Goal: Task Accomplishment & Management: Manage account settings

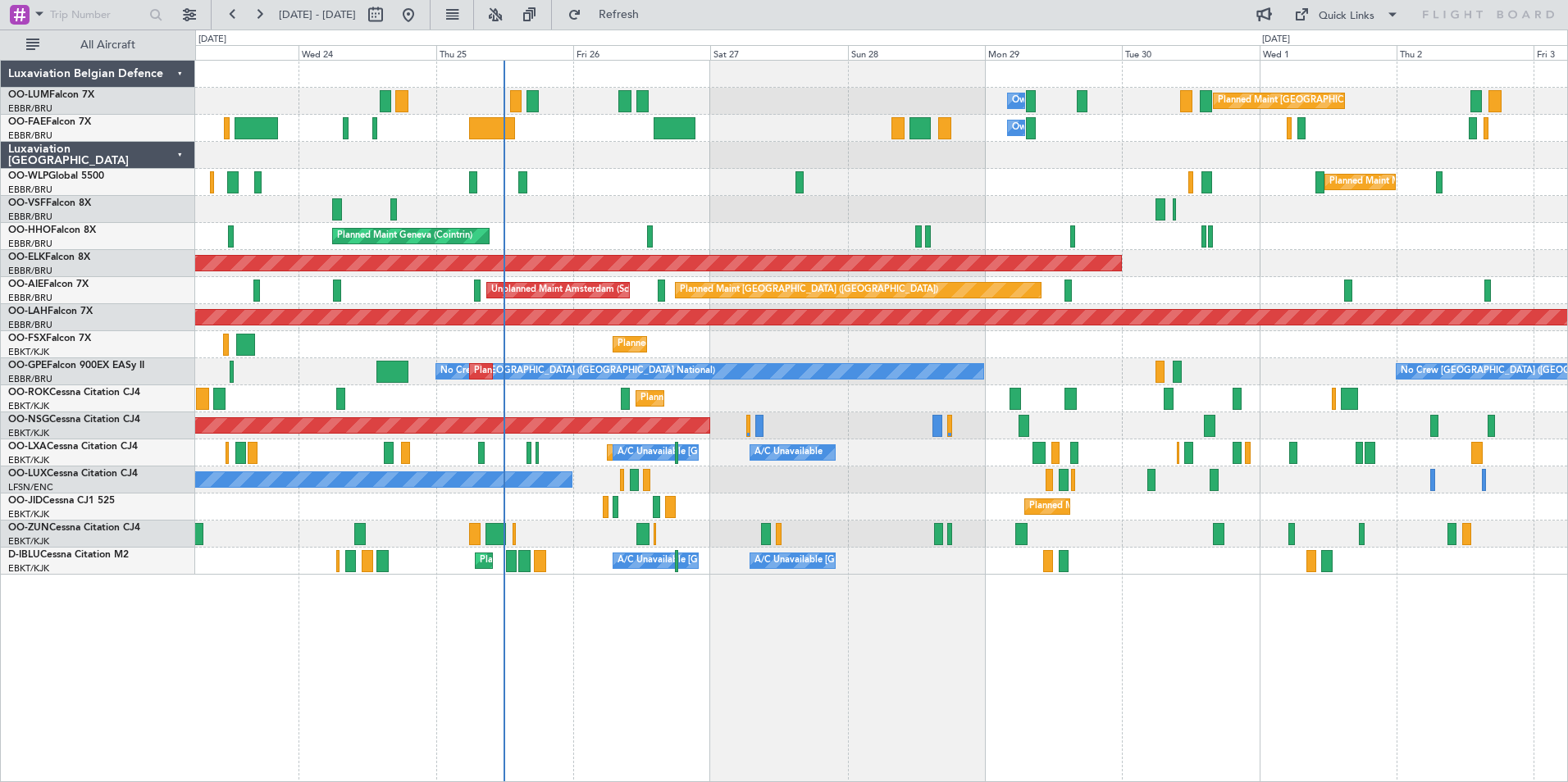
click at [520, 690] on div "Owner Melsbroek Air Base Planned Maint [GEOGRAPHIC_DATA] ([GEOGRAPHIC_DATA]) Ow…" at bounding box center [881, 421] width 1373 height 723
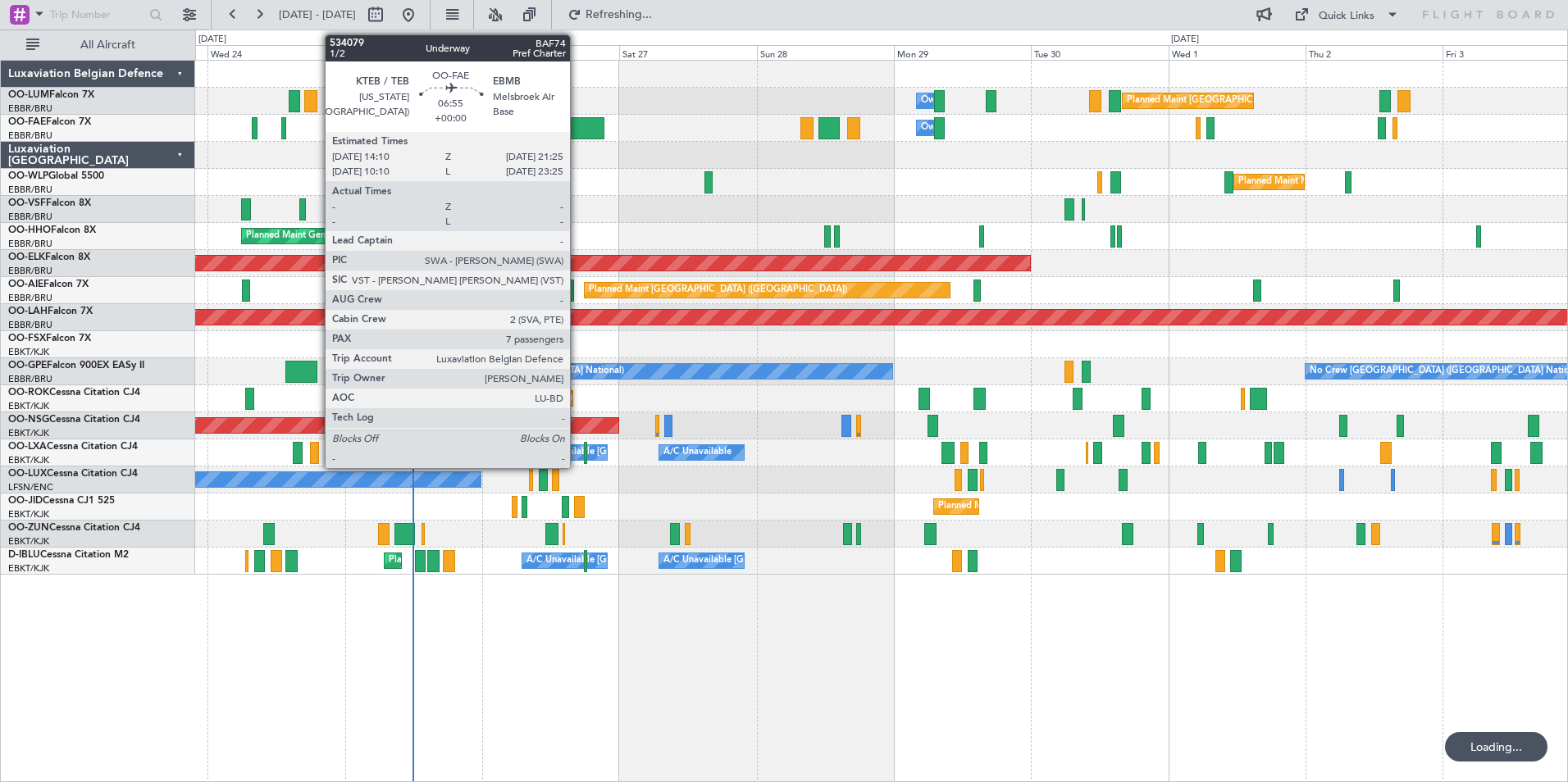
click at [577, 127] on div at bounding box center [583, 128] width 42 height 22
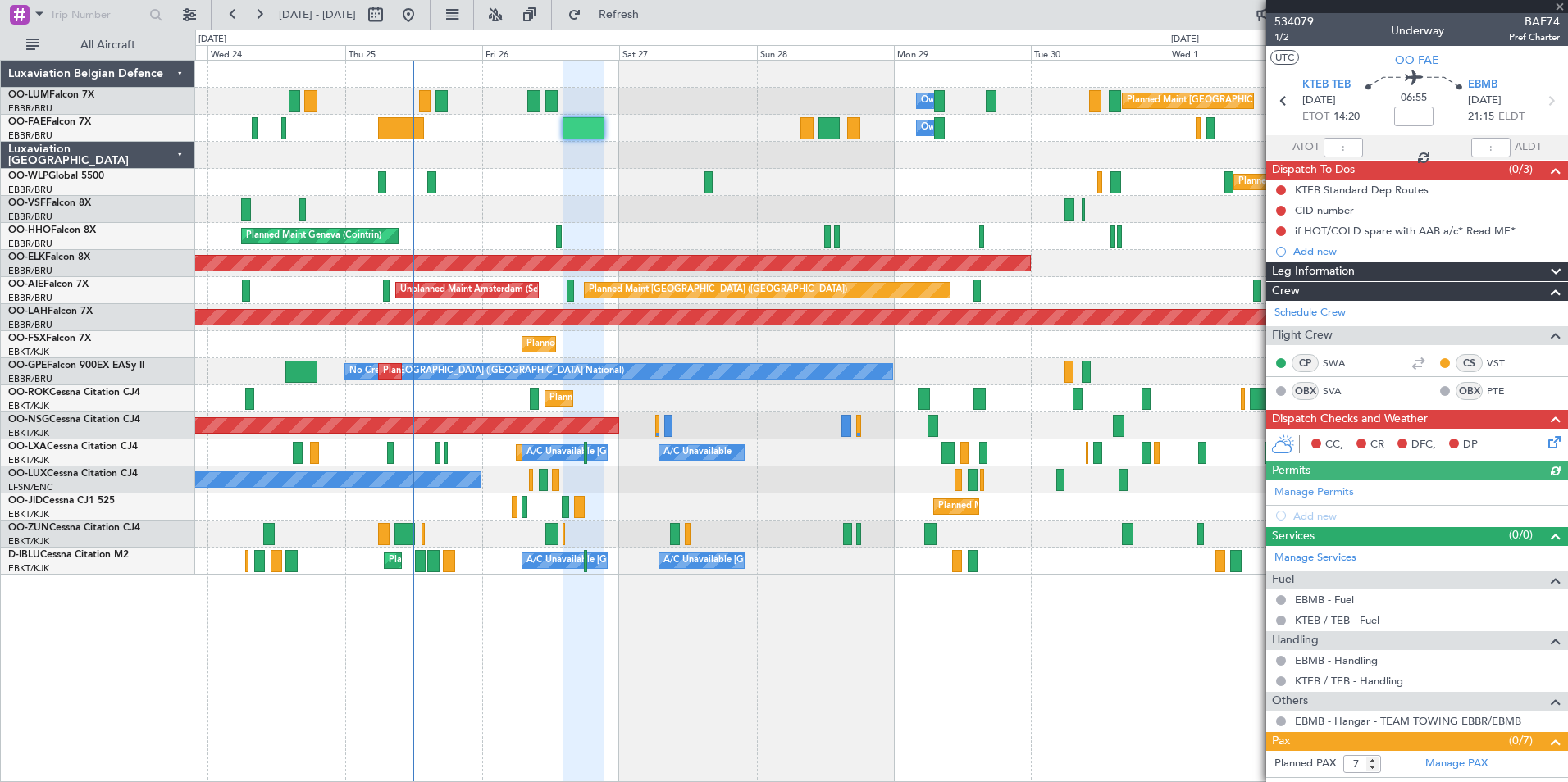
click at [1337, 79] on span "KTEB TEB" at bounding box center [1326, 84] width 49 height 16
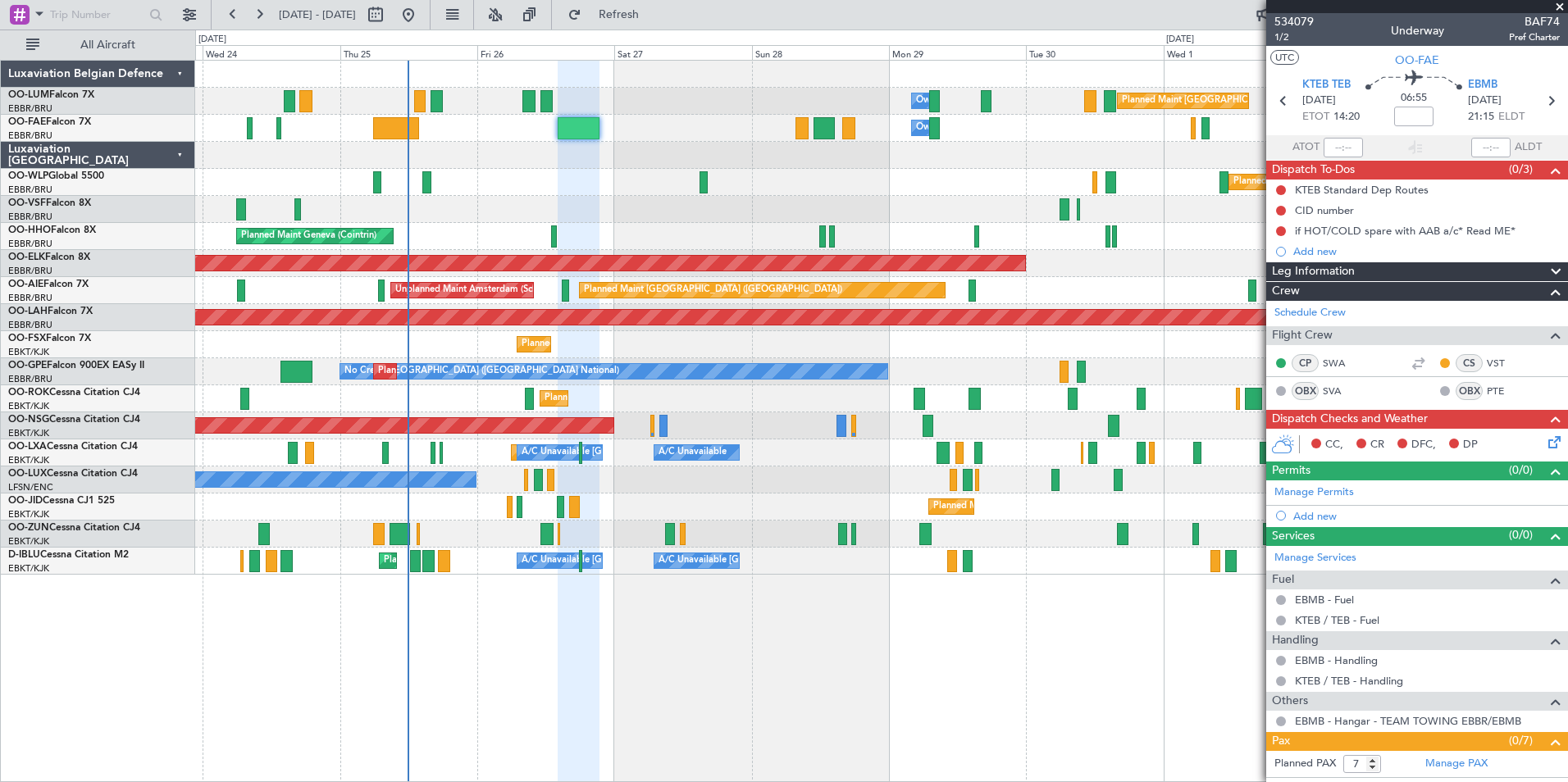
click at [645, 594] on div "Planned Maint Brussels (Brussels National) Owner Melsbroek Air Base Owner Melsb…" at bounding box center [881, 421] width 1373 height 723
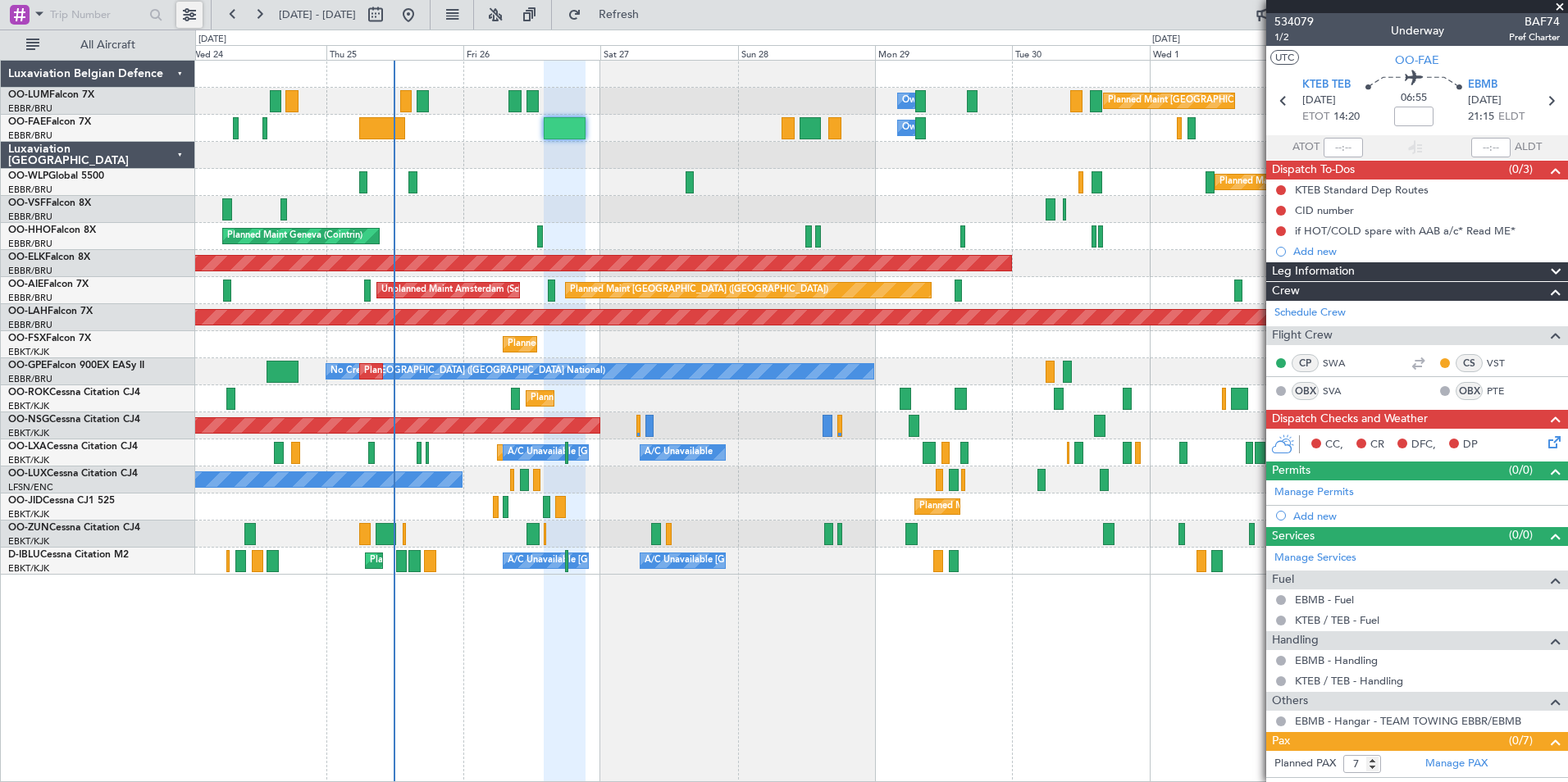
click at [189, 10] on button at bounding box center [189, 15] width 26 height 26
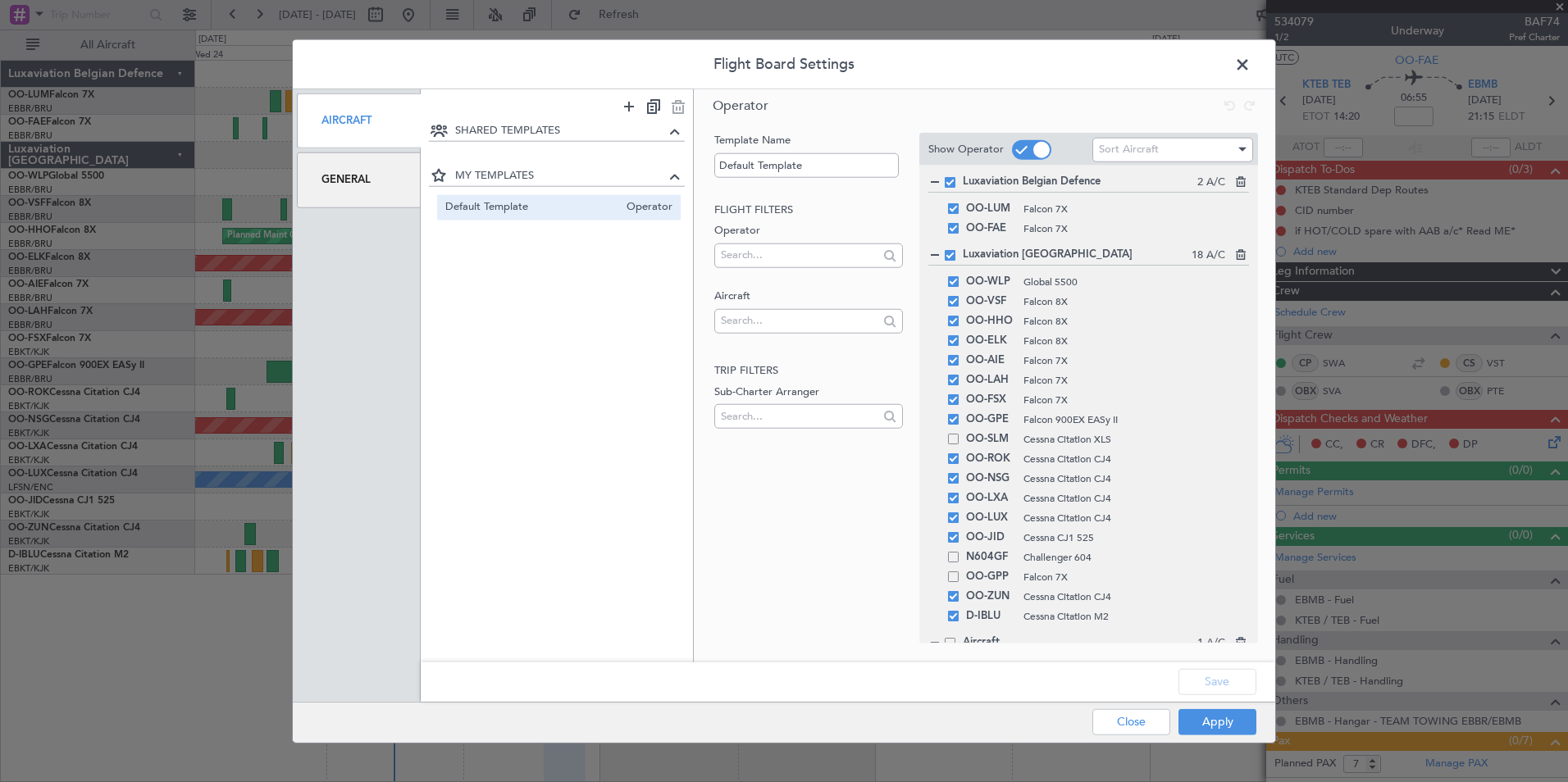
click at [328, 176] on div "General" at bounding box center [359, 179] width 124 height 55
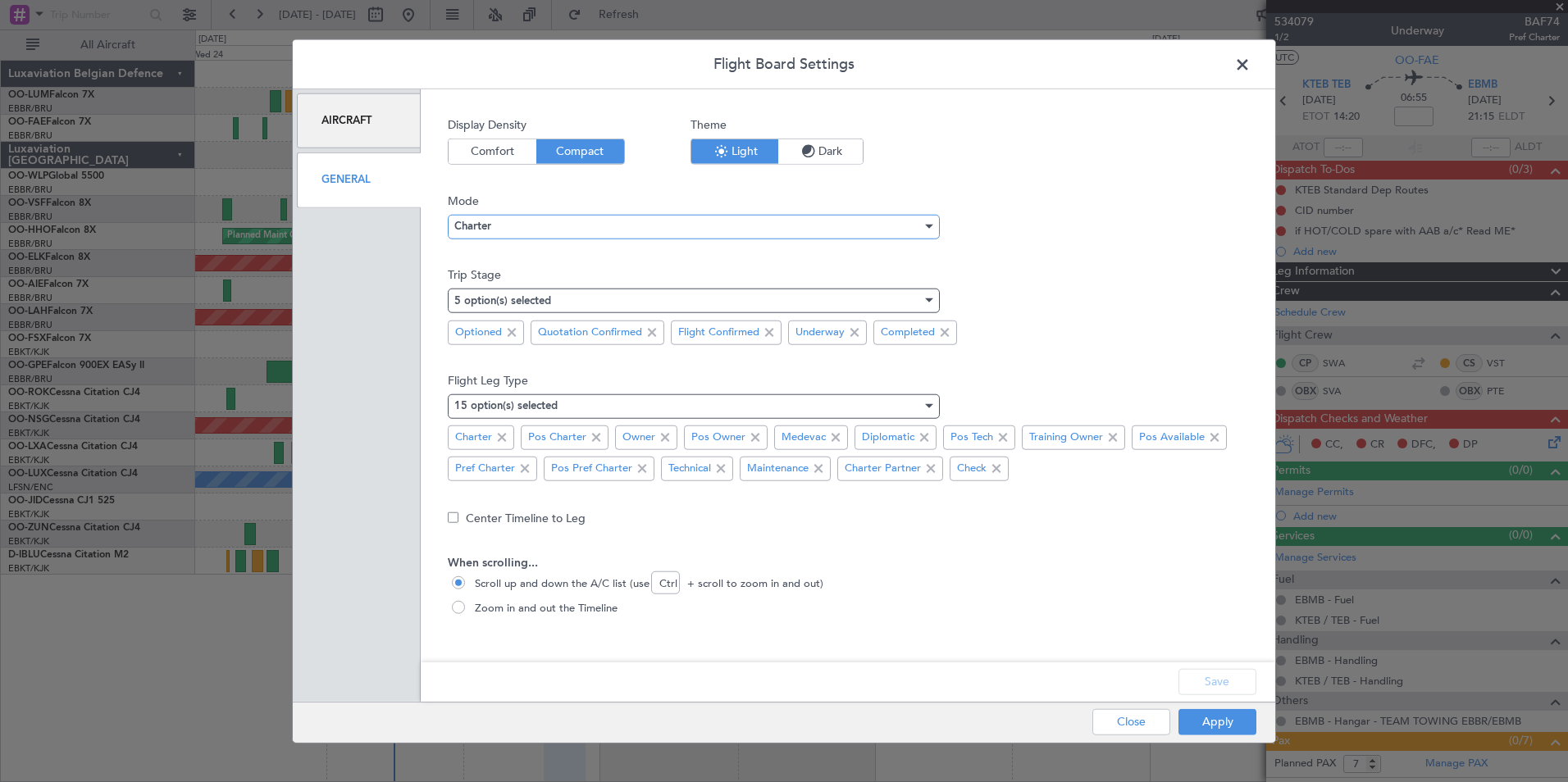
click at [597, 223] on div "Charter" at bounding box center [688, 226] width 468 height 24
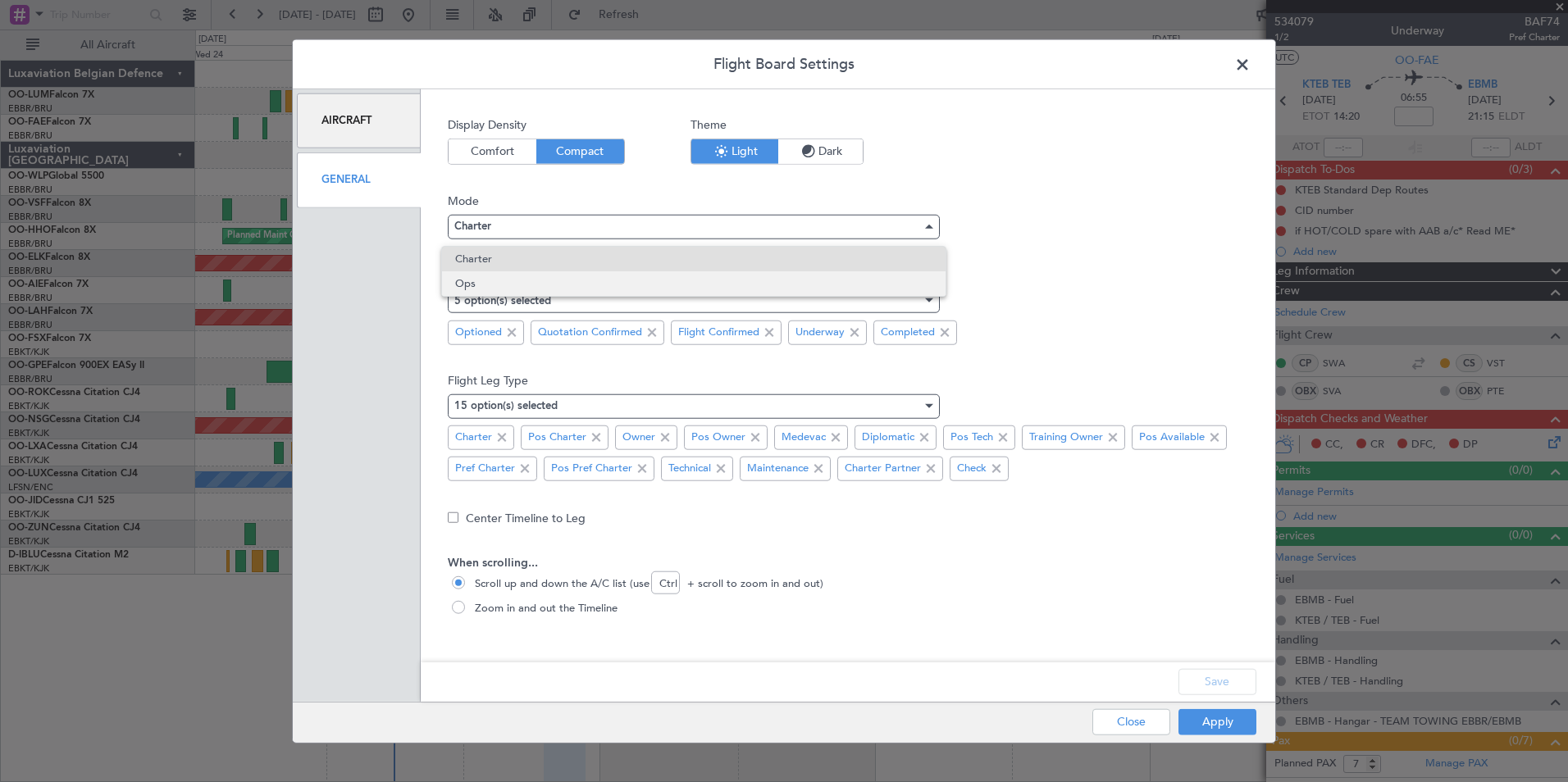
click at [494, 290] on span "Ops" at bounding box center [694, 283] width 477 height 24
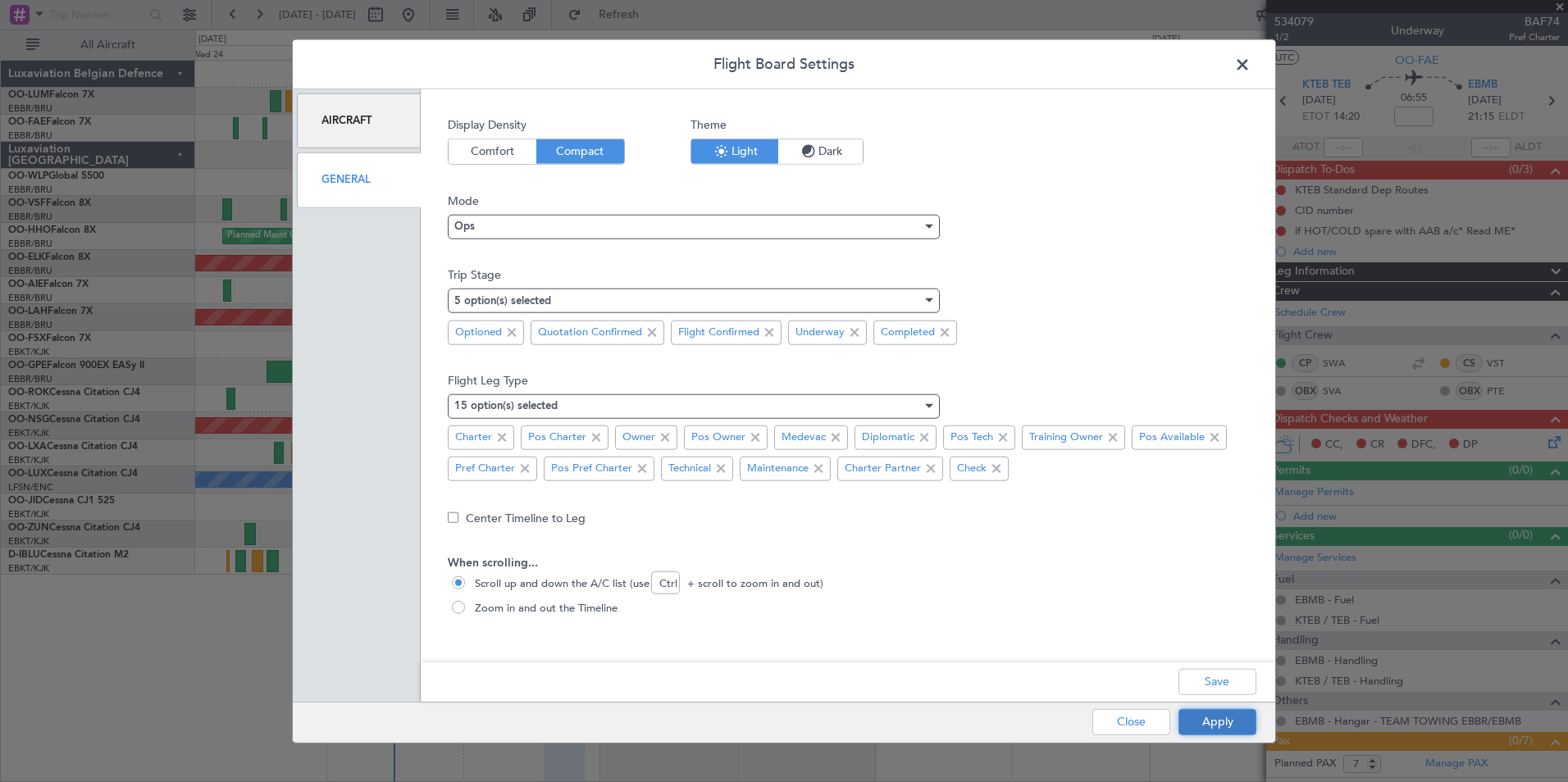
click at [1208, 716] on button "Apply" at bounding box center [1218, 721] width 78 height 26
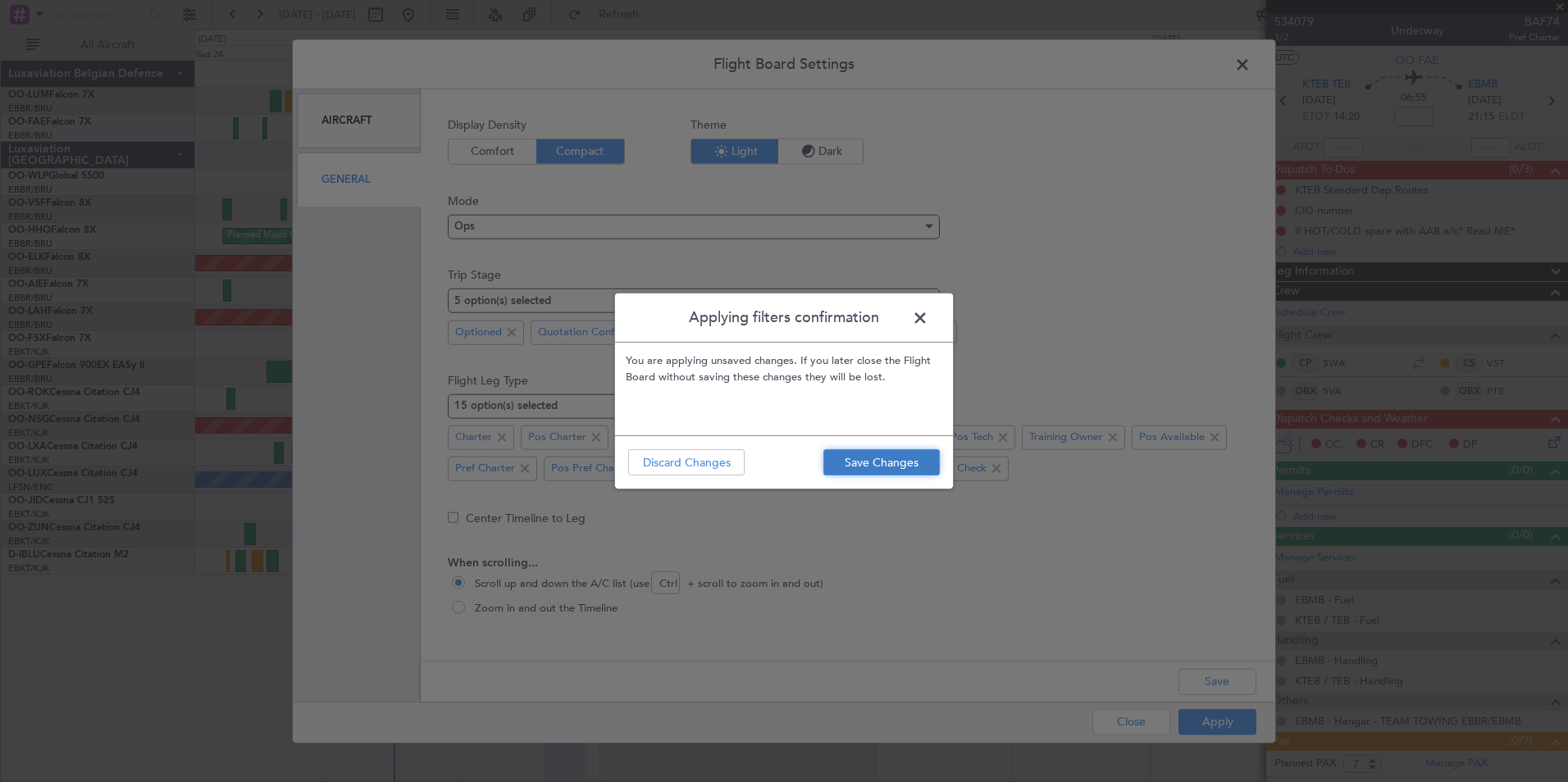
click at [836, 471] on button "Save Changes" at bounding box center [882, 462] width 116 height 26
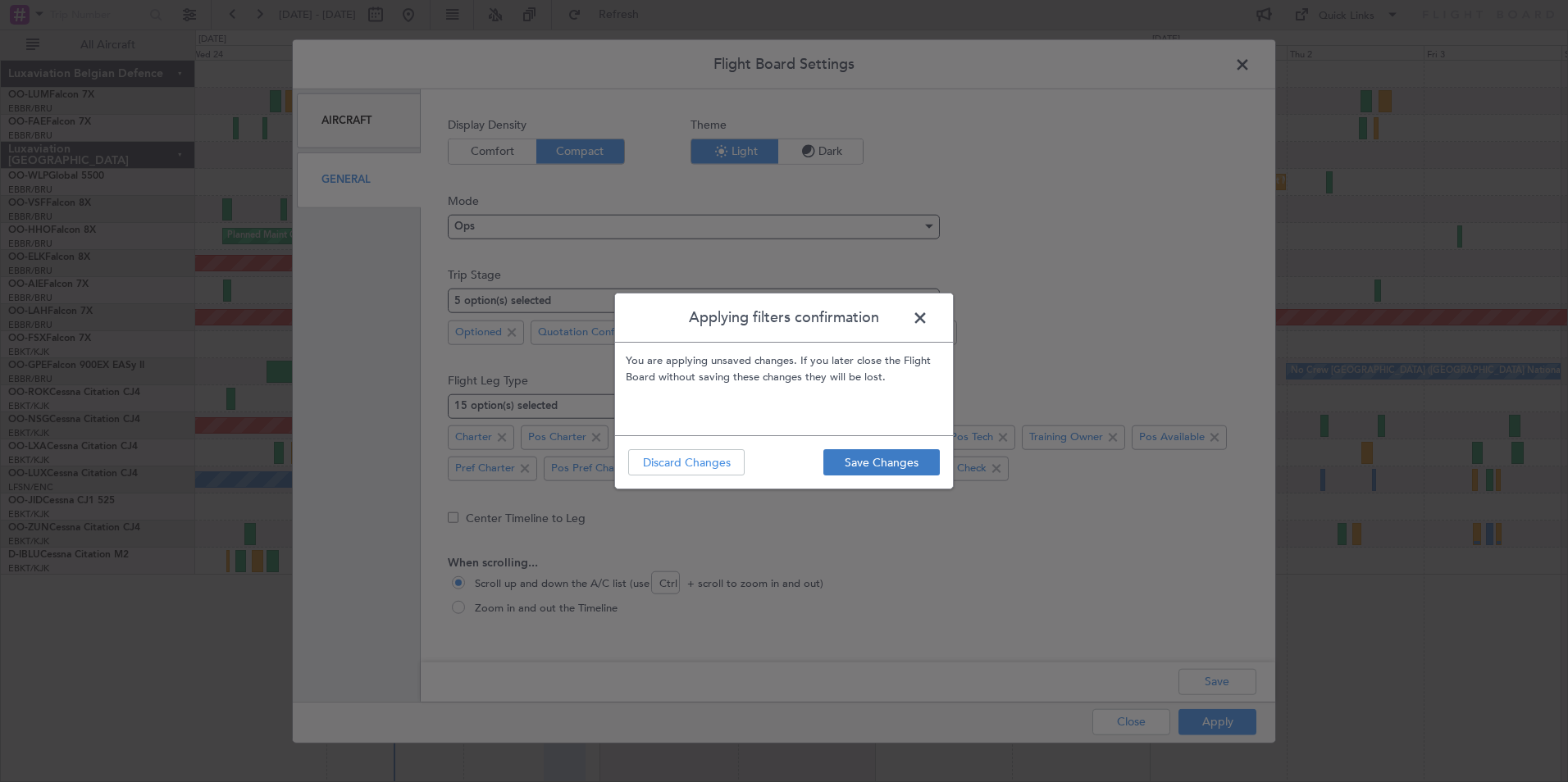
type input "0"
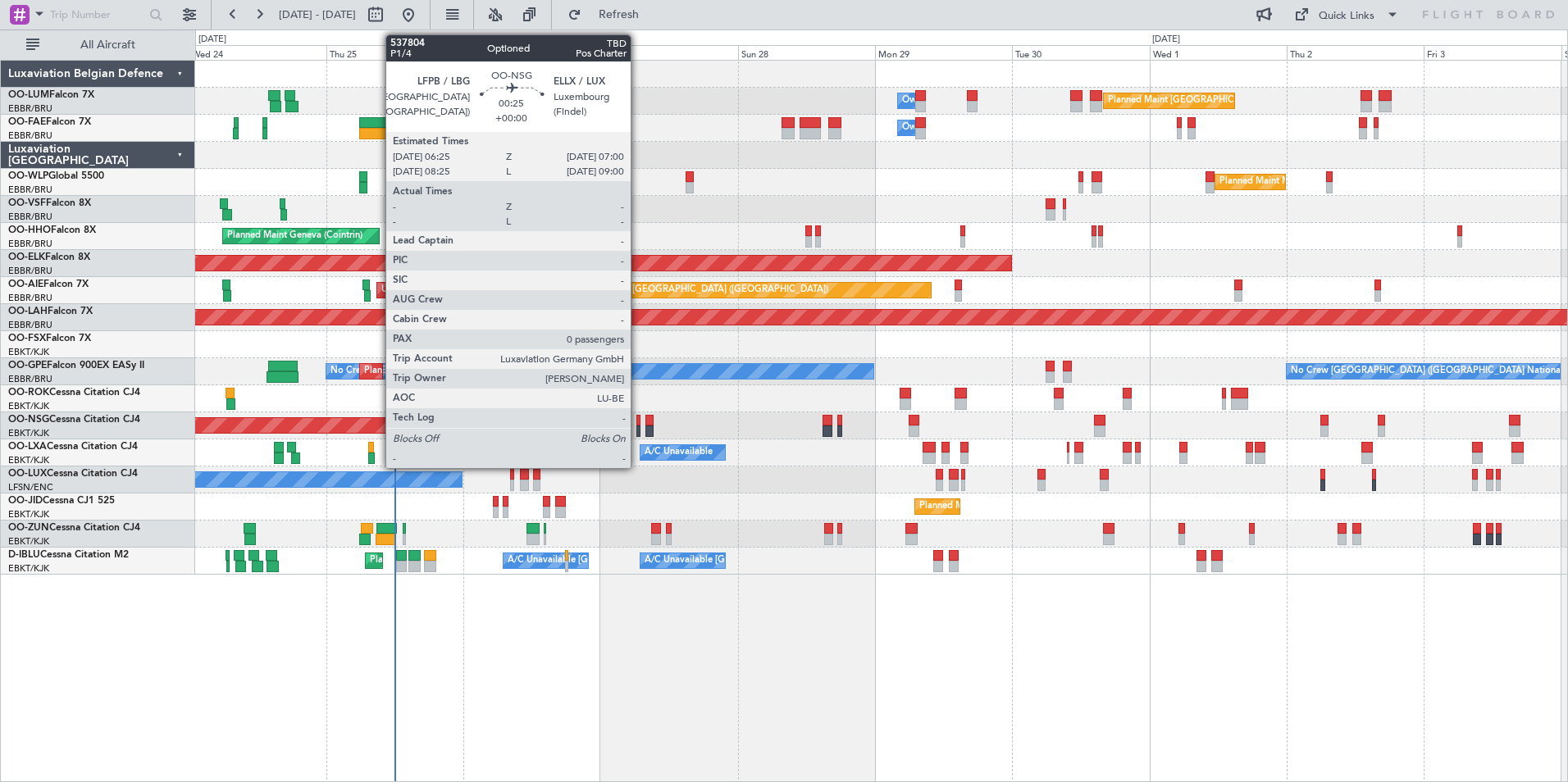
click at [638, 422] on div at bounding box center [638, 421] width 4 height 12
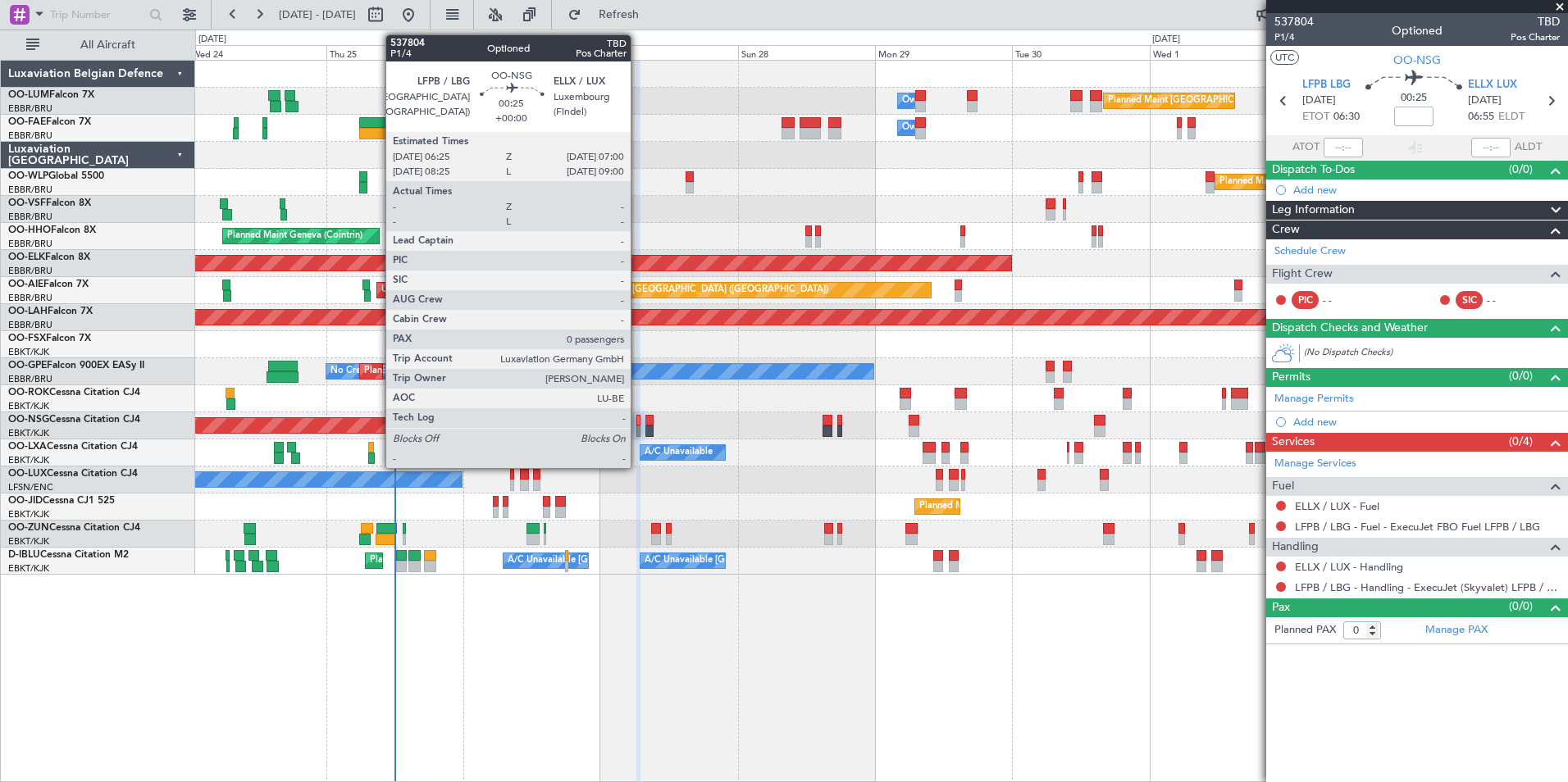
click at [638, 422] on div at bounding box center [638, 421] width 4 height 12
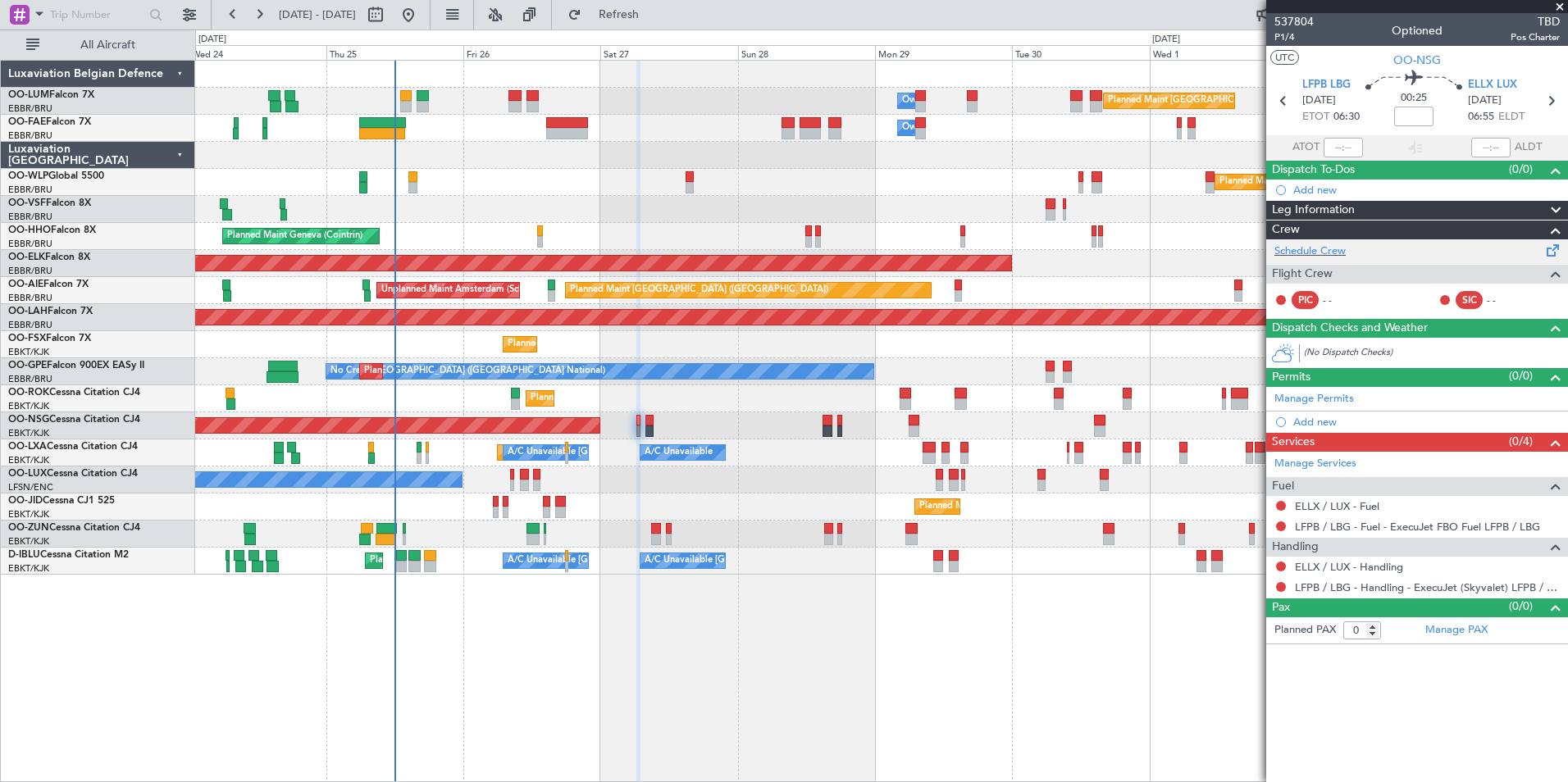
click at [1302, 240] on div "Schedule Crew" at bounding box center [1417, 251] width 302 height 24
click at [1315, 247] on link "Schedule Crew" at bounding box center [1311, 251] width 72 height 16
click at [659, 27] on button "Refresh" at bounding box center [608, 15] width 98 height 26
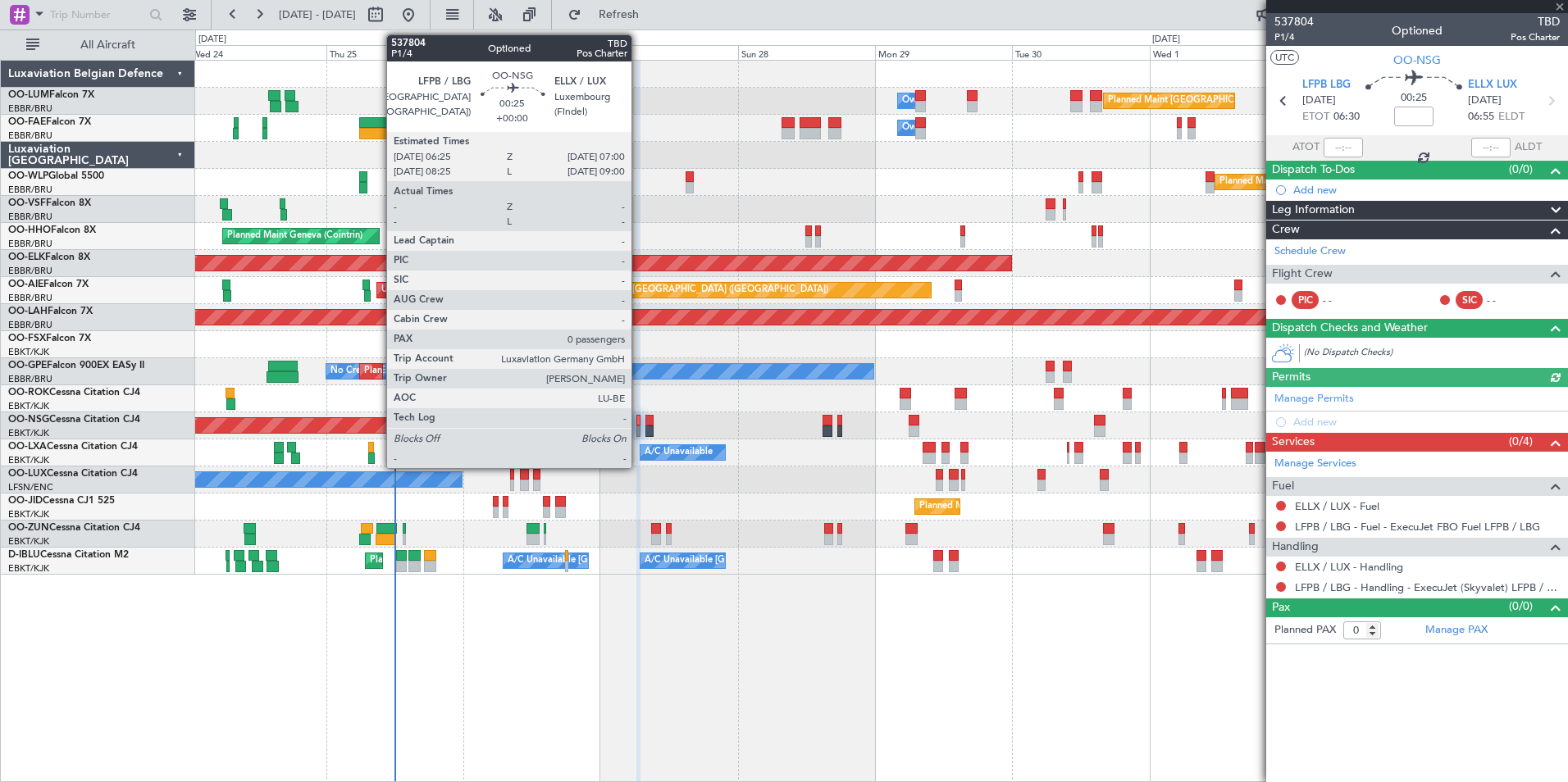
click at [639, 421] on div at bounding box center [638, 421] width 4 height 12
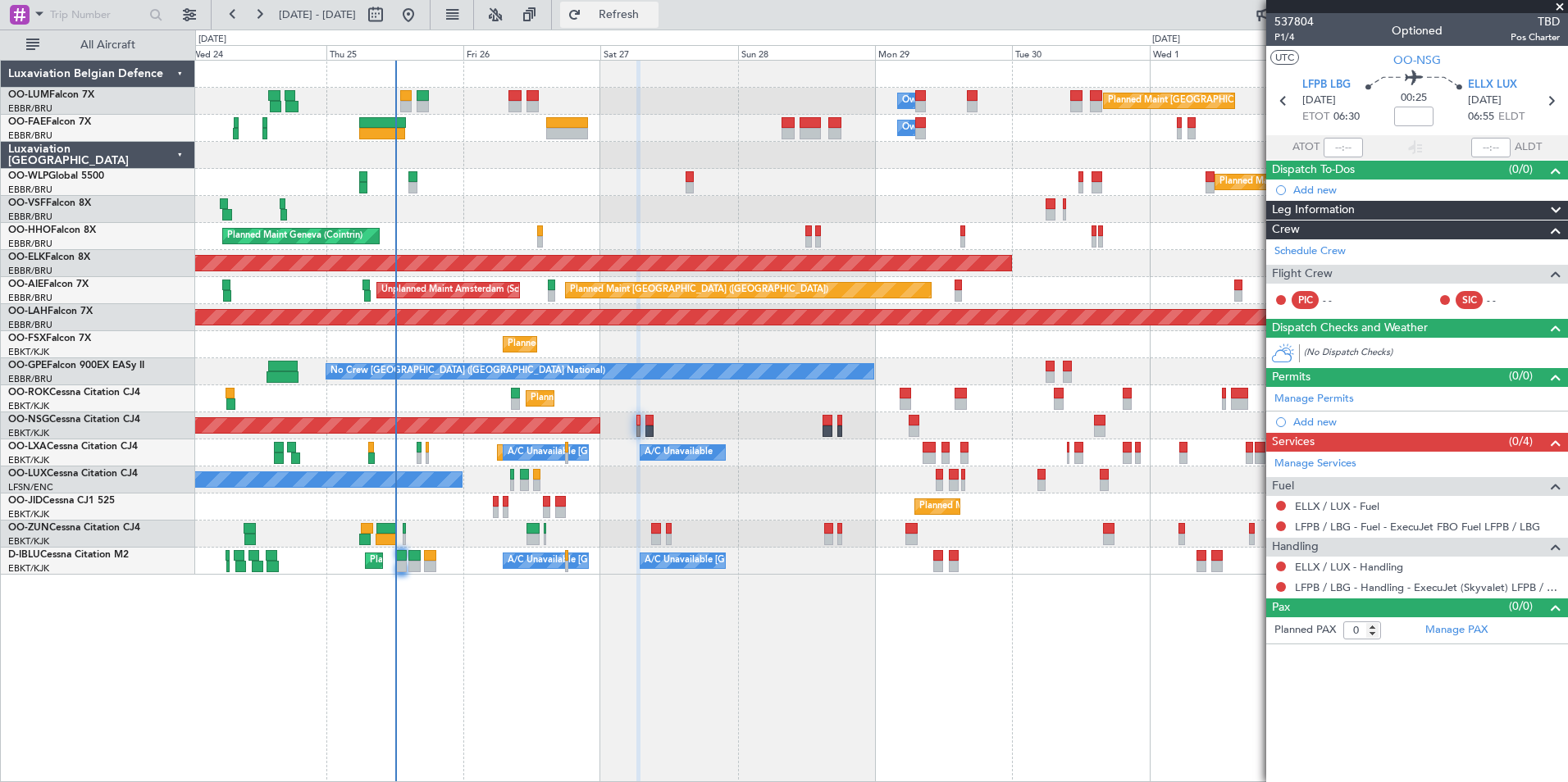
click at [654, 20] on span "Refresh" at bounding box center [619, 15] width 69 height 12
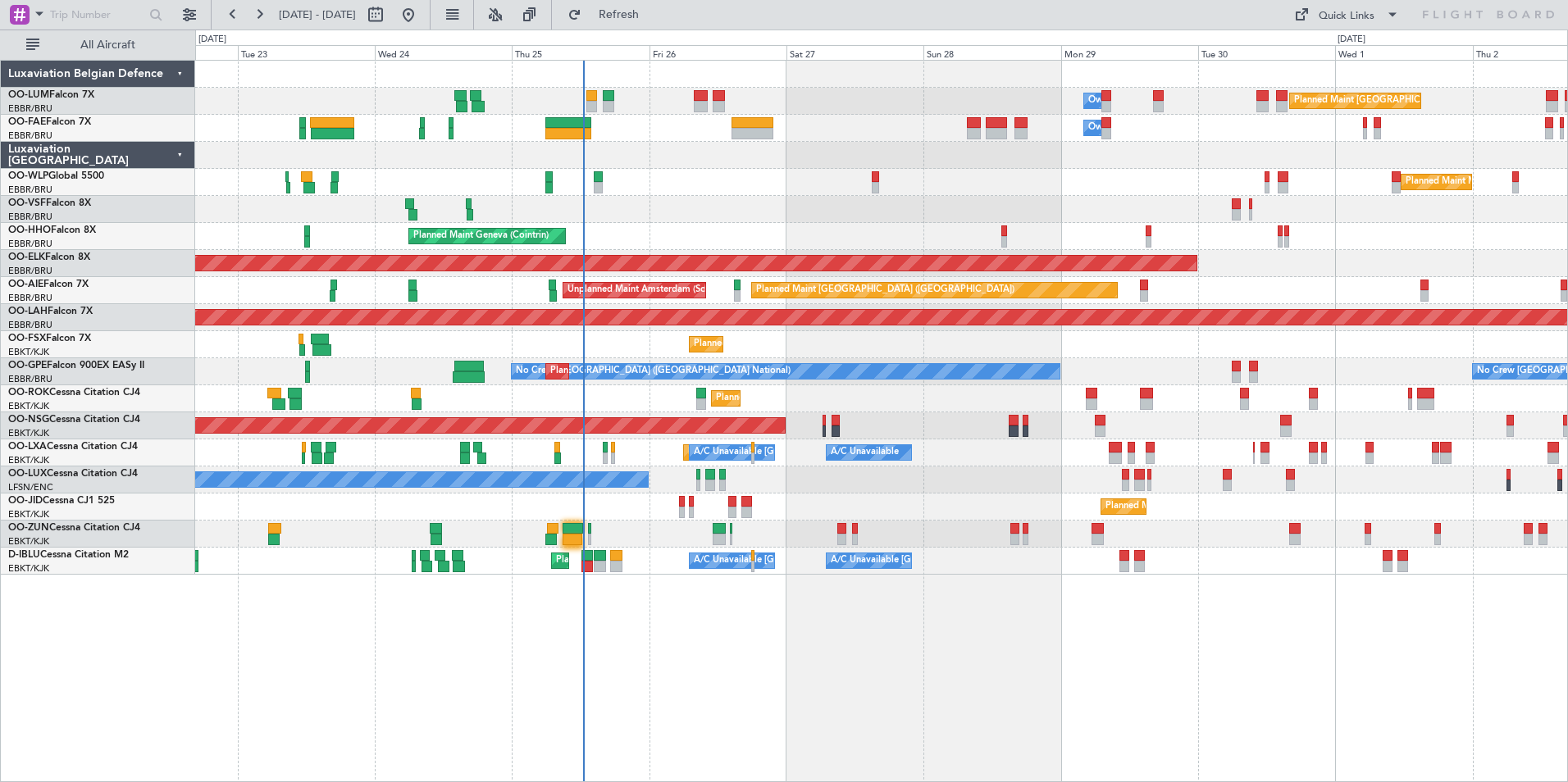
click at [542, 681] on div "Owner Melsbroek Air Base Planned Maint [GEOGRAPHIC_DATA] ([GEOGRAPHIC_DATA]) Ow…" at bounding box center [881, 421] width 1373 height 723
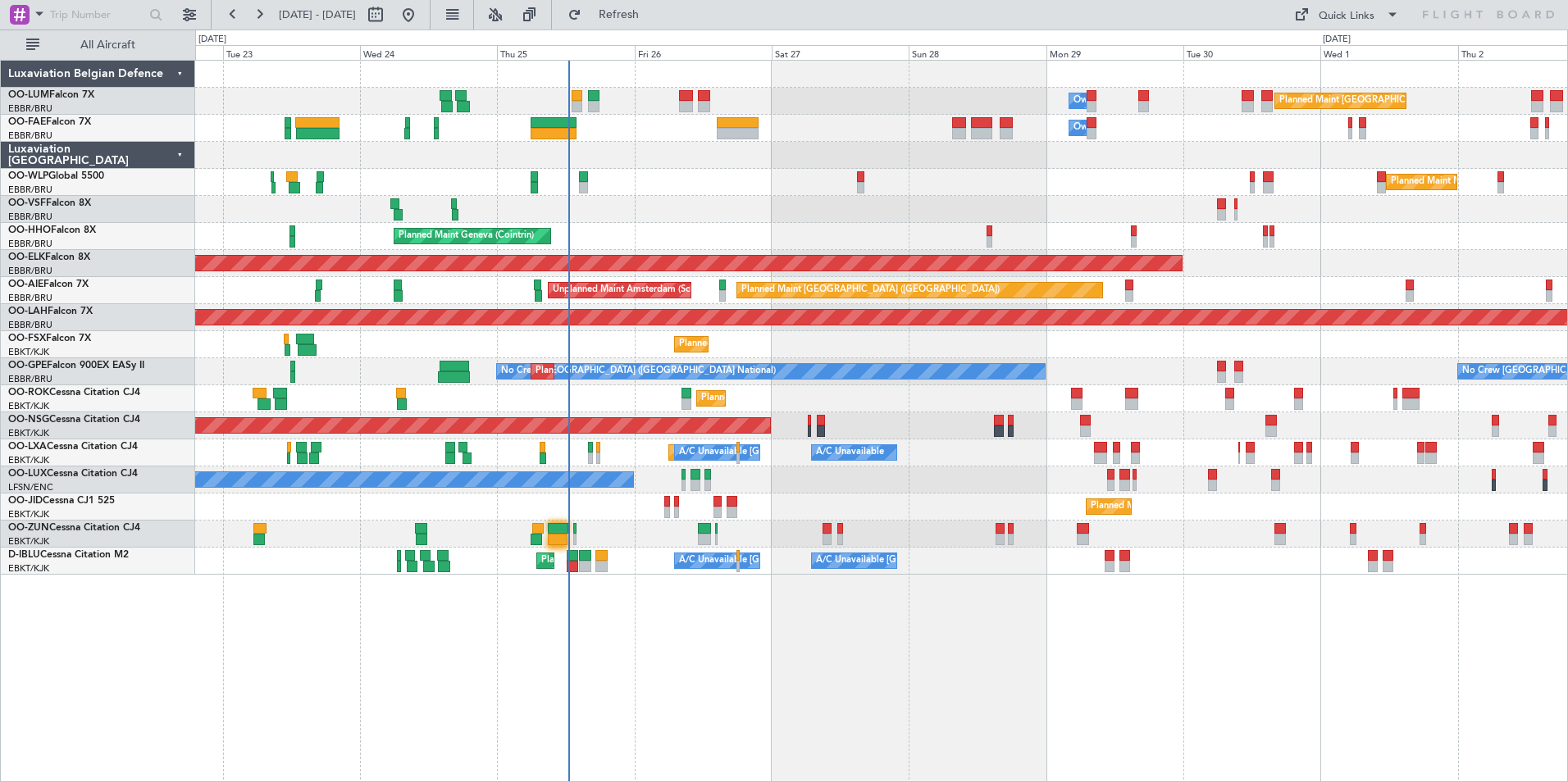
click at [913, 719] on div "Planned Maint Brussels (Brussels National) Owner Melsbroek Air Base Owner Melsb…" at bounding box center [881, 421] width 1373 height 723
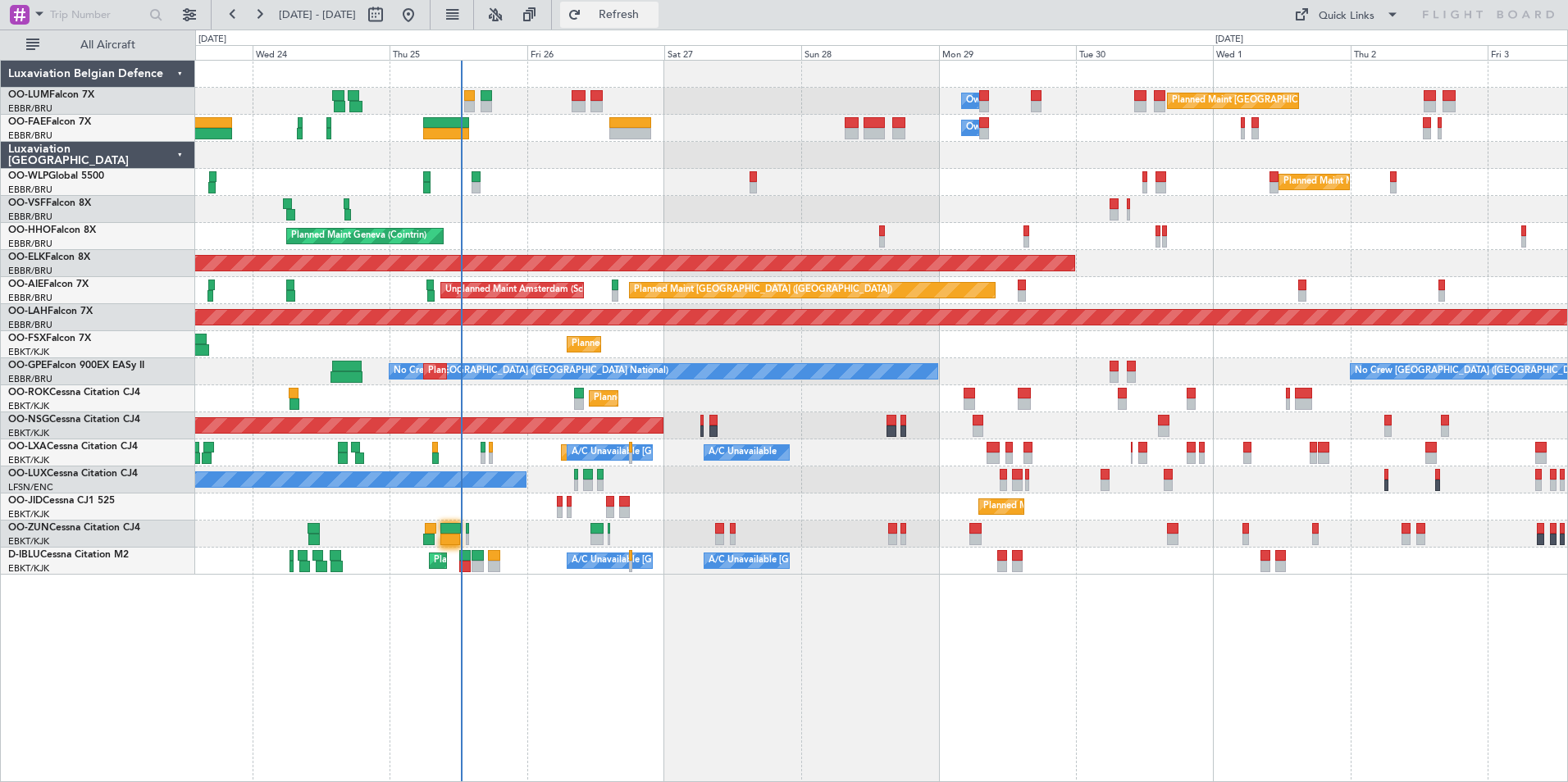
click at [654, 13] on span "Refresh" at bounding box center [619, 15] width 69 height 12
click at [1129, 453] on div "A/C Unavailable Planned Maint Kortrijk-Wevelgem A/C Unavailable Brussels (Bruss…" at bounding box center [881, 453] width 1372 height 27
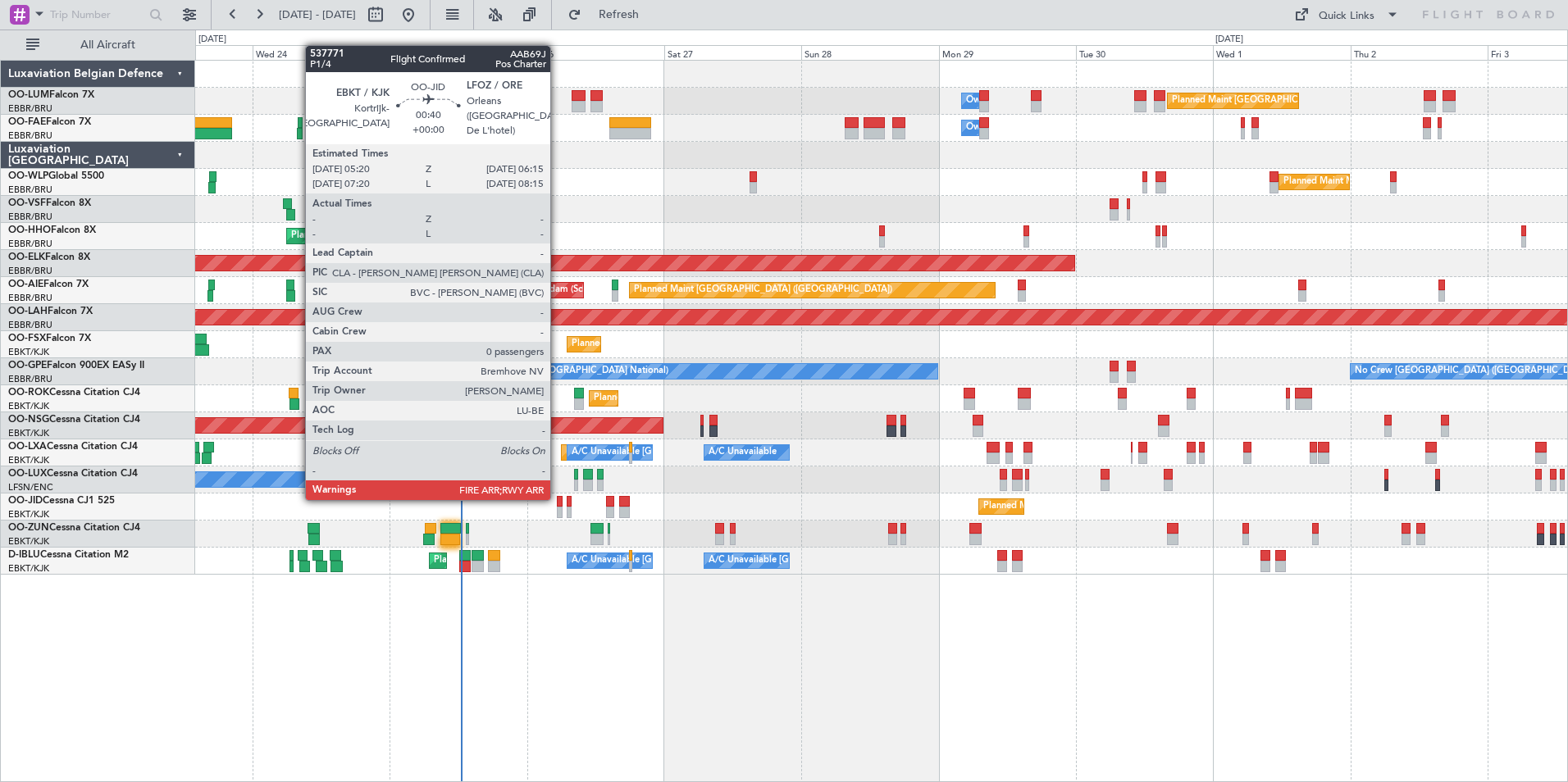
click at [558, 499] on div at bounding box center [560, 502] width 6 height 12
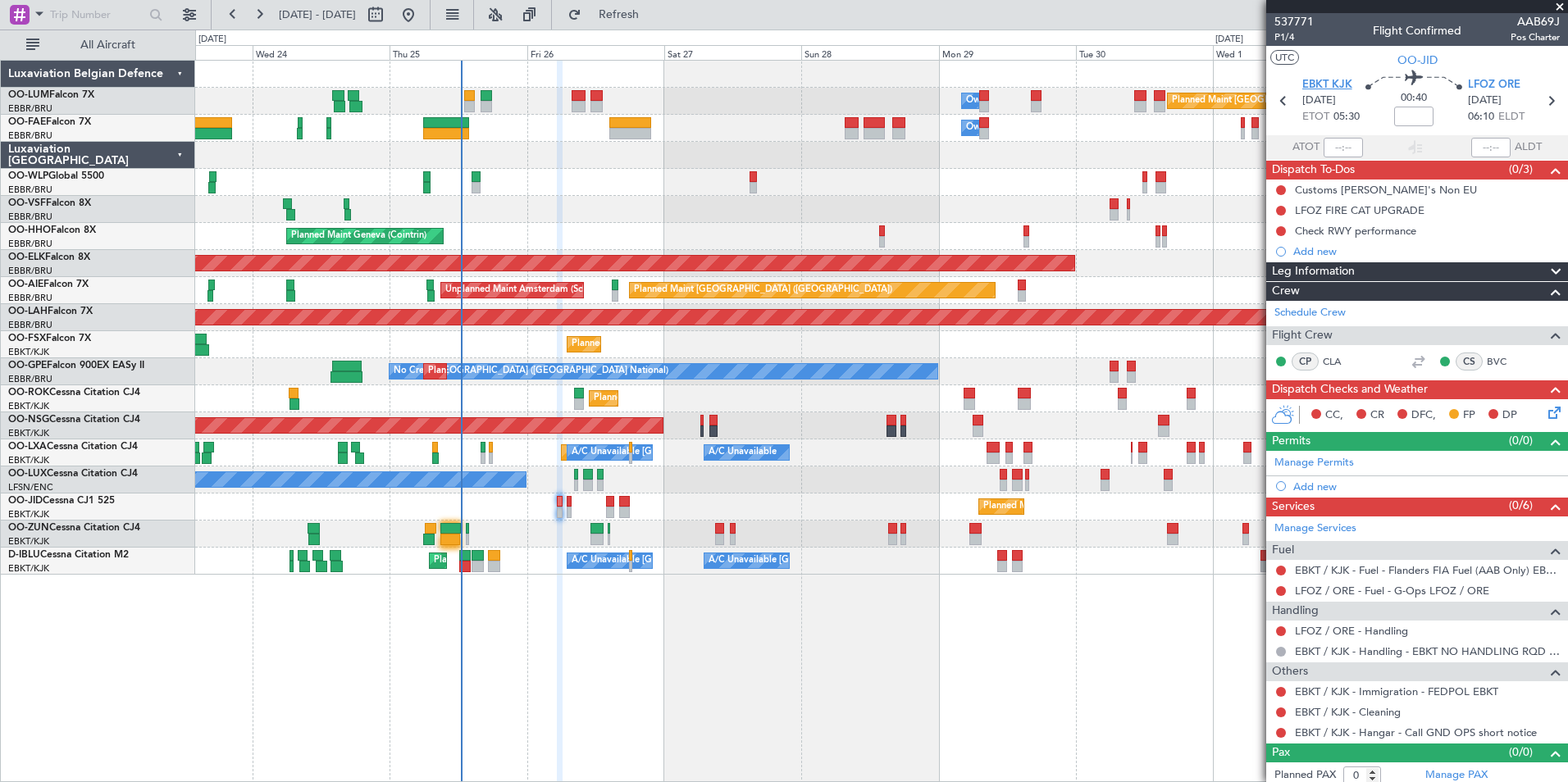
click at [1336, 80] on span "EBKT KJK" at bounding box center [1327, 84] width 50 height 16
click at [648, 24] on button "Refresh" at bounding box center [608, 15] width 98 height 26
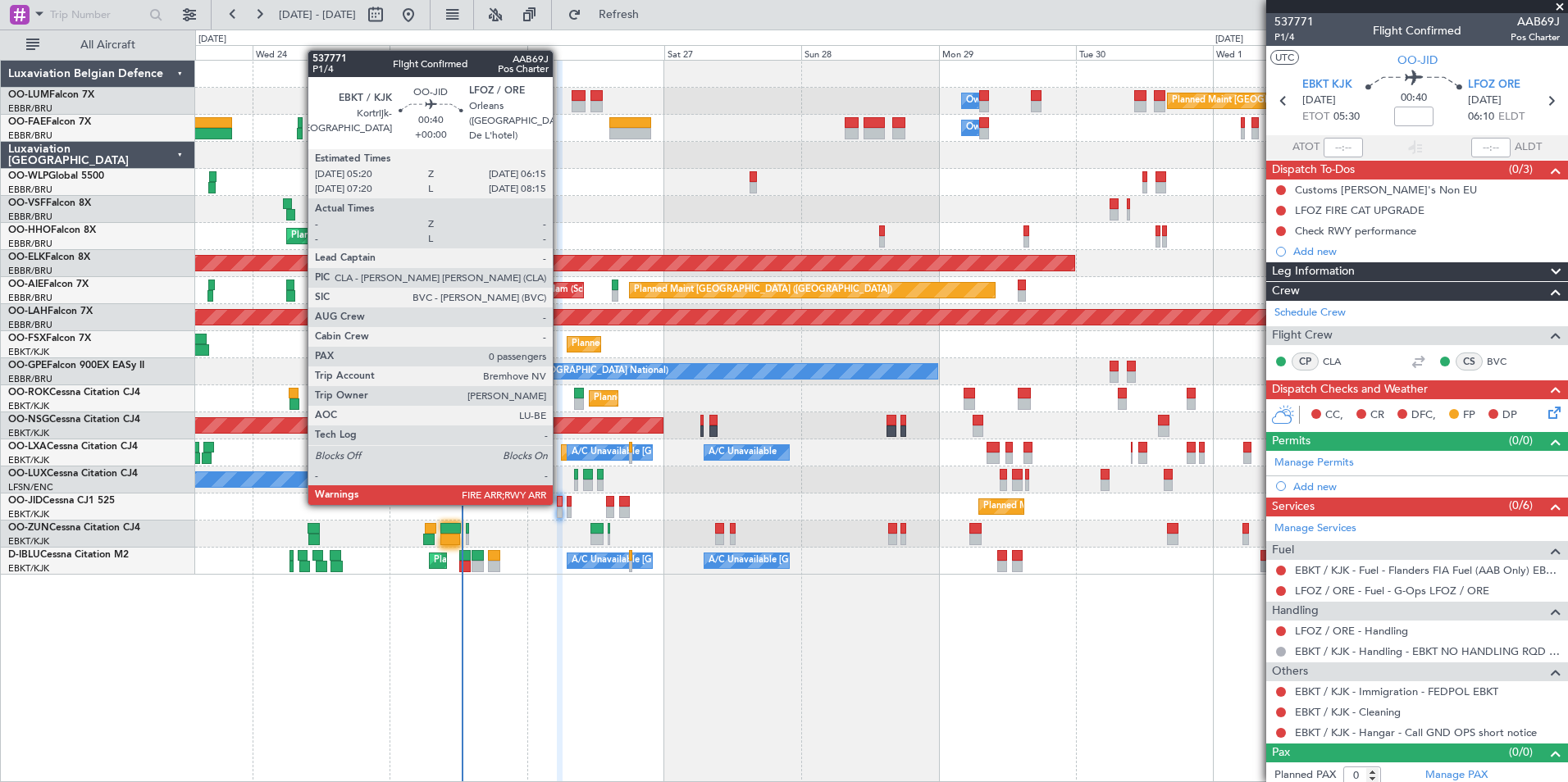
click at [565, 504] on div "Planned Maint Kortrijk-[GEOGRAPHIC_DATA]" at bounding box center [881, 507] width 1372 height 27
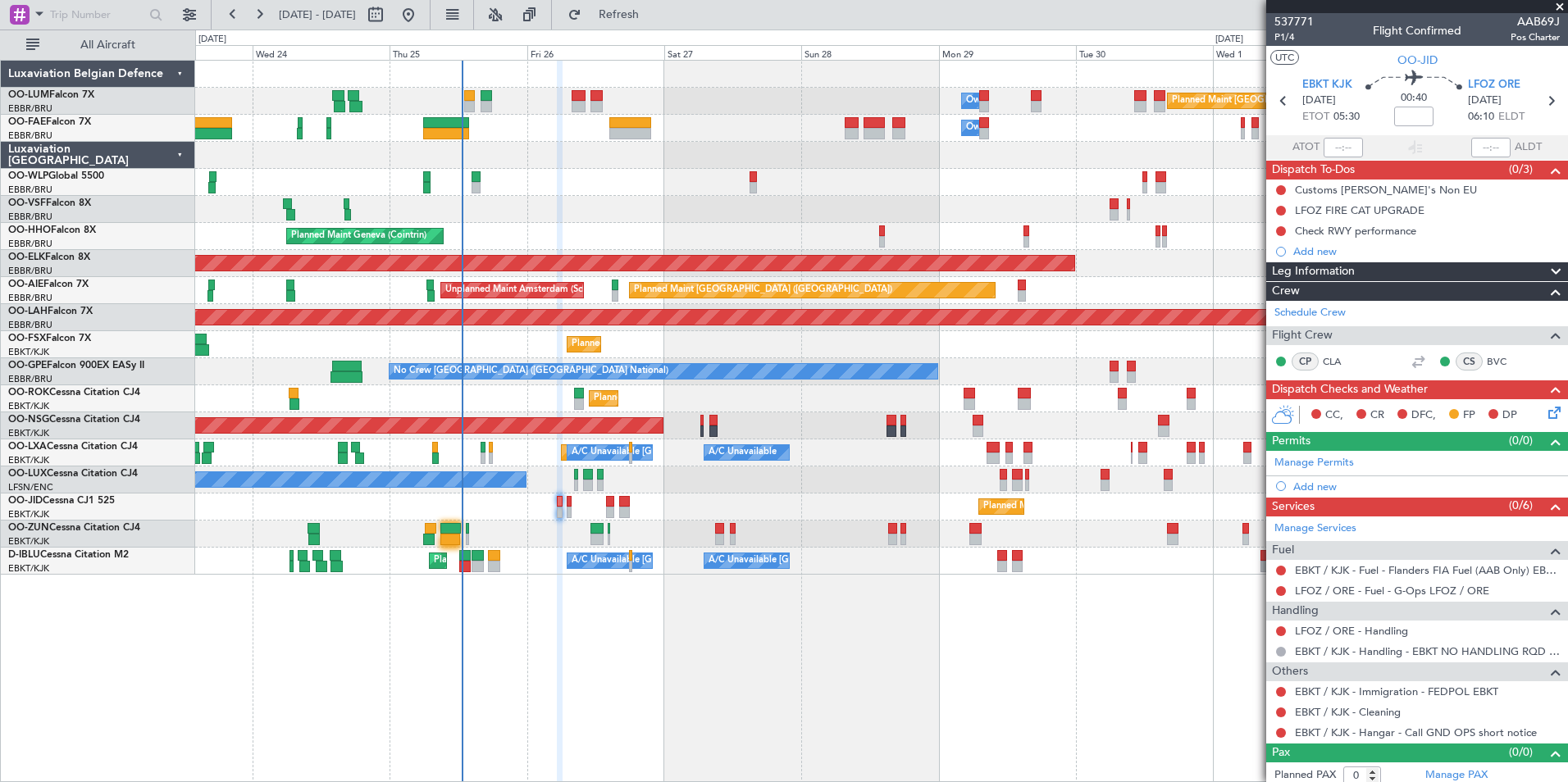
click at [563, 504] on div "Planned Maint Kortrijk-[GEOGRAPHIC_DATA]" at bounding box center [881, 507] width 1372 height 27
click at [1303, 315] on link "Schedule Crew" at bounding box center [1311, 312] width 72 height 16
click at [659, 21] on button "Refresh" at bounding box center [608, 15] width 98 height 26
click at [1330, 87] on span "EBKT KJK" at bounding box center [1327, 84] width 50 height 16
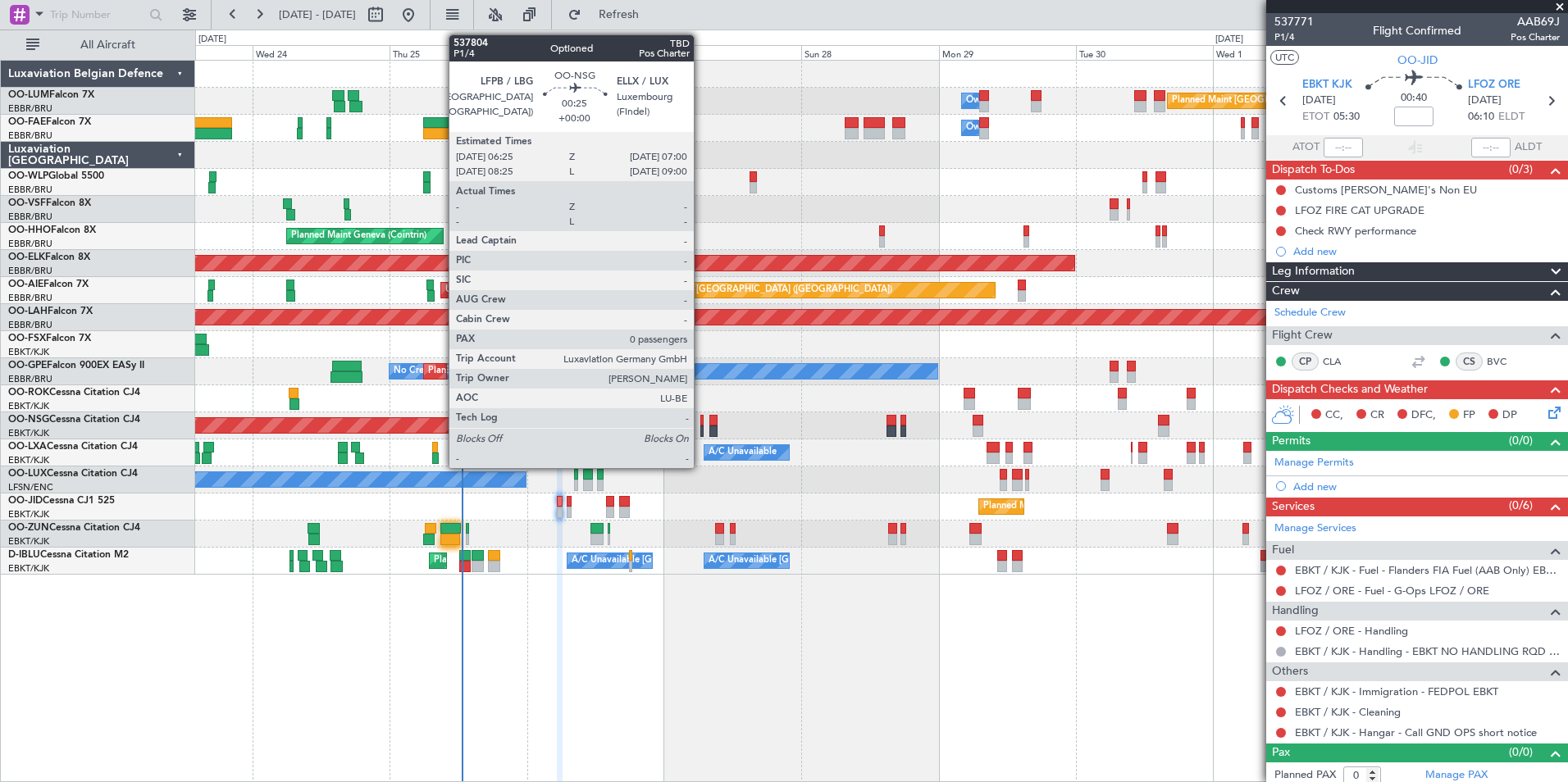
click at [702, 421] on div at bounding box center [702, 421] width 4 height 12
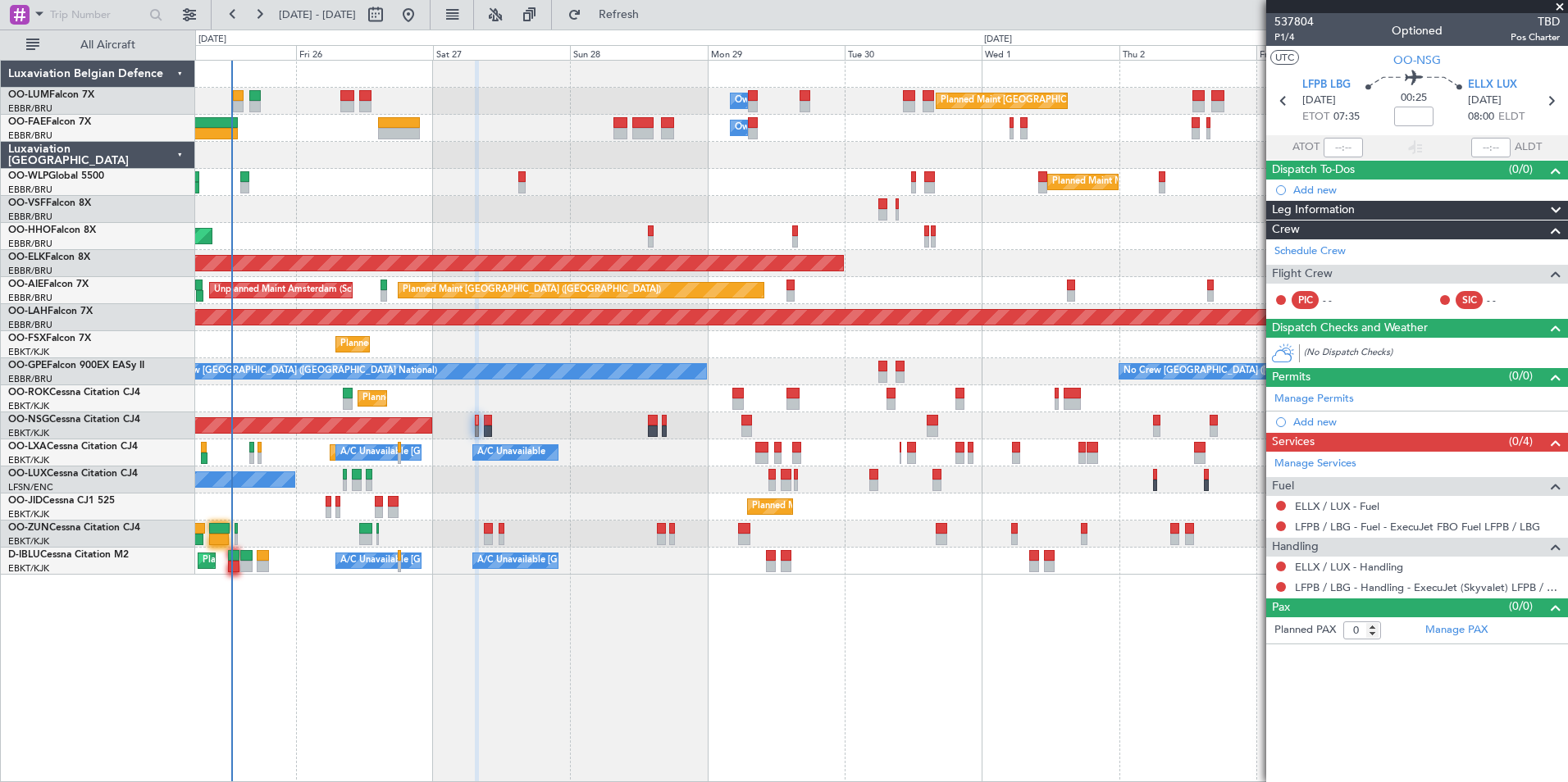
click at [585, 624] on div "Planned Maint Brussels (Brussels National) Owner Melsbroek Air Base Owner Melsb…" at bounding box center [881, 421] width 1373 height 723
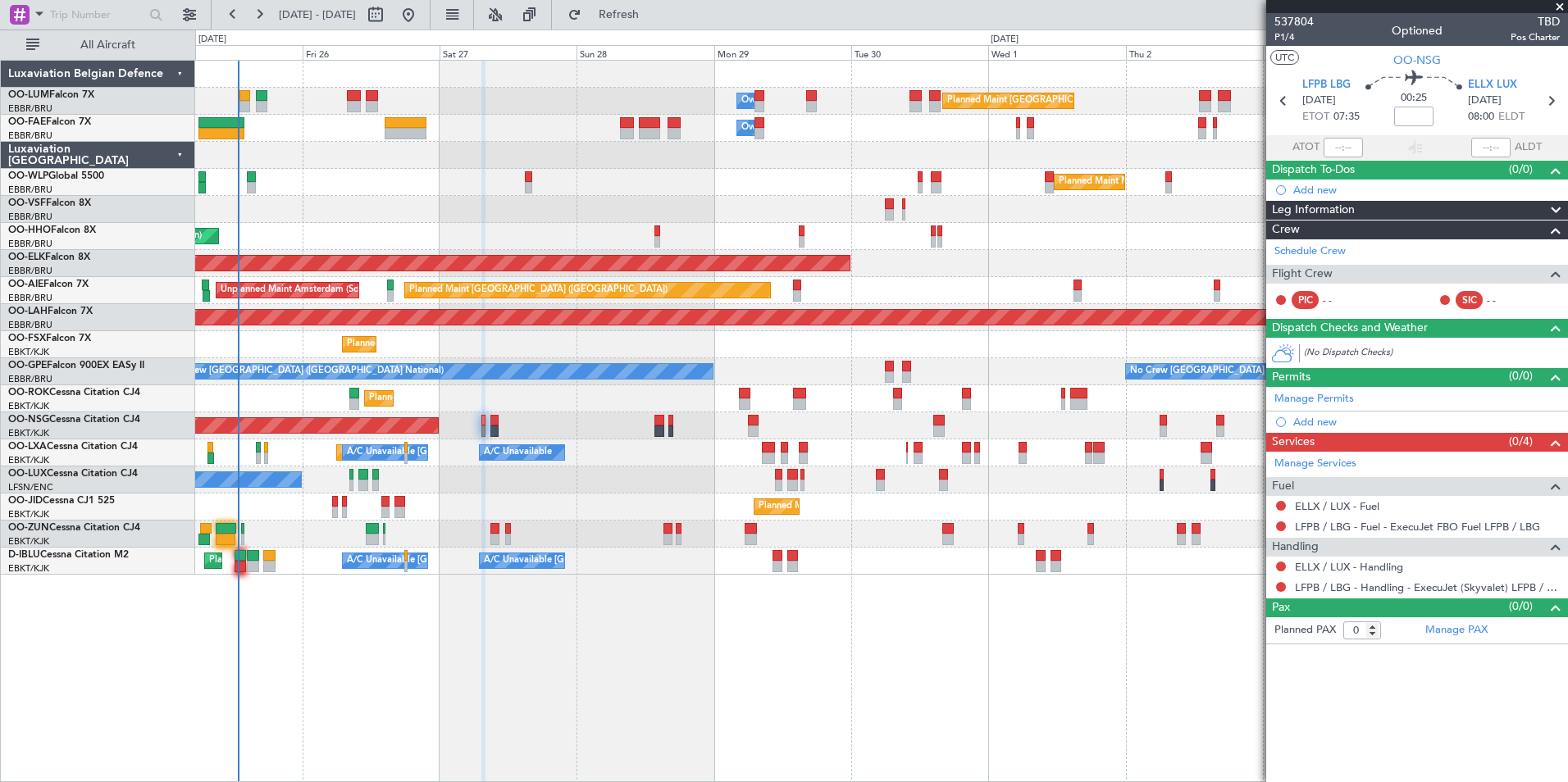
click at [386, 622] on div "Planned Maint Brussels (Brussels National) Owner Melsbroek Air Base Owner Melsb…" at bounding box center [881, 421] width 1373 height 723
click at [646, 24] on button "Refresh" at bounding box center [608, 15] width 98 height 26
click at [908, 629] on div "Planned Maint Brussels (Brussels National) Owner Melsbroek Air Base Owner Melsb…" at bounding box center [881, 421] width 1373 height 723
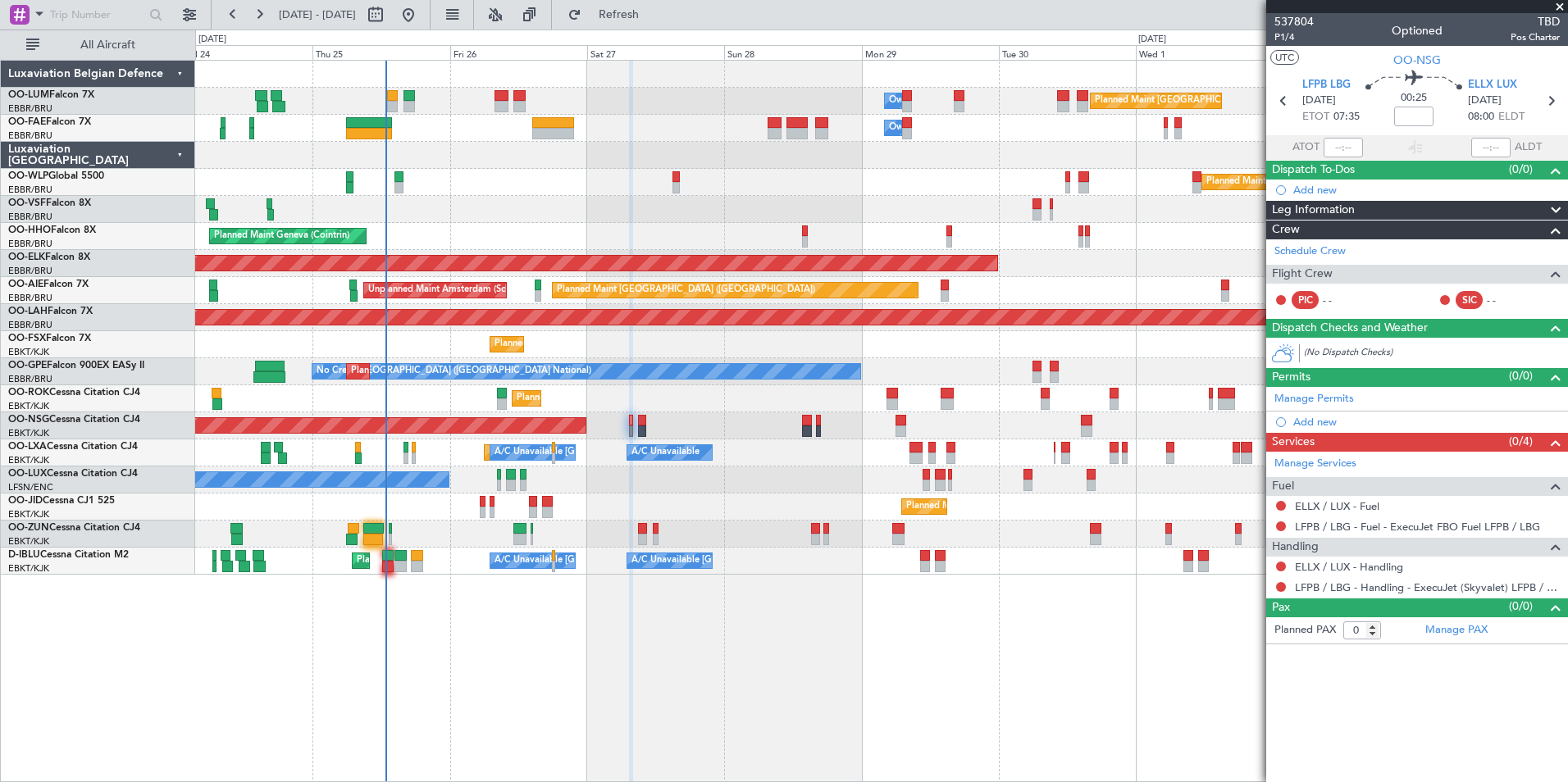
click at [483, 667] on div "Planned Maint Brussels (Brussels National) Owner Melsbroek Air Base Owner Melsb…" at bounding box center [881, 421] width 1373 height 723
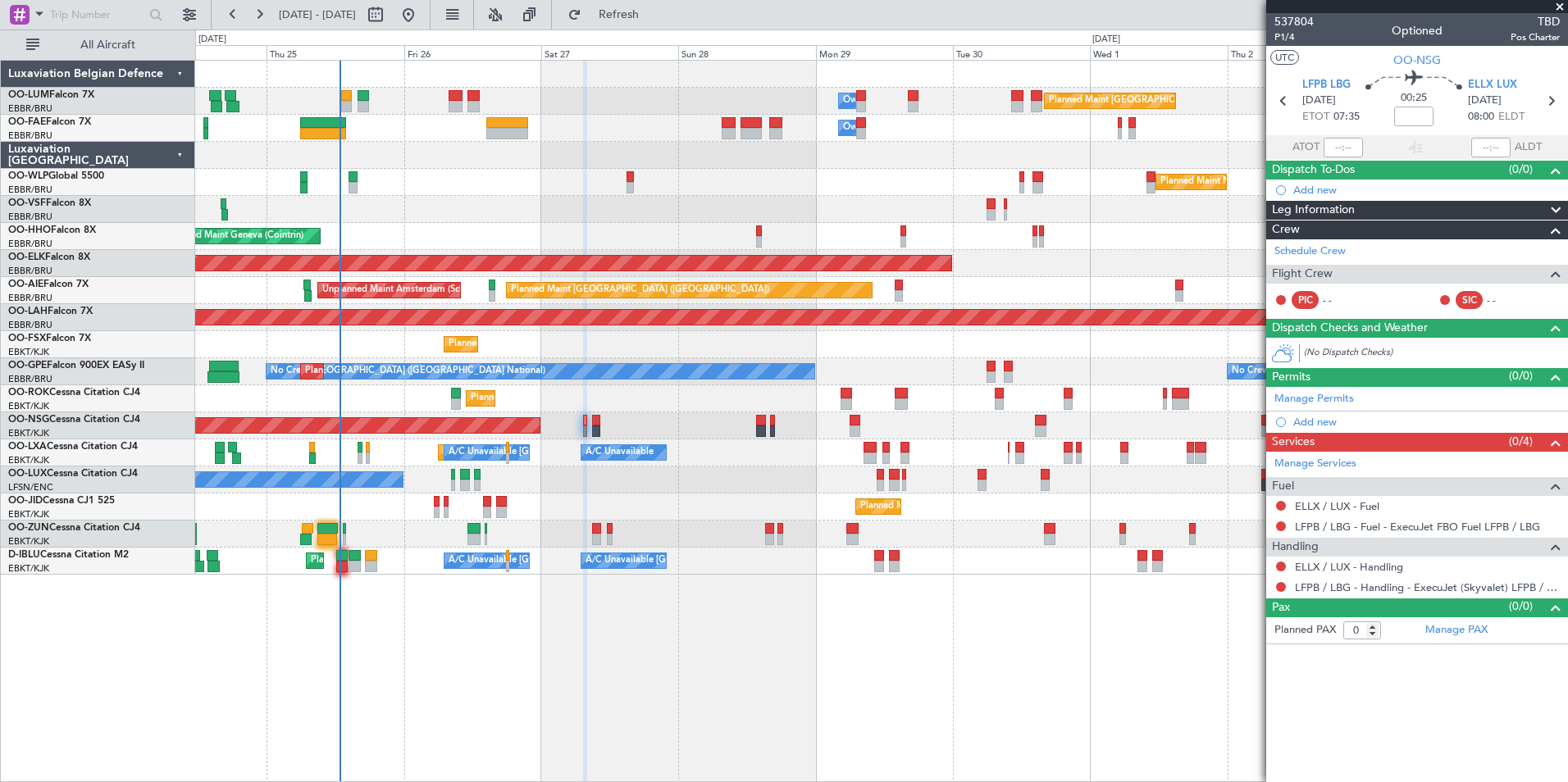
click at [760, 670] on div "Planned Maint Brussels (Brussels National) Owner Melsbroek Air Base Owner Melsb…" at bounding box center [881, 421] width 1373 height 723
click at [624, 19] on button "Refresh" at bounding box center [608, 15] width 98 height 26
click at [885, 650] on div "Planned Maint Brussels (Brussels National) Owner Melsbroek Air Base Owner Melsb…" at bounding box center [881, 421] width 1373 height 723
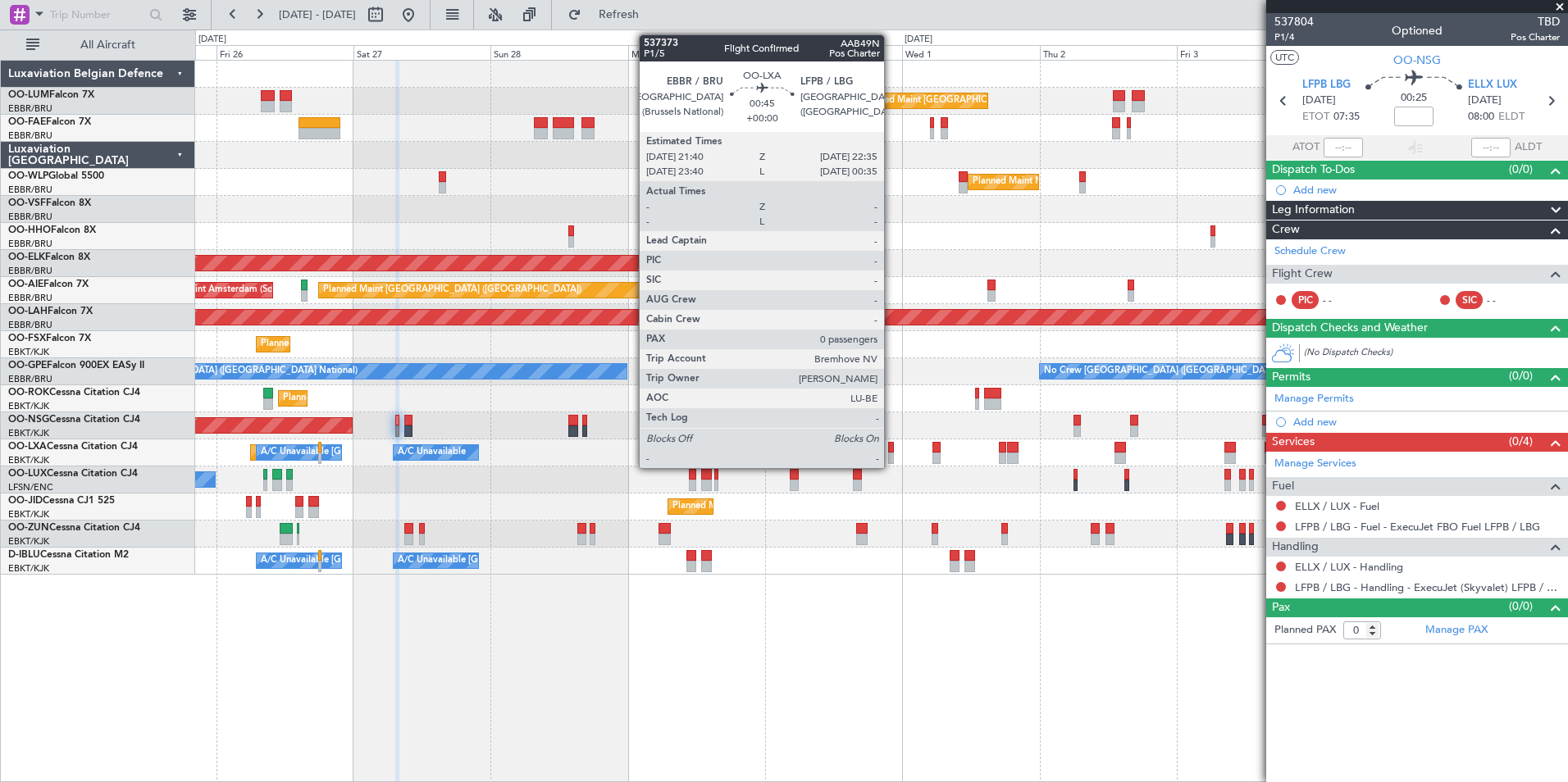
click at [892, 447] on div at bounding box center [892, 448] width 6 height 12
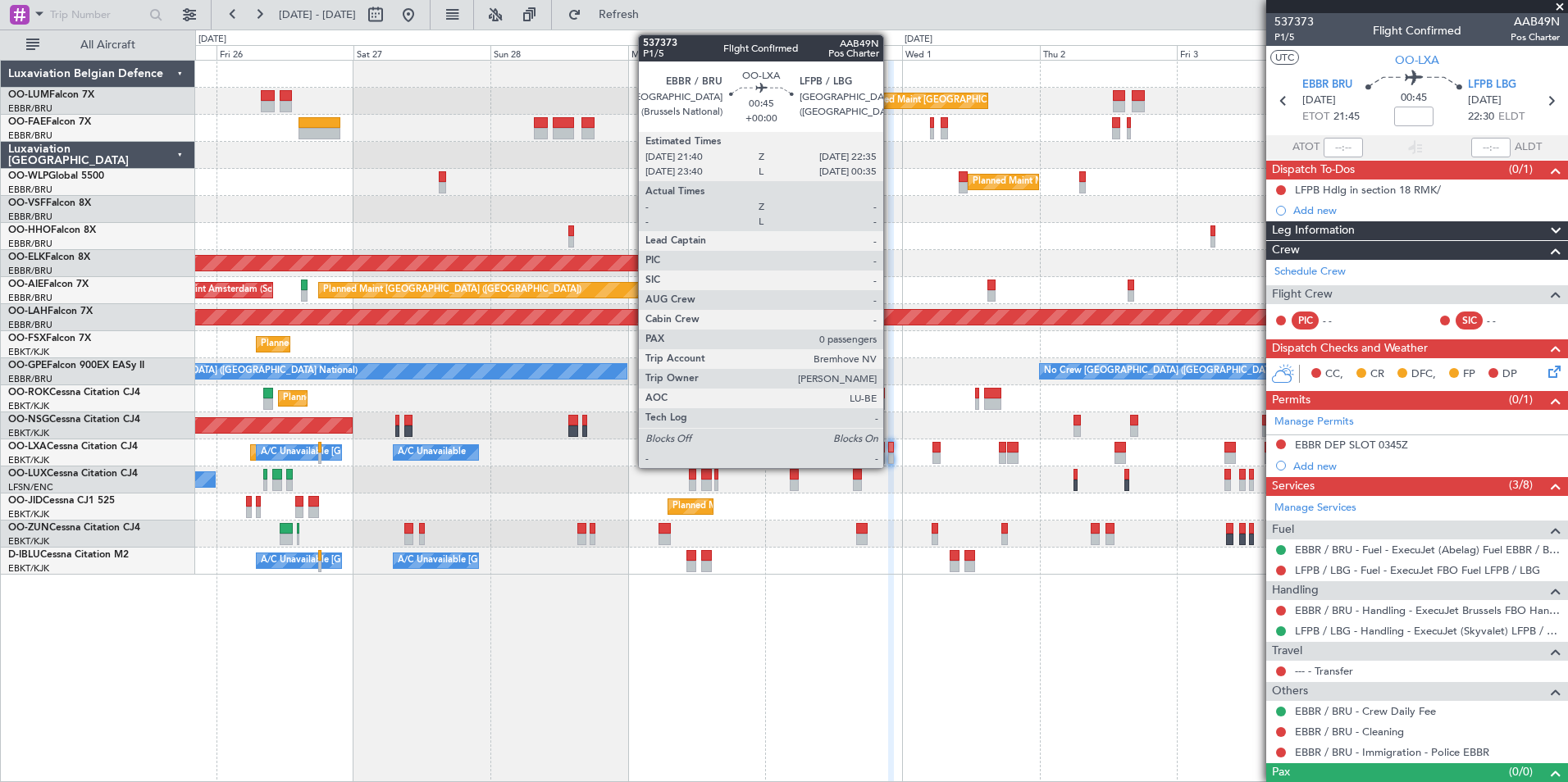
click at [891, 447] on div at bounding box center [892, 448] width 6 height 12
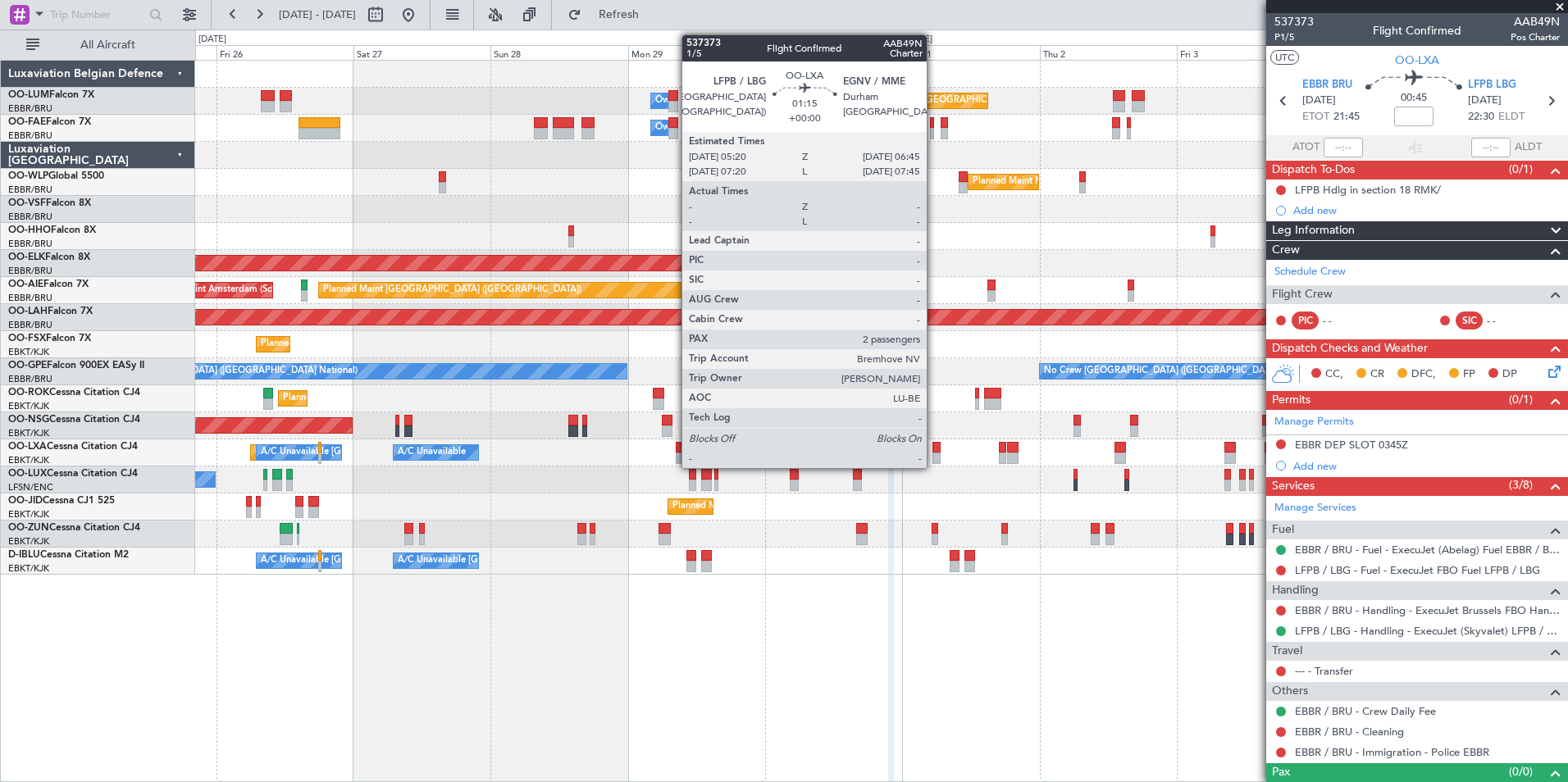
click at [934, 450] on div at bounding box center [936, 448] width 8 height 12
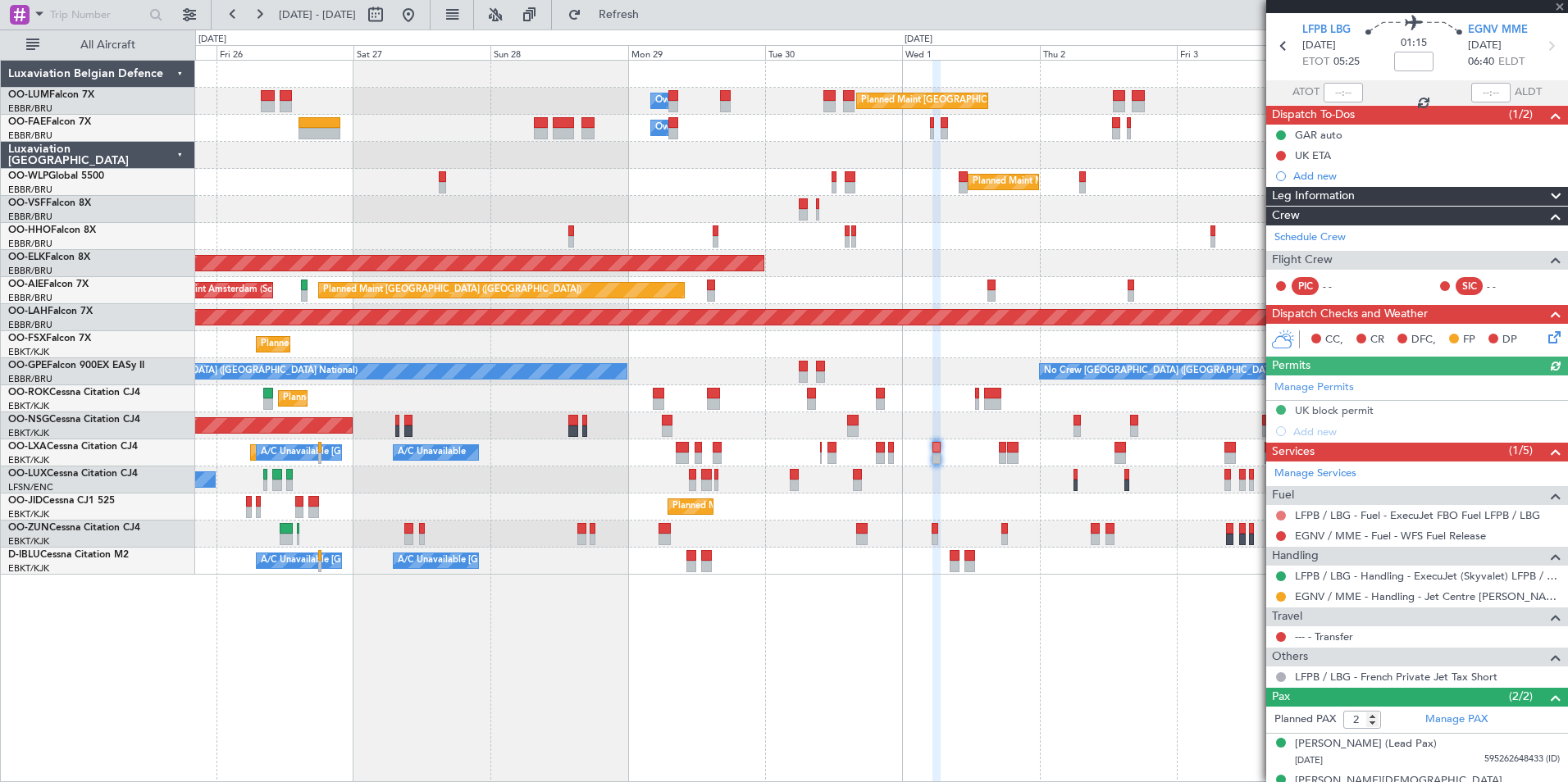
scroll to position [80, 0]
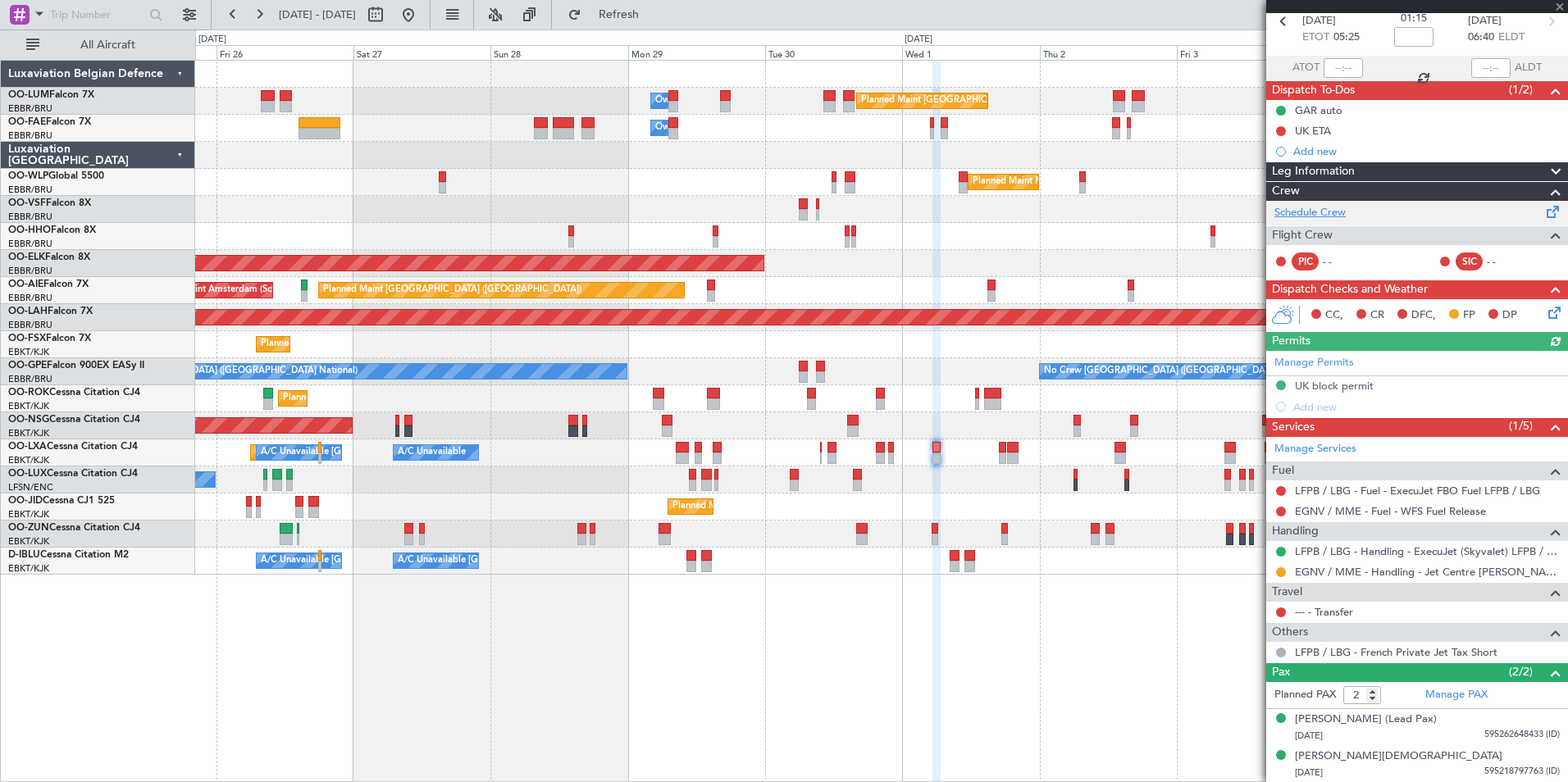
click at [1302, 210] on link "Schedule Crew" at bounding box center [1311, 212] width 72 height 16
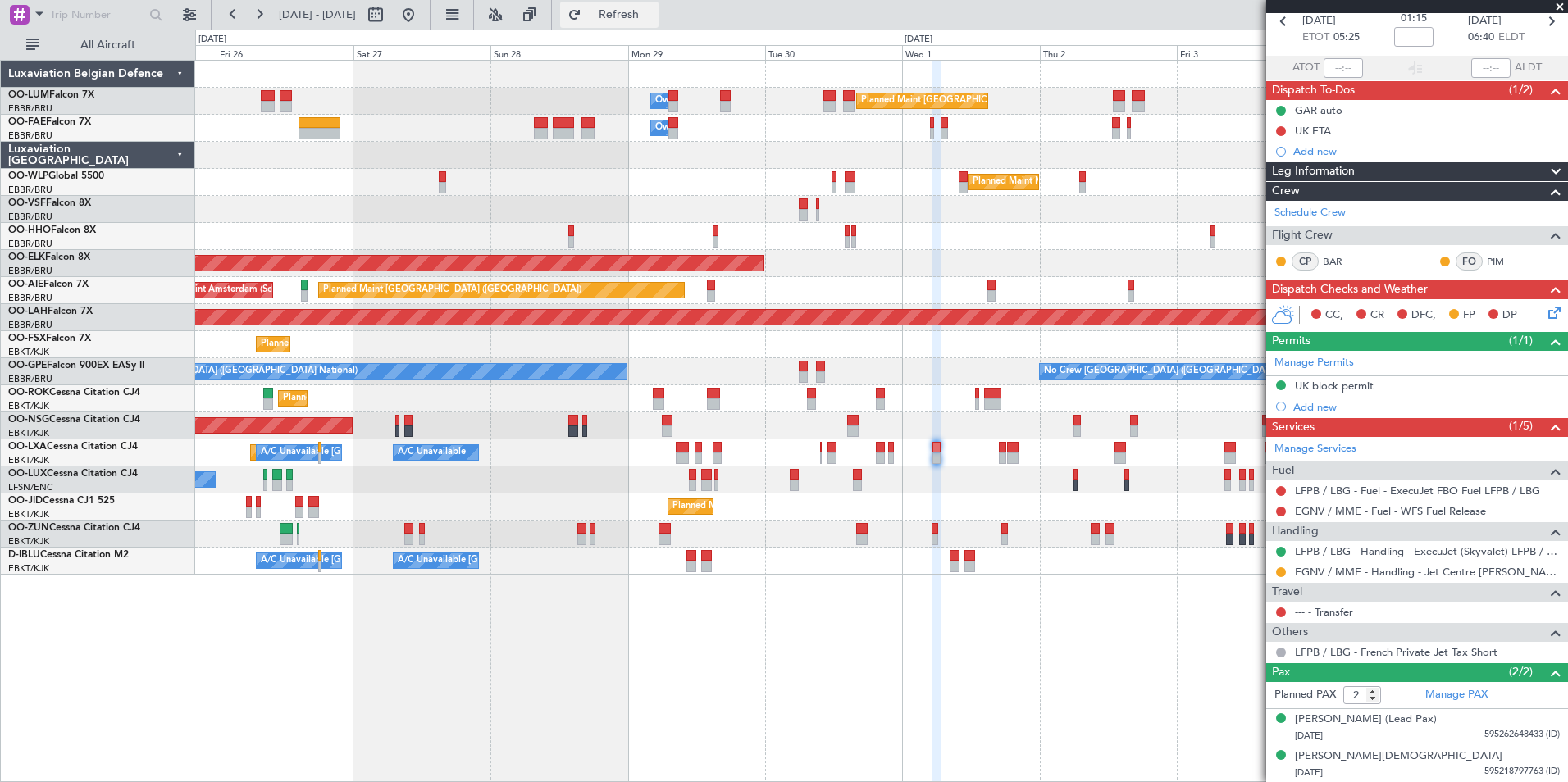
click at [654, 17] on span "Refresh" at bounding box center [619, 15] width 69 height 12
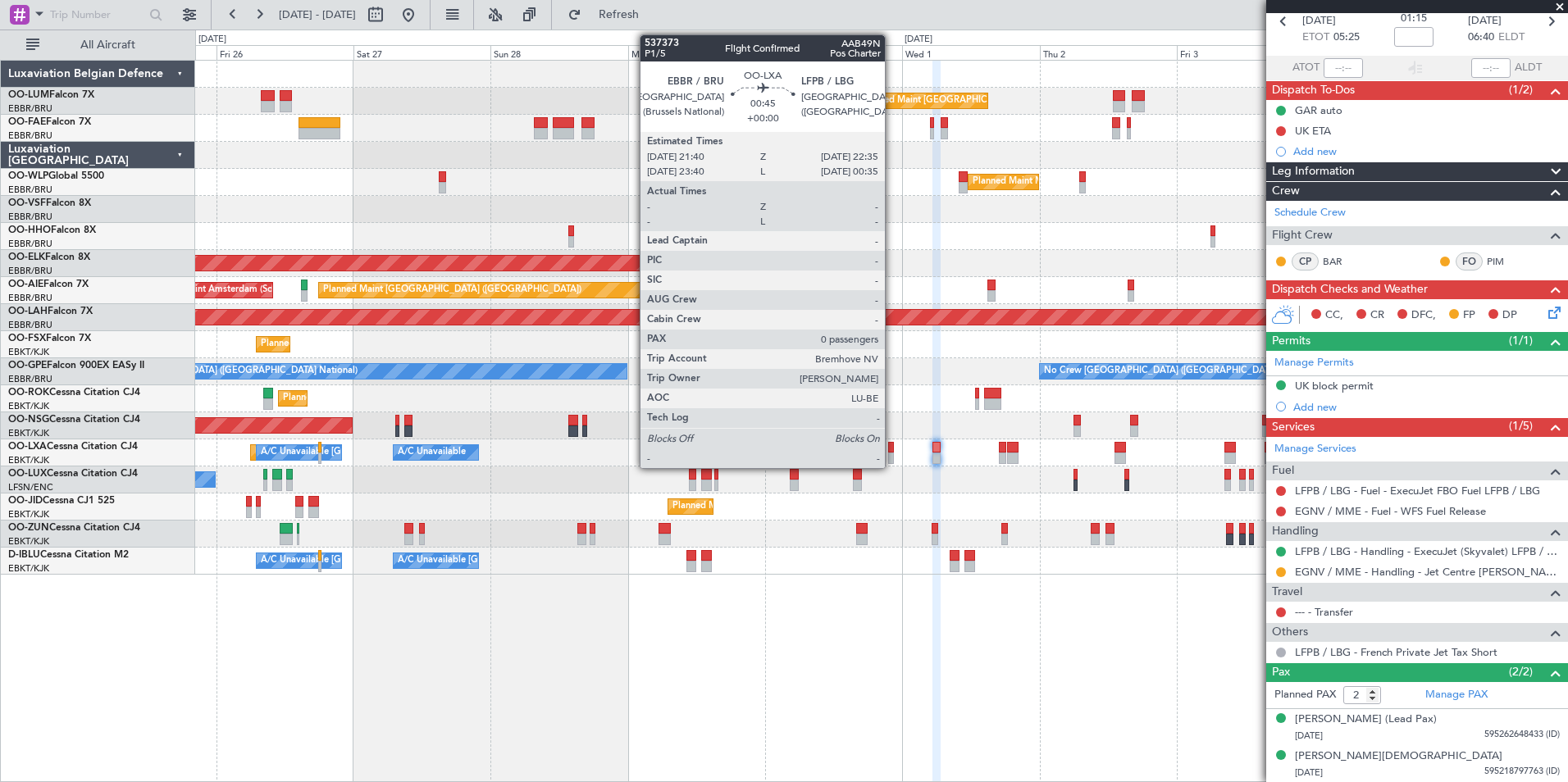
click at [893, 445] on div at bounding box center [892, 448] width 6 height 12
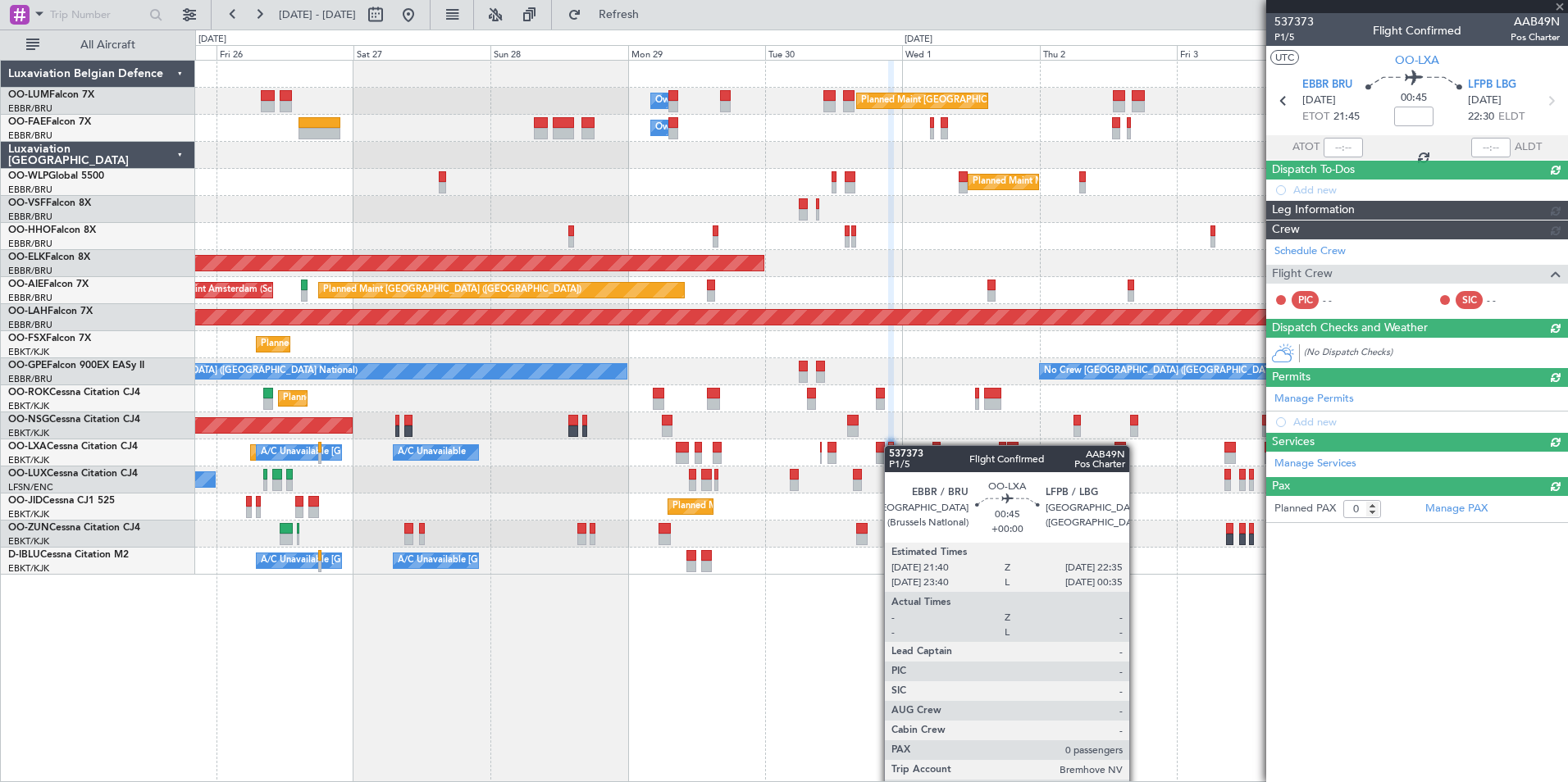
scroll to position [0, 0]
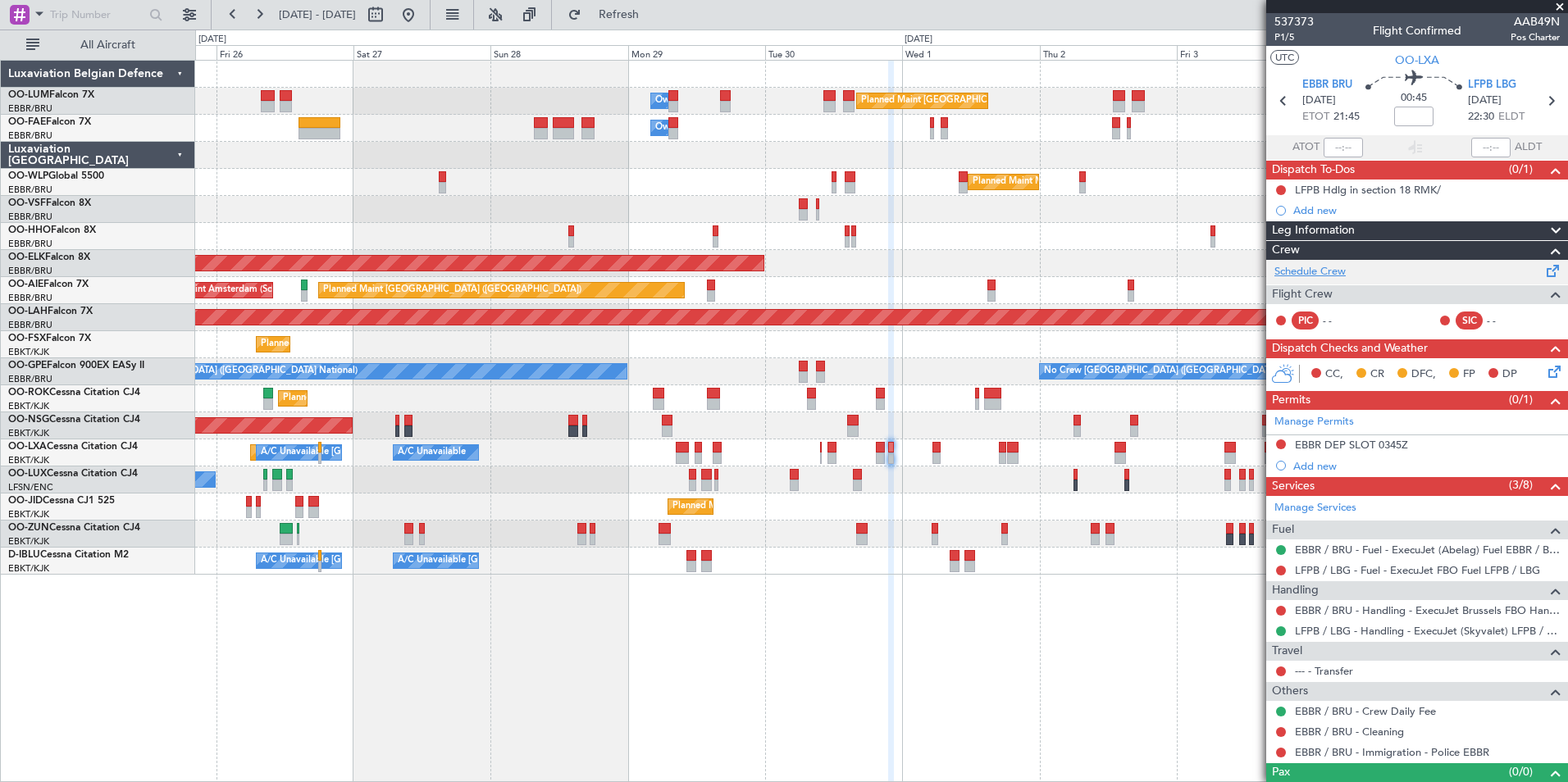
click at [1305, 272] on link "Schedule Crew" at bounding box center [1311, 272] width 72 height 16
click at [654, 10] on span "Refresh" at bounding box center [619, 15] width 69 height 12
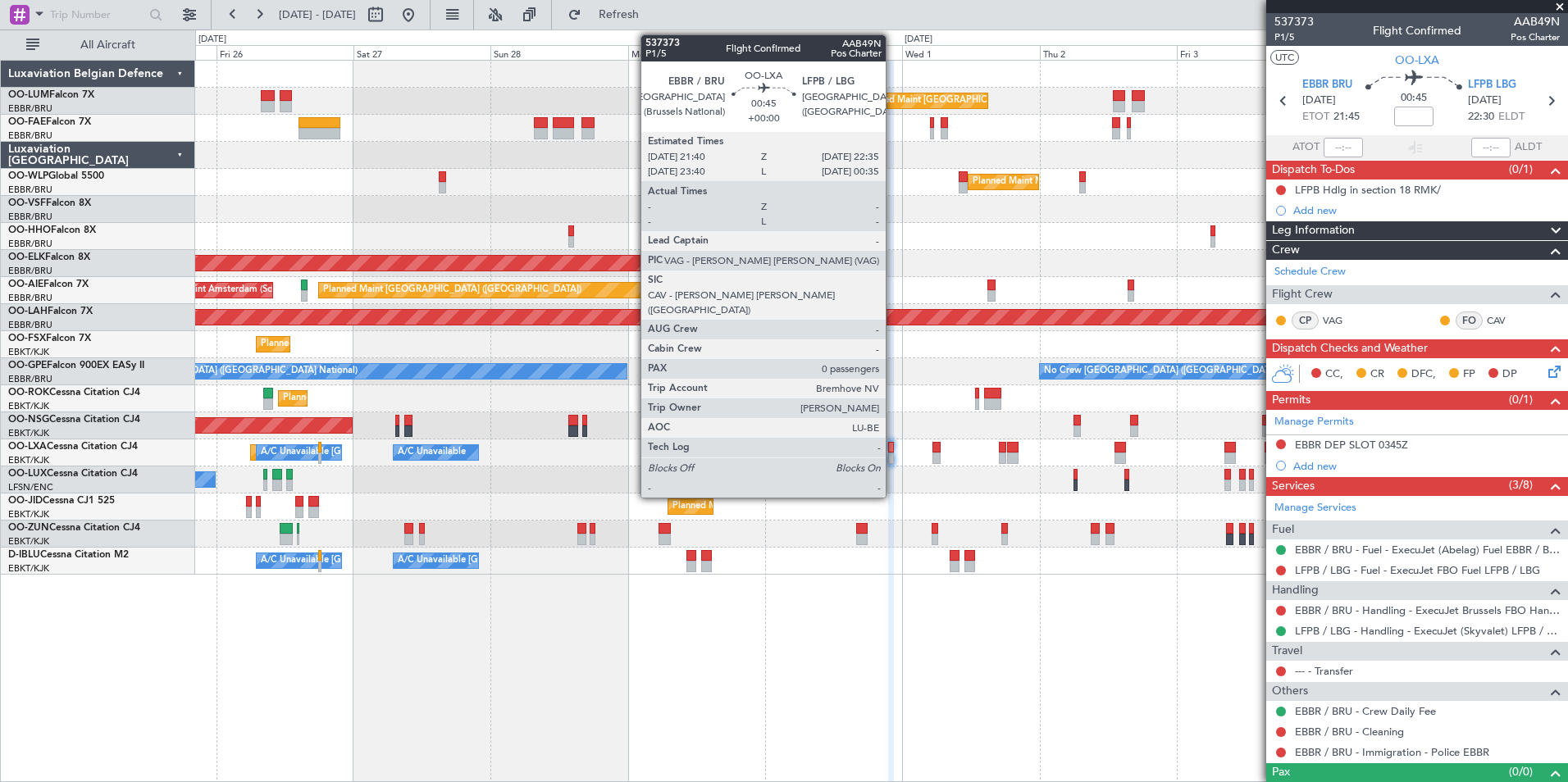
click at [894, 448] on div at bounding box center [892, 448] width 6 height 12
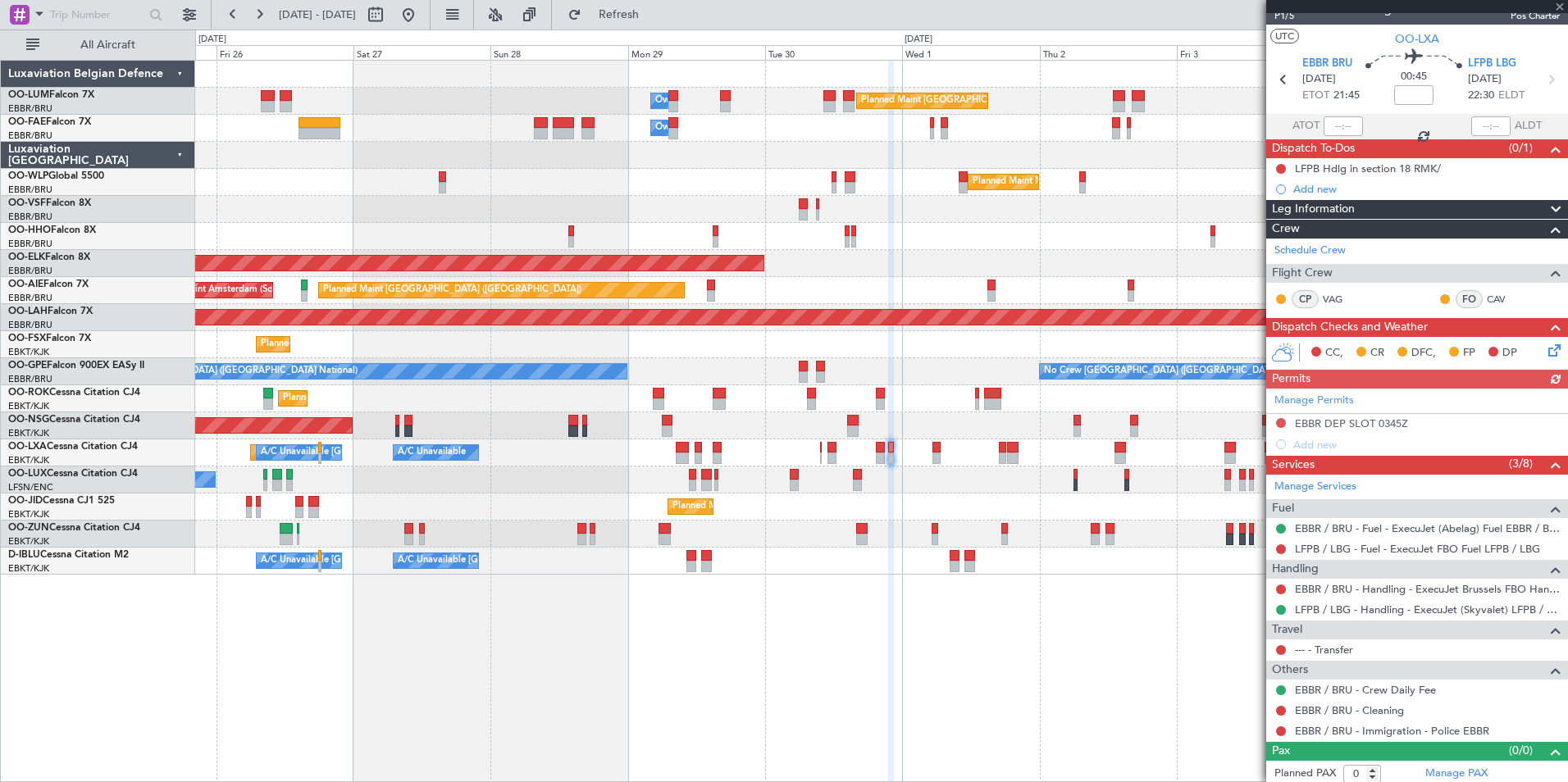
scroll to position [26, 0]
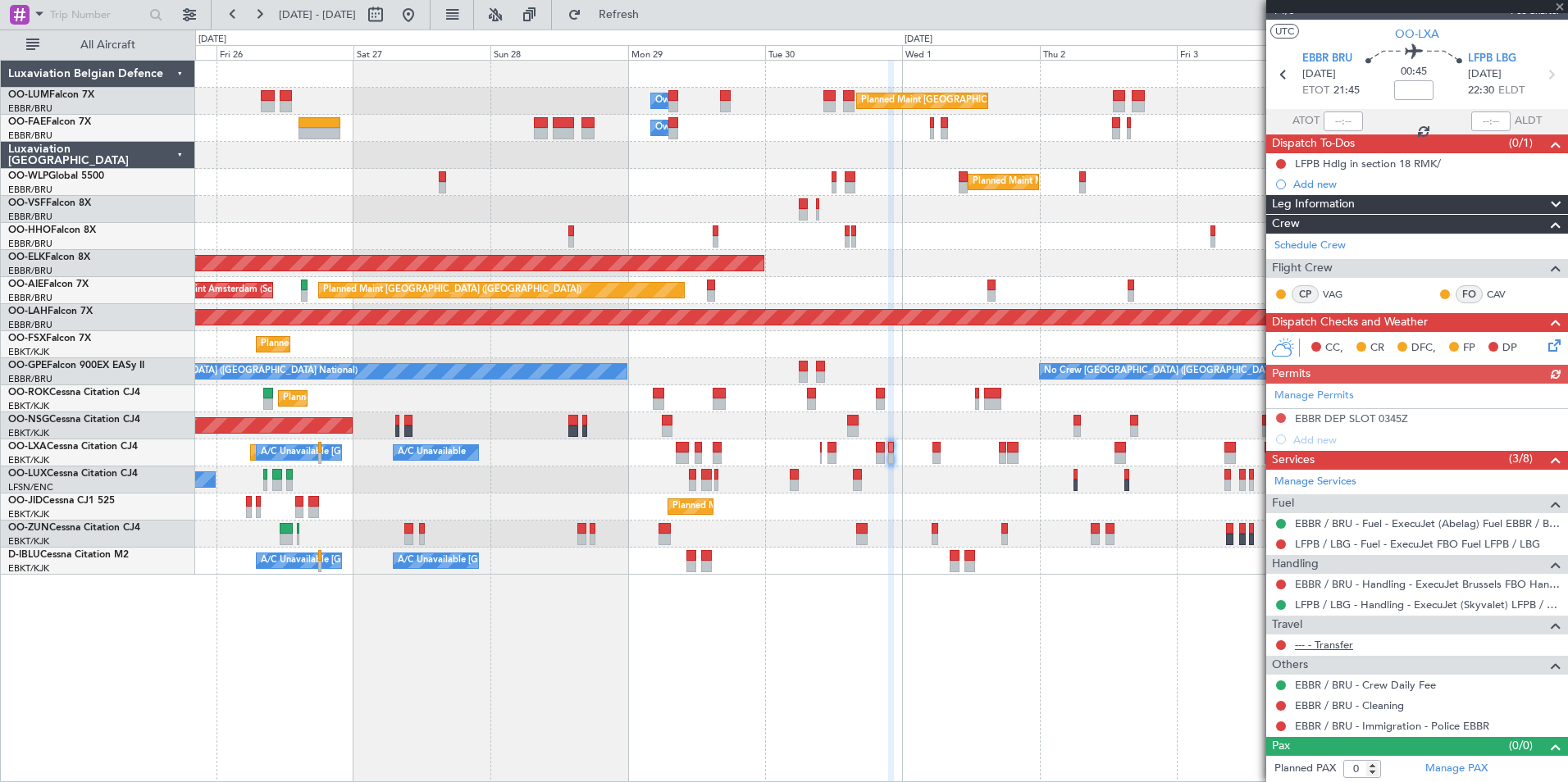
click at [1330, 641] on link "--- - Transfer" at bounding box center [1324, 645] width 58 height 14
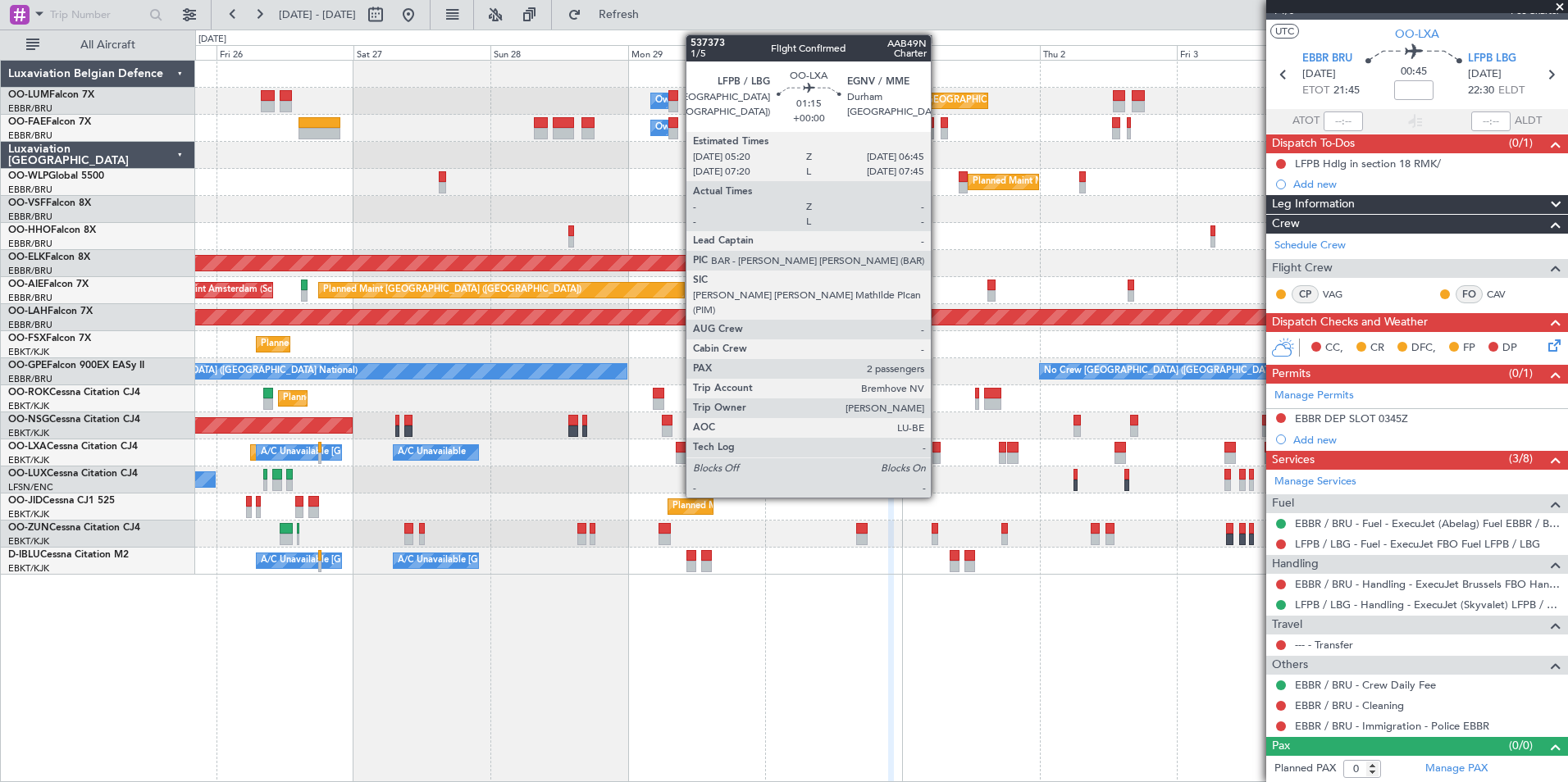
click at [938, 444] on div at bounding box center [936, 448] width 8 height 12
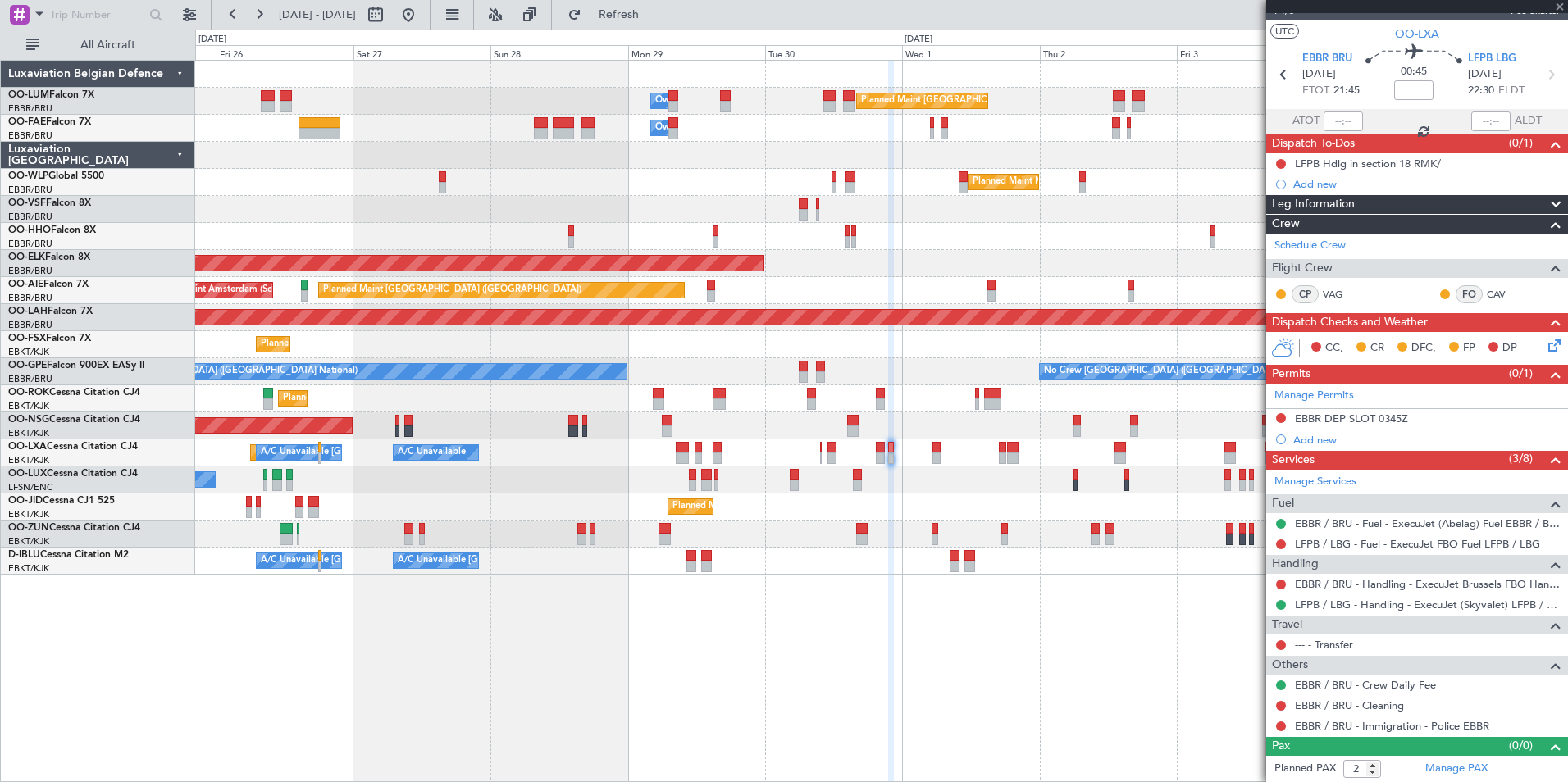
scroll to position [0, 0]
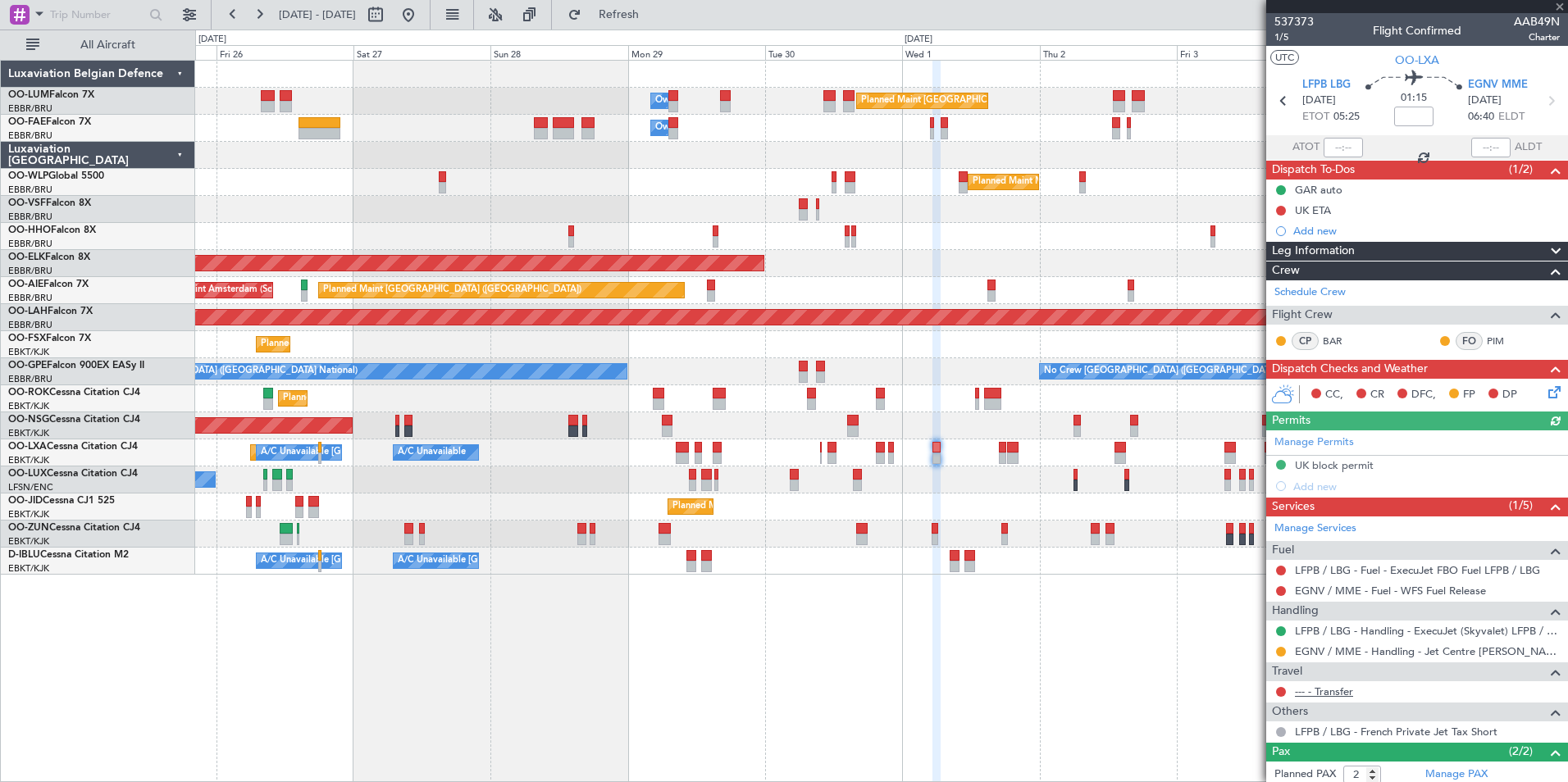
click at [1344, 695] on link "--- - Transfer" at bounding box center [1324, 692] width 58 height 14
click at [659, 8] on button "Refresh" at bounding box center [608, 15] width 98 height 26
click at [654, 20] on span "Refresh" at bounding box center [619, 15] width 69 height 12
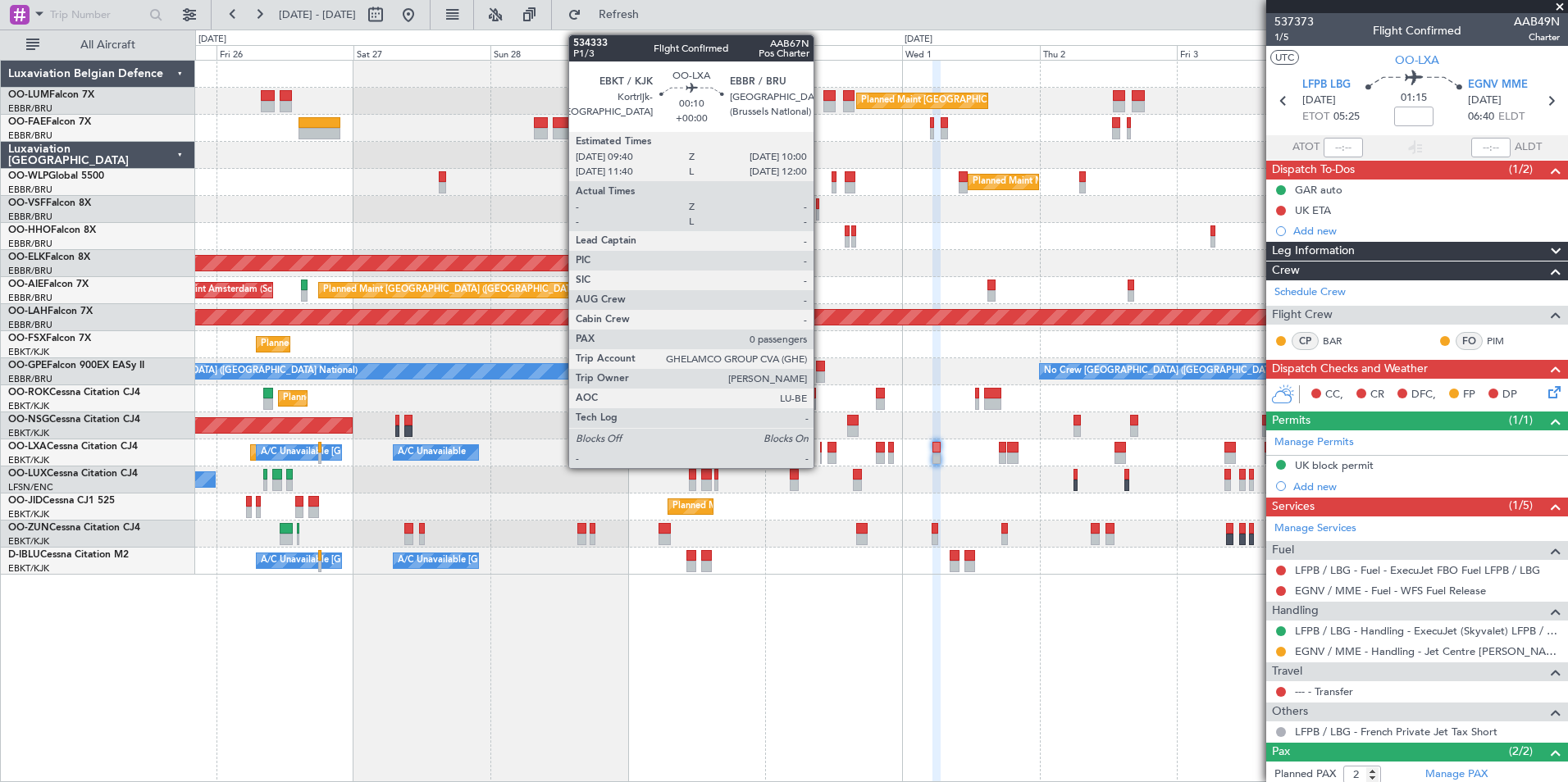
click at [821, 444] on div at bounding box center [821, 448] width 3 height 12
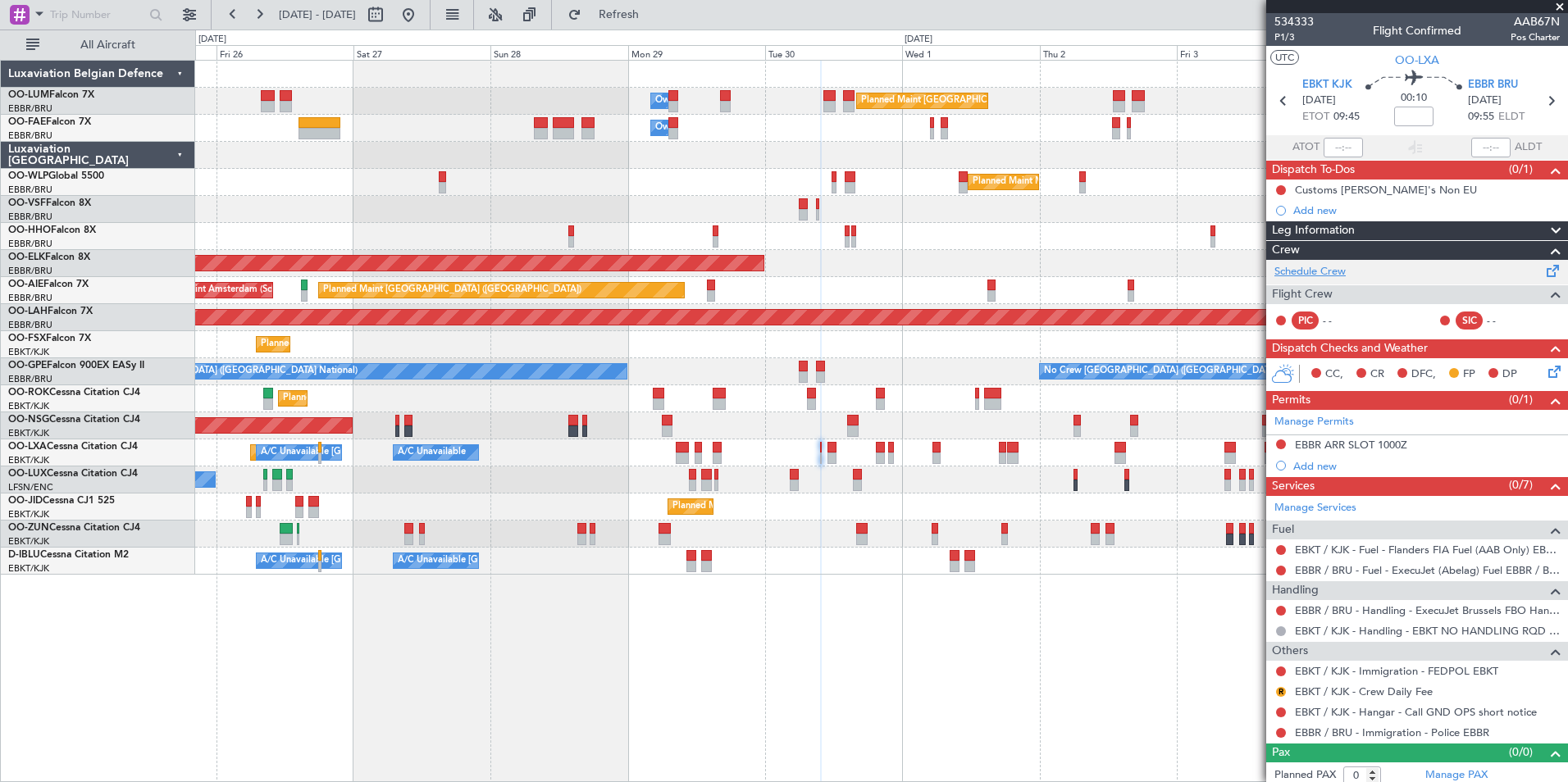
click at [1332, 270] on link "Schedule Crew" at bounding box center [1311, 272] width 72 height 16
click at [659, 23] on button "Refresh" at bounding box center [608, 15] width 98 height 26
click at [654, 20] on span "Refresh" at bounding box center [619, 15] width 69 height 12
click at [639, 15] on span "Refresh" at bounding box center [619, 15] width 69 height 12
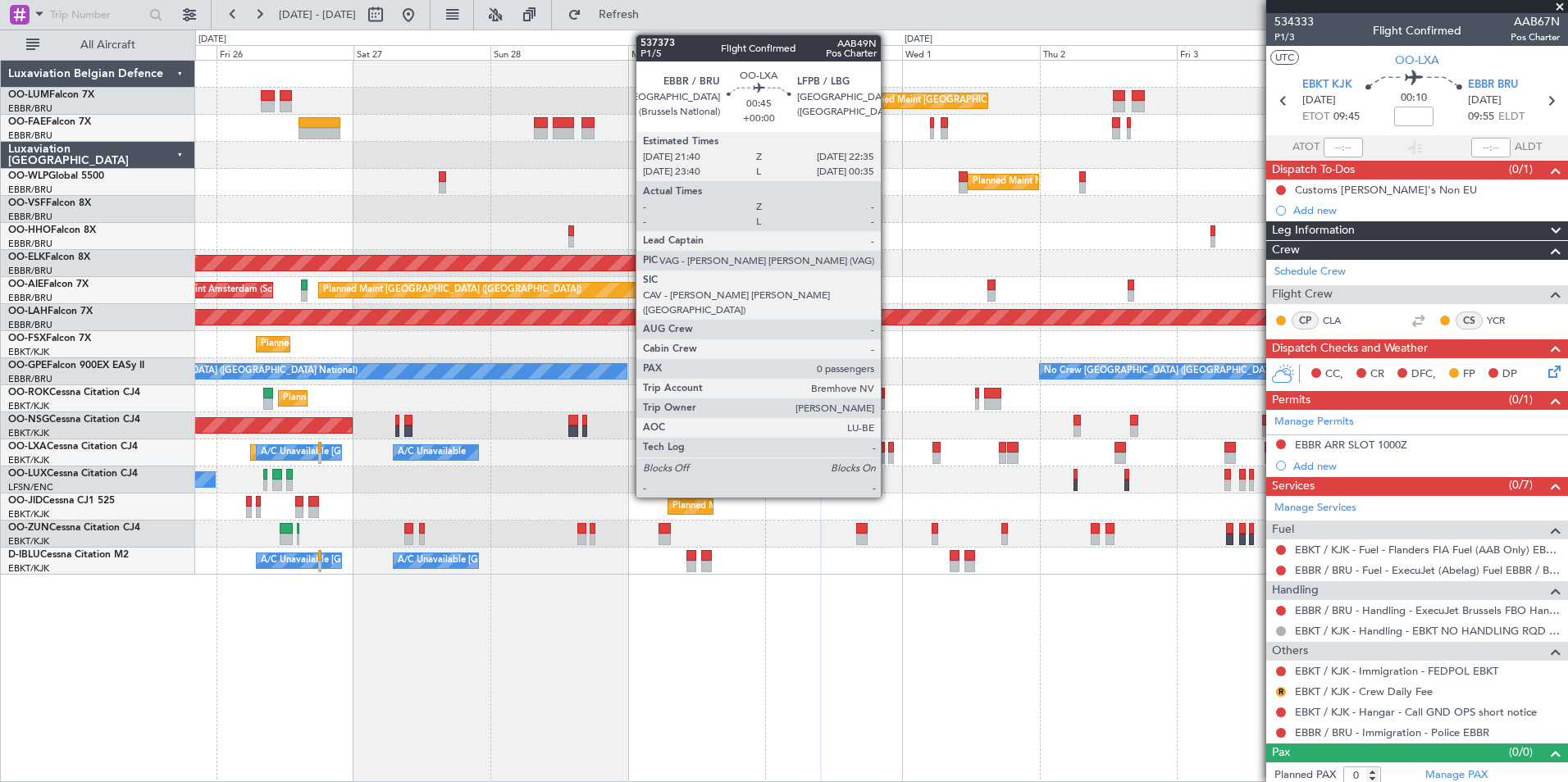
click at [889, 448] on div at bounding box center [892, 448] width 6 height 12
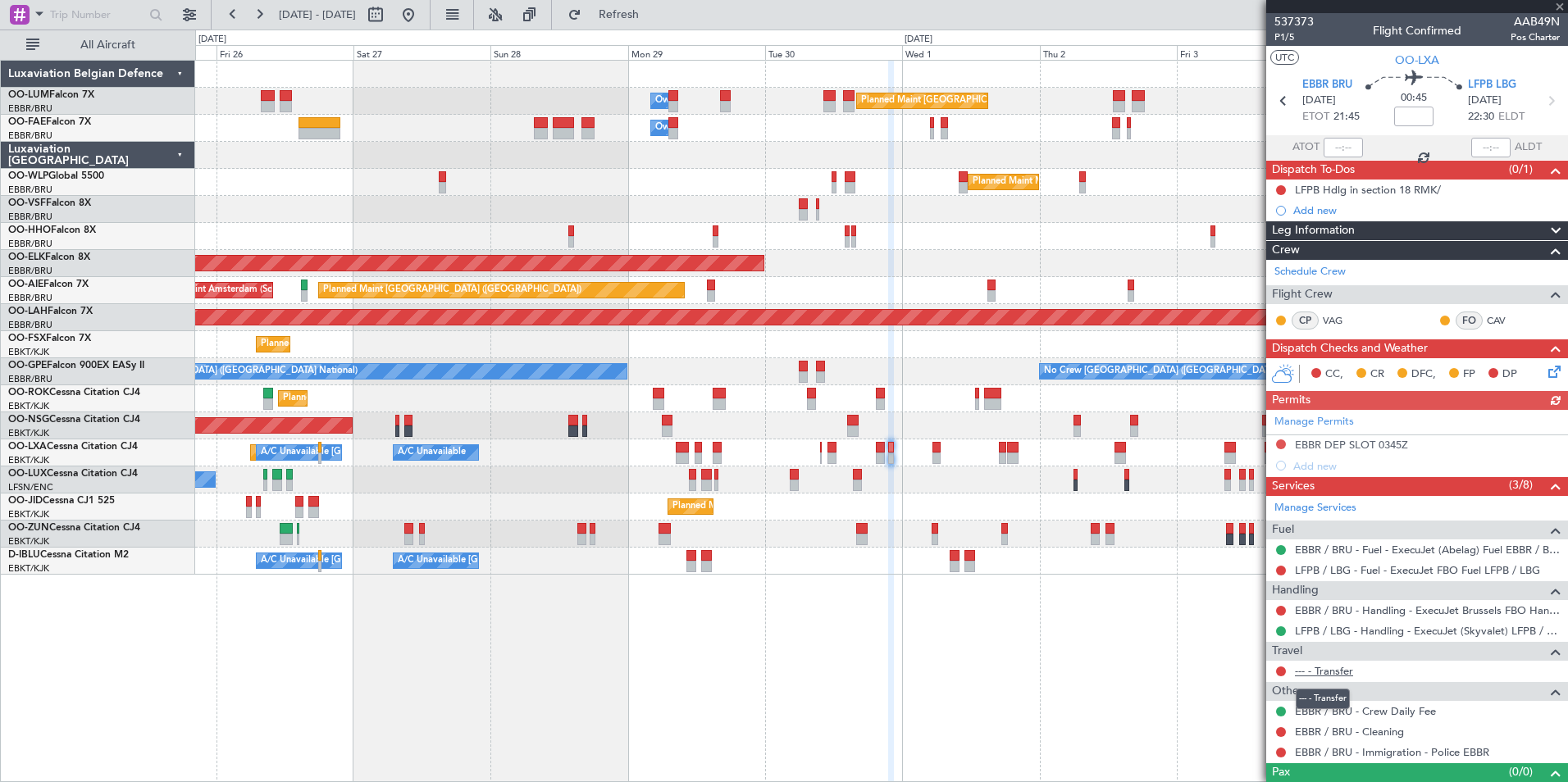
click at [1344, 668] on link "--- - Transfer" at bounding box center [1324, 671] width 58 height 14
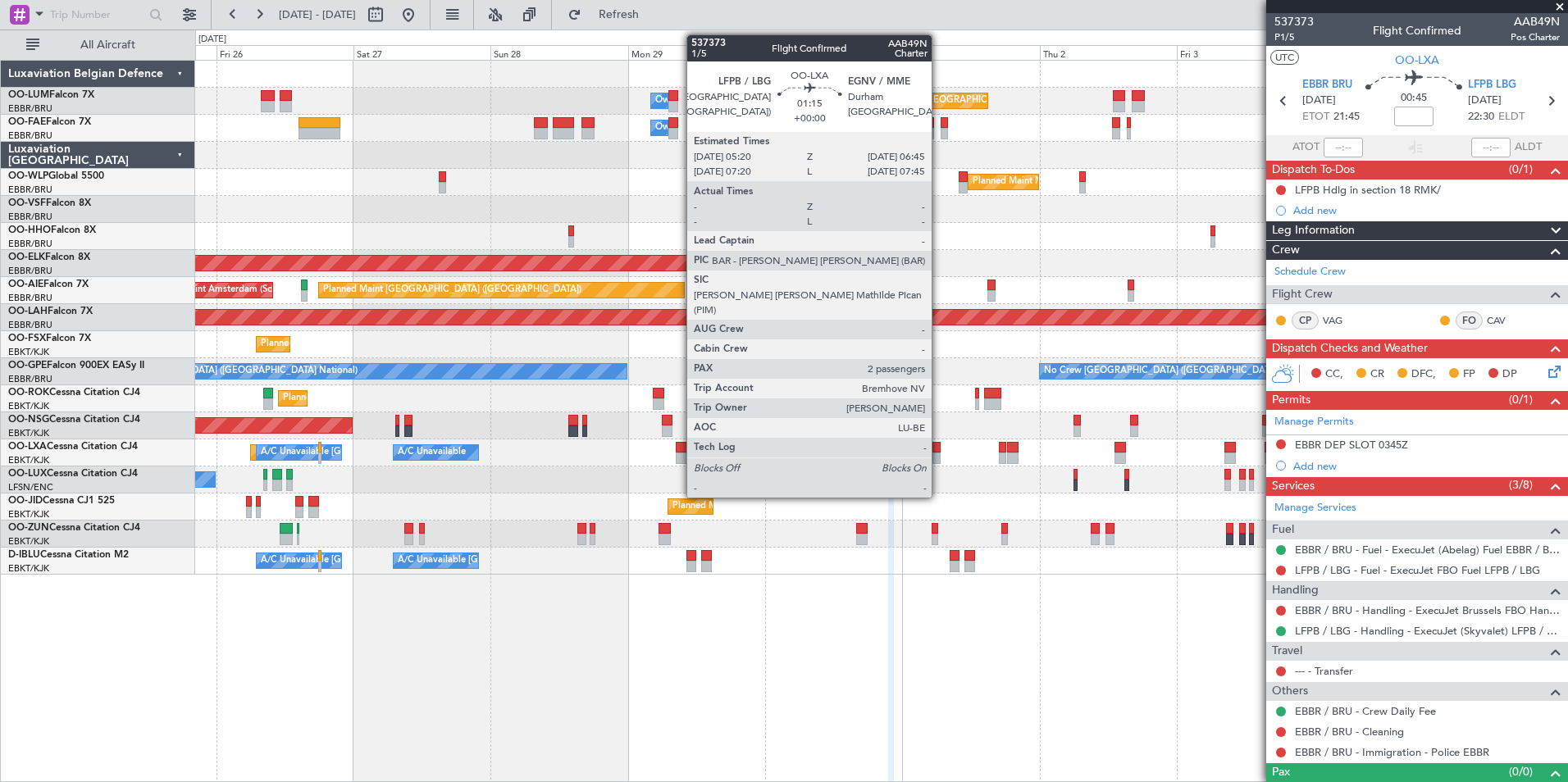
click at [939, 452] on div at bounding box center [936, 448] width 8 height 12
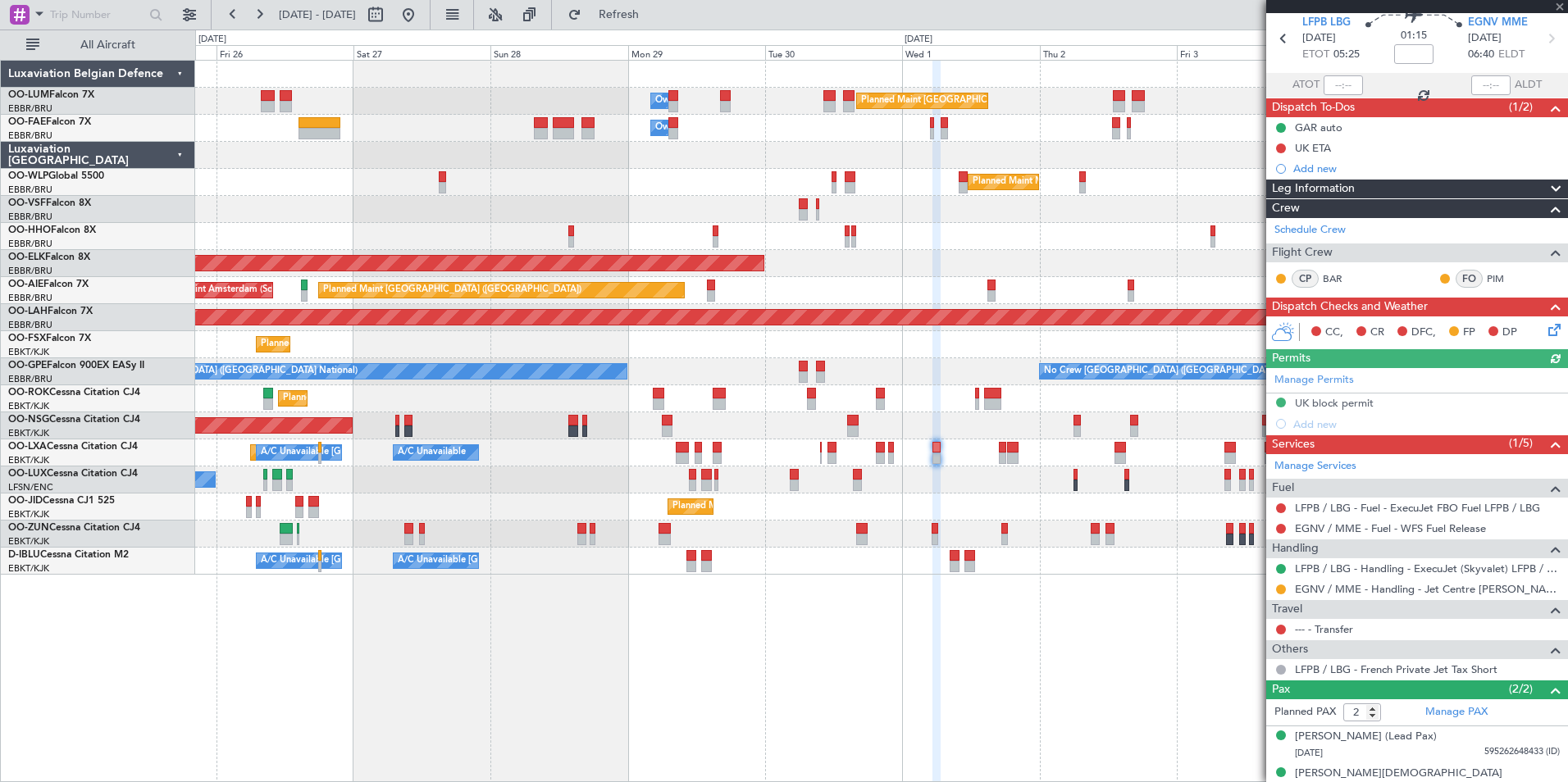
scroll to position [80, 0]
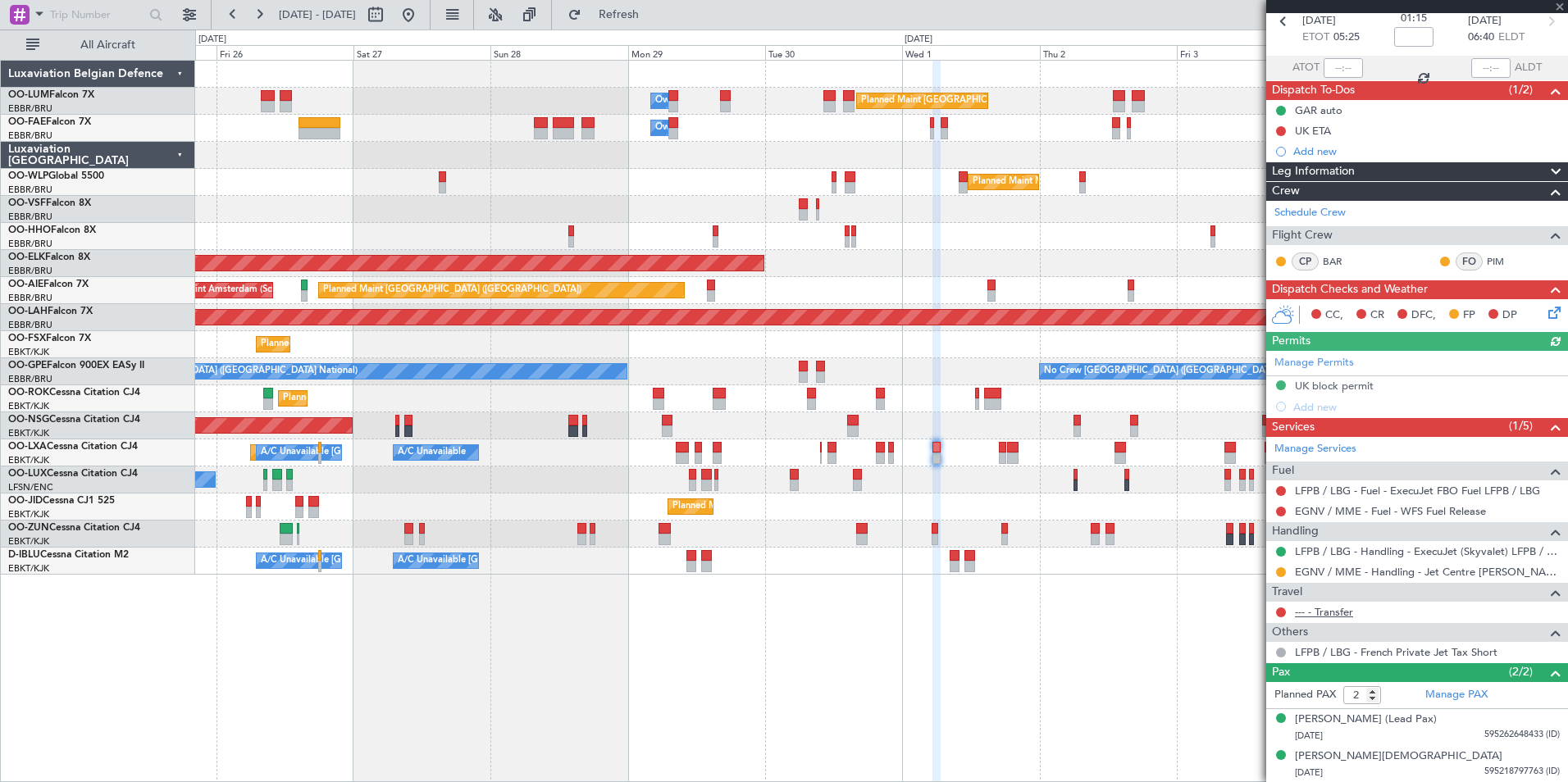
click at [1336, 605] on link "--- - Transfer" at bounding box center [1324, 612] width 58 height 14
click at [654, 12] on span "Refresh" at bounding box center [619, 15] width 69 height 12
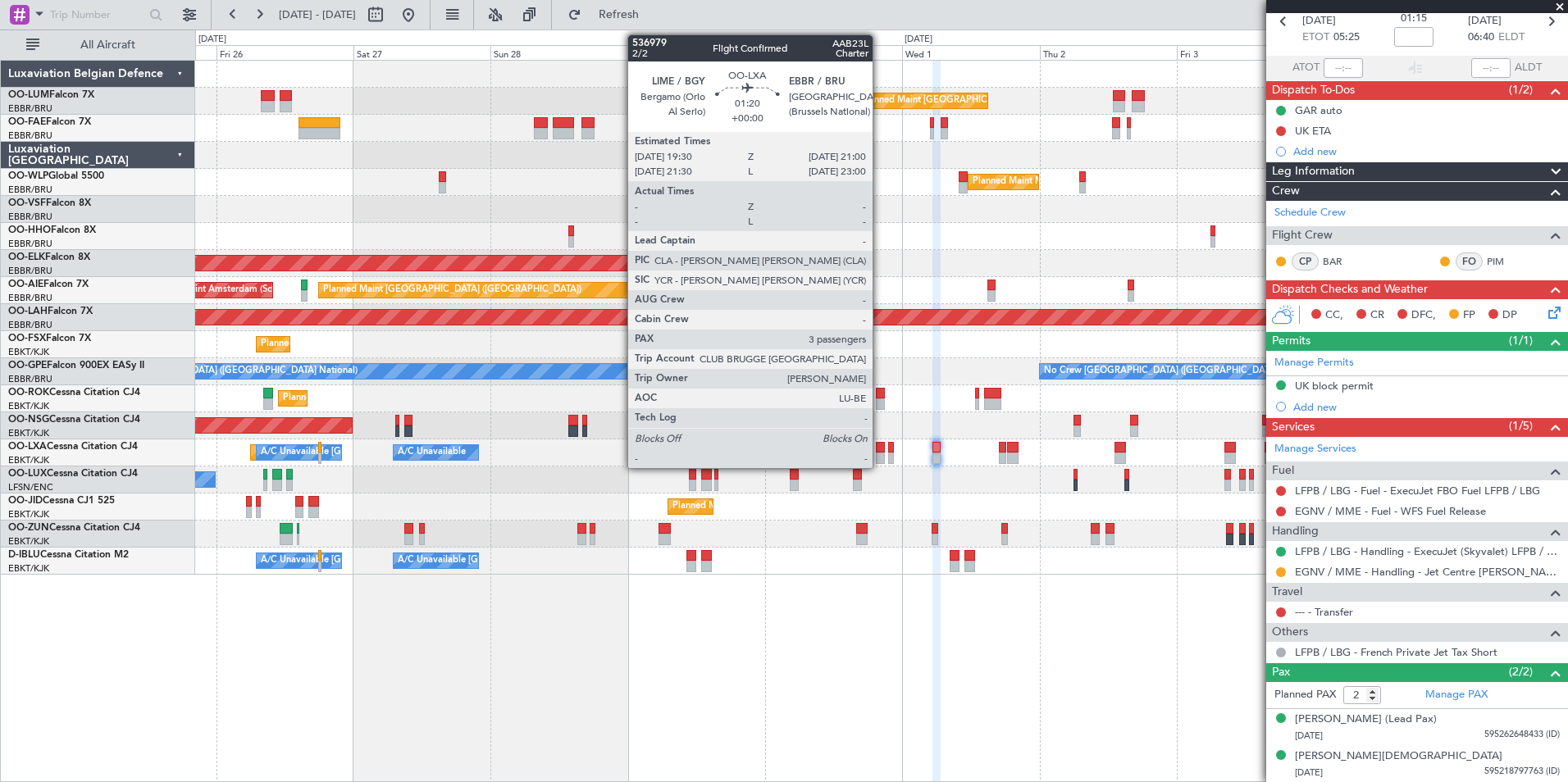
click at [880, 449] on div at bounding box center [880, 448] width 9 height 12
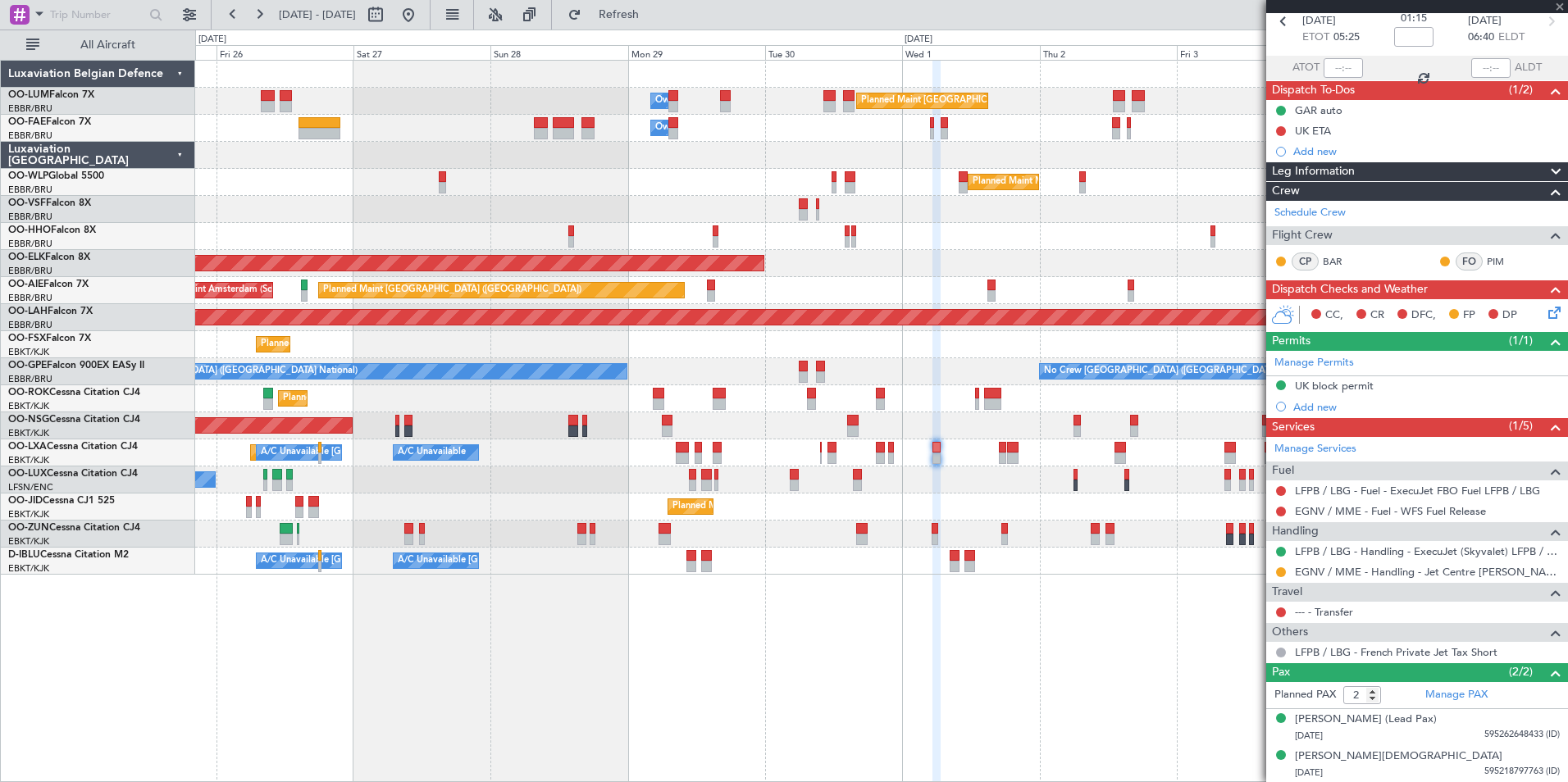
type input "3"
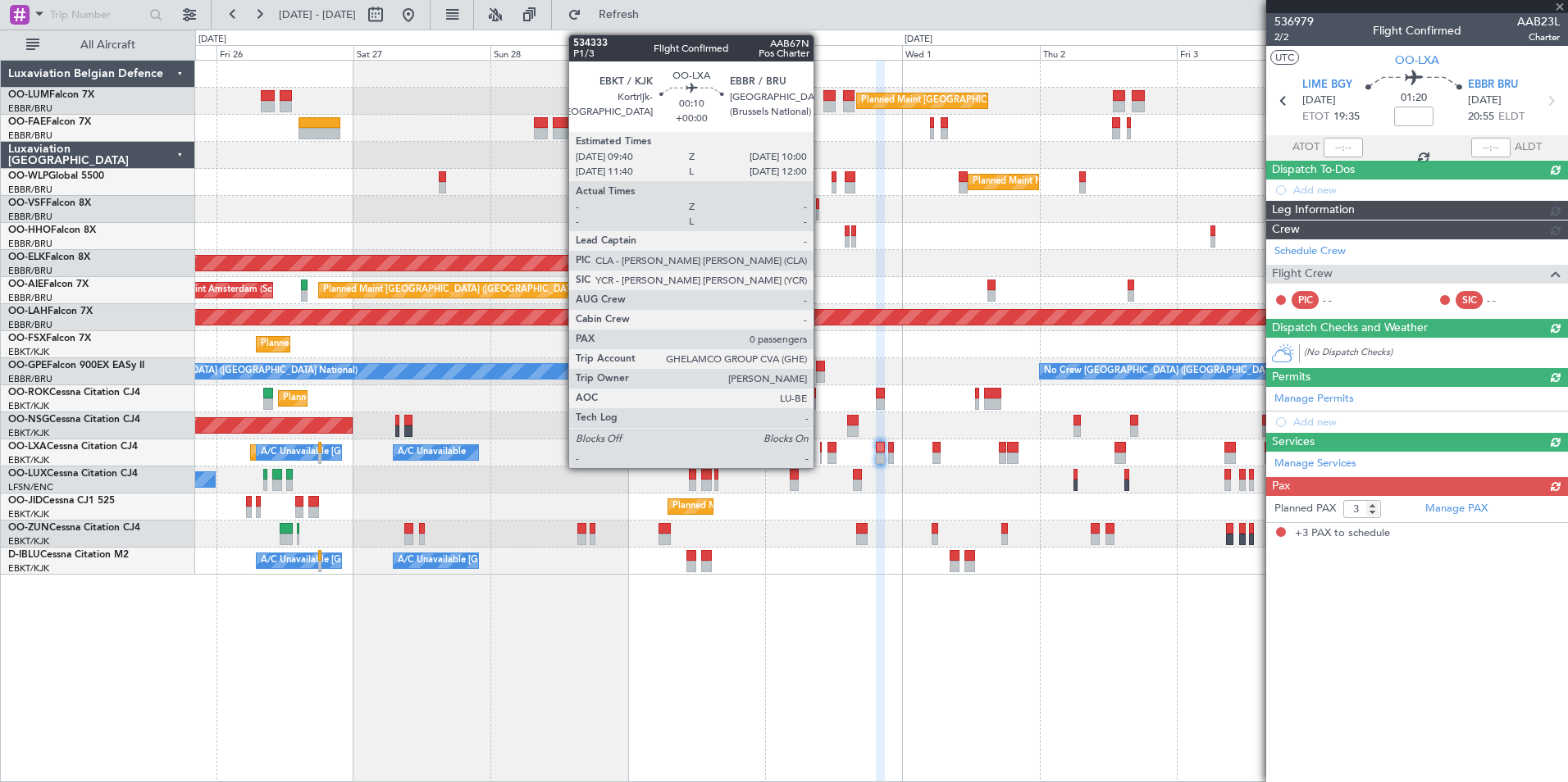
scroll to position [0, 0]
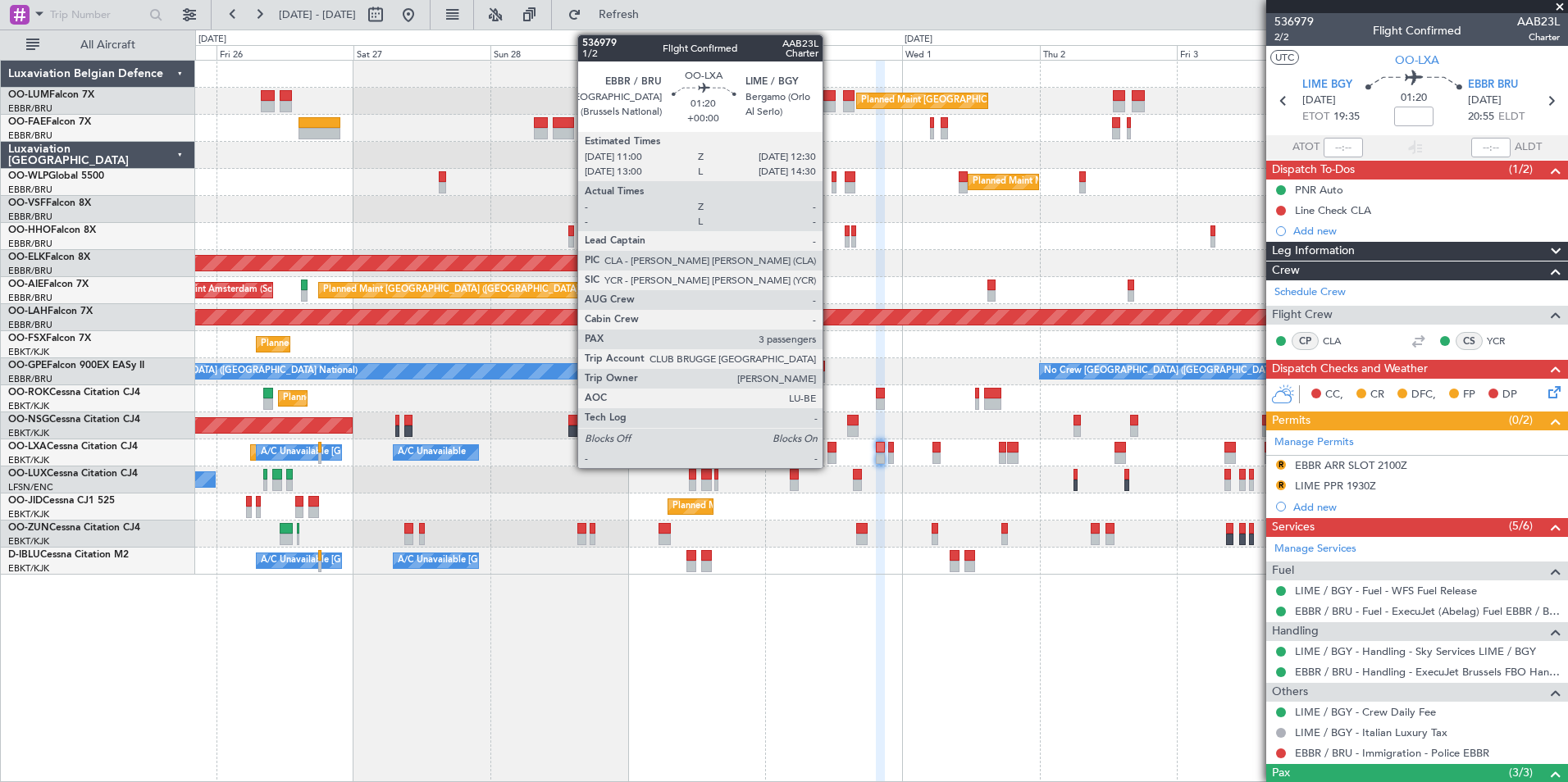
click at [831, 448] on div at bounding box center [832, 448] width 9 height 12
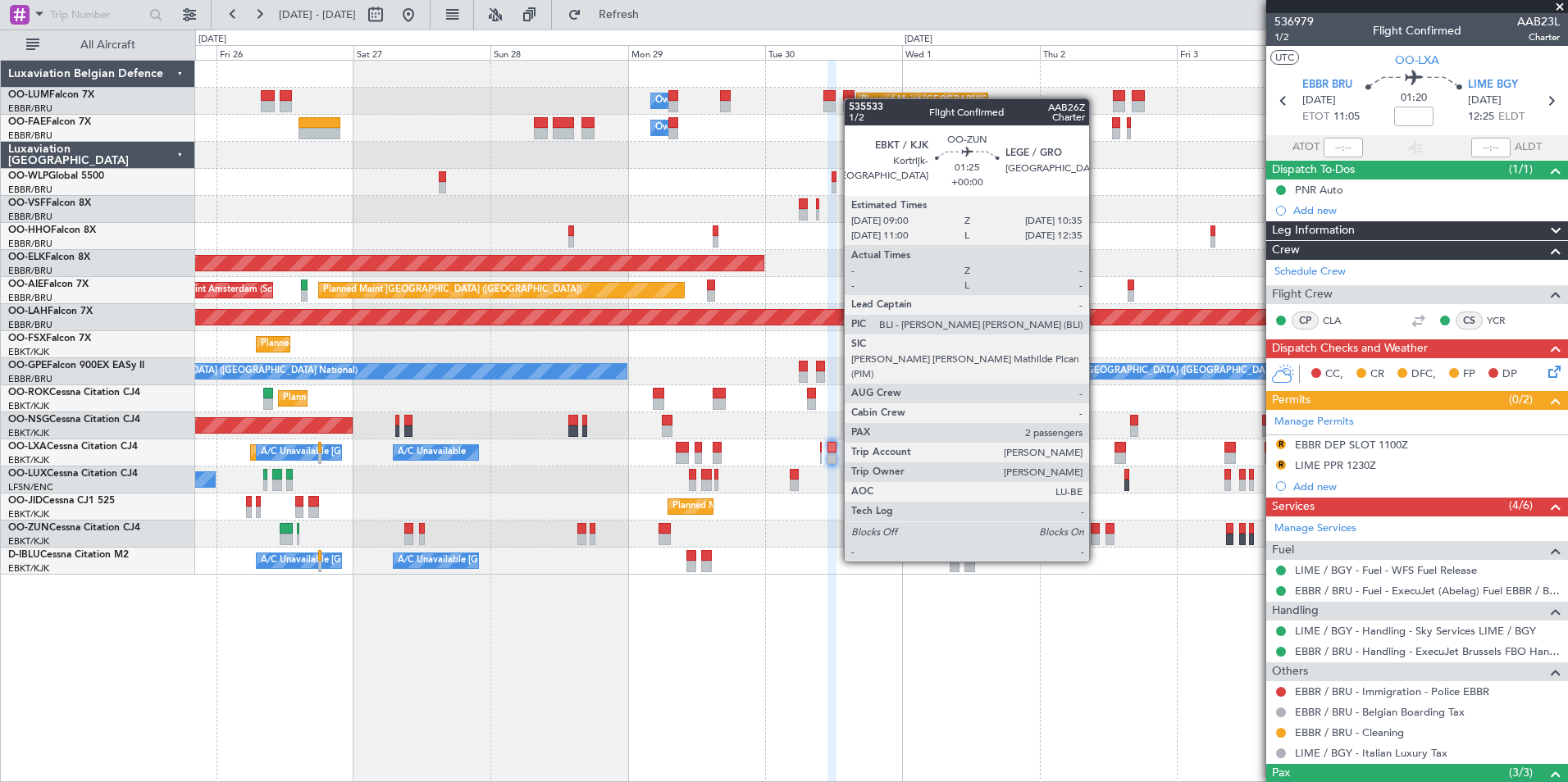
click at [1096, 531] on div at bounding box center [1095, 529] width 10 height 12
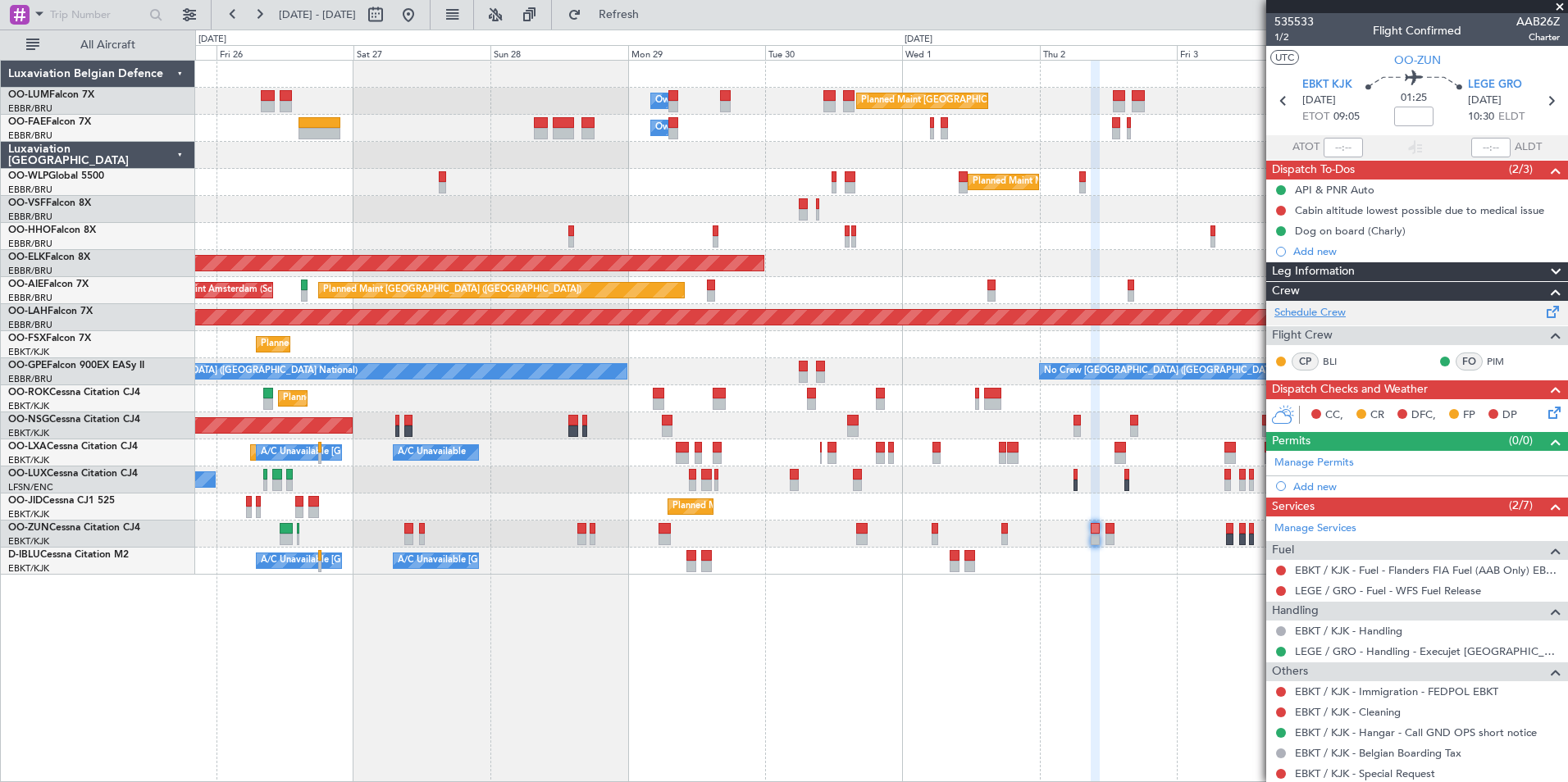
click at [1345, 309] on link "Schedule Crew" at bounding box center [1311, 312] width 72 height 16
click at [654, 13] on span "Refresh" at bounding box center [619, 15] width 69 height 12
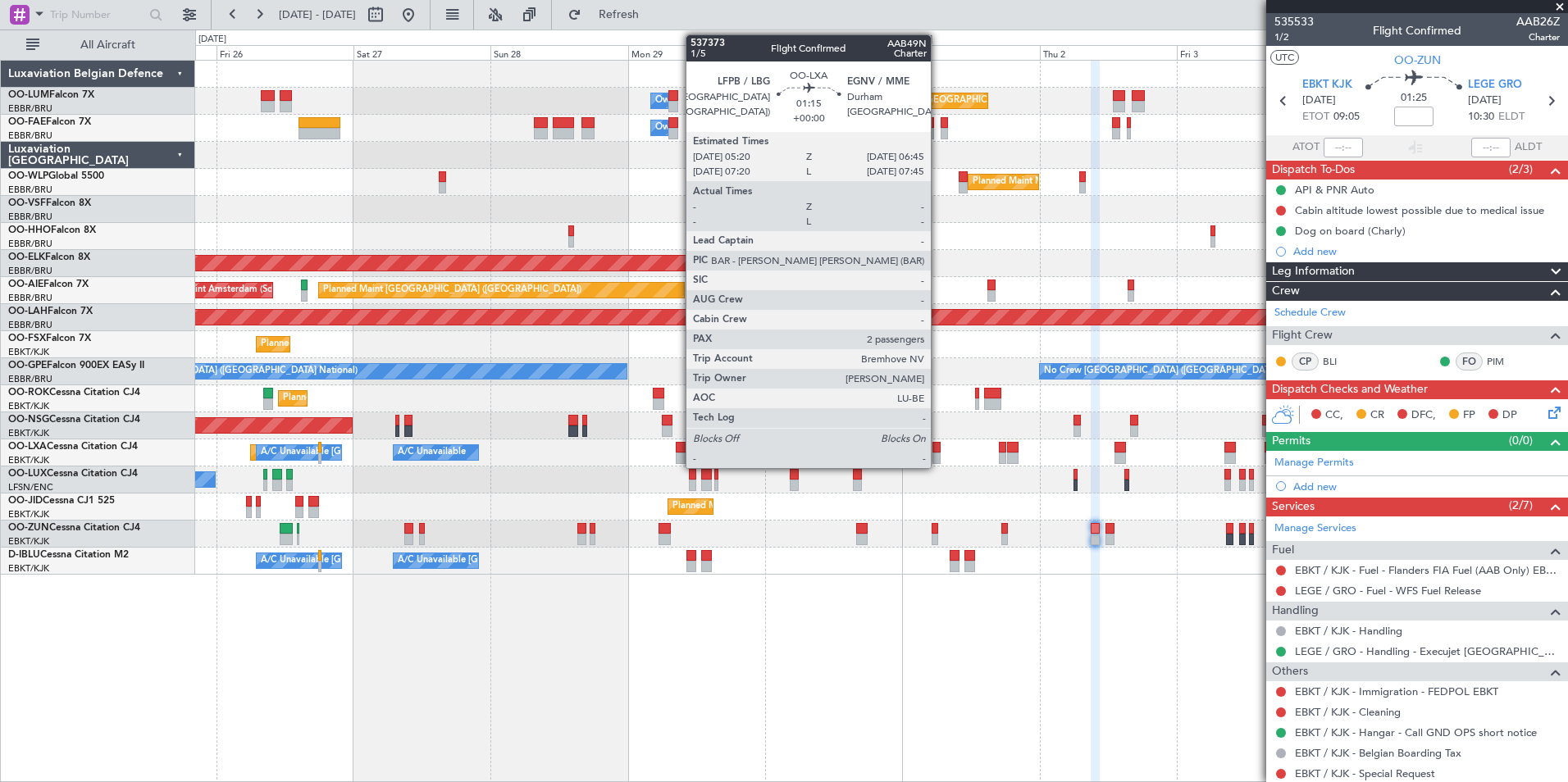
click at [938, 446] on div at bounding box center [936, 448] width 8 height 12
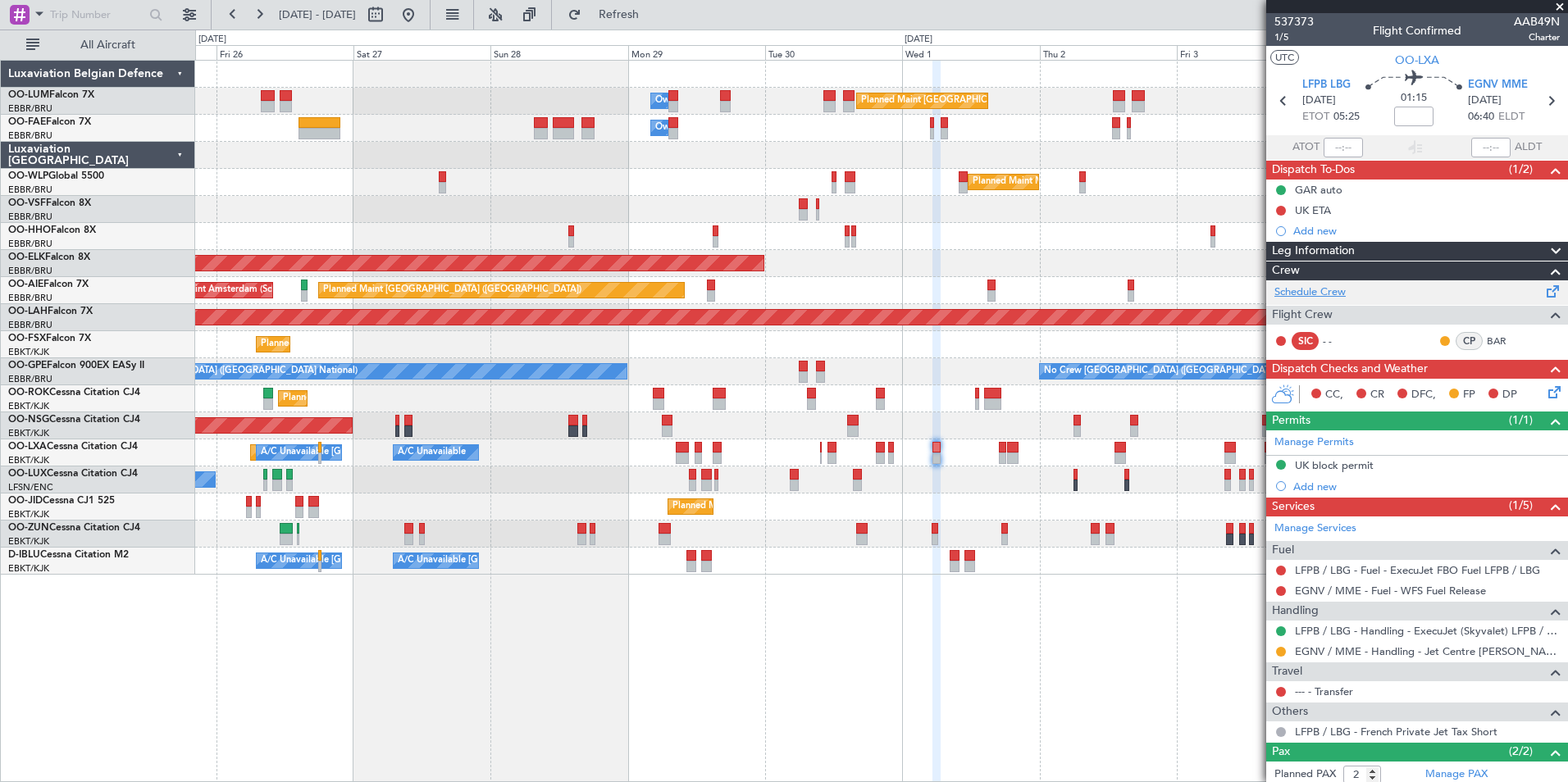
click at [1302, 296] on link "Schedule Crew" at bounding box center [1311, 292] width 72 height 16
click at [659, 23] on button "Refresh" at bounding box center [608, 15] width 98 height 26
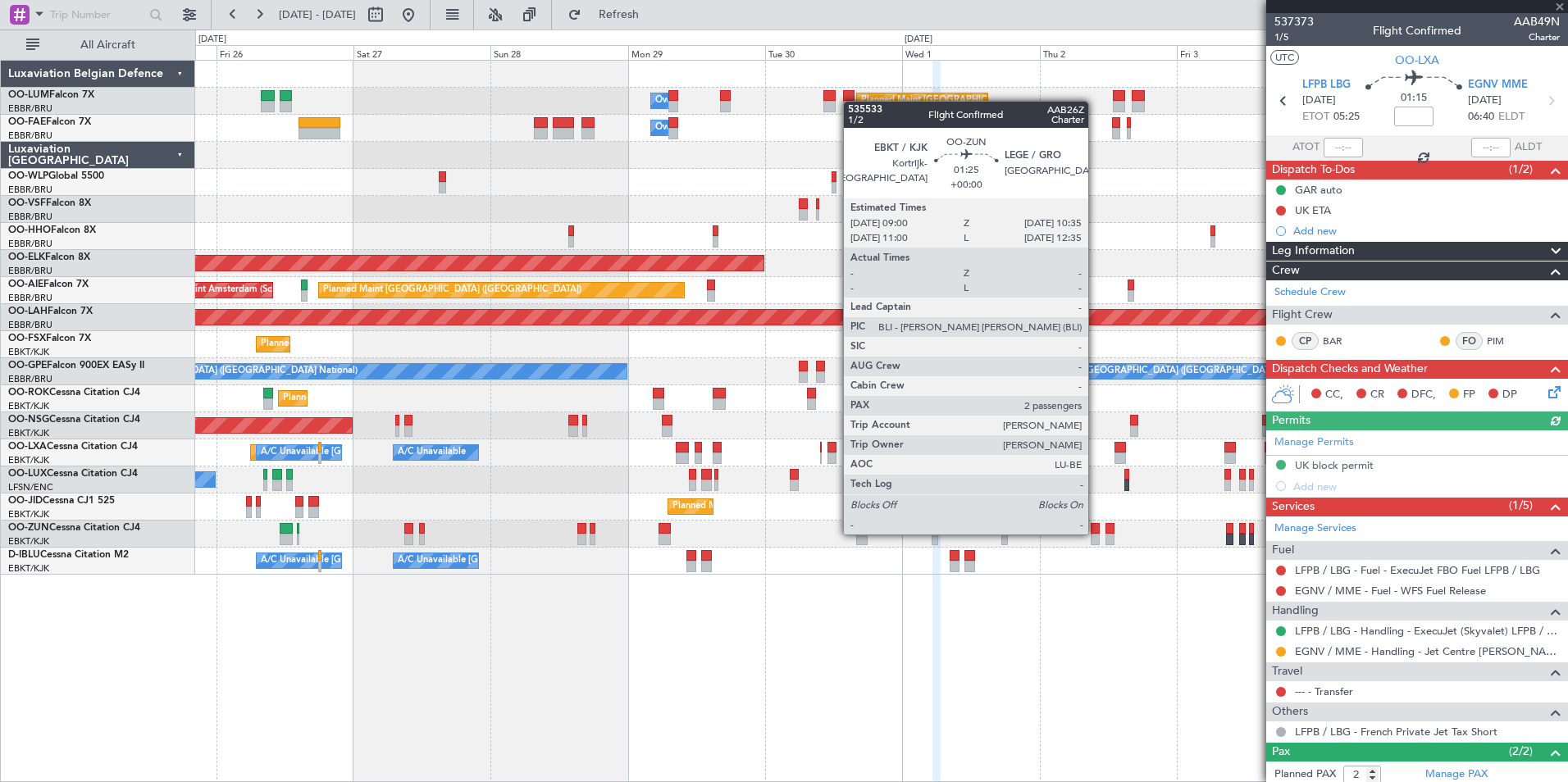
click at [1095, 533] on div at bounding box center [1095, 529] width 10 height 12
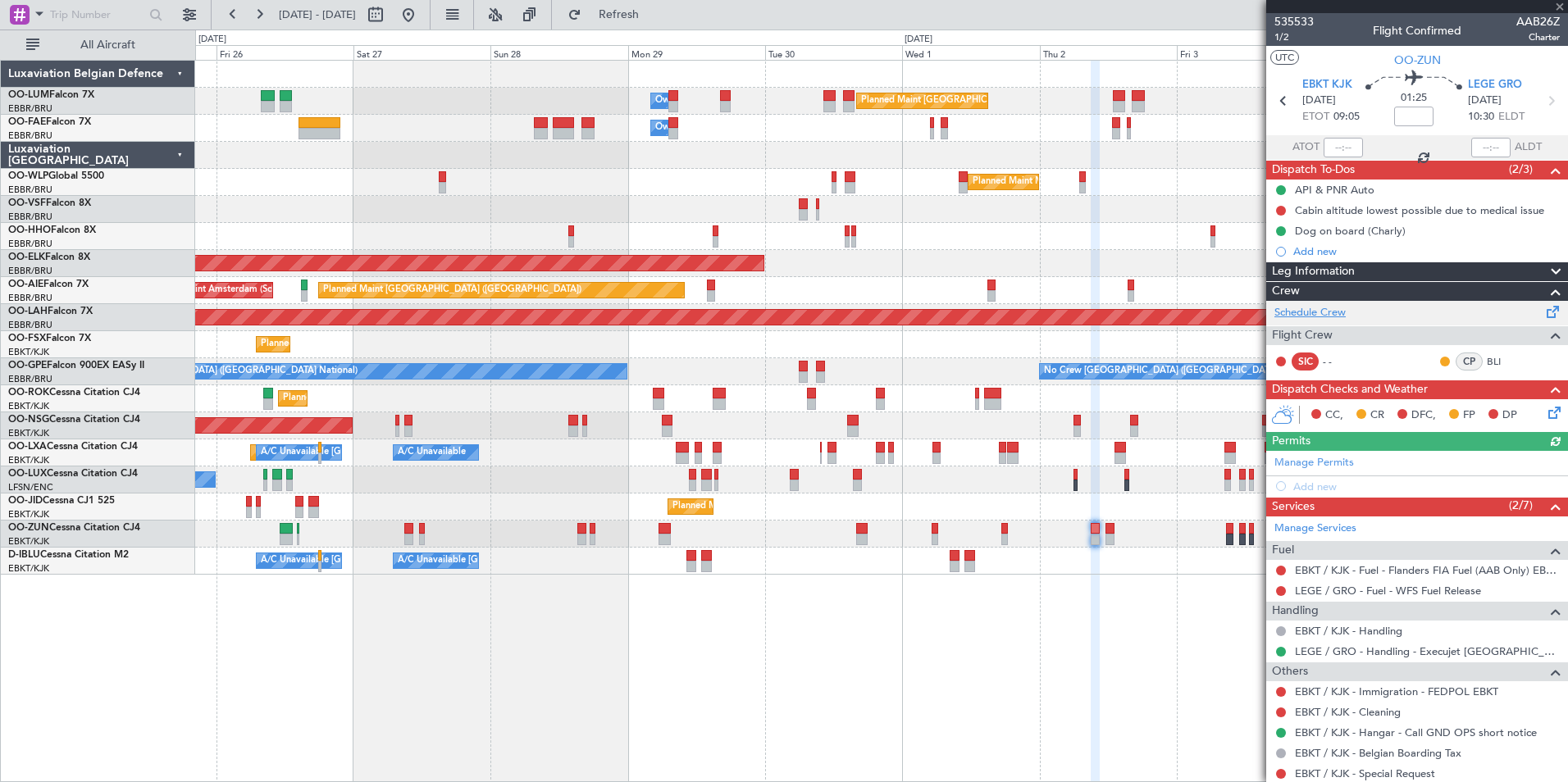
click at [1319, 315] on link "Schedule Crew" at bounding box center [1311, 312] width 72 height 16
click at [654, 14] on span "Refresh" at bounding box center [619, 15] width 69 height 12
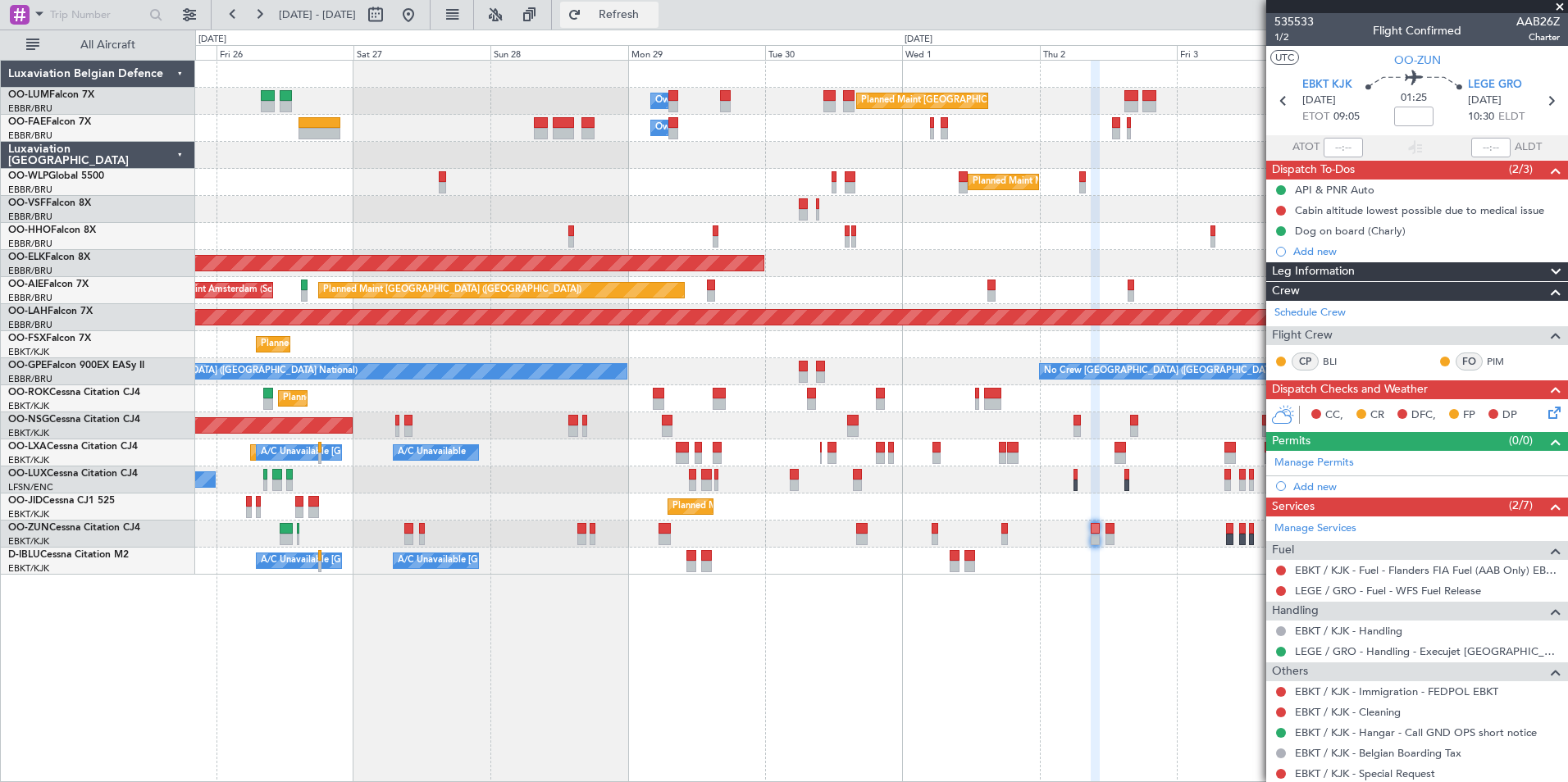
click at [644, 11] on span "Refresh" at bounding box center [619, 15] width 69 height 12
click at [654, 12] on span "Refresh" at bounding box center [619, 15] width 69 height 12
click at [996, 604] on div "Planned Maint Brussels (Brussels National) Owner Melsbroek Air Base Owner Melsb…" at bounding box center [881, 421] width 1373 height 723
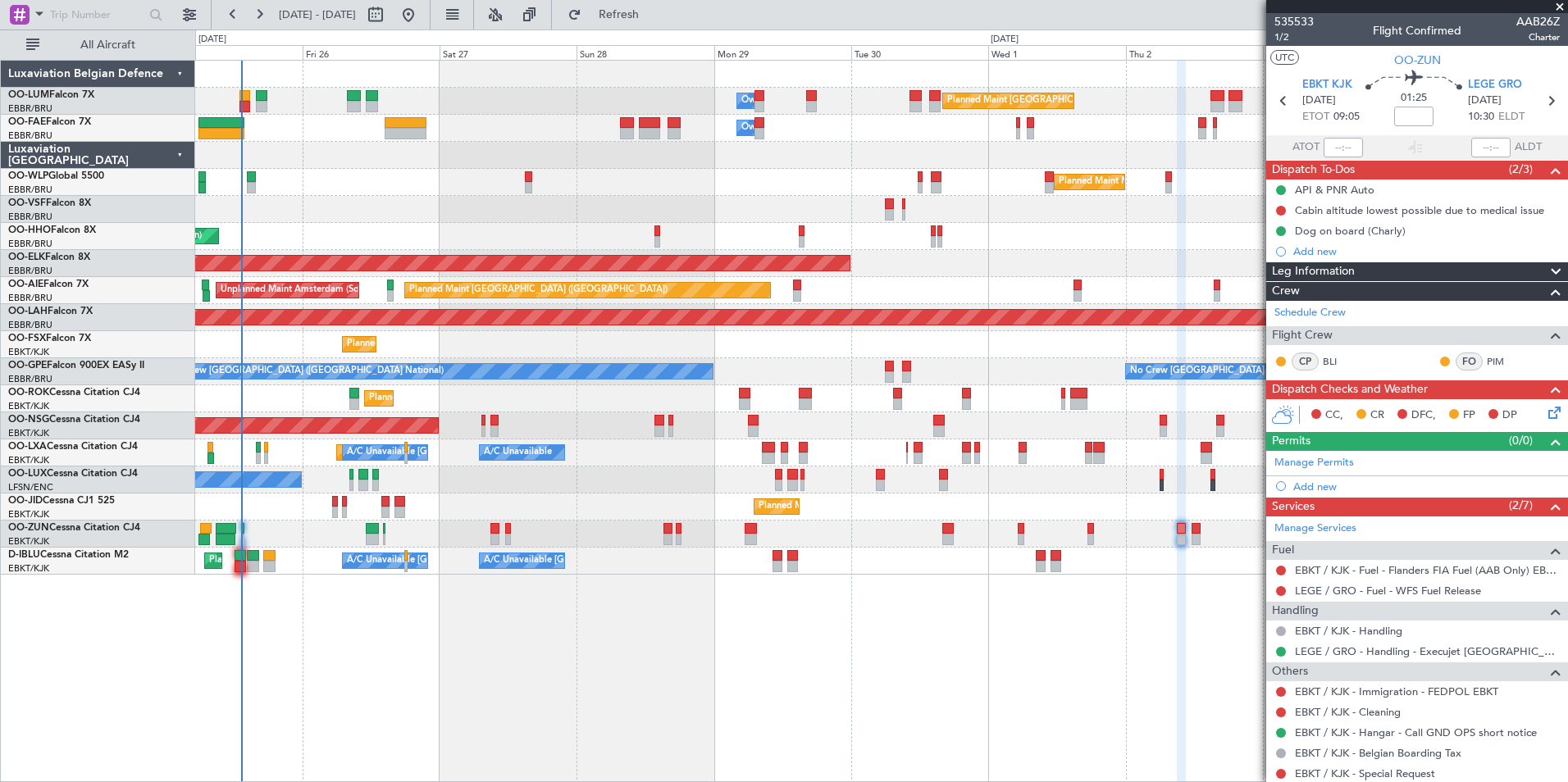
click at [749, 607] on div "Planned Maint [GEOGRAPHIC_DATA] ([GEOGRAPHIC_DATA] National) Owner [GEOGRAPHIC_…" at bounding box center [881, 421] width 1373 height 723
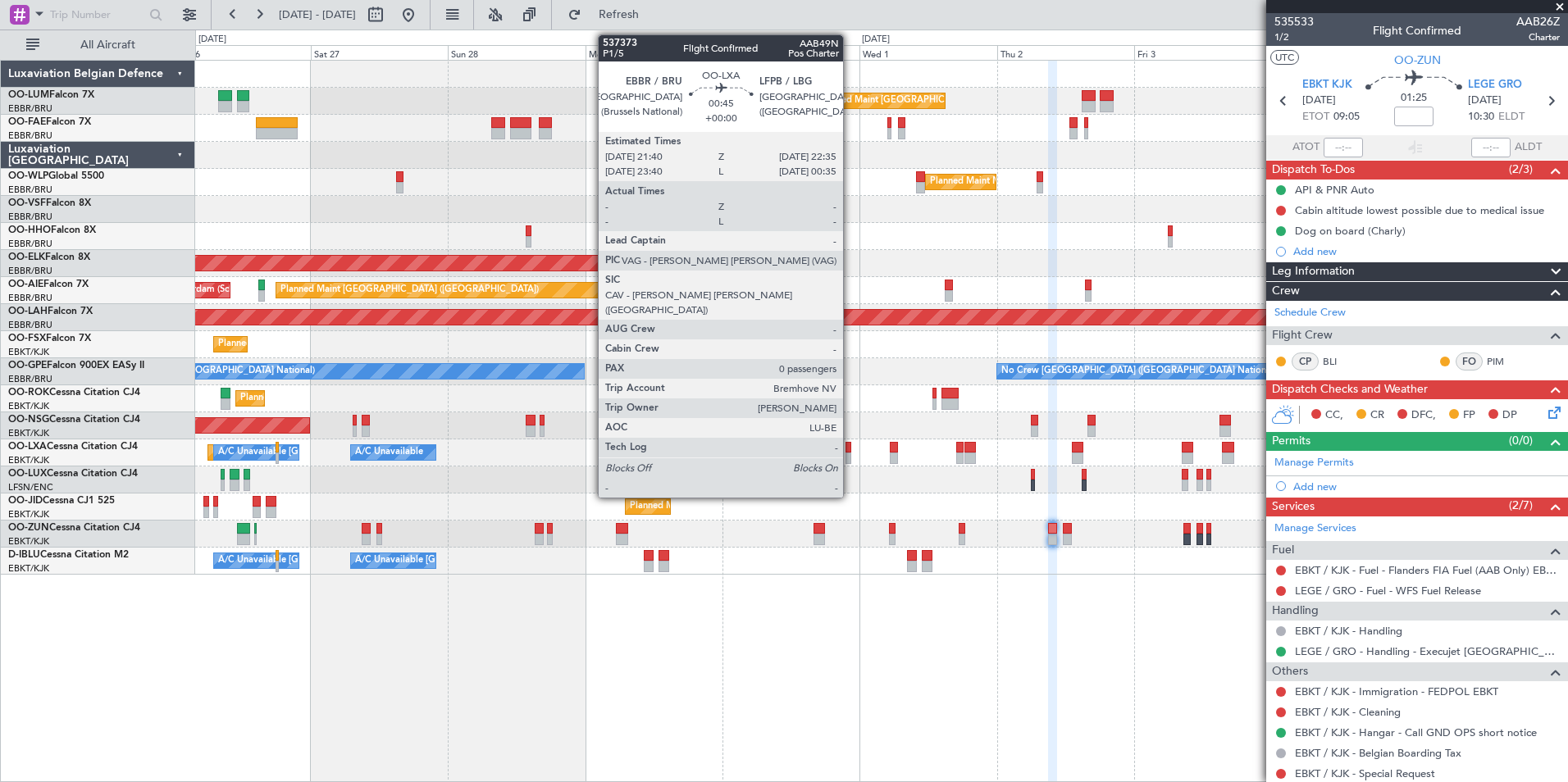
click at [851, 445] on div at bounding box center [849, 448] width 6 height 12
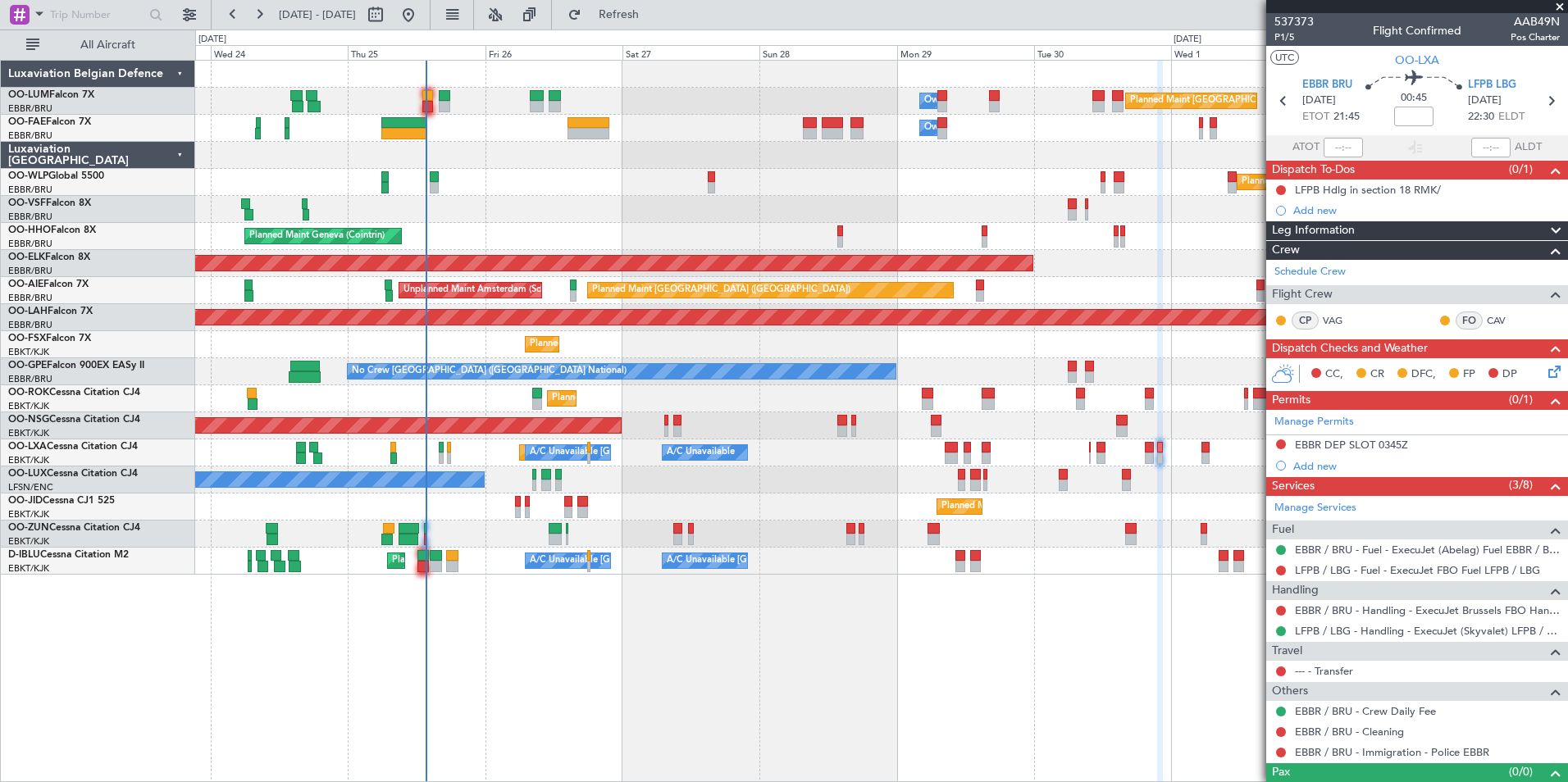
click at [644, 733] on div "Planned Maint Brussels (Brussels National) Owner Melsbroek Air Base Owner Melsb…" at bounding box center [881, 421] width 1373 height 723
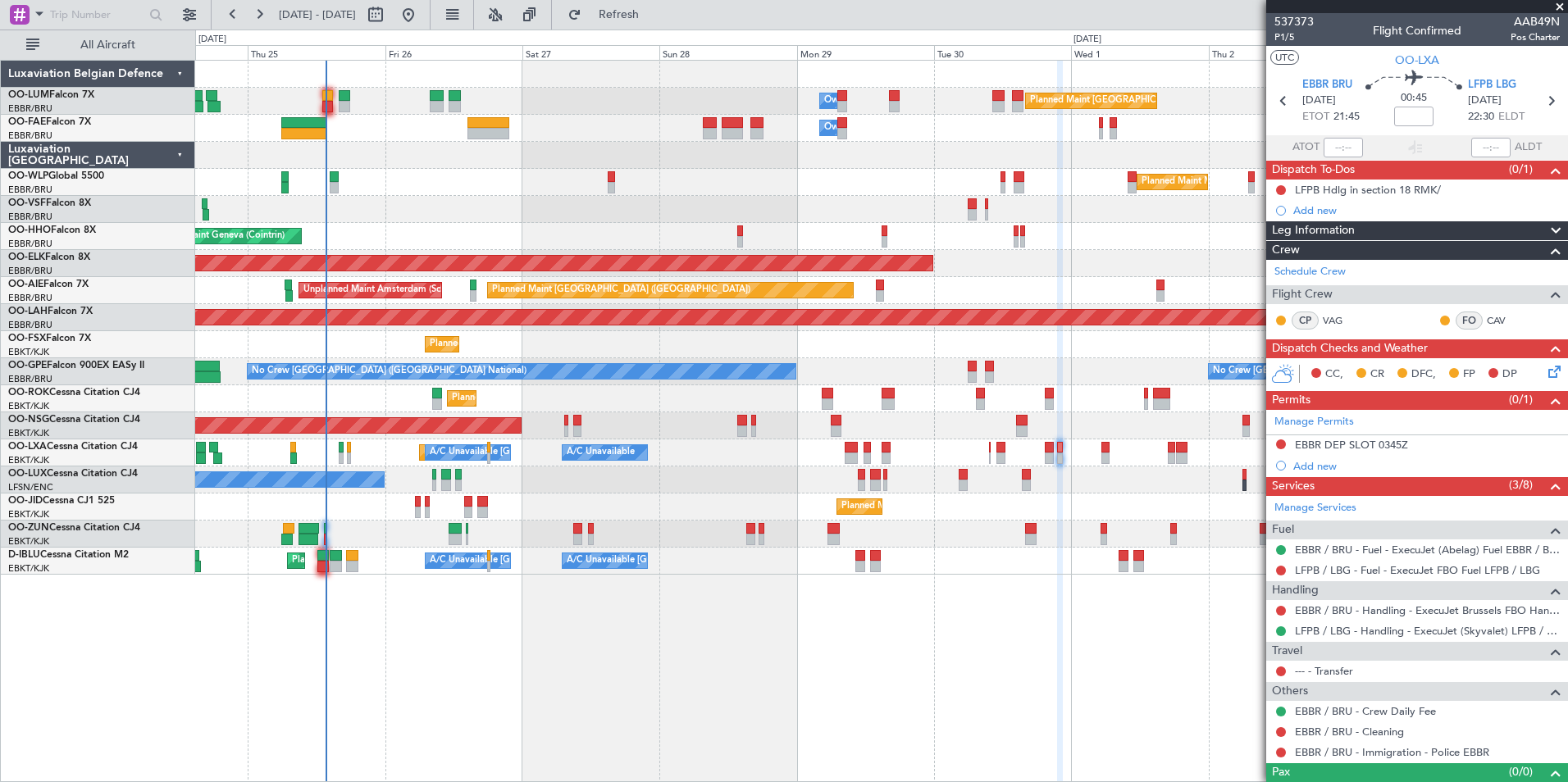
click at [677, 666] on div "Planned Maint [GEOGRAPHIC_DATA] ([GEOGRAPHIC_DATA] National) Owner [GEOGRAPHIC_…" at bounding box center [881, 421] width 1373 height 723
click at [975, 687] on div "Planned Maint [GEOGRAPHIC_DATA] ([GEOGRAPHIC_DATA] National) Owner [GEOGRAPHIC_…" at bounding box center [881, 421] width 1373 height 723
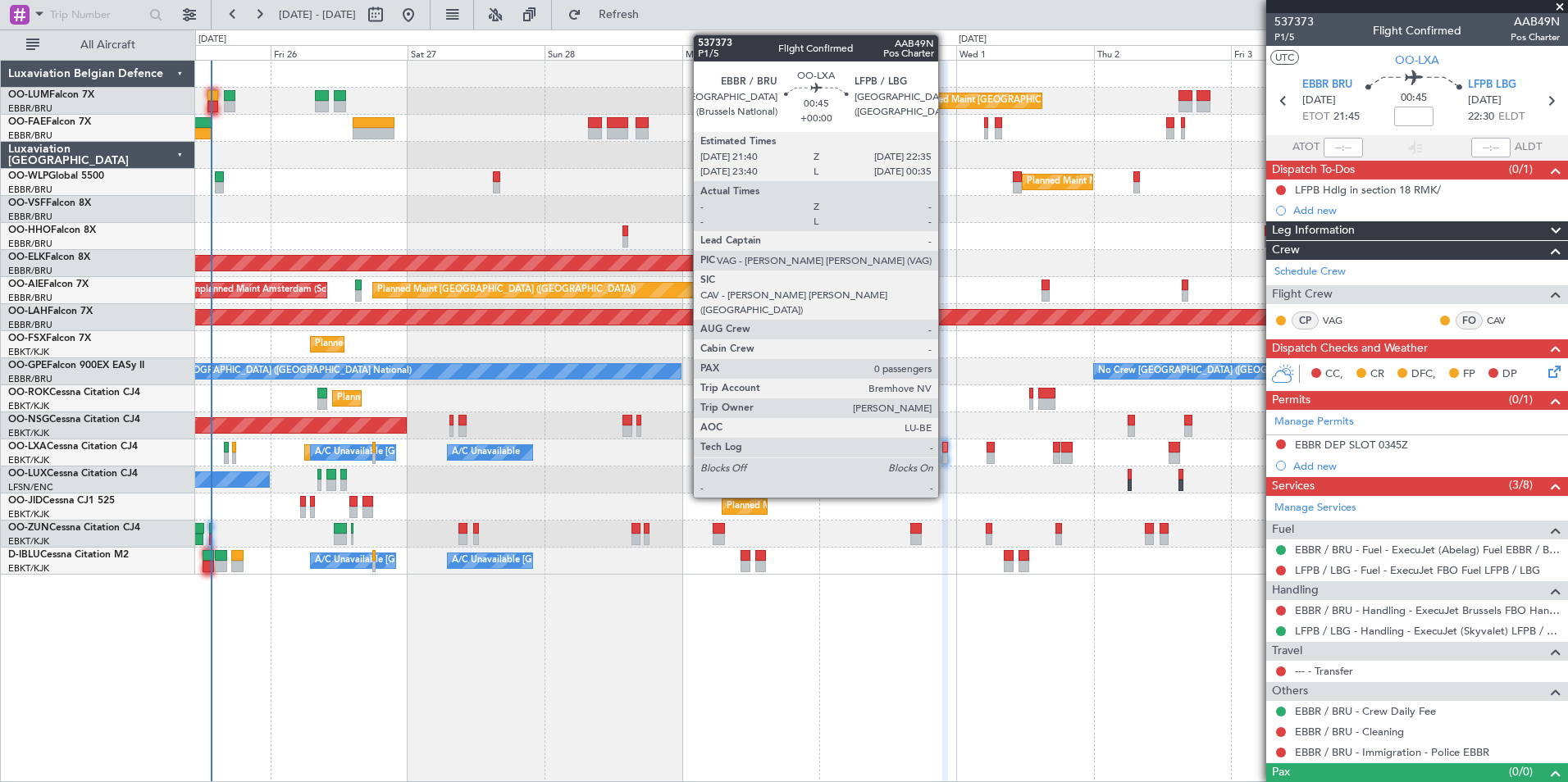
click at [947, 450] on div at bounding box center [945, 448] width 6 height 12
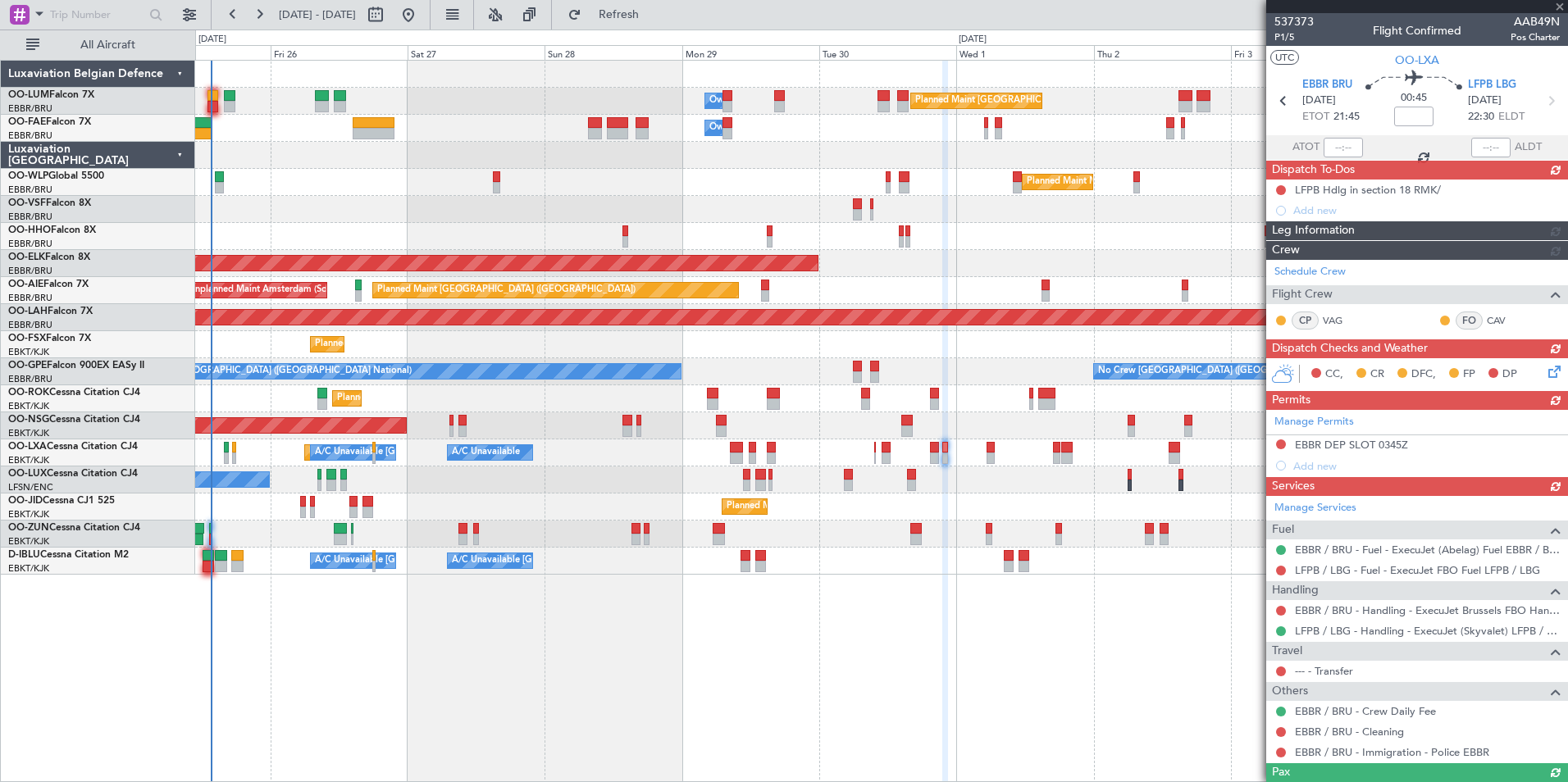
click at [1323, 670] on div "Manage Services Fuel EBBR / BRU - Fuel - ExecuJet (Abelag) Fuel EBBR / BRU LFPB…" at bounding box center [1417, 630] width 302 height 268
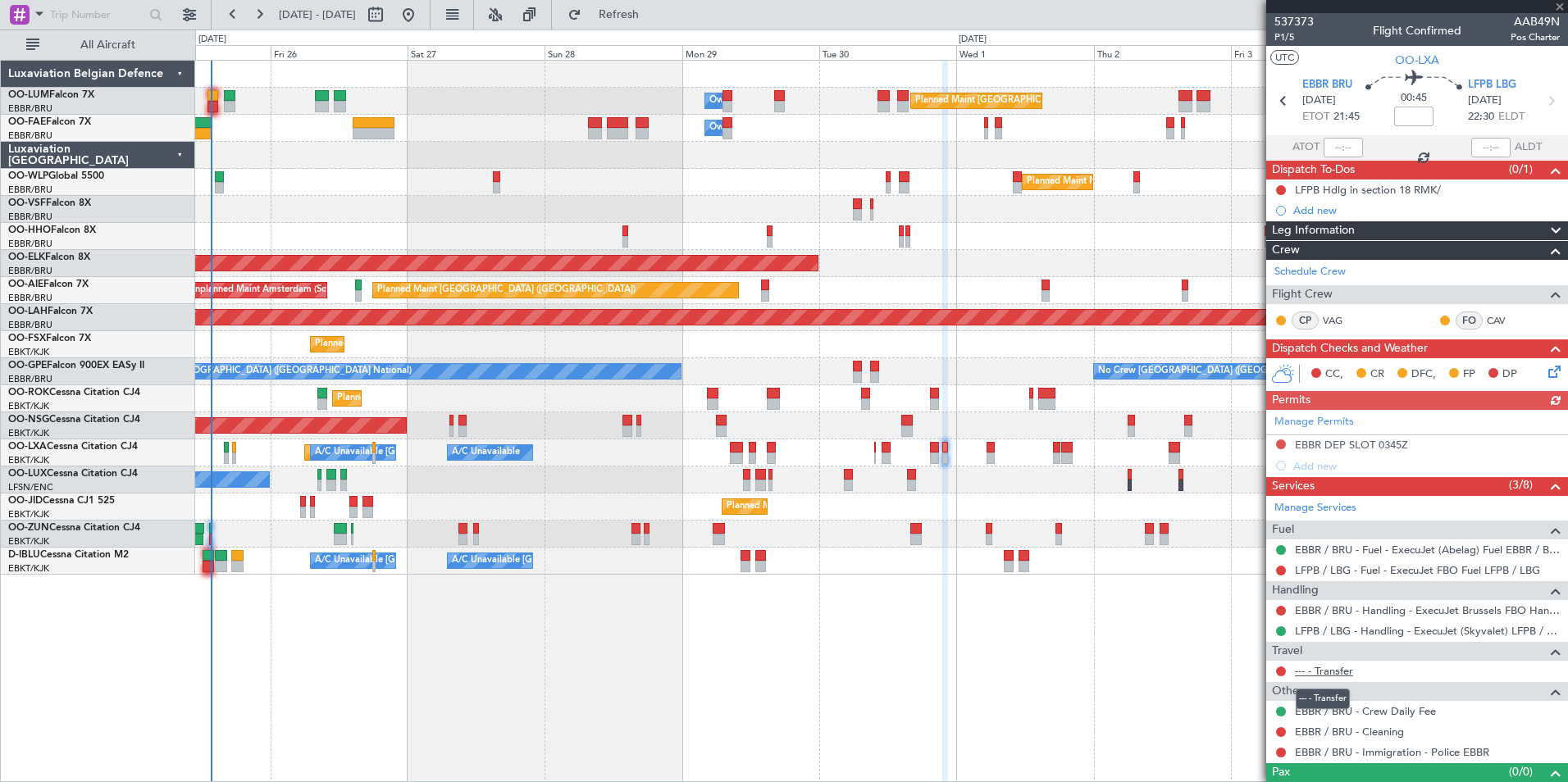
click at [1308, 670] on link "--- - Transfer" at bounding box center [1324, 671] width 58 height 14
click at [648, 23] on button "Refresh" at bounding box center [608, 15] width 98 height 26
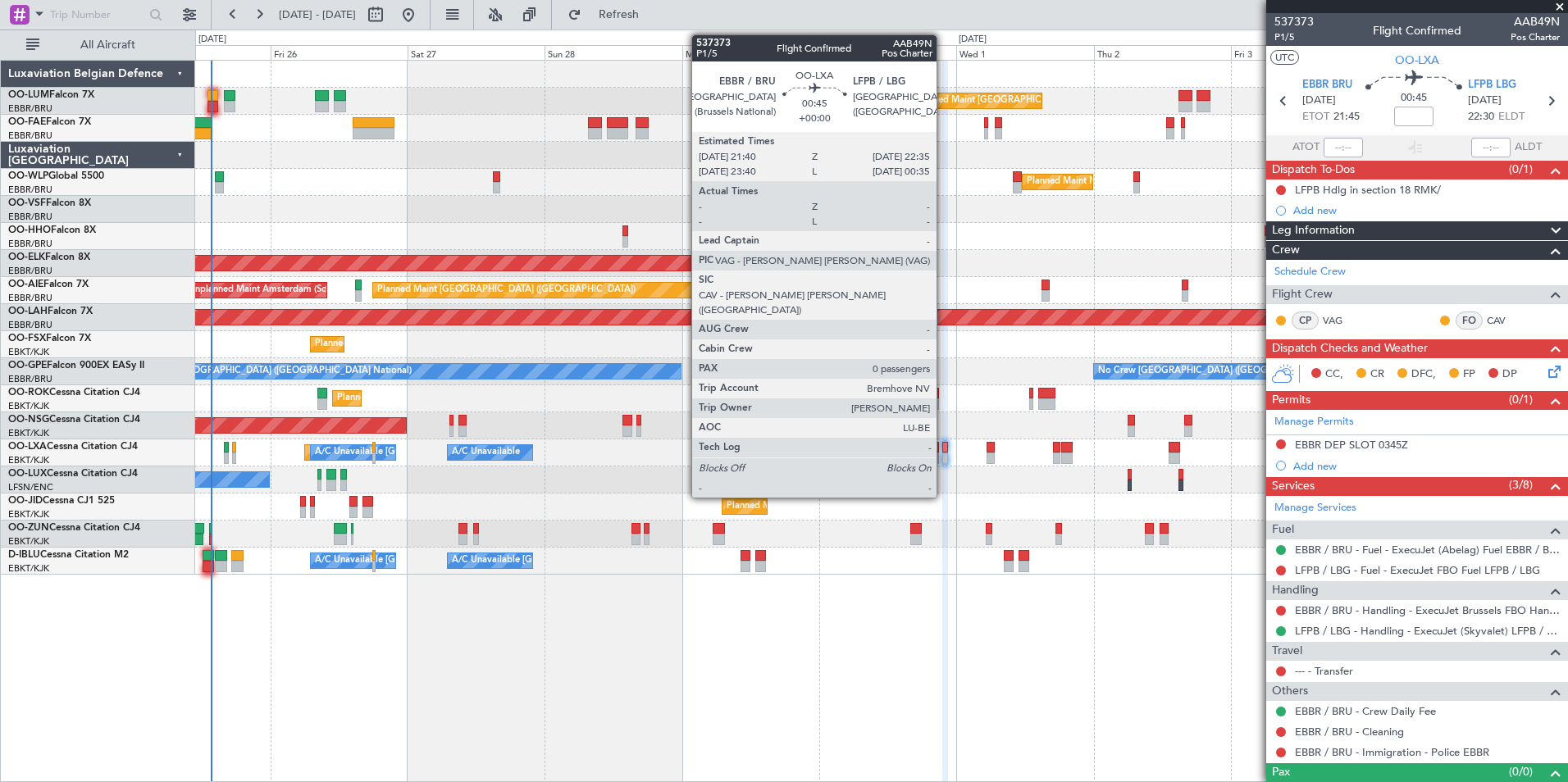
click at [944, 455] on div at bounding box center [945, 459] width 6 height 12
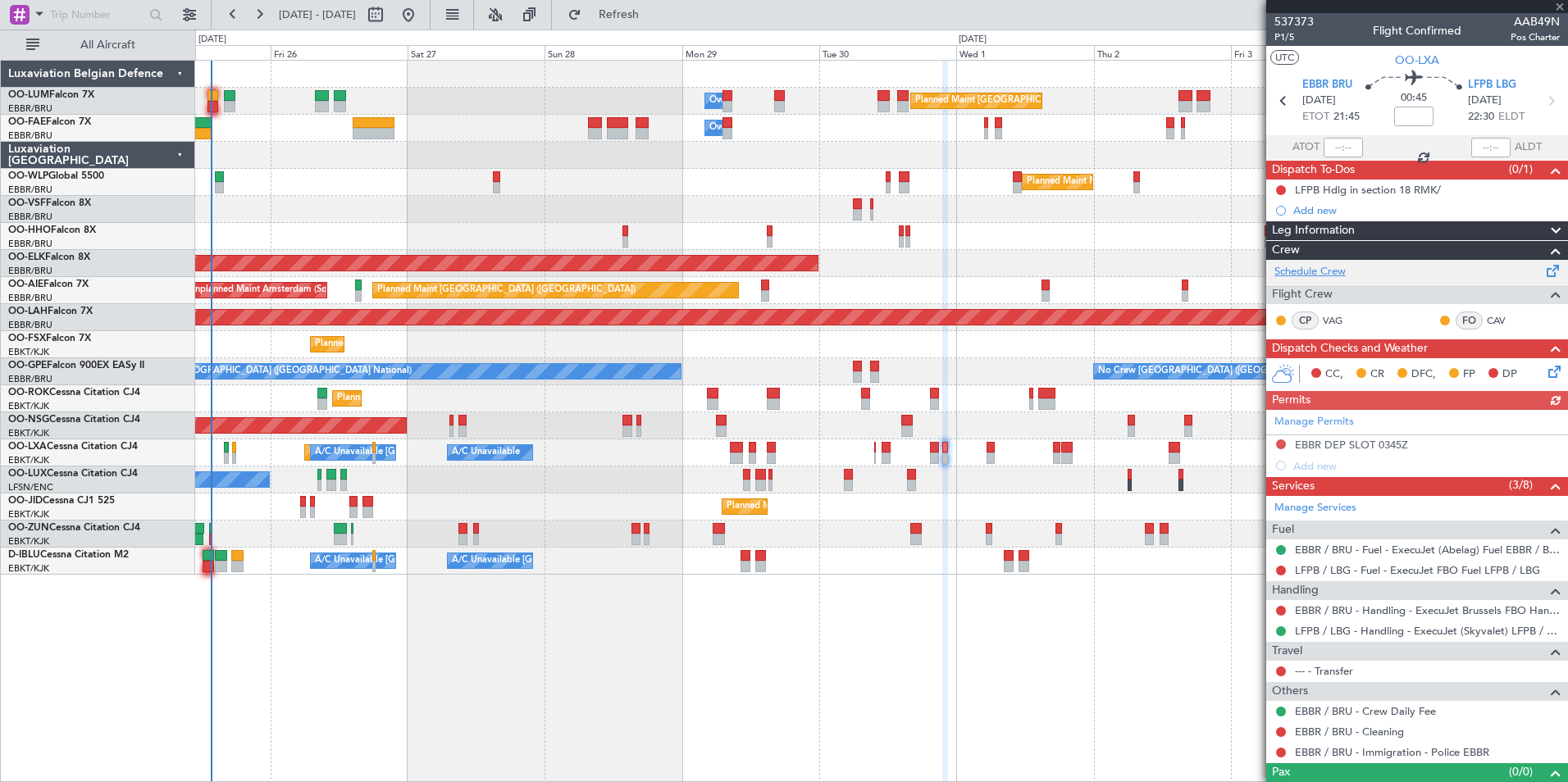
click at [1313, 272] on link "Schedule Crew" at bounding box center [1311, 272] width 72 height 16
click at [654, 16] on span "Refresh" at bounding box center [619, 15] width 69 height 12
click at [1347, 679] on div "--- - Transfer" at bounding box center [1417, 670] width 302 height 20
click at [1346, 676] on link "--- - Transfer" at bounding box center [1324, 671] width 58 height 14
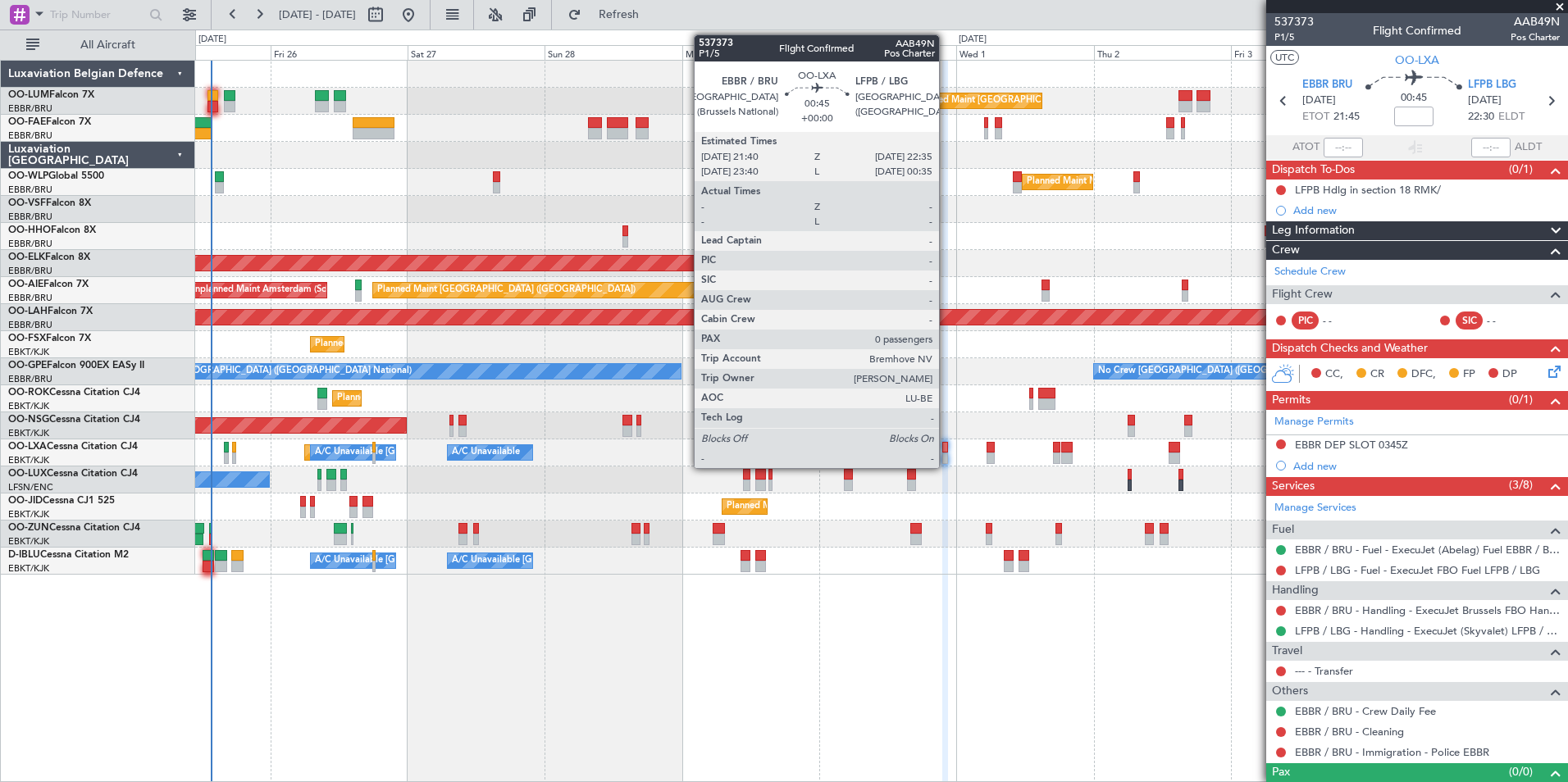
click at [947, 449] on div at bounding box center [945, 448] width 6 height 12
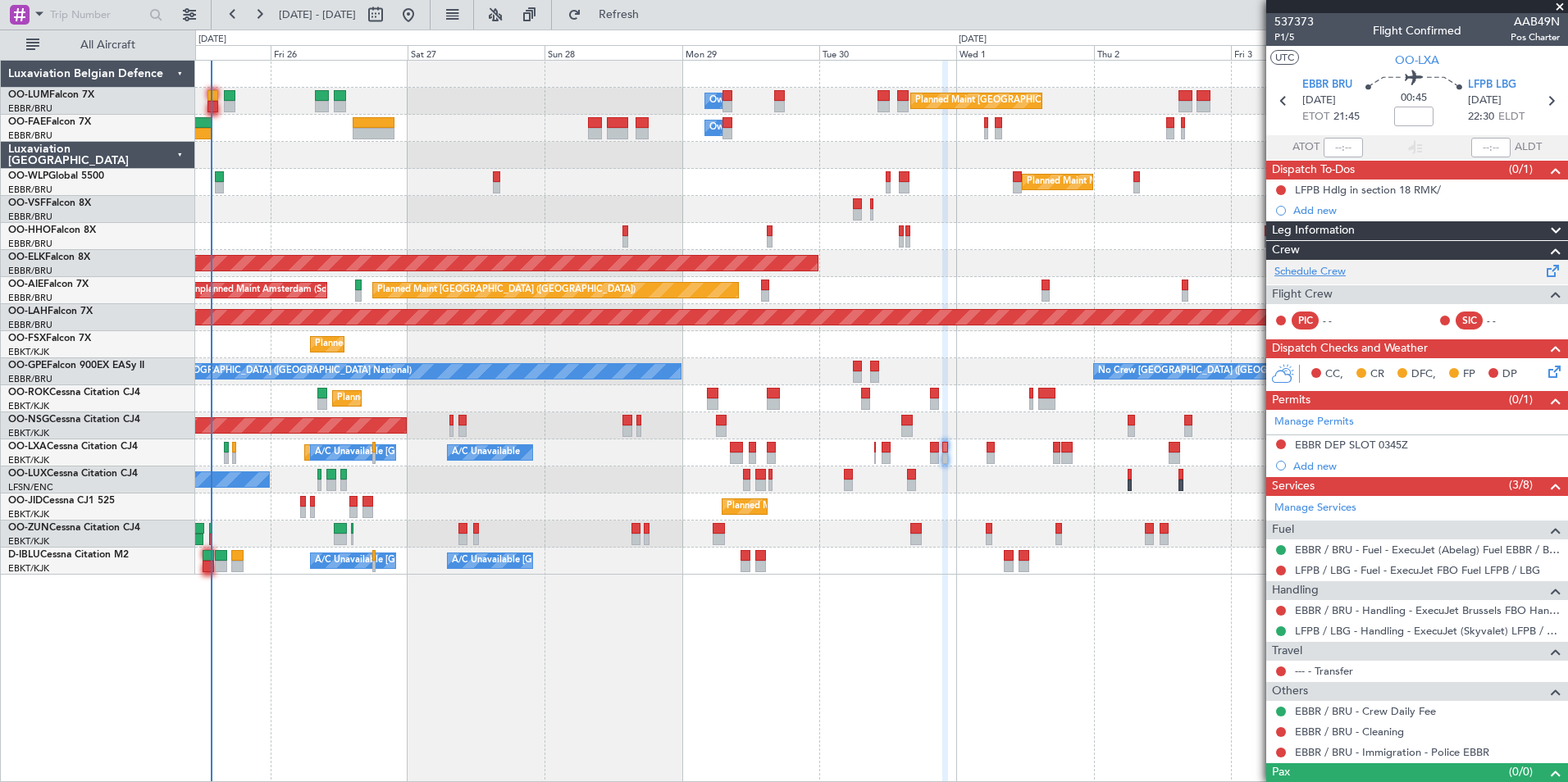
click at [1304, 268] on link "Schedule Crew" at bounding box center [1311, 272] width 72 height 16
click at [654, 14] on span "Refresh" at bounding box center [619, 15] width 69 height 12
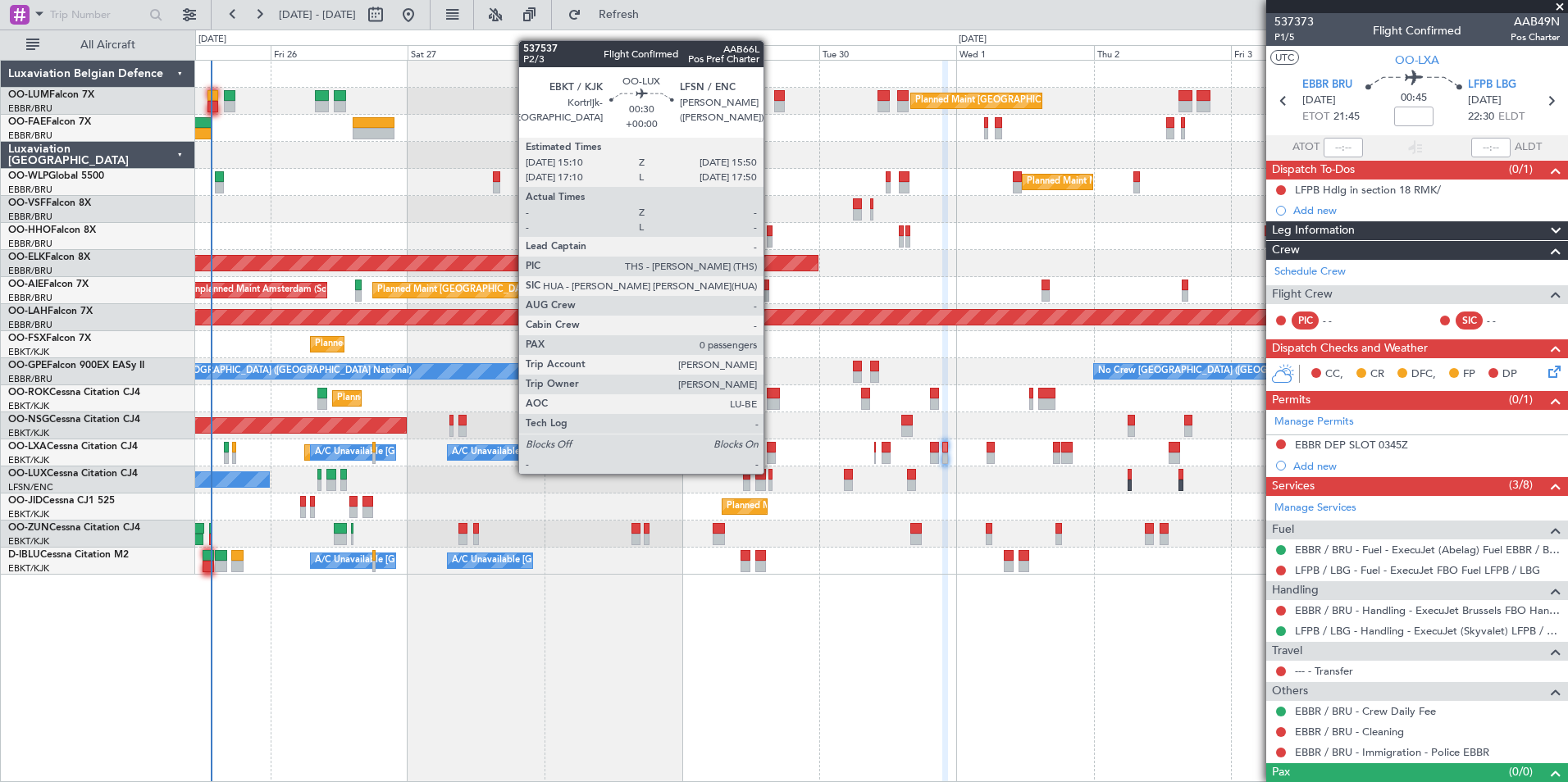
click at [771, 472] on div at bounding box center [770, 475] width 4 height 12
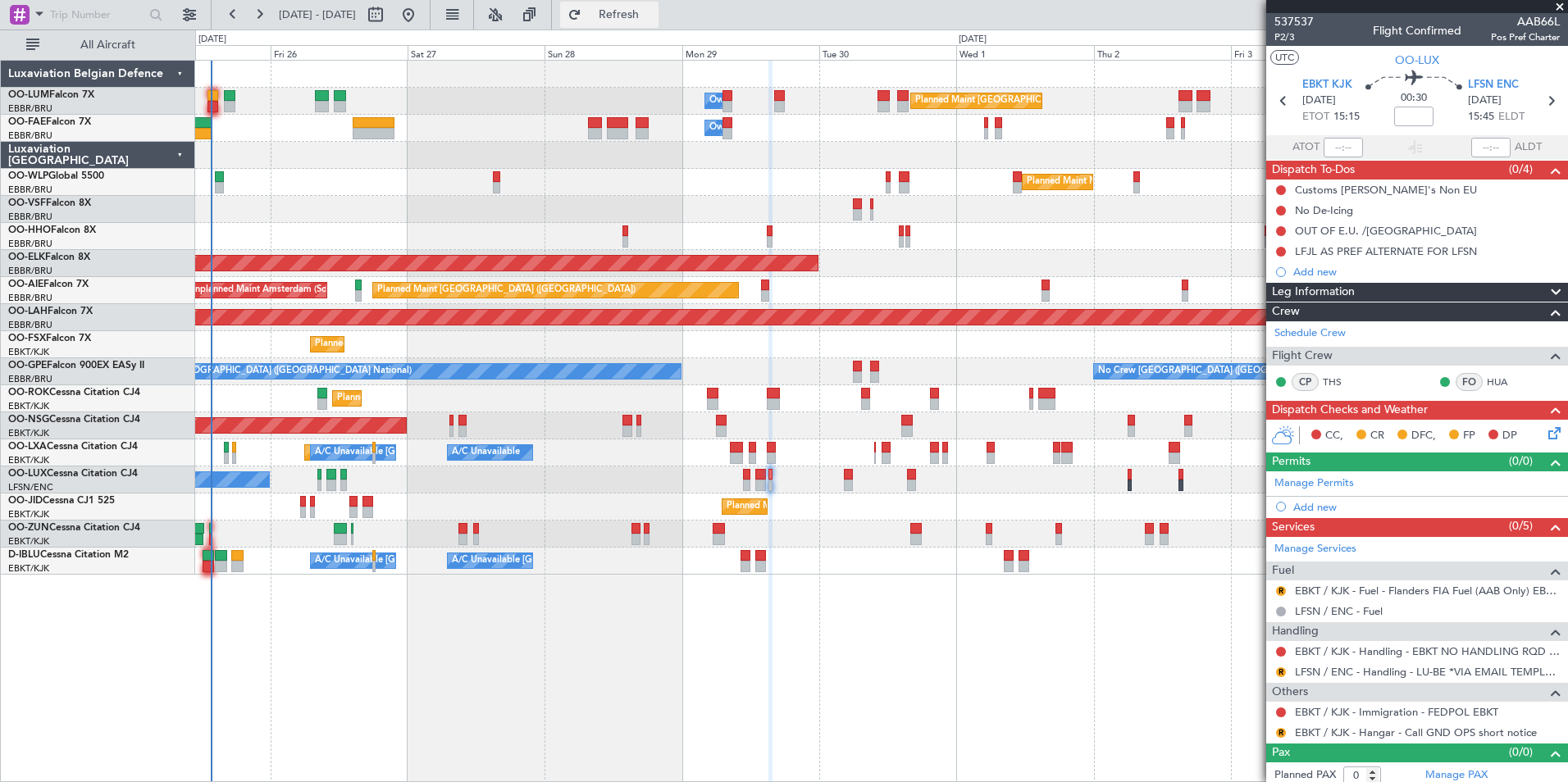
click at [654, 16] on span "Refresh" at bounding box center [619, 15] width 69 height 12
click at [620, 26] on button "Refresh" at bounding box center [608, 15] width 98 height 26
click at [654, 11] on span "Refresh" at bounding box center [619, 15] width 69 height 12
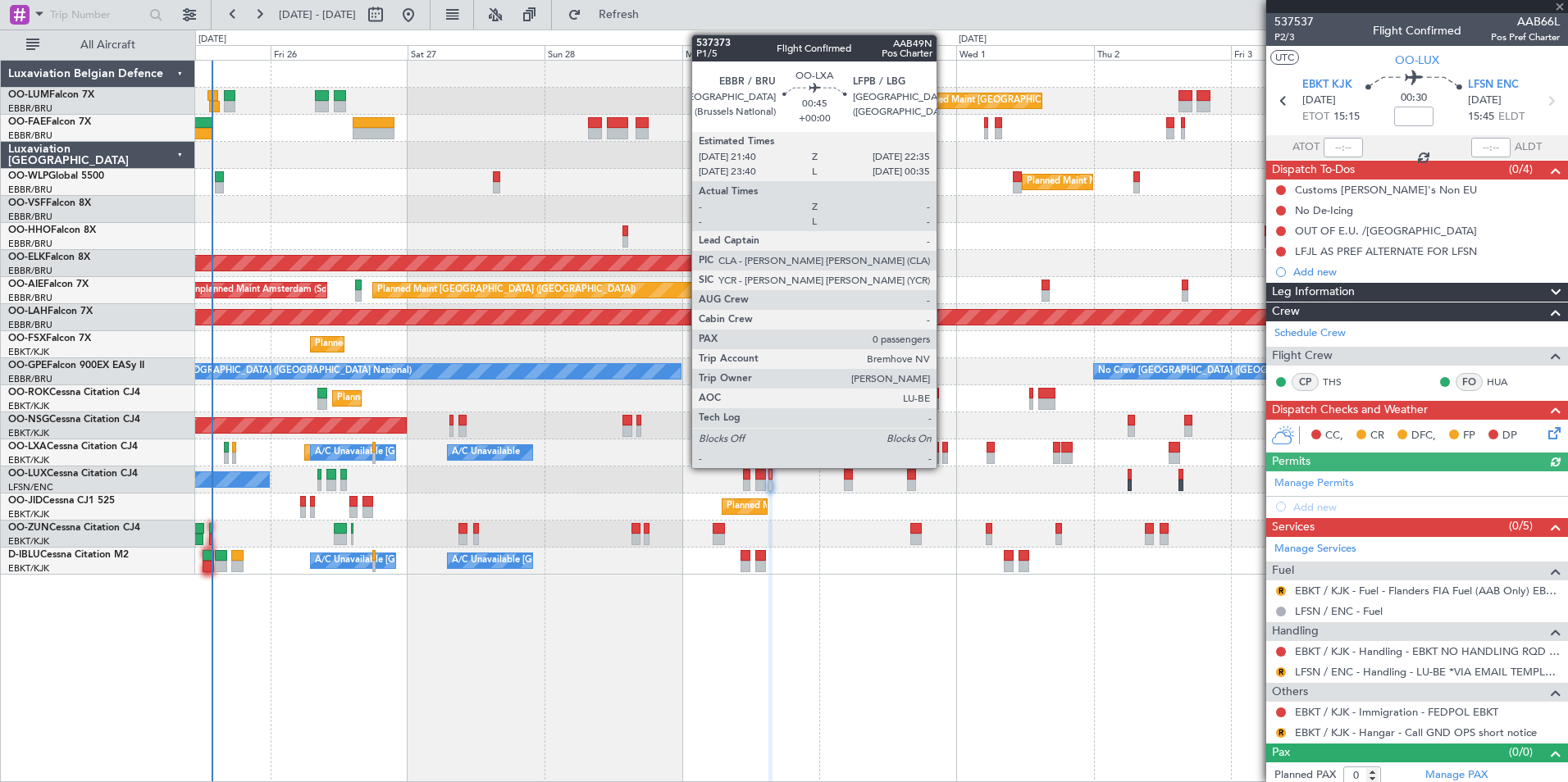
click at [944, 448] on div at bounding box center [945, 448] width 6 height 12
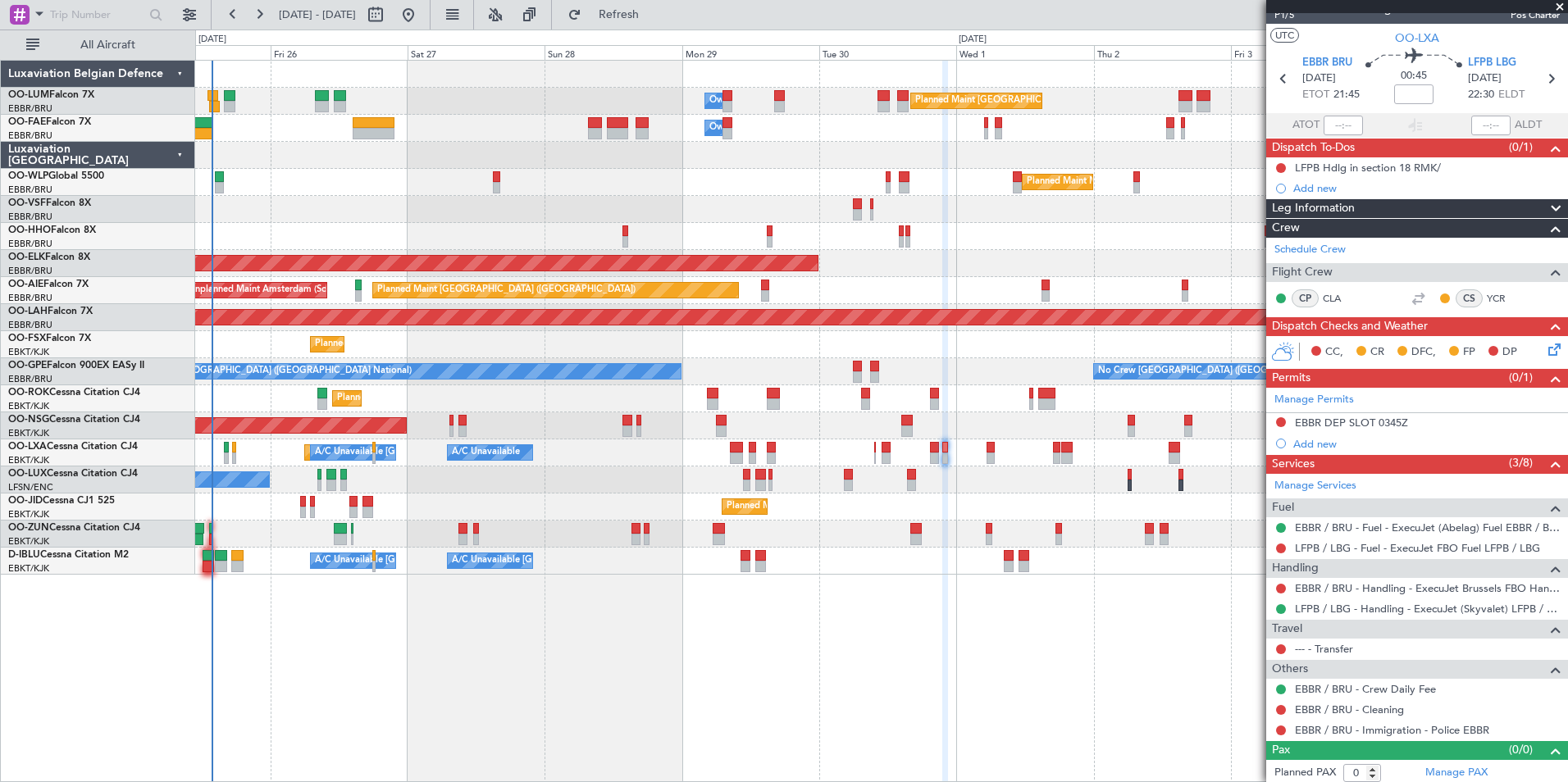
scroll to position [26, 0]
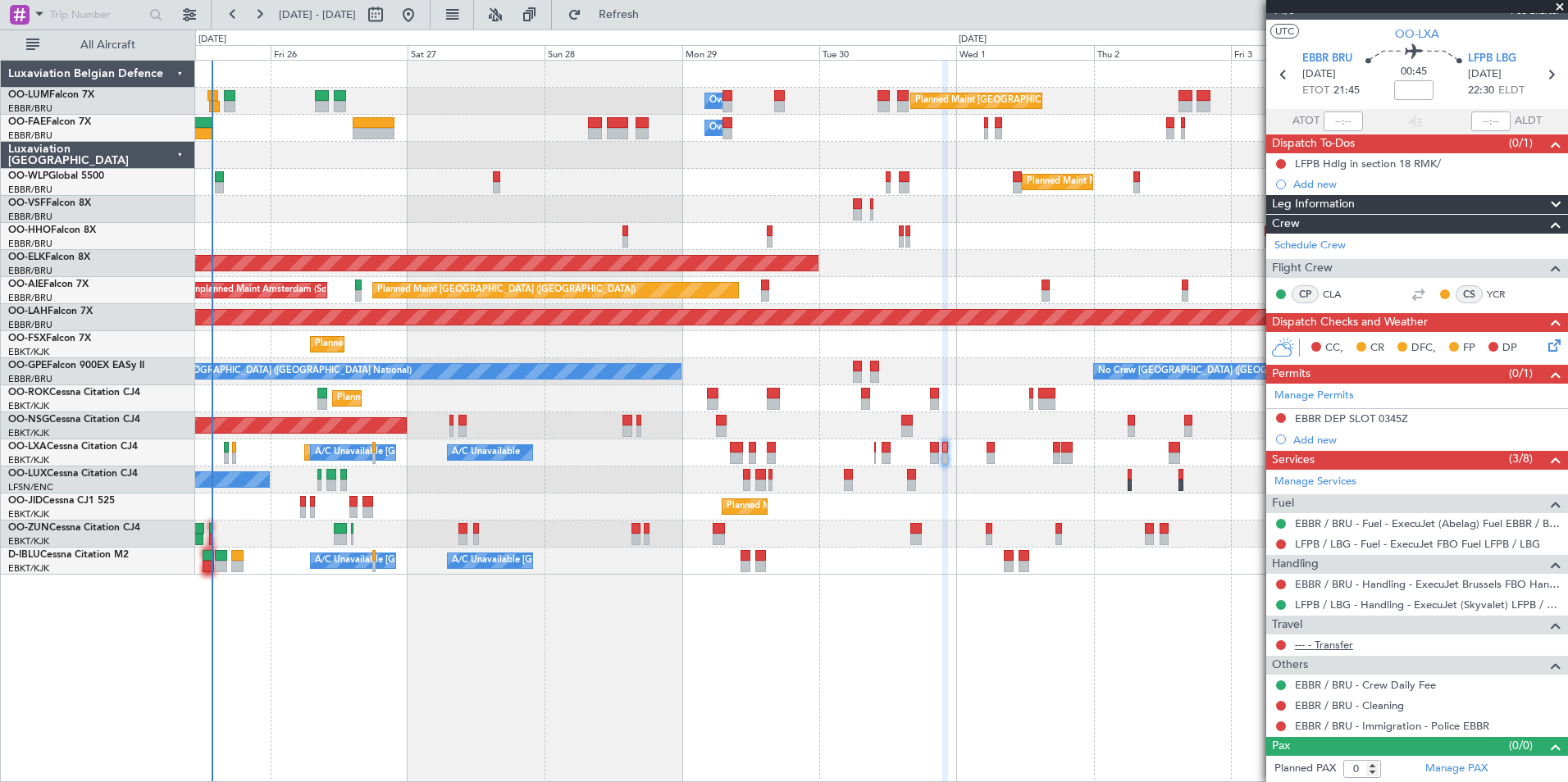
click at [1328, 641] on link "--- - Transfer" at bounding box center [1324, 645] width 58 height 14
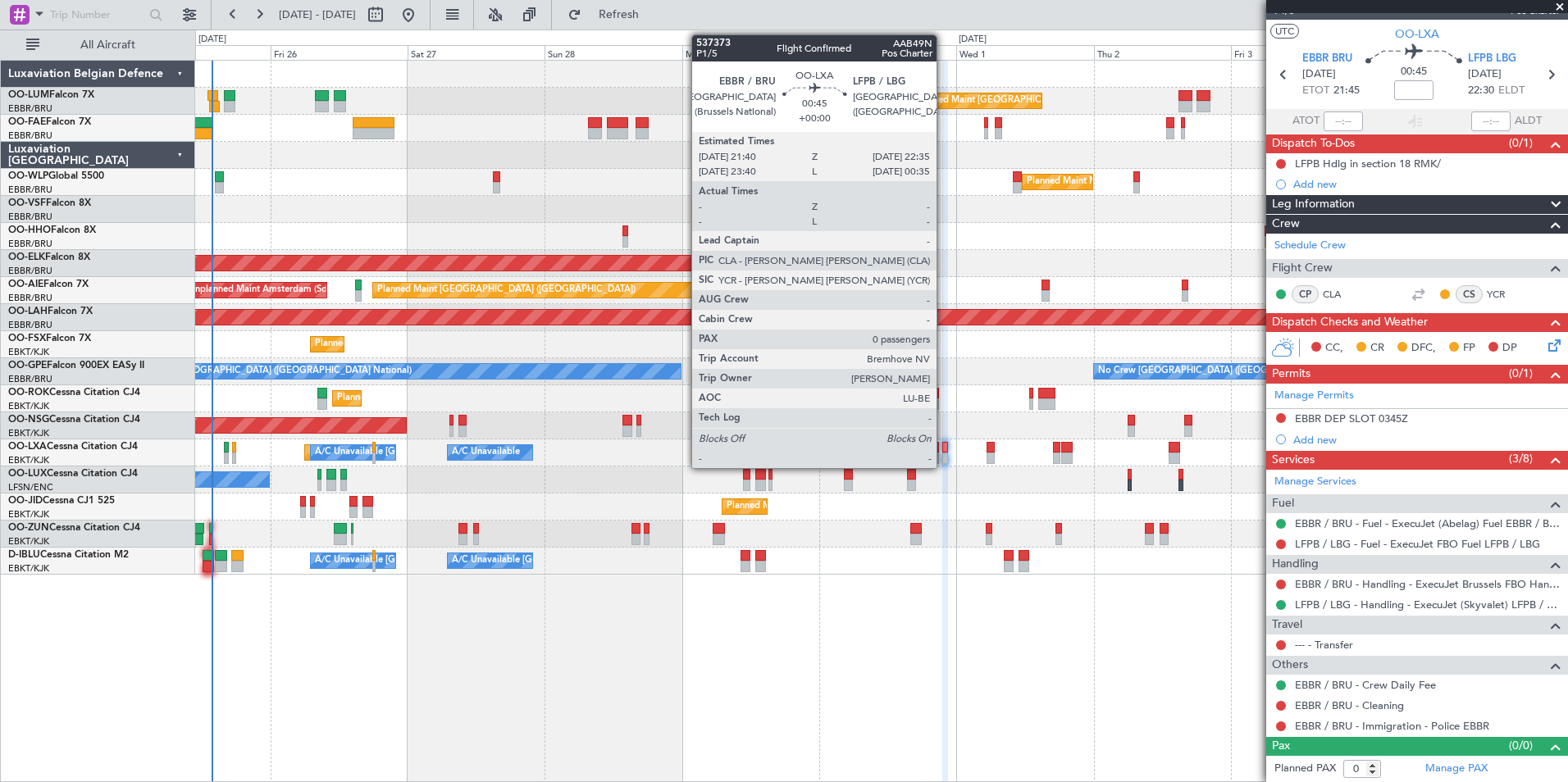
click at [944, 448] on div at bounding box center [945, 448] width 6 height 12
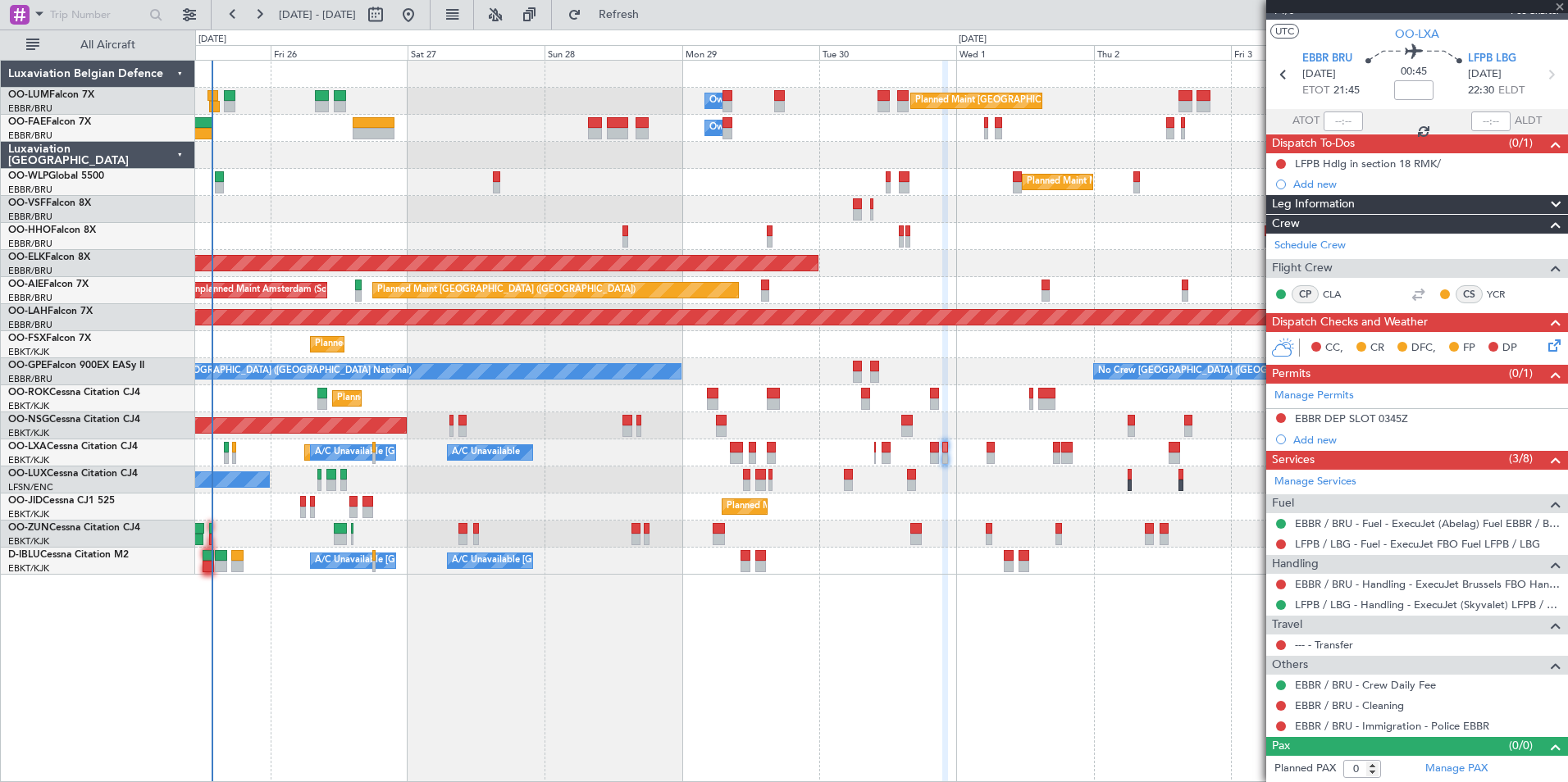
scroll to position [0, 0]
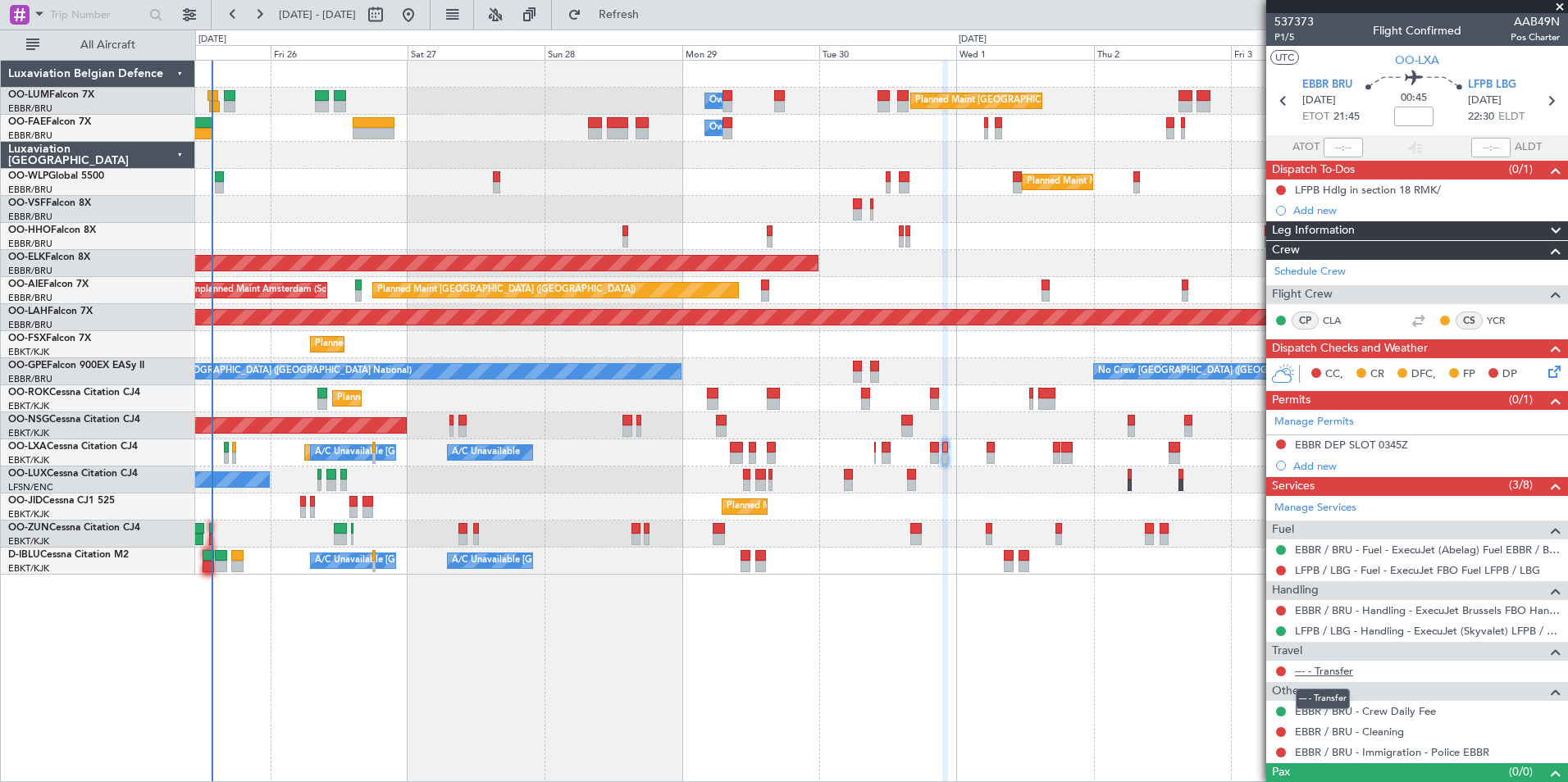
click at [1303, 668] on link "--- - Transfer" at bounding box center [1324, 671] width 58 height 14
click at [644, 14] on span "Refresh" at bounding box center [619, 15] width 69 height 12
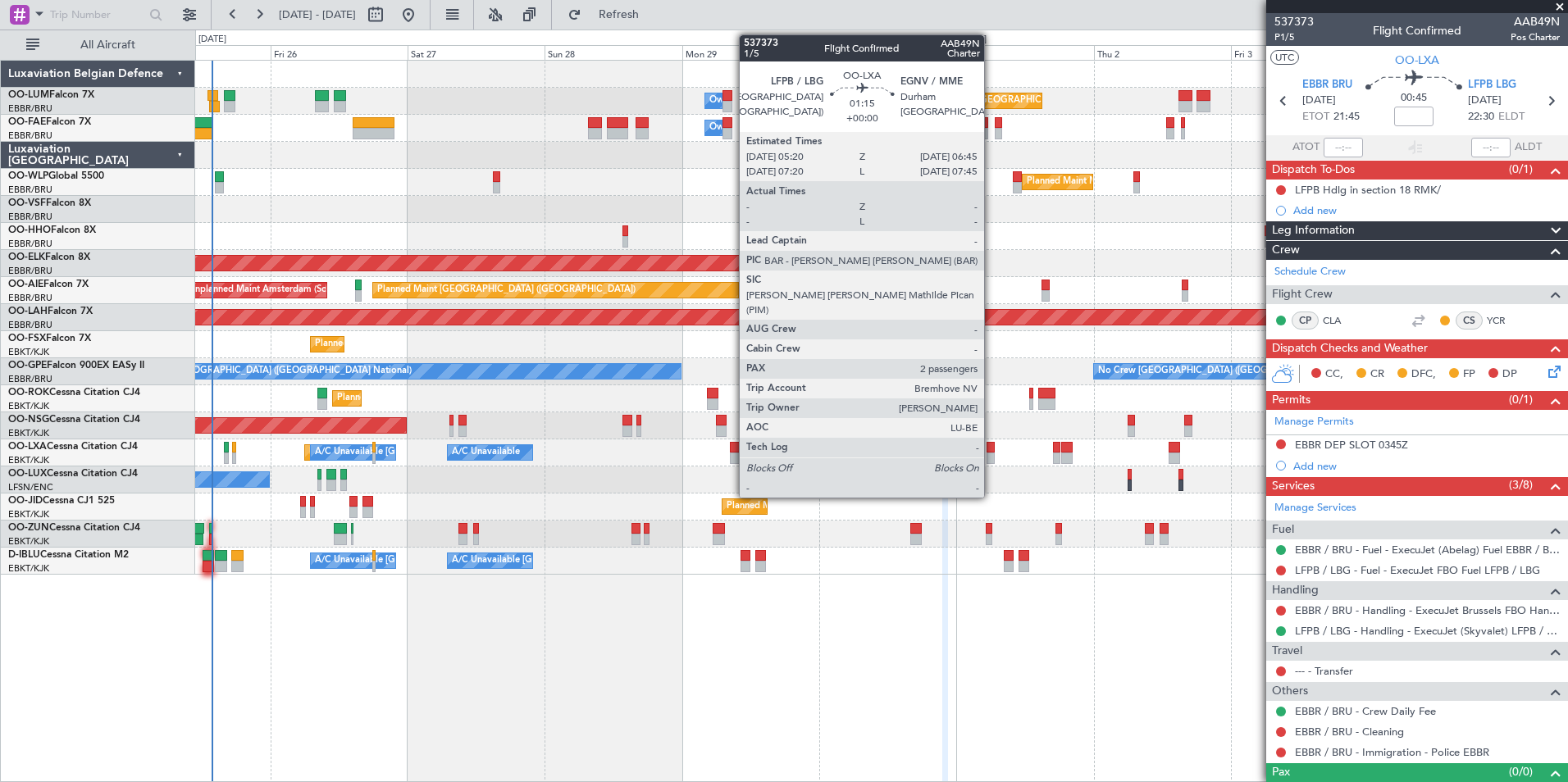
click at [992, 448] on div at bounding box center [991, 448] width 8 height 12
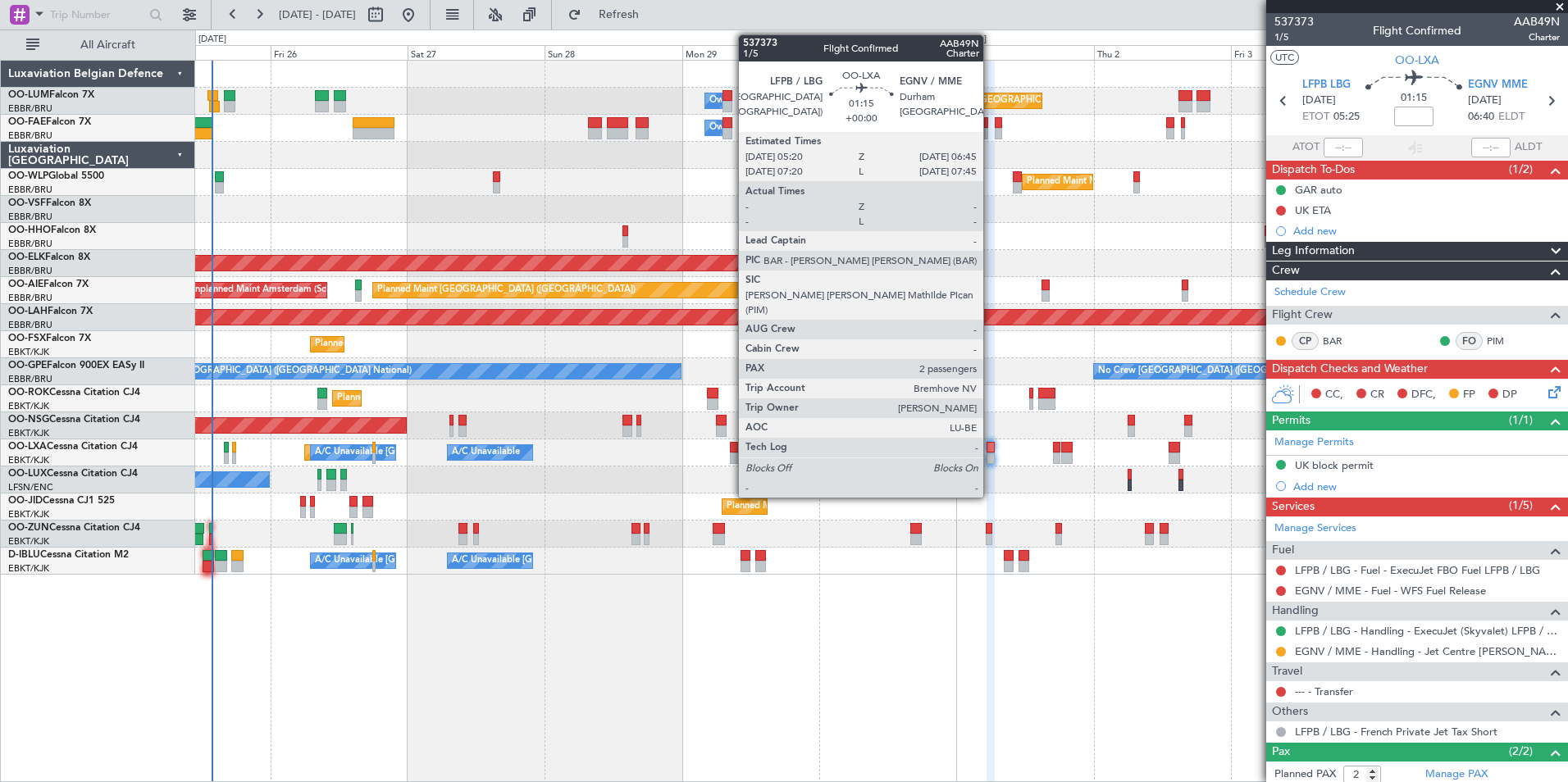
click at [991, 449] on div at bounding box center [991, 448] width 8 height 12
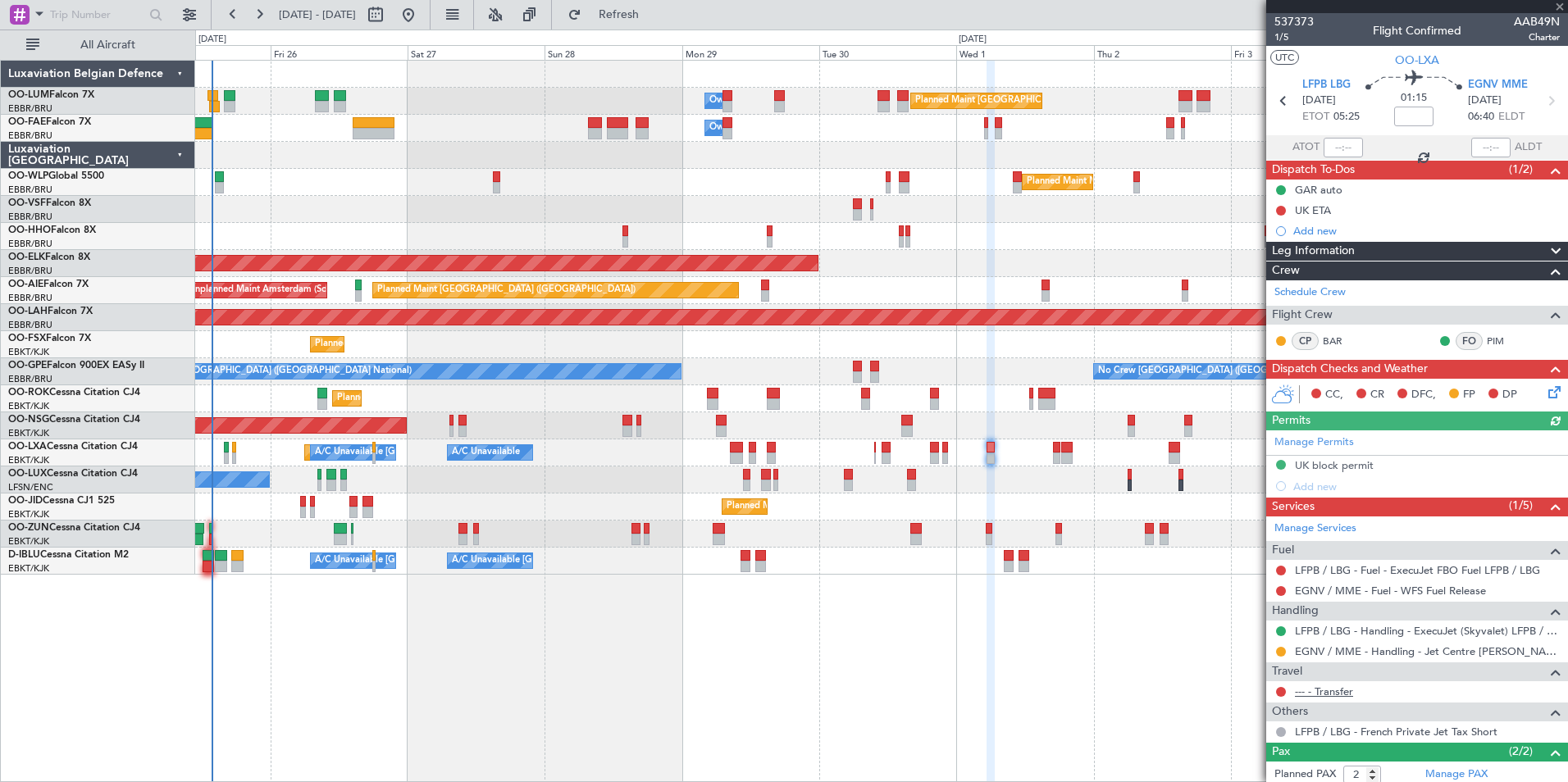
click at [1338, 691] on link "--- - Transfer" at bounding box center [1324, 692] width 58 height 14
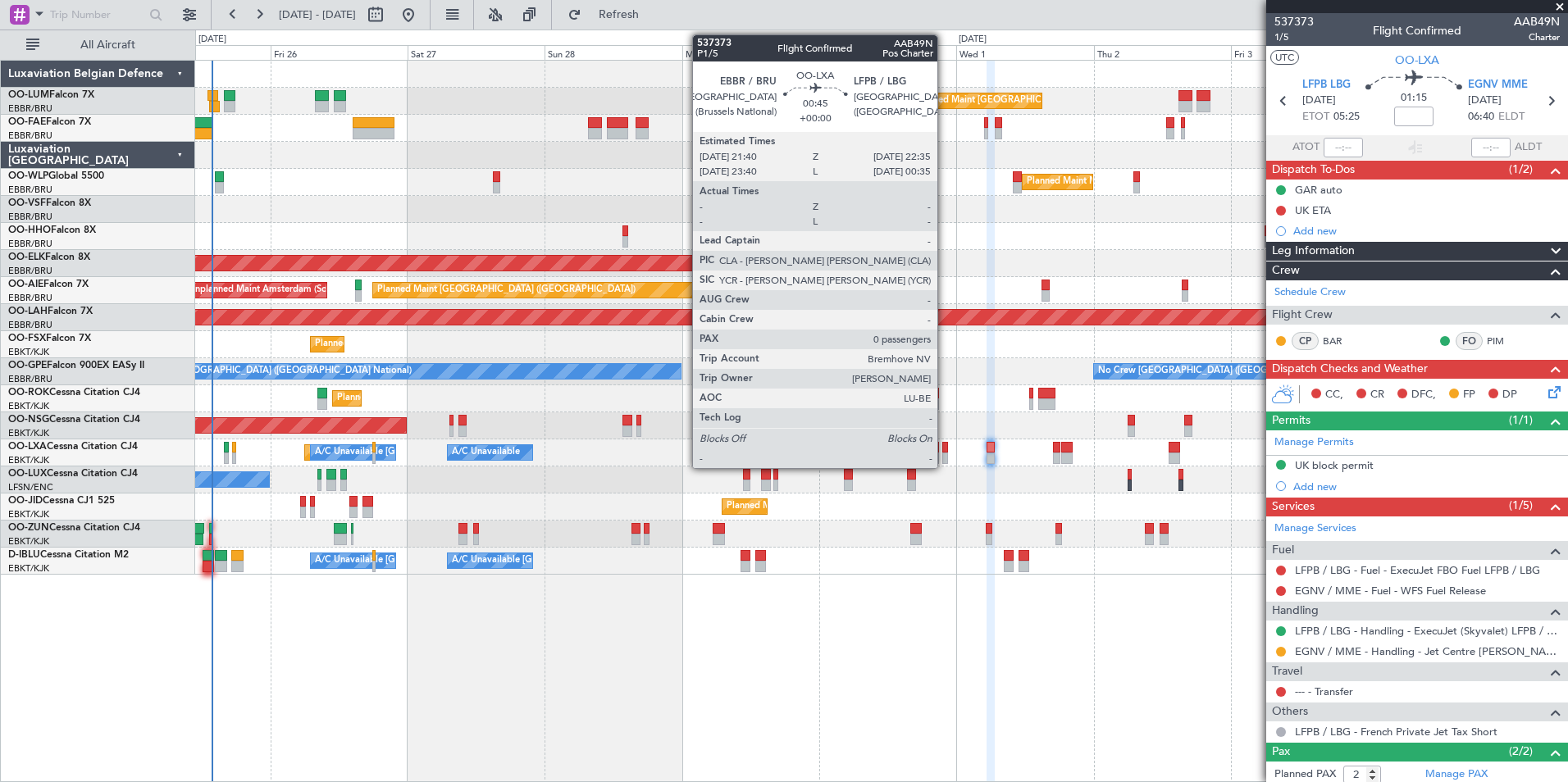
click at [945, 447] on div at bounding box center [945, 448] width 6 height 12
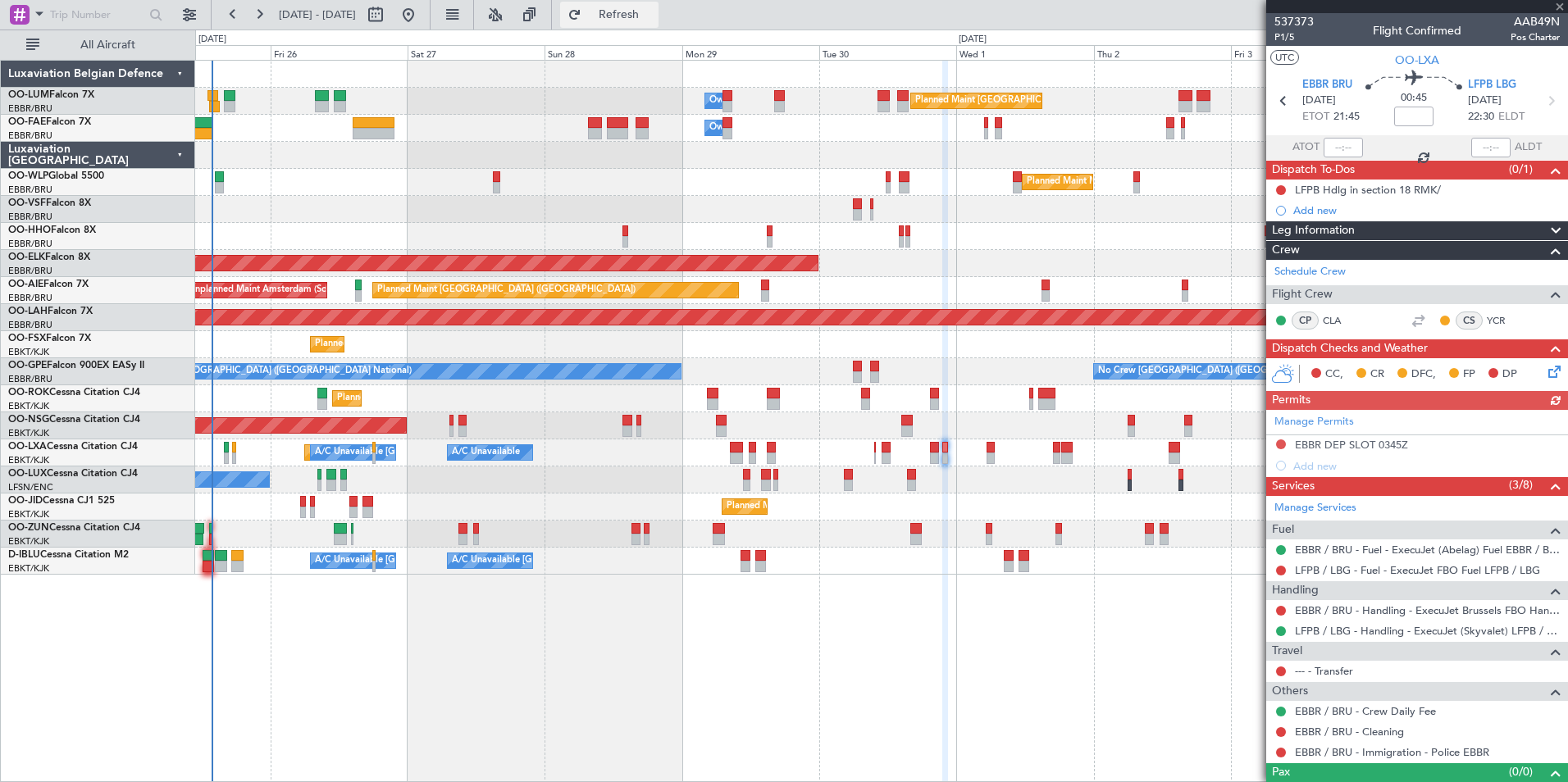
click at [654, 18] on span "Refresh" at bounding box center [619, 15] width 69 height 12
click at [1346, 671] on link "--- - Transfer" at bounding box center [1324, 671] width 58 height 14
click at [654, 18] on span "Refresh" at bounding box center [619, 15] width 69 height 12
click at [654, 14] on span "Refresh" at bounding box center [619, 15] width 69 height 12
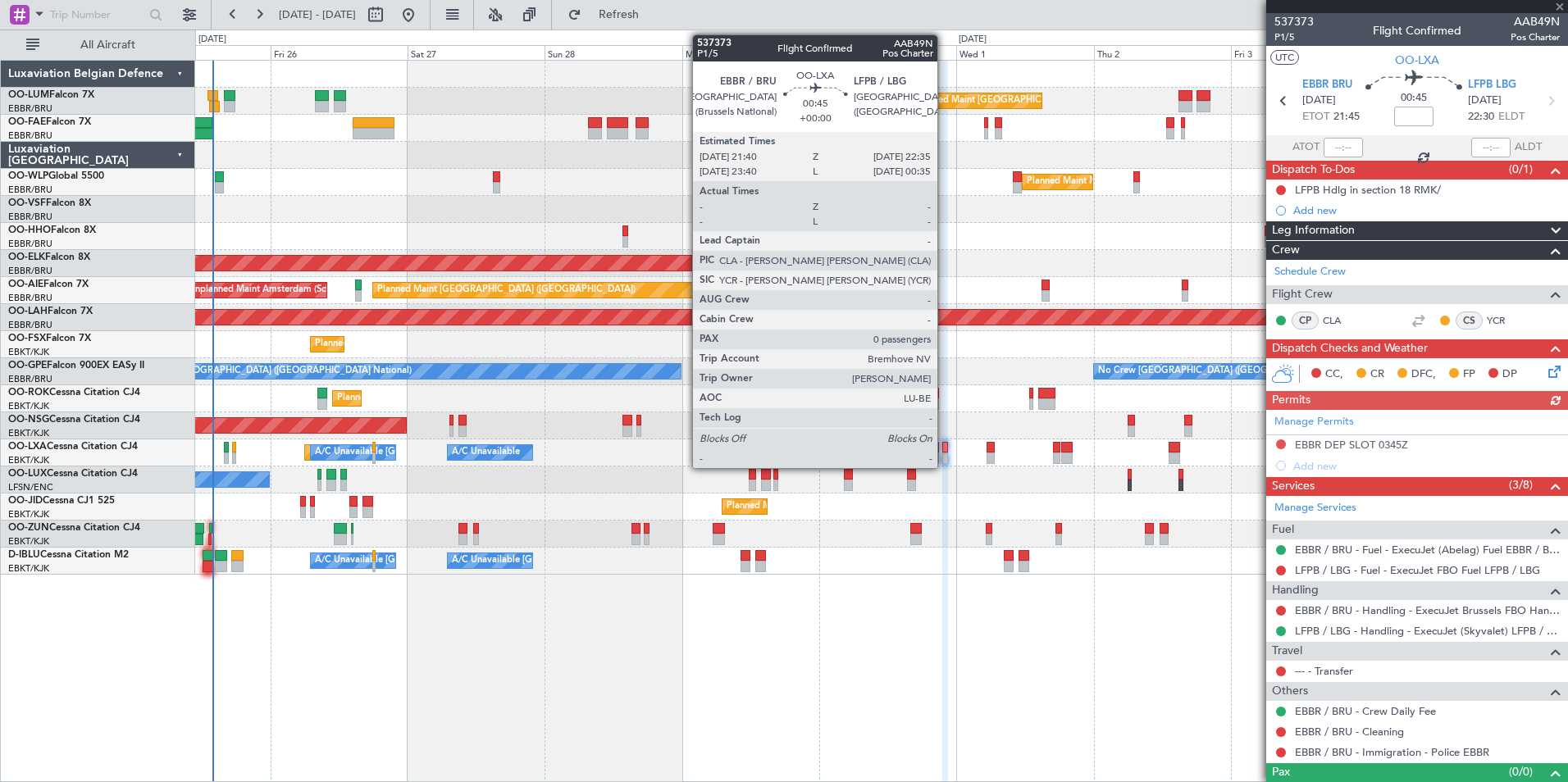
click at [945, 448] on div at bounding box center [945, 448] width 6 height 12
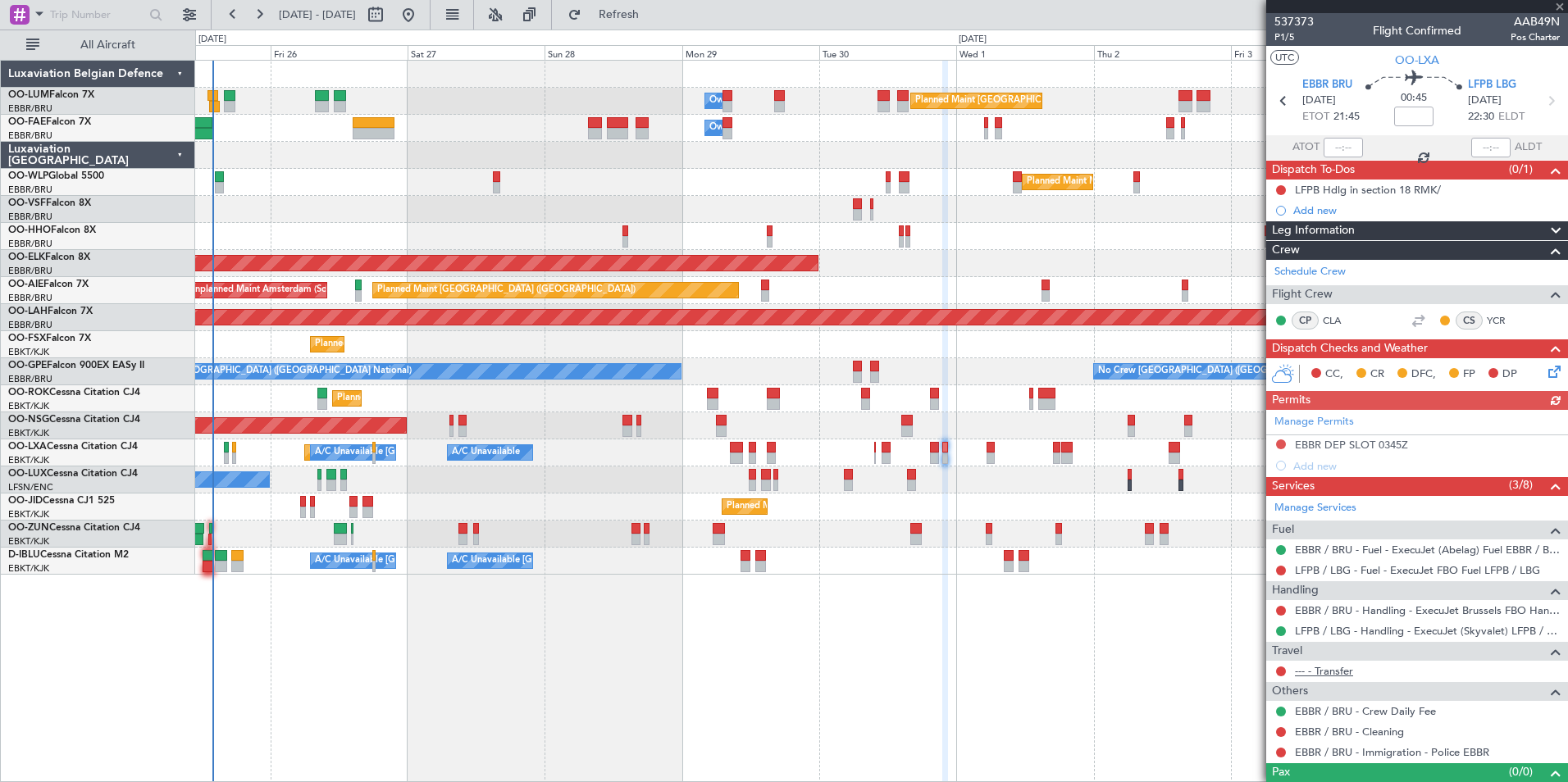
click at [1345, 676] on link "--- - Transfer" at bounding box center [1324, 671] width 58 height 14
click at [650, 23] on button "Refresh" at bounding box center [608, 15] width 98 height 26
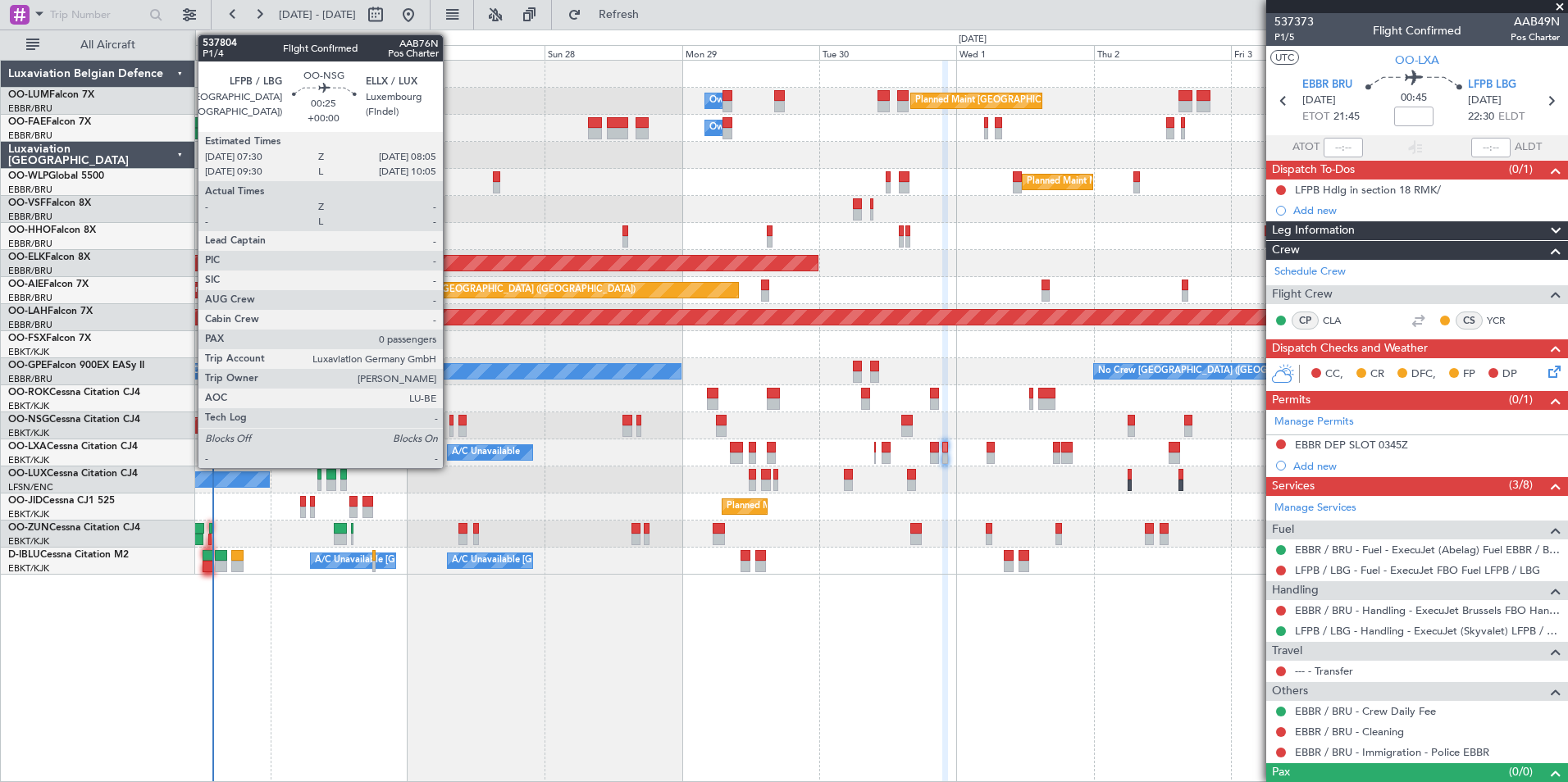
click at [450, 421] on div at bounding box center [451, 421] width 4 height 12
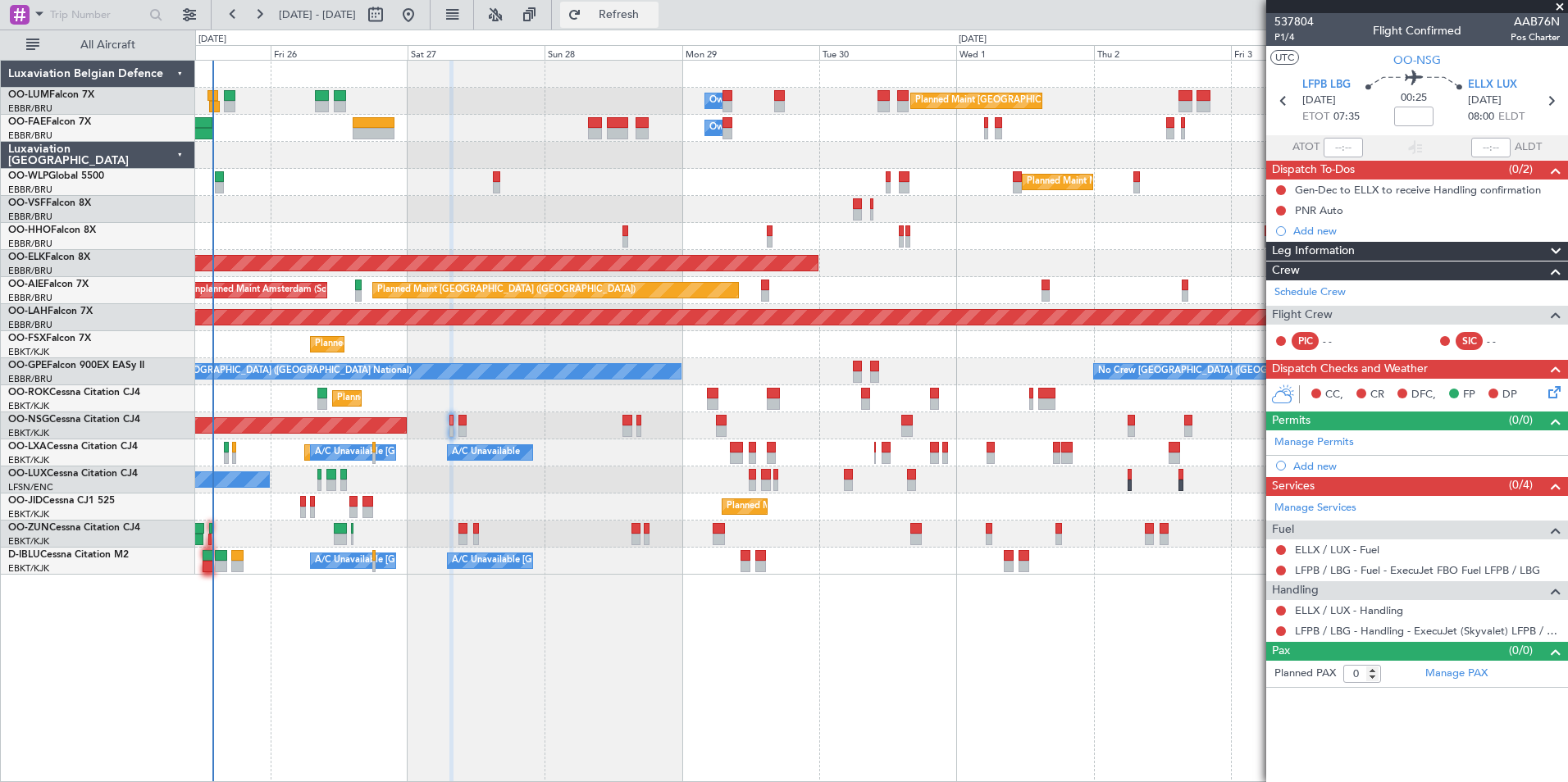
click at [654, 18] on span "Refresh" at bounding box center [619, 15] width 69 height 12
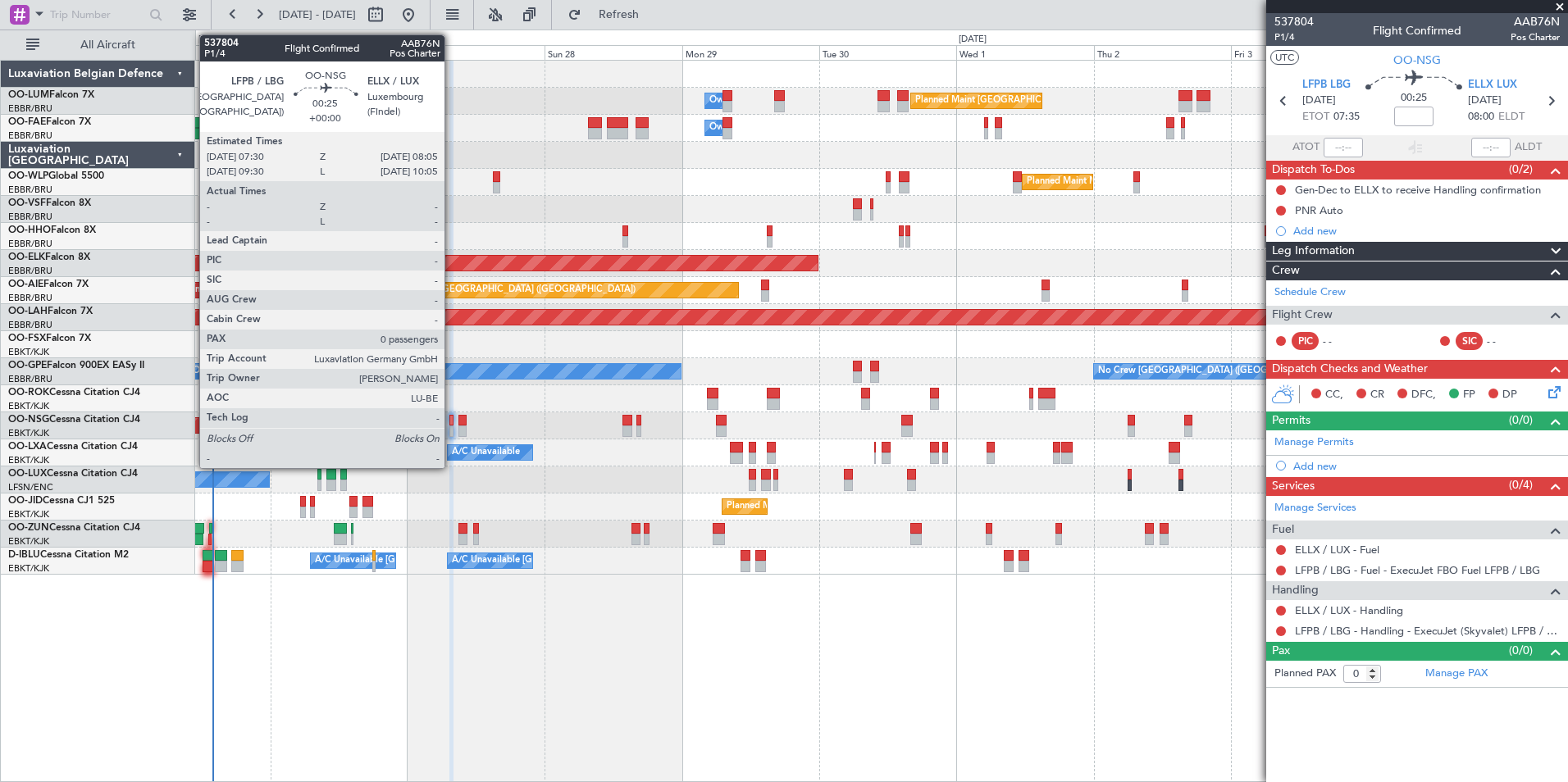
click at [452, 425] on div at bounding box center [451, 421] width 4 height 12
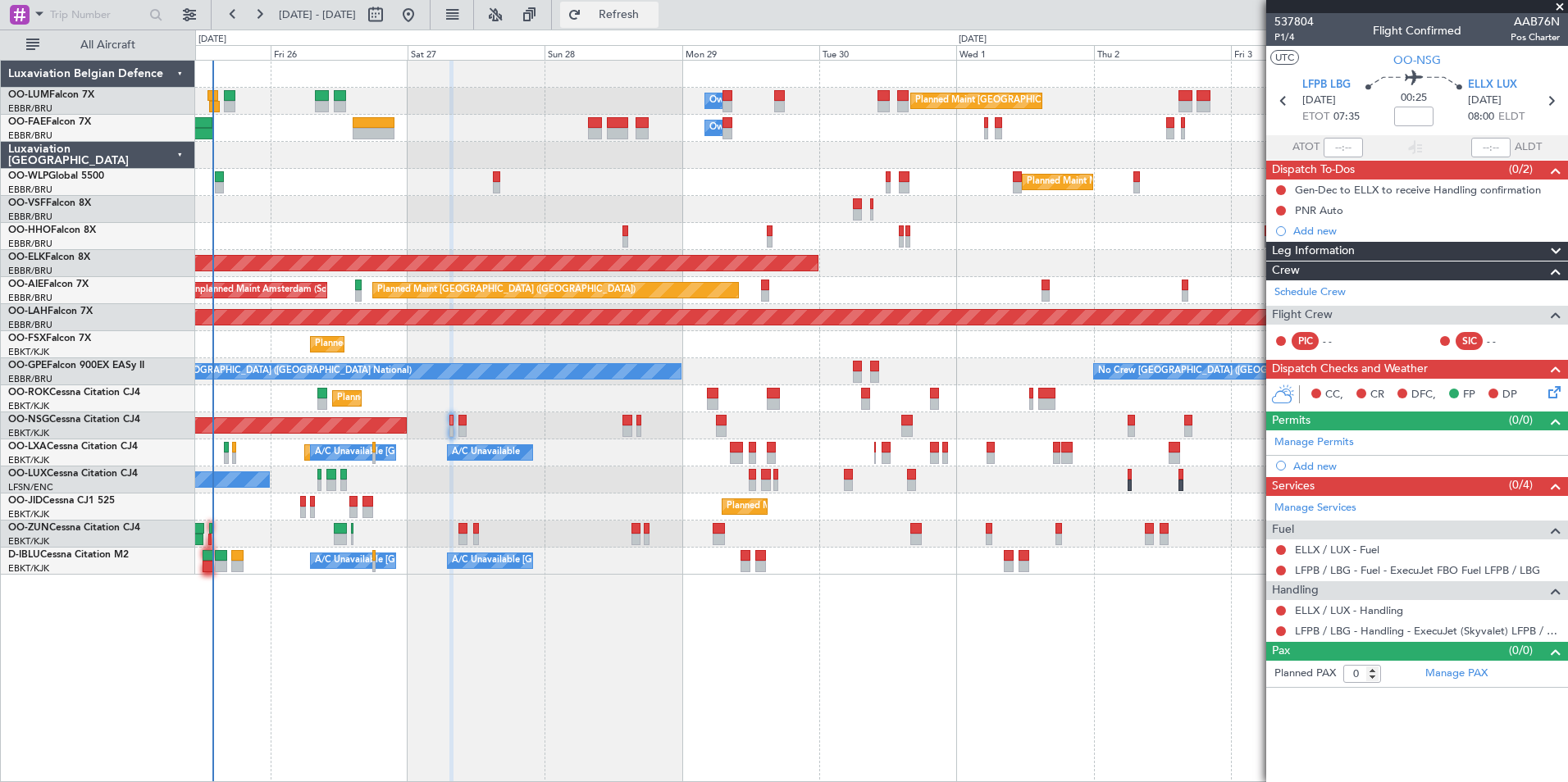
click at [637, 9] on span "Refresh" at bounding box center [619, 15] width 69 height 12
click at [654, 11] on span "Refresh" at bounding box center [619, 15] width 69 height 12
click at [665, 29] on div "Planned Maint Brussels (Brussels National) Owner Melsbroek Air Base Owner Melsb…" at bounding box center [784, 406] width 1568 height 753
click at [654, 15] on span "Refresh" at bounding box center [619, 15] width 69 height 12
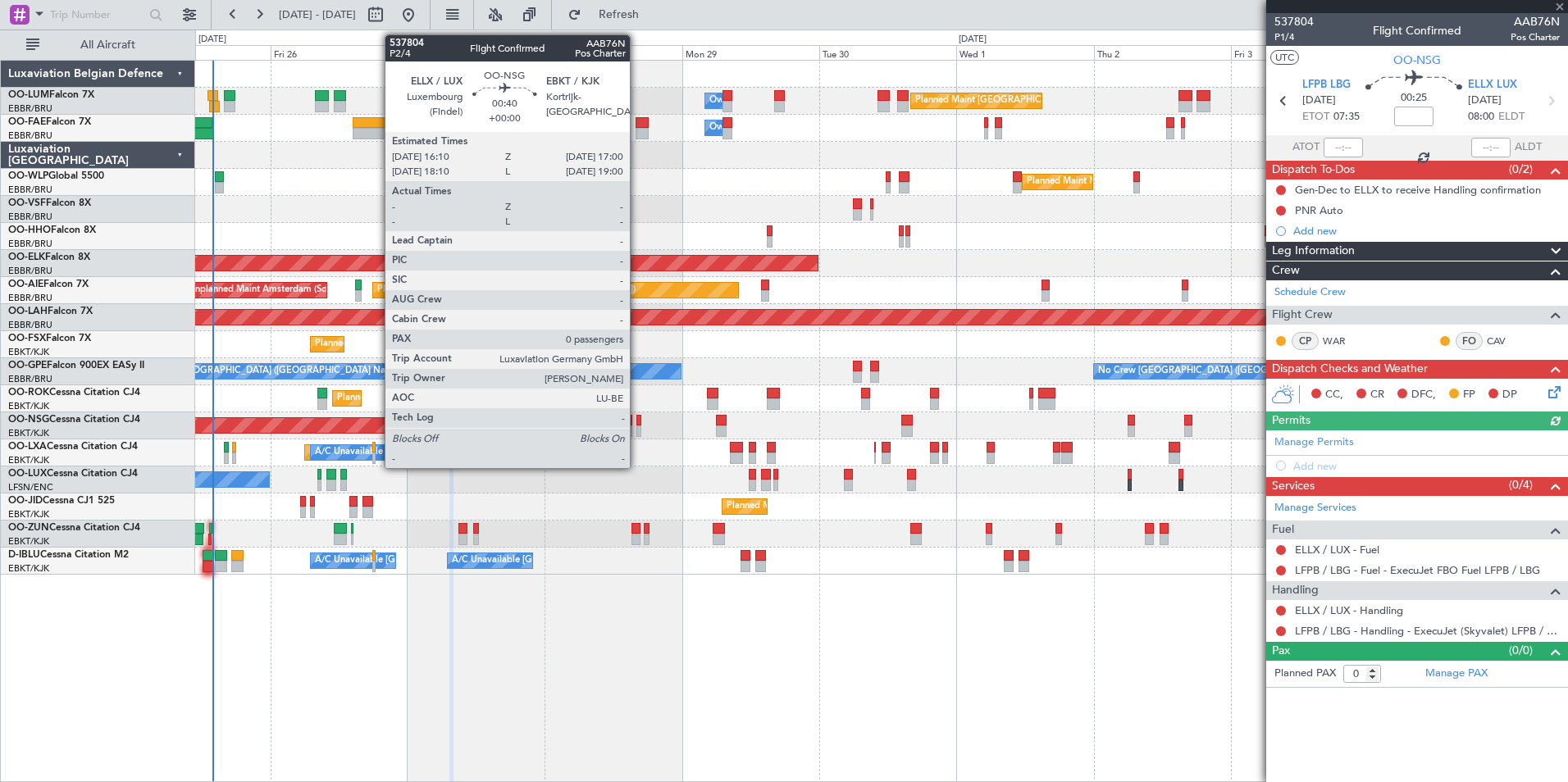
click at [637, 419] on div at bounding box center [638, 421] width 5 height 12
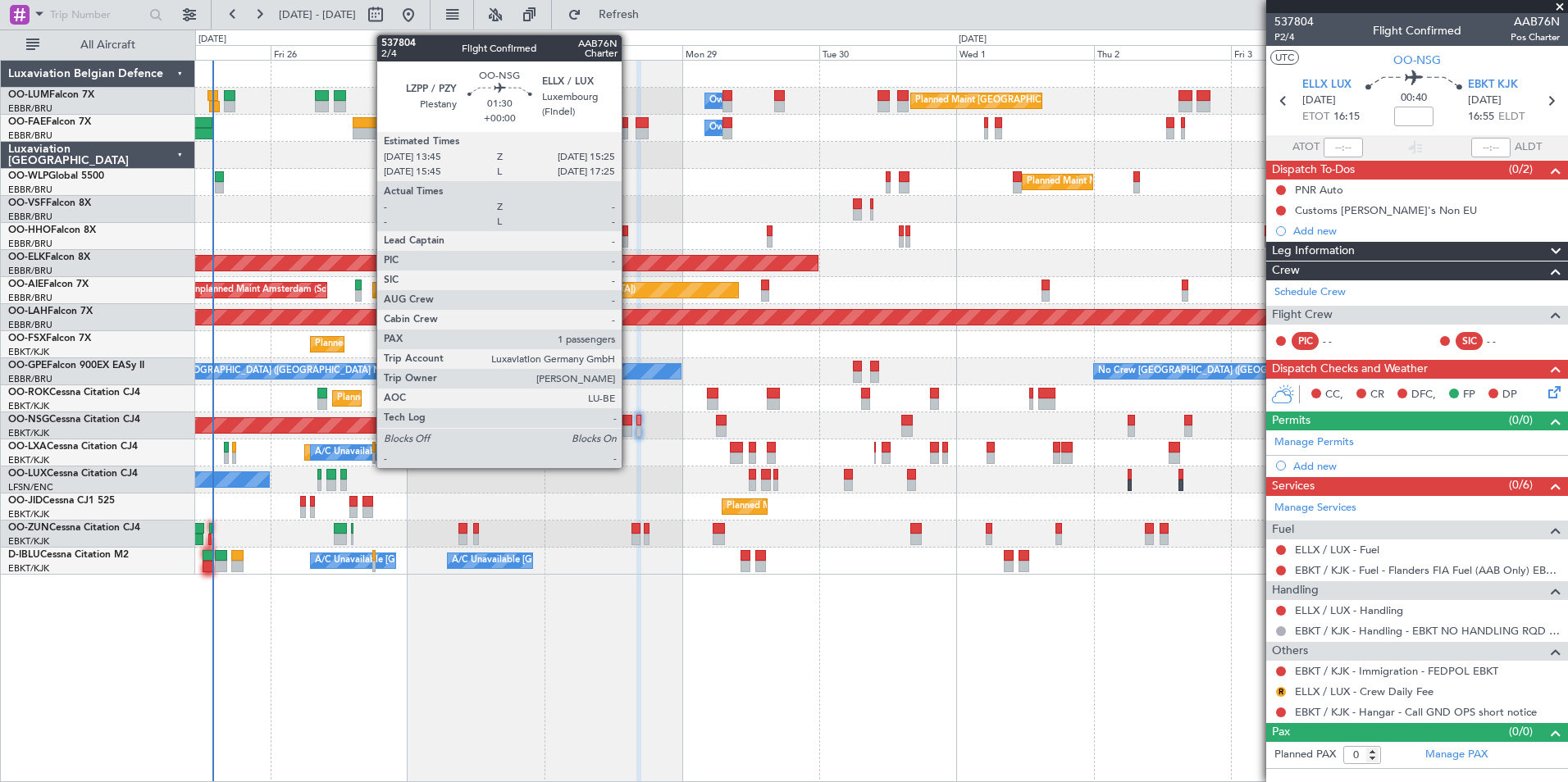
click at [629, 423] on div at bounding box center [628, 421] width 10 height 12
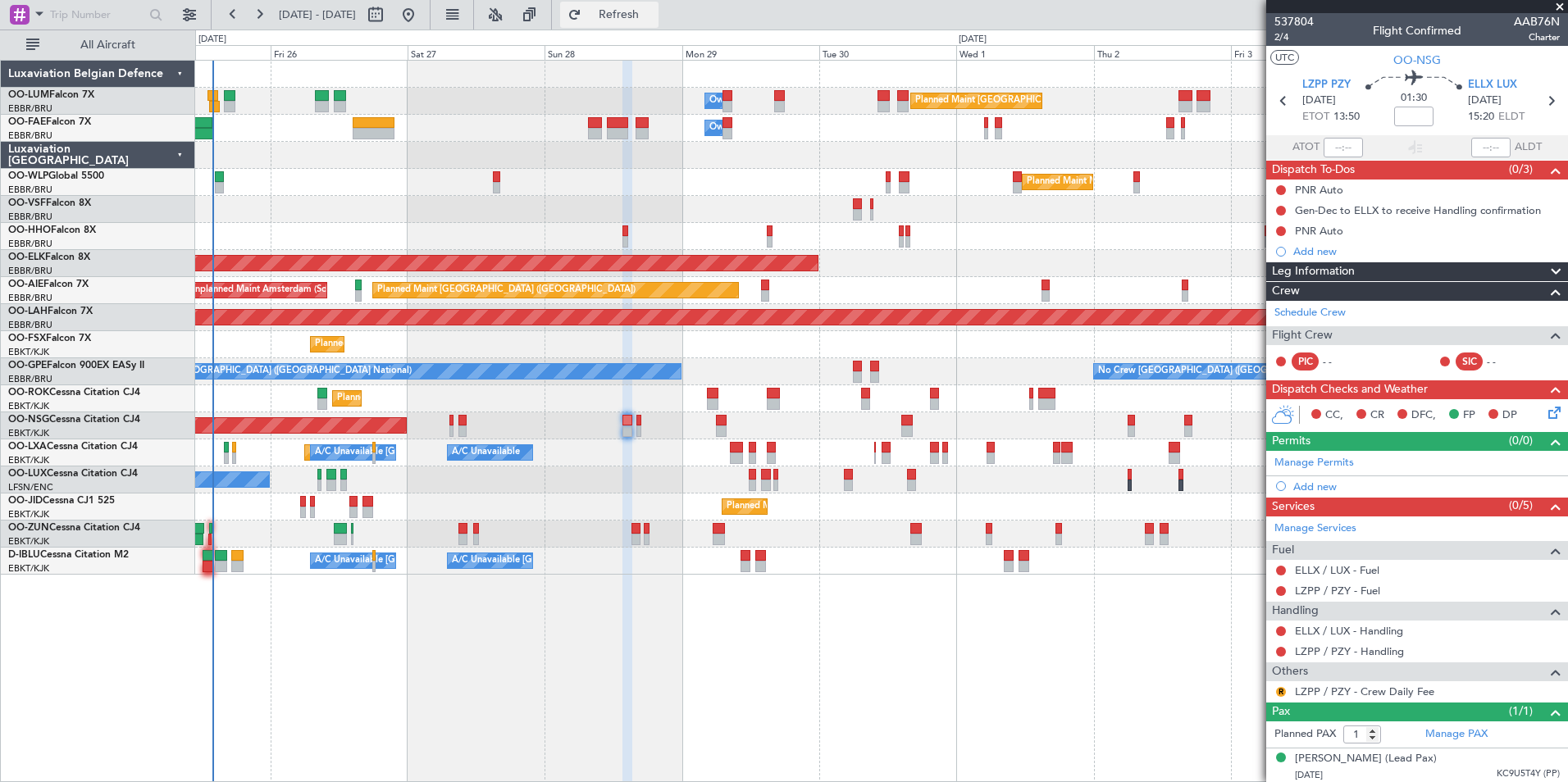
click at [654, 18] on span "Refresh" at bounding box center [619, 15] width 69 height 12
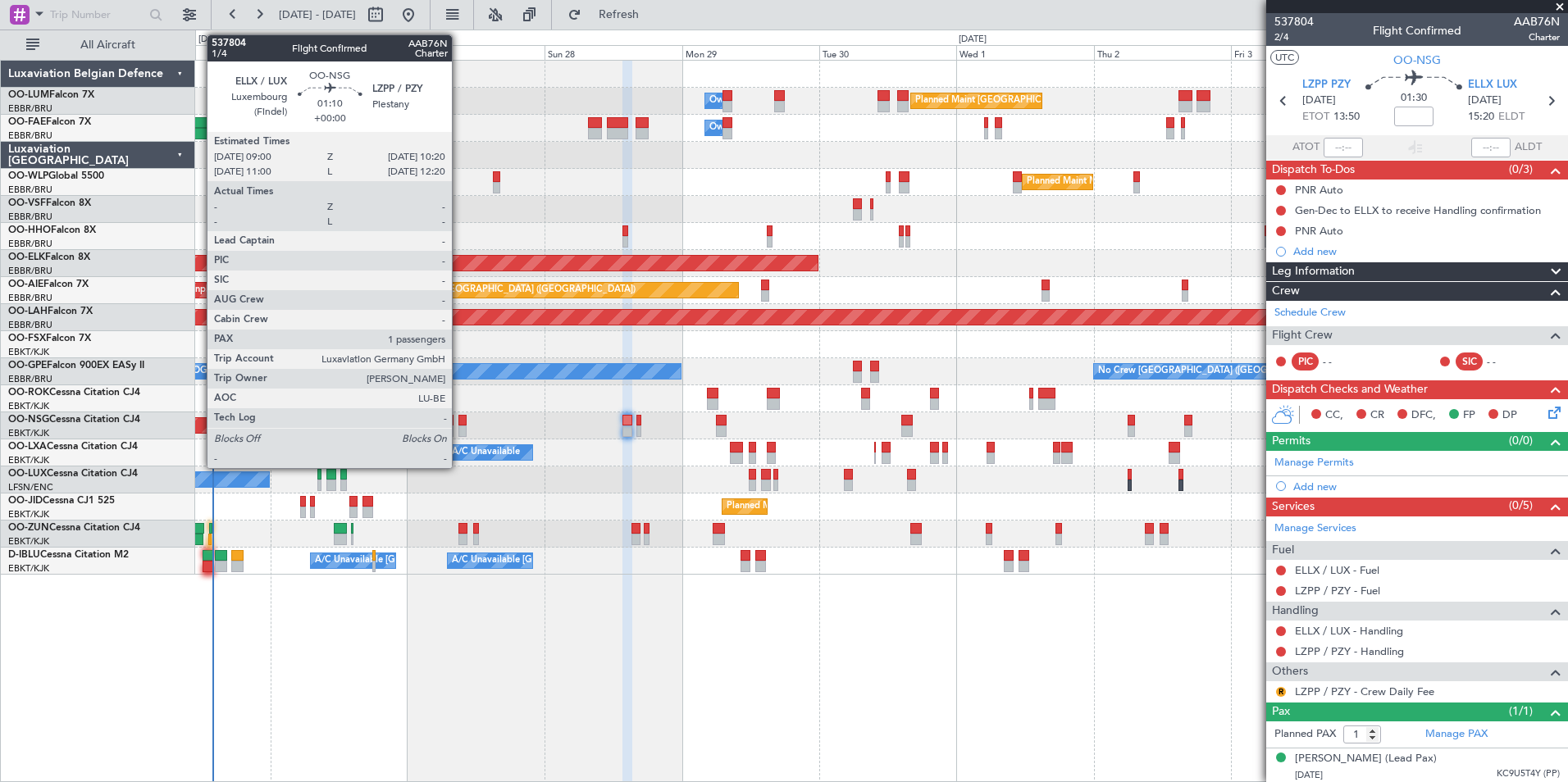
click at [459, 422] on div at bounding box center [463, 421] width 8 height 12
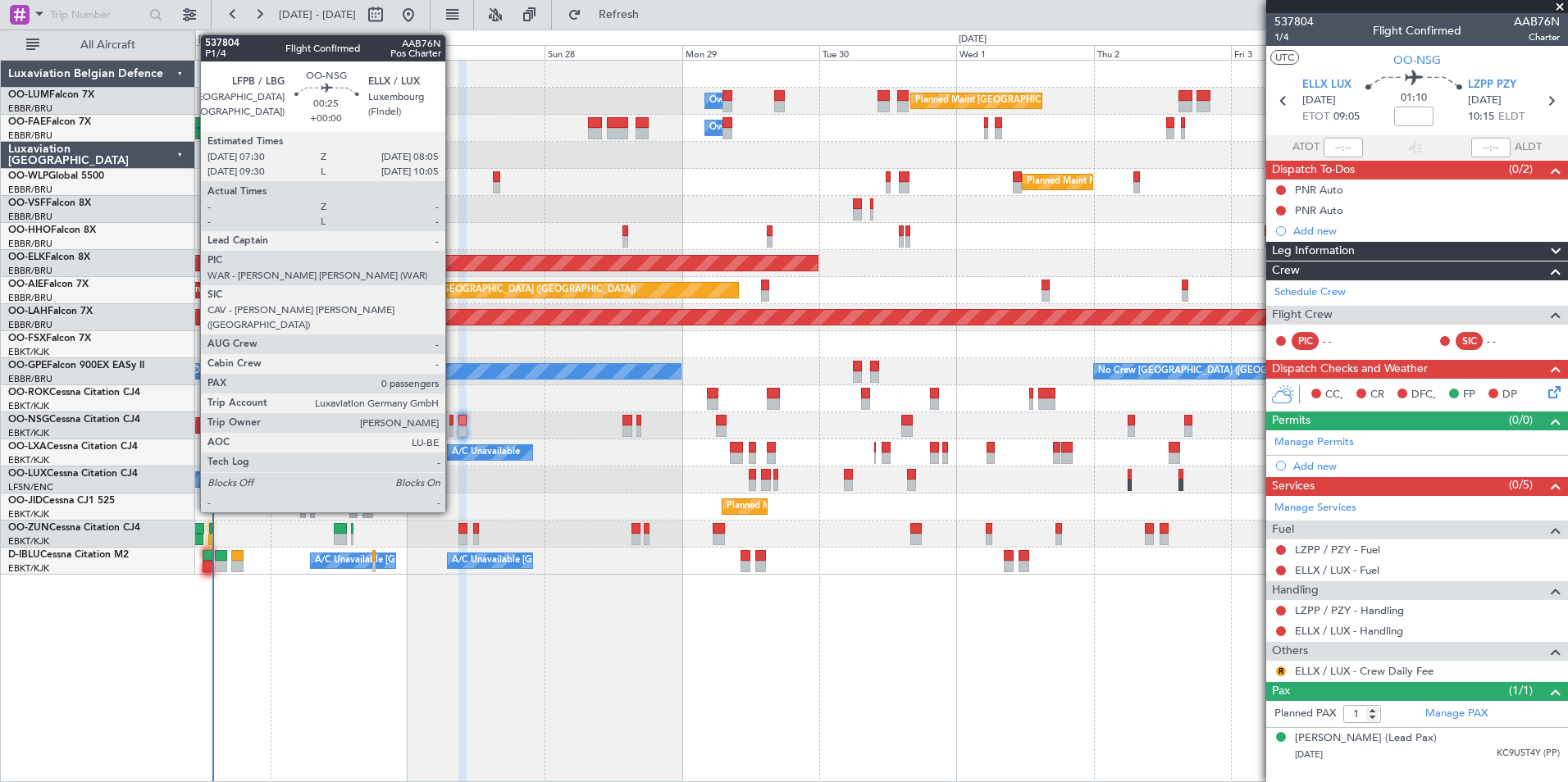
click at [453, 420] on div at bounding box center [451, 421] width 4 height 12
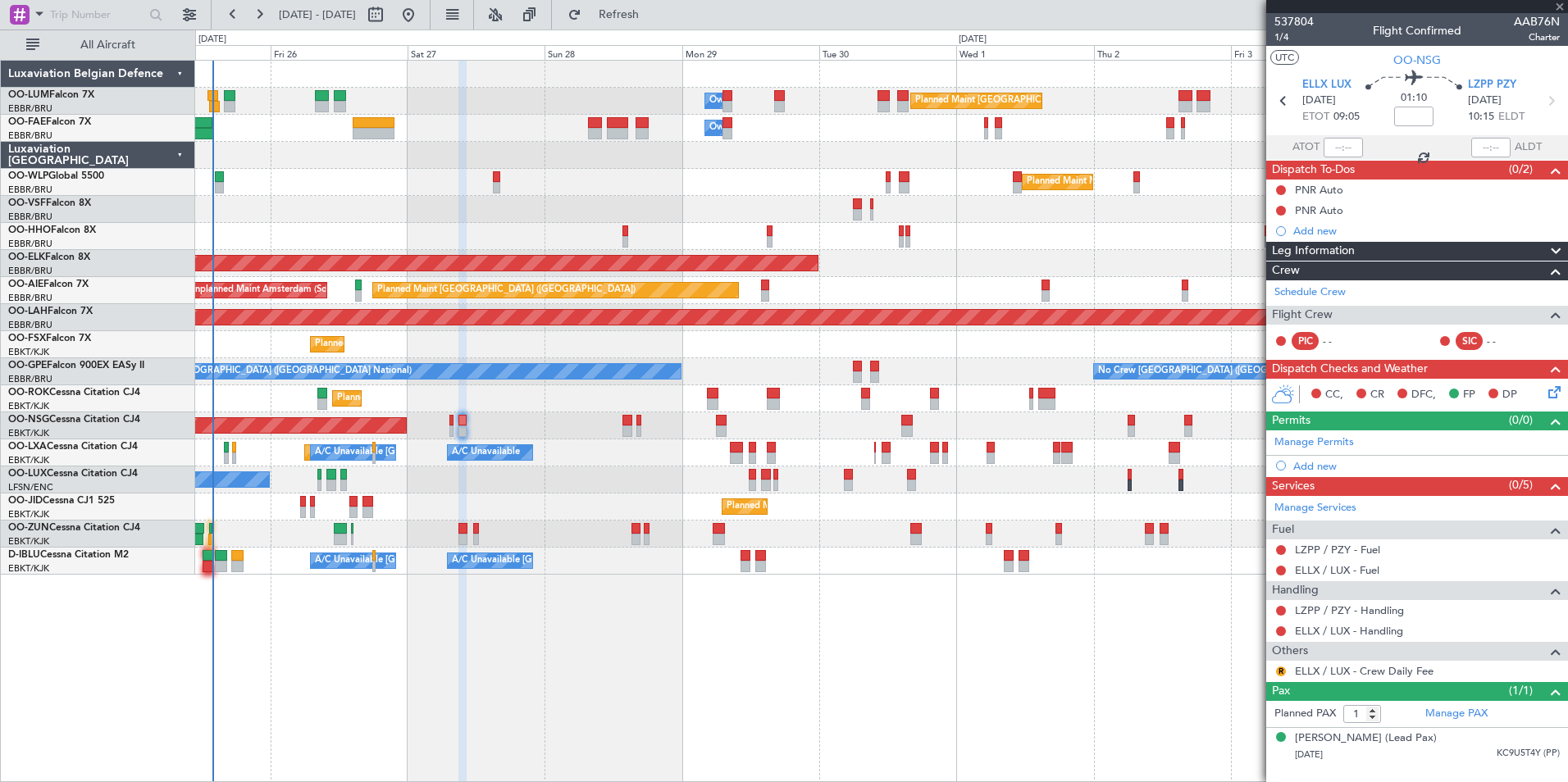
type input "0"
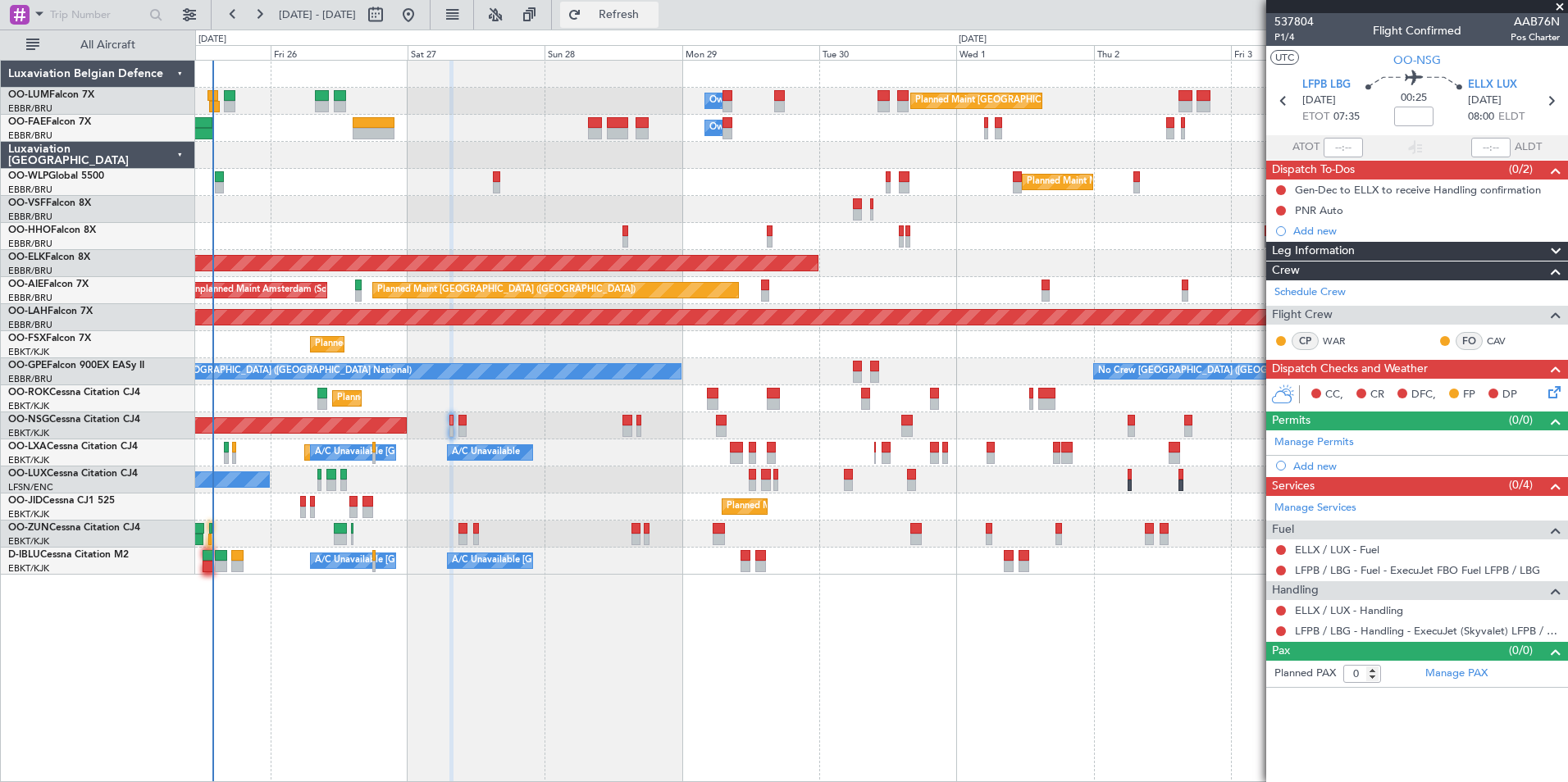
click at [659, 3] on button "Refresh" at bounding box center [608, 15] width 98 height 26
click at [659, 4] on button "Refresh" at bounding box center [608, 15] width 98 height 26
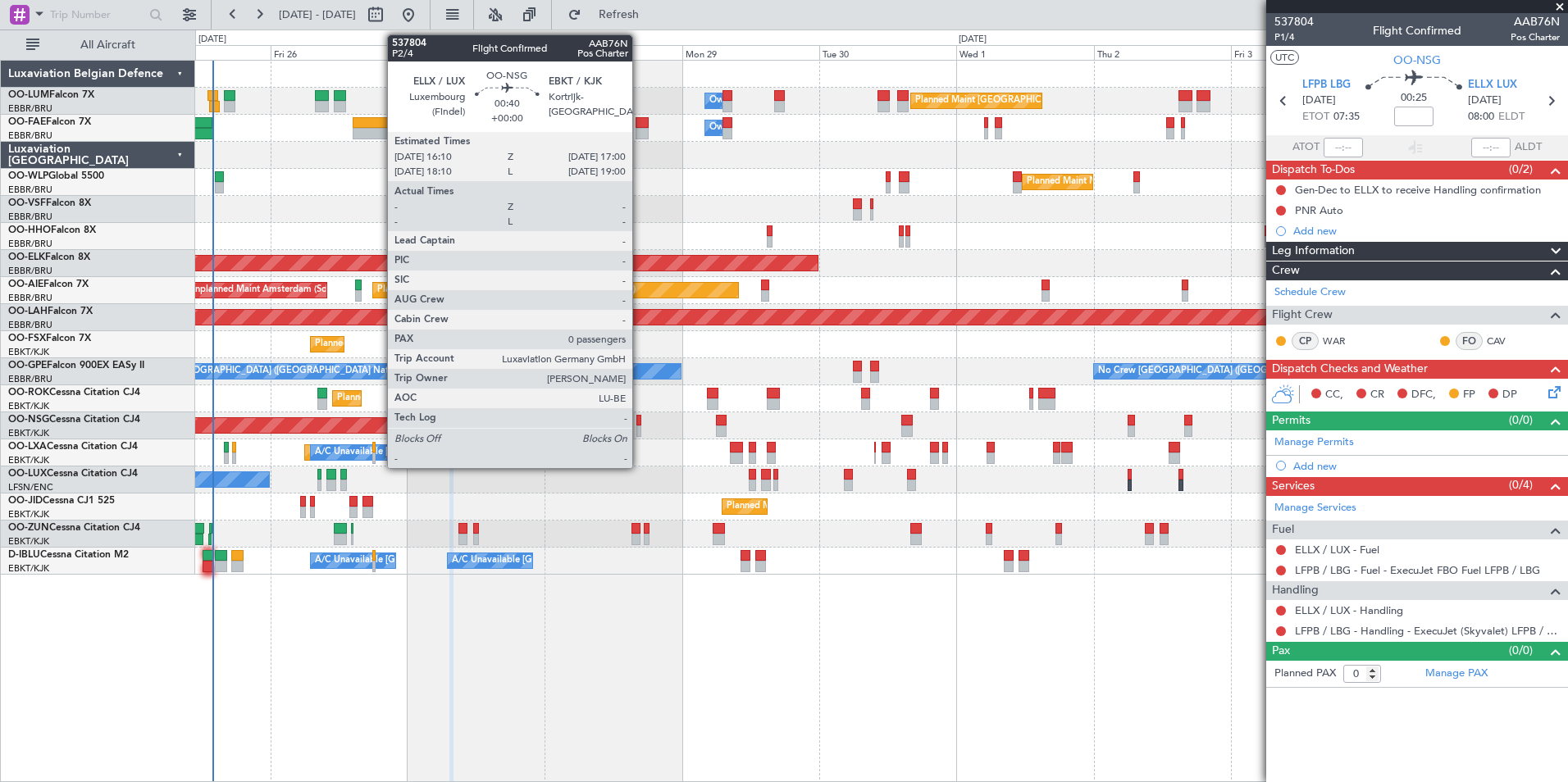
click at [639, 425] on div at bounding box center [638, 421] width 5 height 12
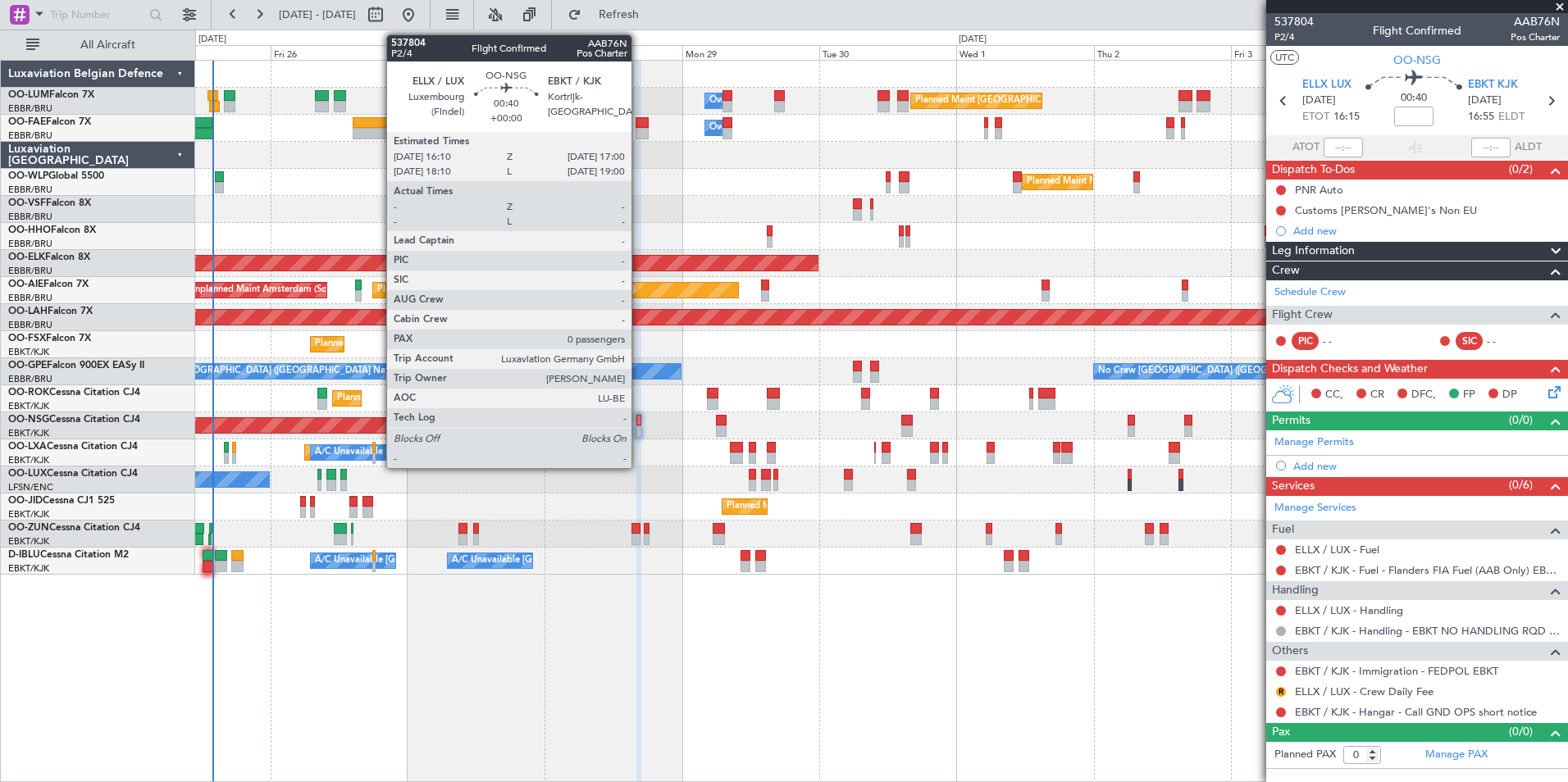
click at [639, 417] on div at bounding box center [638, 421] width 5 height 12
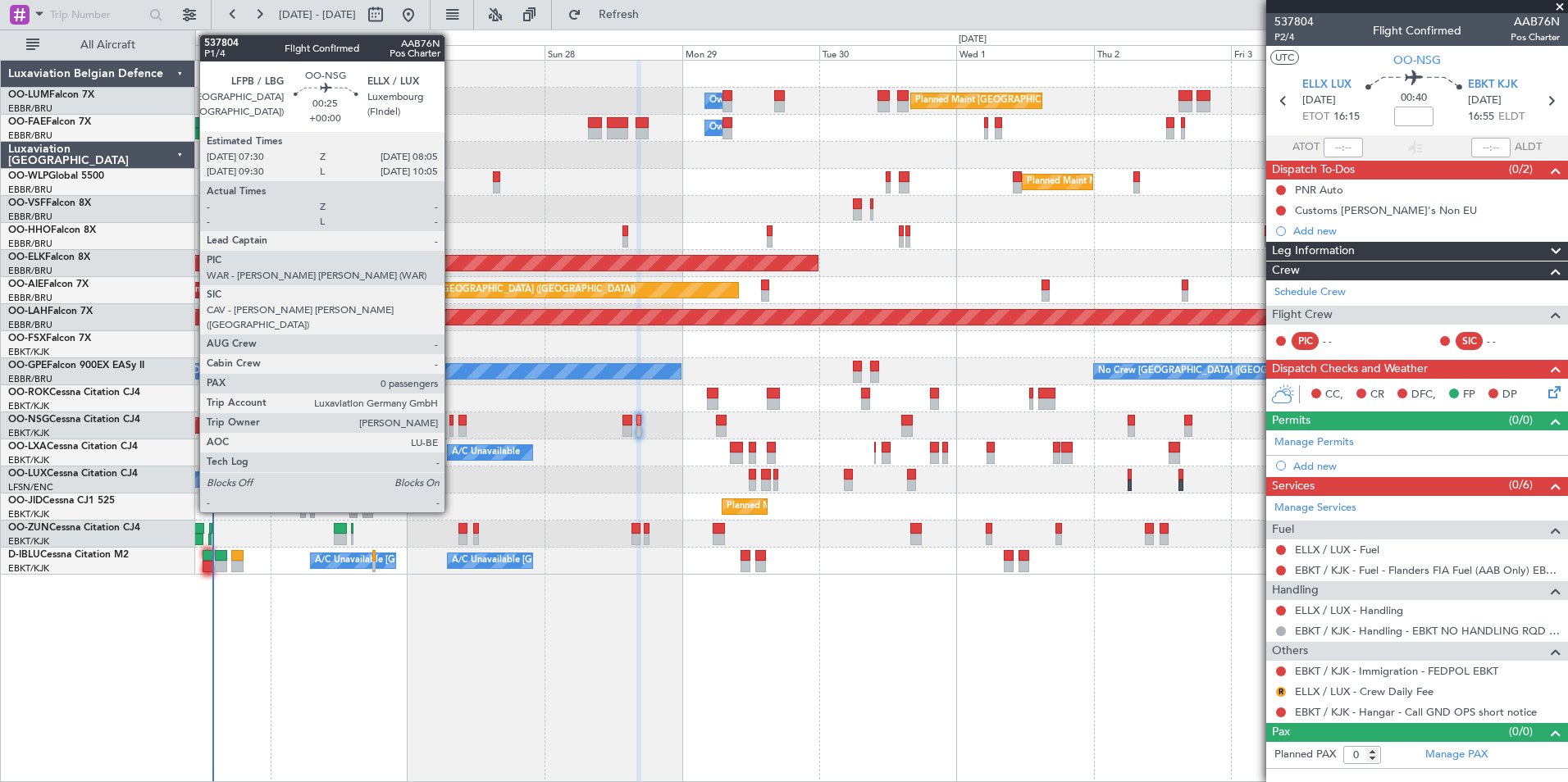
click at [452, 426] on div at bounding box center [451, 432] width 4 height 12
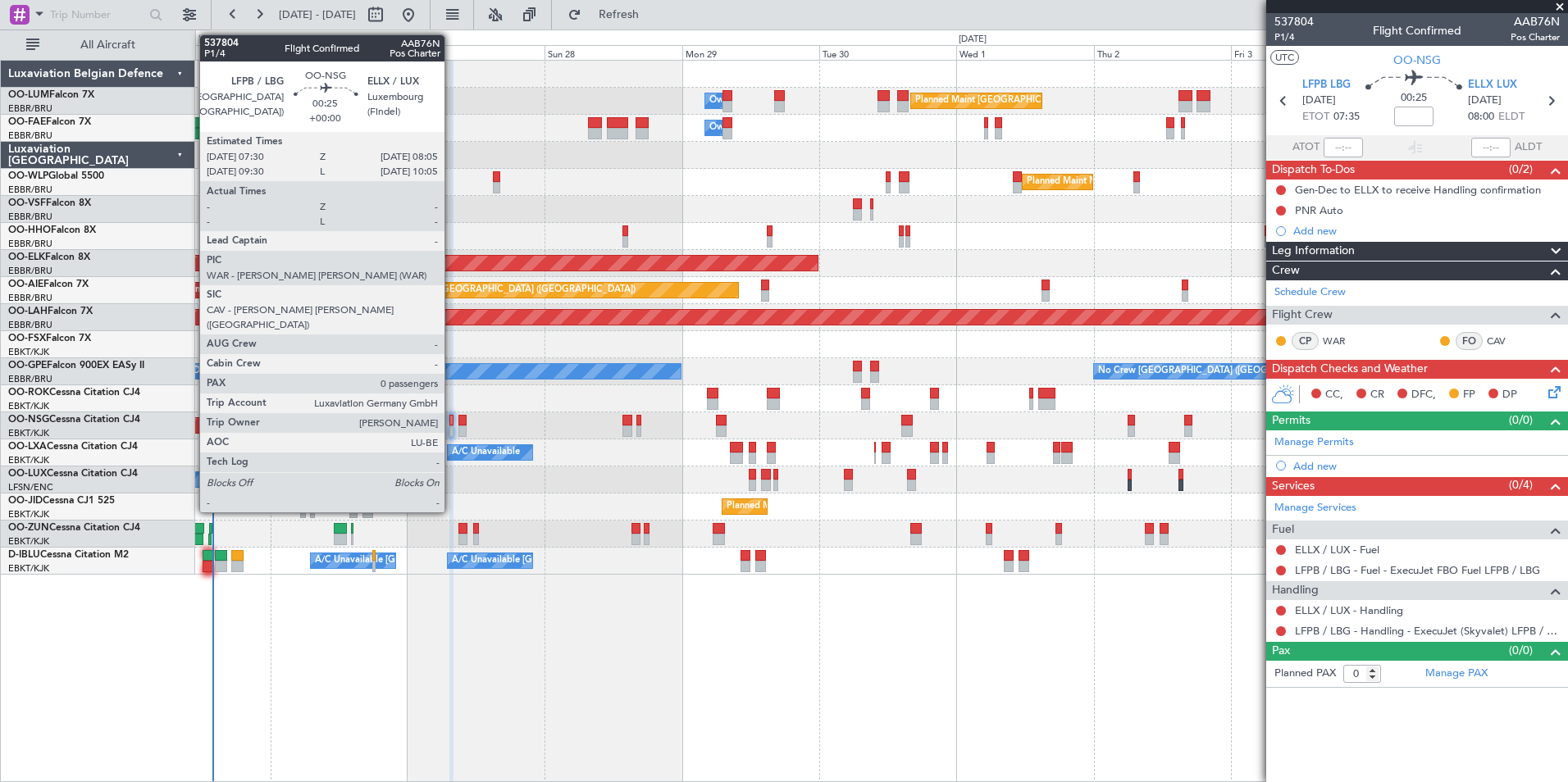
click at [452, 418] on div at bounding box center [451, 421] width 4 height 12
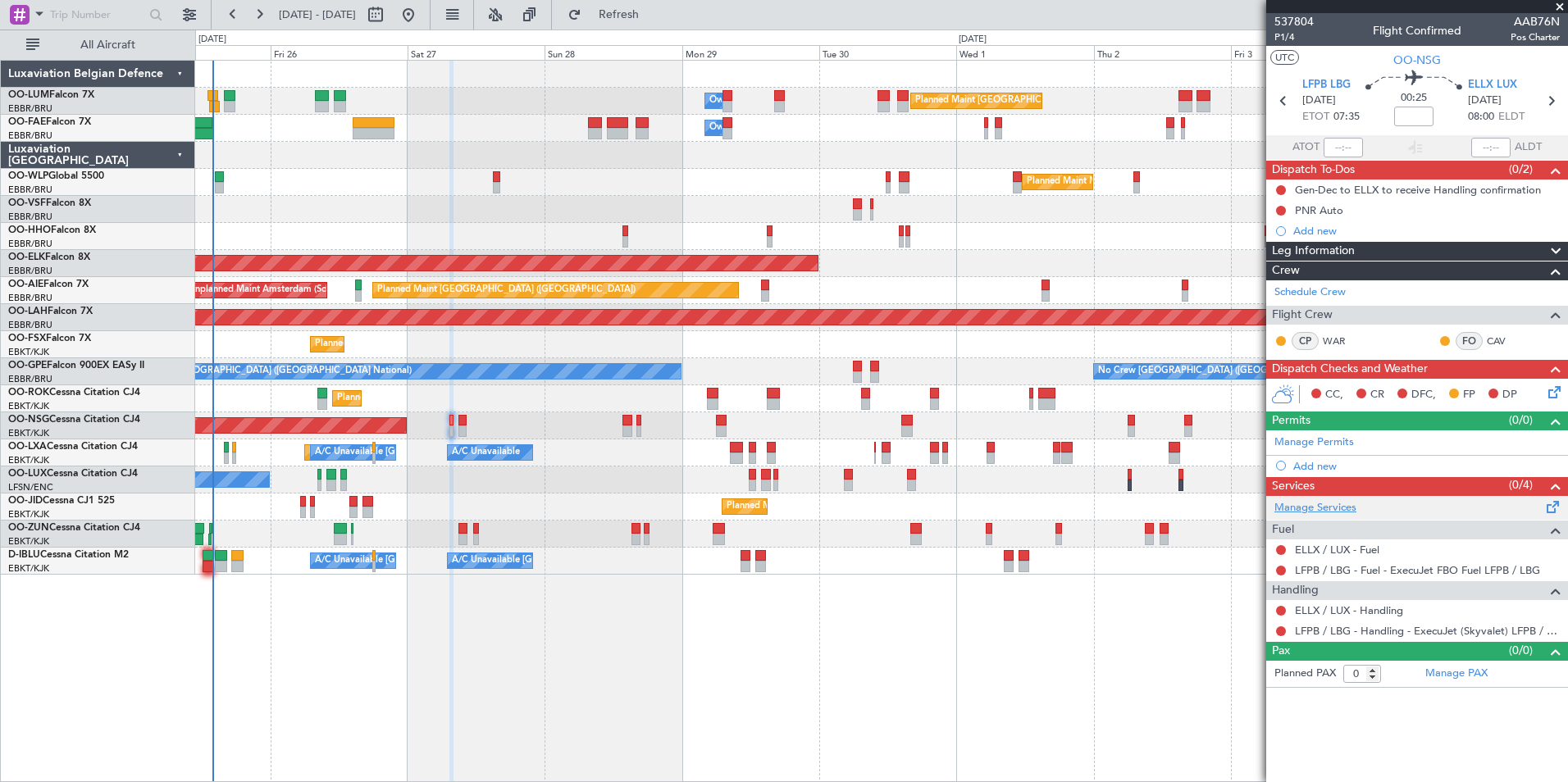
click at [1324, 507] on link "Manage Services" at bounding box center [1316, 508] width 82 height 16
click at [648, 7] on button "Refresh" at bounding box center [608, 15] width 98 height 26
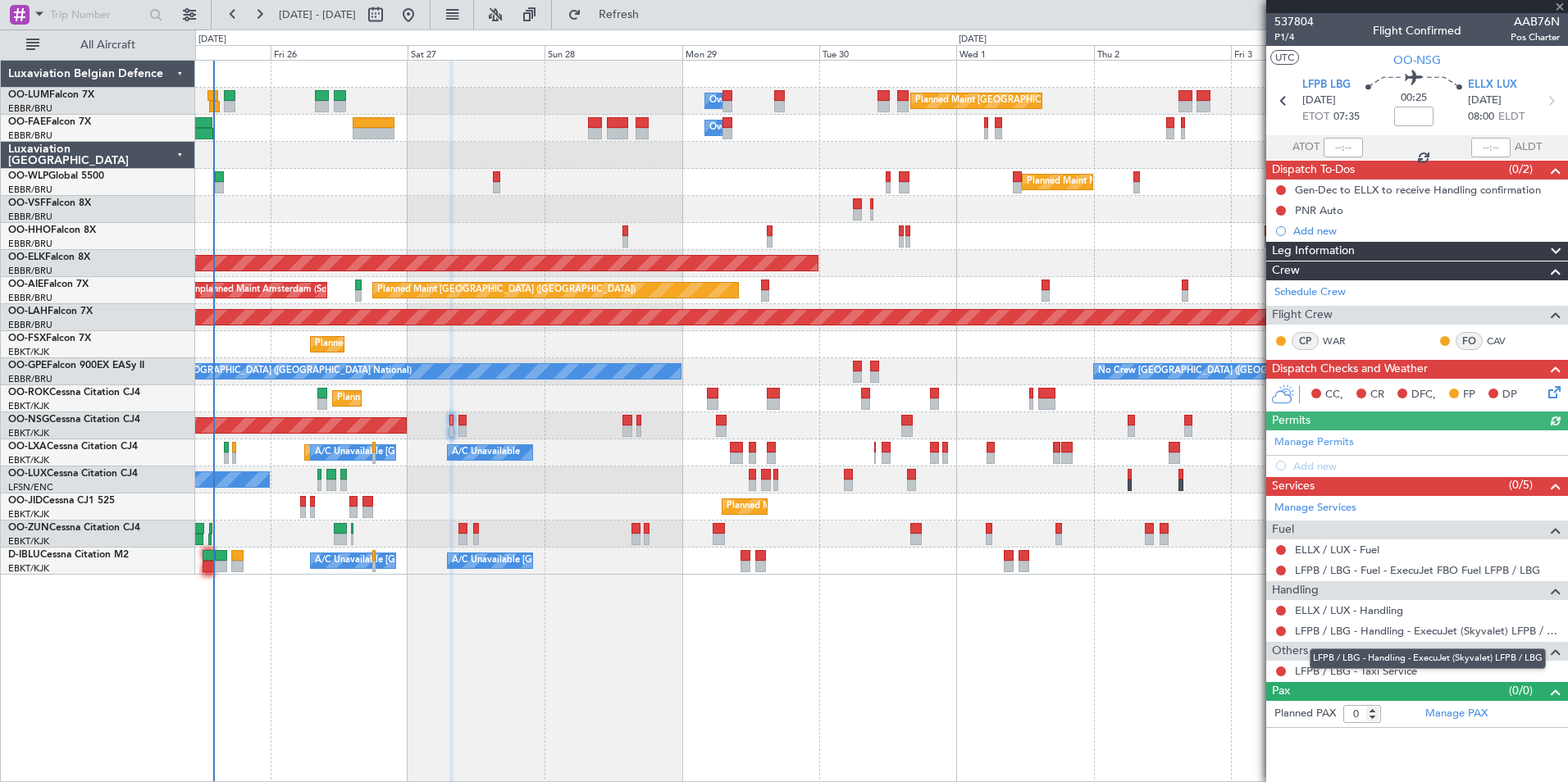
click at [1387, 672] on mat-tooltip-component "LFPB / LBG - Handling - ExecuJet (Skyvalet) LFPB / LBG" at bounding box center [1427, 659] width 259 height 44
click at [1367, 667] on div "LFPB / LBG - Handling - ExecuJet (Skyvalet) LFPB / LBG" at bounding box center [1427, 659] width 236 height 20
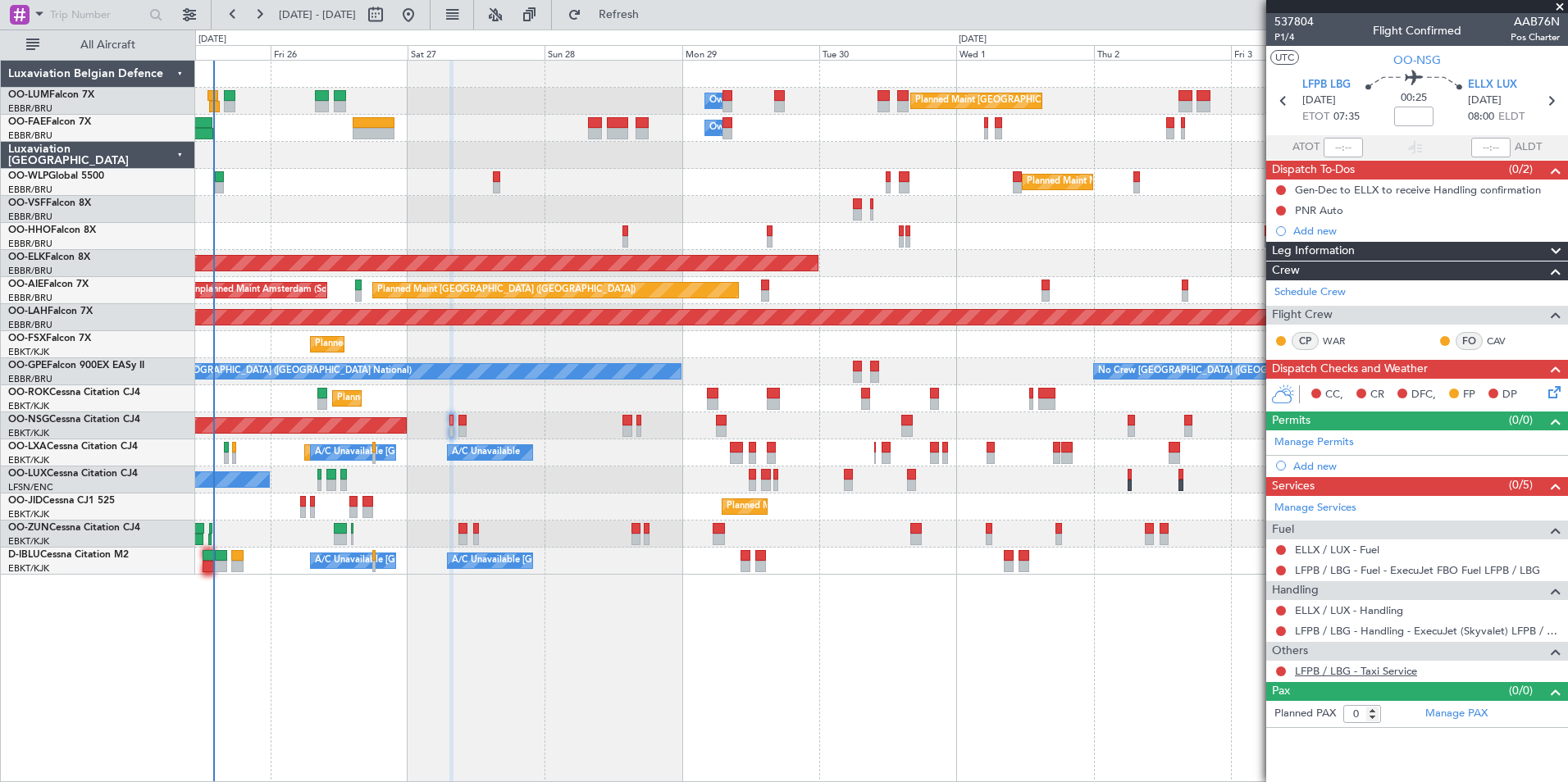
click at [1388, 676] on link "LFPB / LBG - Taxi Service" at bounding box center [1356, 671] width 122 height 14
click at [654, 13] on span "Refresh" at bounding box center [619, 15] width 69 height 12
click at [634, 8] on button "Refresh" at bounding box center [608, 15] width 98 height 26
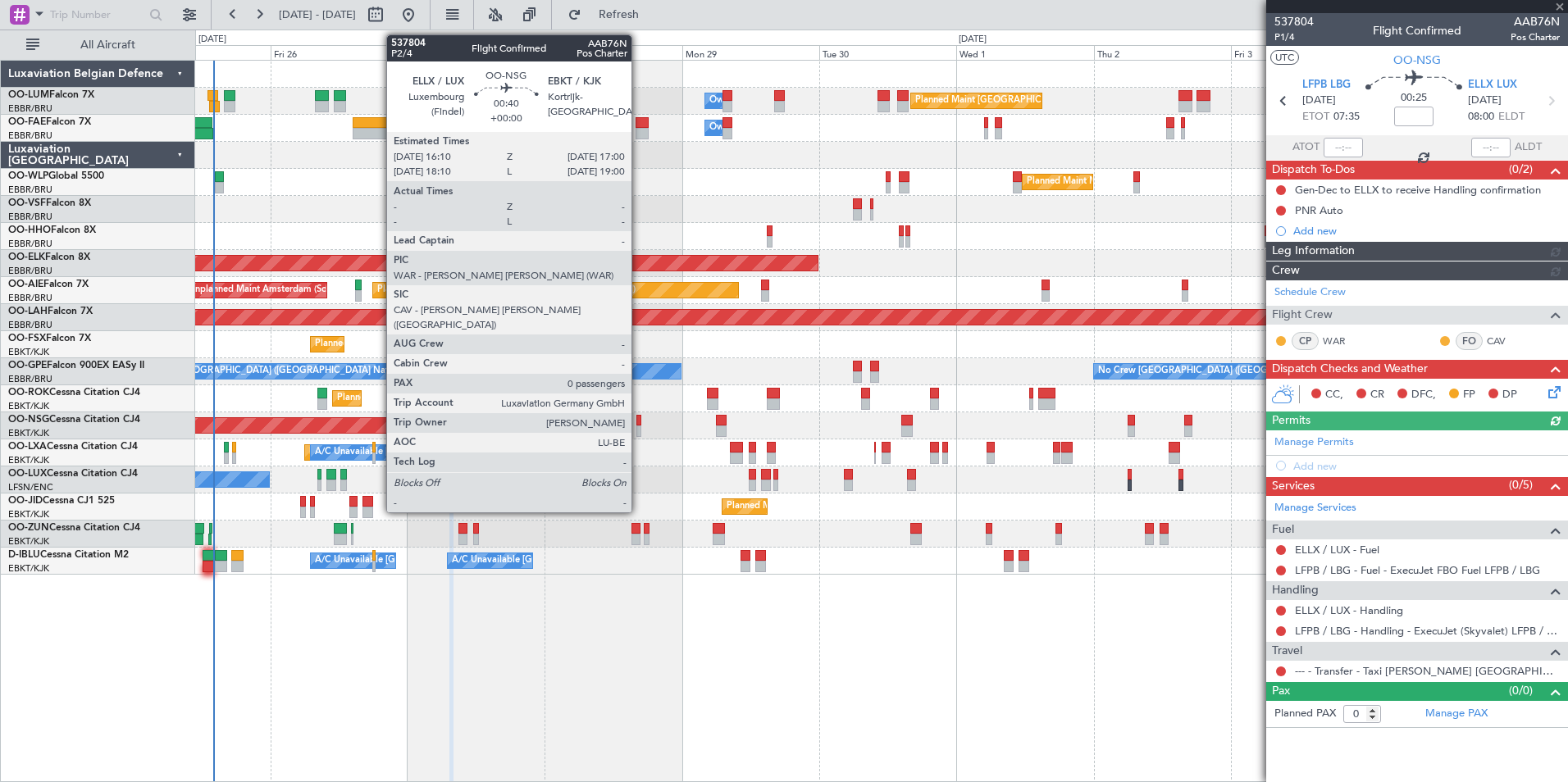
click at [639, 418] on div at bounding box center [638, 421] width 5 height 12
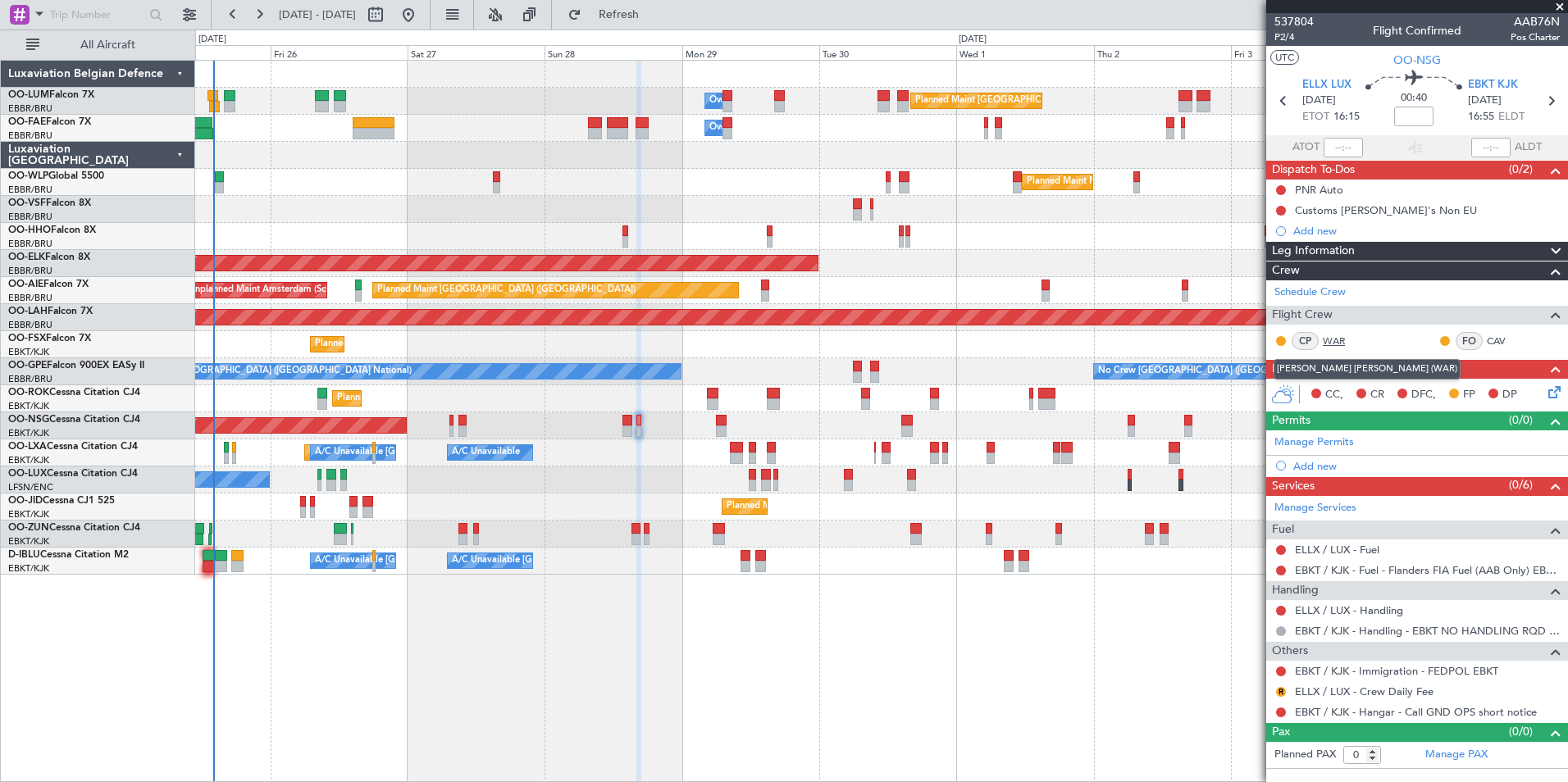
click at [1337, 334] on link "WAR" at bounding box center [1342, 341] width 37 height 15
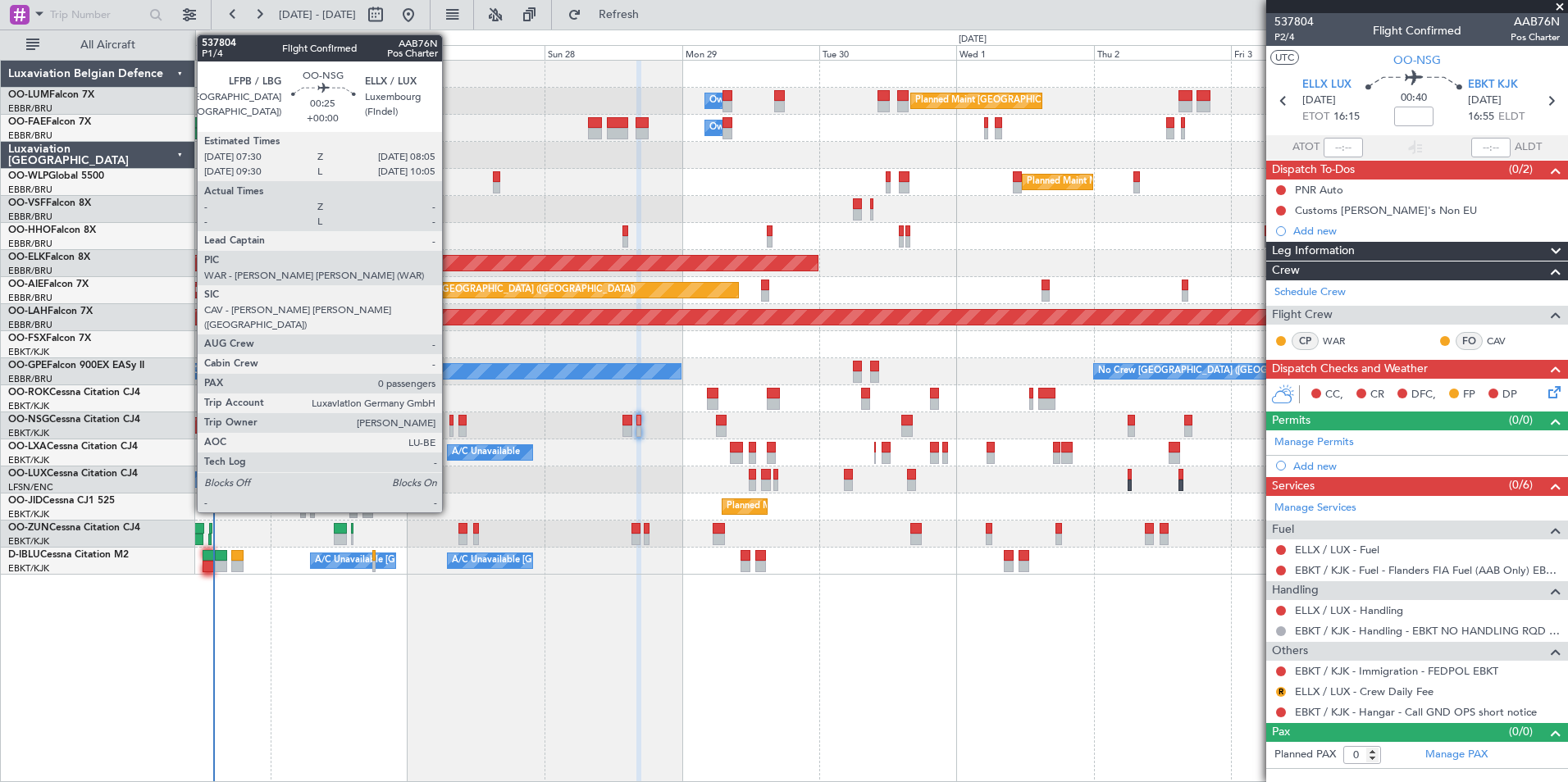
click at [449, 419] on div at bounding box center [451, 421] width 4 height 12
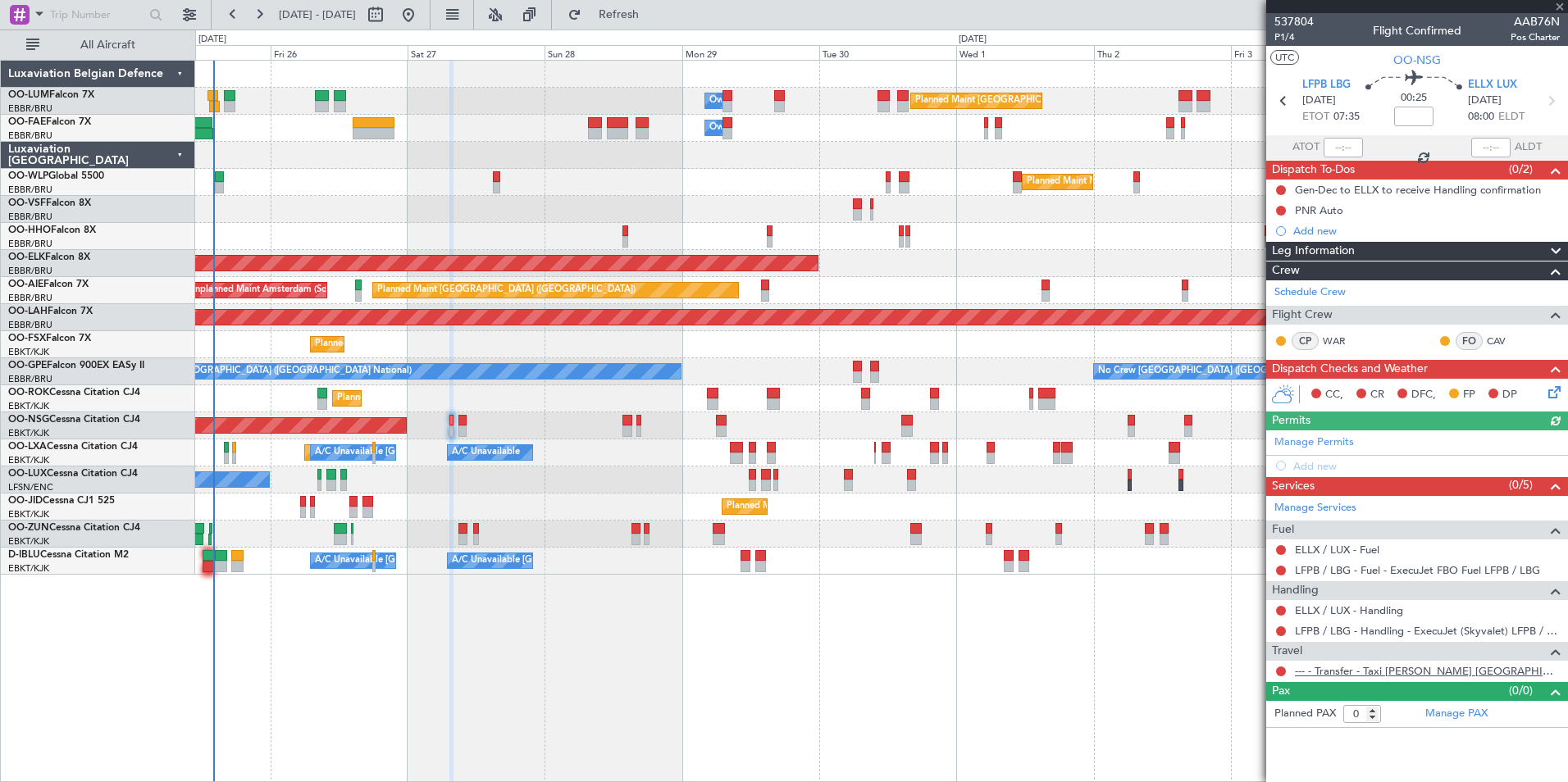
click at [1373, 676] on link "--- - Transfer - Taxi [PERSON_NAME] [GEOGRAPHIC_DATA]" at bounding box center [1427, 671] width 265 height 14
click at [654, 20] on span "Refresh" at bounding box center [619, 15] width 69 height 12
click at [649, 3] on button "Refresh" at bounding box center [608, 15] width 98 height 26
click at [646, 18] on span "Refresh" at bounding box center [619, 15] width 69 height 12
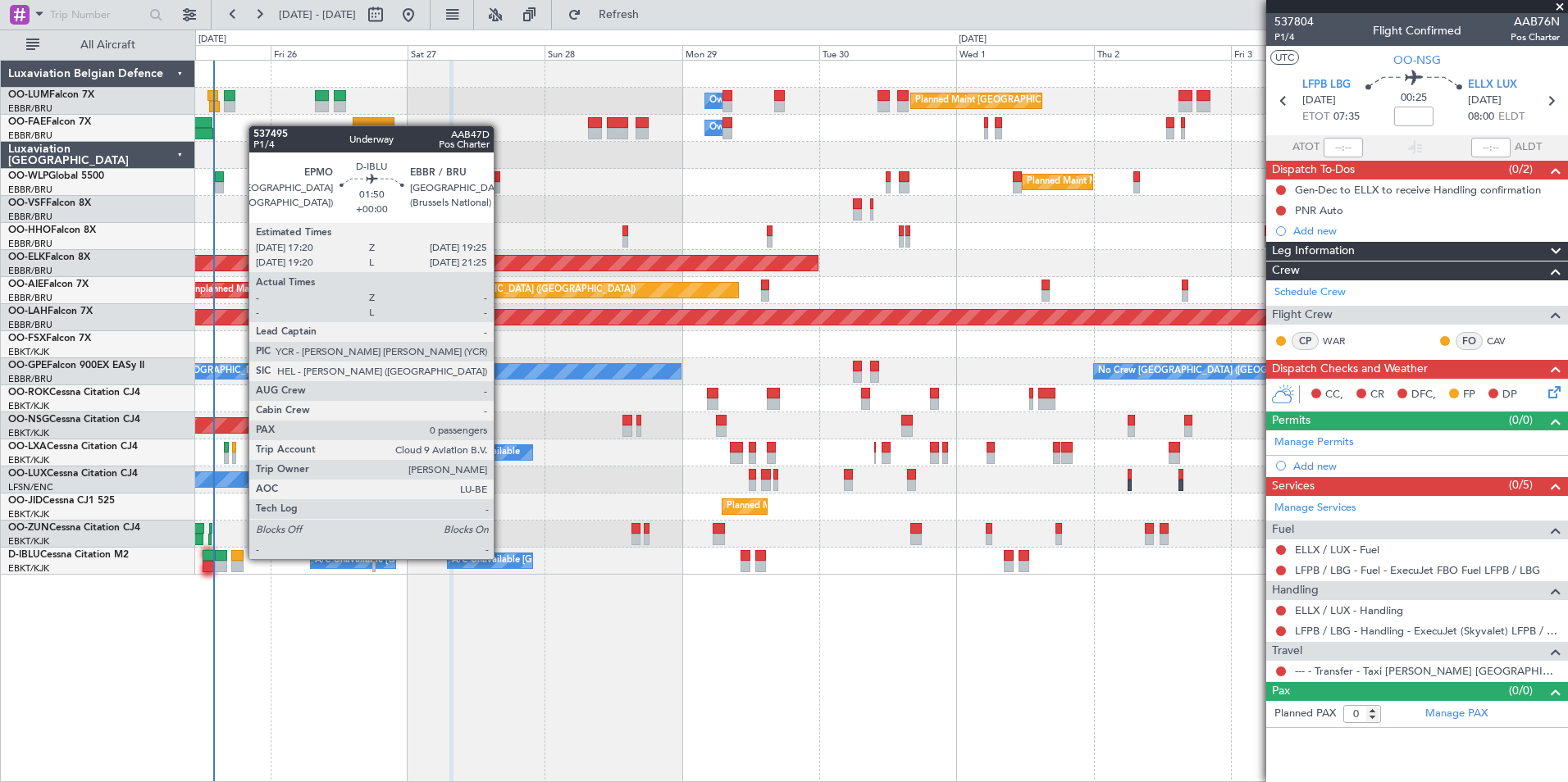
click at [241, 560] on div at bounding box center [237, 556] width 13 height 12
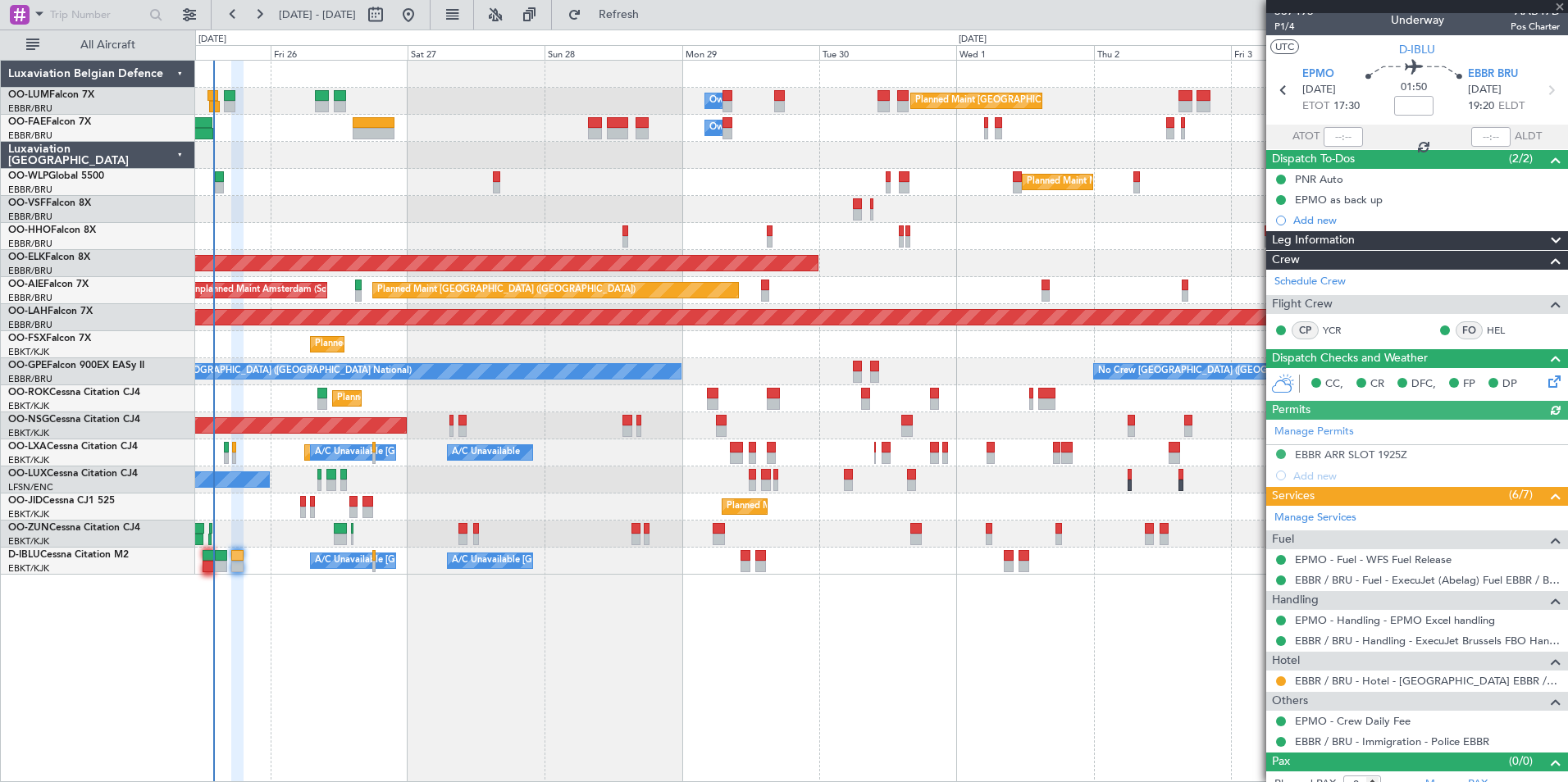
scroll to position [26, 0]
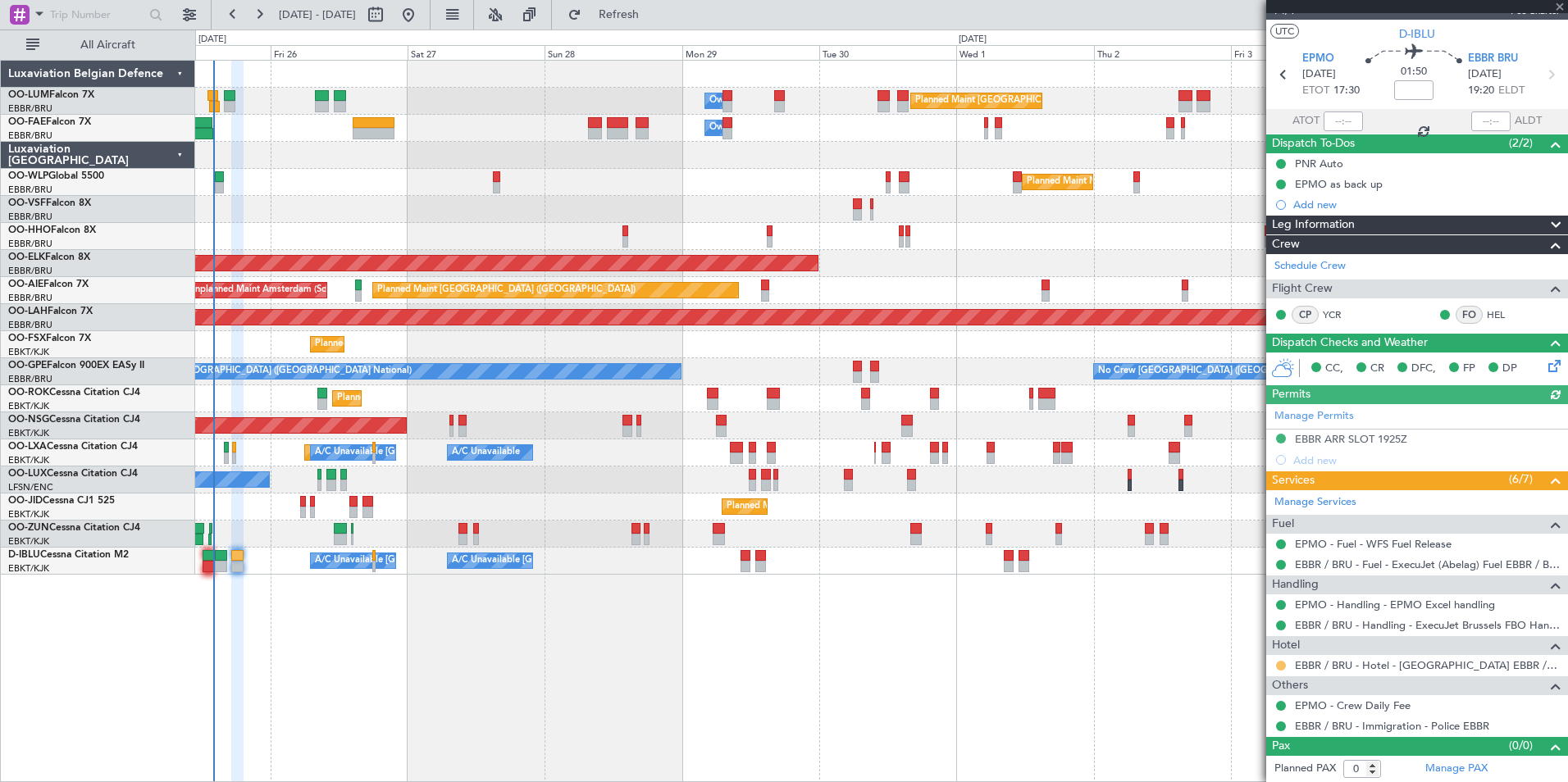
click at [1284, 663] on button at bounding box center [1281, 666] width 10 height 10
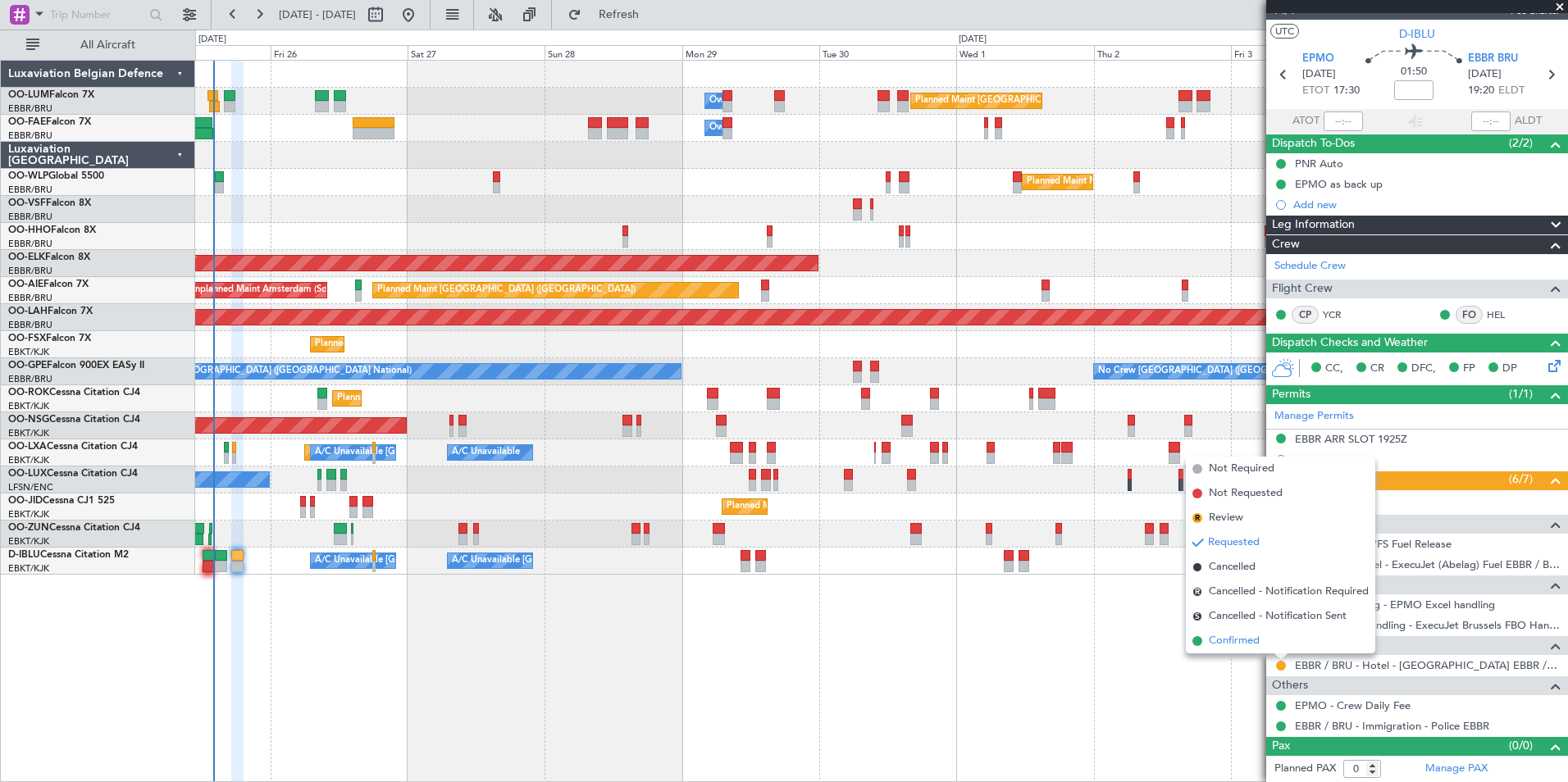
click at [1219, 636] on span "Confirmed" at bounding box center [1234, 641] width 50 height 16
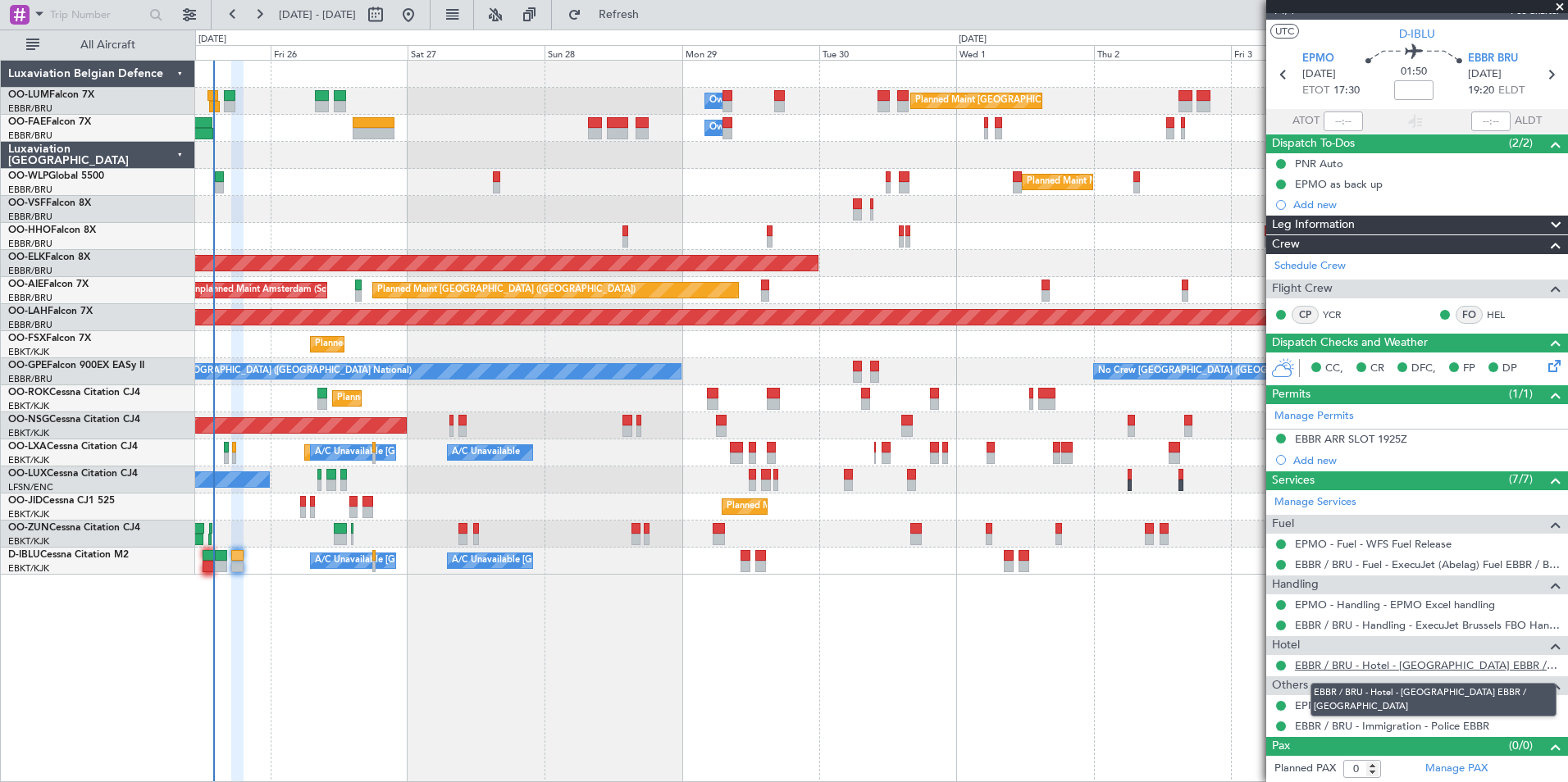
click at [1377, 661] on link "EBBR / BRU - Hotel - Hilton Garden Inn EBBR / BRU" at bounding box center [1427, 666] width 265 height 14
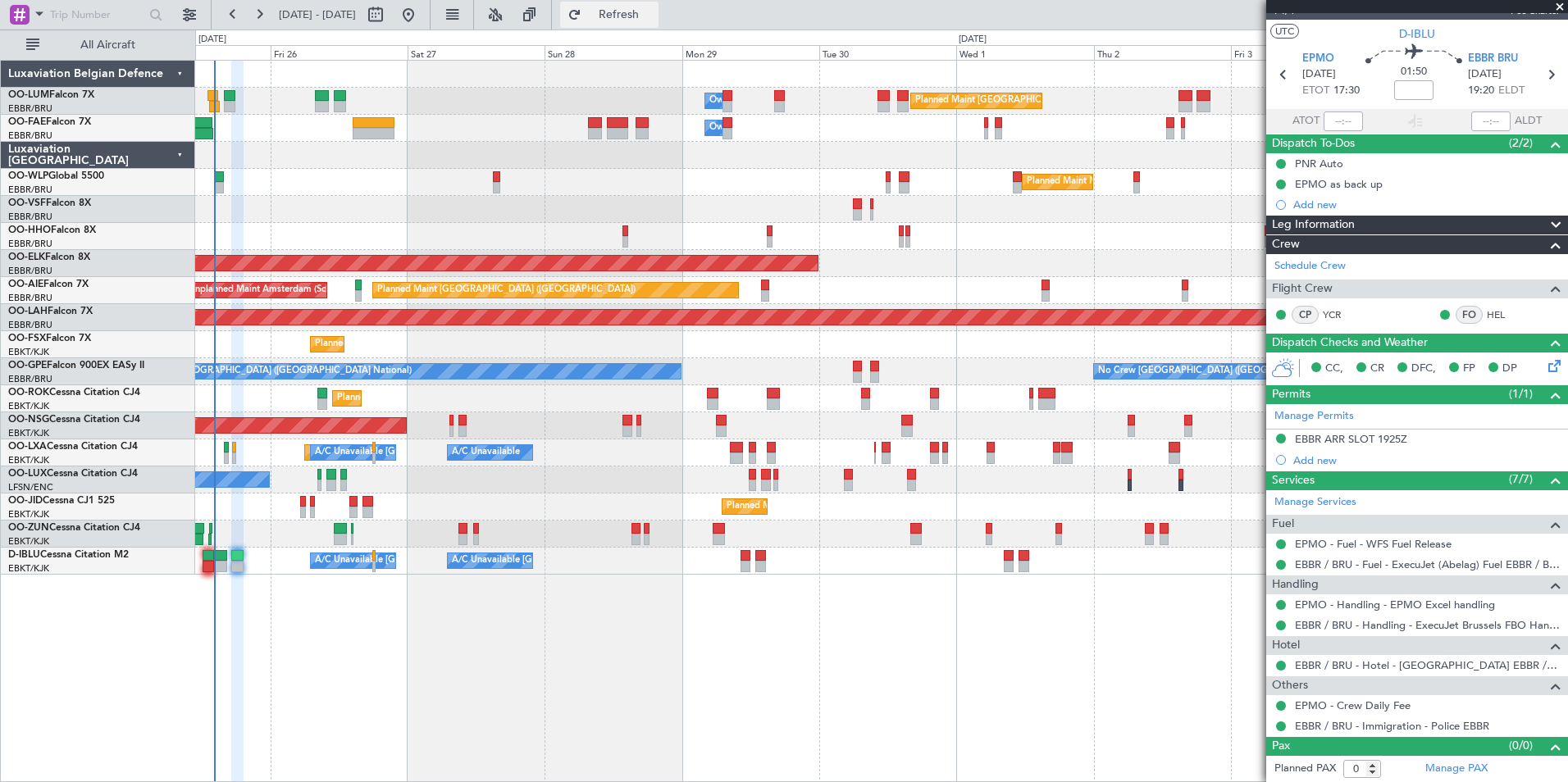
click at [654, 18] on span "Refresh" at bounding box center [619, 15] width 69 height 12
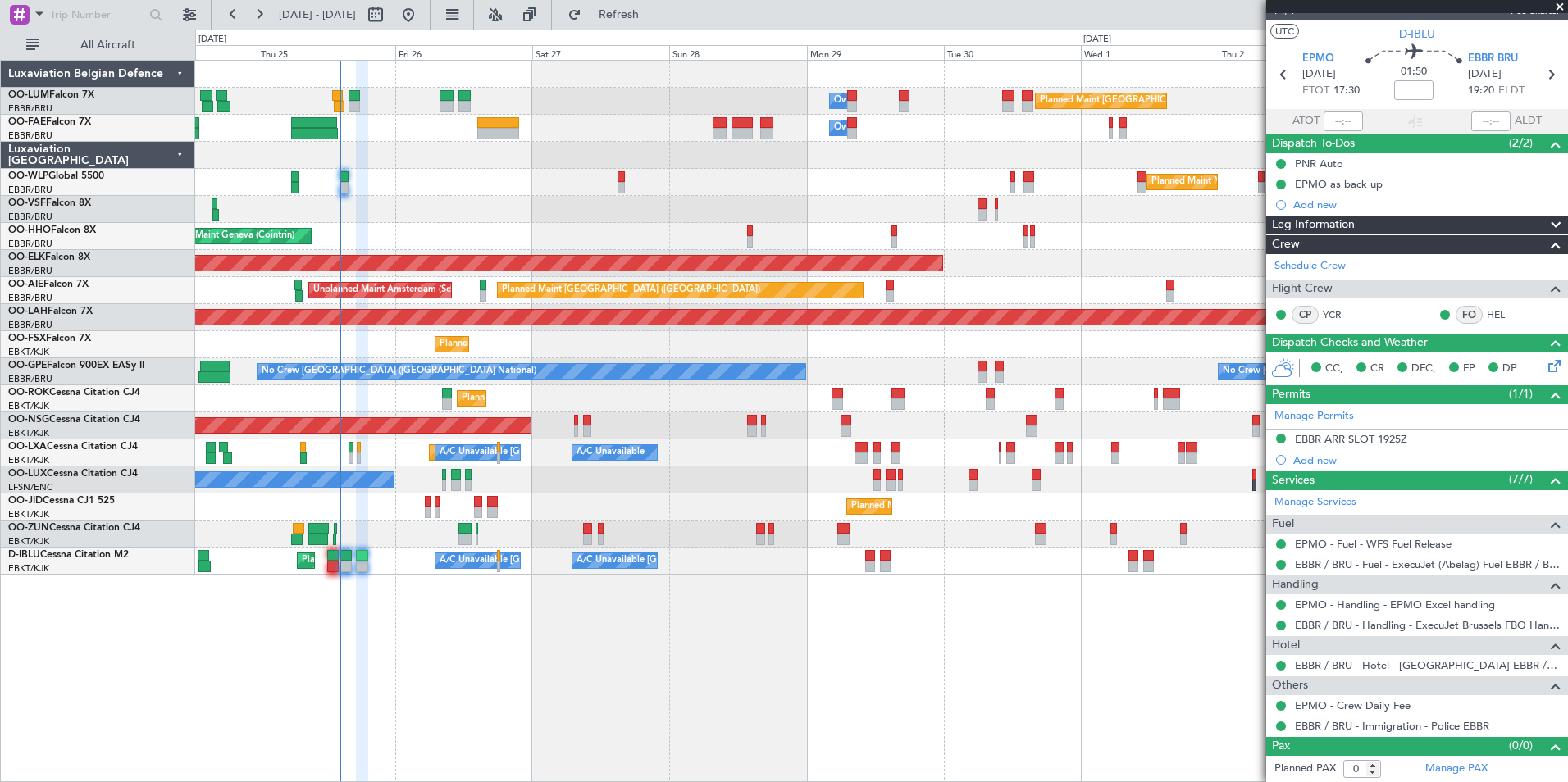
click at [528, 728] on div "Planned Maint Brussels (Brussels National) Owner Melsbroek Air Base Owner Melsb…" at bounding box center [881, 421] width 1373 height 723
click at [654, 9] on span "Refresh" at bounding box center [619, 15] width 69 height 12
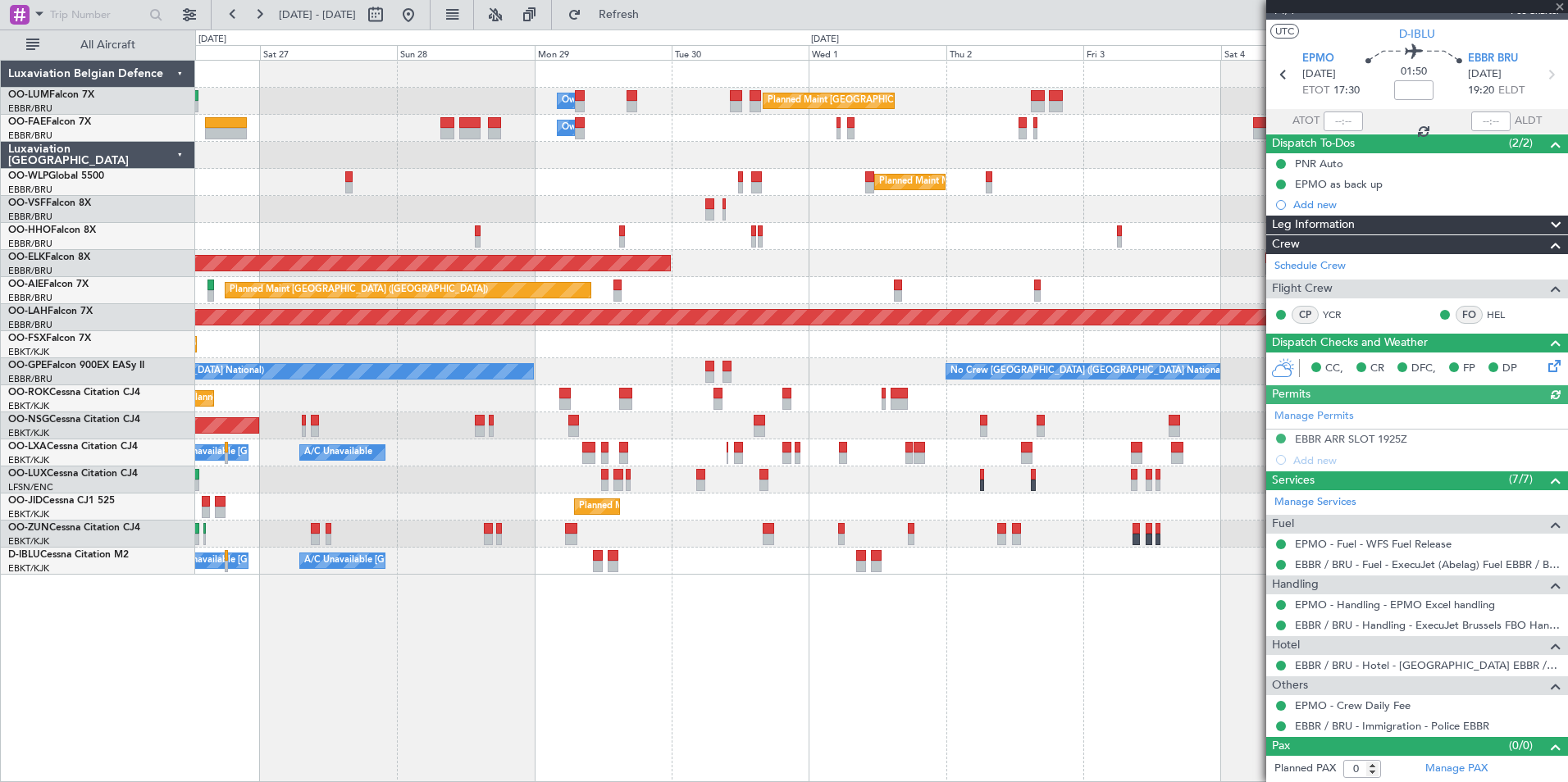
click at [496, 698] on div "Planned Maint Brussels (Brussels National) Owner Melsbroek Air Base Owner Melsb…" at bounding box center [881, 421] width 1373 height 723
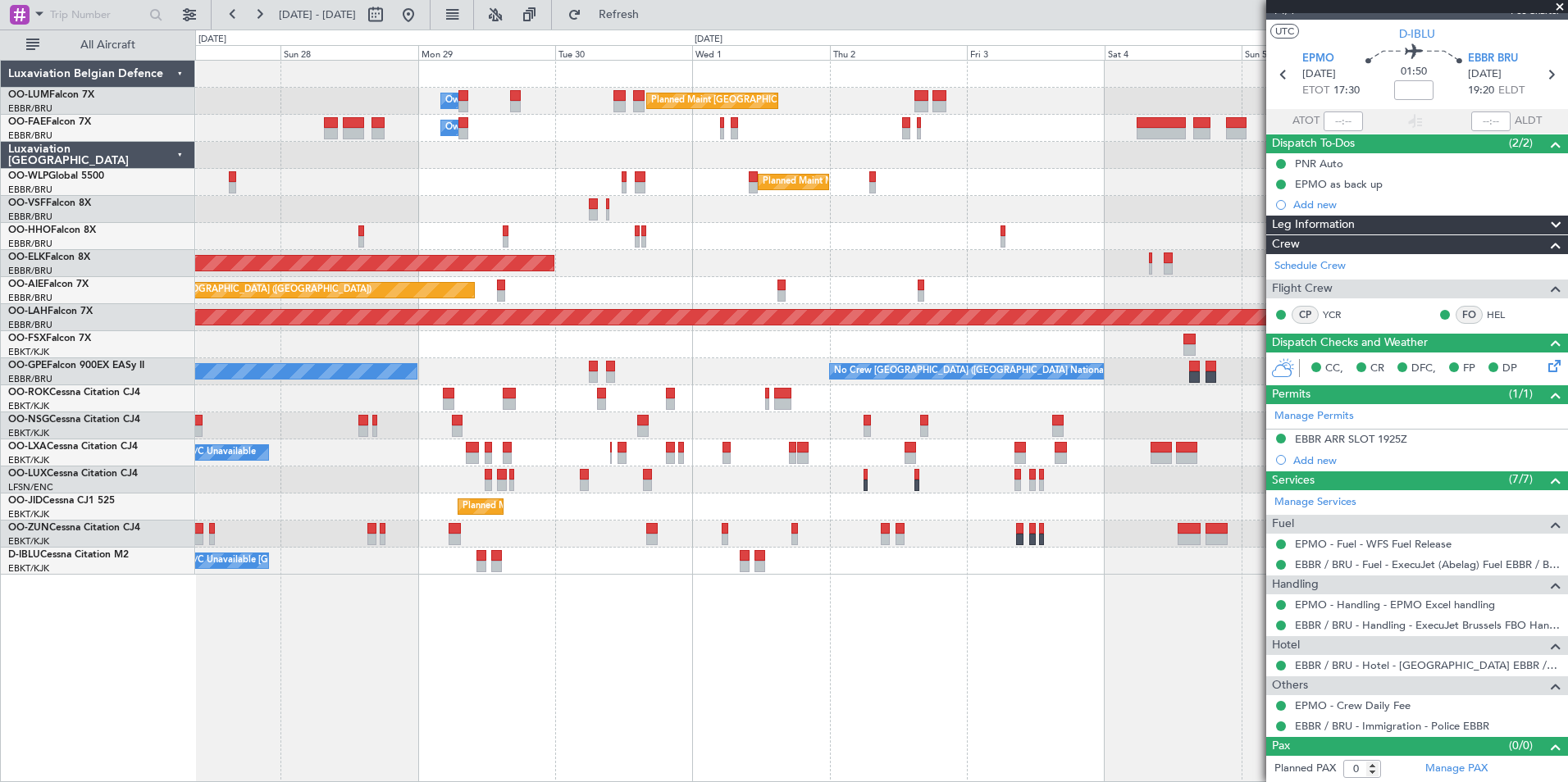
click at [890, 693] on div "Planned Maint Brussels (Brussels National) Owner Melsbroek Air Base Owner Melsb…" at bounding box center [881, 421] width 1373 height 723
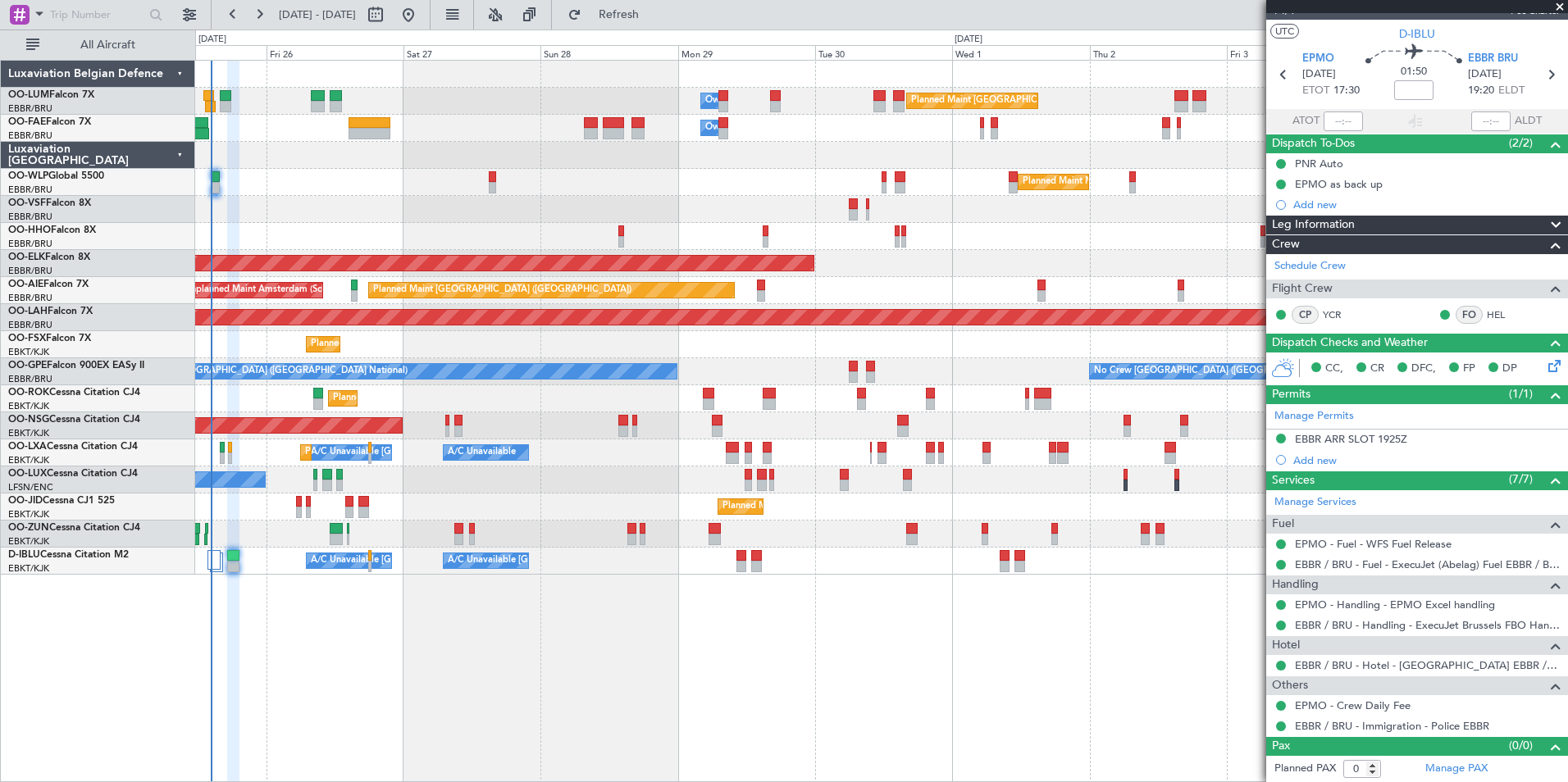
click at [604, 656] on div "Planned Maint Brussels (Brussels National) Owner Melsbroek Air Base Owner Melsb…" at bounding box center [881, 421] width 1373 height 723
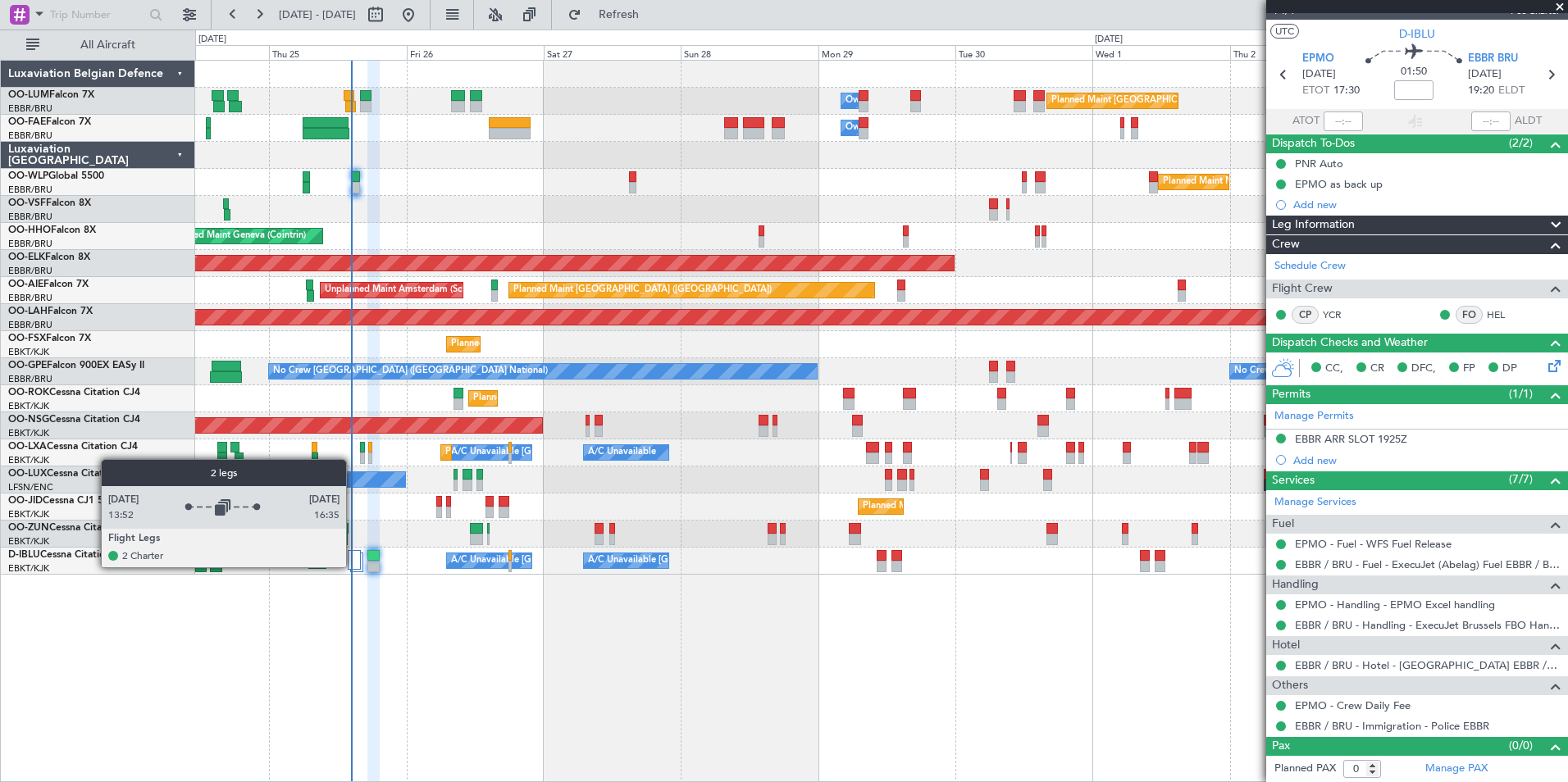
click at [353, 567] on div at bounding box center [354, 560] width 14 height 19
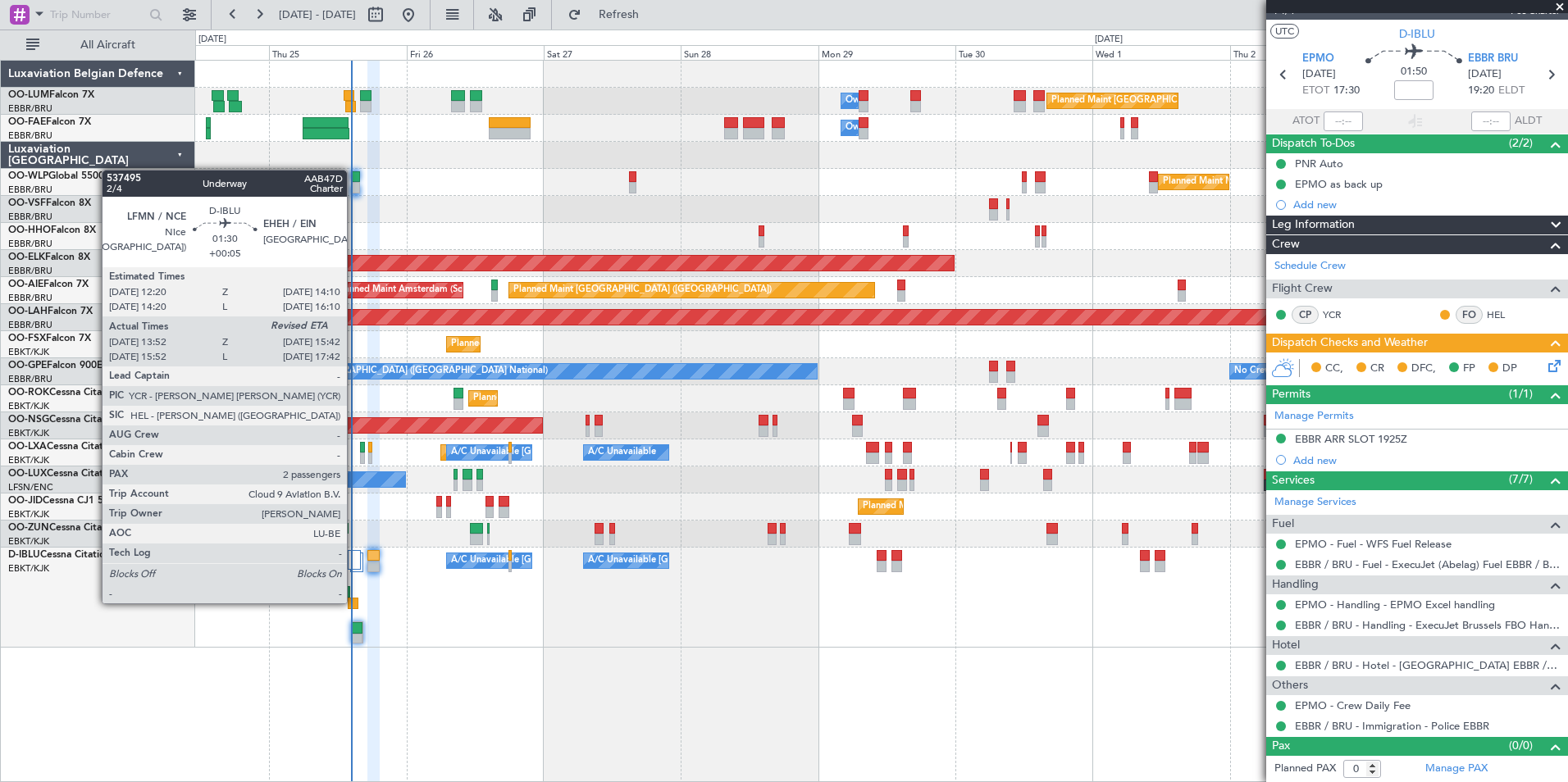
click at [354, 602] on div at bounding box center [352, 603] width 11 height 12
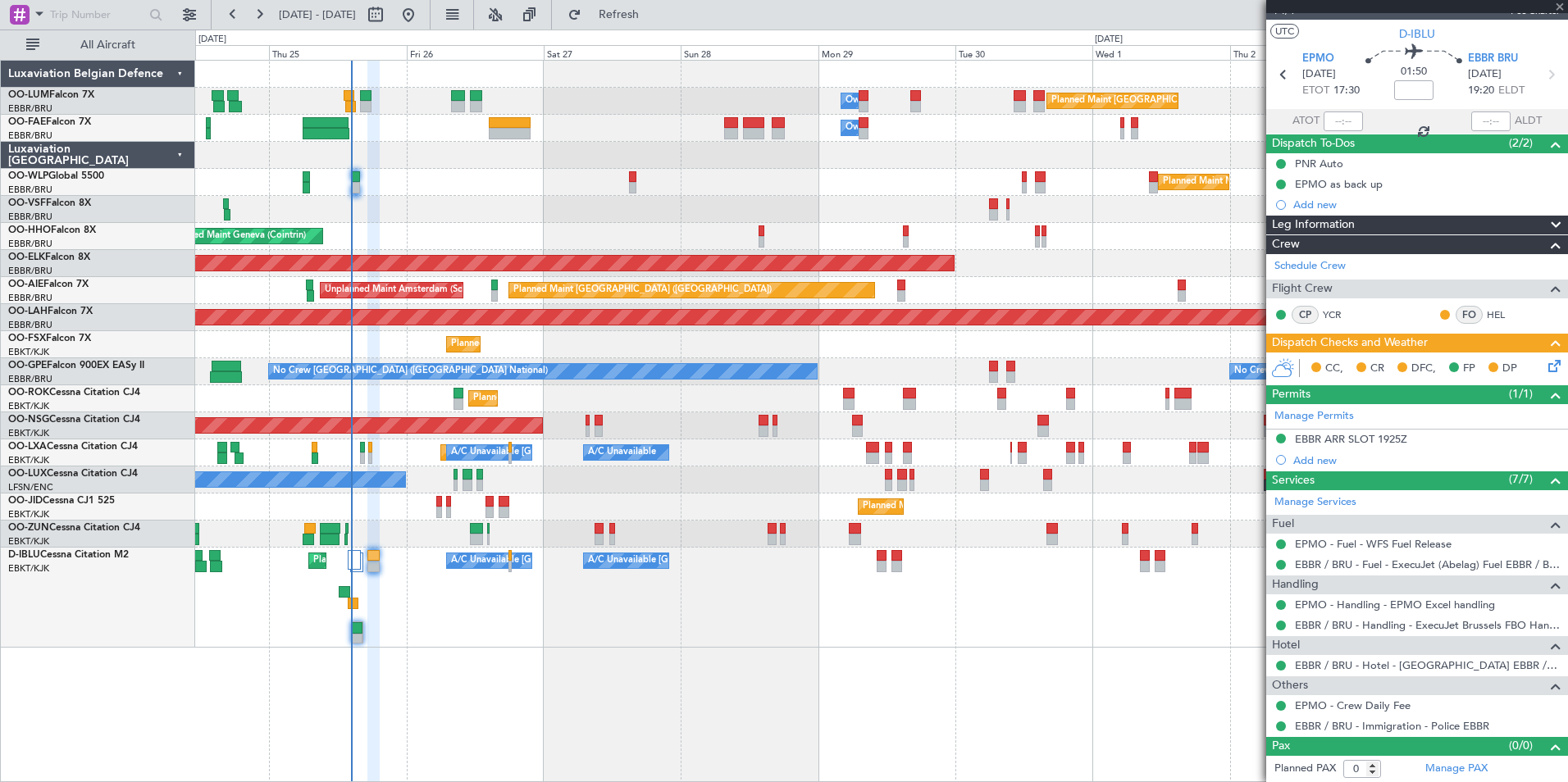
type input "+00:05"
type input "14:07"
type input "2"
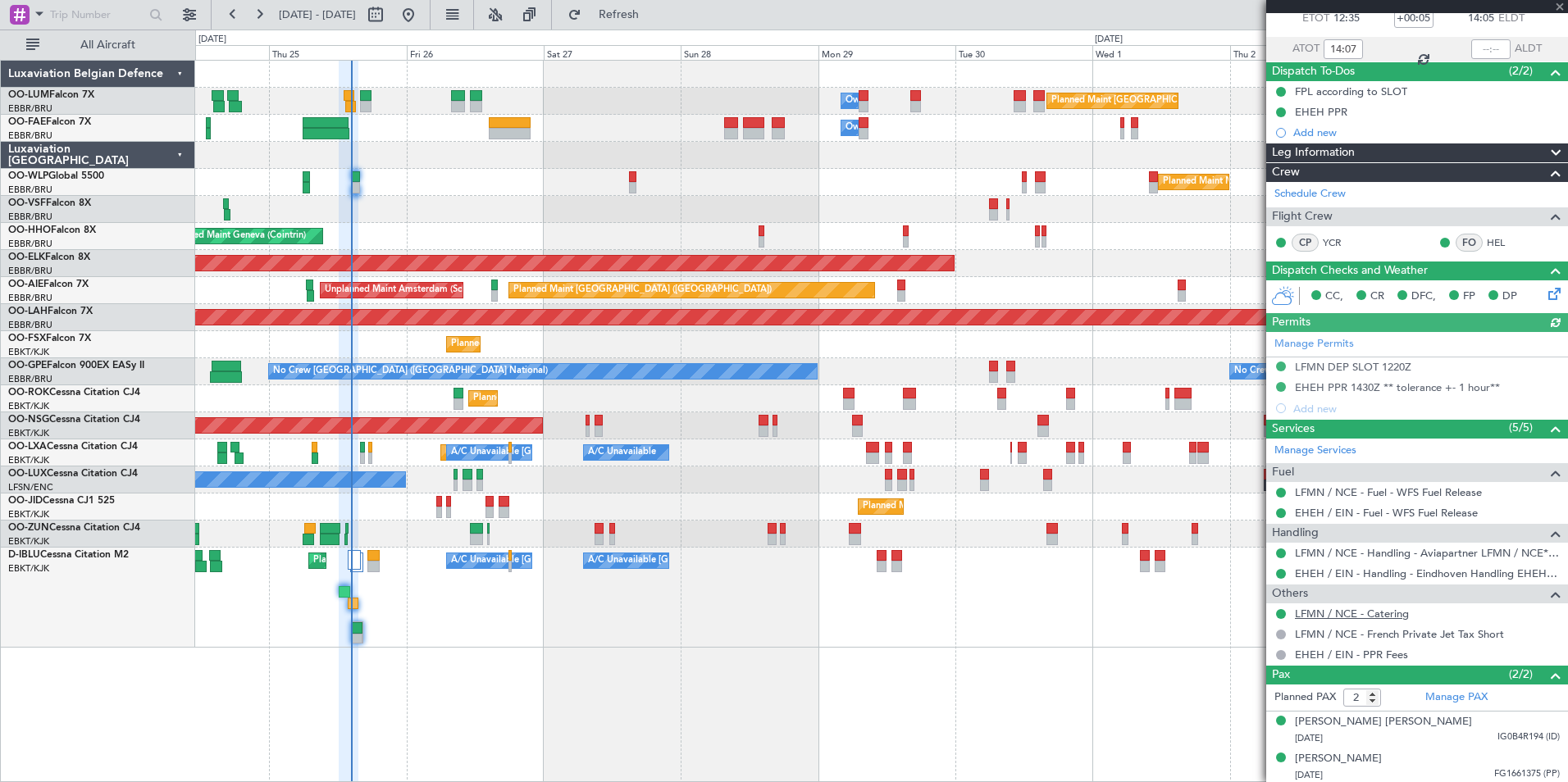
scroll to position [101, 0]
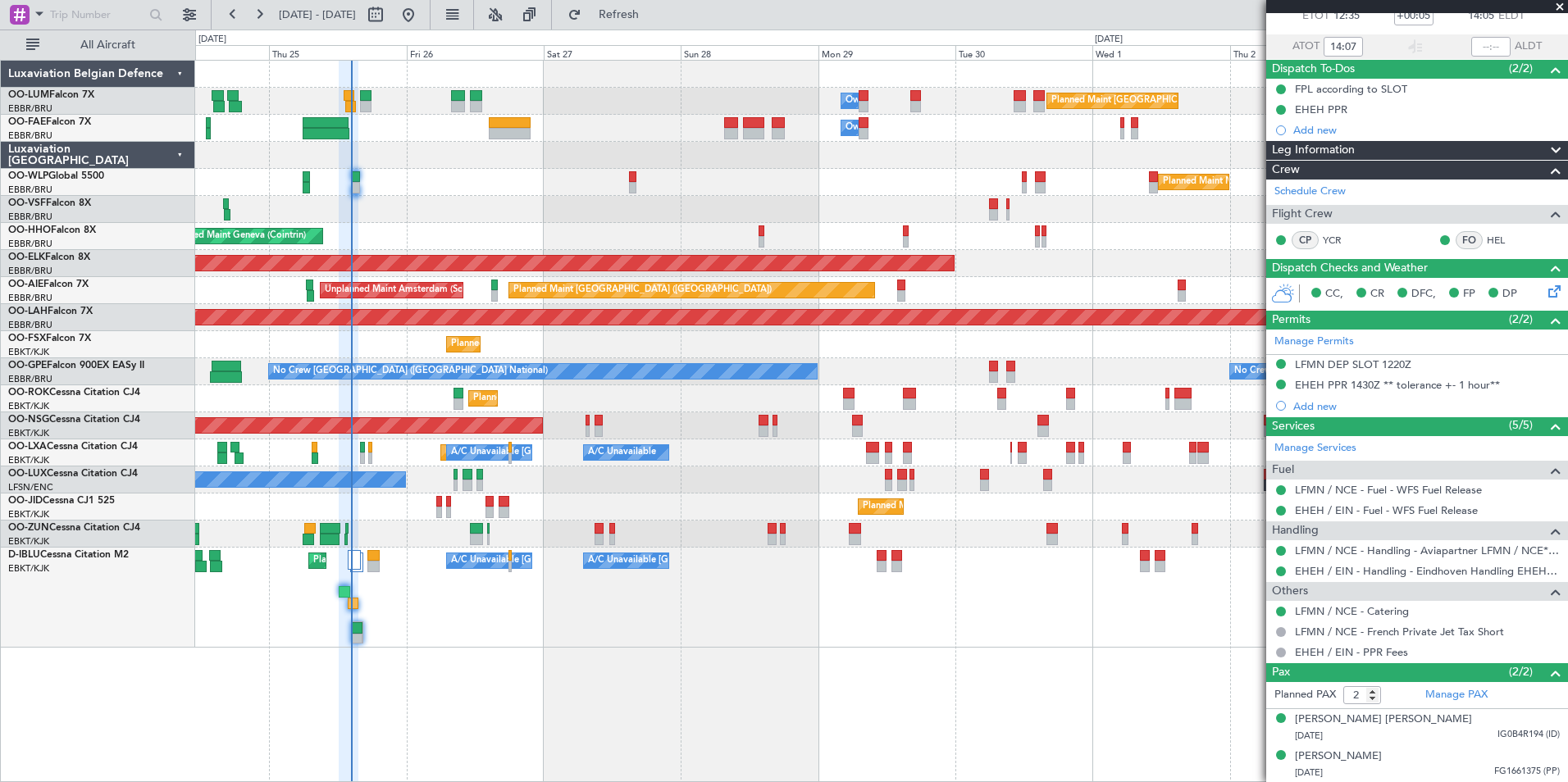
click at [350, 634] on div "A/C Unavailable Kortrijk-Wevelgem Planned Maint Nice (Côte d'Azur Airport) A/C …" at bounding box center [881, 598] width 1372 height 100
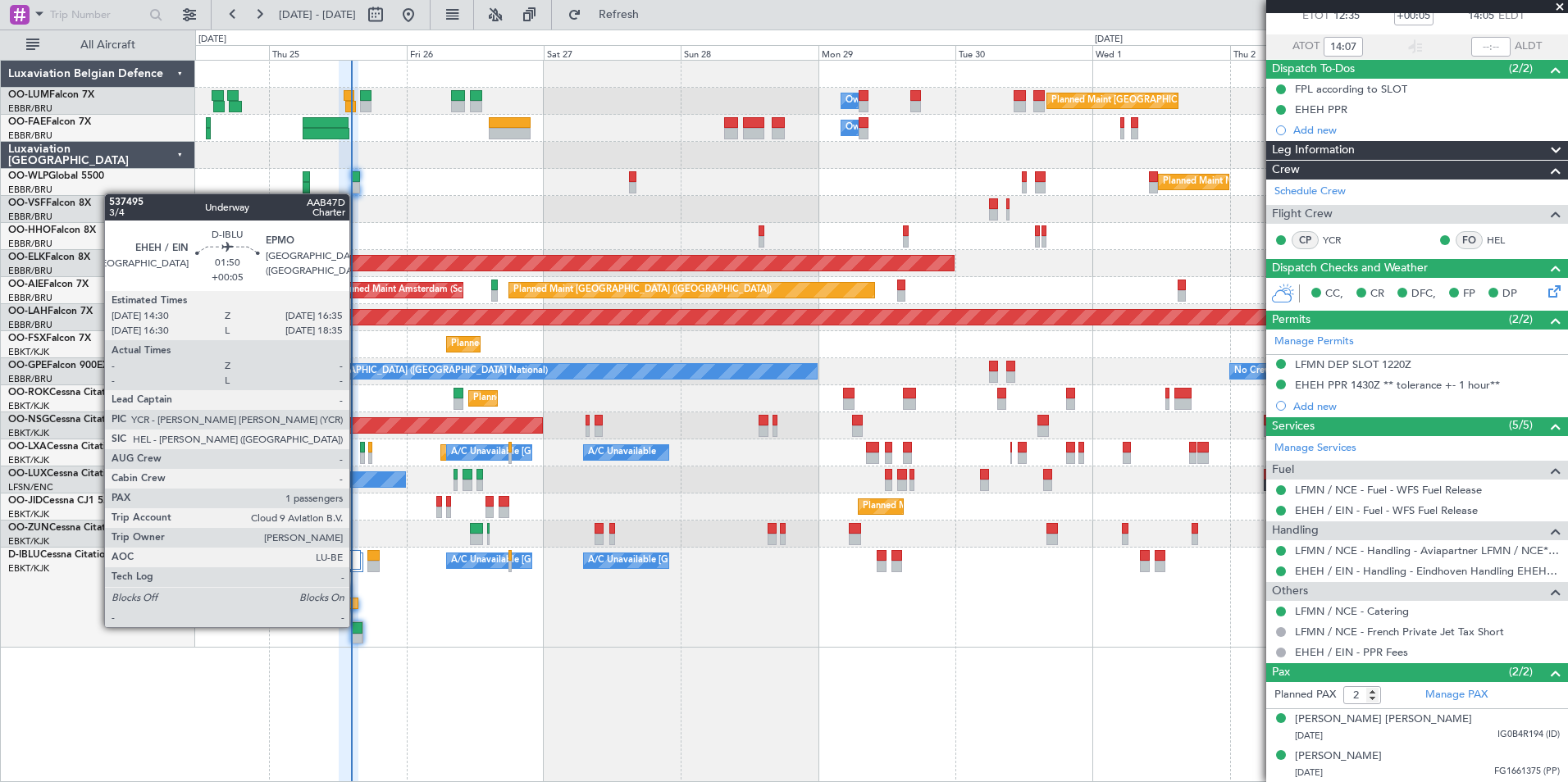
click at [357, 626] on div at bounding box center [357, 629] width 11 height 12
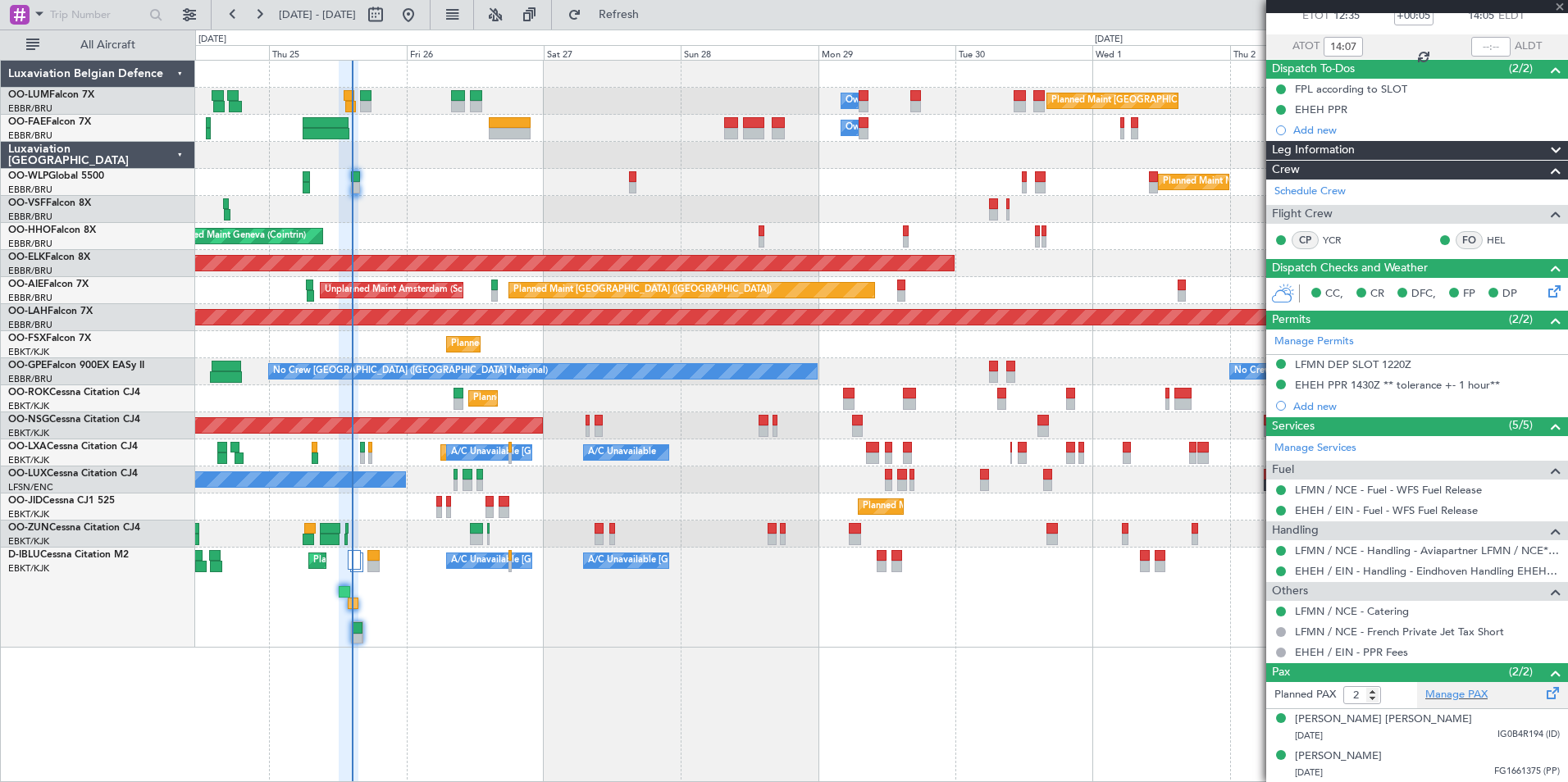
type input "1"
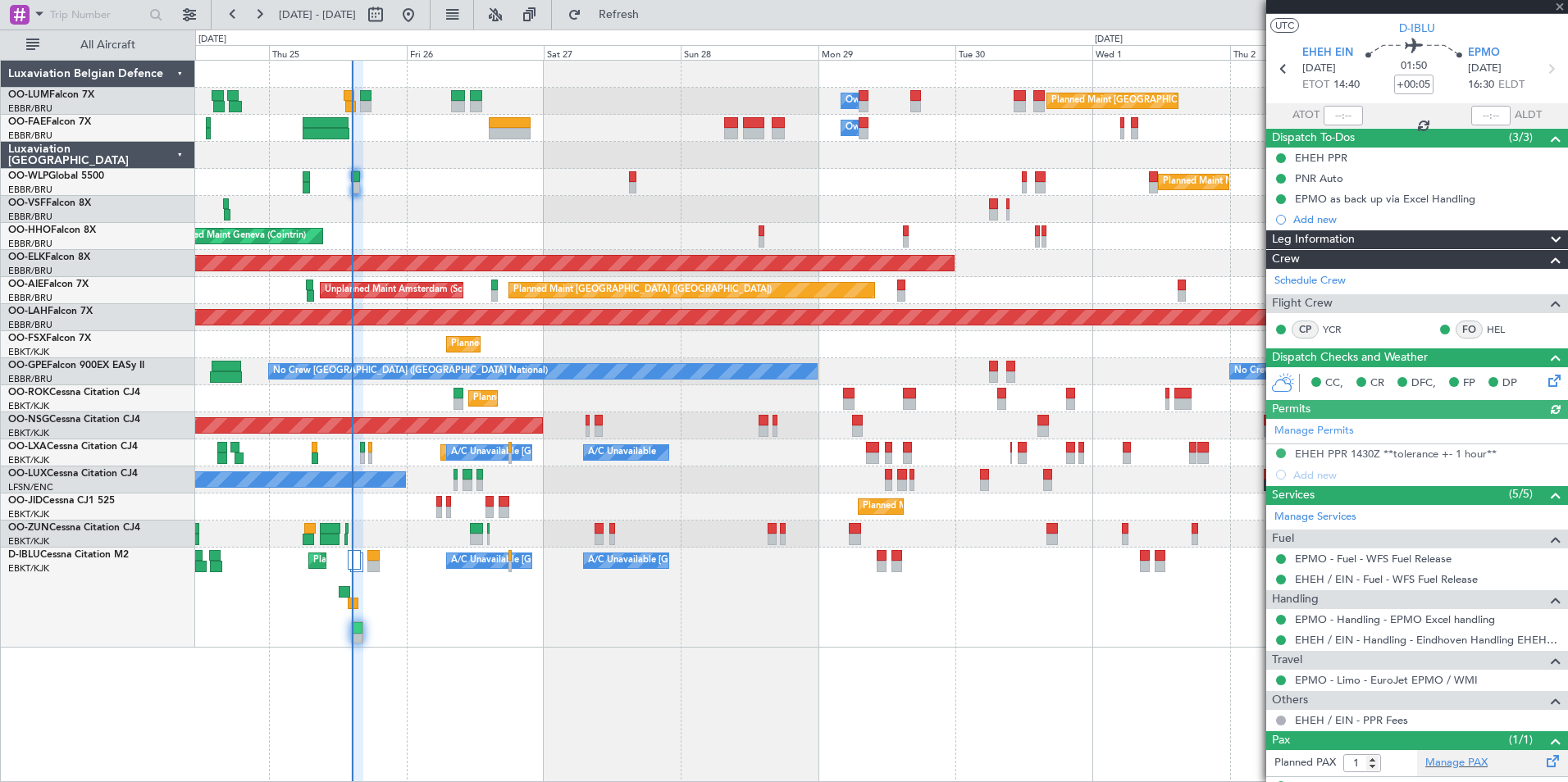
scroll to position [63, 0]
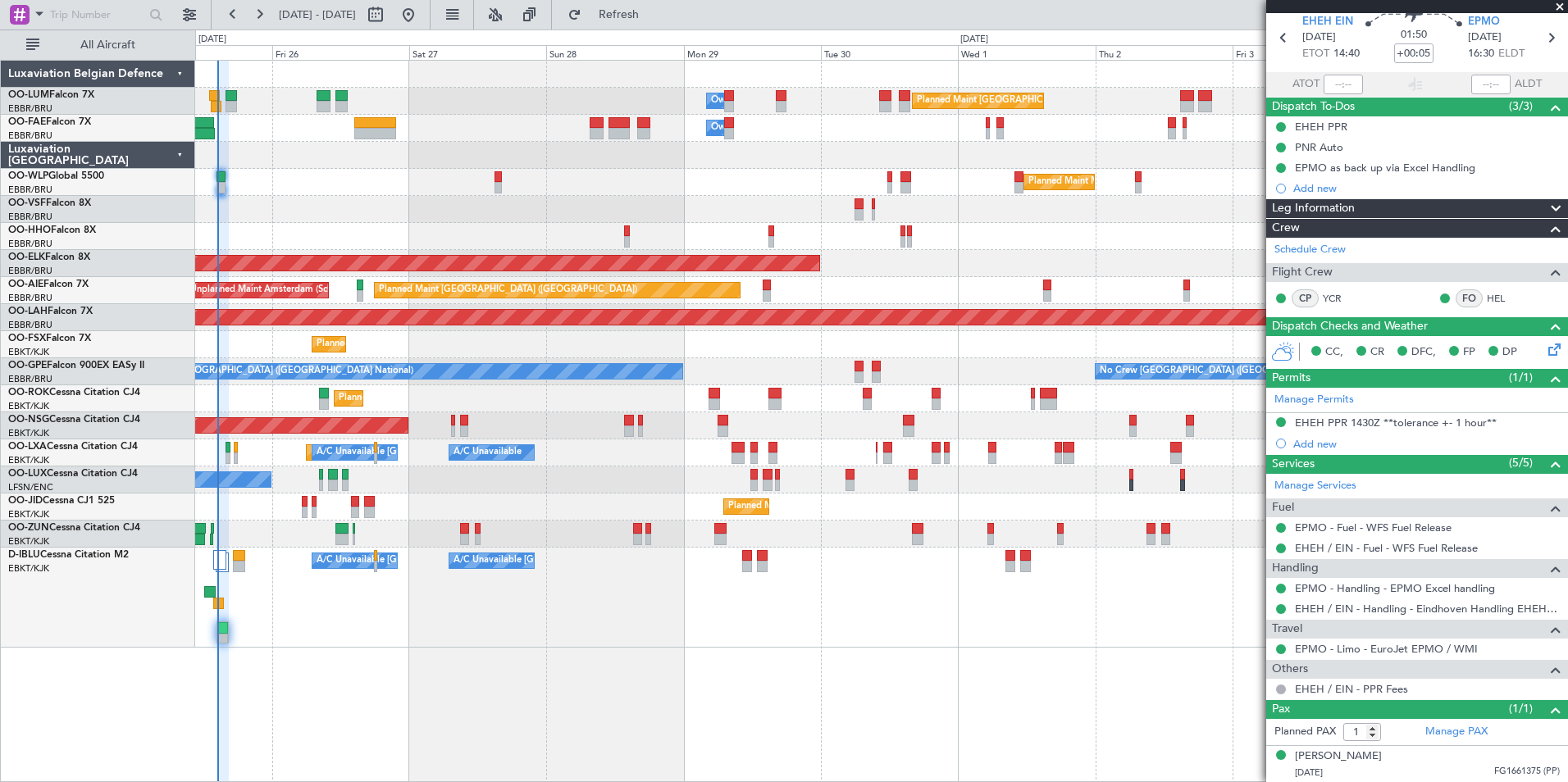
click at [801, 607] on div "A/C Unavailable Kortrijk-Wevelgem A/C Unavailable Brussels (Brussels National) …" at bounding box center [881, 598] width 1372 height 100
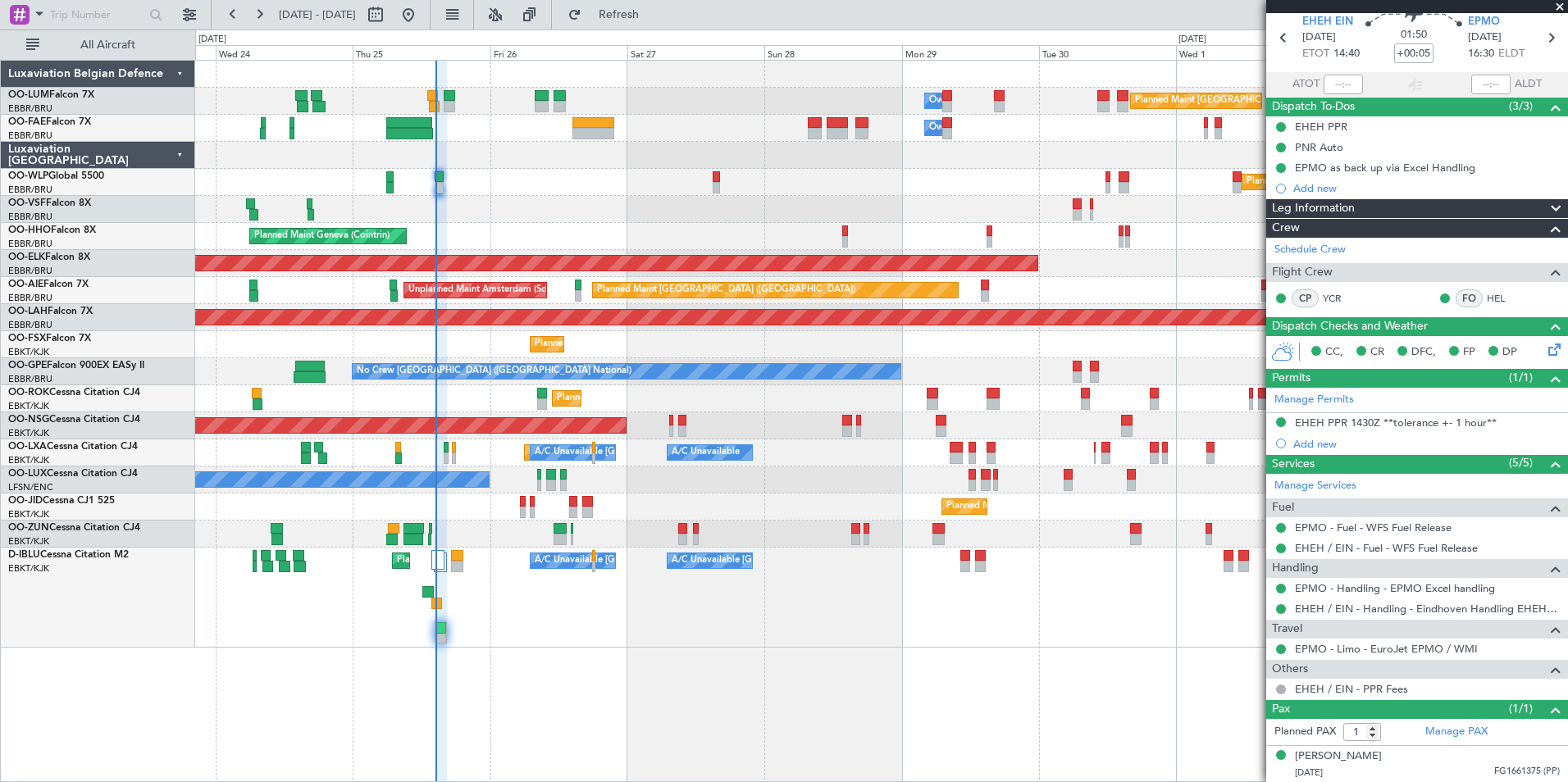
click at [1060, 682] on div "Planned Maint Brussels (Brussels National) Owner Melsbroek Air Base Owner Melsb…" at bounding box center [881, 421] width 1373 height 723
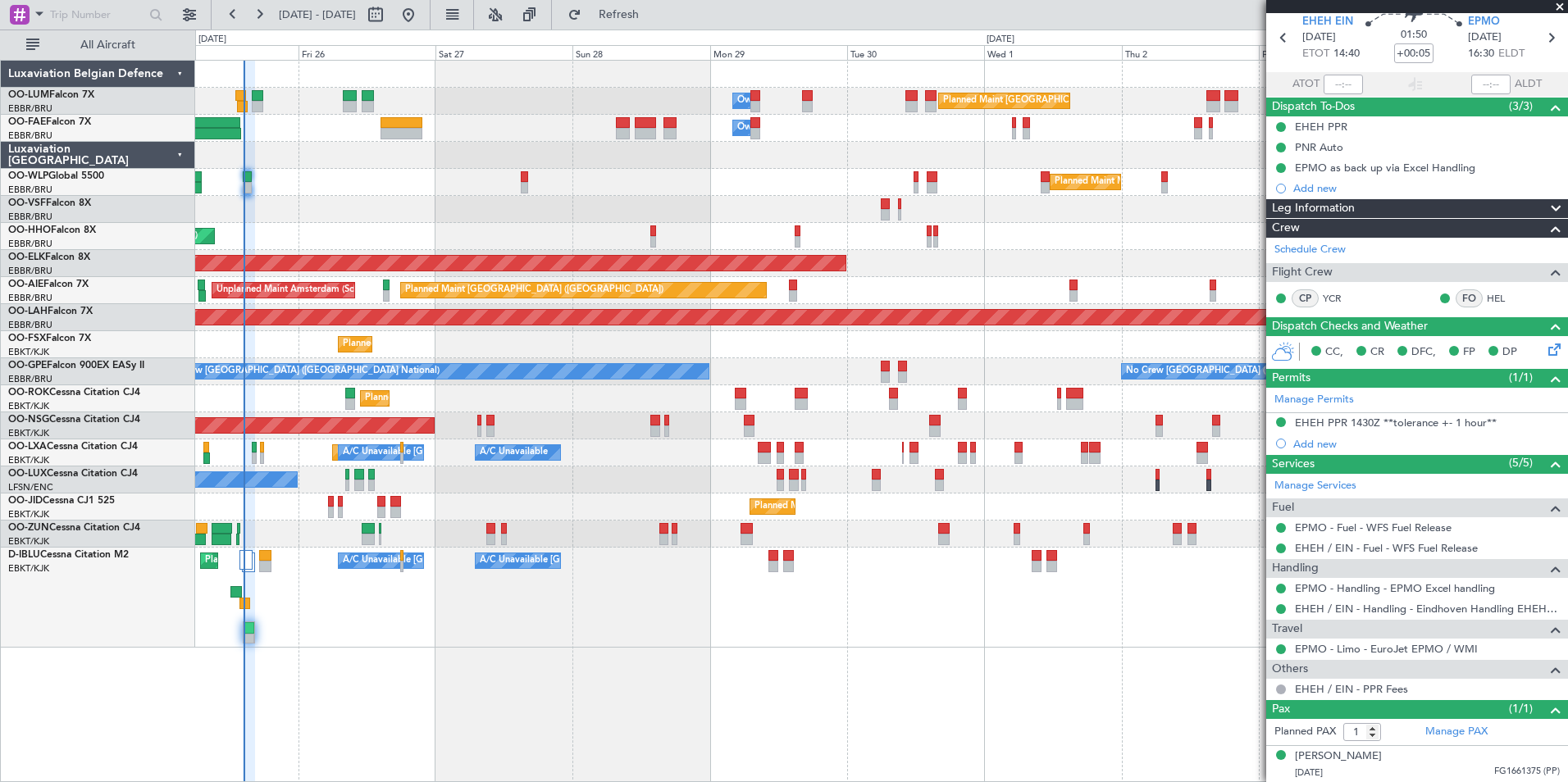
click at [760, 661] on div "Planned Maint Brussels (Brussels National) Owner Melsbroek Air Base Owner Melsb…" at bounding box center [881, 421] width 1373 height 723
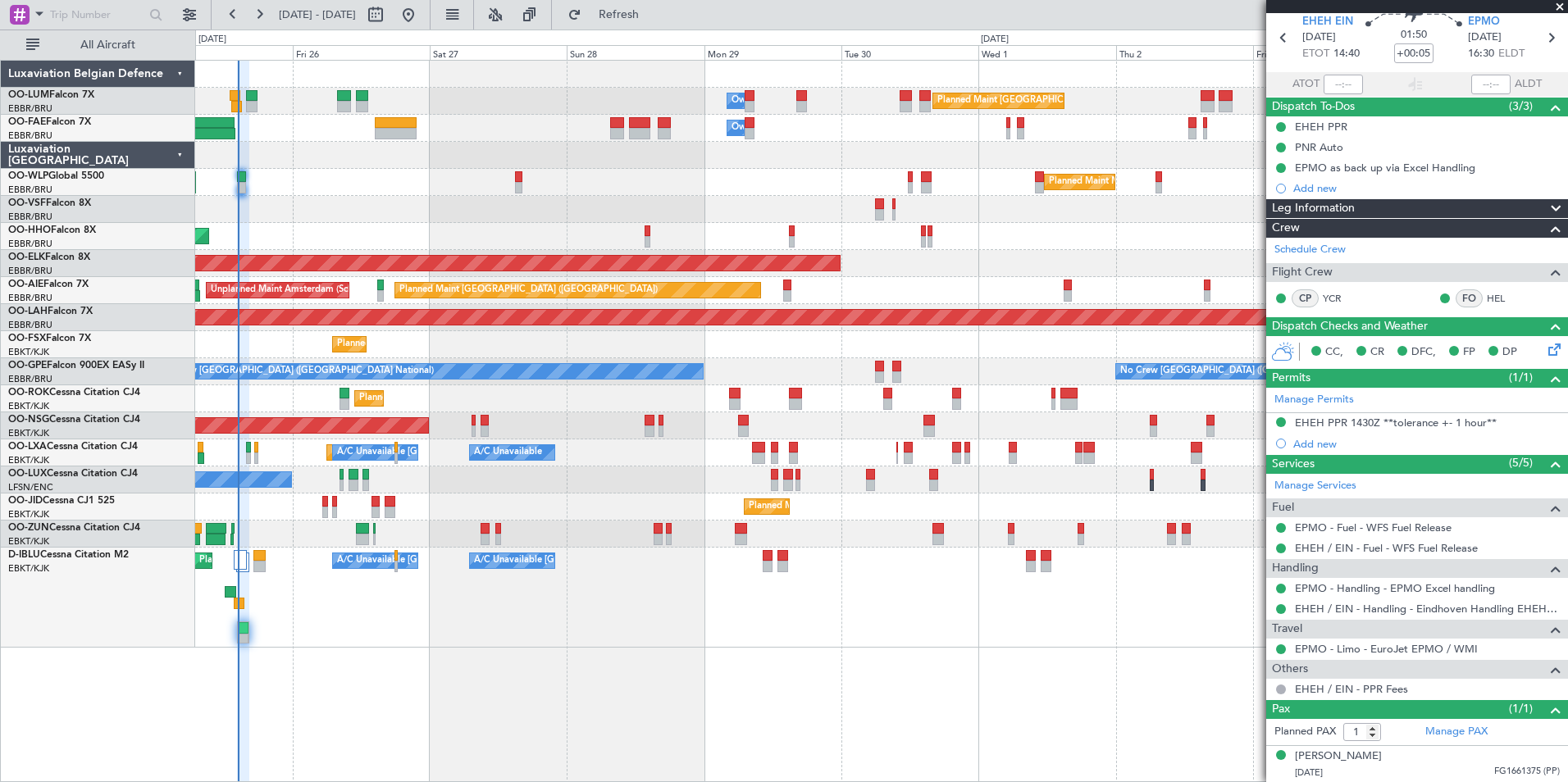
click at [639, 659] on div "Planned Maint Brussels (Brussels National) Owner Melsbroek Air Base Owner Melsb…" at bounding box center [881, 421] width 1373 height 723
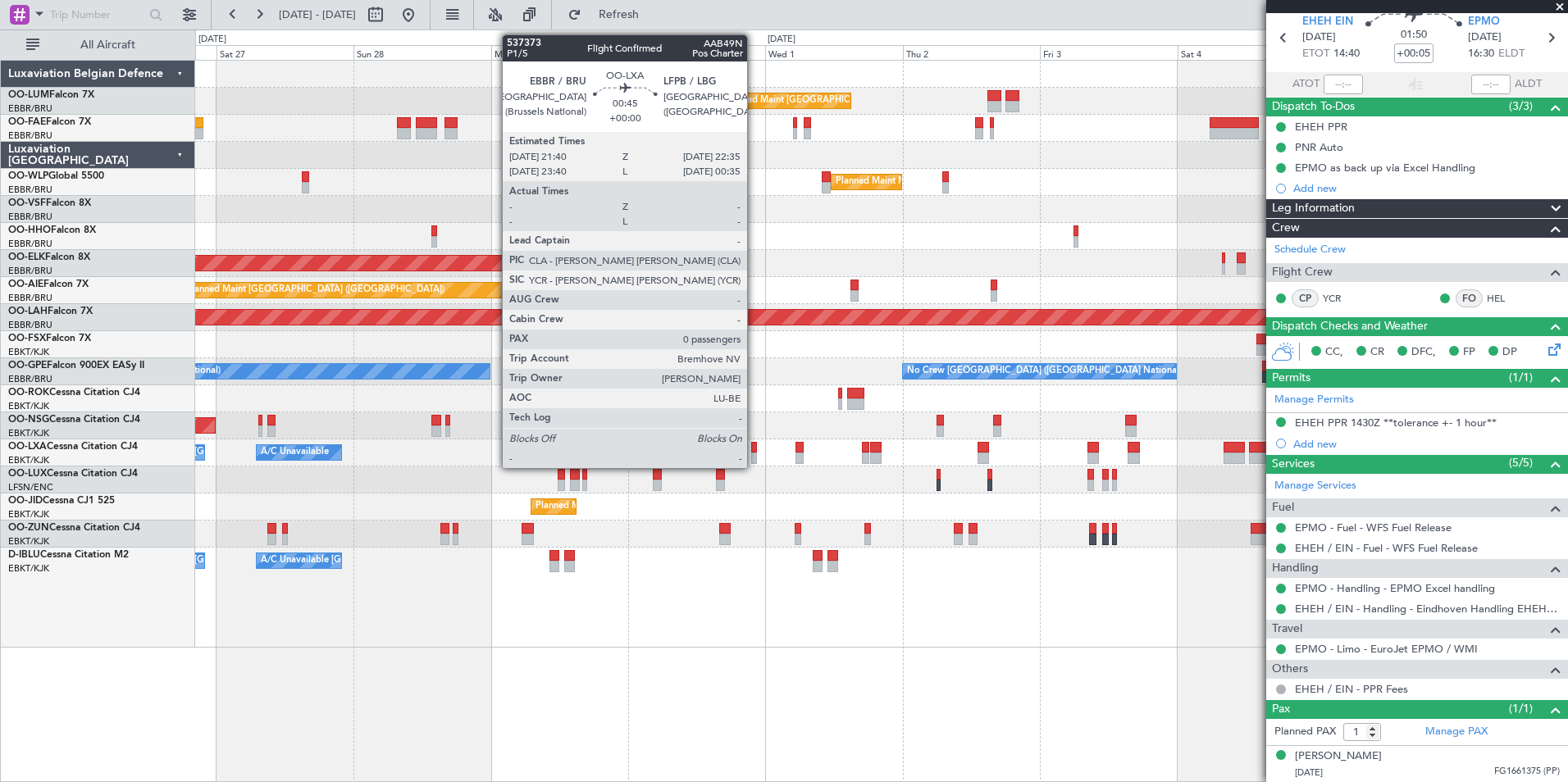
click at [755, 444] on div at bounding box center [754, 448] width 6 height 12
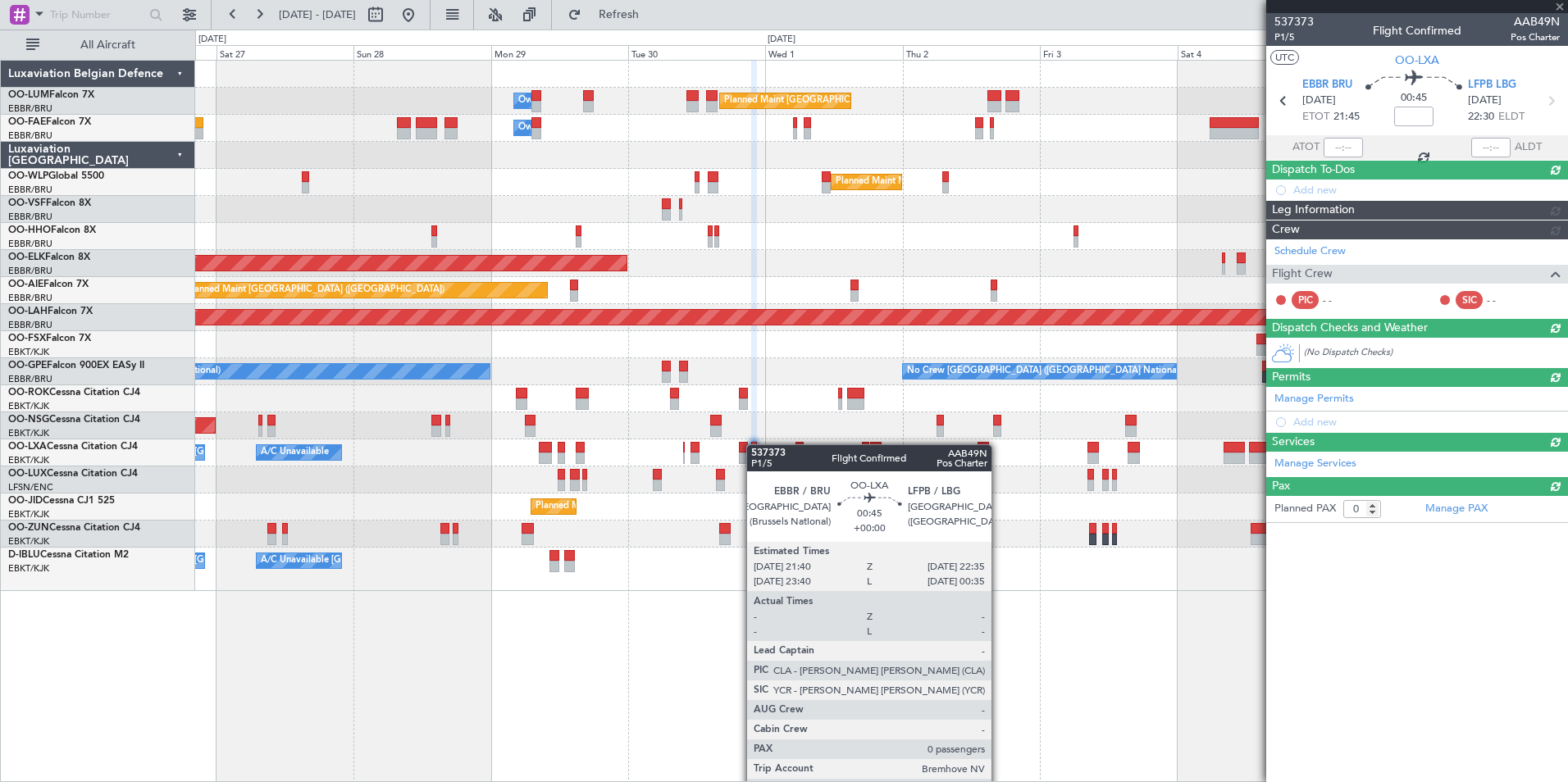
scroll to position [0, 0]
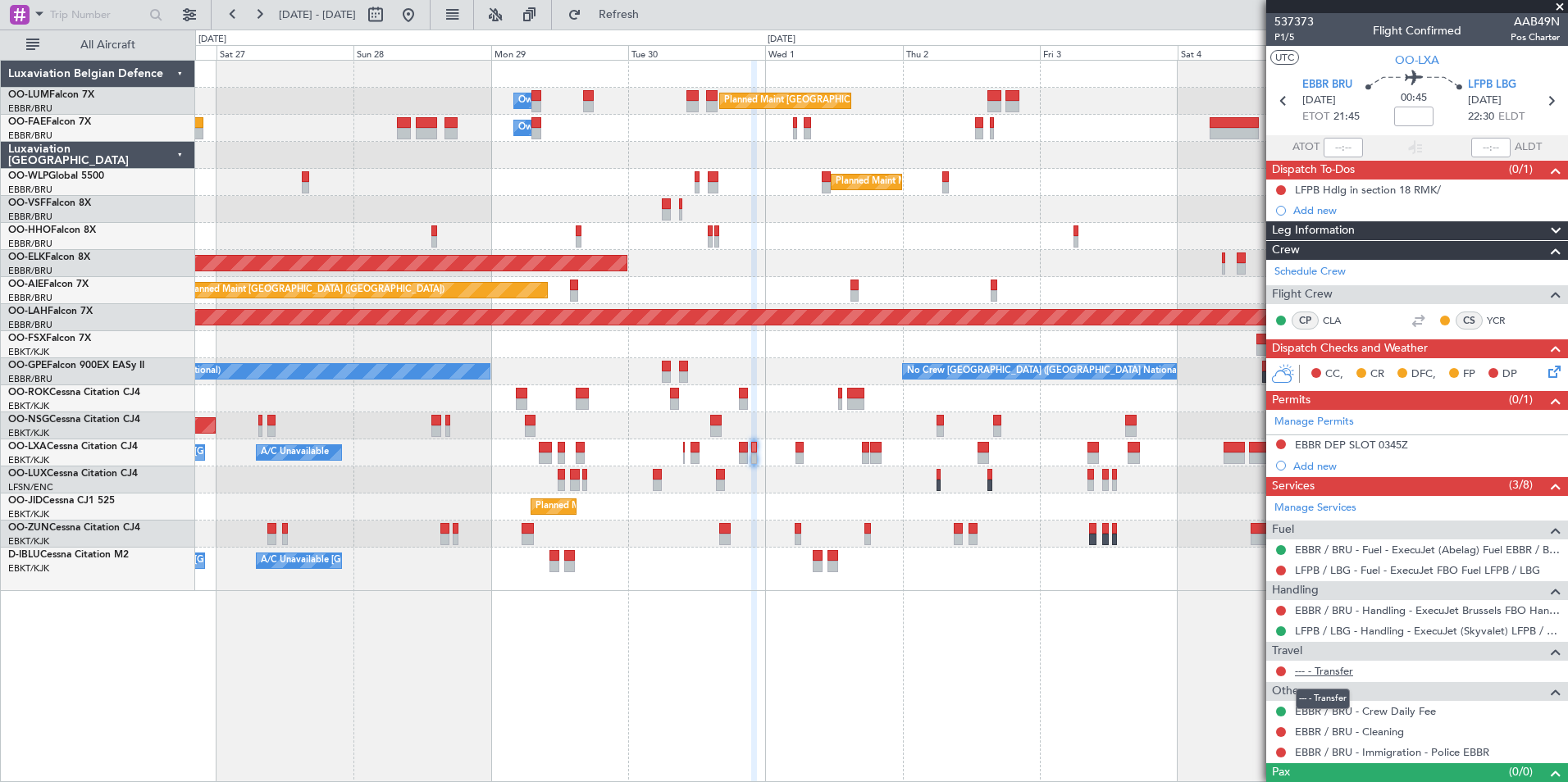
click at [1321, 668] on link "--- - Transfer" at bounding box center [1324, 671] width 58 height 14
click at [778, 665] on div "Planned Maint Brussels (Brussels National) Owner Melsbroek Air Base Owner Melsb…" at bounding box center [881, 421] width 1373 height 723
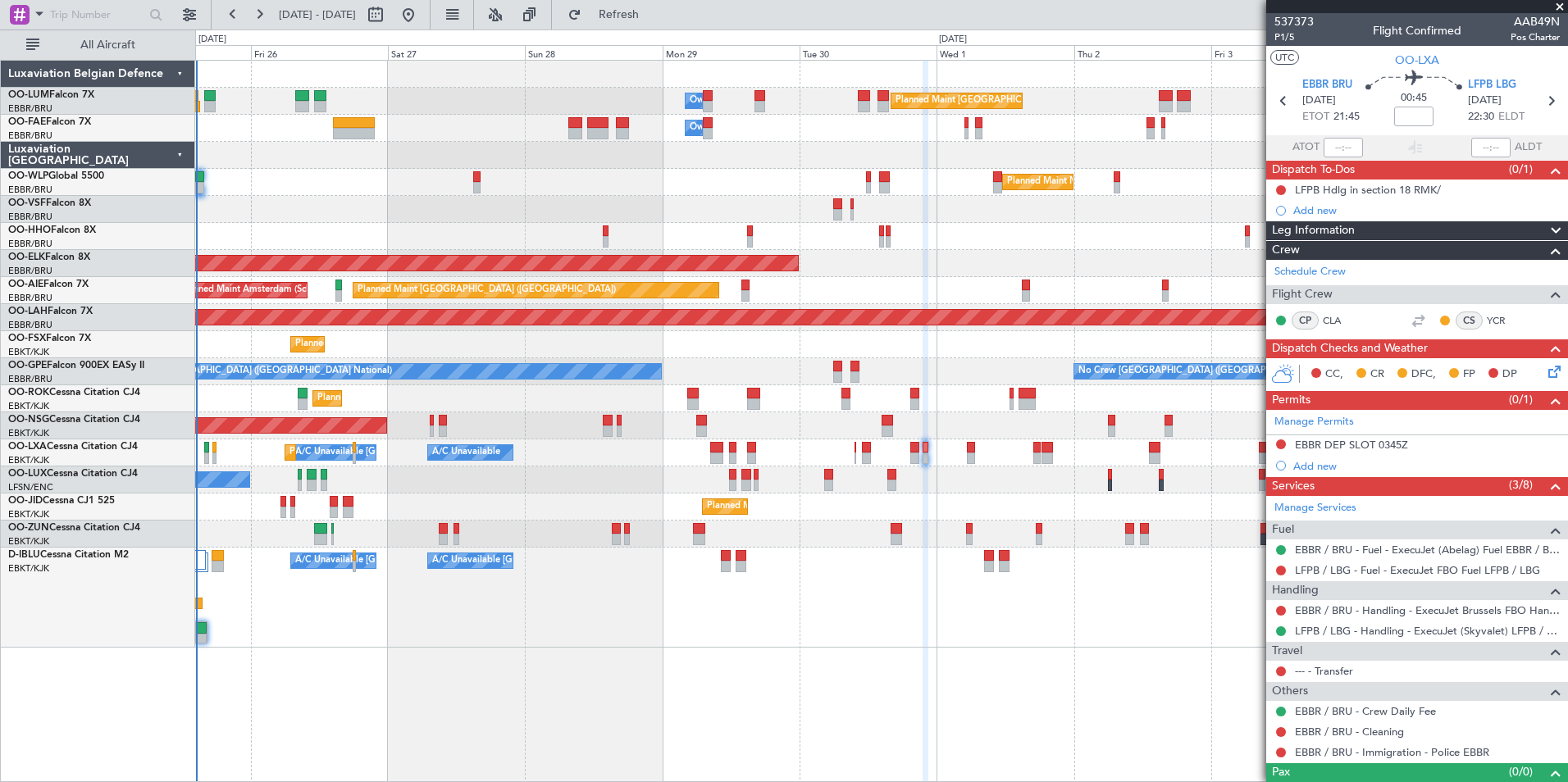
click at [449, 663] on div "Planned Maint Brussels (Brussels National) Owner Melsbroek Air Base Owner Melsb…" at bounding box center [881, 421] width 1373 height 723
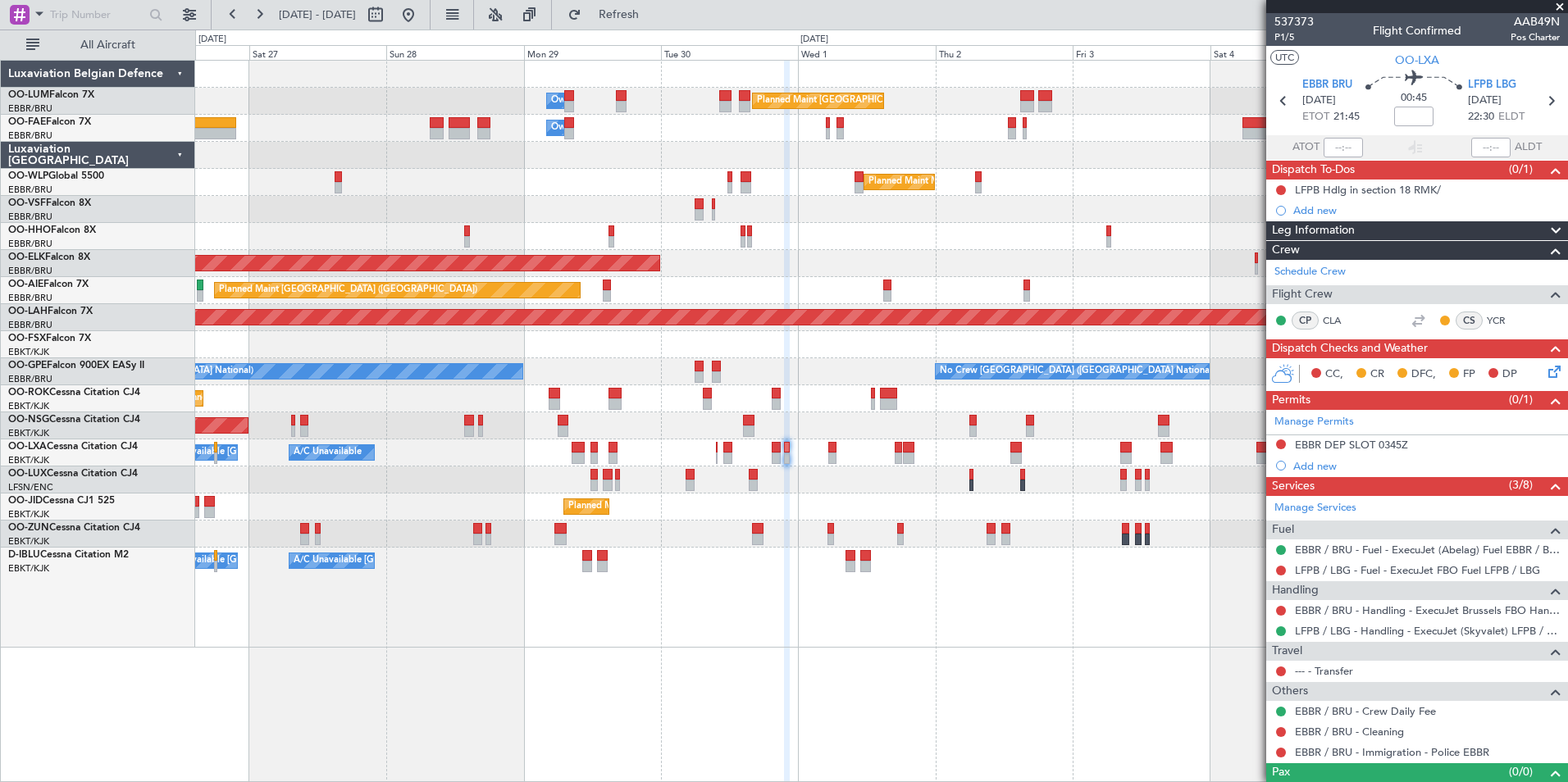
click at [411, 235] on div "Planned Maint [GEOGRAPHIC_DATA] ([GEOGRAPHIC_DATA] National) Owner [GEOGRAPHIC_…" at bounding box center [881, 354] width 1372 height 587
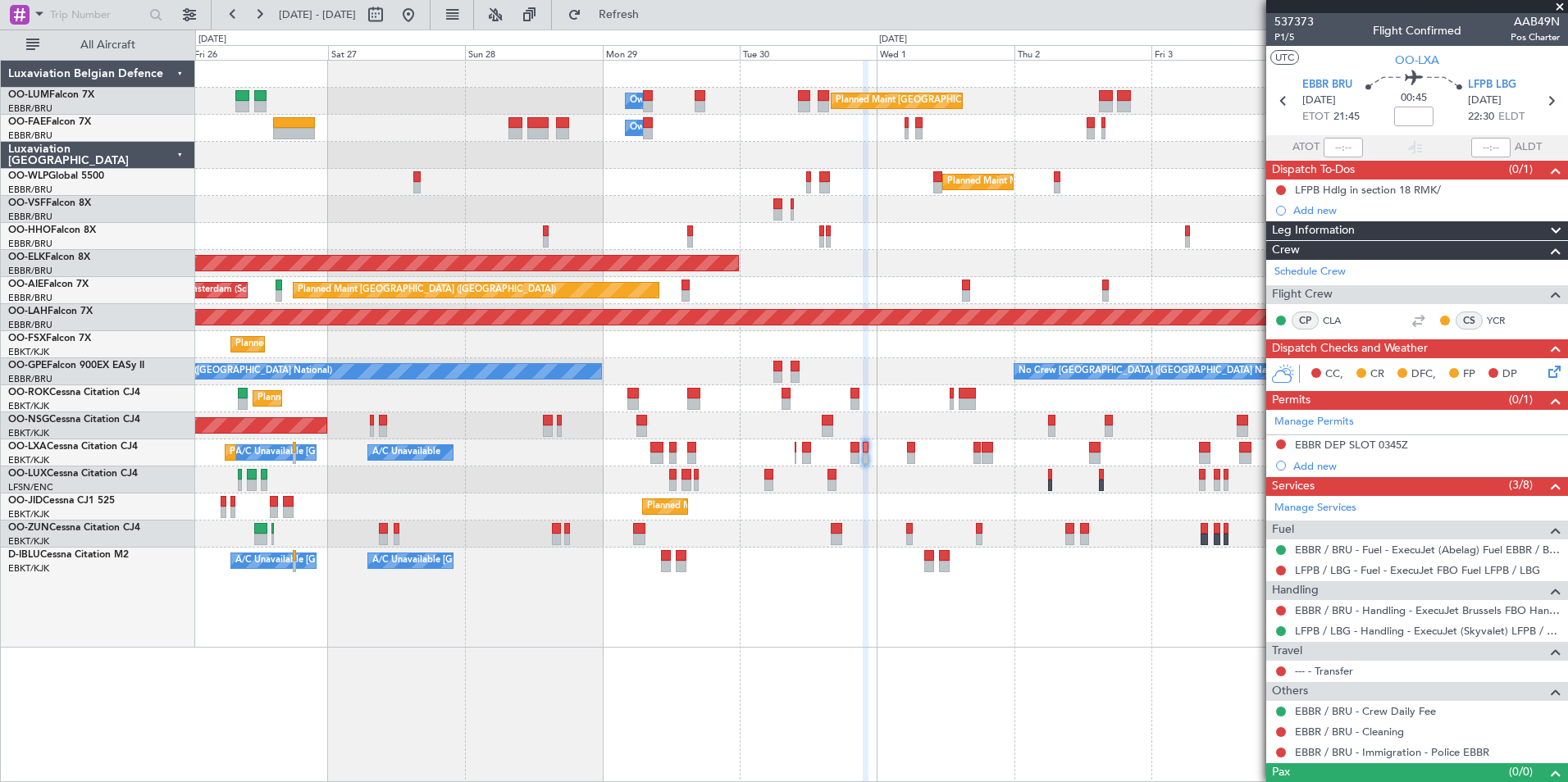
click at [447, 159] on div at bounding box center [881, 155] width 1372 height 27
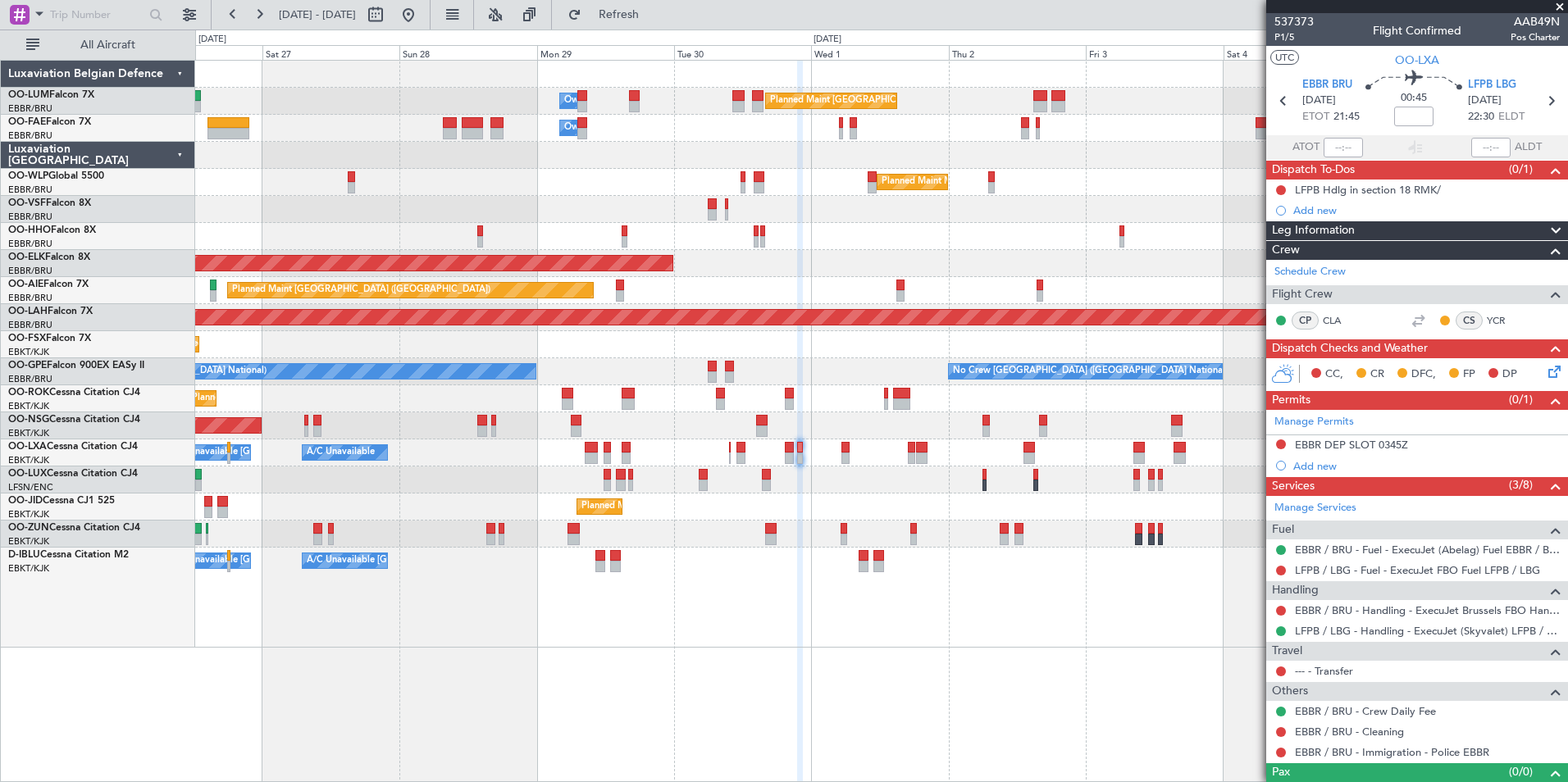
click at [280, 176] on div "Planned Maint Milan (Linate)" at bounding box center [881, 182] width 1372 height 27
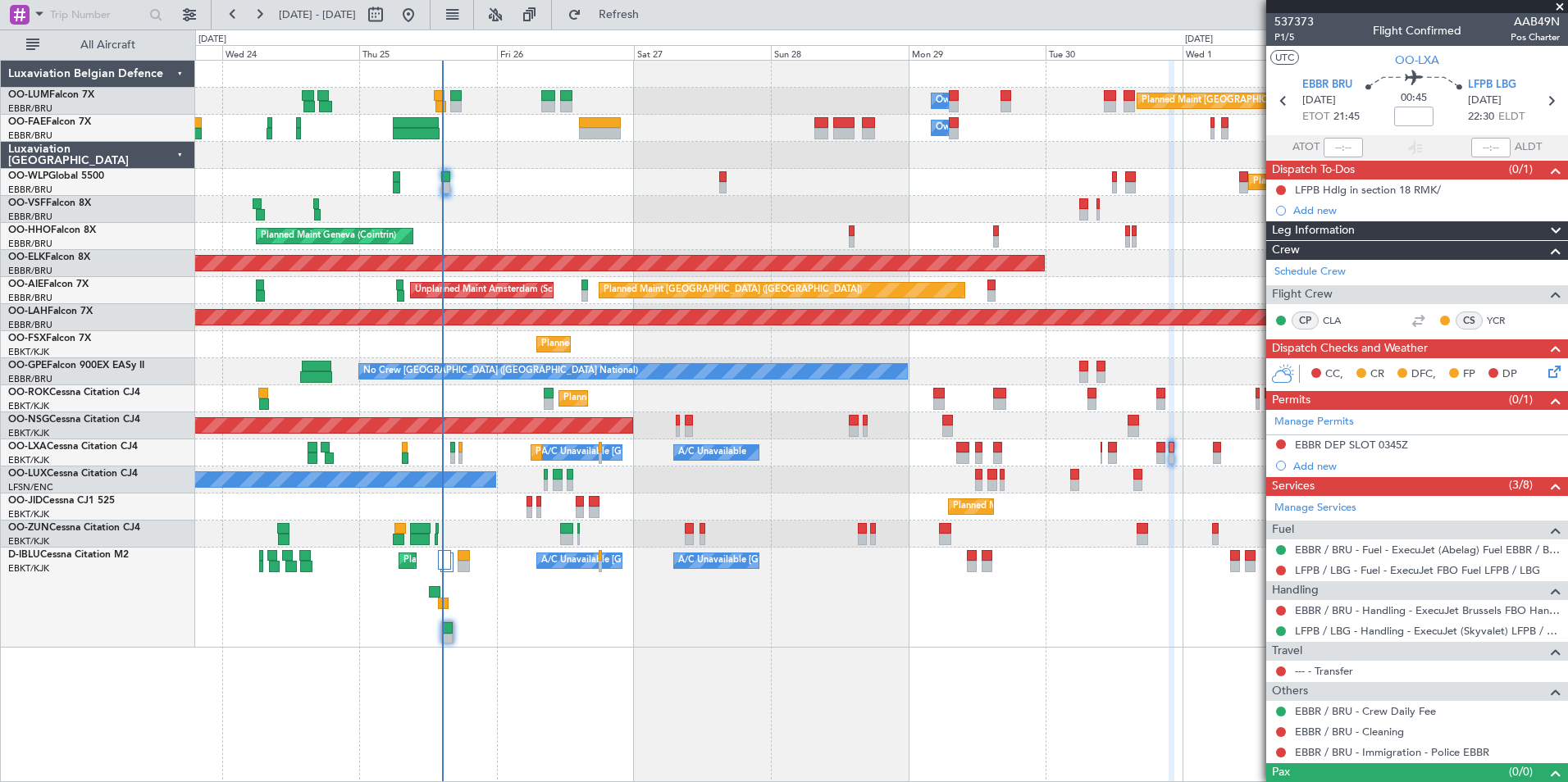
click at [516, 170] on div "Planned Maint Milan (Linate)" at bounding box center [881, 182] width 1372 height 27
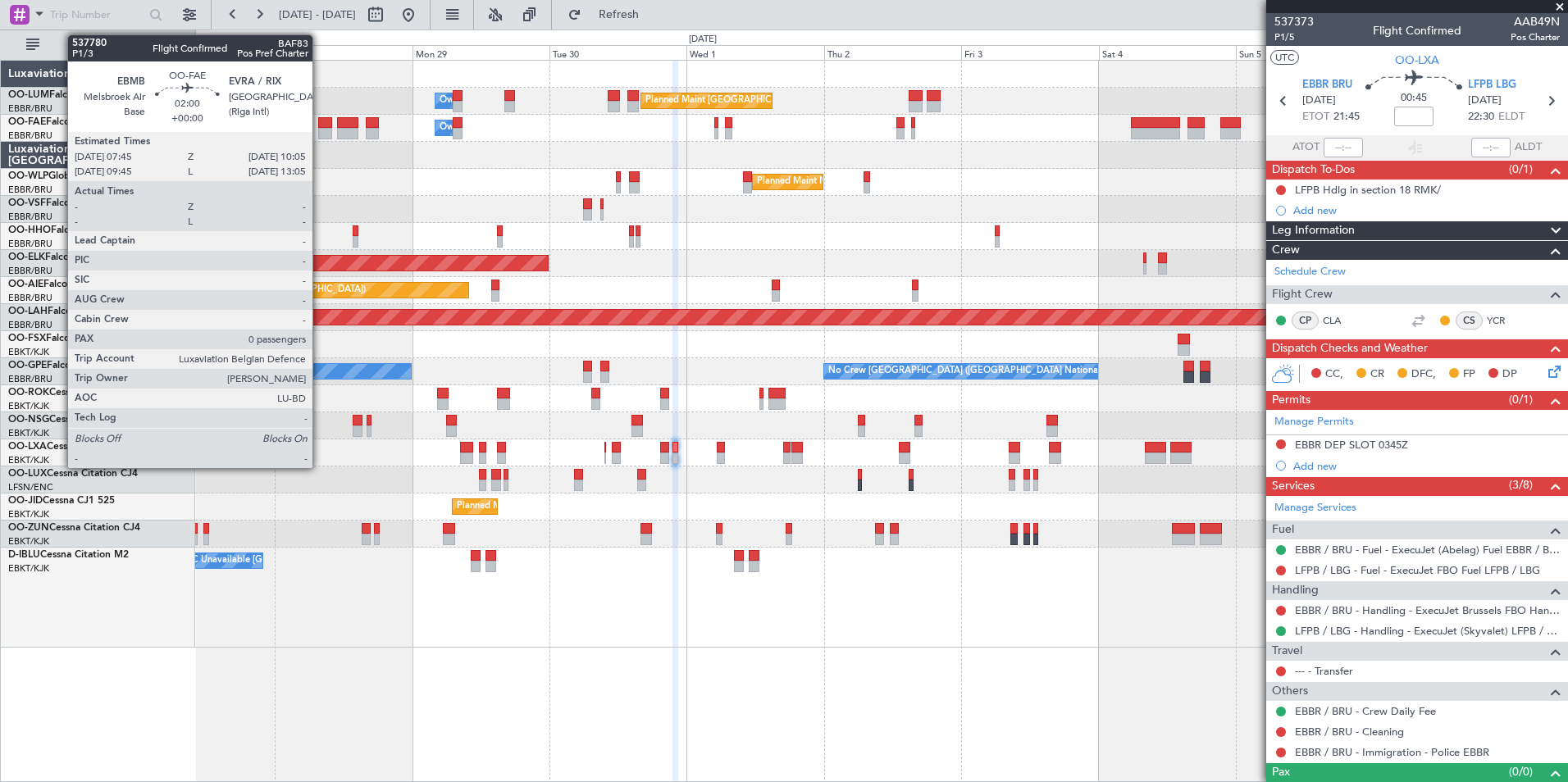
click at [320, 130] on div at bounding box center [325, 134] width 14 height 12
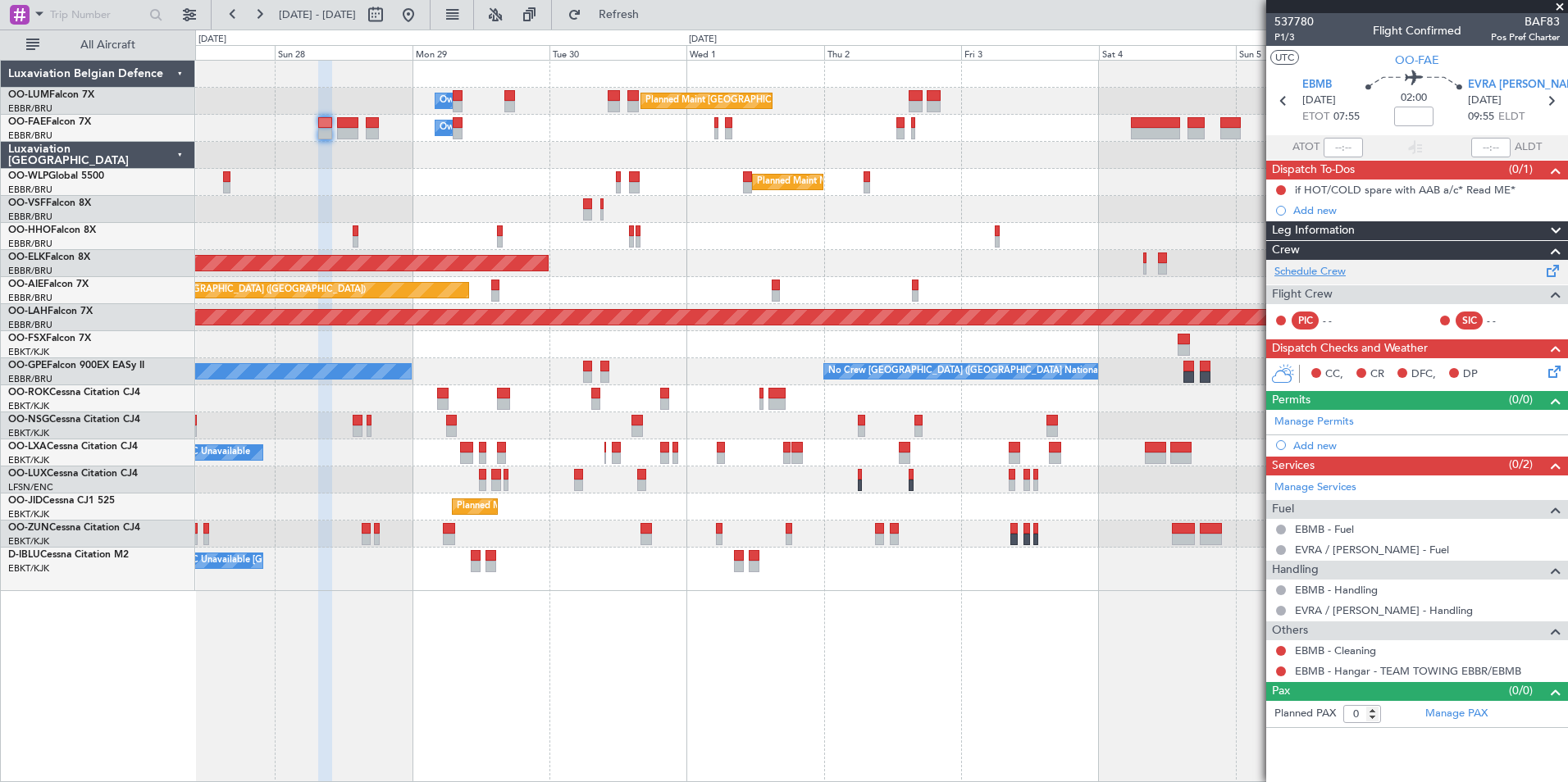
click at [1314, 274] on link "Schedule Crew" at bounding box center [1311, 272] width 72 height 16
drag, startPoint x: 680, startPoint y: 22, endPoint x: 671, endPoint y: 40, distance: 20.1
click at [659, 24] on button "Refresh" at bounding box center [608, 15] width 98 height 26
click at [1431, 716] on link "Manage PAX" at bounding box center [1456, 714] width 62 height 16
click at [654, 16] on span "Refresh" at bounding box center [619, 15] width 69 height 12
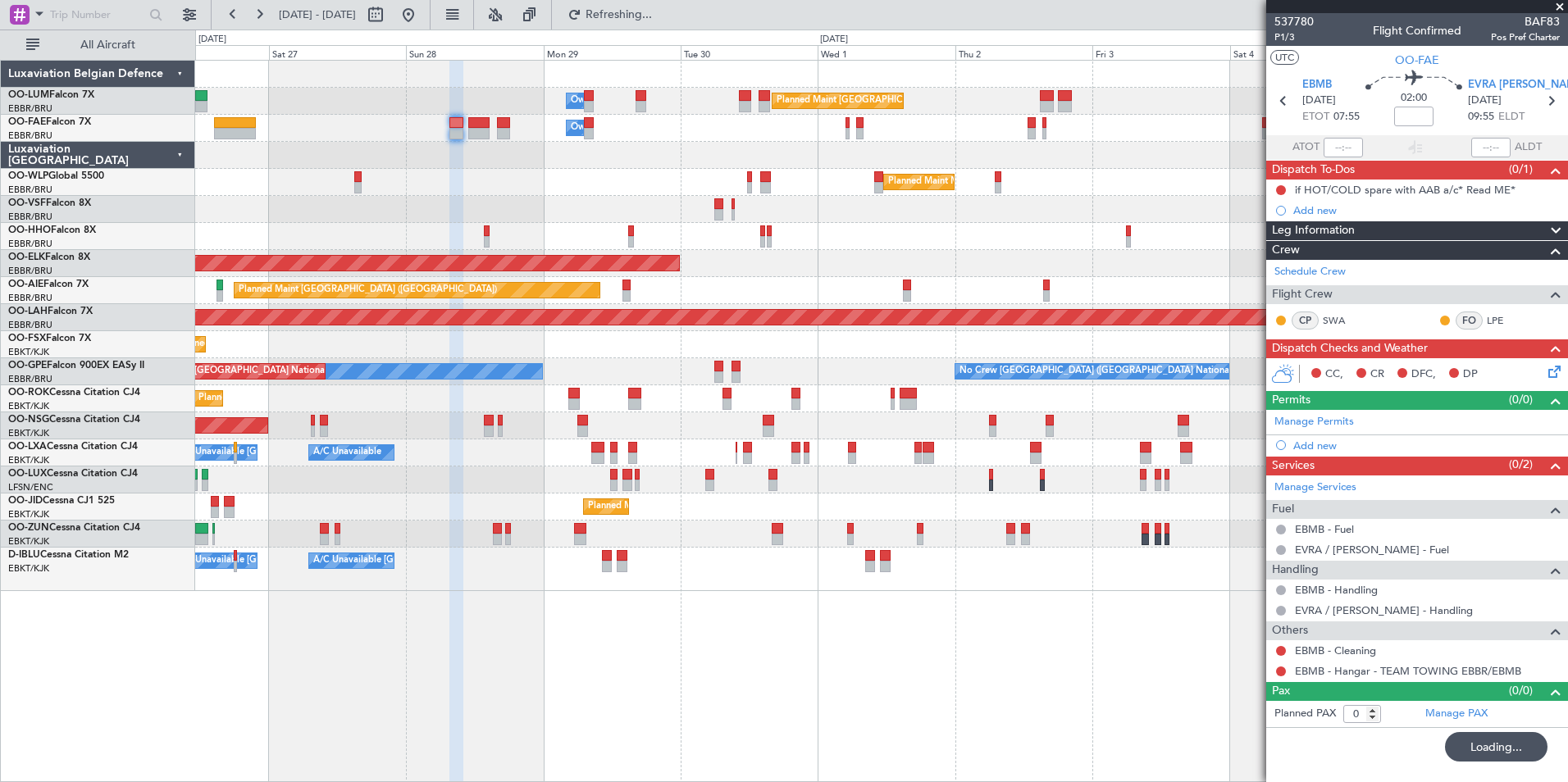
click at [820, 680] on div "Planned Maint Brussels (Brussels National) Owner Melsbroek Air Base Owner Melsb…" at bounding box center [881, 421] width 1373 height 723
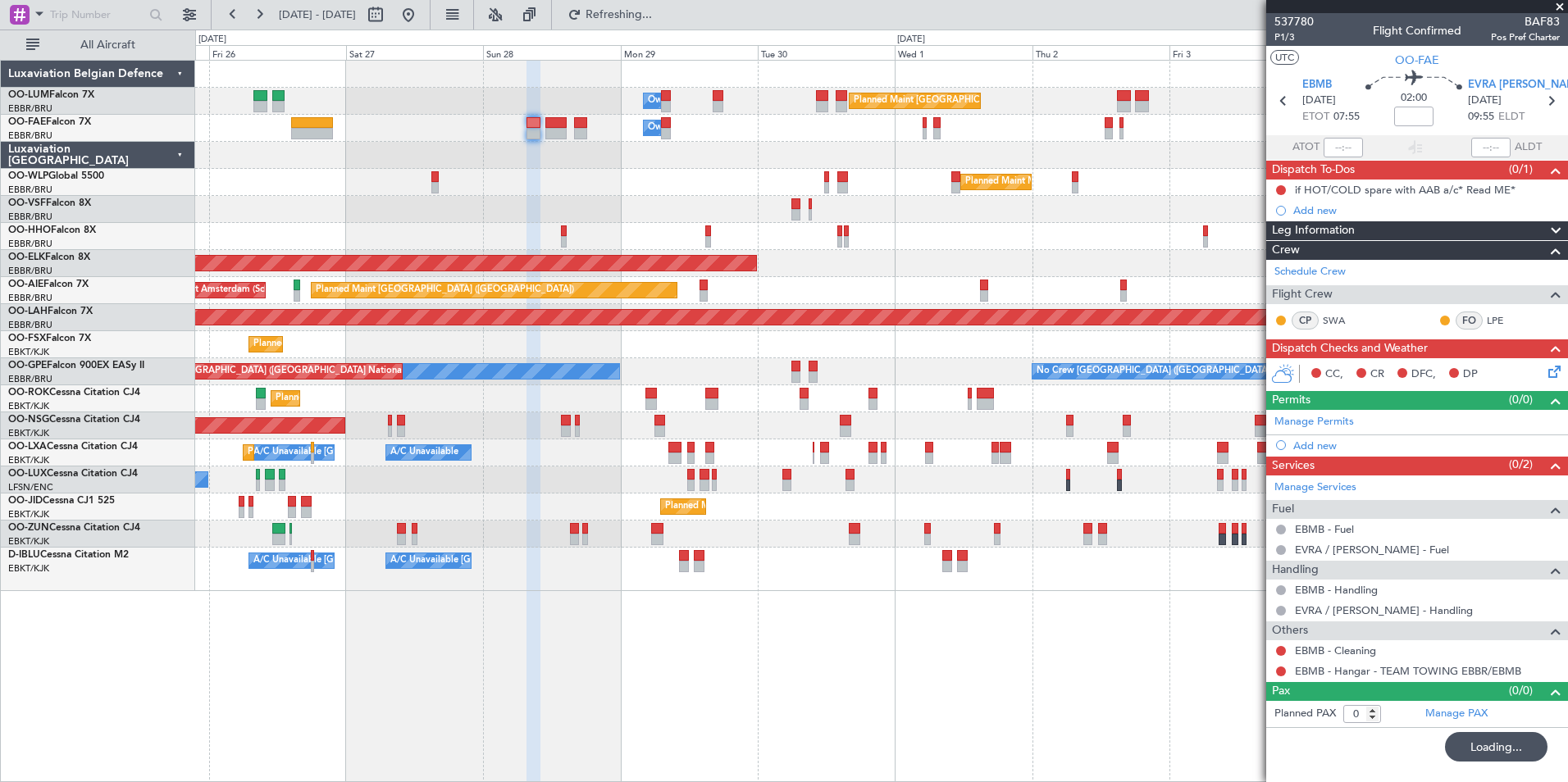
click at [702, 678] on div "Planned Maint Brussels (Brussels National) Owner Melsbroek Air Base Owner Melsb…" at bounding box center [881, 421] width 1373 height 723
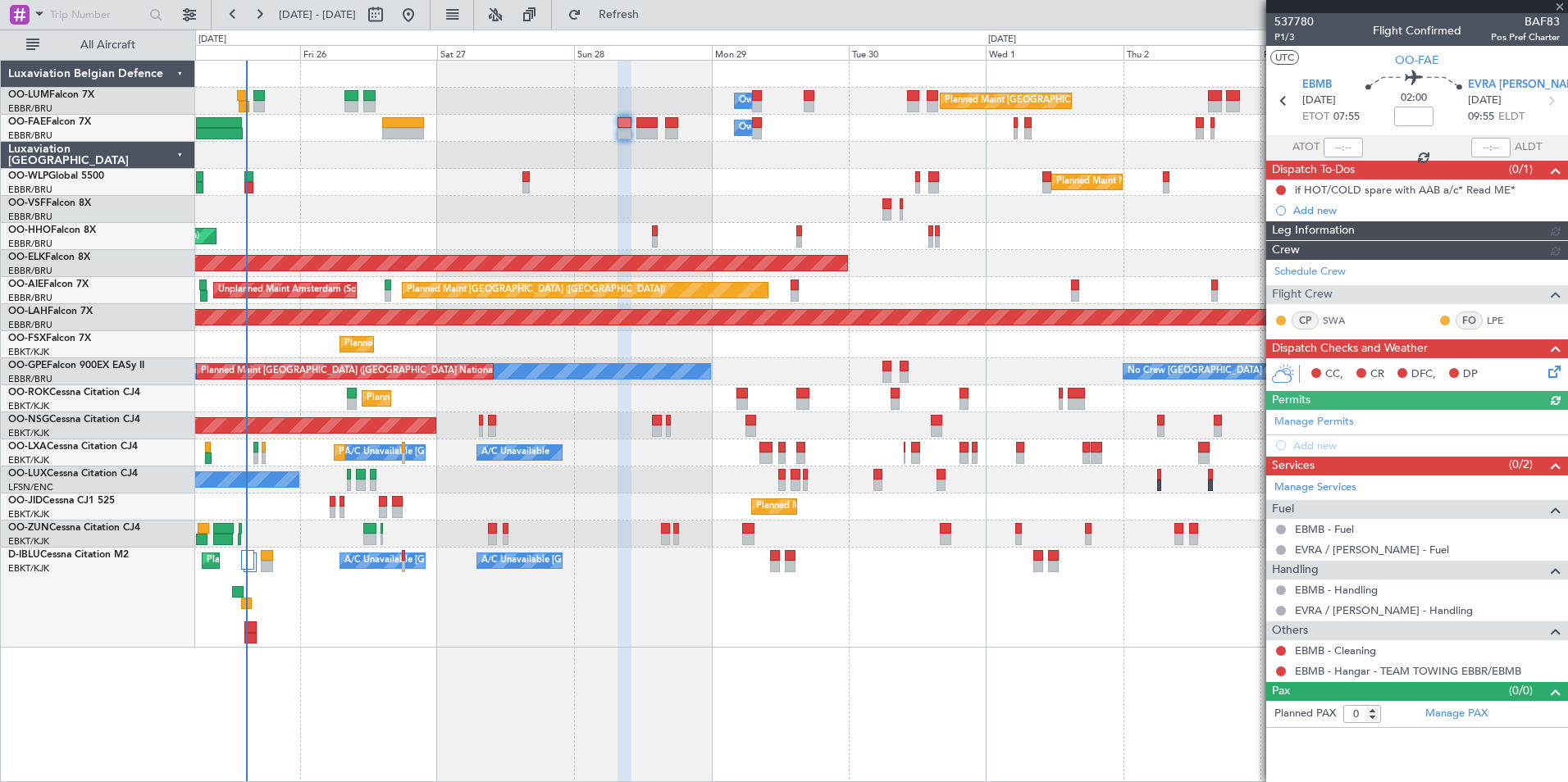
click at [738, 681] on div "Planned Maint Brussels (Brussels National) Owner Melsbroek Air Base Owner Melsb…" at bounding box center [881, 421] width 1373 height 723
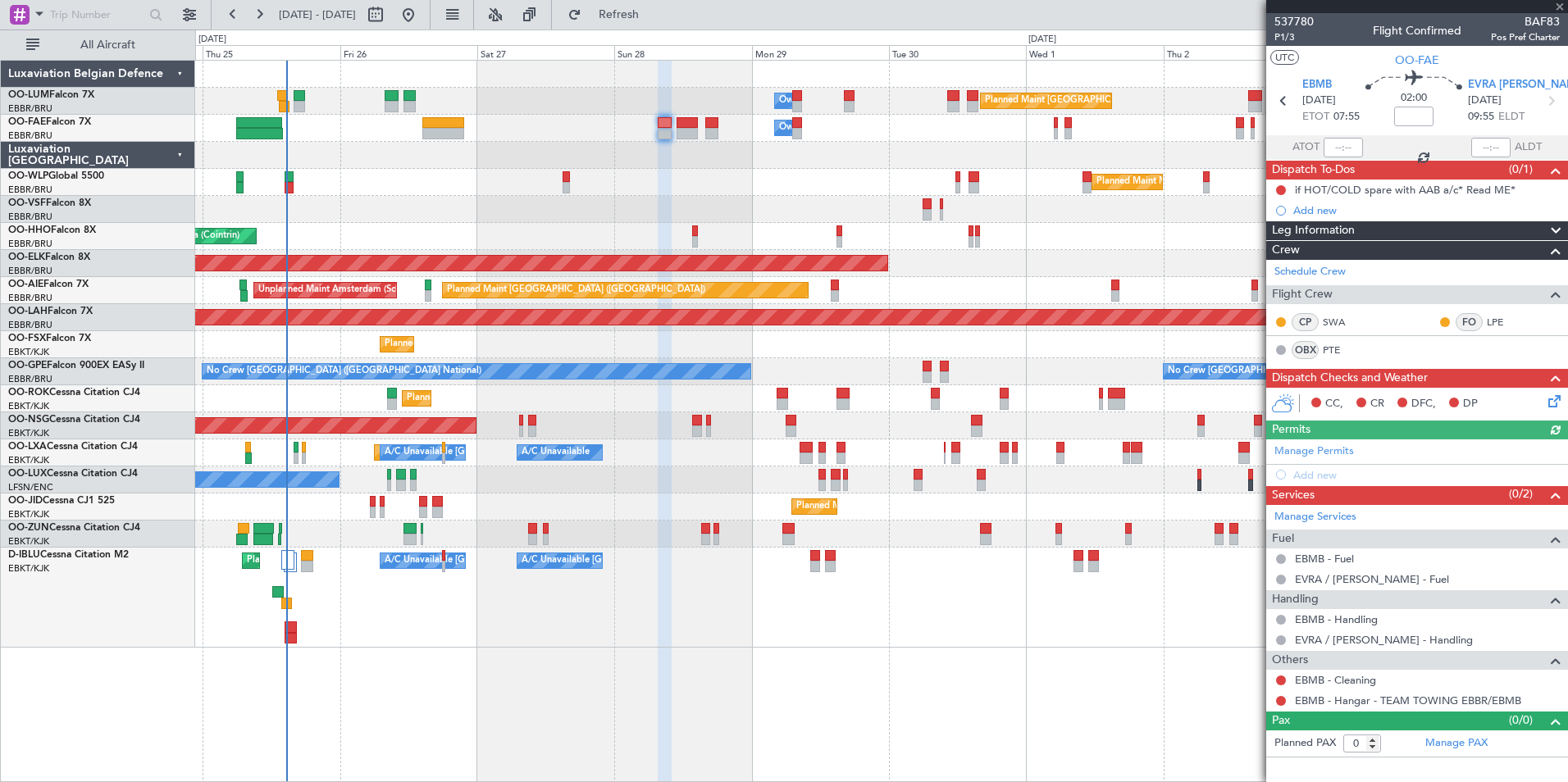
click at [626, 683] on div "Planned Maint Brussels (Brussels National) Owner Melsbroek Air Base Owner Melsb…" at bounding box center [881, 421] width 1373 height 723
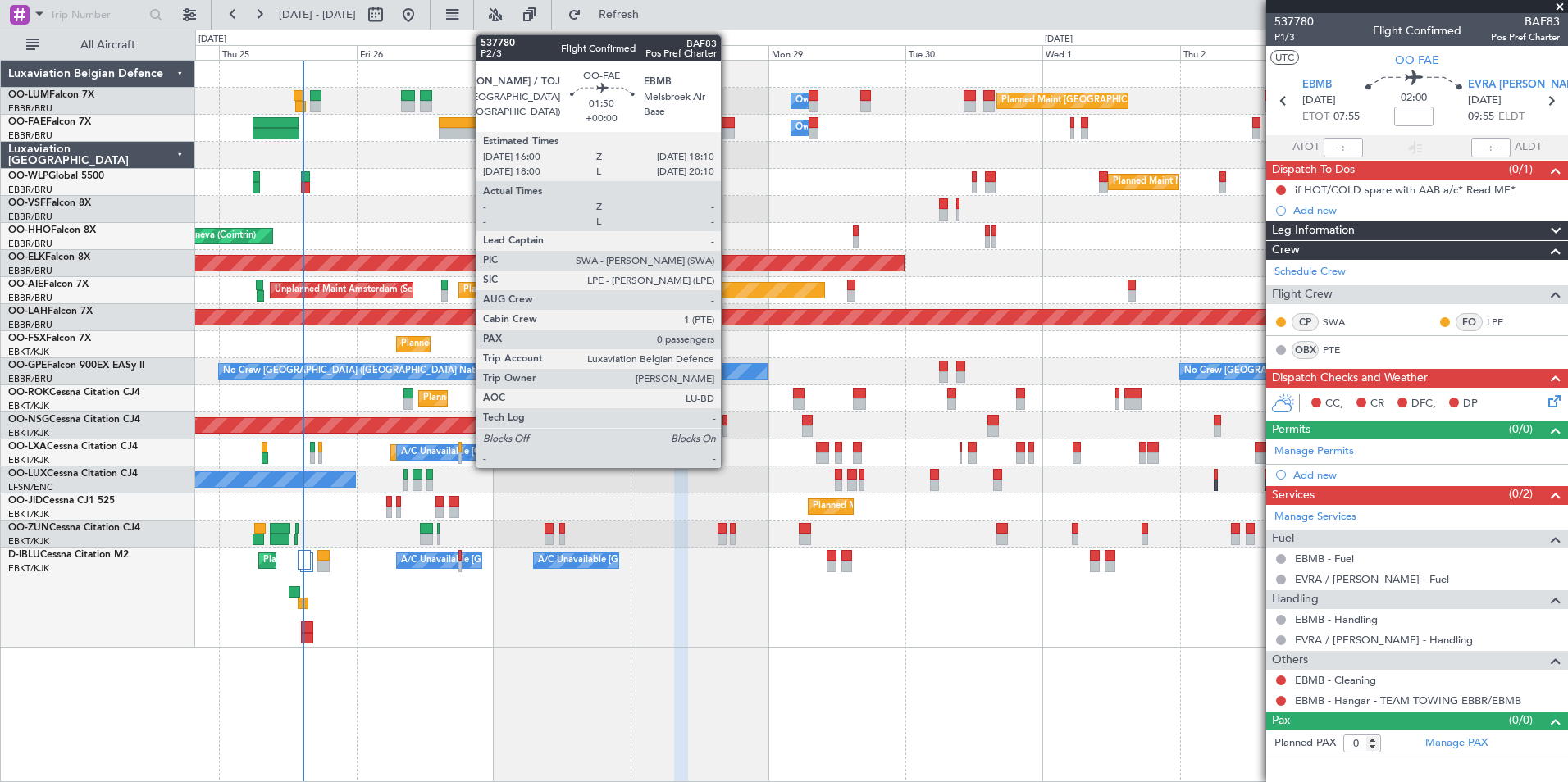
click at [729, 118] on div at bounding box center [729, 123] width 14 height 12
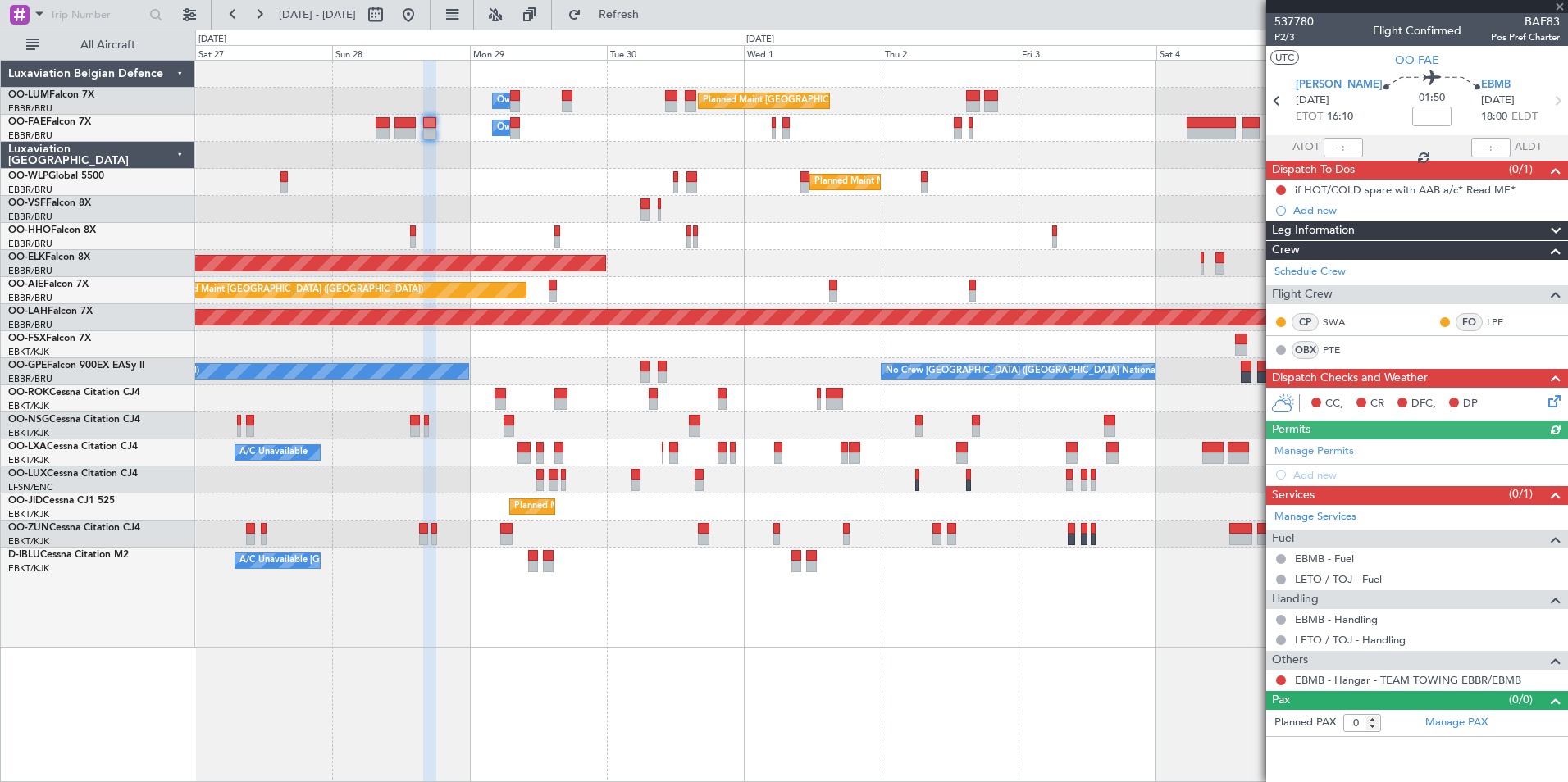
click at [406, 707] on div "Planned Maint Brussels (Brussels National) Owner Melsbroek Air Base Owner Melsb…" at bounding box center [881, 421] width 1373 height 723
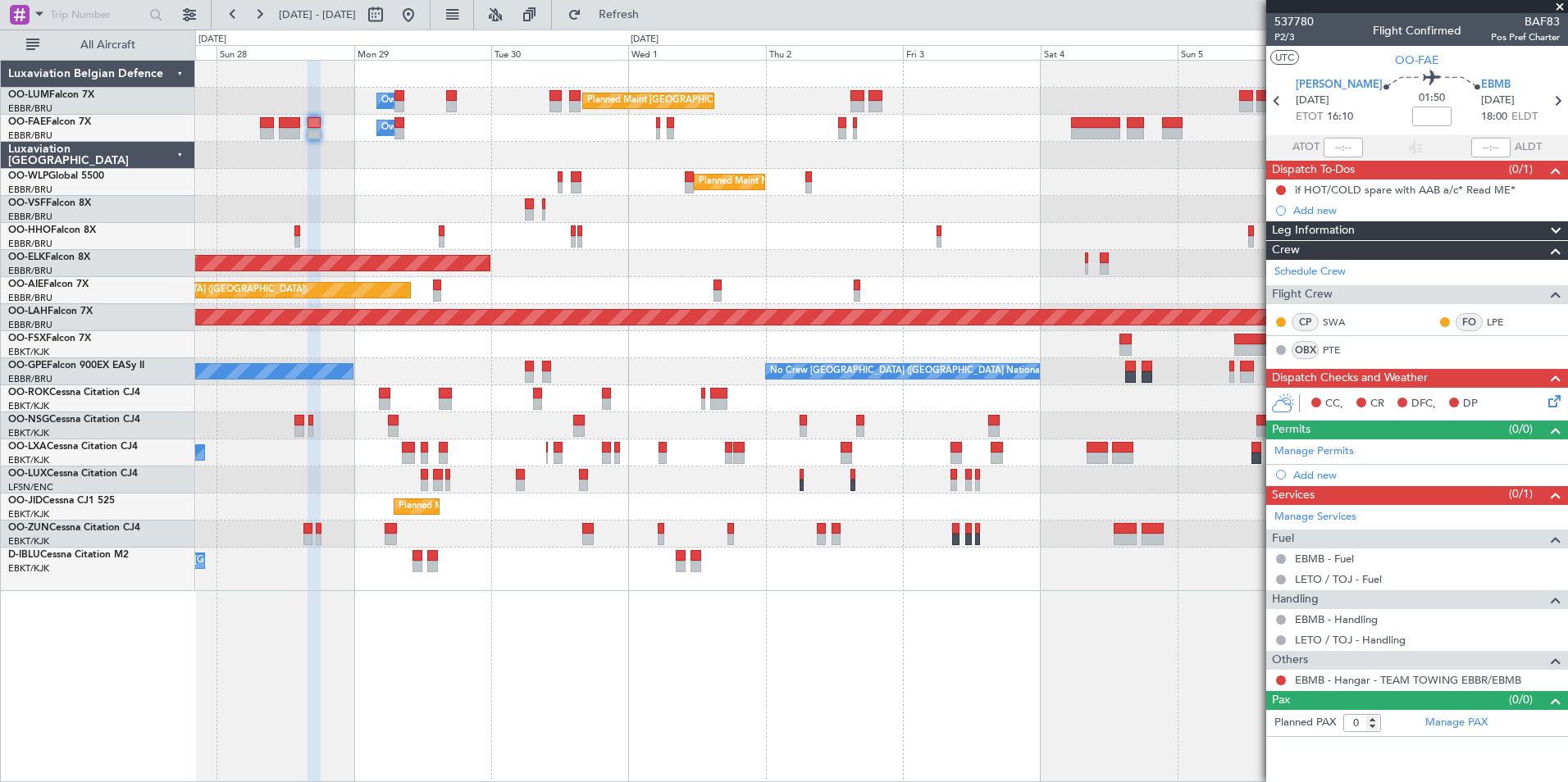
click at [314, 177] on div "Planned Maint Milan (Linate)" at bounding box center [881, 182] width 1372 height 27
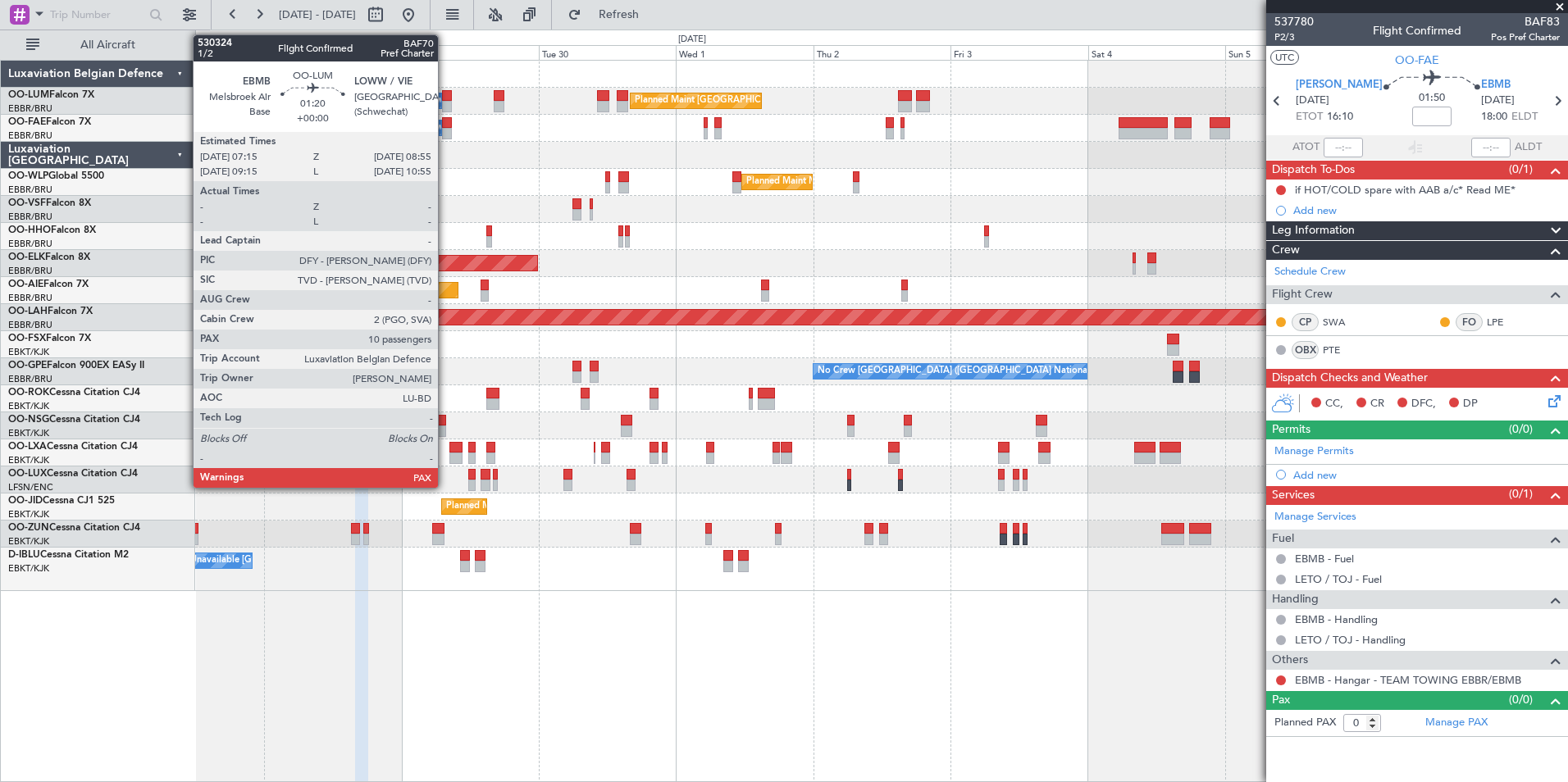
click at [445, 97] on div at bounding box center [447, 96] width 10 height 12
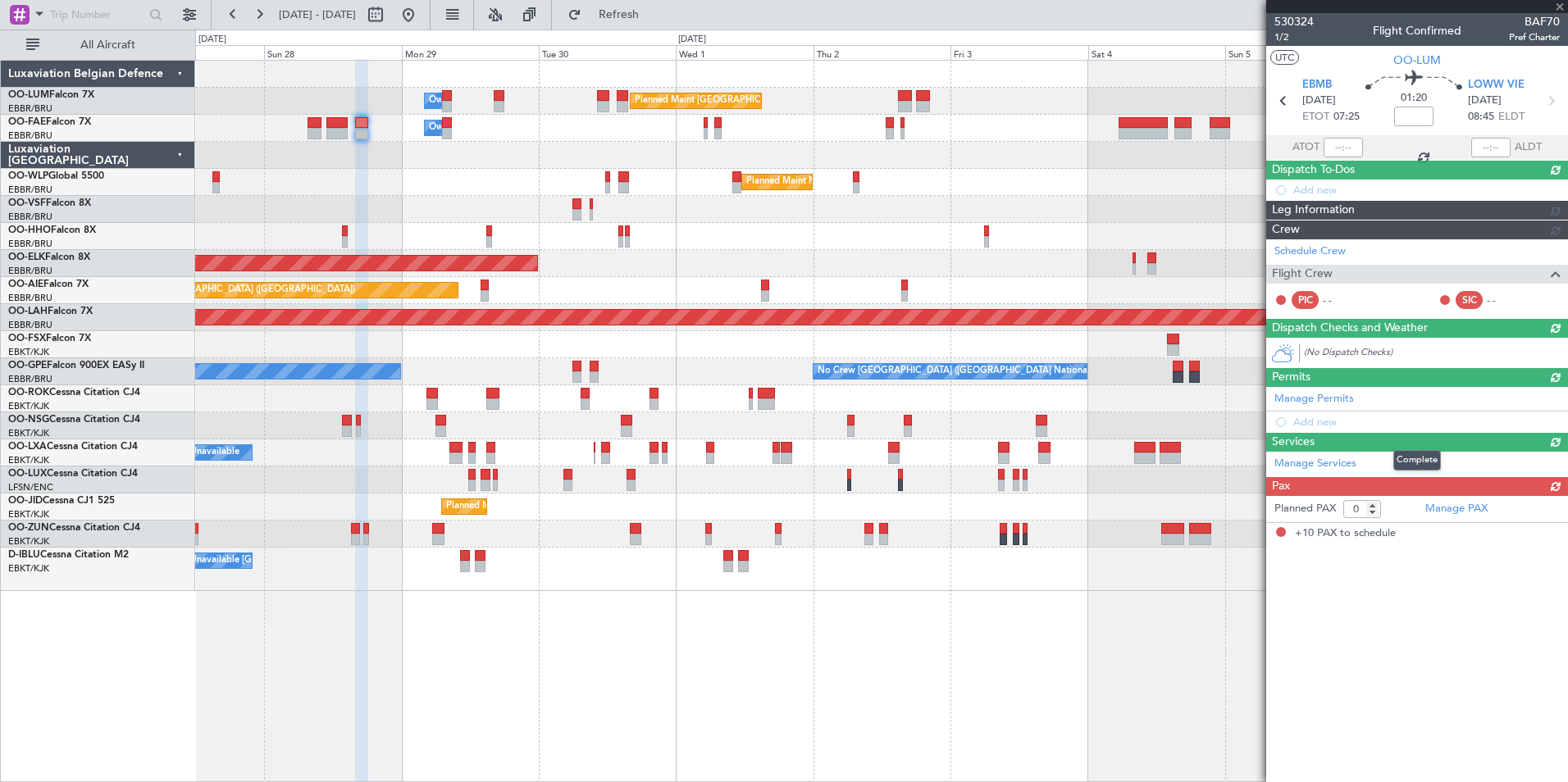
type input "10"
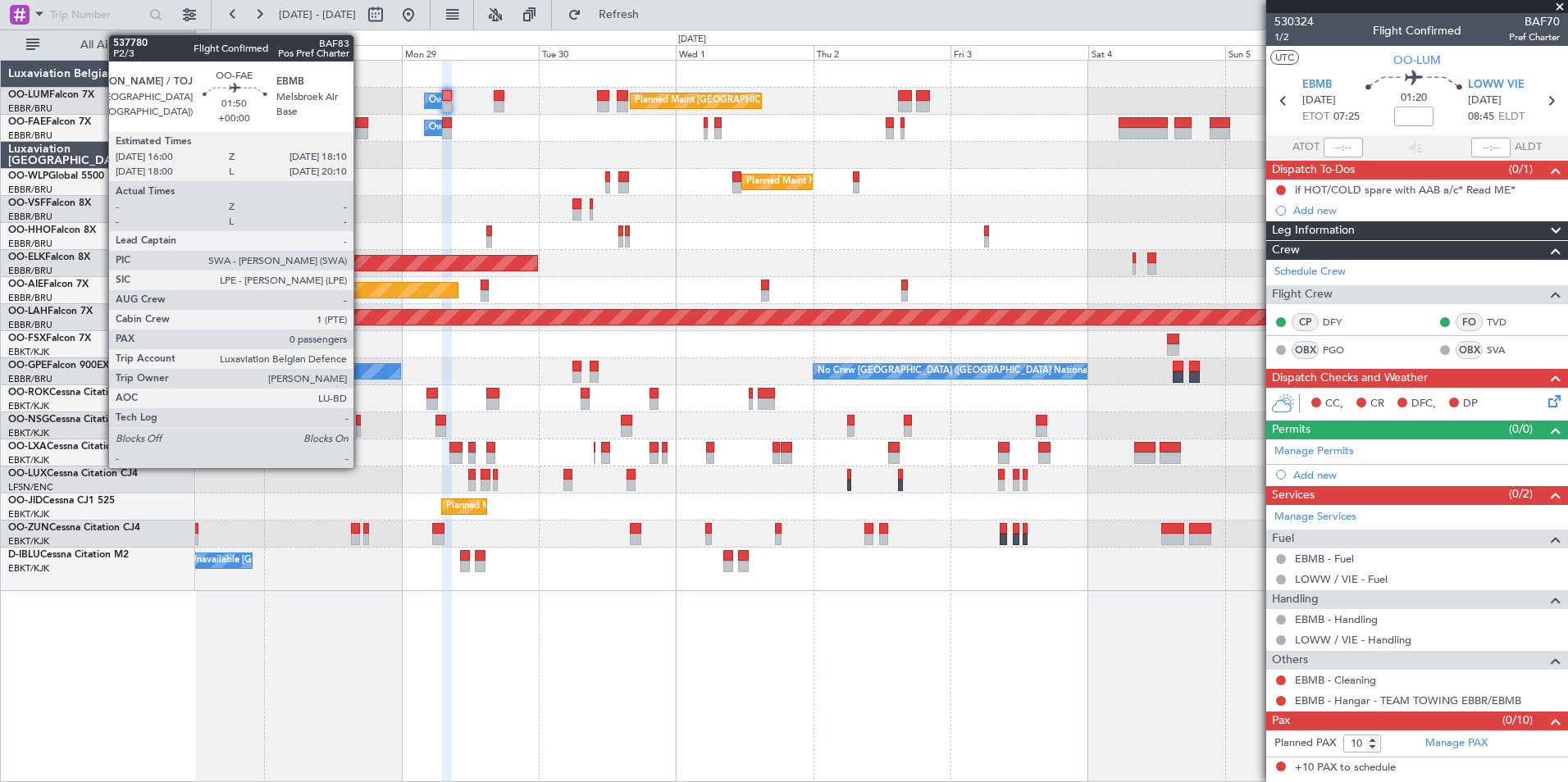
click at [361, 121] on div at bounding box center [362, 123] width 14 height 12
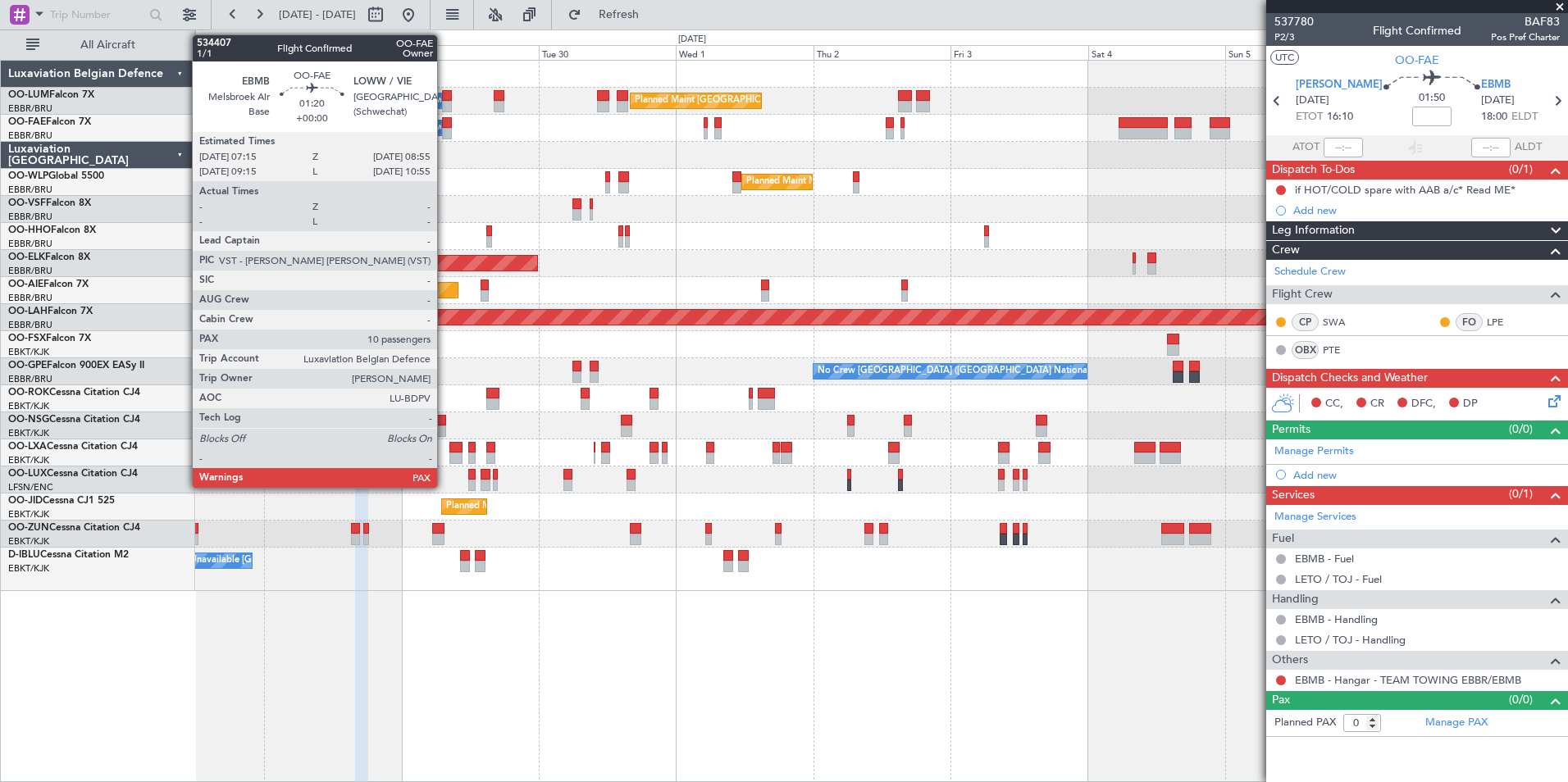
click at [444, 124] on div at bounding box center [447, 123] width 10 height 12
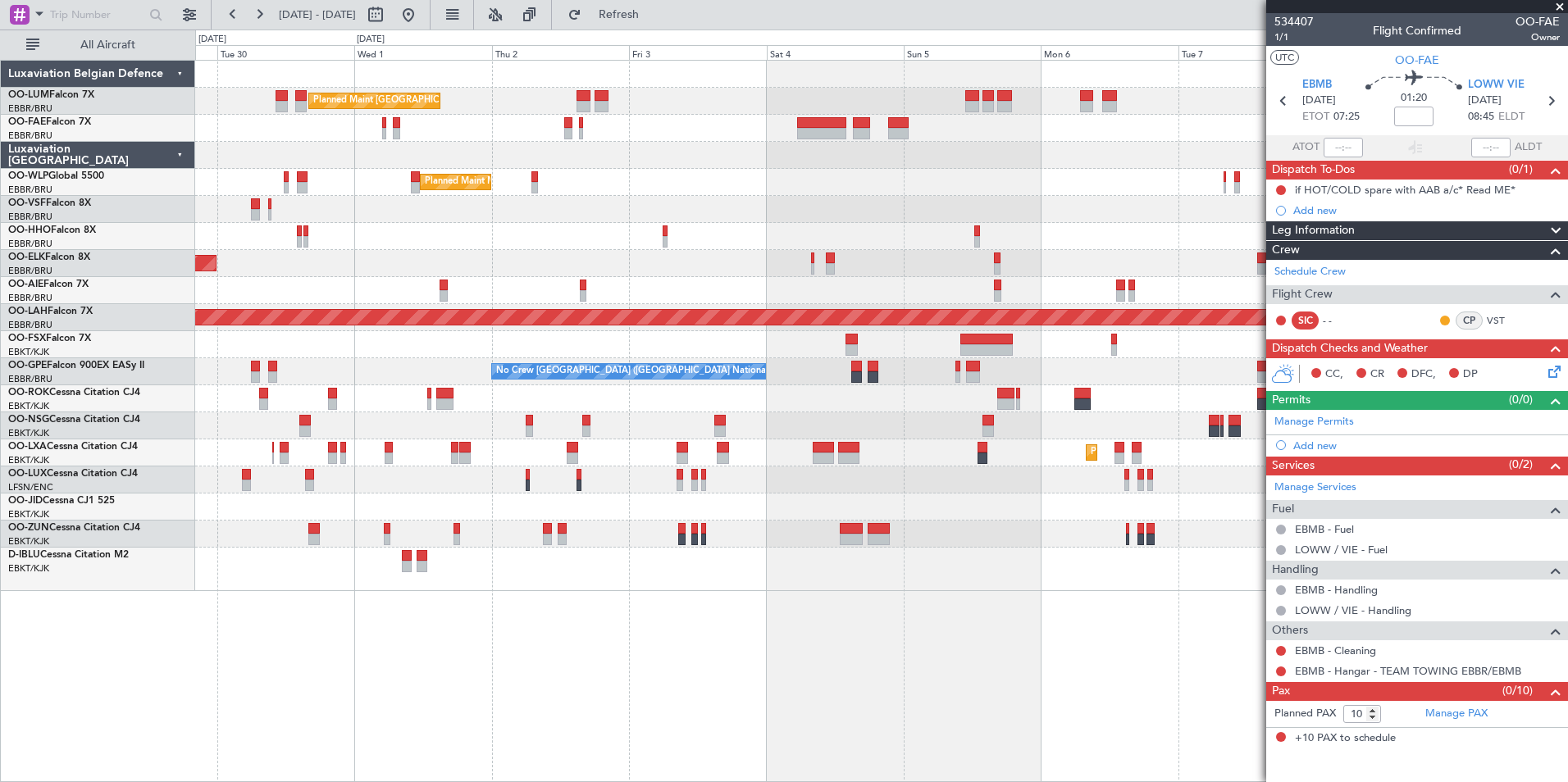
click at [549, 634] on div "Planned Maint [GEOGRAPHIC_DATA] ([GEOGRAPHIC_DATA] National) Owner [GEOGRAPHIC_…" at bounding box center [881, 421] width 1373 height 723
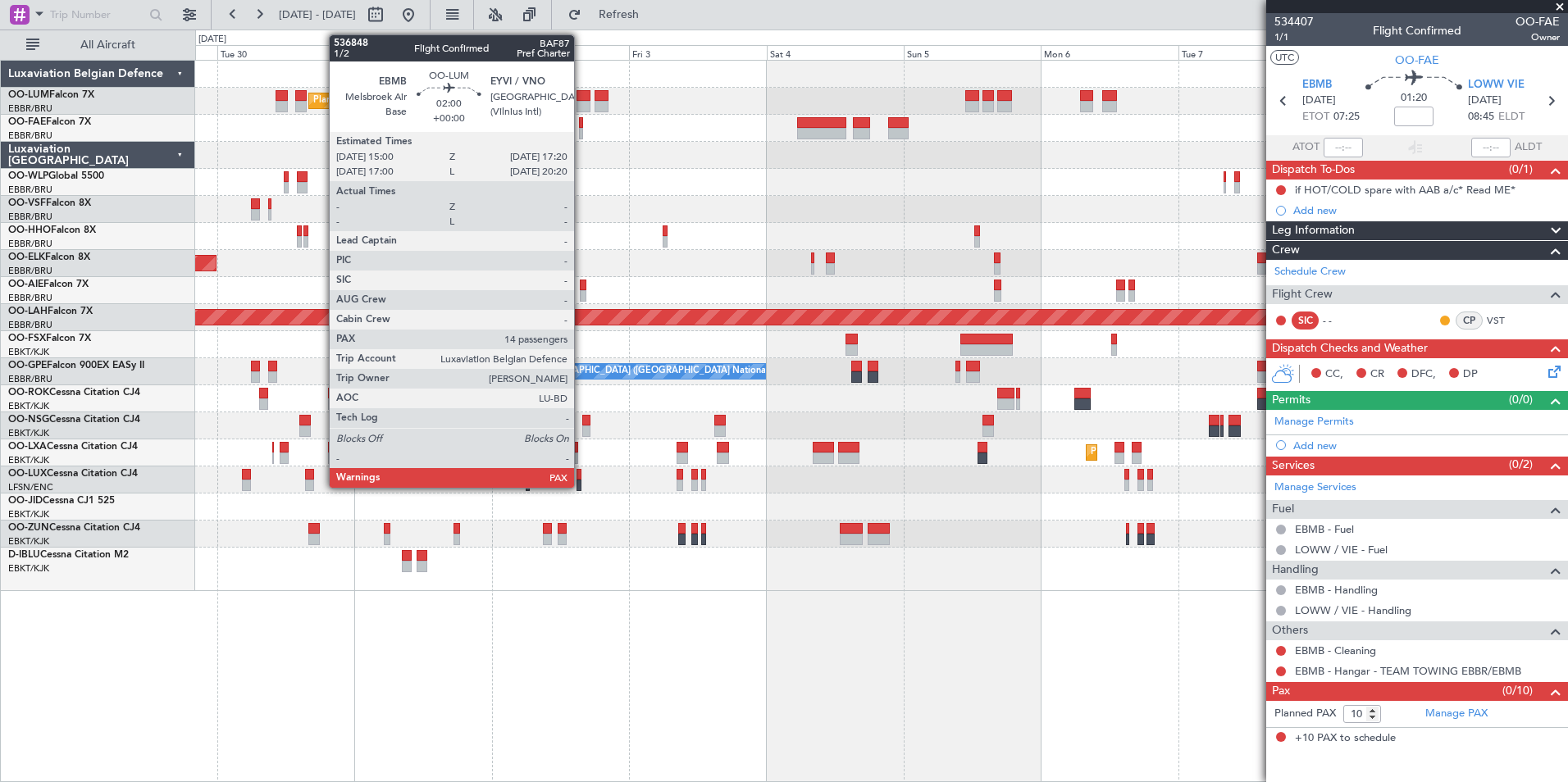
click at [581, 93] on div at bounding box center [583, 96] width 14 height 12
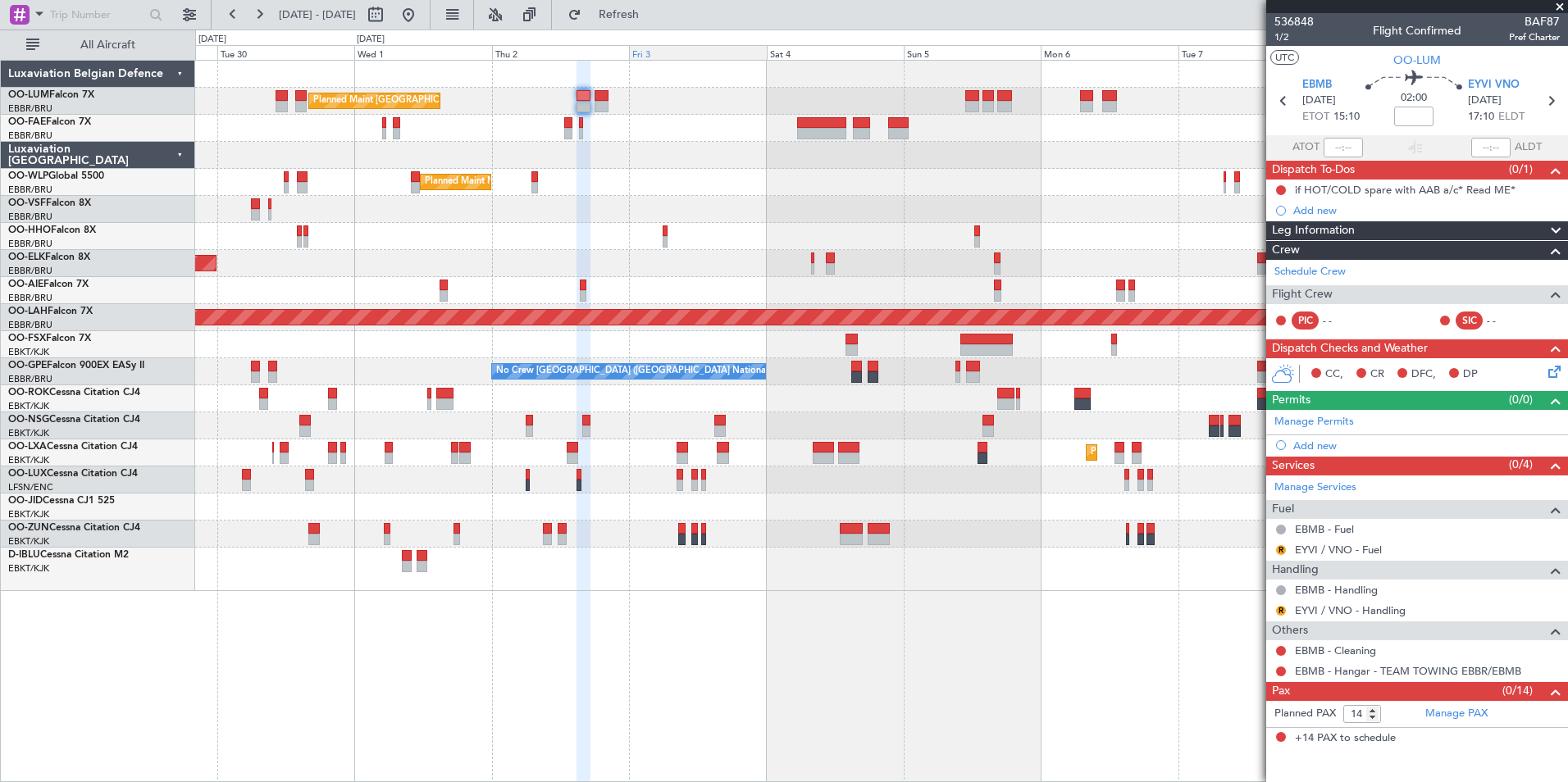
drag, startPoint x: 680, startPoint y: 18, endPoint x: 639, endPoint y: 57, distance: 56.6
click at [654, 18] on span "Refresh" at bounding box center [619, 15] width 69 height 12
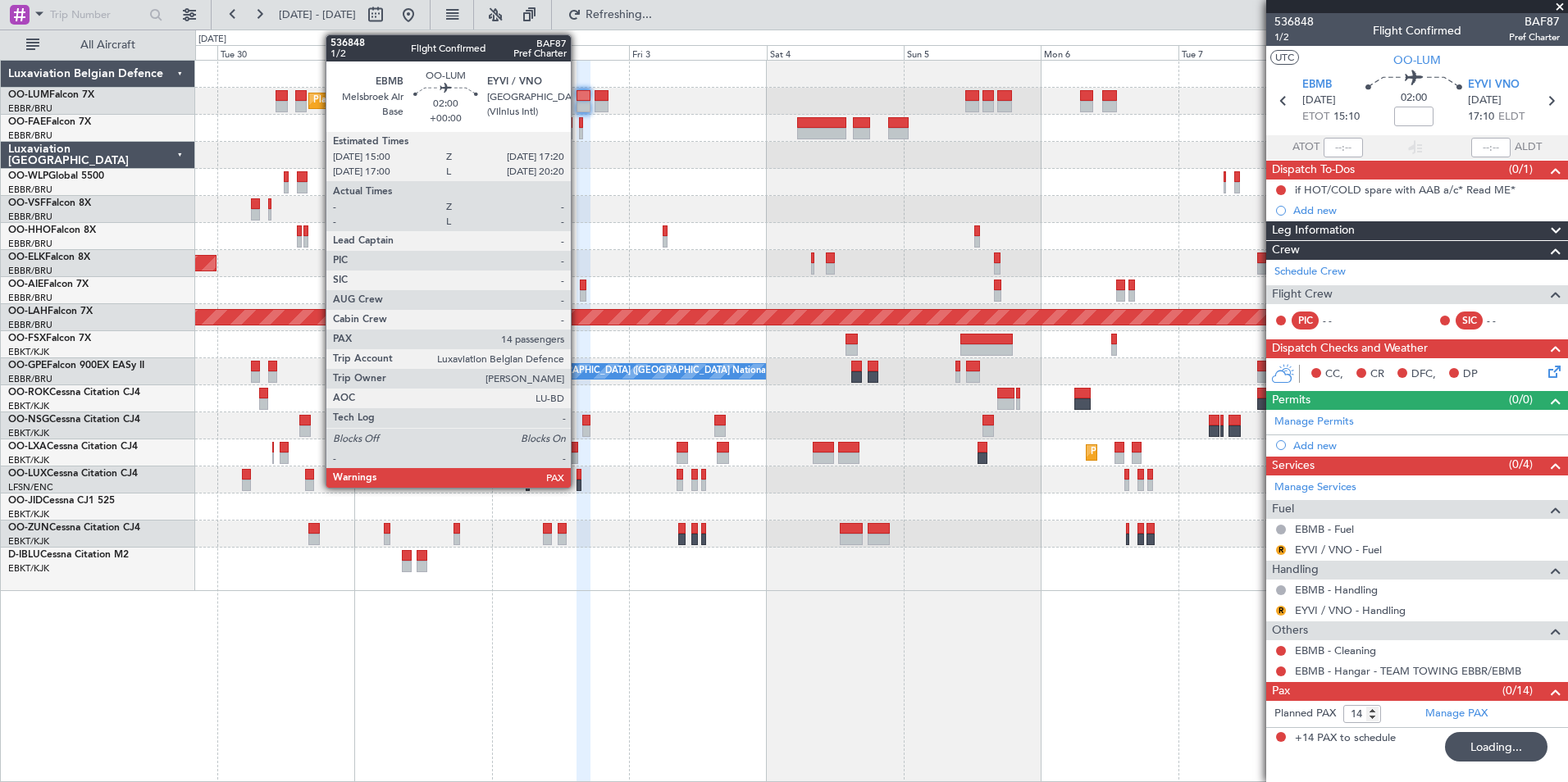
click at [578, 94] on div at bounding box center [583, 96] width 14 height 12
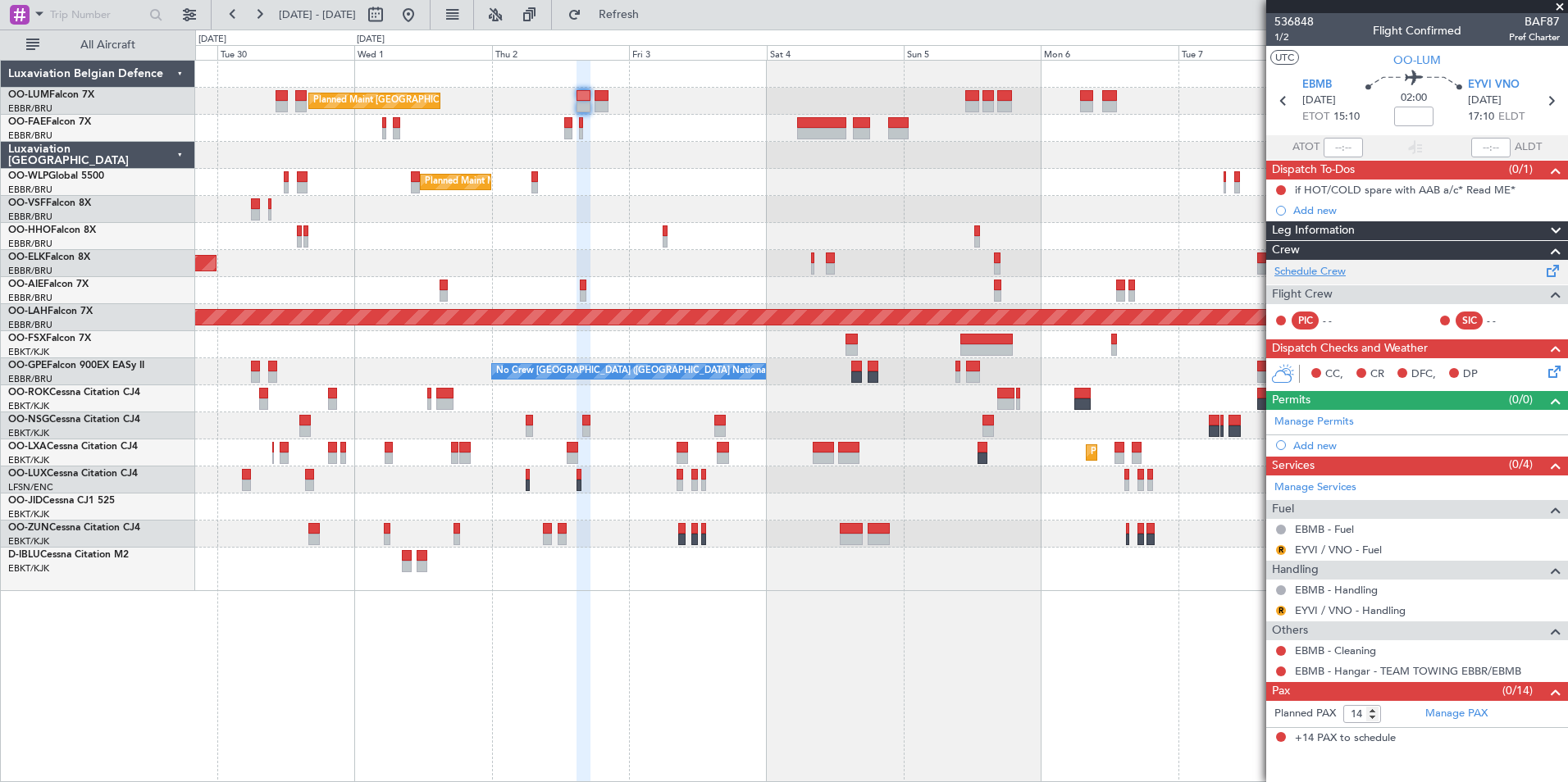
click at [1343, 276] on link "Schedule Crew" at bounding box center [1311, 272] width 72 height 16
click at [654, 18] on span "Refresh" at bounding box center [619, 15] width 69 height 12
click at [1462, 711] on link "Manage PAX" at bounding box center [1456, 714] width 62 height 16
click at [654, 19] on span "Refresh" at bounding box center [619, 15] width 69 height 12
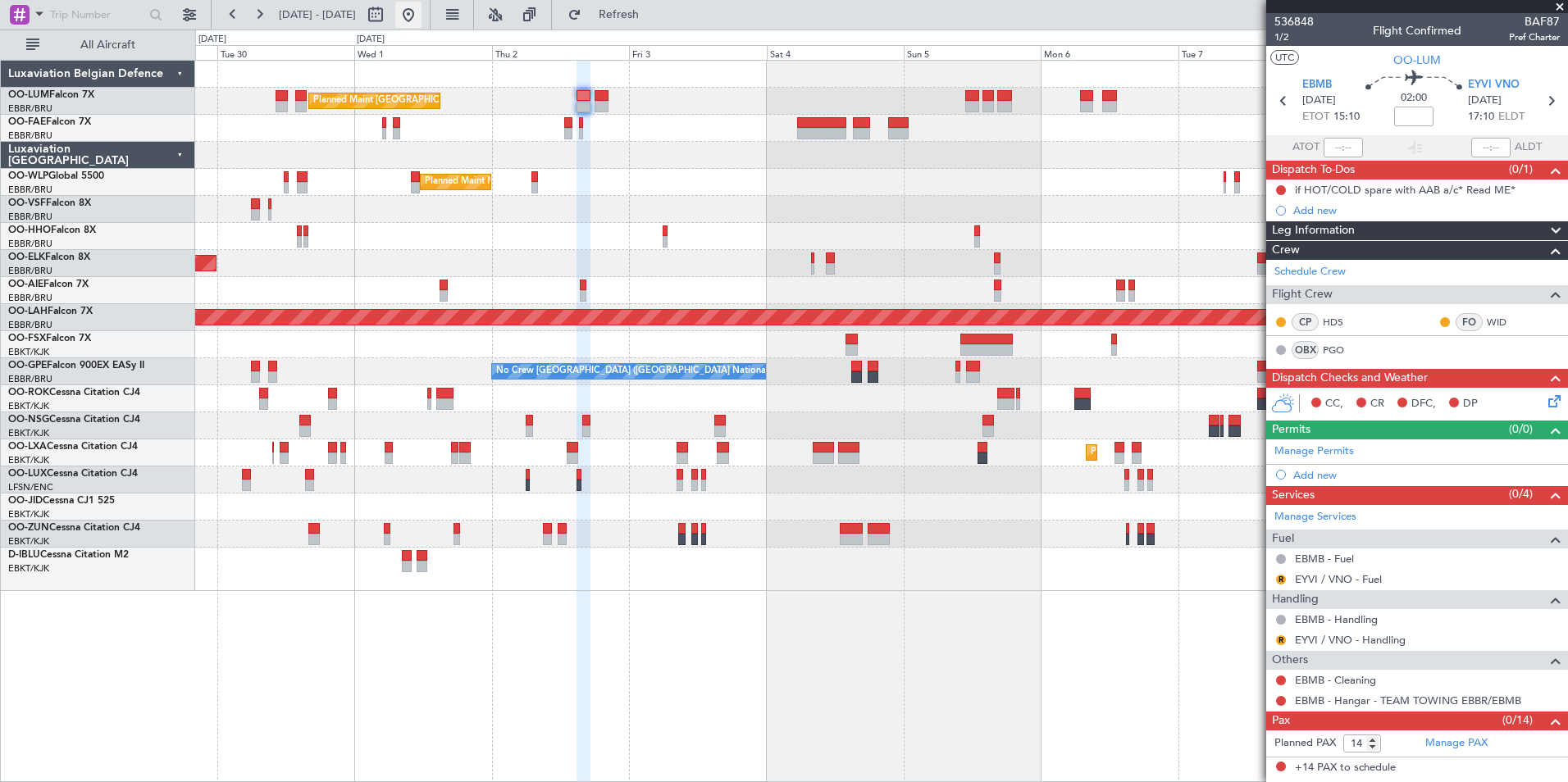
click at [422, 7] on button at bounding box center [408, 15] width 26 height 26
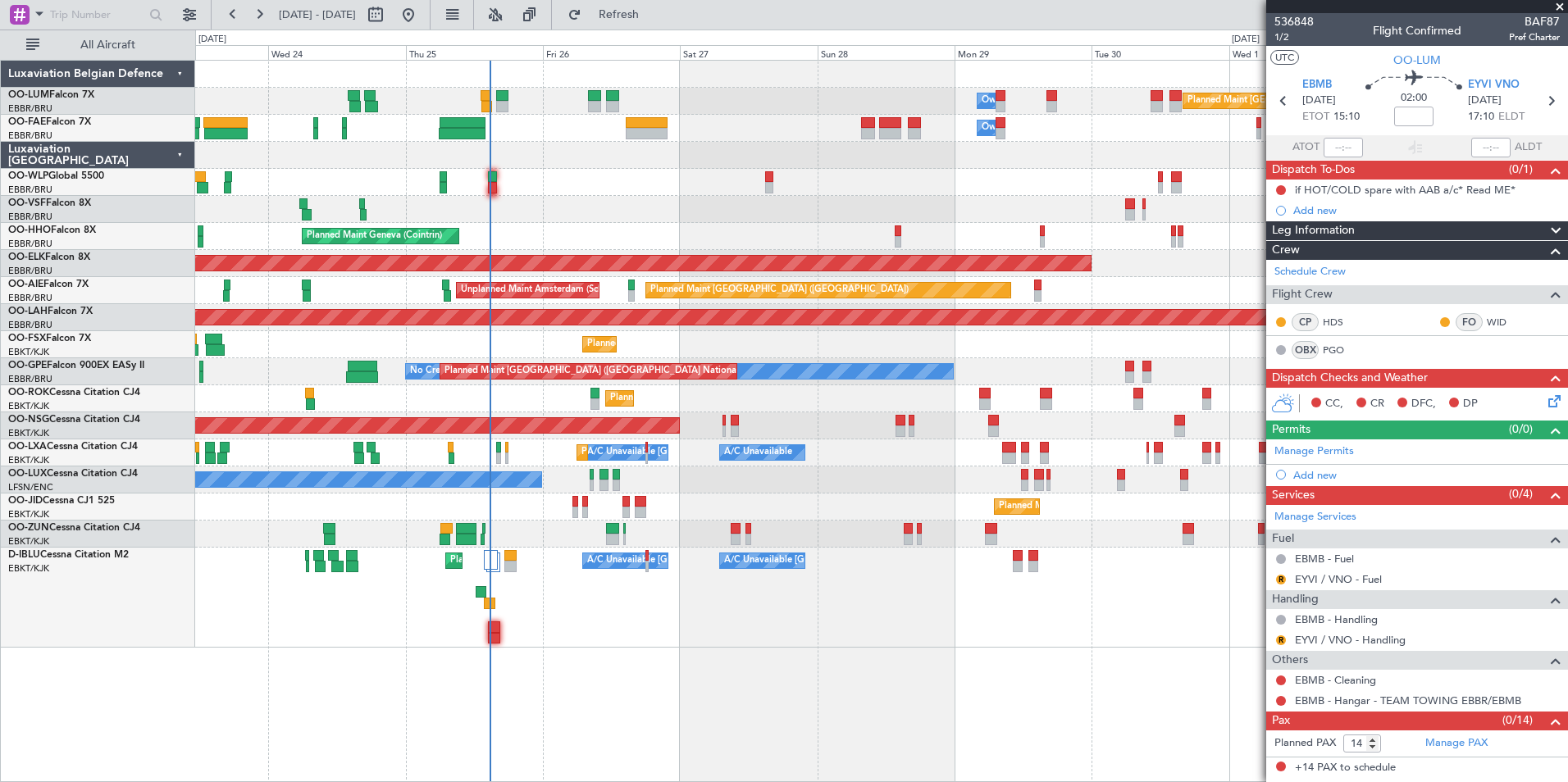
click at [553, 675] on div "Owner Melsbroek Air Base Planned Maint [GEOGRAPHIC_DATA] ([GEOGRAPHIC_DATA]) Ow…" at bounding box center [881, 421] width 1373 height 723
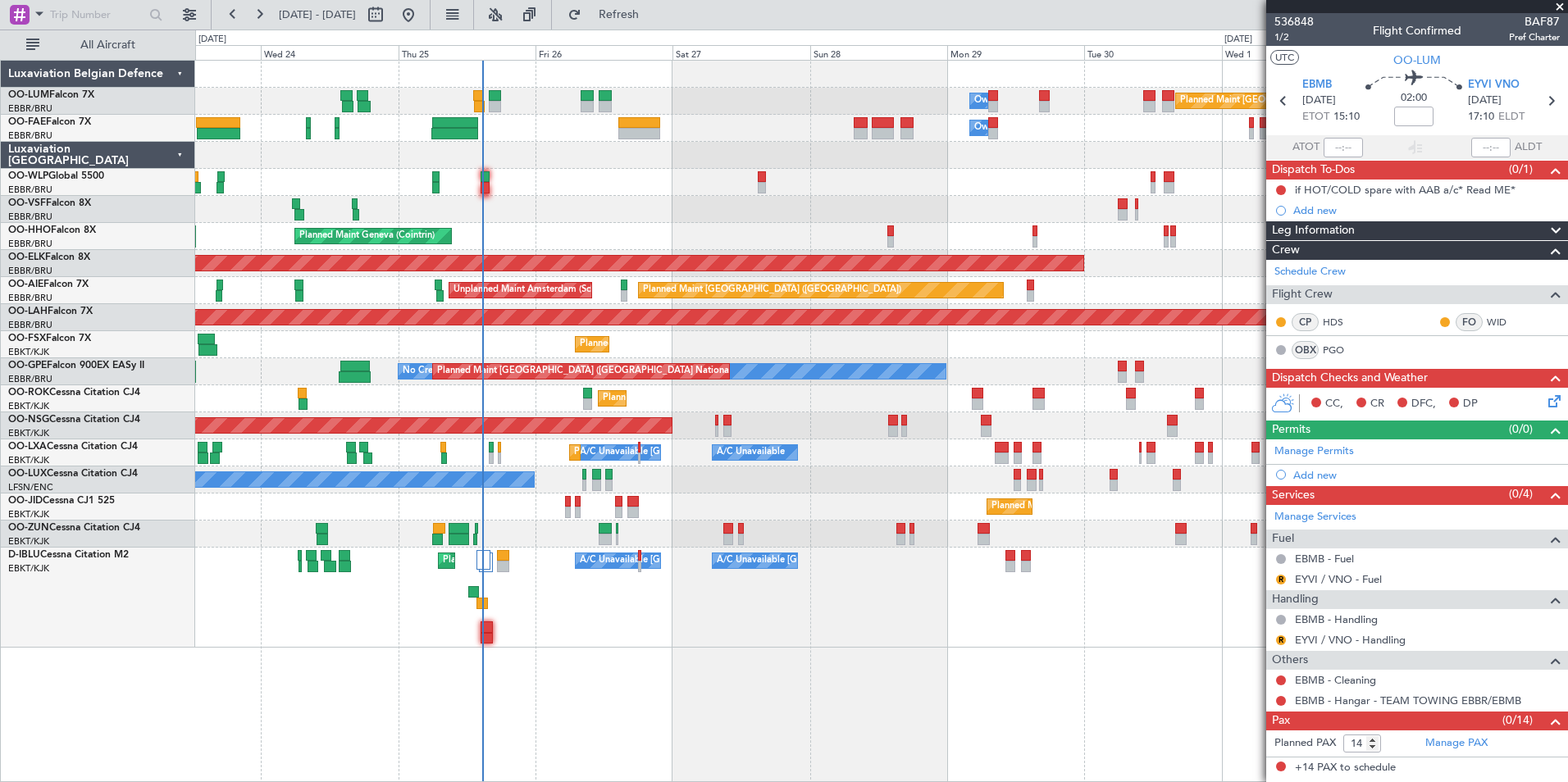
click at [575, 649] on div "Owner Melsbroek Air Base Planned Maint [GEOGRAPHIC_DATA] ([GEOGRAPHIC_DATA]) Ow…" at bounding box center [881, 421] width 1373 height 723
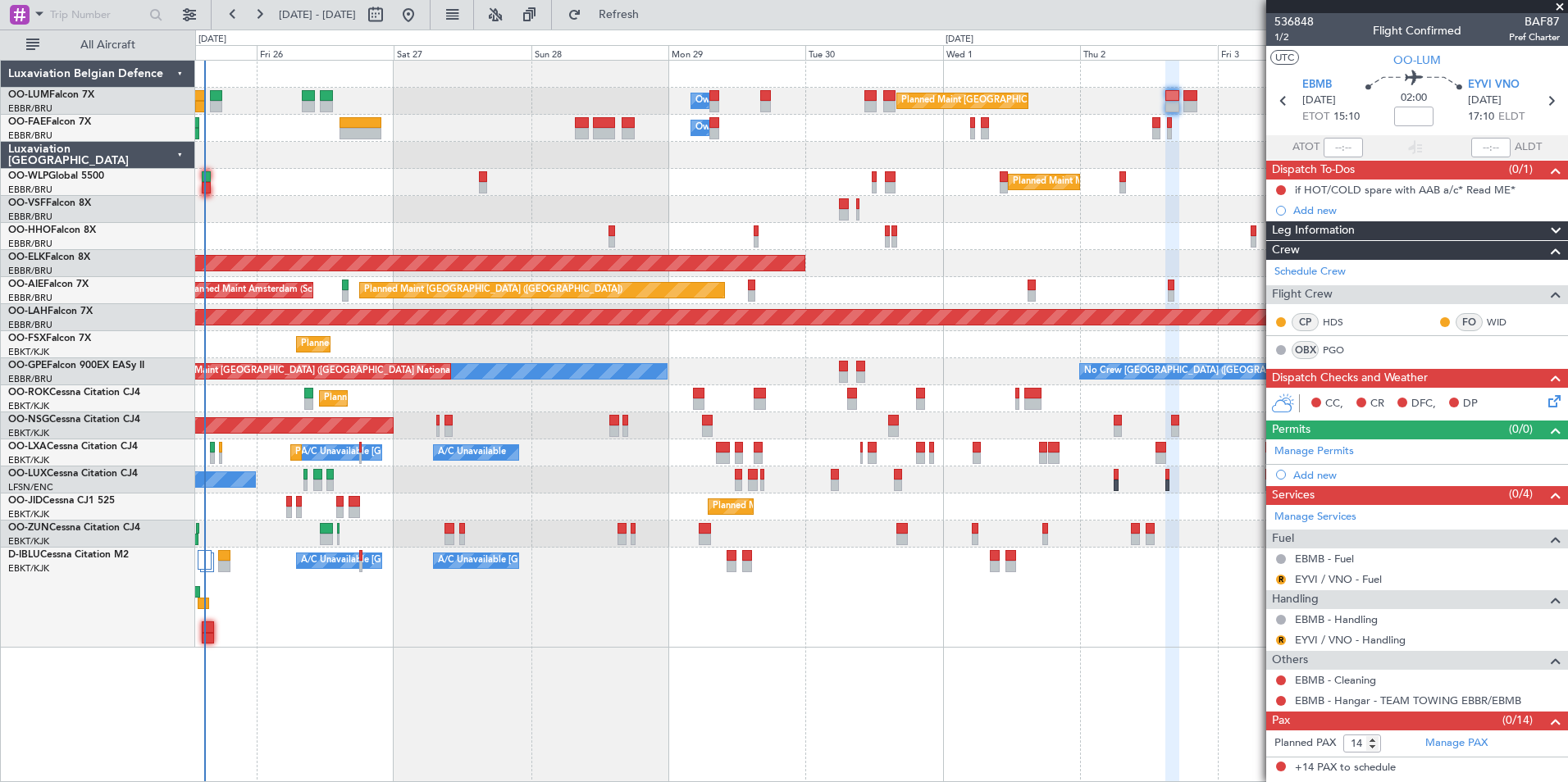
click at [900, 710] on div "Owner Melsbroek Air Base Planned Maint [GEOGRAPHIC_DATA] ([GEOGRAPHIC_DATA]) Ow…" at bounding box center [881, 421] width 1373 height 723
click at [934, 685] on div "Owner Melsbroek Air Base Planned Maint [GEOGRAPHIC_DATA] ([GEOGRAPHIC_DATA]) Ow…" at bounding box center [881, 421] width 1373 height 723
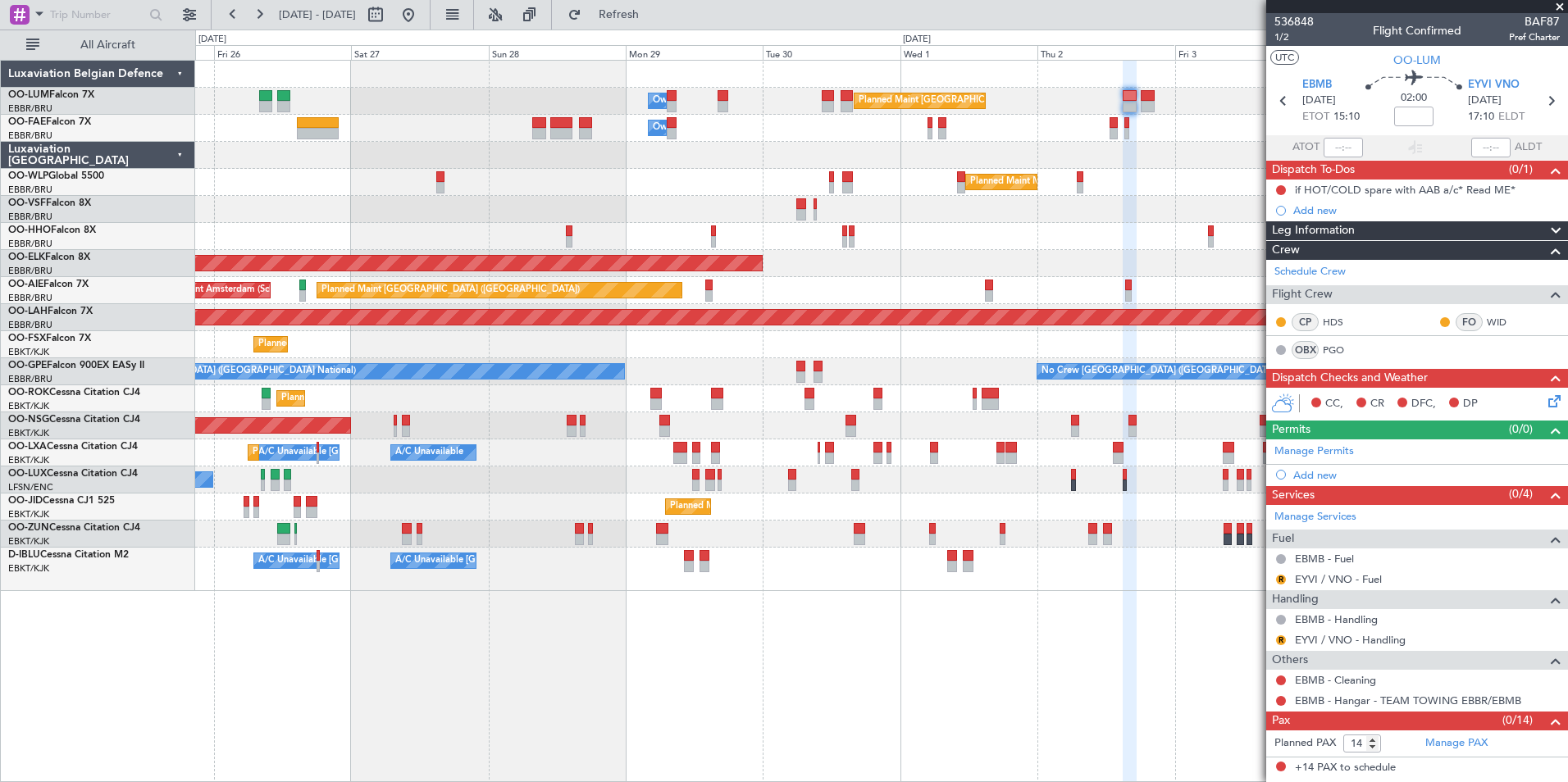
click at [1221, 697] on div "Planned Maint [GEOGRAPHIC_DATA] ([GEOGRAPHIC_DATA] National) Owner [GEOGRAPHIC_…" at bounding box center [881, 421] width 1373 height 723
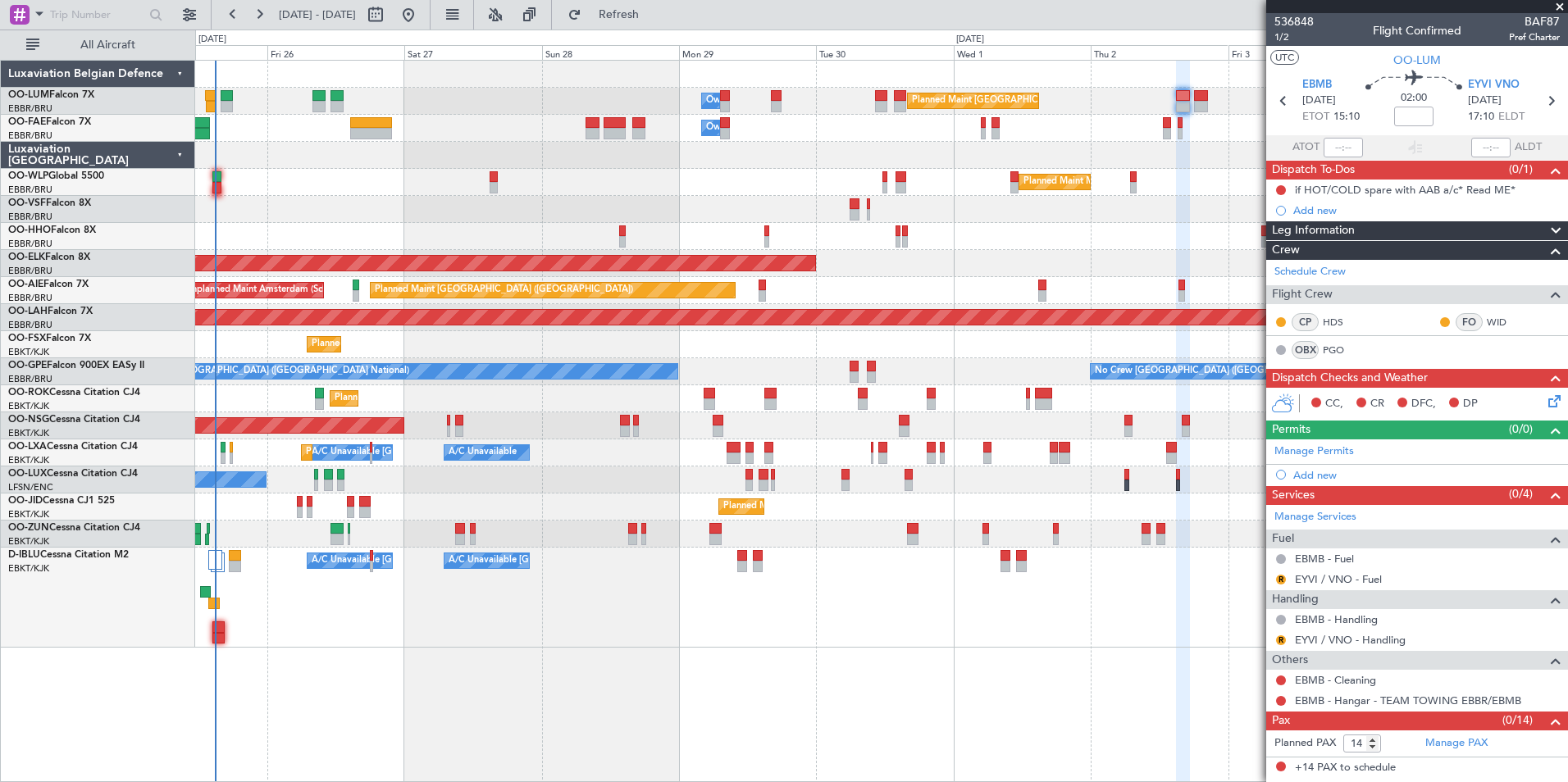
click at [865, 685] on div "Planned Maint [GEOGRAPHIC_DATA] ([GEOGRAPHIC_DATA] National) Owner [GEOGRAPHIC_…" at bounding box center [881, 421] width 1373 height 723
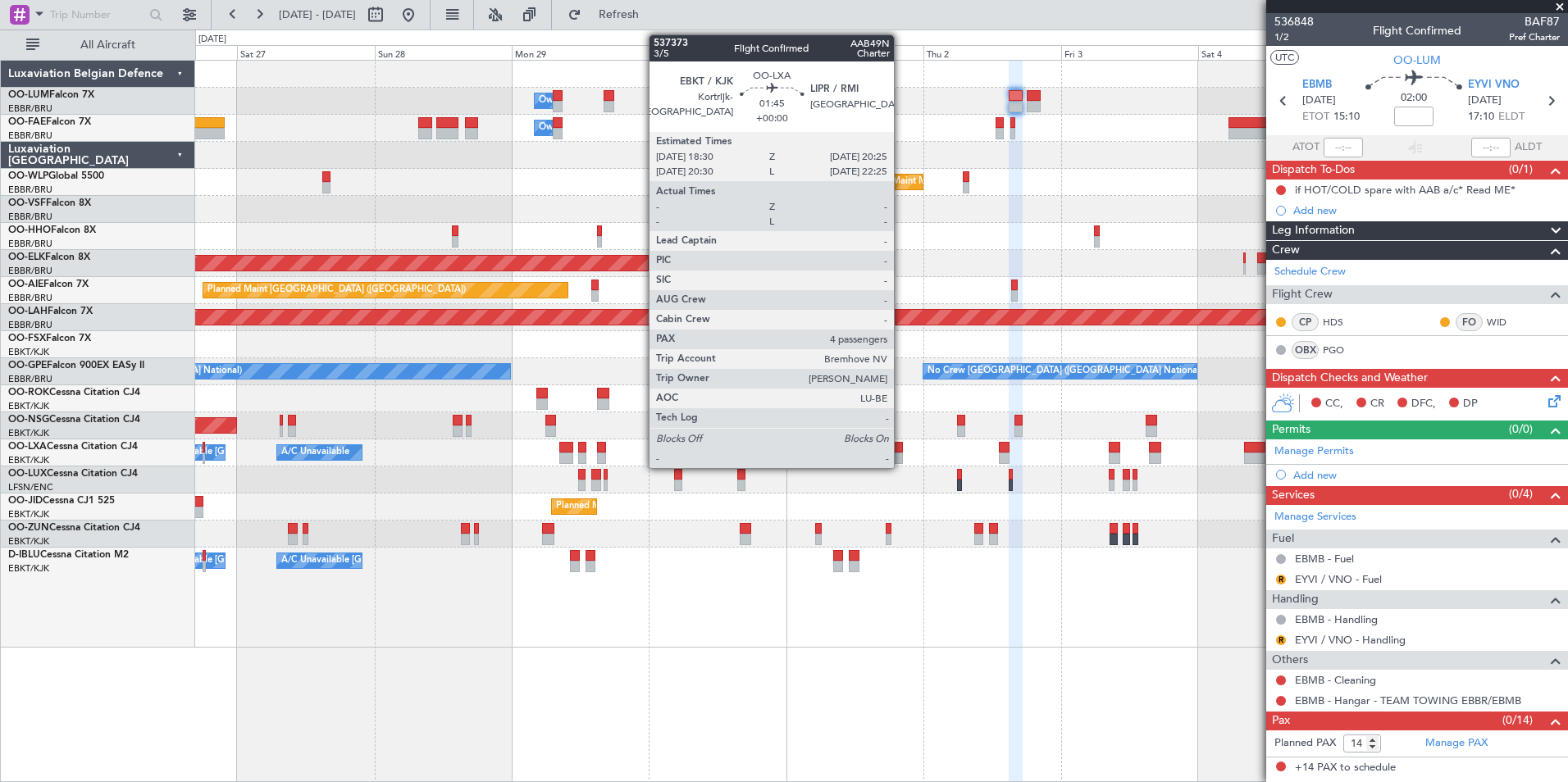
click at [901, 450] on div at bounding box center [898, 448] width 12 height 12
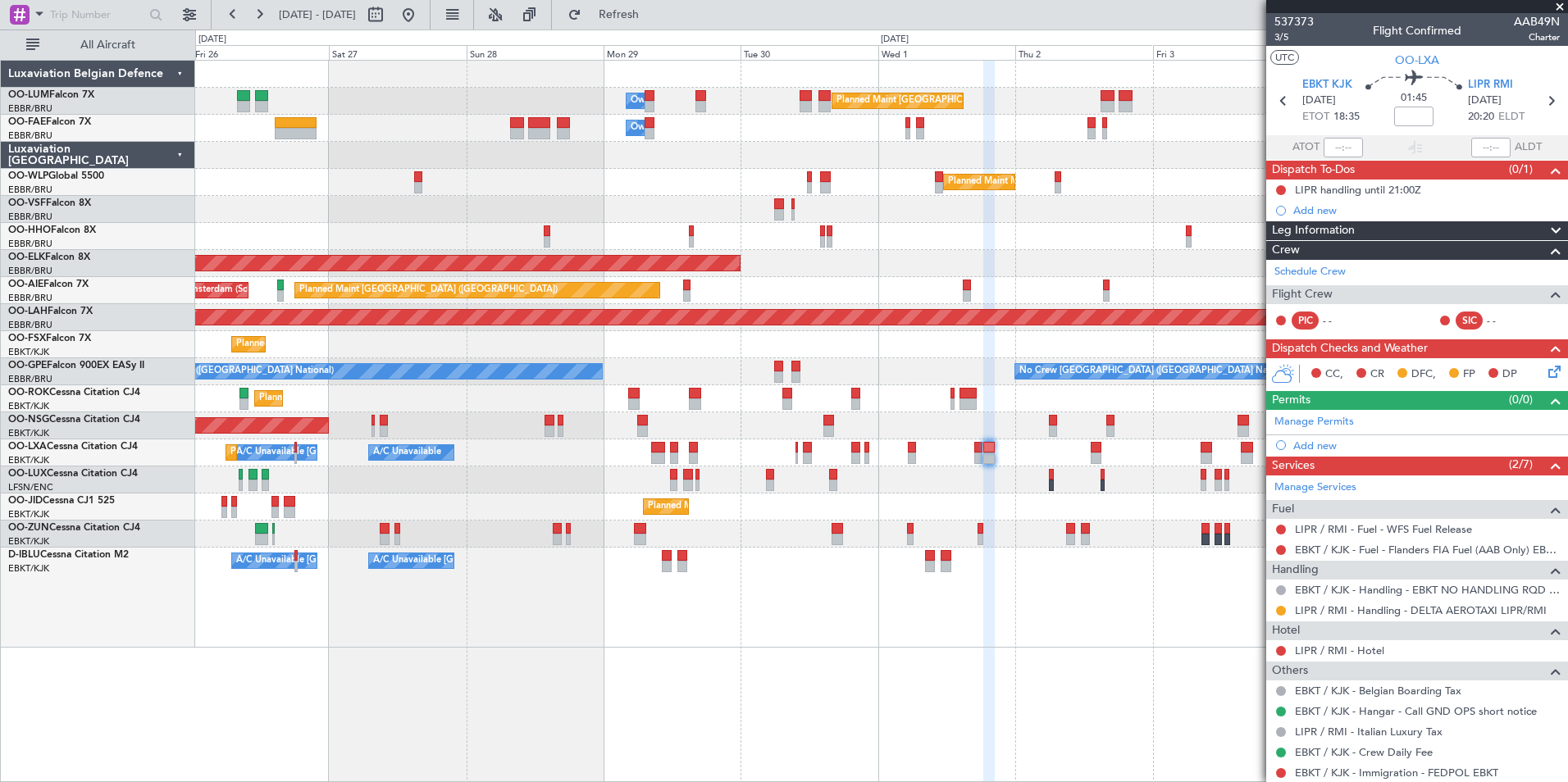
click at [647, 642] on div "Planned Maint [GEOGRAPHIC_DATA] ([GEOGRAPHIC_DATA] National) Owner [GEOGRAPHIC_…" at bounding box center [881, 421] width 1373 height 723
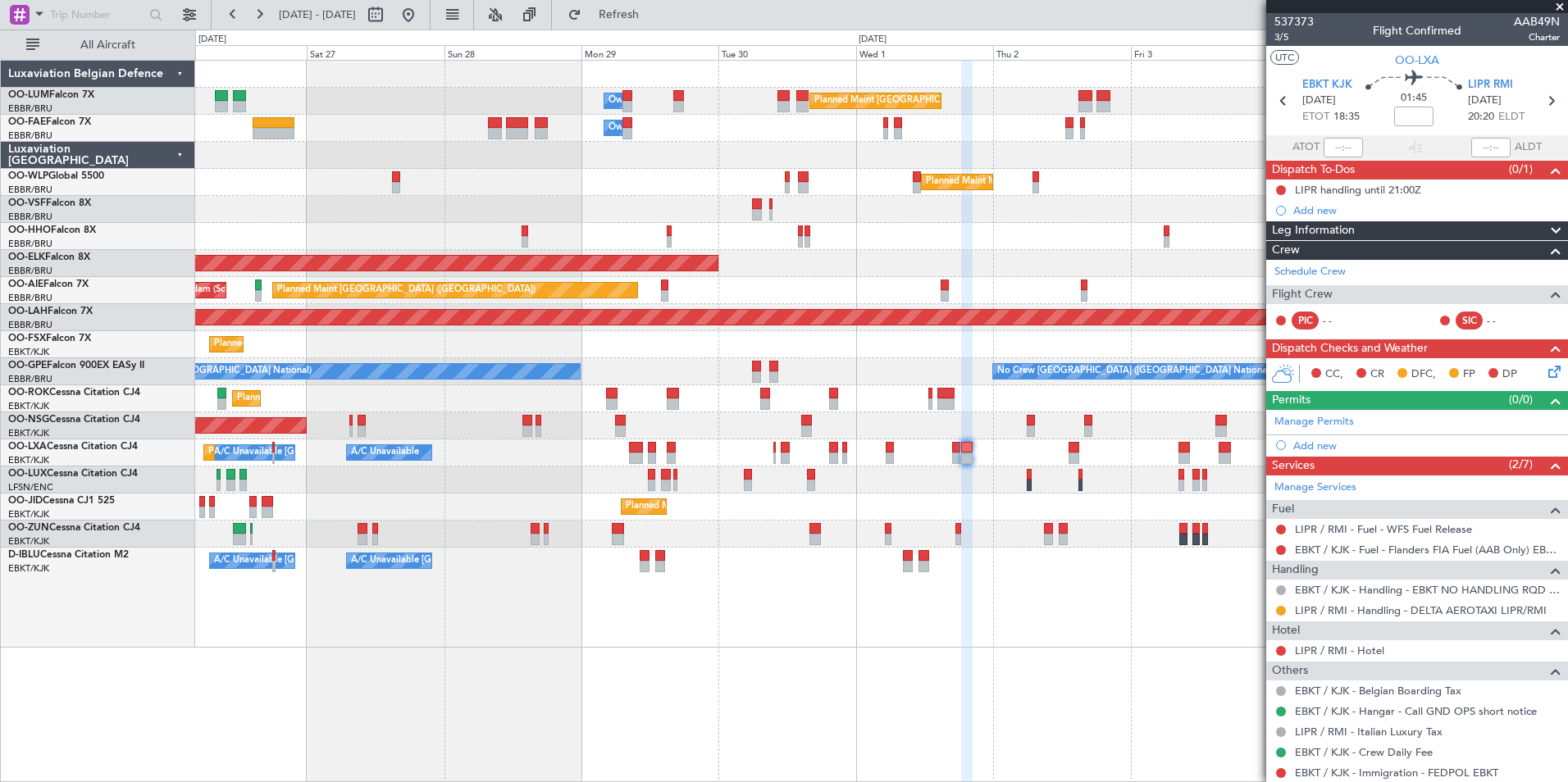
click at [804, 694] on div "Planned Maint [GEOGRAPHIC_DATA] ([GEOGRAPHIC_DATA] National) Owner [GEOGRAPHIC_…" at bounding box center [881, 421] width 1373 height 723
click at [891, 423] on div "Planned Maint [GEOGRAPHIC_DATA] ([GEOGRAPHIC_DATA])" at bounding box center [881, 426] width 1372 height 27
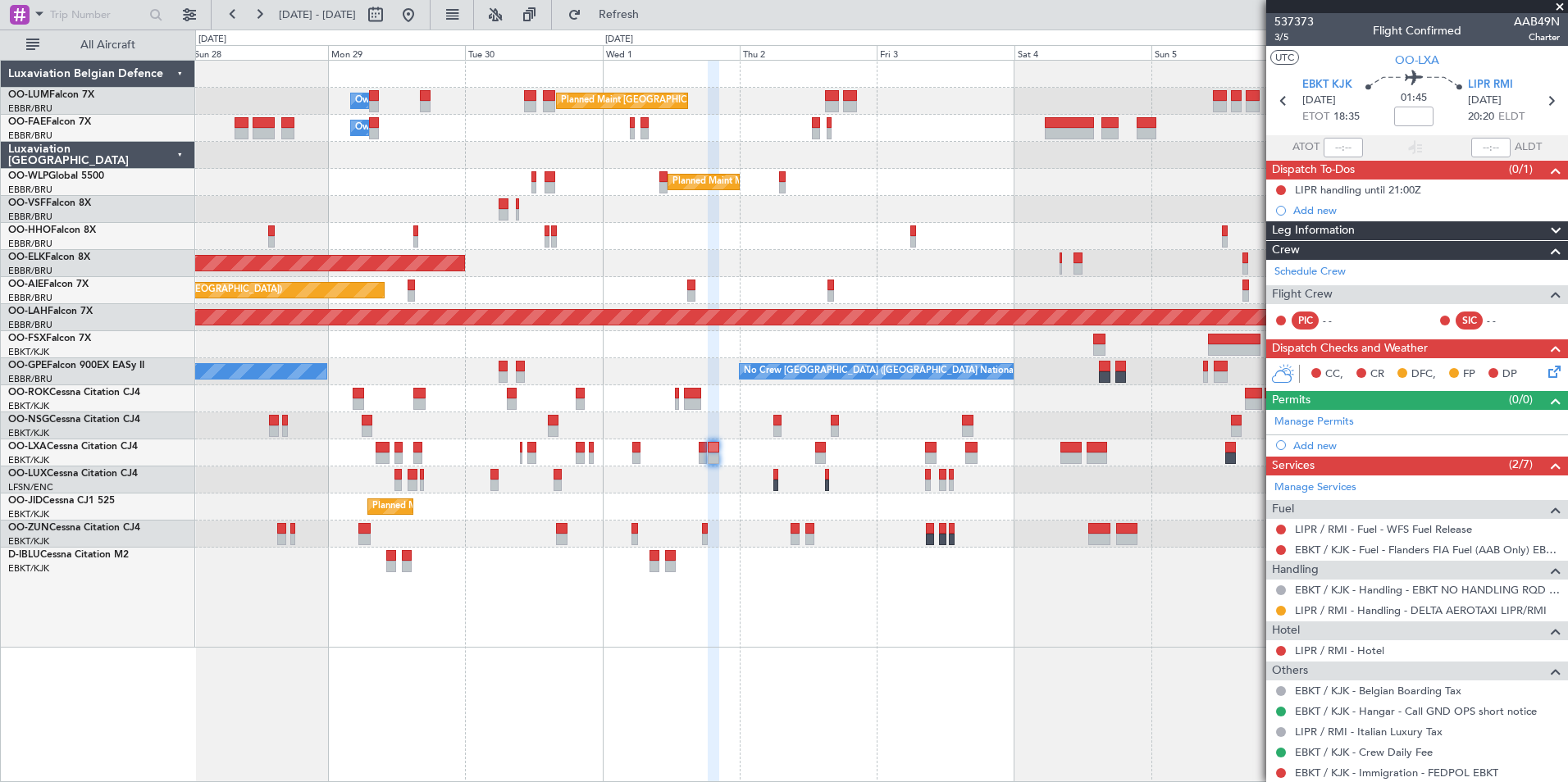
click at [773, 696] on div "Planned Maint [GEOGRAPHIC_DATA] ([GEOGRAPHIC_DATA] National) Owner [GEOGRAPHIC_…" at bounding box center [881, 421] width 1373 height 723
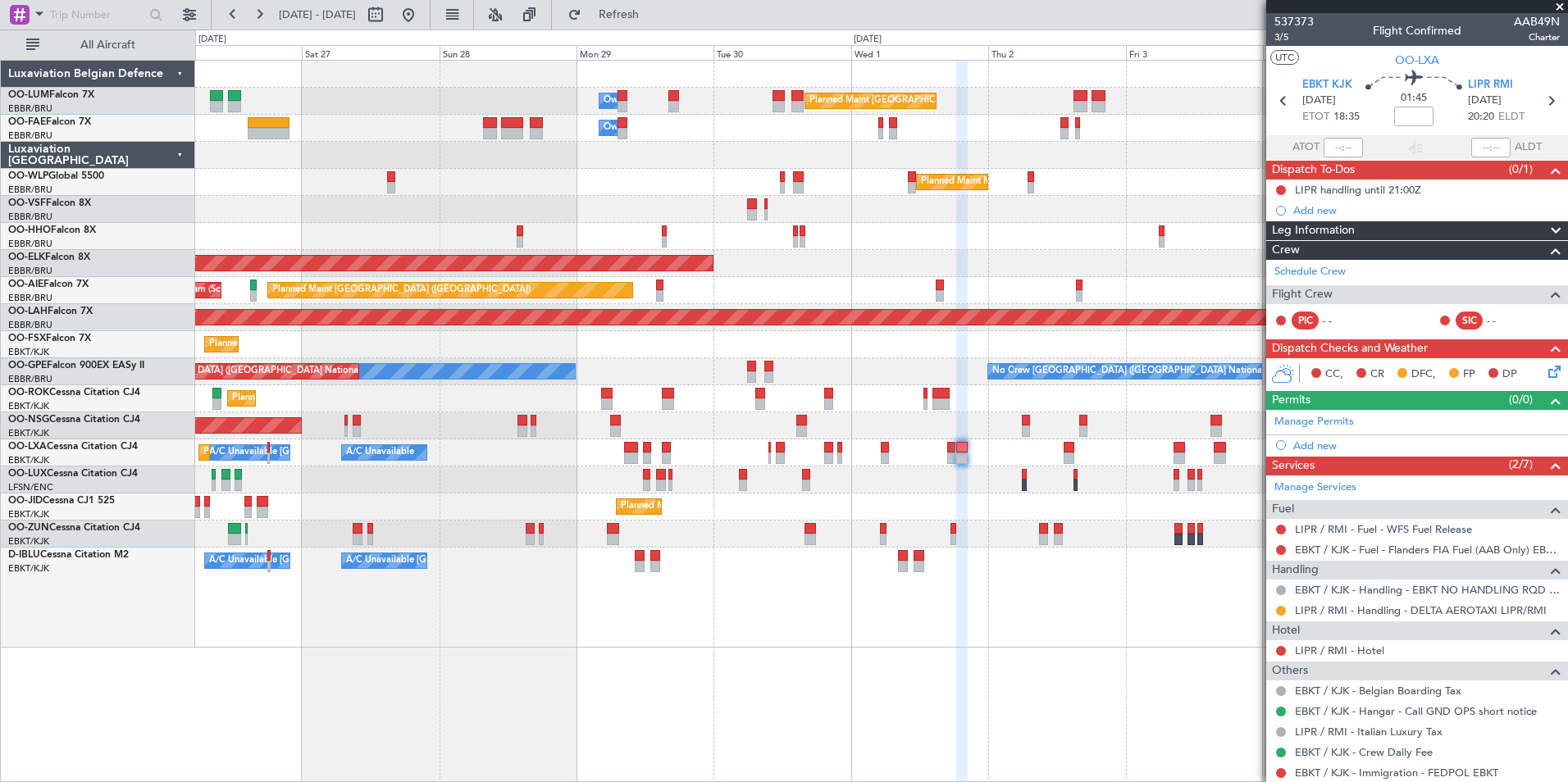
click at [636, 644] on div "A/C Unavailable [GEOGRAPHIC_DATA]-[GEOGRAPHIC_DATA] A/C Unavailable [GEOGRAPHIC…" at bounding box center [881, 598] width 1372 height 100
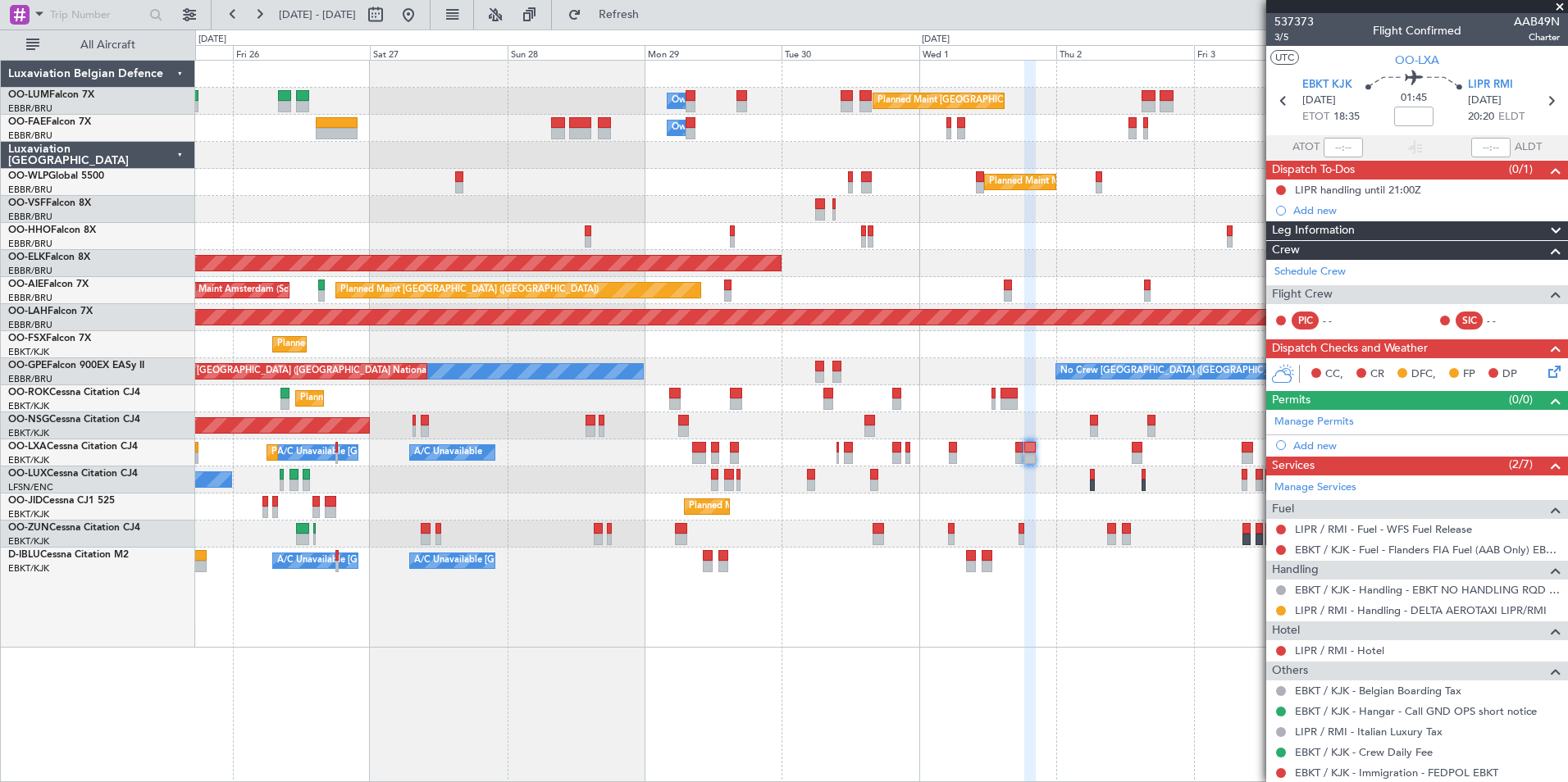
click at [702, 636] on div "Planned Maint [GEOGRAPHIC_DATA] ([GEOGRAPHIC_DATA] National) Owner [GEOGRAPHIC_…" at bounding box center [881, 421] width 1373 height 723
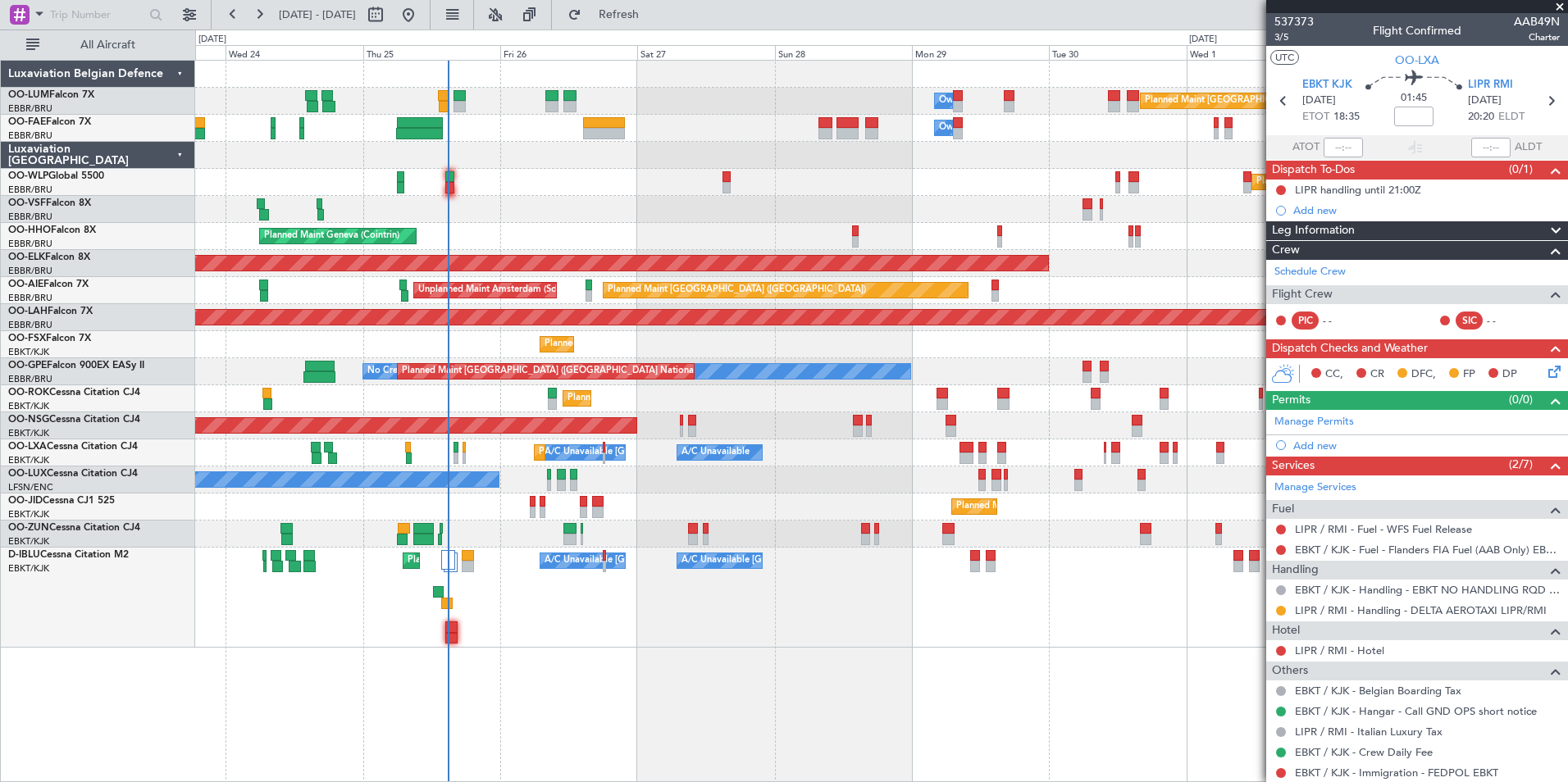
click at [832, 687] on div "Planned Maint [GEOGRAPHIC_DATA] ([GEOGRAPHIC_DATA] National) Owner [GEOGRAPHIC_…" at bounding box center [881, 421] width 1373 height 723
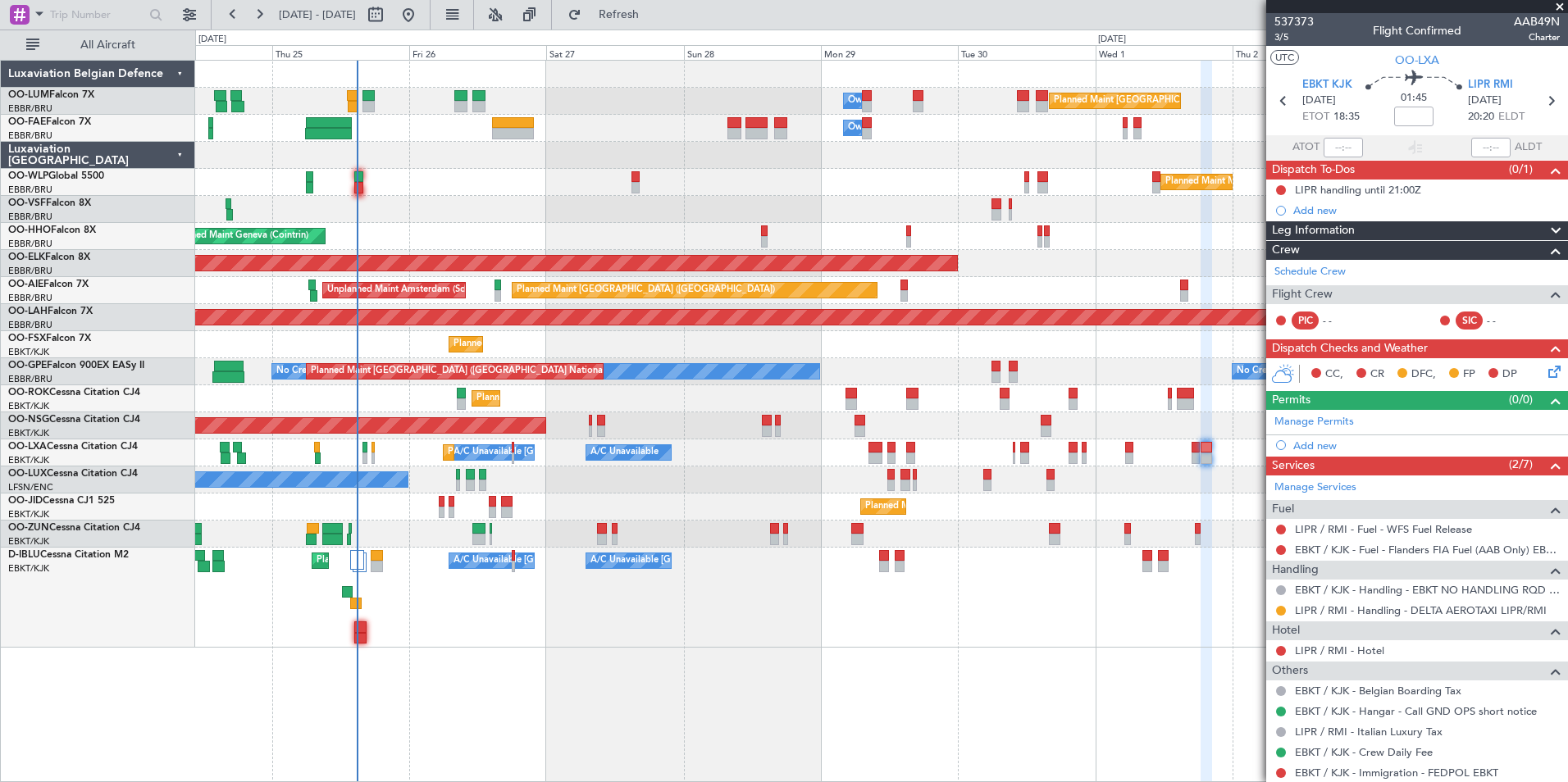
click at [718, 690] on div "Planned Maint [GEOGRAPHIC_DATA] ([GEOGRAPHIC_DATA] National) Owner [GEOGRAPHIC_…" at bounding box center [881, 421] width 1373 height 723
click at [652, 3] on button "Refresh" at bounding box center [608, 15] width 98 height 26
click at [649, 14] on span "Refresh" at bounding box center [619, 15] width 69 height 12
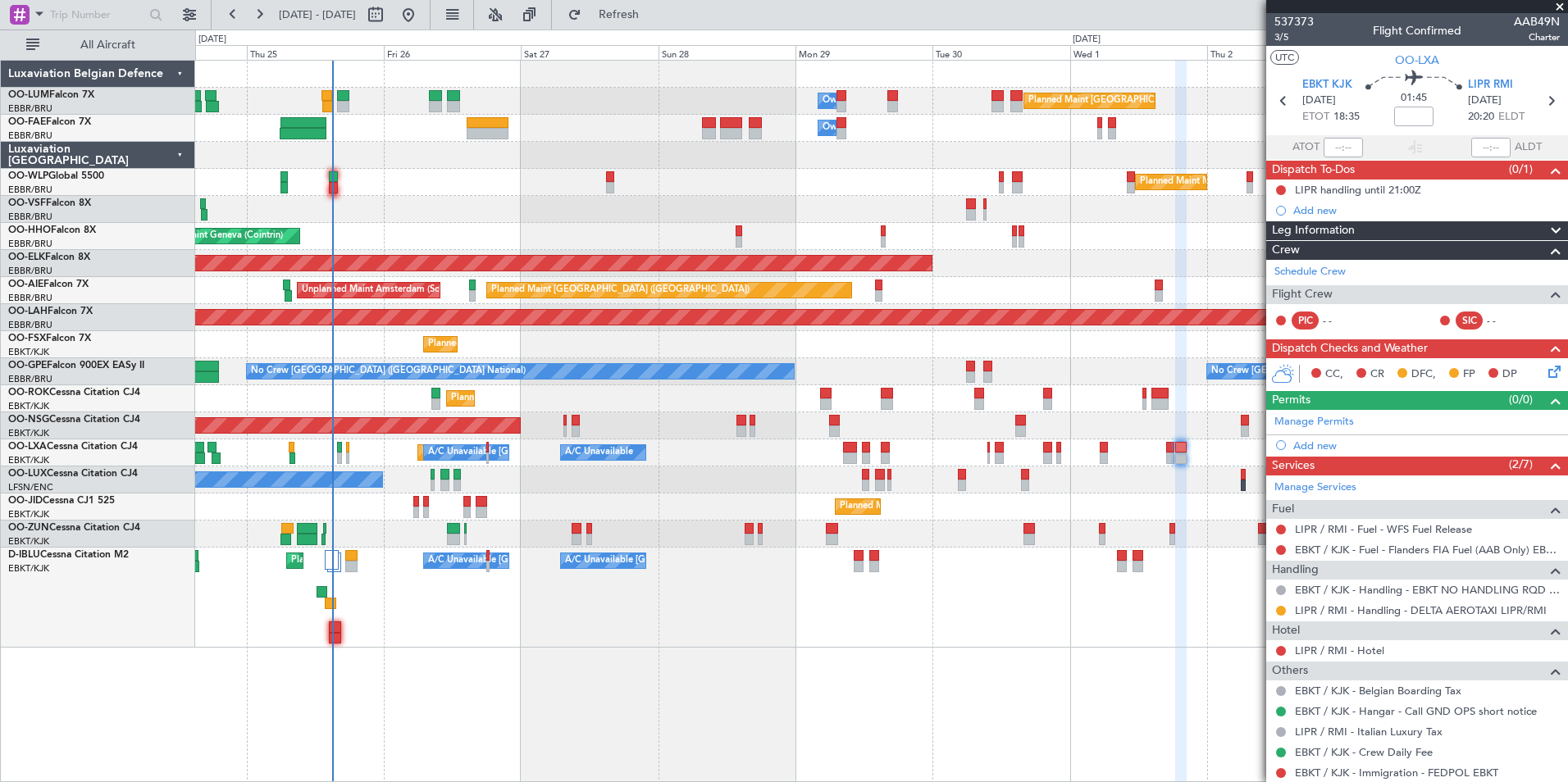
click at [1039, 676] on div "Planned Maint [GEOGRAPHIC_DATA] ([GEOGRAPHIC_DATA] National) Owner [GEOGRAPHIC_…" at bounding box center [881, 421] width 1373 height 723
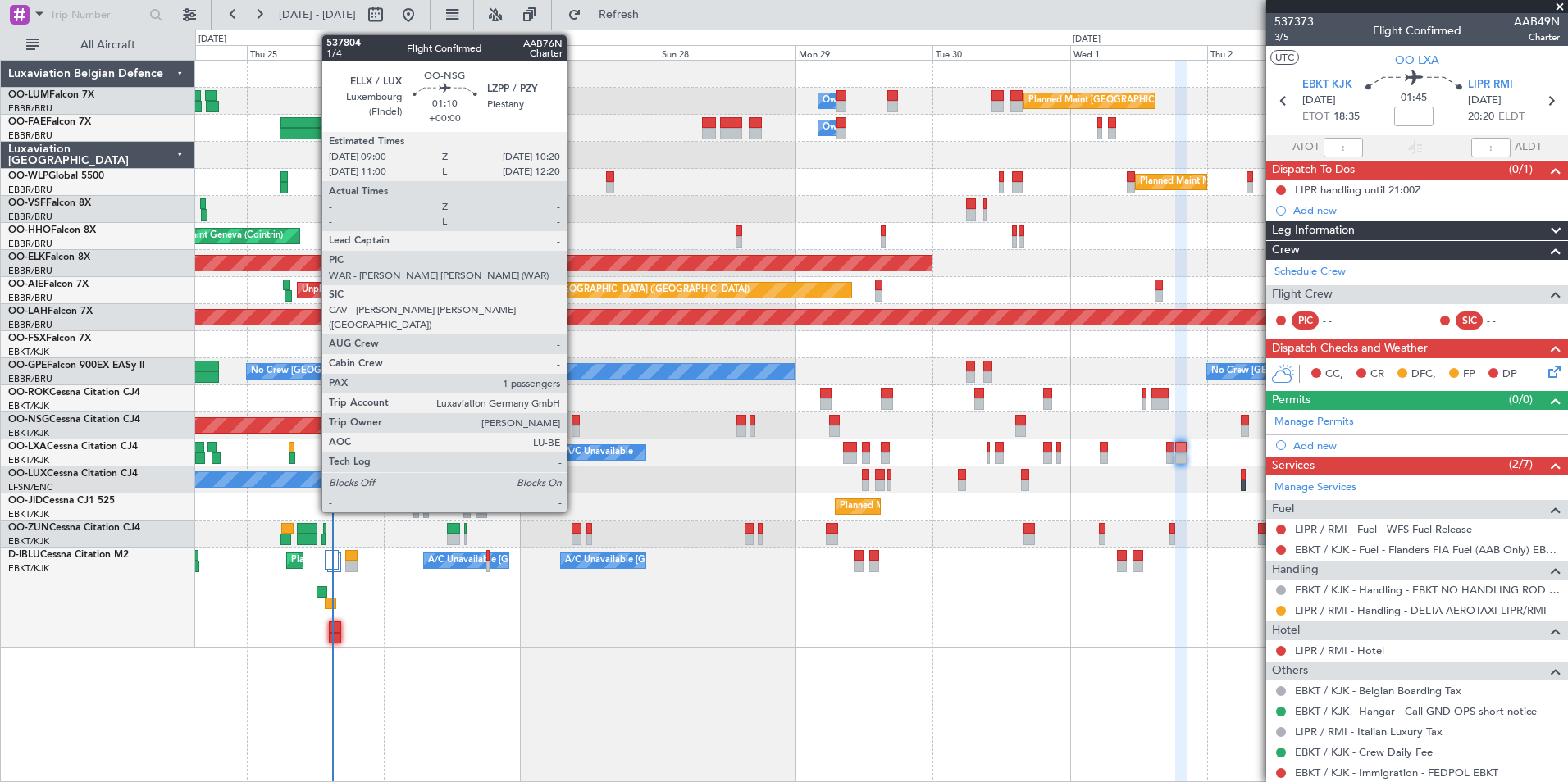
click at [574, 425] on div at bounding box center [575, 421] width 8 height 12
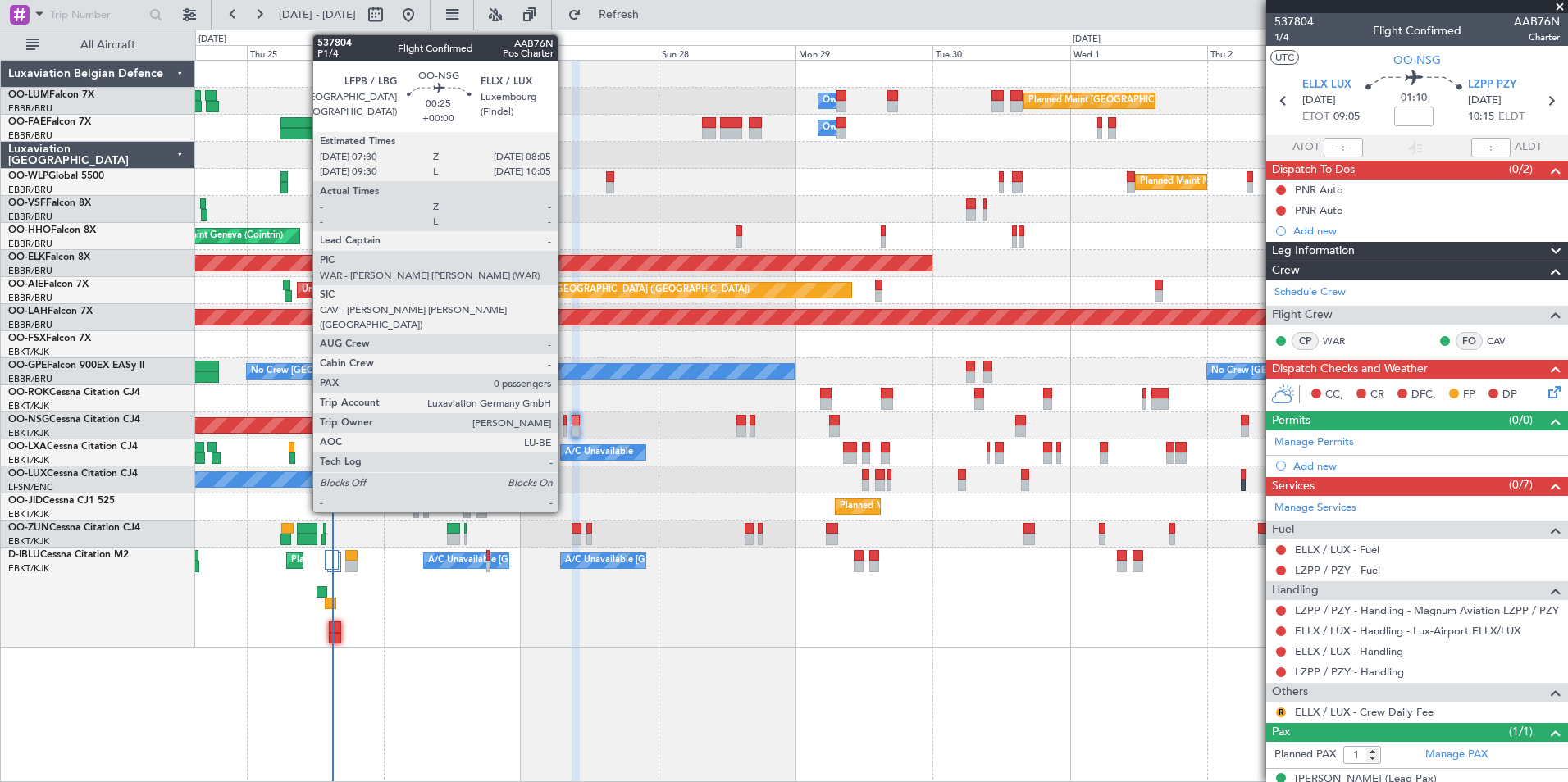
click at [565, 422] on div at bounding box center [566, 421] width 4 height 12
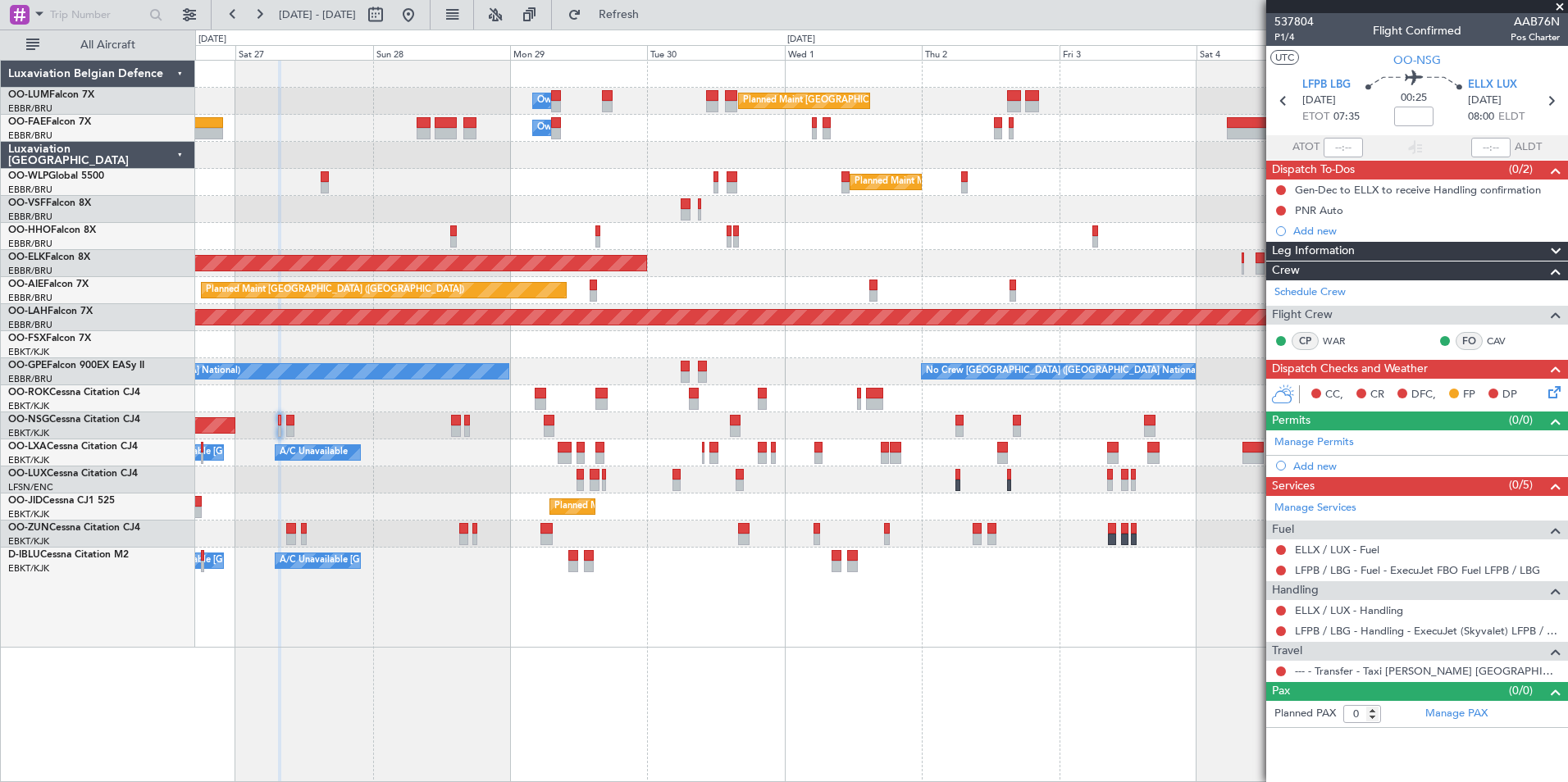
click at [554, 604] on div "A/C Unavailable [GEOGRAPHIC_DATA]-[GEOGRAPHIC_DATA] A/C Unavailable [GEOGRAPHIC…" at bounding box center [881, 598] width 1372 height 100
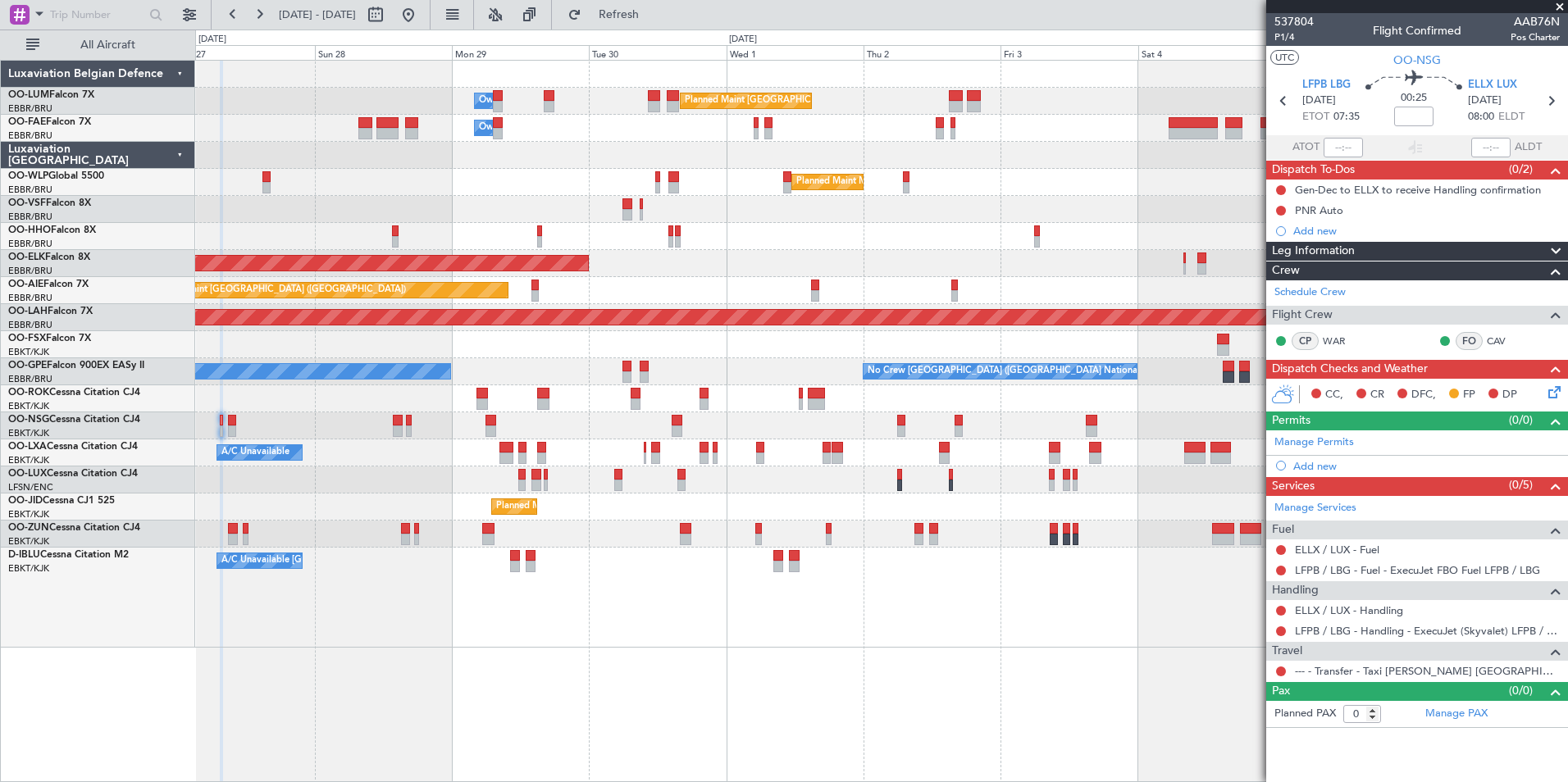
click at [676, 613] on div "A/C Unavailable Kortrijk-Wevelgem Planned Maint Nice (Côte d'Azur Airport) A/C …" at bounding box center [881, 598] width 1372 height 100
click at [666, 618] on div "A/C Unavailable Kortrijk-Wevelgem Planned Maint Nice (Côte d'Azur Airport) A/C …" at bounding box center [881, 598] width 1372 height 100
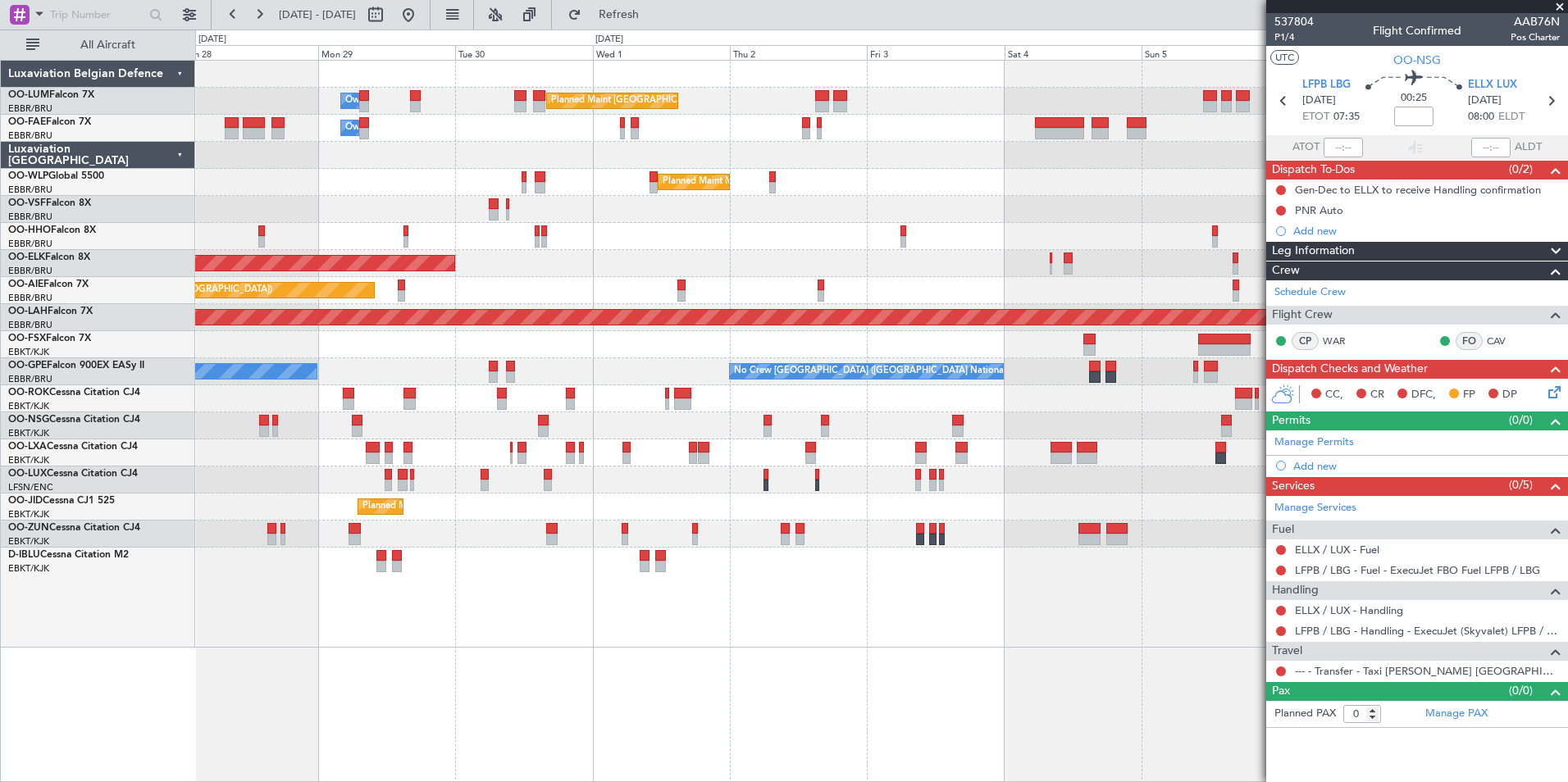
click at [698, 625] on div "A/C Unavailable Brussels (Brussels National) A/C Unavailable Kortrijk-Wevelgem" at bounding box center [881, 598] width 1372 height 100
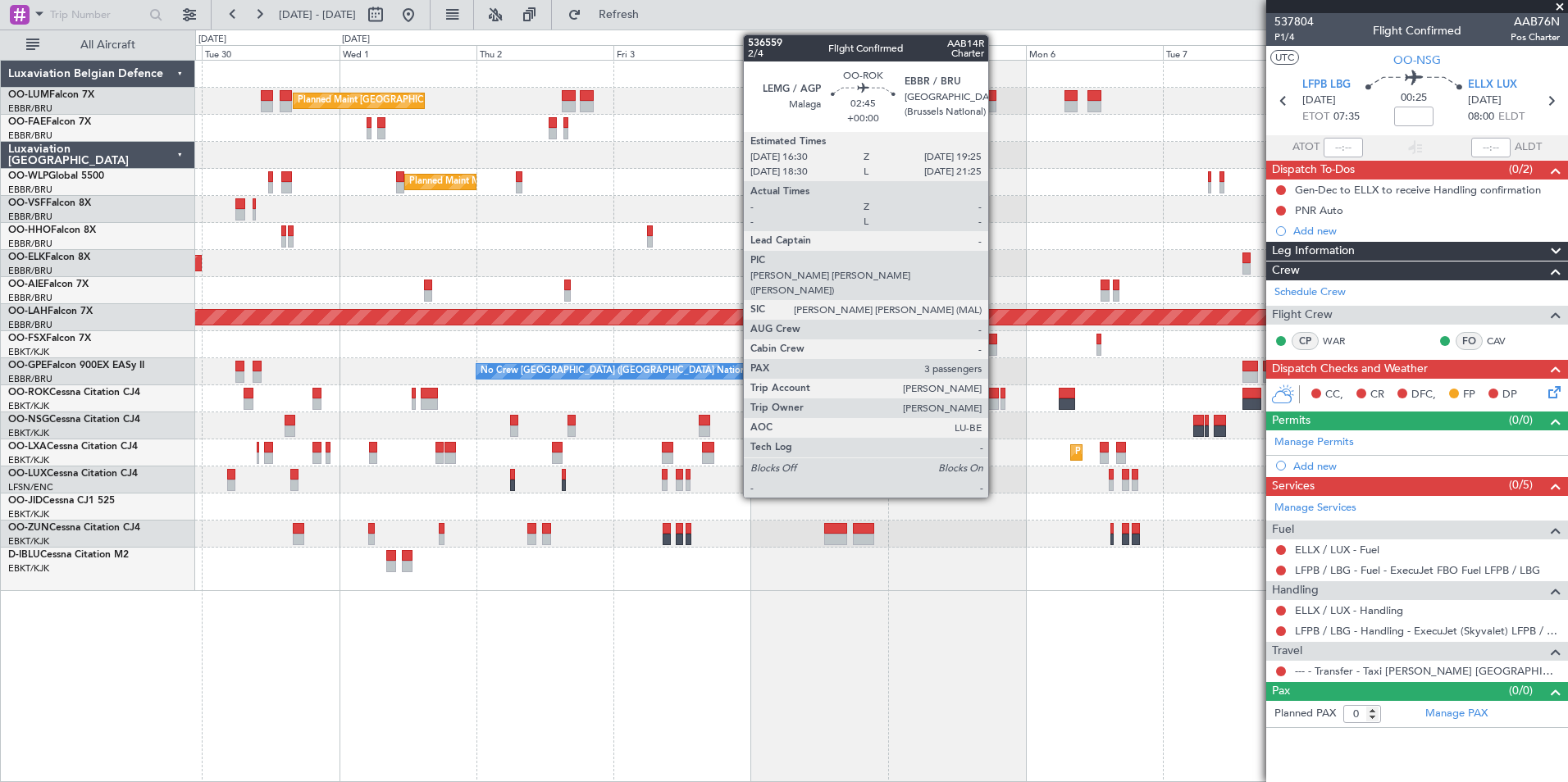
click at [996, 396] on div at bounding box center [991, 394] width 17 height 12
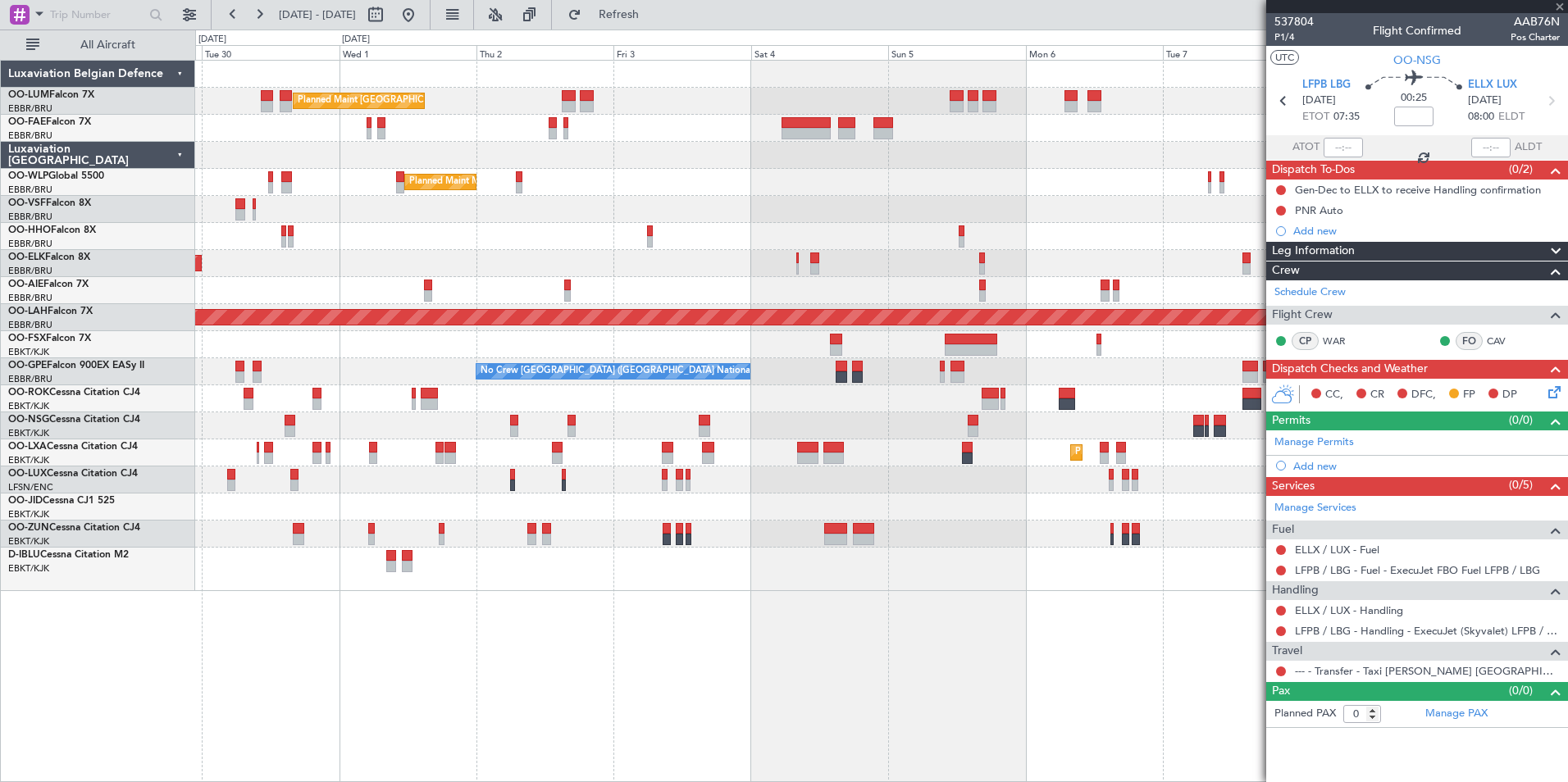
type input "3"
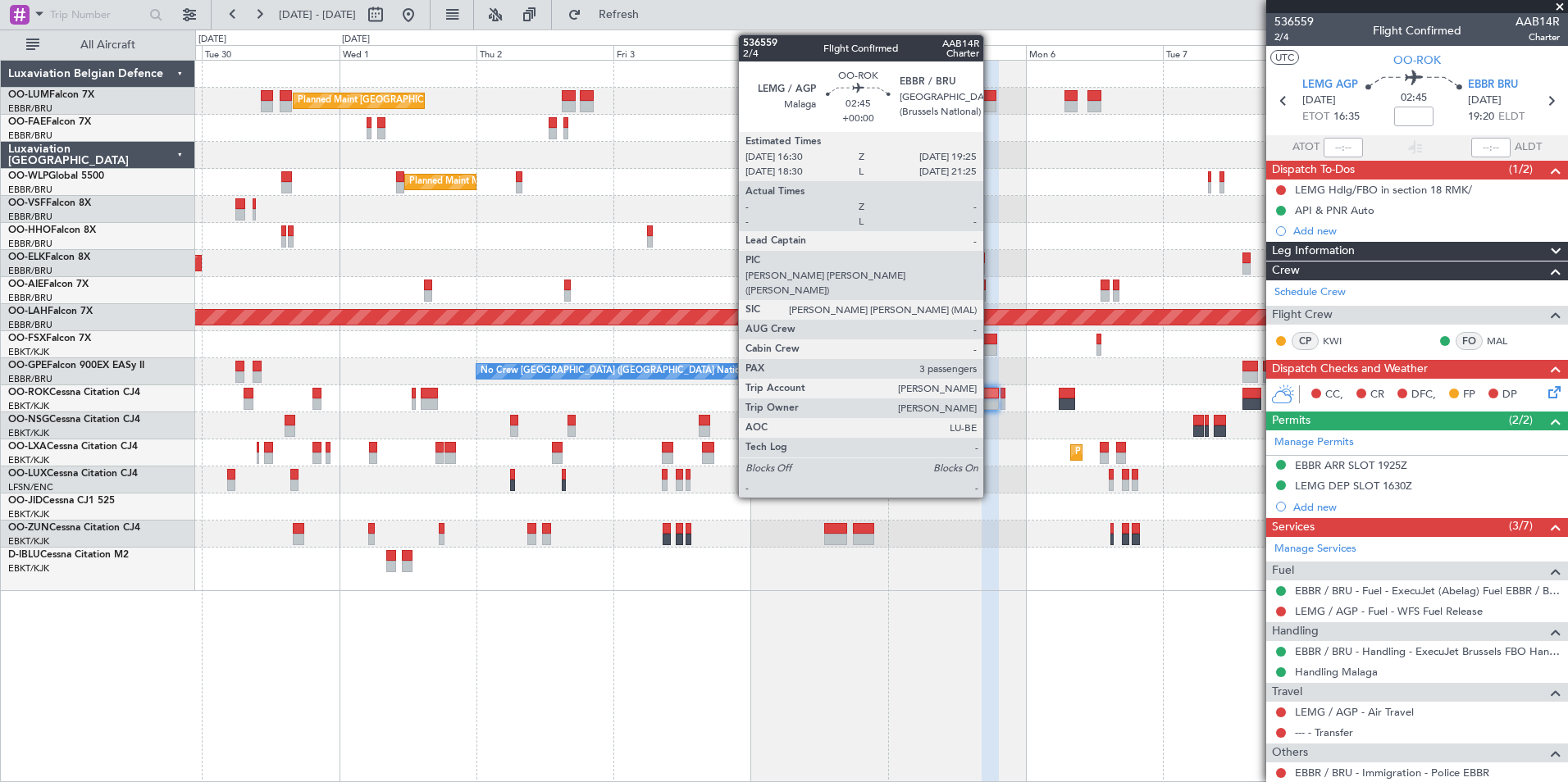
click at [991, 401] on div at bounding box center [991, 405] width 17 height 12
click at [989, 394] on div at bounding box center [991, 394] width 17 height 12
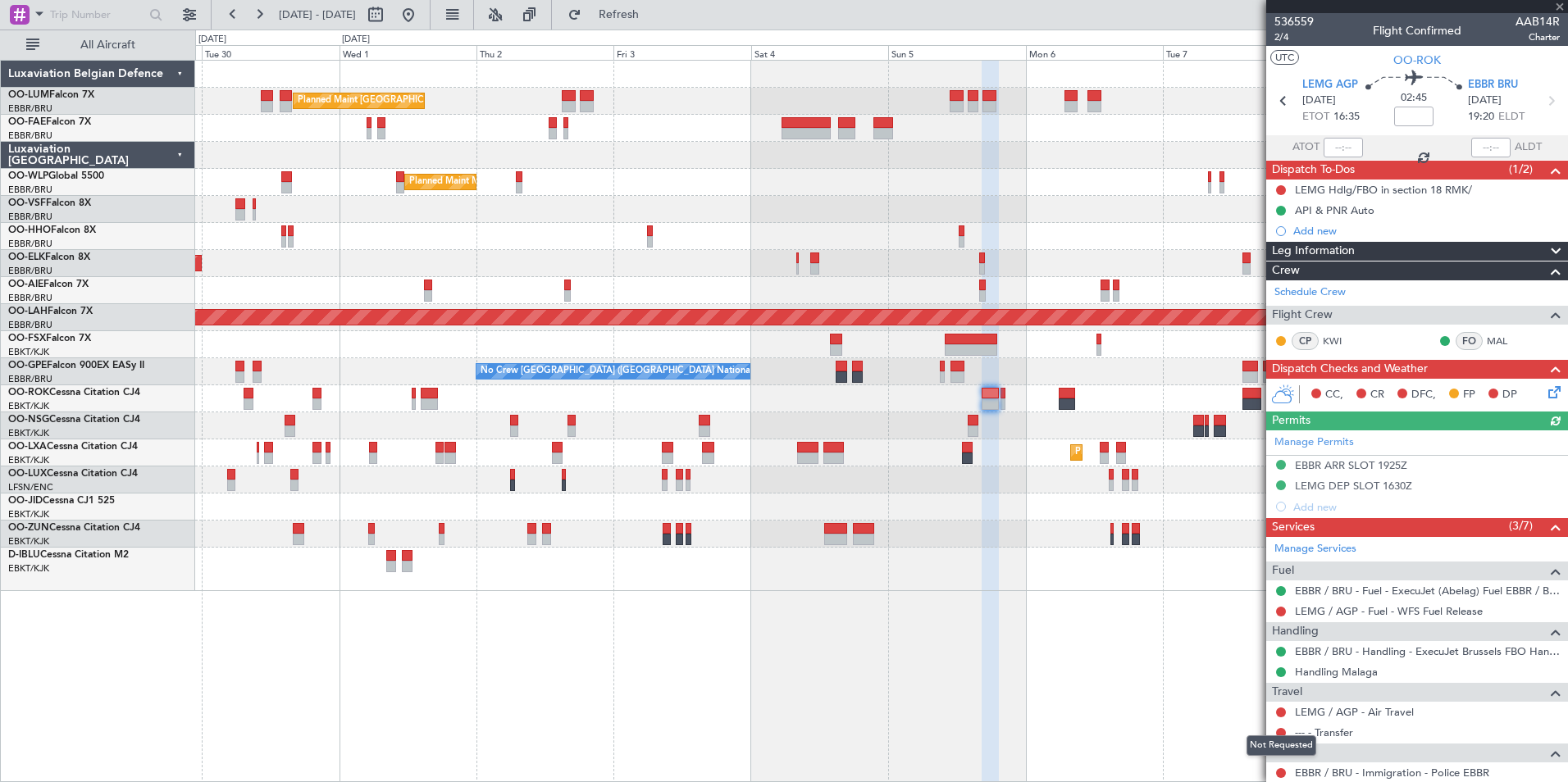
click at [1324, 732] on mat-tooltip-component "Not Requested" at bounding box center [1282, 745] width 93 height 44
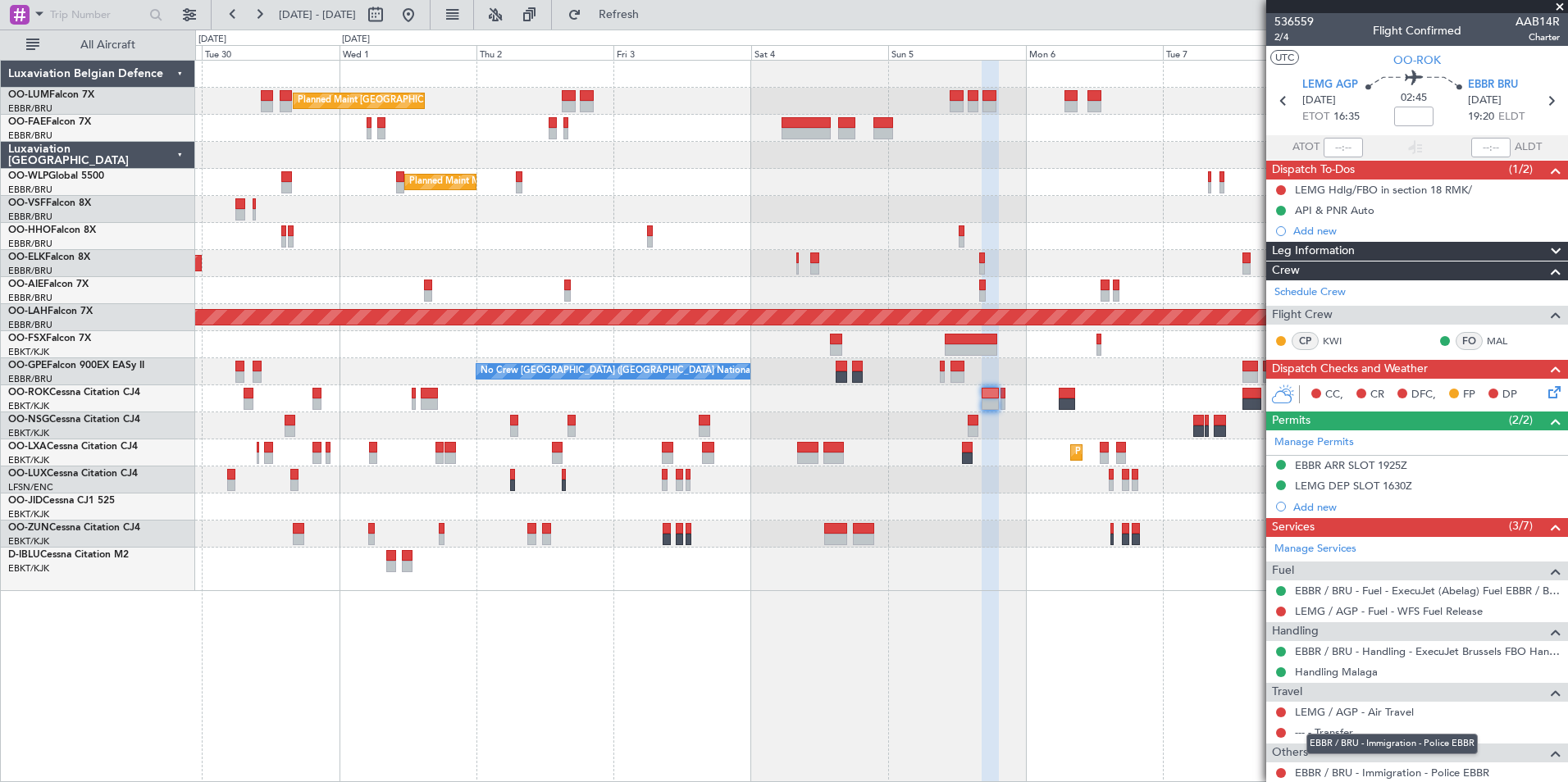
click at [1347, 733] on mat-tooltip-component "EBBR / BRU - Immigration - Police EBBR" at bounding box center [1392, 744] width 194 height 44
click at [1335, 729] on link "--- - Transfer" at bounding box center [1324, 733] width 58 height 14
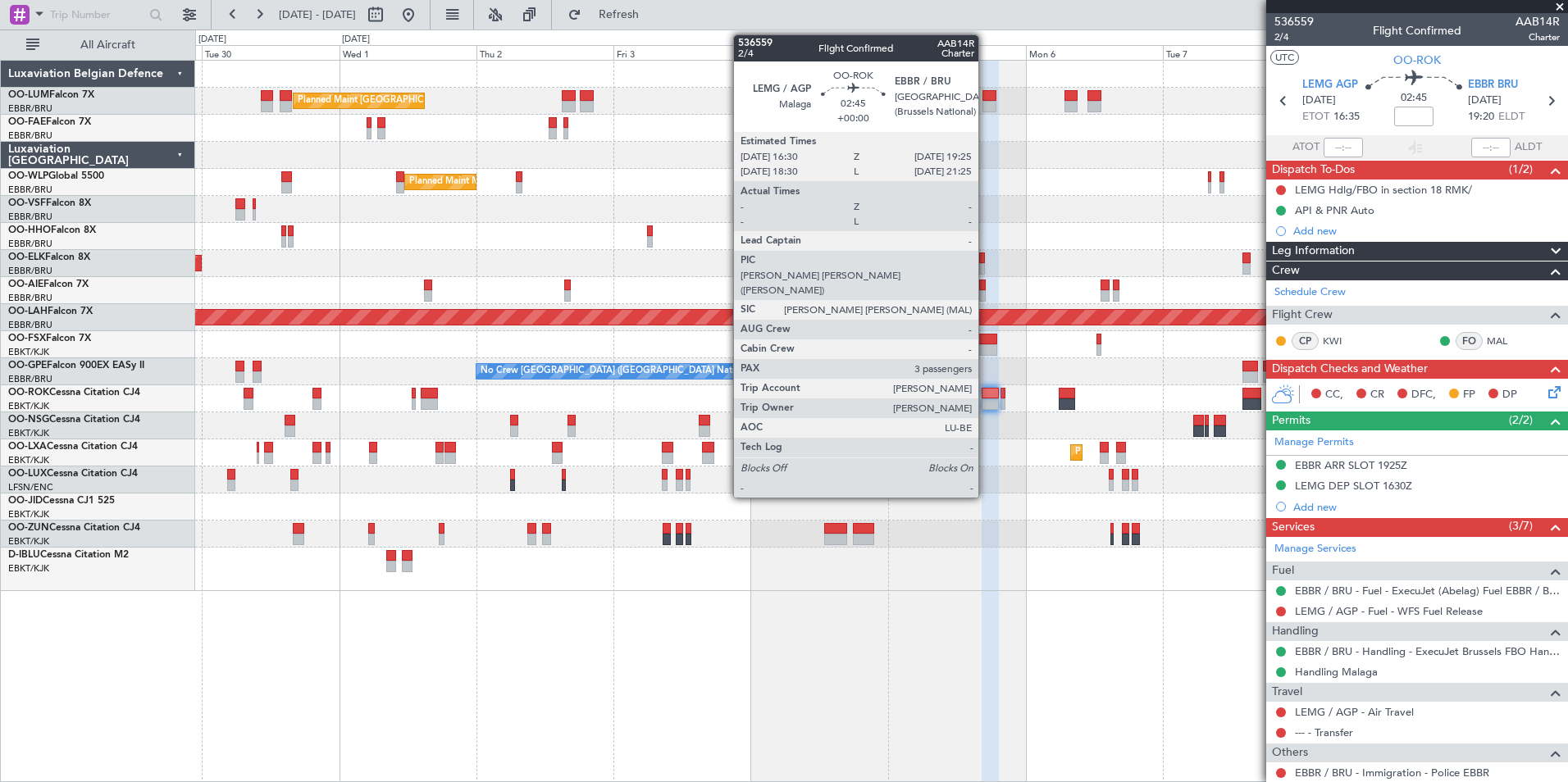
click at [986, 393] on div at bounding box center [991, 394] width 17 height 12
click at [988, 395] on div at bounding box center [991, 394] width 17 height 12
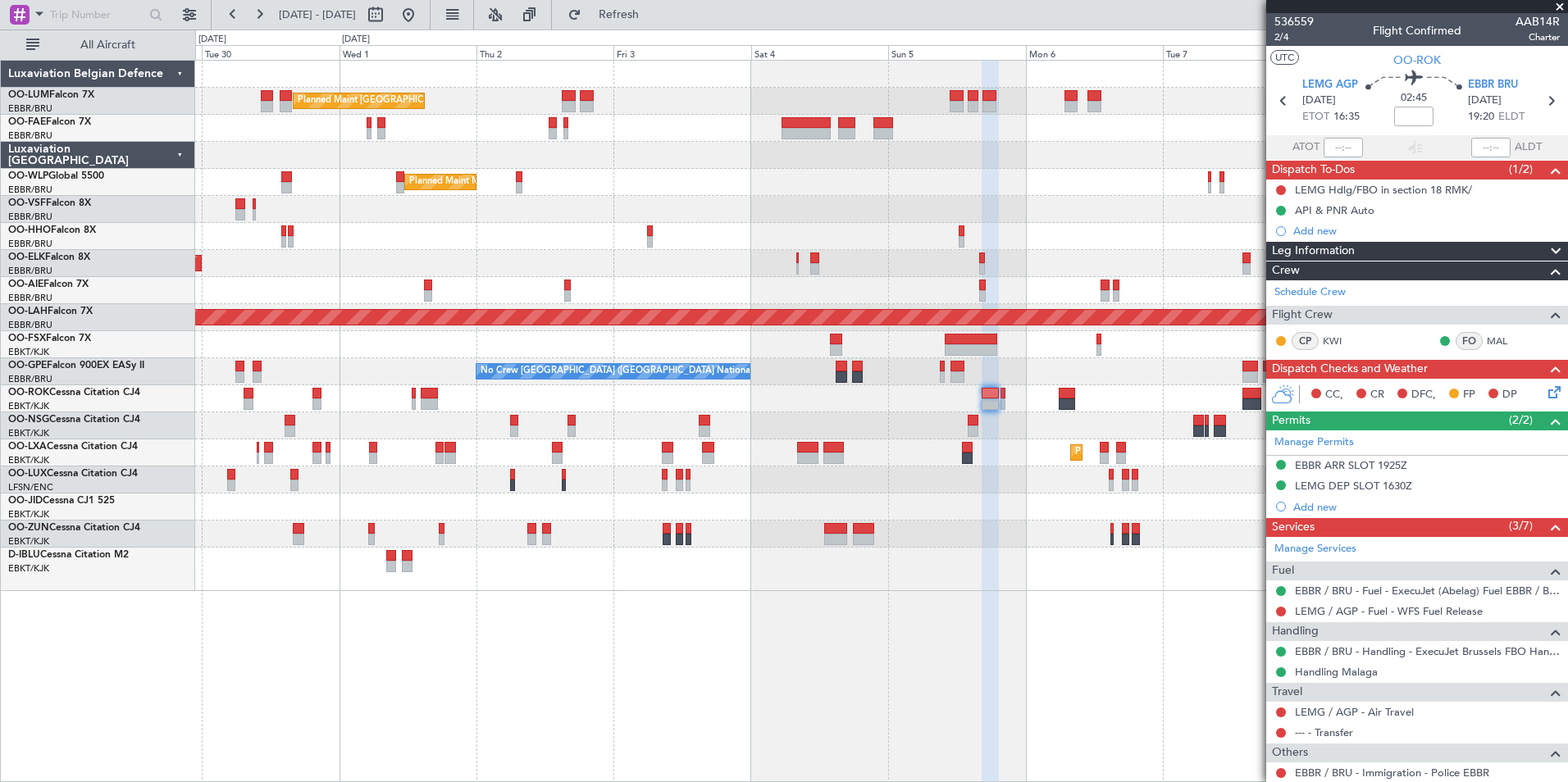
click at [714, 687] on div "Planned Maint [GEOGRAPHIC_DATA] ([GEOGRAPHIC_DATA] National) Owner [GEOGRAPHIC_…" at bounding box center [881, 421] width 1373 height 723
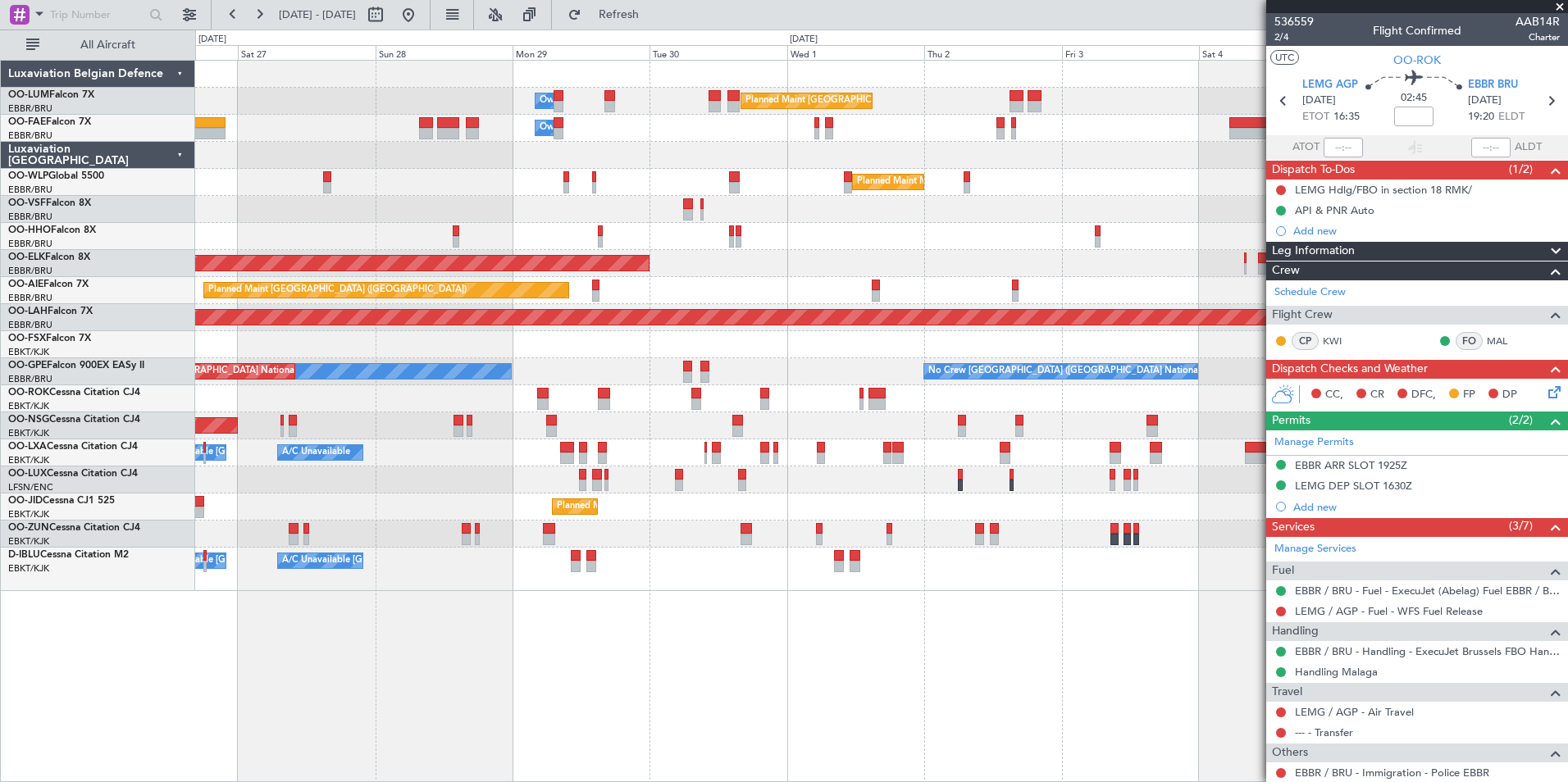
click at [783, 693] on div "Planned Maint [GEOGRAPHIC_DATA] ([GEOGRAPHIC_DATA] National) Owner [GEOGRAPHIC_…" at bounding box center [881, 421] width 1373 height 723
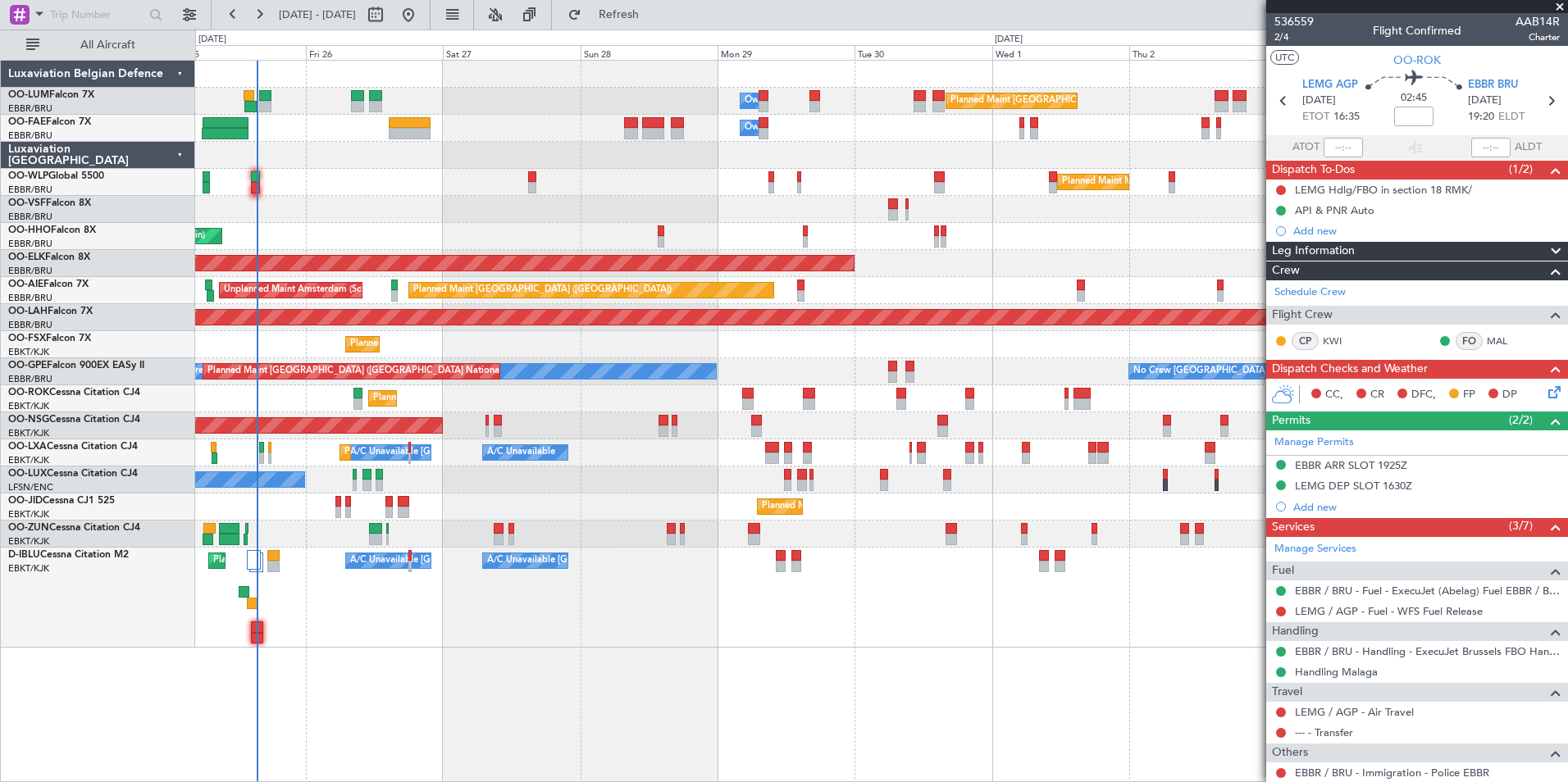
click at [728, 696] on div "Planned Maint [GEOGRAPHIC_DATA] ([GEOGRAPHIC_DATA] National) Owner [GEOGRAPHIC_…" at bounding box center [881, 421] width 1373 height 723
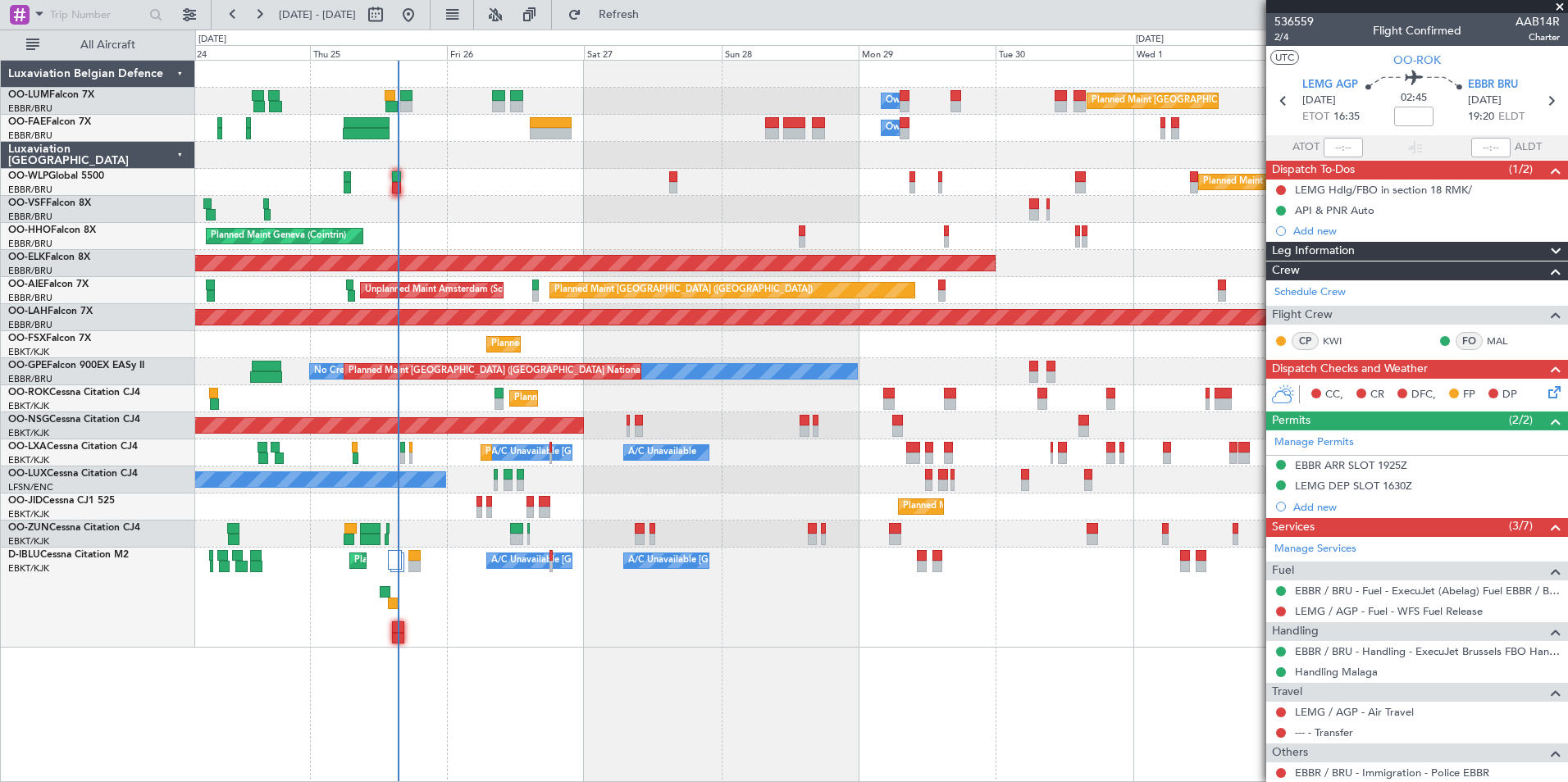
click at [588, 673] on div "Planned Maint [GEOGRAPHIC_DATA] ([GEOGRAPHIC_DATA] National) Owner [GEOGRAPHIC_…" at bounding box center [881, 421] width 1373 height 723
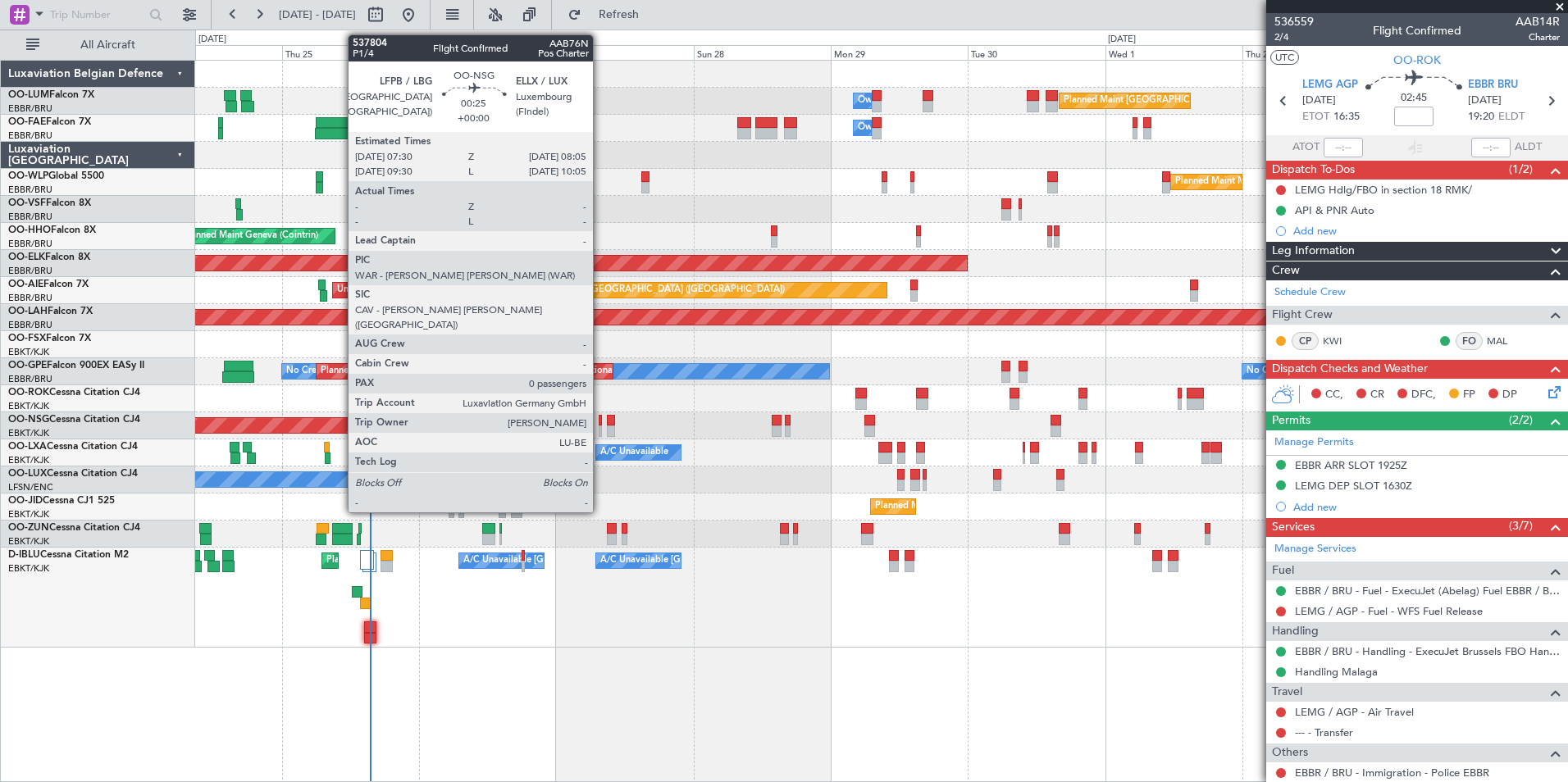
click at [601, 422] on div at bounding box center [601, 421] width 4 height 12
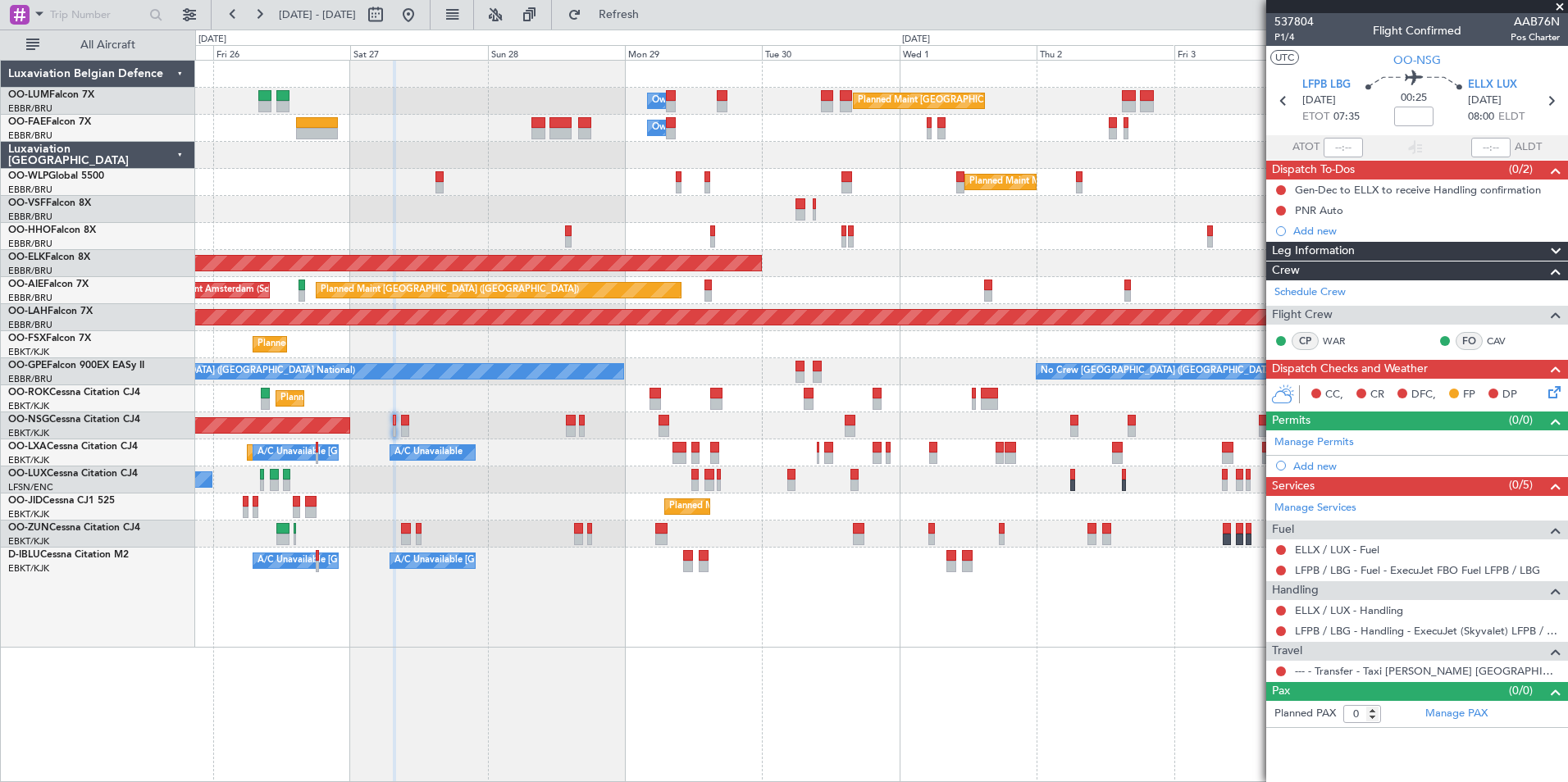
click at [777, 687] on div "Planned Maint [GEOGRAPHIC_DATA] ([GEOGRAPHIC_DATA] National) Owner [GEOGRAPHIC_…" at bounding box center [881, 421] width 1373 height 723
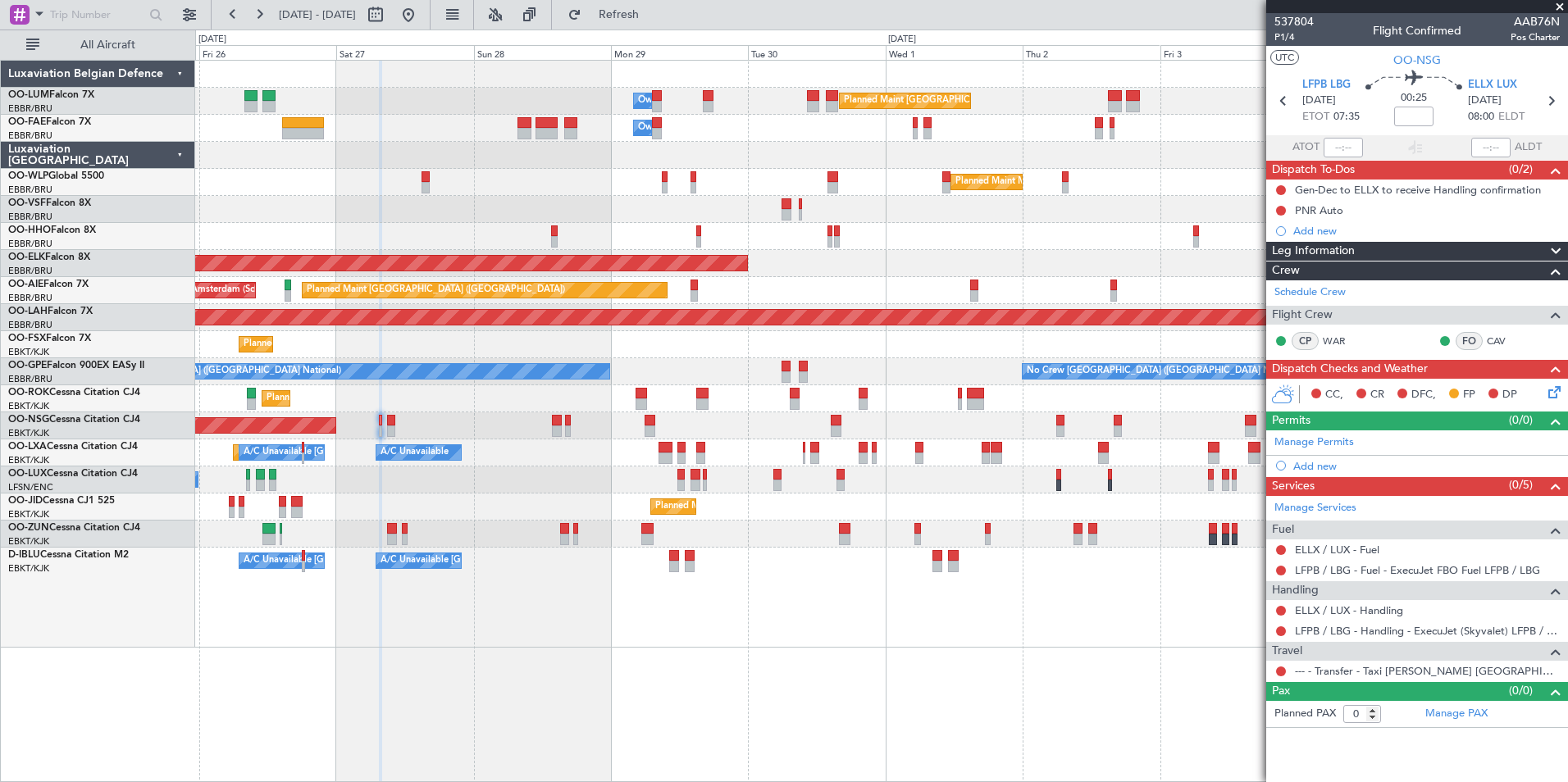
click at [797, 699] on div "Planned Maint [GEOGRAPHIC_DATA] ([GEOGRAPHIC_DATA] National) Owner [GEOGRAPHIC_…" at bounding box center [881, 421] width 1373 height 723
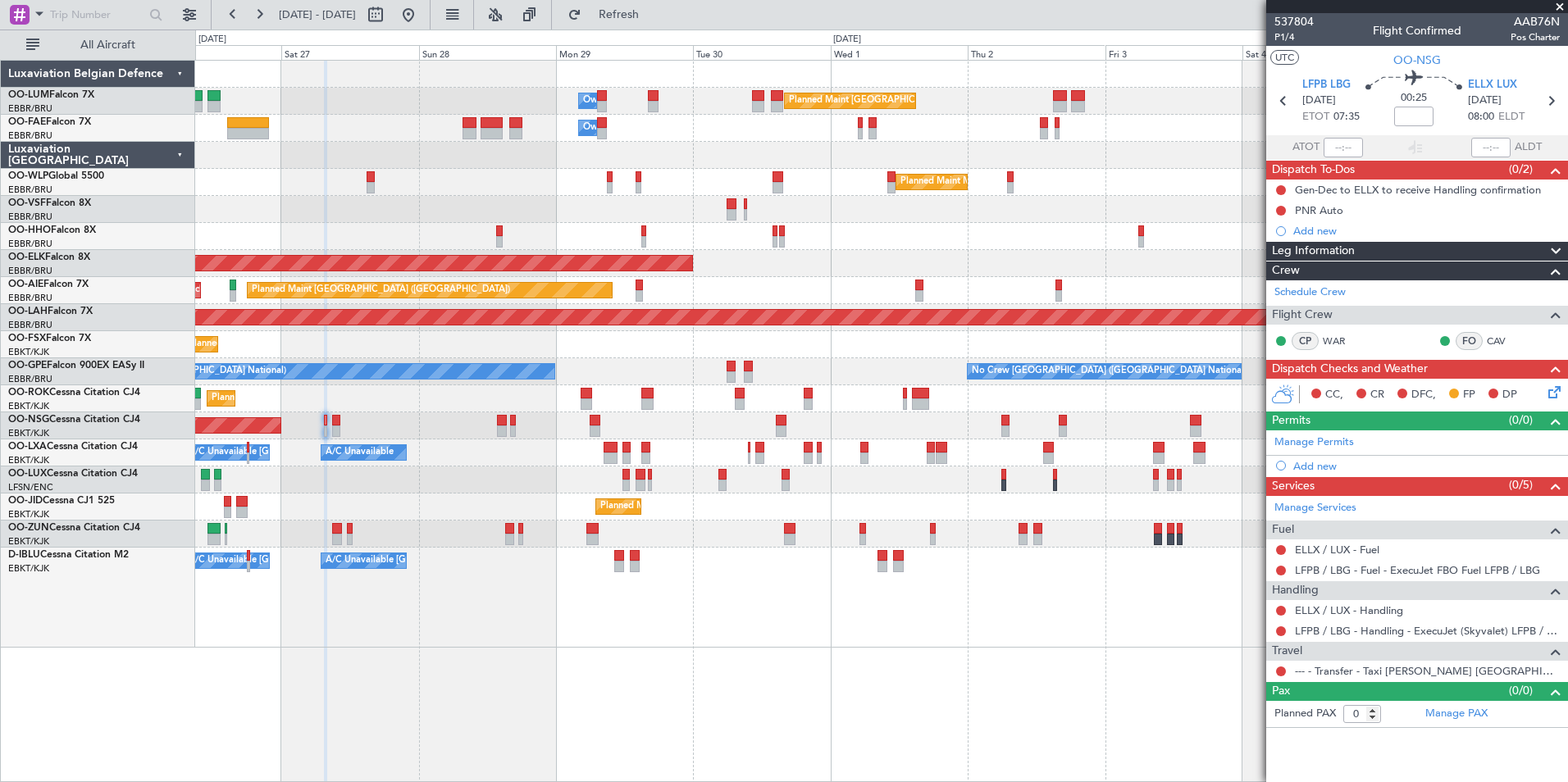
click at [745, 696] on div "Planned Maint [GEOGRAPHIC_DATA] ([GEOGRAPHIC_DATA] National) Owner [GEOGRAPHIC_…" at bounding box center [881, 421] width 1373 height 723
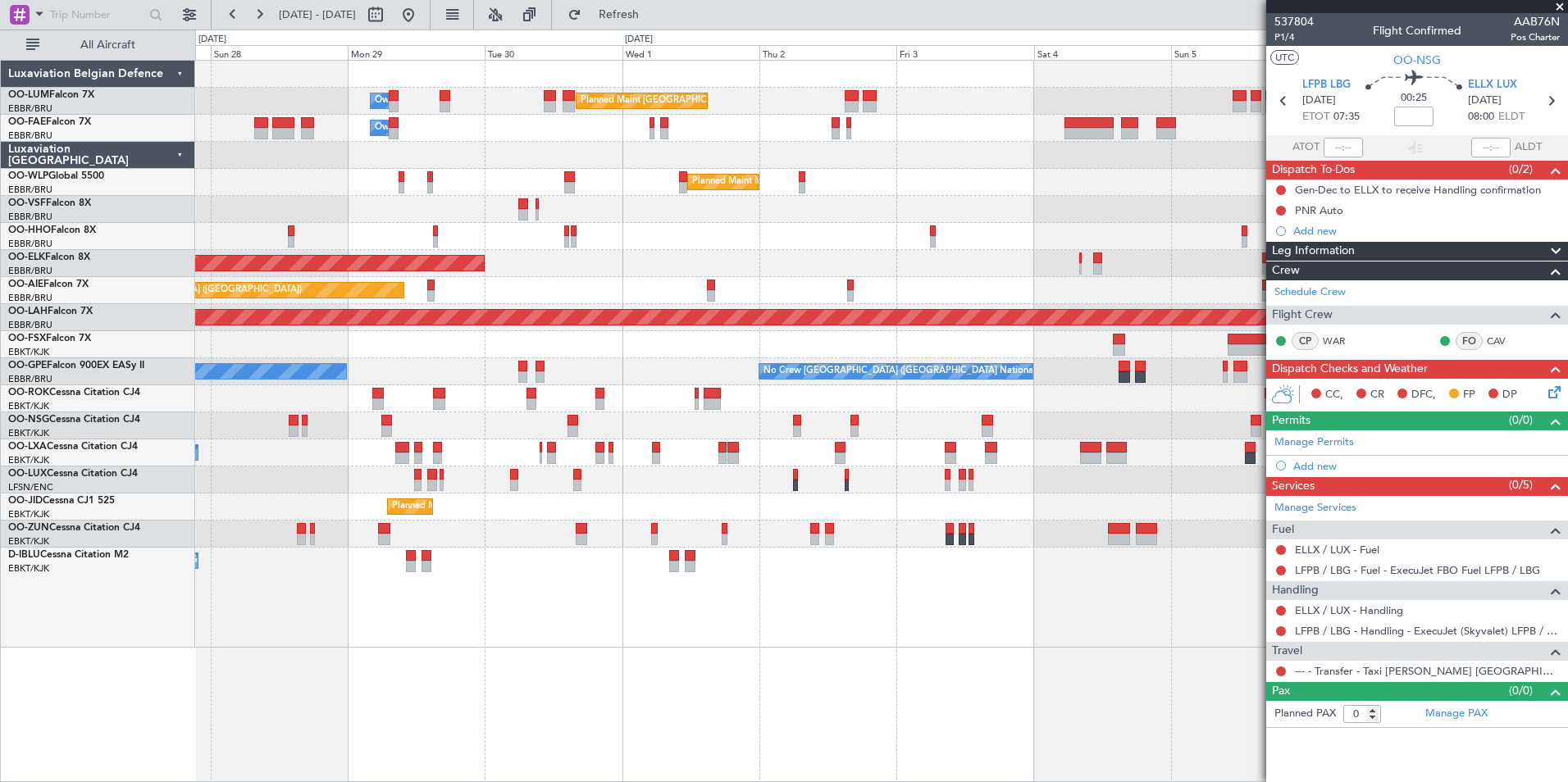
click at [979, 658] on div "Planned Maint [GEOGRAPHIC_DATA] ([GEOGRAPHIC_DATA] National) Owner [GEOGRAPHIC_…" at bounding box center [881, 421] width 1373 height 723
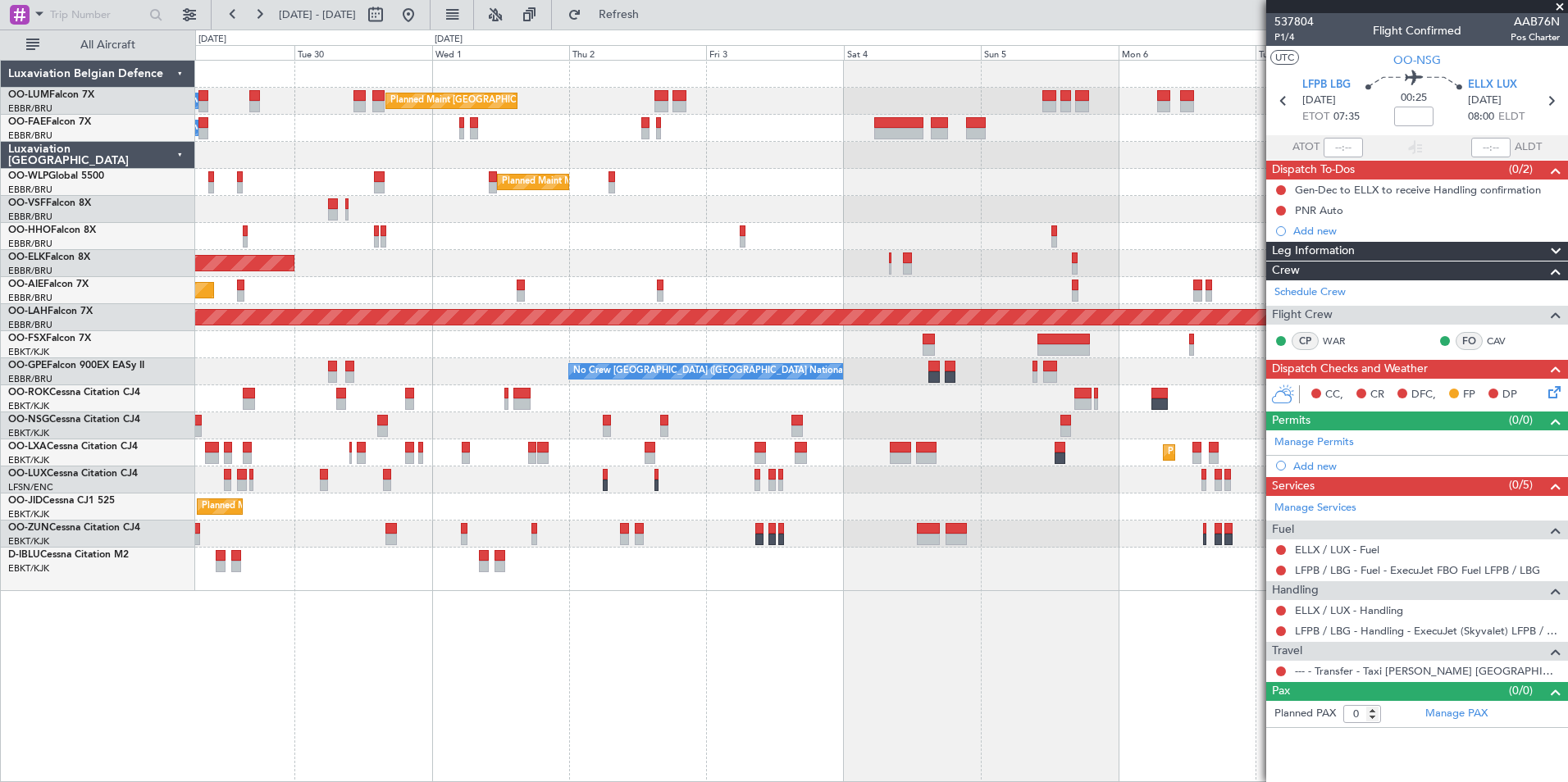
click at [1030, 691] on div "Planned Maint [GEOGRAPHIC_DATA] ([GEOGRAPHIC_DATA] National) Owner [GEOGRAPHIC_…" at bounding box center [881, 421] width 1373 height 723
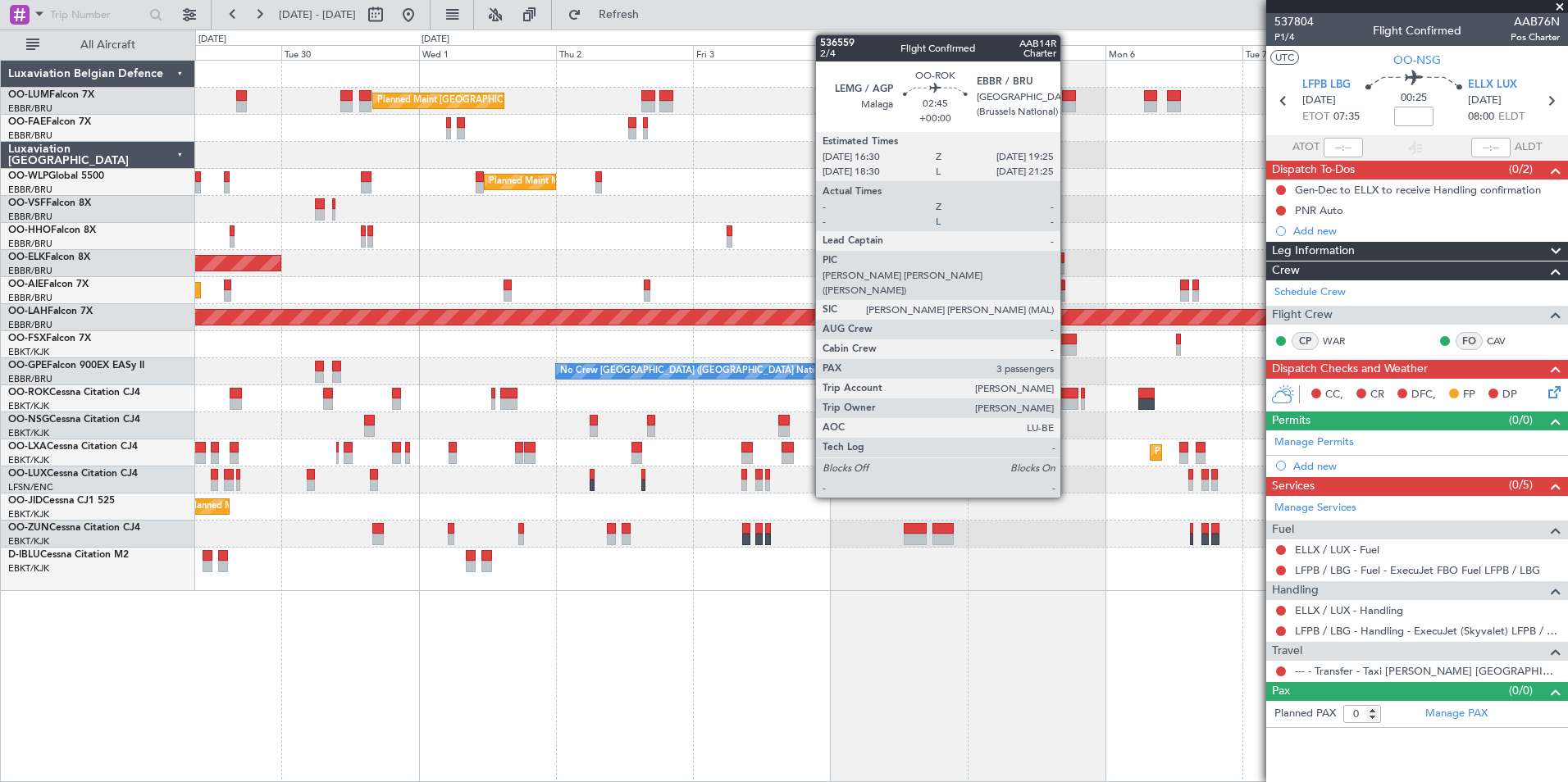
click at [1068, 397] on div at bounding box center [1070, 394] width 17 height 12
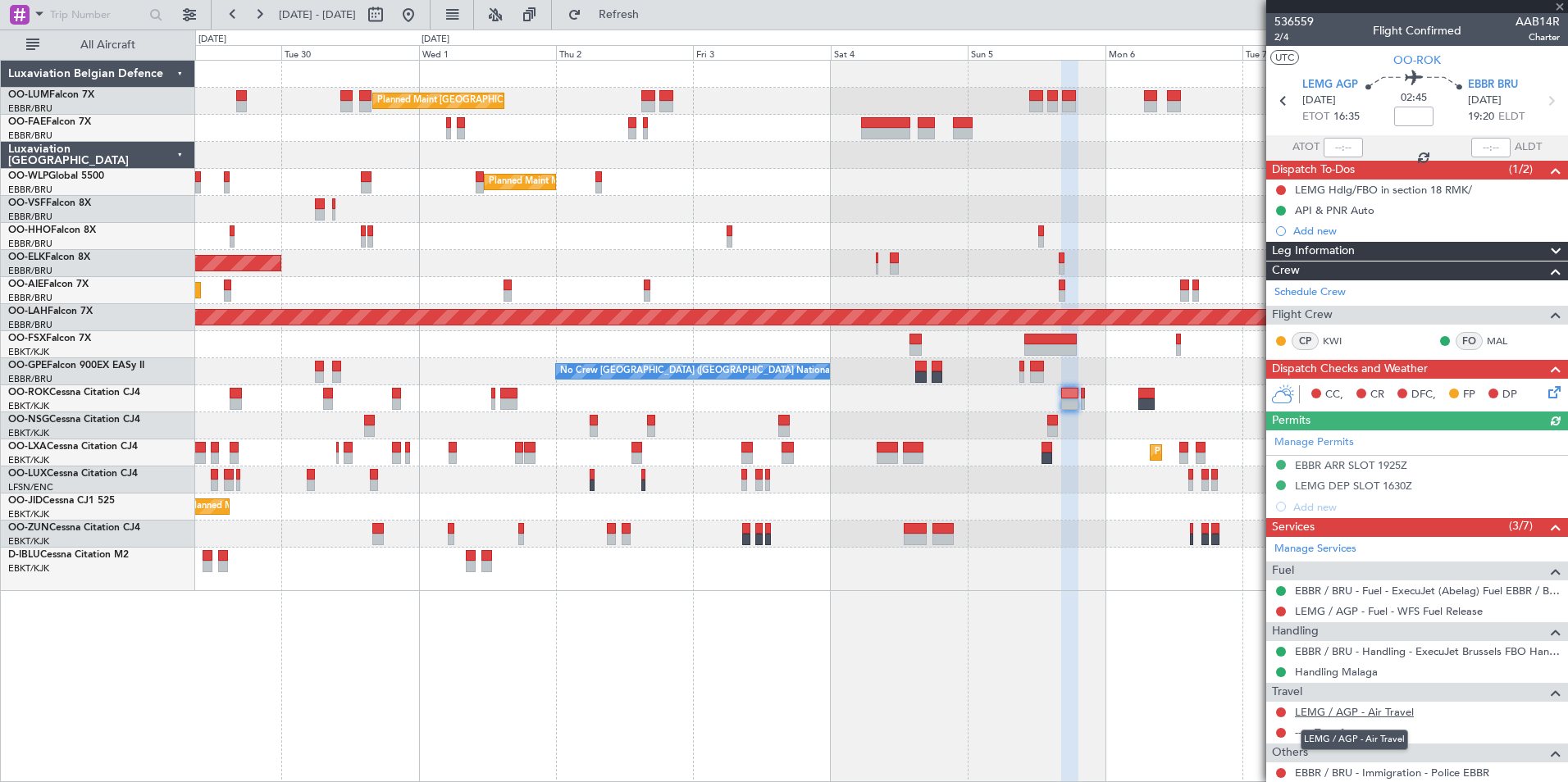
click at [1382, 713] on link "LEMG / AGP - Air Travel" at bounding box center [1355, 712] width 119 height 14
click at [654, 20] on span "Refresh" at bounding box center [619, 15] width 69 height 12
click at [1323, 735] on link "--- - Transfer" at bounding box center [1324, 733] width 58 height 14
click at [667, 16] on fb-refresh-button "Refresh" at bounding box center [609, 15] width 114 height 29
click at [659, 24] on button "Refresh" at bounding box center [608, 15] width 98 height 26
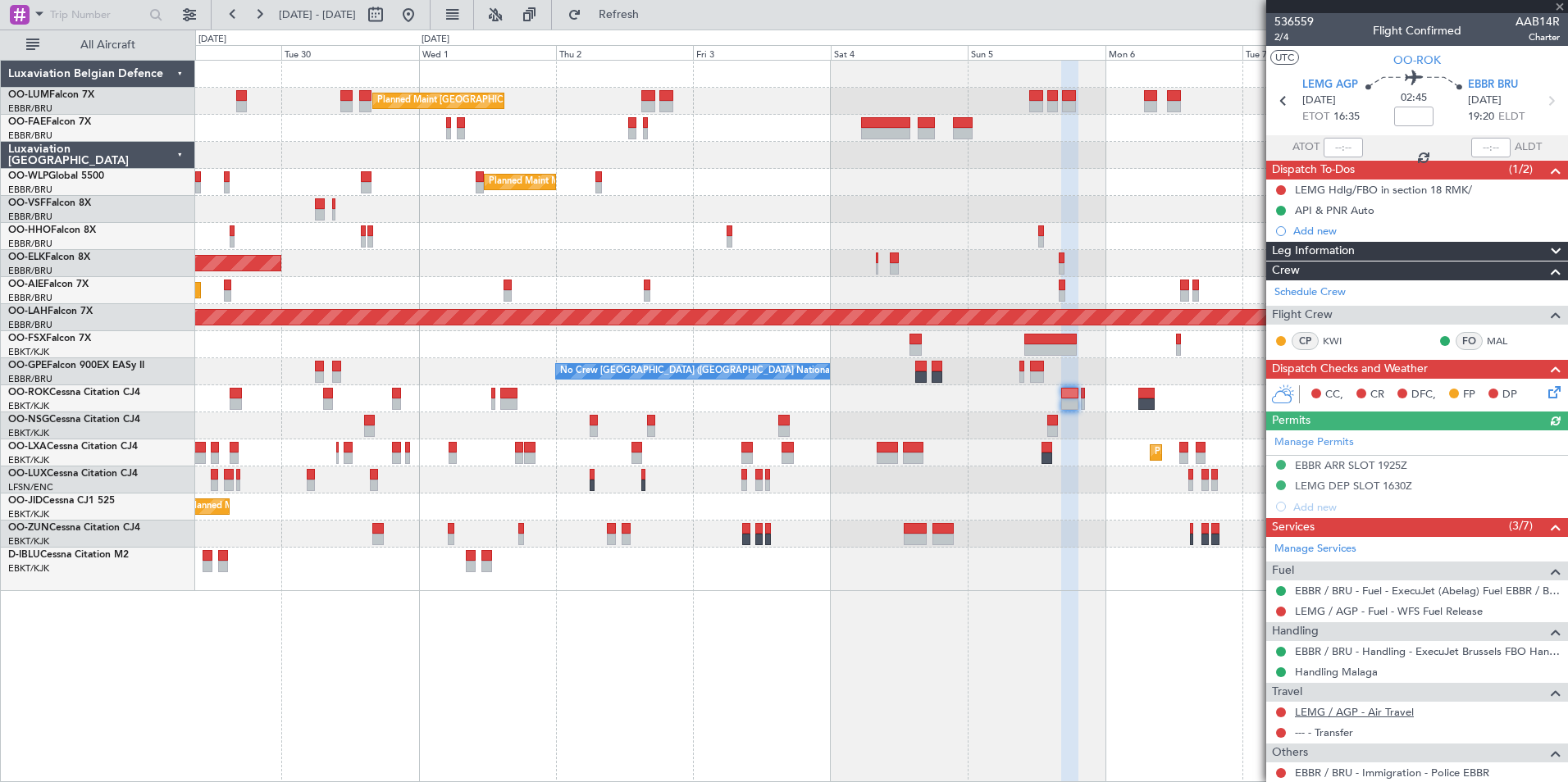
click at [1385, 715] on link "LEMG / AGP - Air Travel" at bounding box center [1355, 712] width 119 height 14
click at [654, 9] on span "Refresh" at bounding box center [619, 15] width 69 height 12
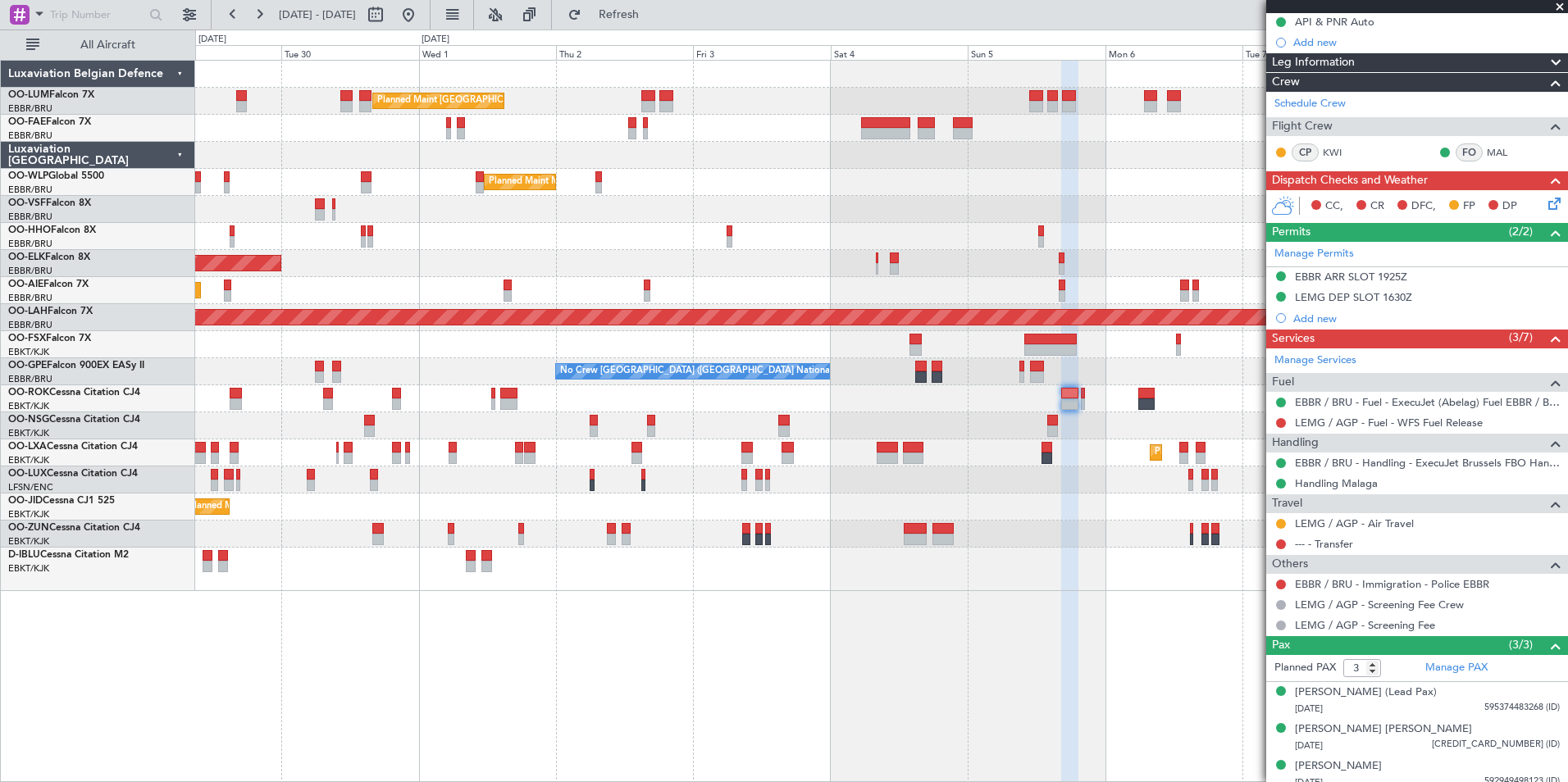
scroll to position [199, 0]
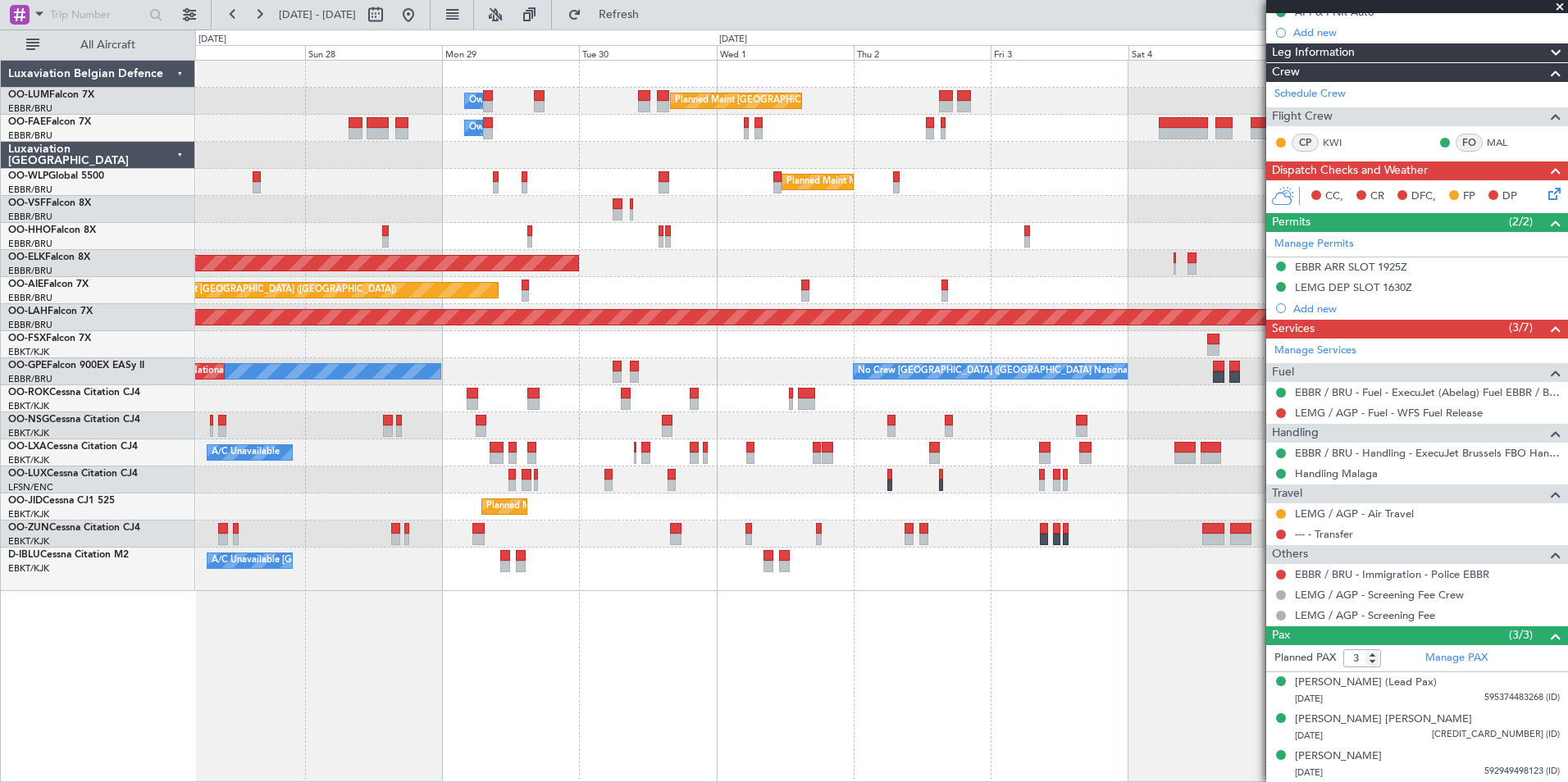
click at [752, 701] on div "Planned Maint [GEOGRAPHIC_DATA] ([GEOGRAPHIC_DATA] National) Owner [GEOGRAPHIC_…" at bounding box center [881, 421] width 1373 height 723
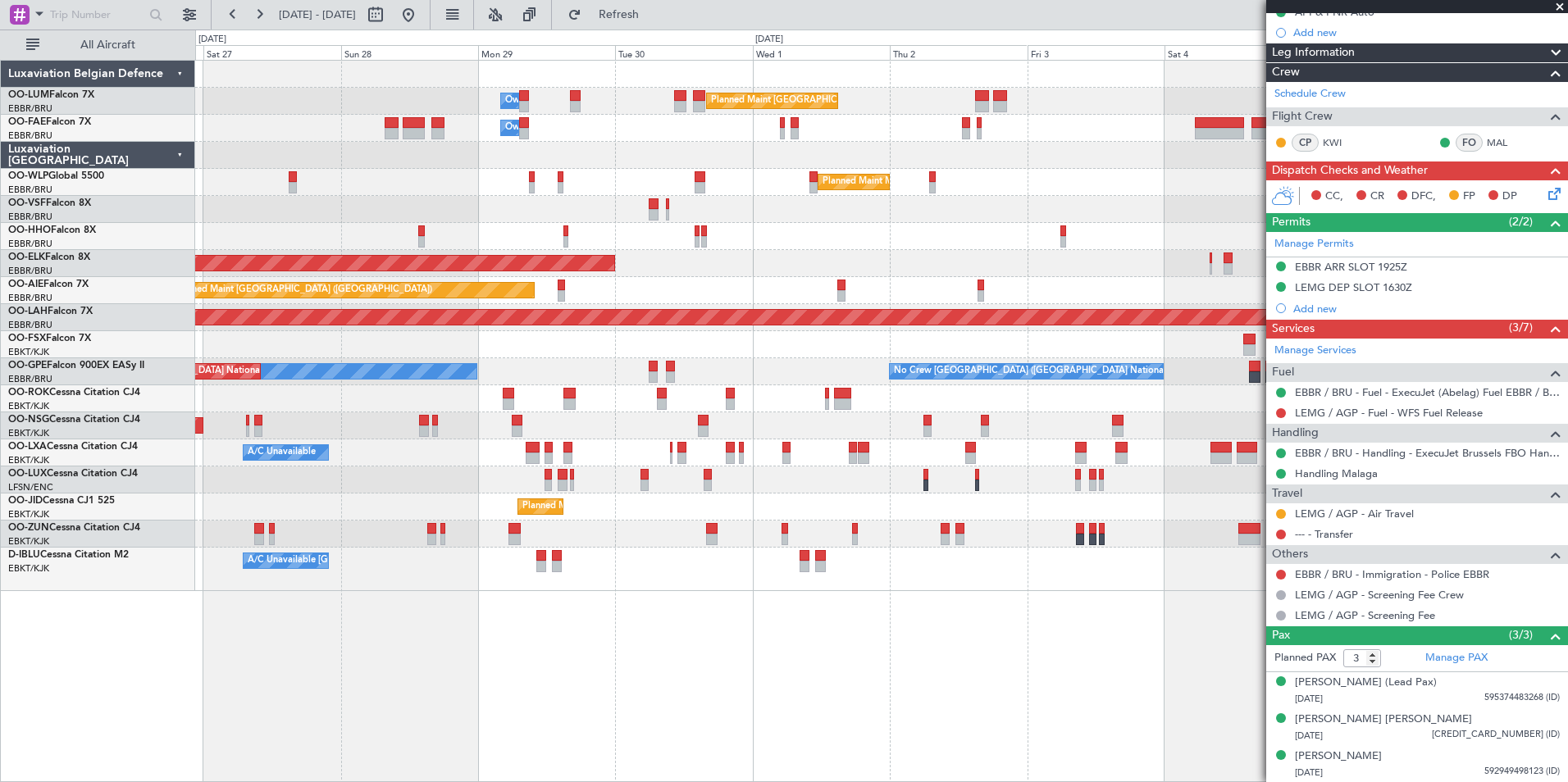
click at [779, 700] on div "Planned Maint Brussels (Brussels National) Owner Melsbroek Air Base Owner Melsb…" at bounding box center [881, 421] width 1373 height 723
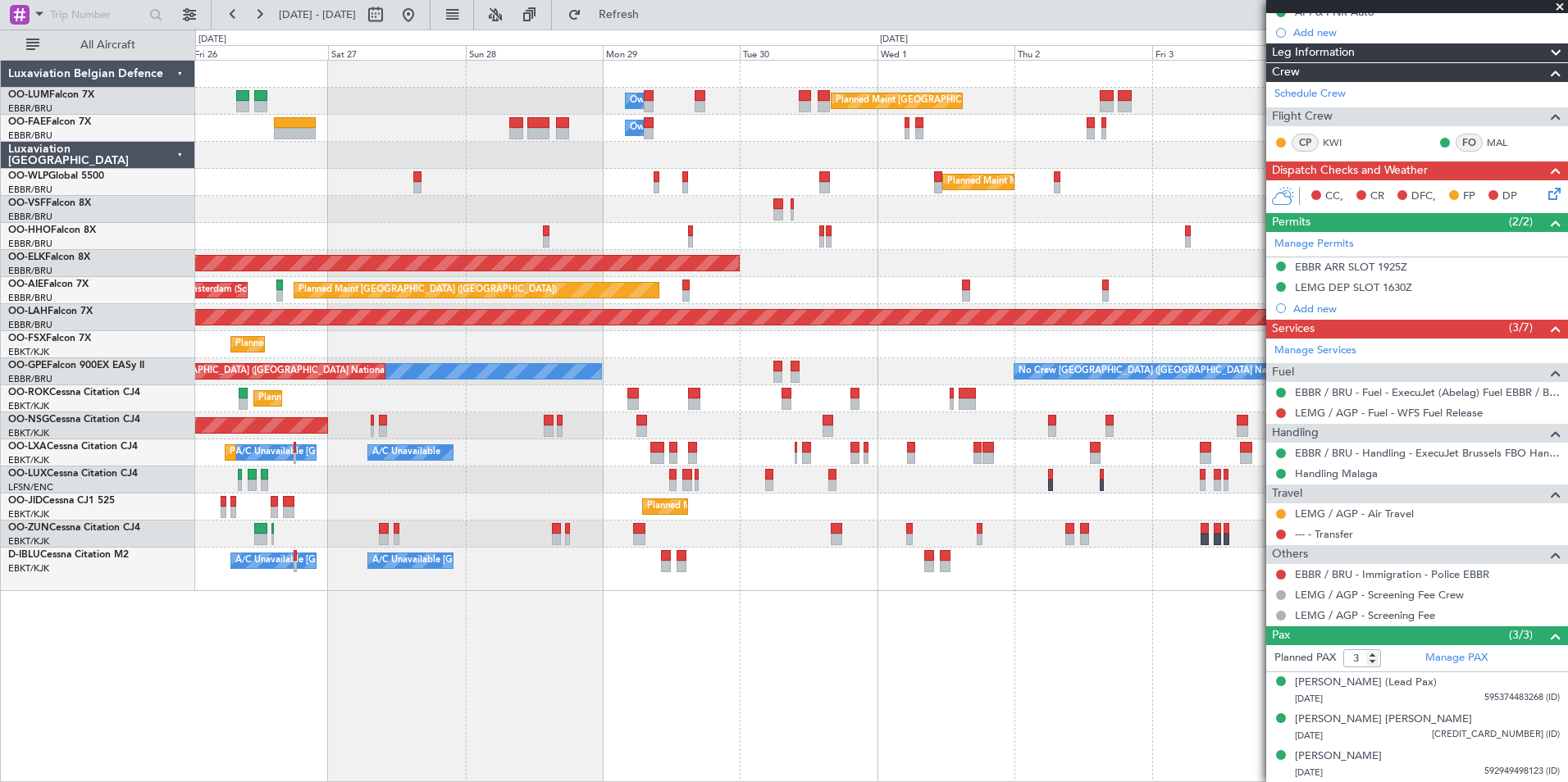
click at [831, 708] on div "Planned Maint Brussels (Brussels National) Owner Melsbroek Air Base Owner Melsb…" at bounding box center [881, 421] width 1373 height 723
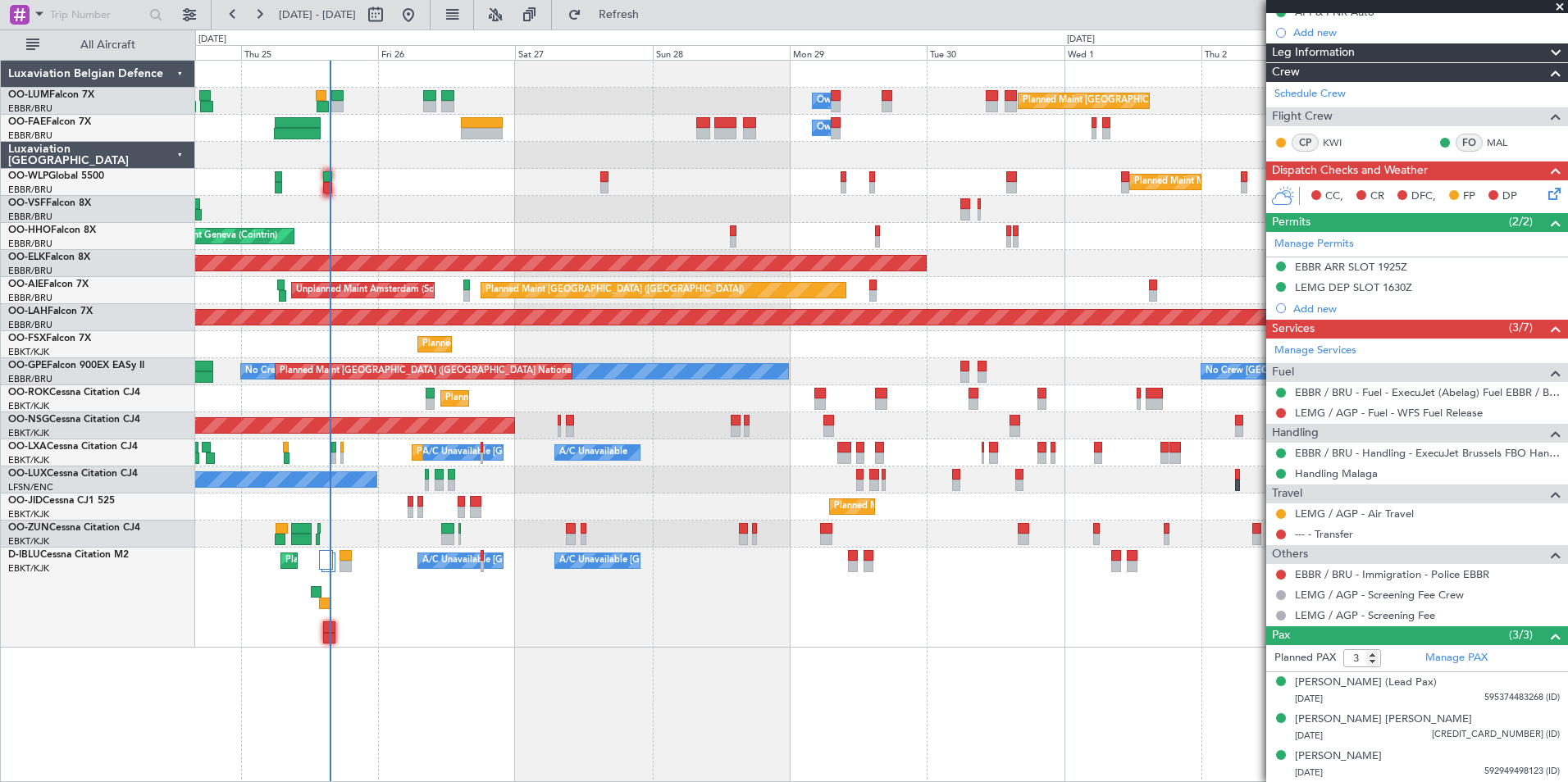
click at [806, 714] on div "Planned Maint Brussels (Brussels National) Owner Melsbroek Air Base Owner Melsb…" at bounding box center [881, 421] width 1373 height 723
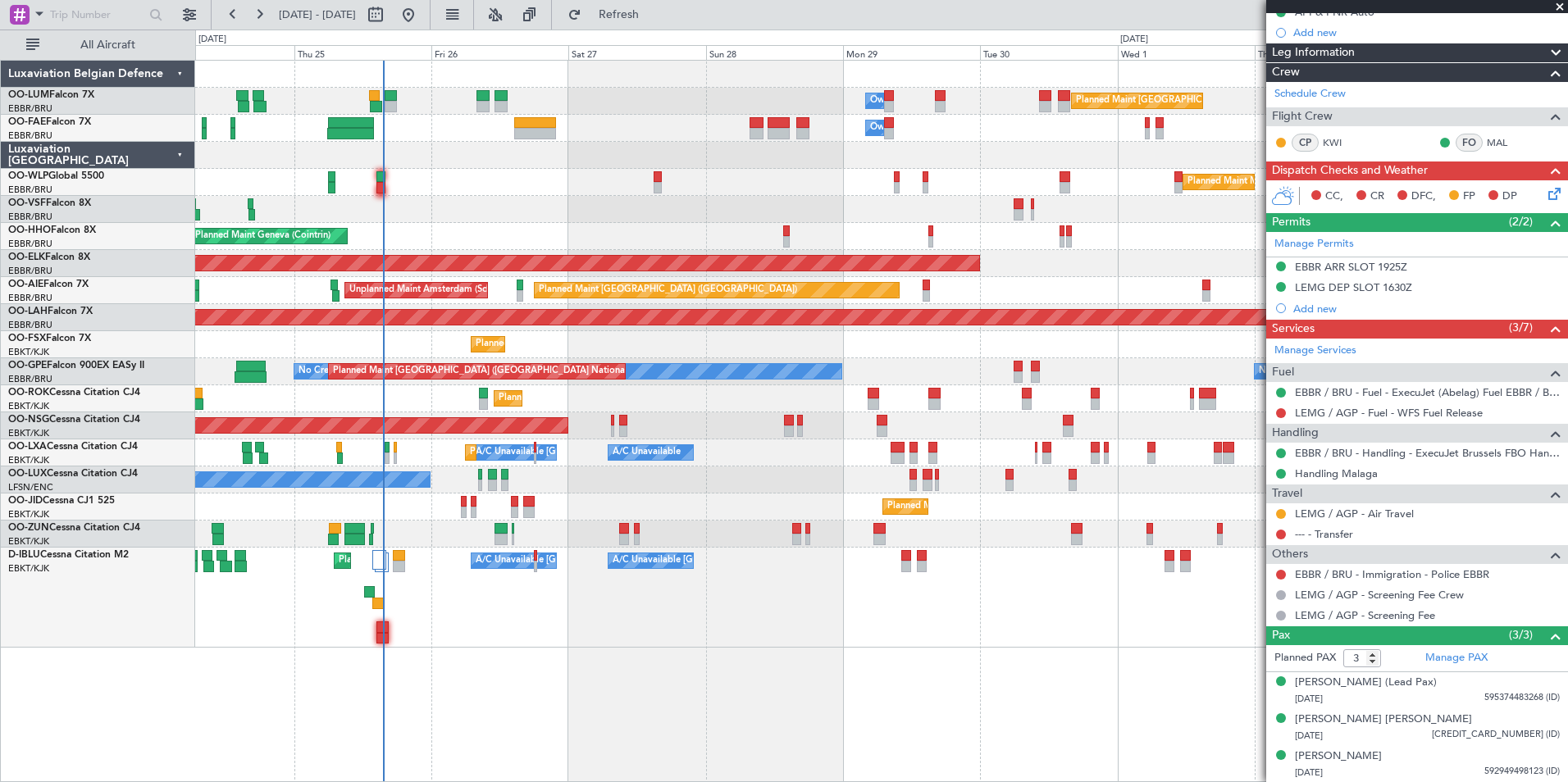
click at [579, 655] on div "Planned Maint [GEOGRAPHIC_DATA] ([GEOGRAPHIC_DATA] National) Owner [GEOGRAPHIC_…" at bounding box center [881, 421] width 1373 height 723
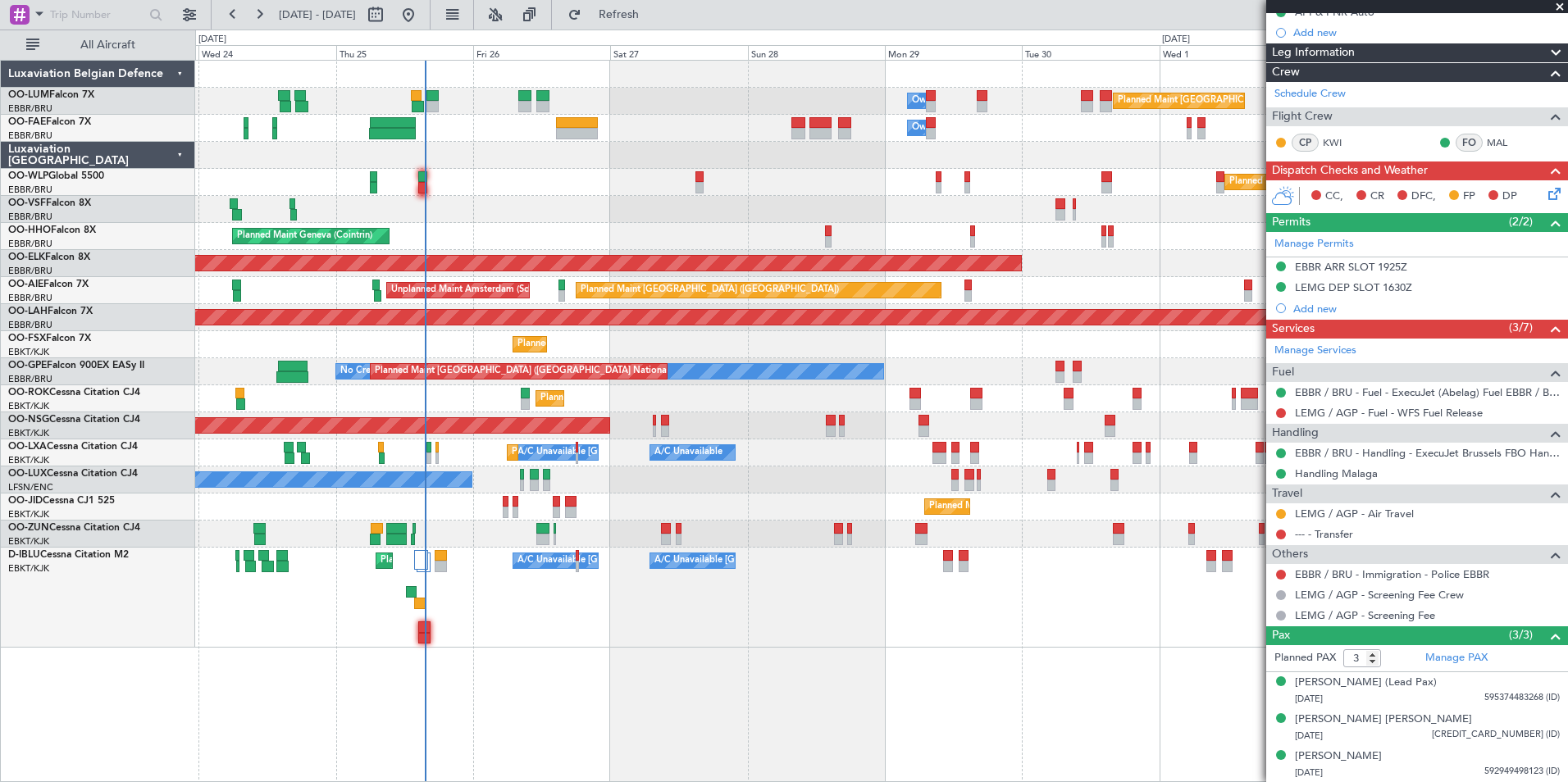
click at [656, 663] on div "Planned Maint Brussels (Brussels National) Owner Melsbroek Air Base Owner Melsb…" at bounding box center [881, 421] width 1373 height 723
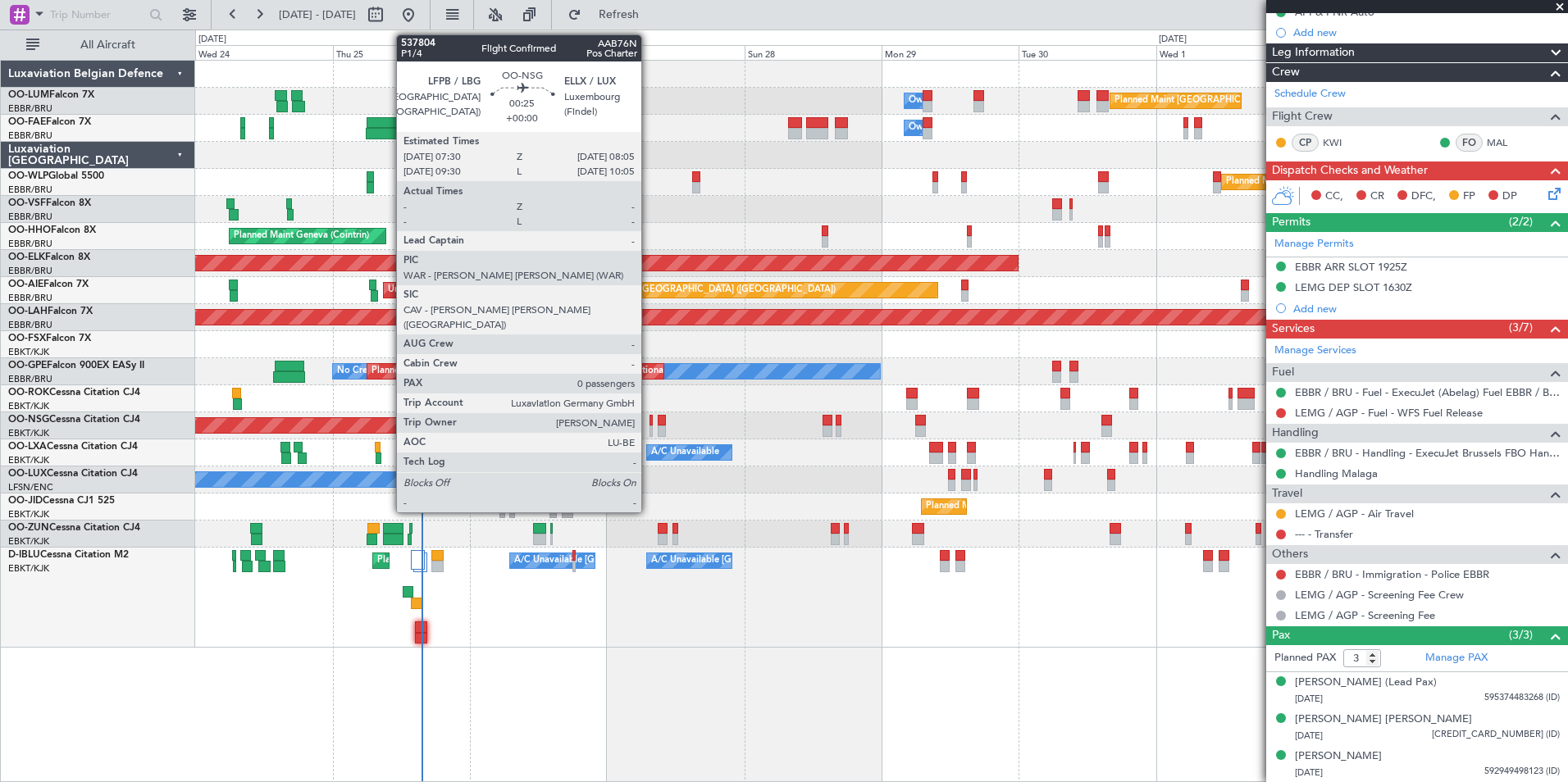
click at [650, 418] on div at bounding box center [652, 421] width 4 height 12
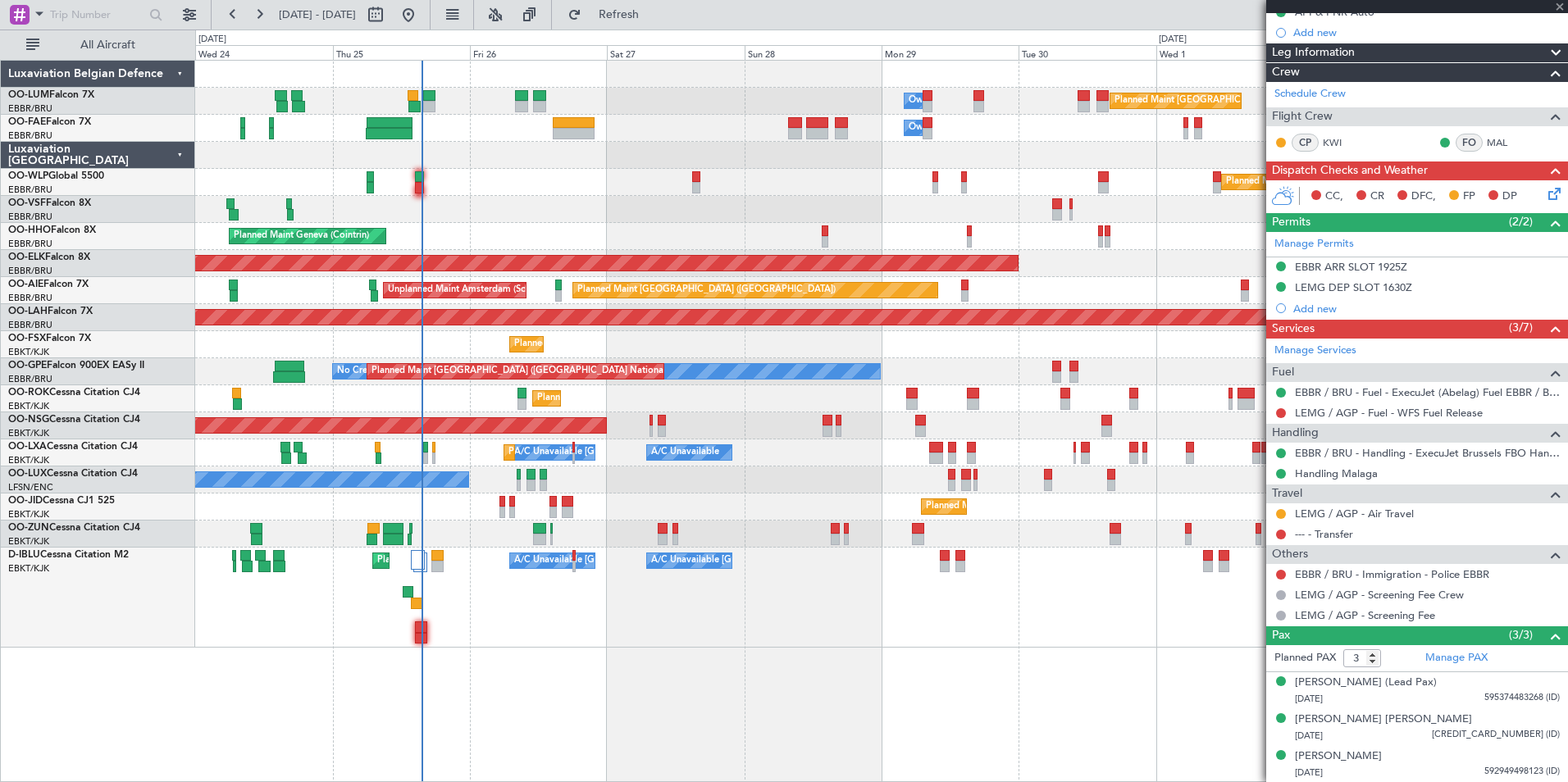
click at [655, 419] on div "Planned Maint [GEOGRAPHIC_DATA] ([GEOGRAPHIC_DATA])" at bounding box center [881, 426] width 1372 height 27
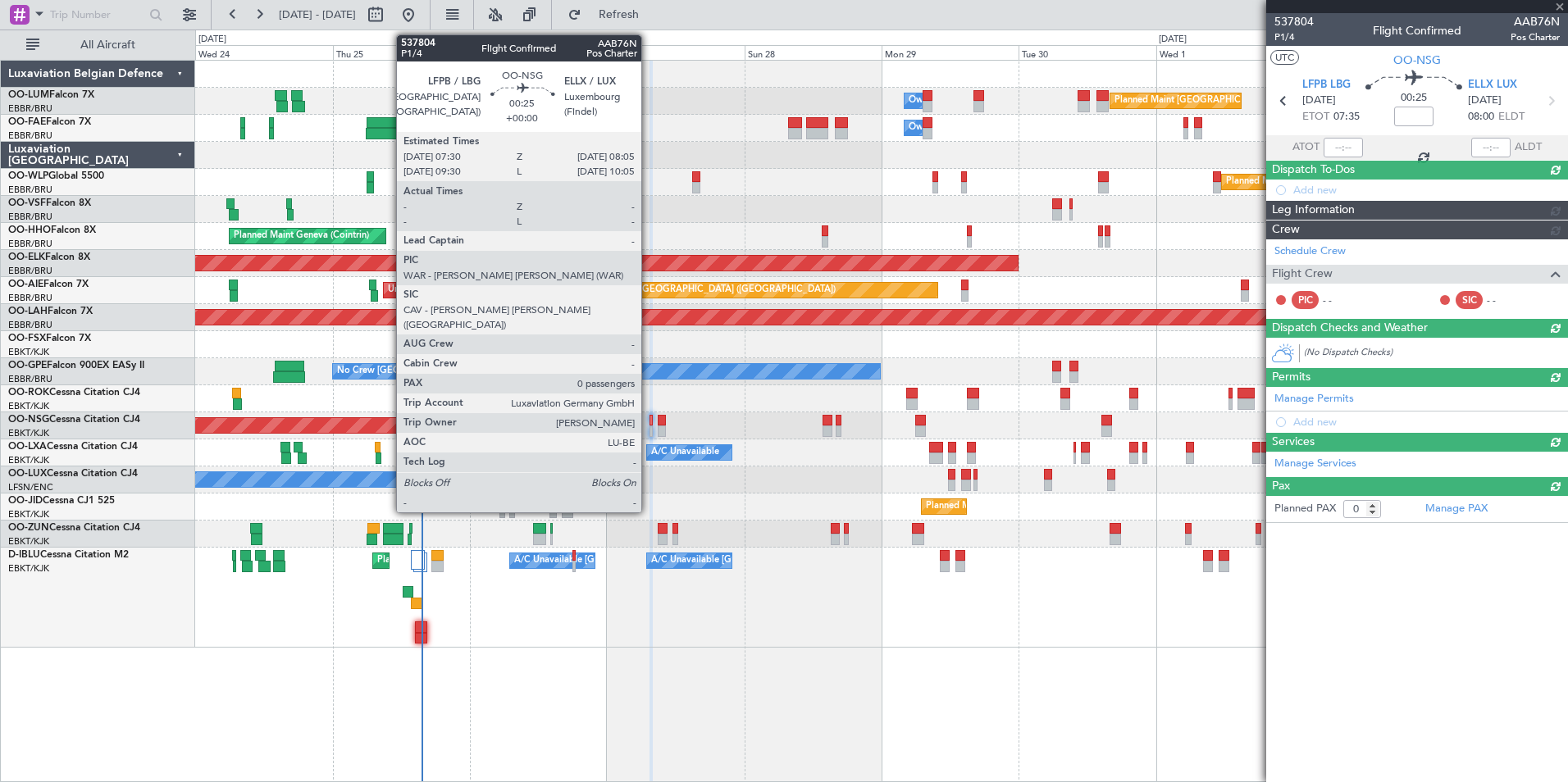
scroll to position [0, 0]
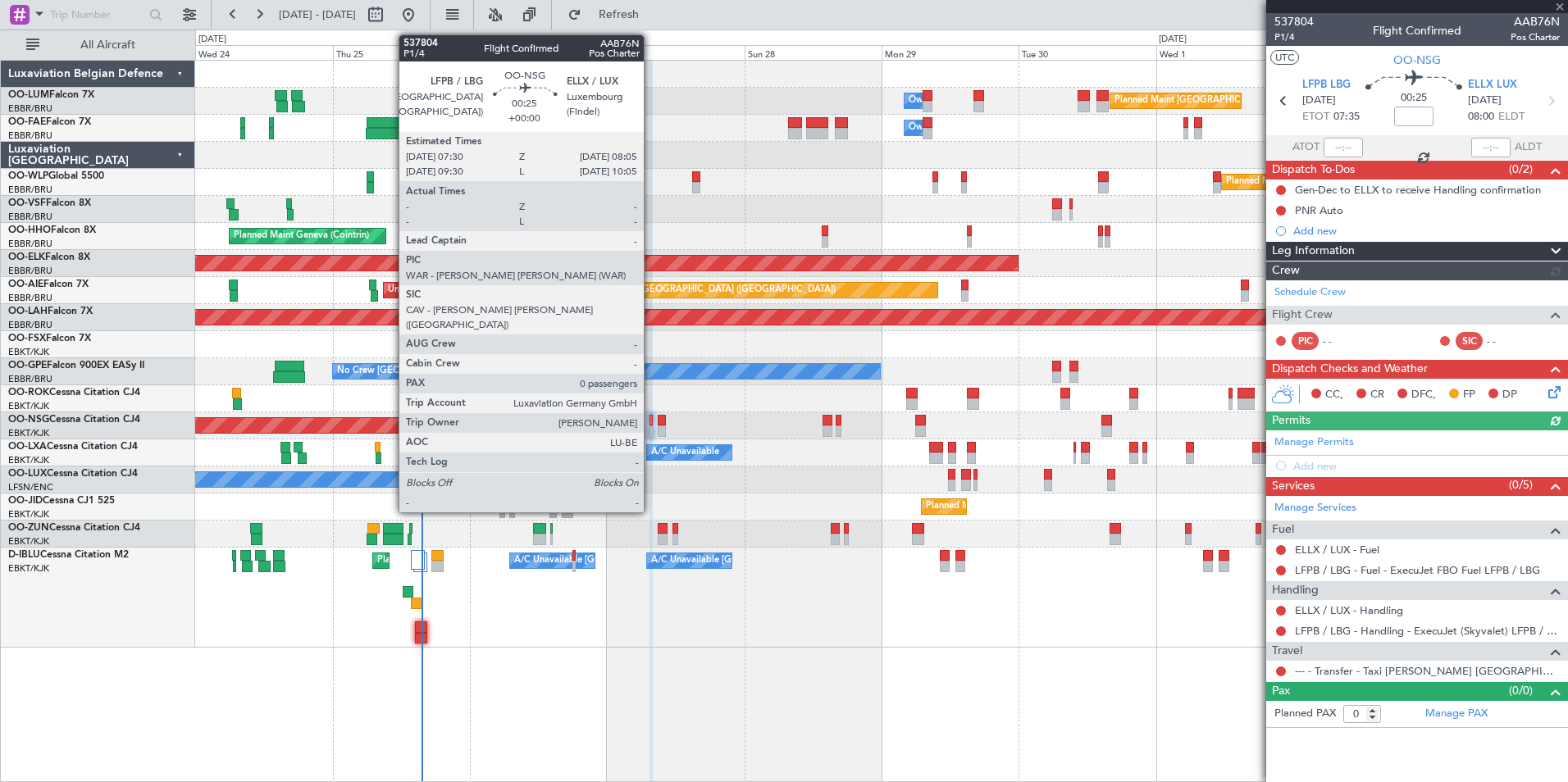
click at [651, 418] on div at bounding box center [652, 421] width 4 height 12
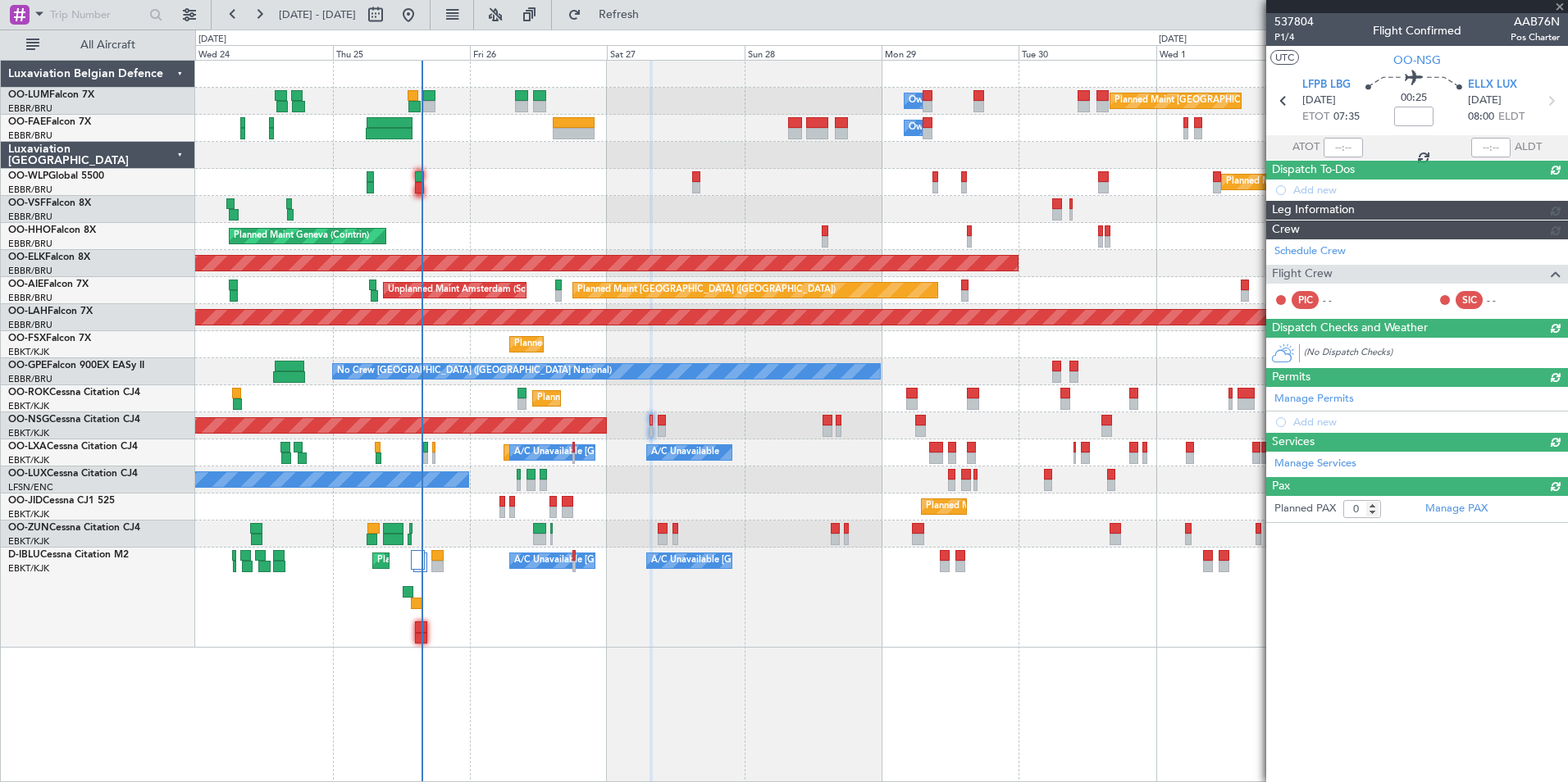
click at [1406, 674] on article "537804 P1/4 Flight Confirmed AAB76N Pos Charter UTC OO-NSG LFPB LBG 27/09/2025 …" at bounding box center [1417, 398] width 302 height 769
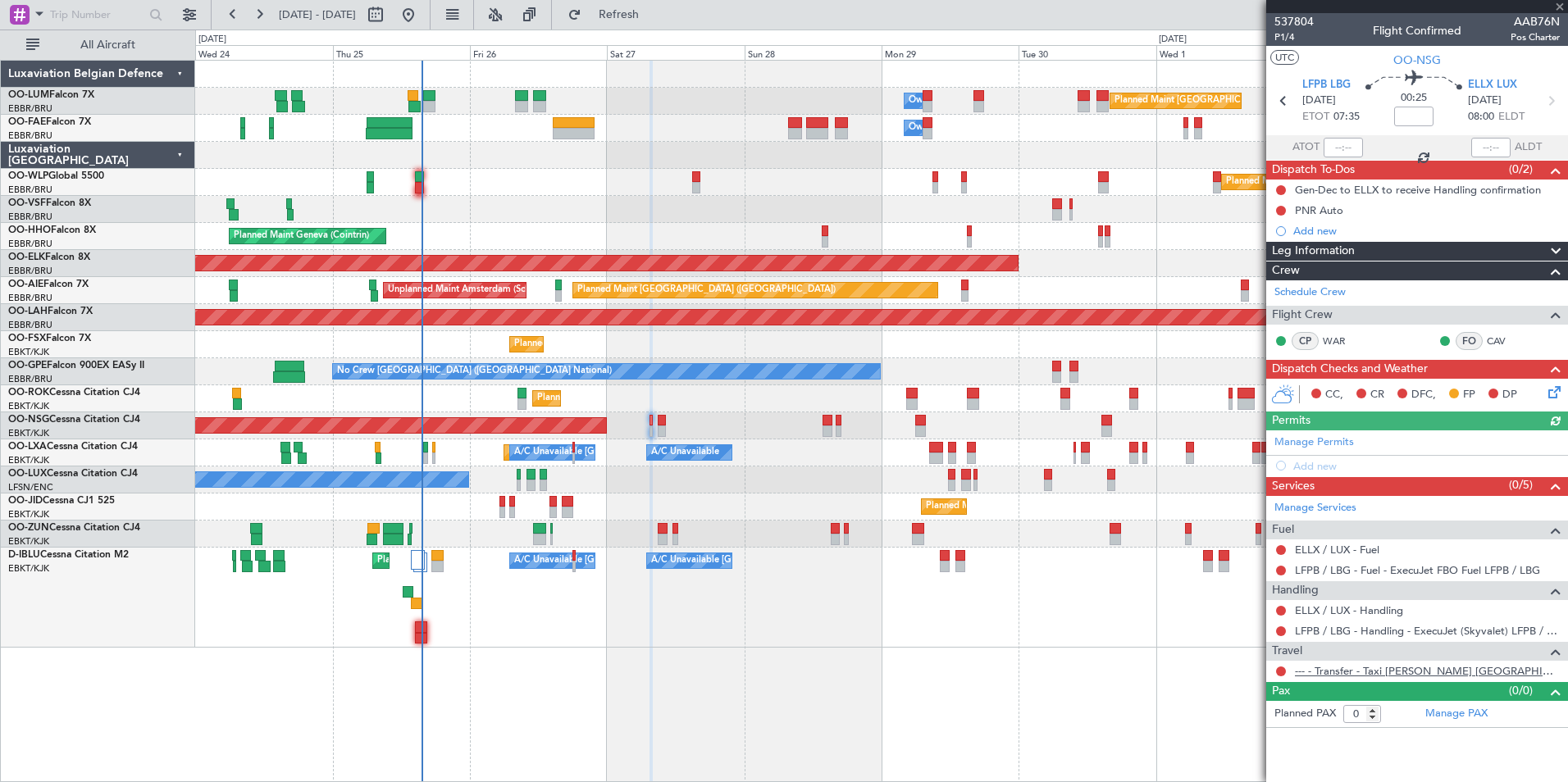
click at [1443, 671] on link "--- - Transfer - Taxi [PERSON_NAME] [GEOGRAPHIC_DATA]" at bounding box center [1427, 671] width 265 height 14
click at [654, 16] on span "Refresh" at bounding box center [619, 15] width 69 height 12
click at [767, 618] on div "Planned Maint Nice (Côte d'Azur Airport) A/C Unavailable Brussels (Brussels Nat…" at bounding box center [881, 598] width 1372 height 100
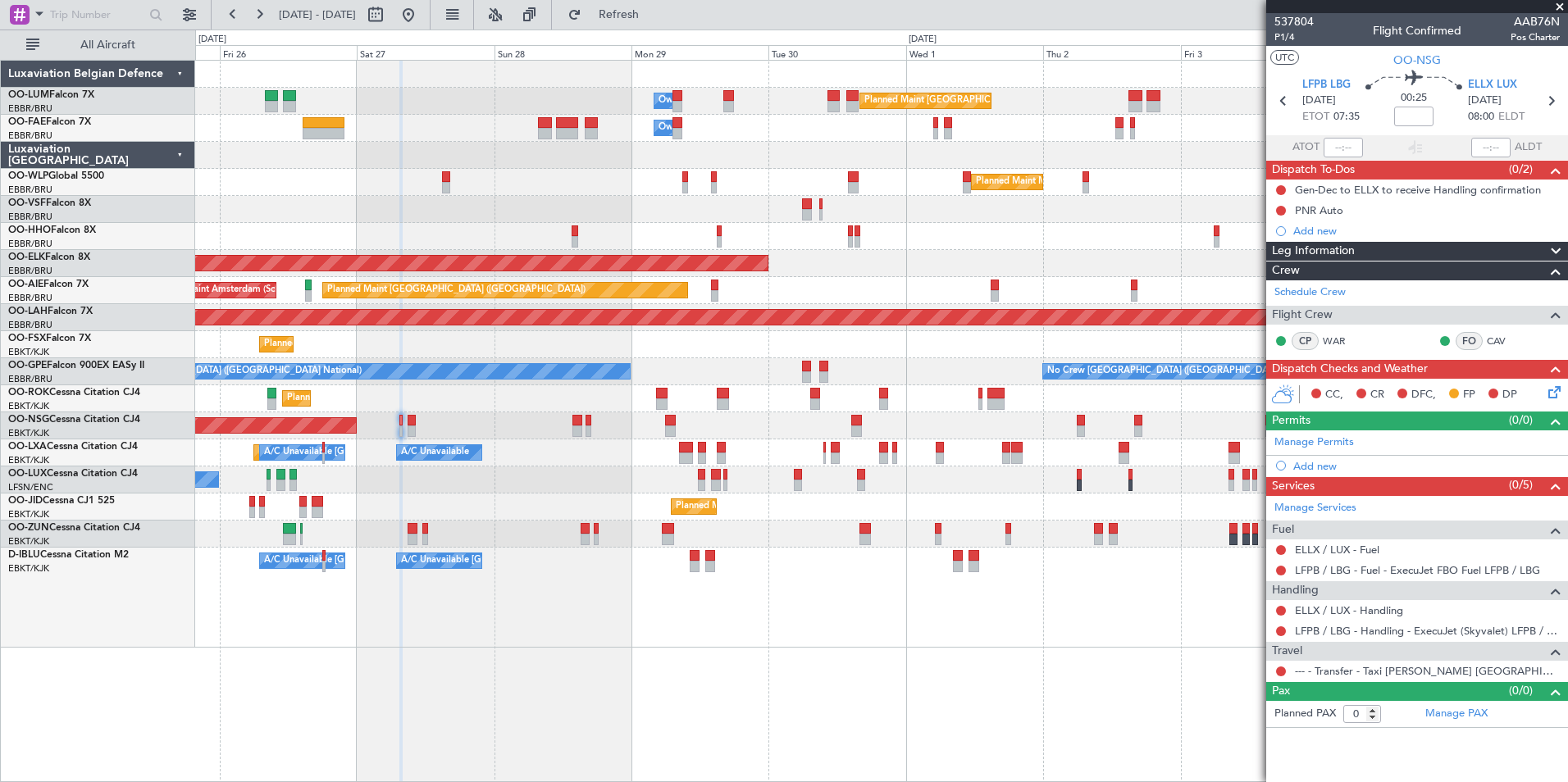
click at [702, 621] on div "A/C Unavailable Brussels (Brussels National) A/C Unavailable Kortrijk-Wevelgem …" at bounding box center [881, 598] width 1372 height 100
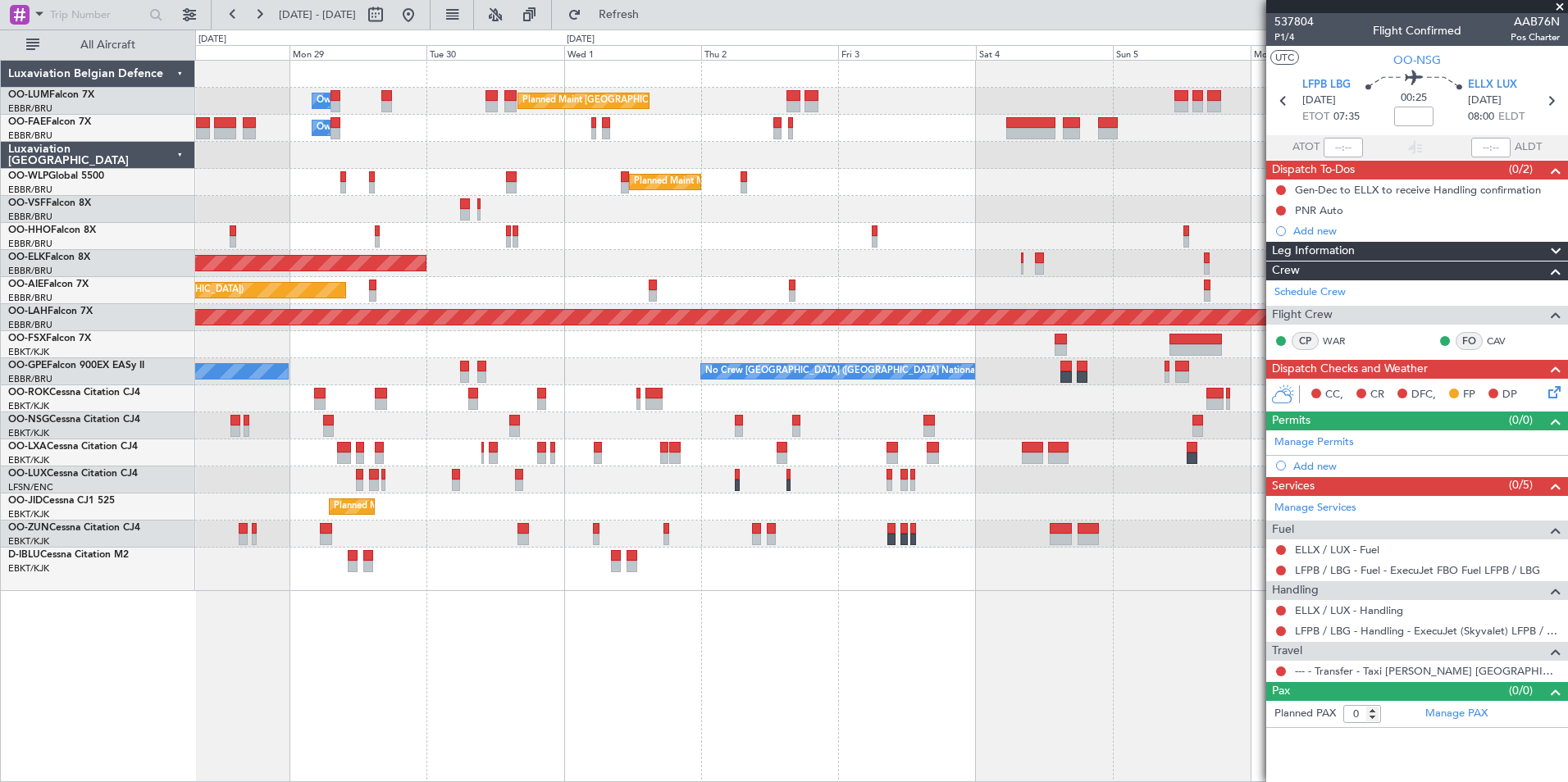
click at [825, 707] on div "Planned Maint [GEOGRAPHIC_DATA] ([GEOGRAPHIC_DATA] National) Owner [GEOGRAPHIC_…" at bounding box center [881, 421] width 1373 height 723
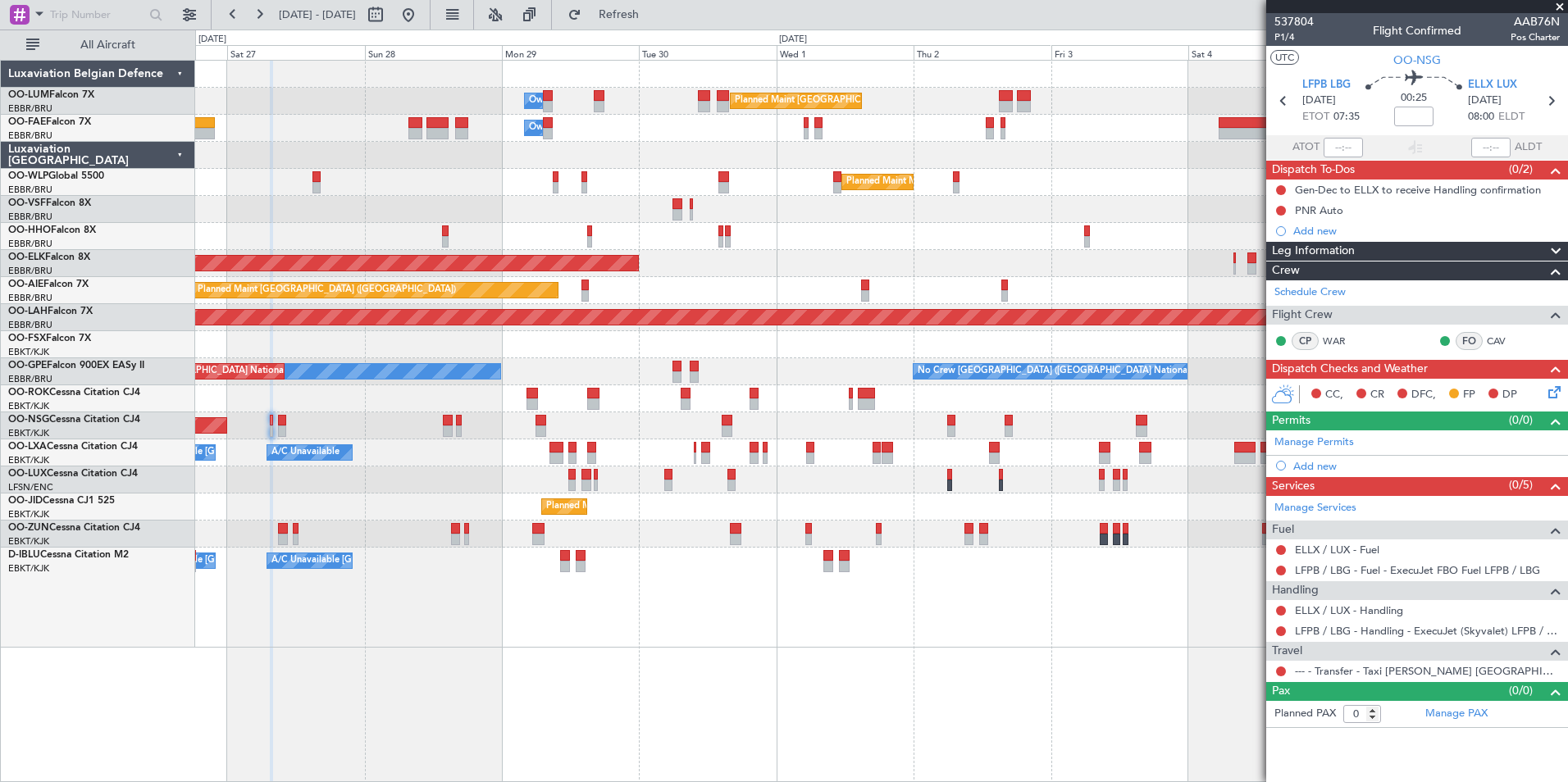
click at [1061, 670] on div "Planned Maint Brussels (Brussels National) Owner Melsbroek Air Base Owner Melsb…" at bounding box center [881, 421] width 1373 height 723
click at [799, 666] on div "Planned Maint Brussels (Brussels National) Owner Melsbroek Air Base Owner Melsb…" at bounding box center [881, 421] width 1373 height 723
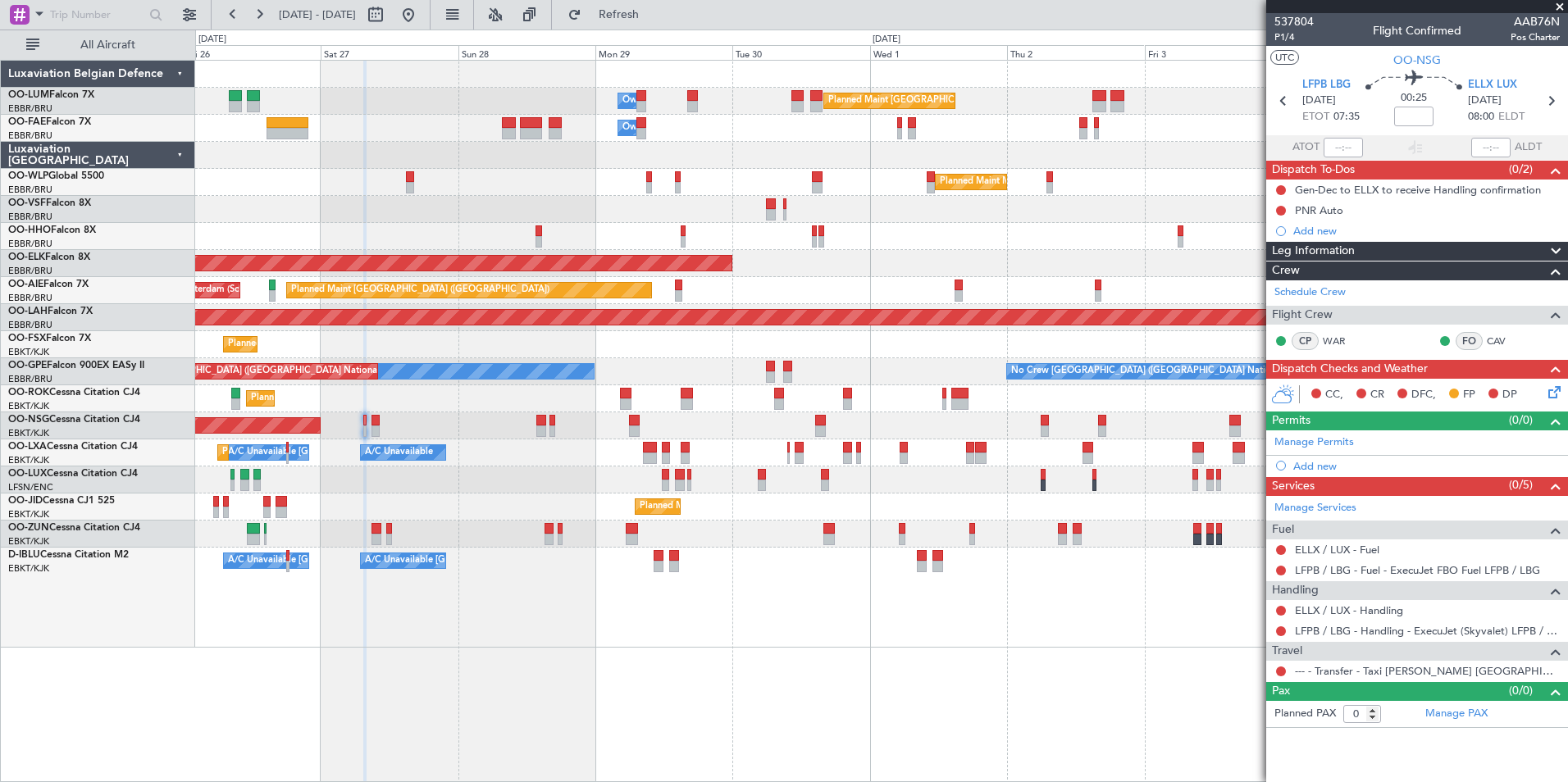
click at [616, 632] on div "A/C Unavailable [GEOGRAPHIC_DATA]-[GEOGRAPHIC_DATA] A/C Unavailable [GEOGRAPHIC…" at bounding box center [881, 598] width 1372 height 100
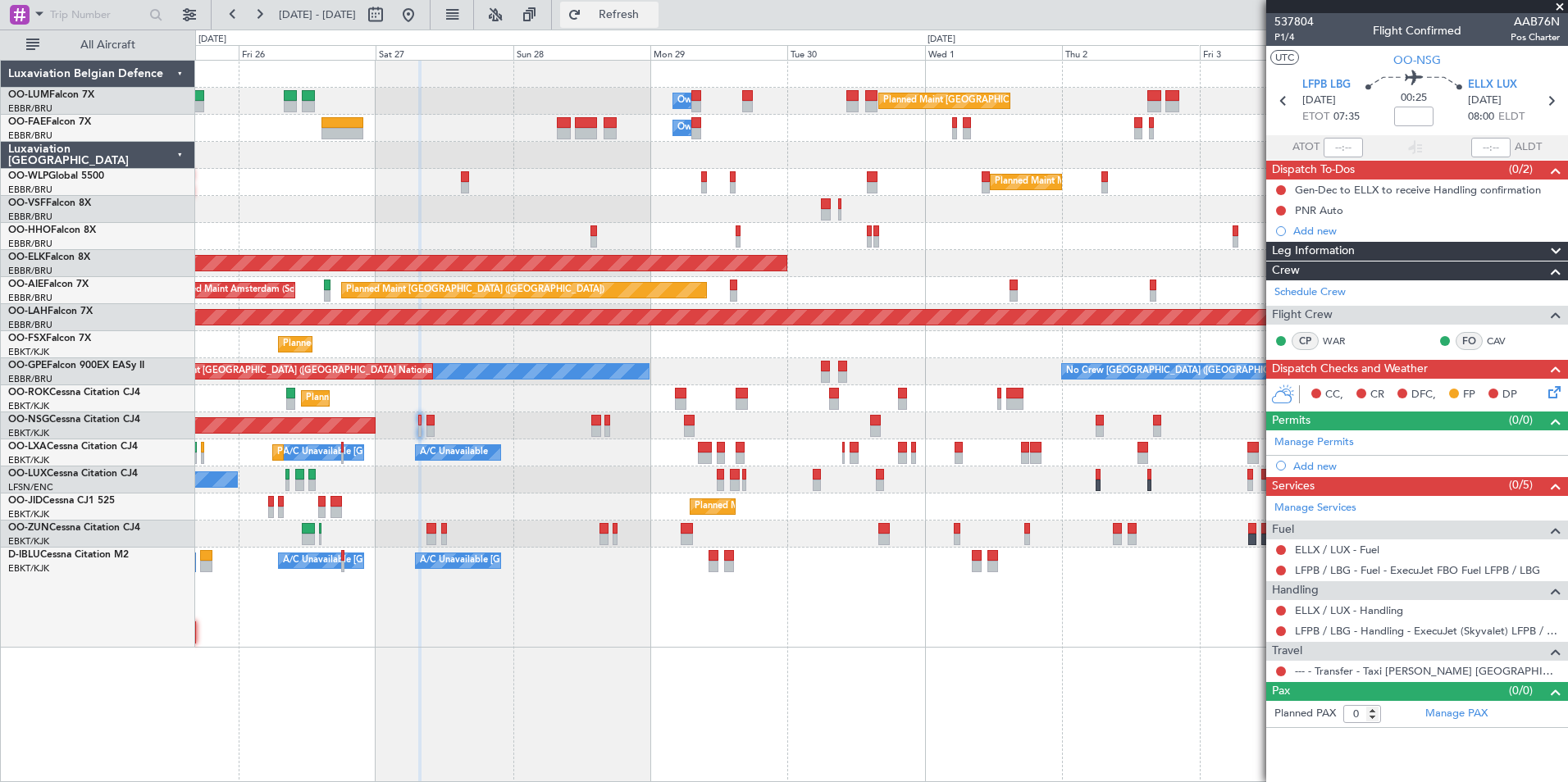
click at [639, 16] on span "Refresh" at bounding box center [619, 15] width 69 height 12
click at [1404, 670] on link "--- - Transfer - Taxi [PERSON_NAME] [GEOGRAPHIC_DATA]" at bounding box center [1427, 671] width 265 height 14
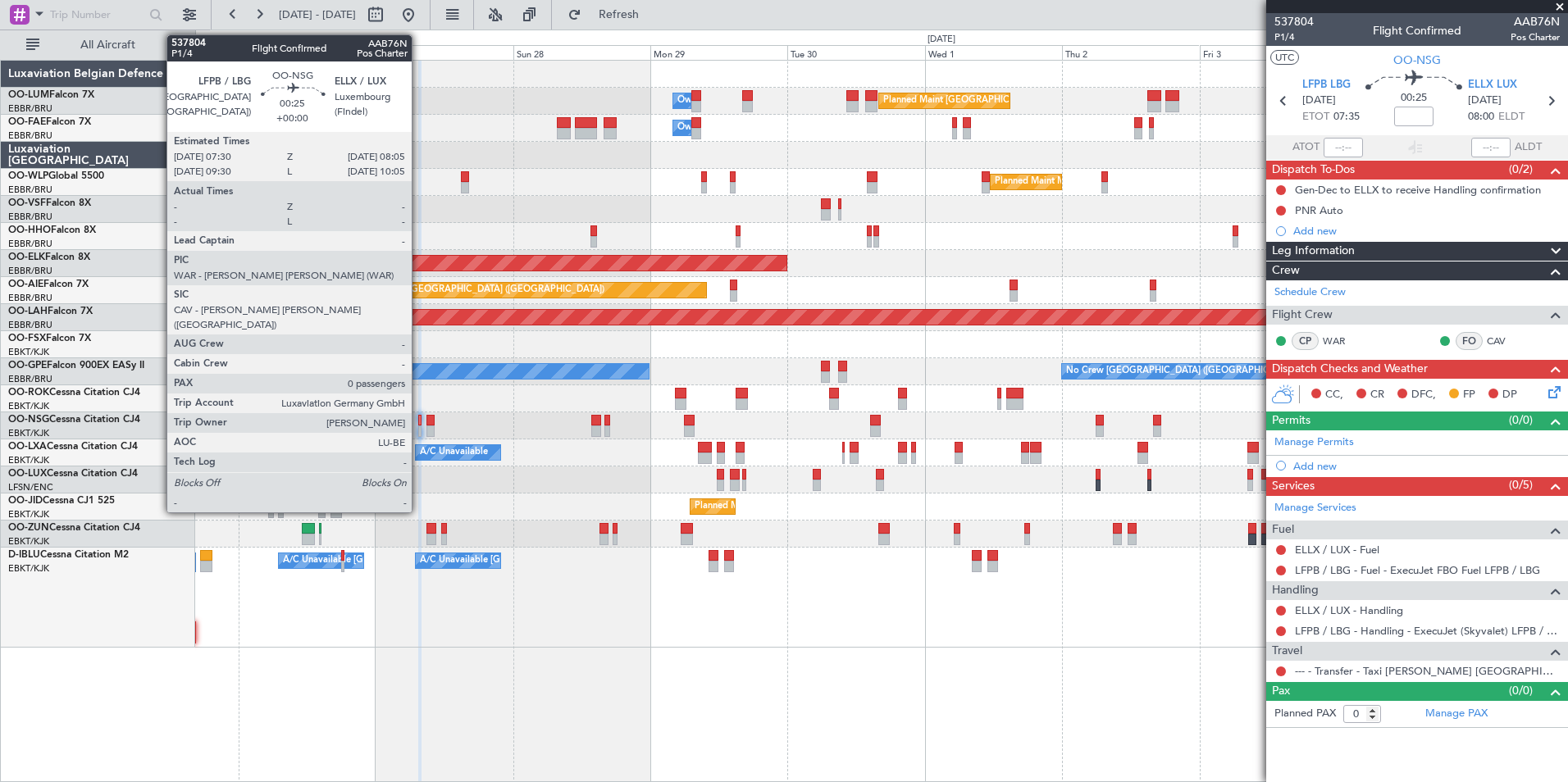
click at [419, 420] on div at bounding box center [420, 421] width 4 height 12
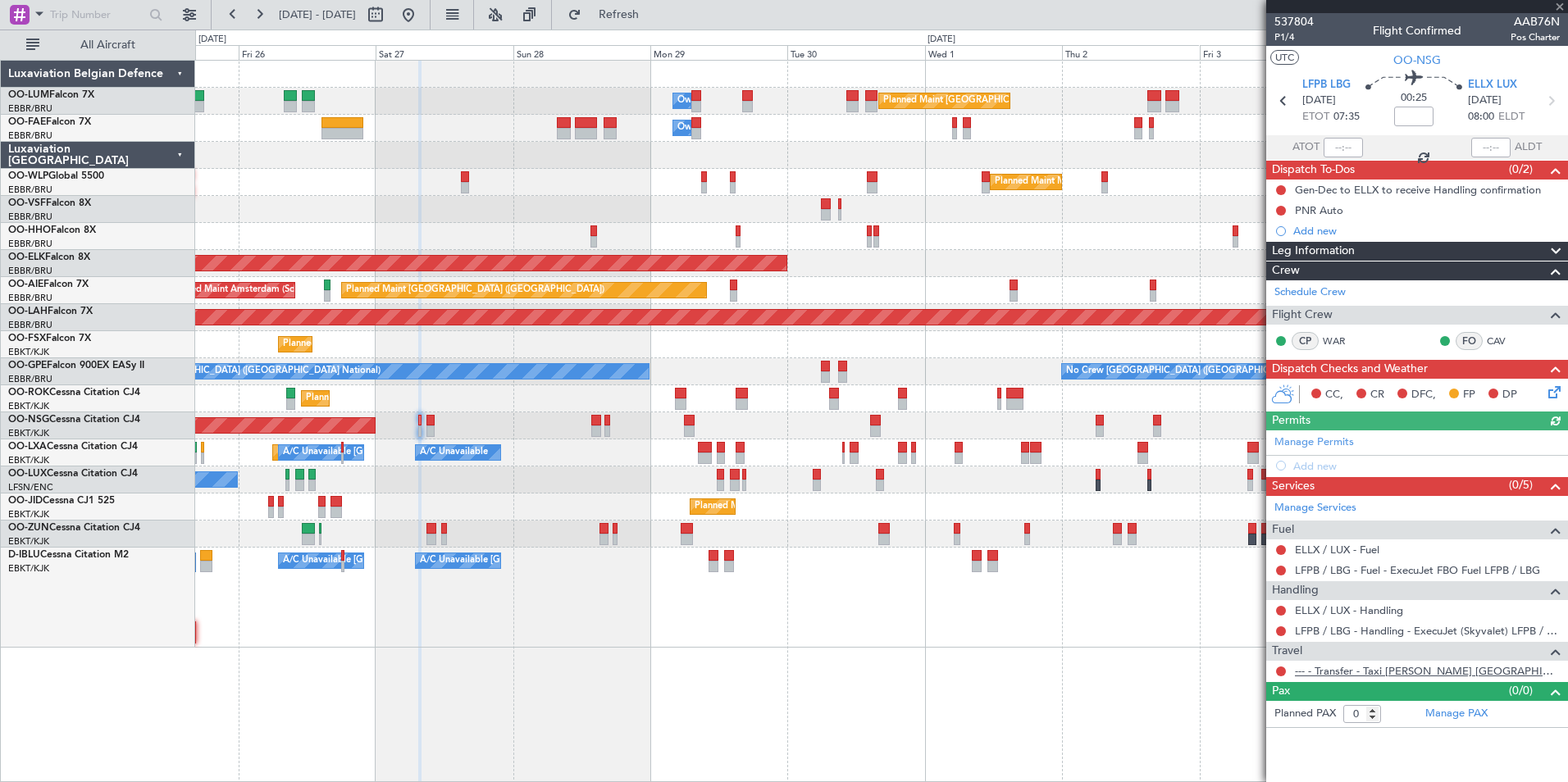
click at [1399, 669] on link "--- - Transfer - Taxi [PERSON_NAME] [GEOGRAPHIC_DATA]" at bounding box center [1427, 671] width 265 height 14
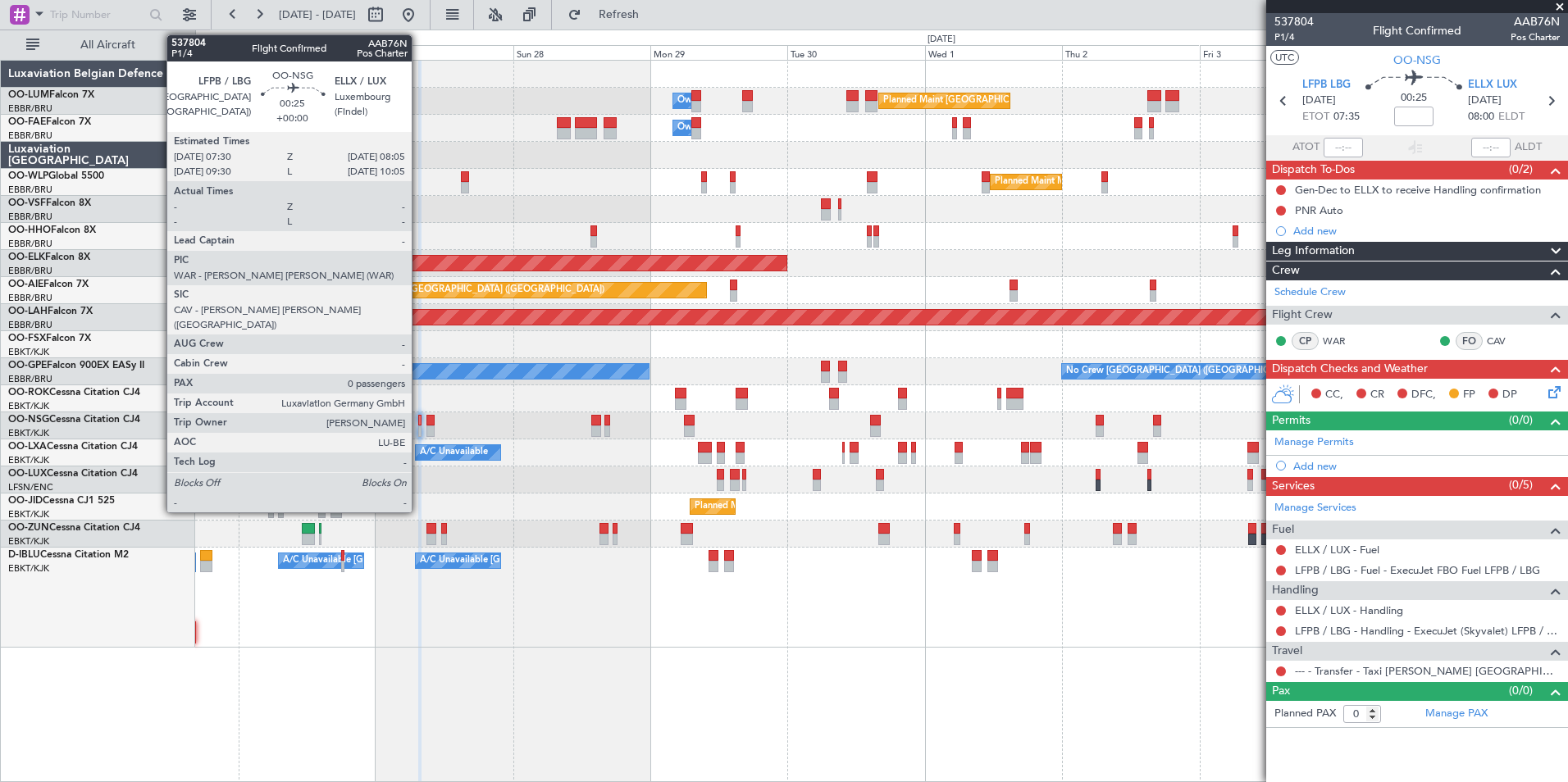
click at [419, 422] on div at bounding box center [420, 421] width 4 height 12
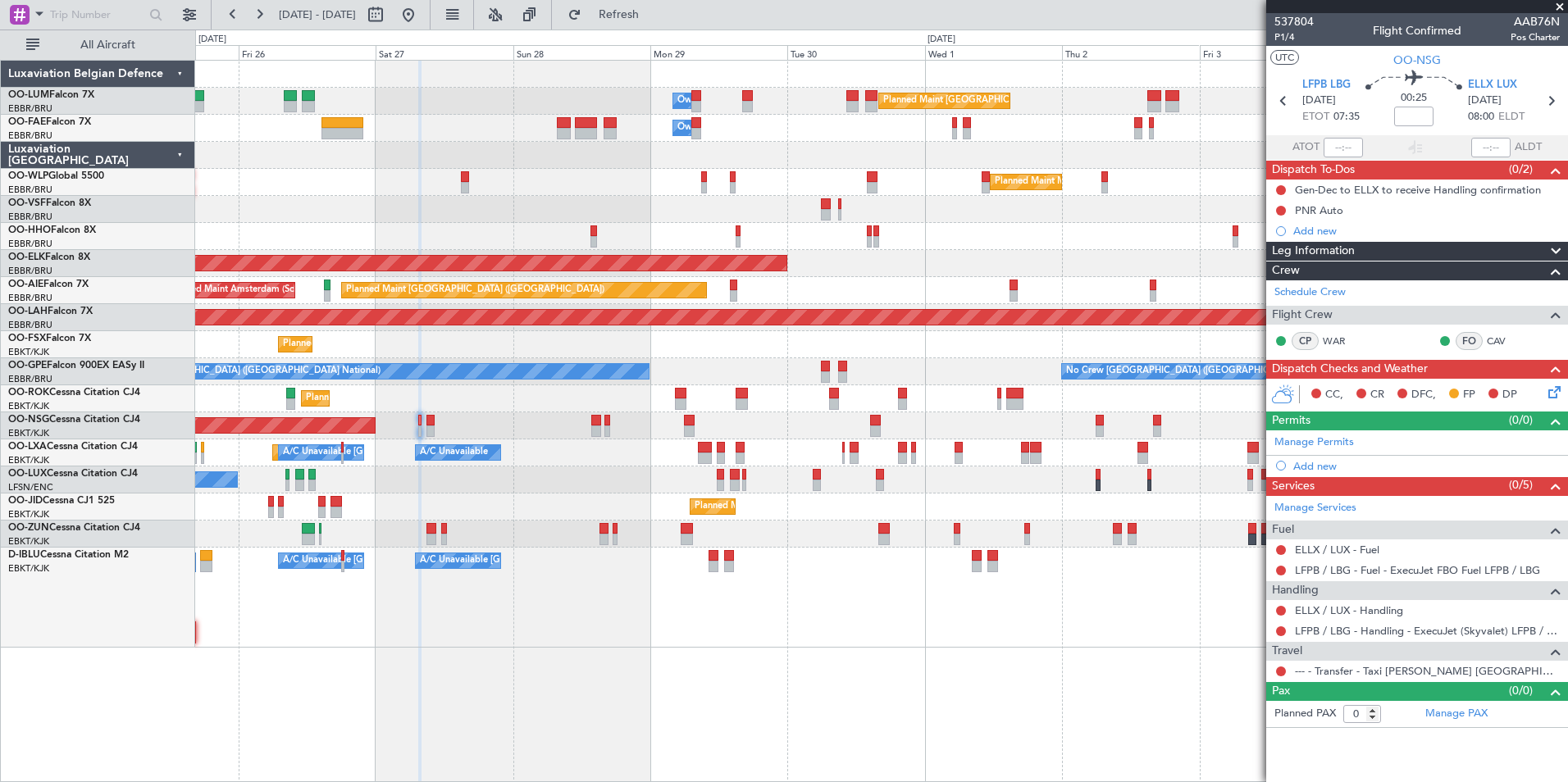
click at [714, 474] on div "No Crew Nancy (Essey)" at bounding box center [881, 480] width 1372 height 27
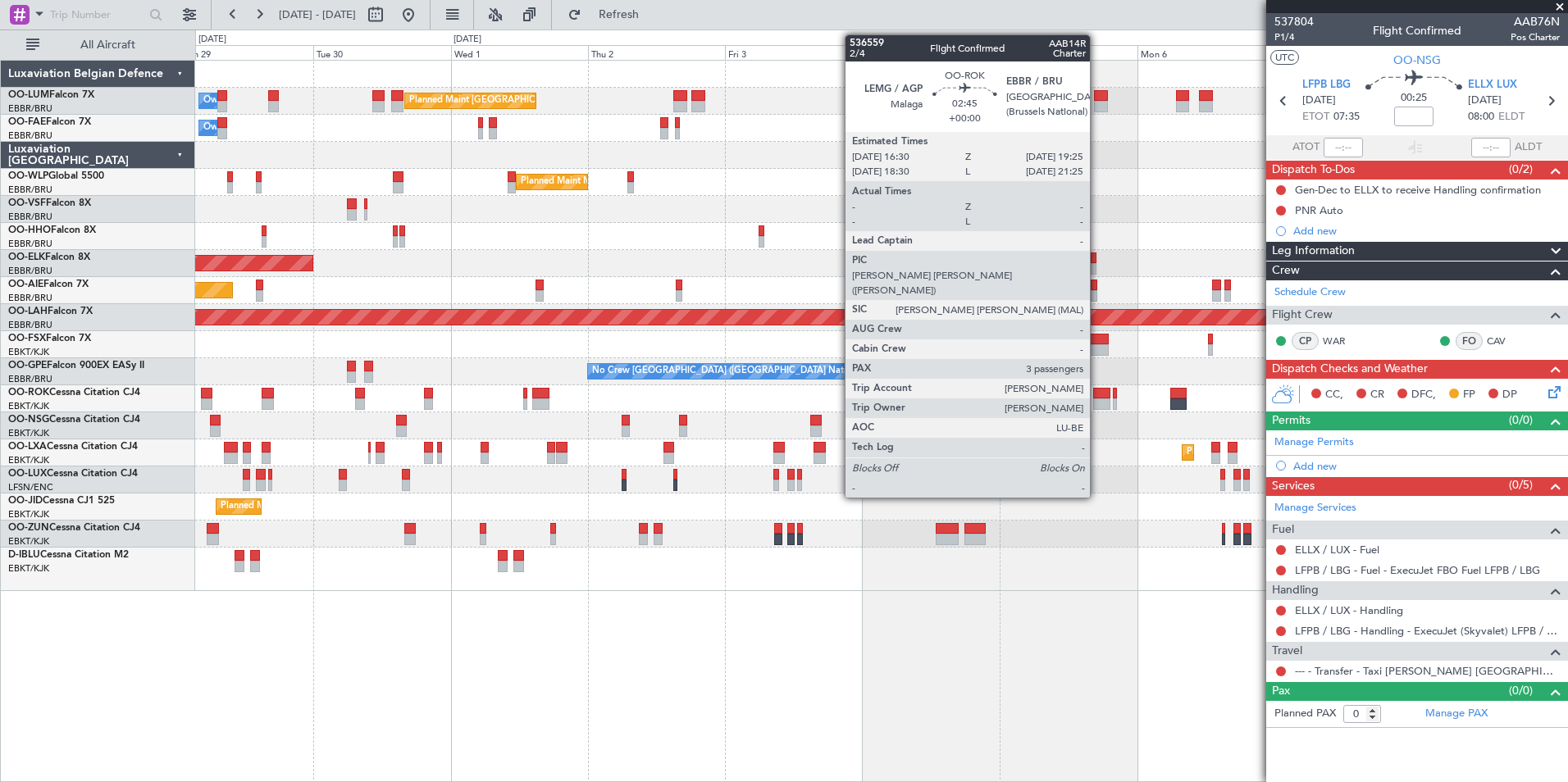
click at [1097, 403] on div at bounding box center [1102, 405] width 17 height 12
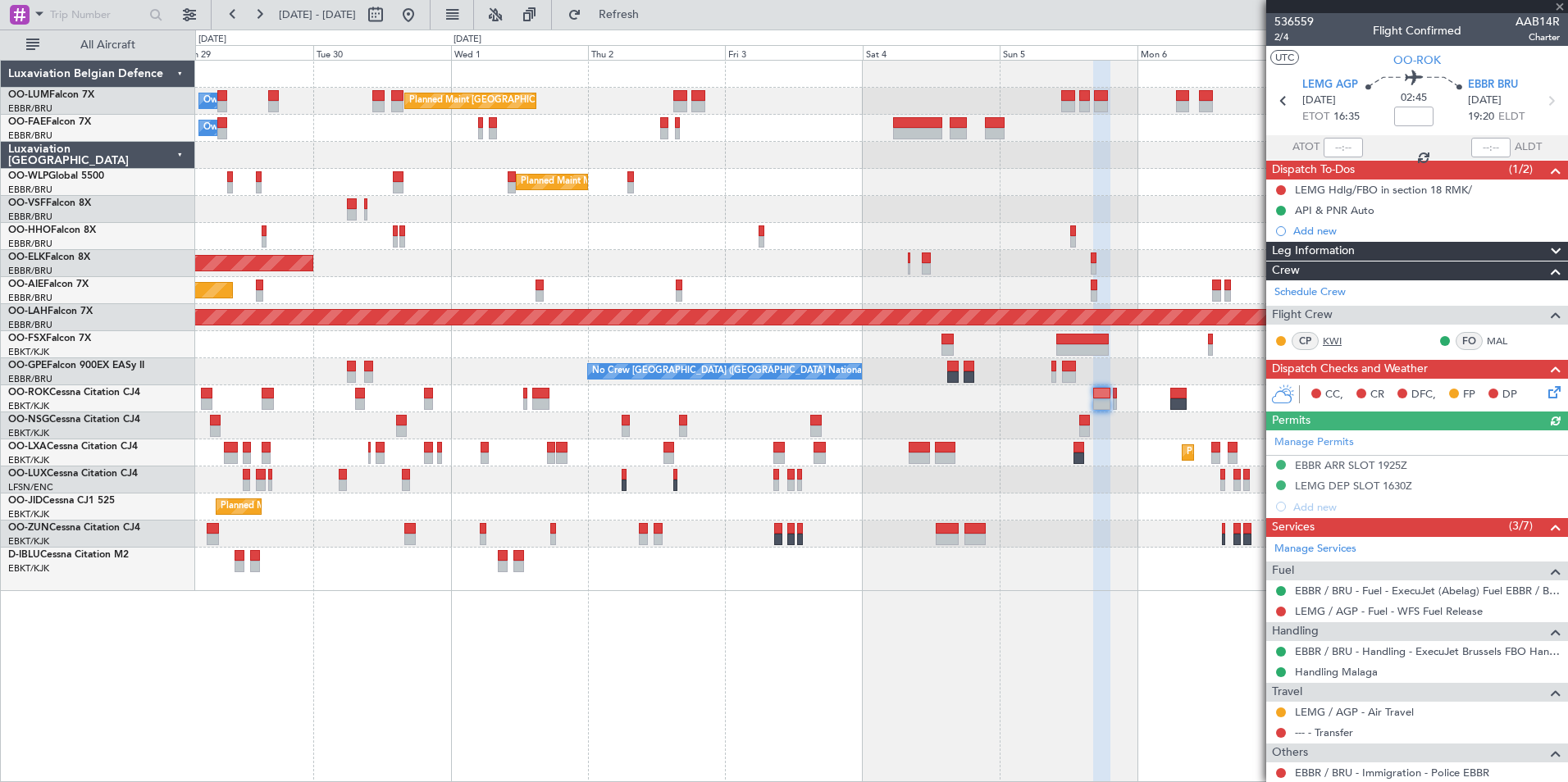
click at [1335, 338] on link "KWI" at bounding box center [1342, 341] width 37 height 15
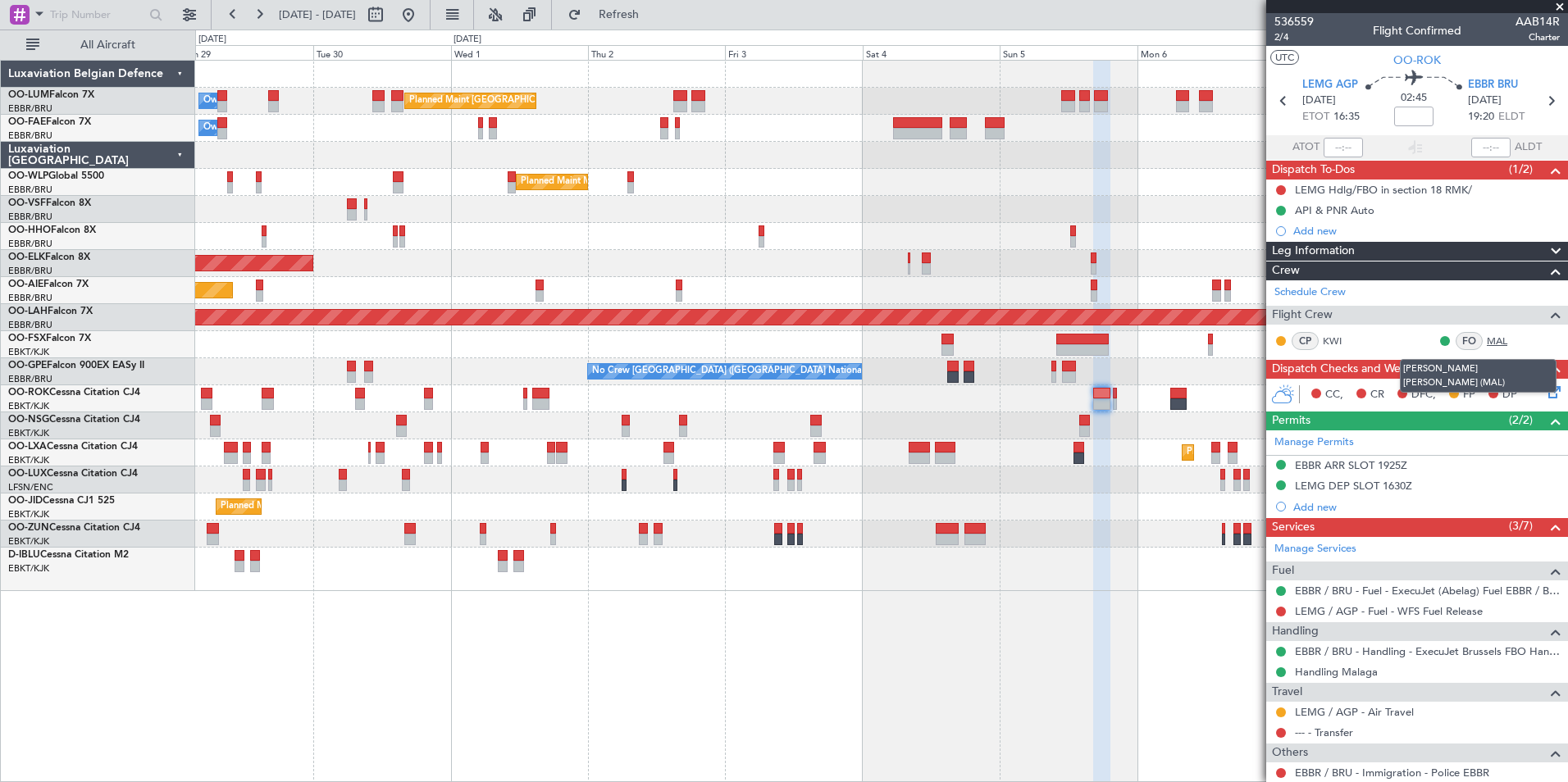
click at [1487, 342] on link "MAL" at bounding box center [1506, 341] width 37 height 15
click at [812, 708] on div "Planned Maint Brussels (Brussels National) Owner Melsbroek Air Base Owner Melsb…" at bounding box center [881, 421] width 1373 height 723
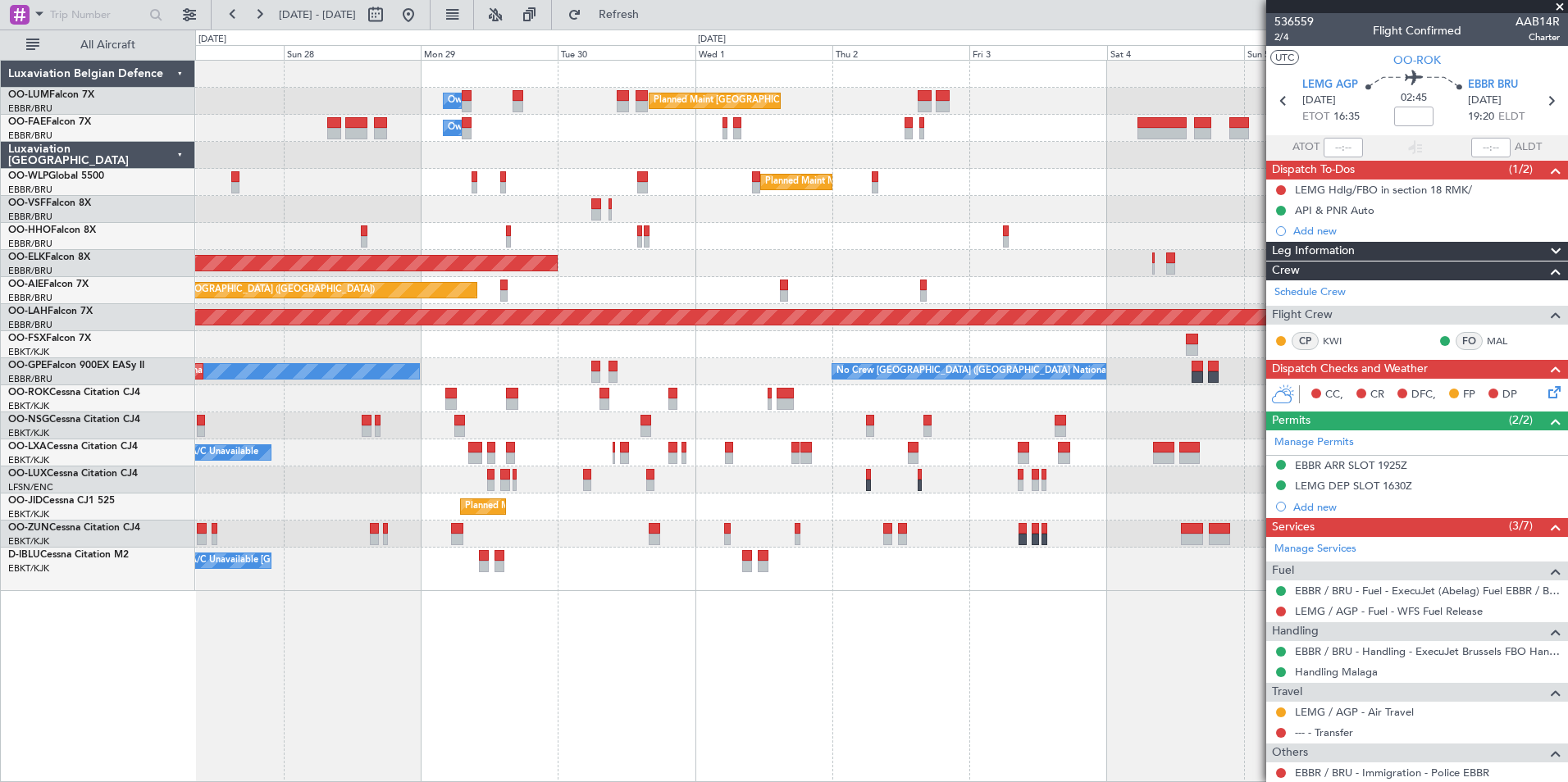
click at [831, 697] on div "Planned Maint [GEOGRAPHIC_DATA] ([GEOGRAPHIC_DATA] National) Owner [GEOGRAPHIC_…" at bounding box center [881, 421] width 1373 height 723
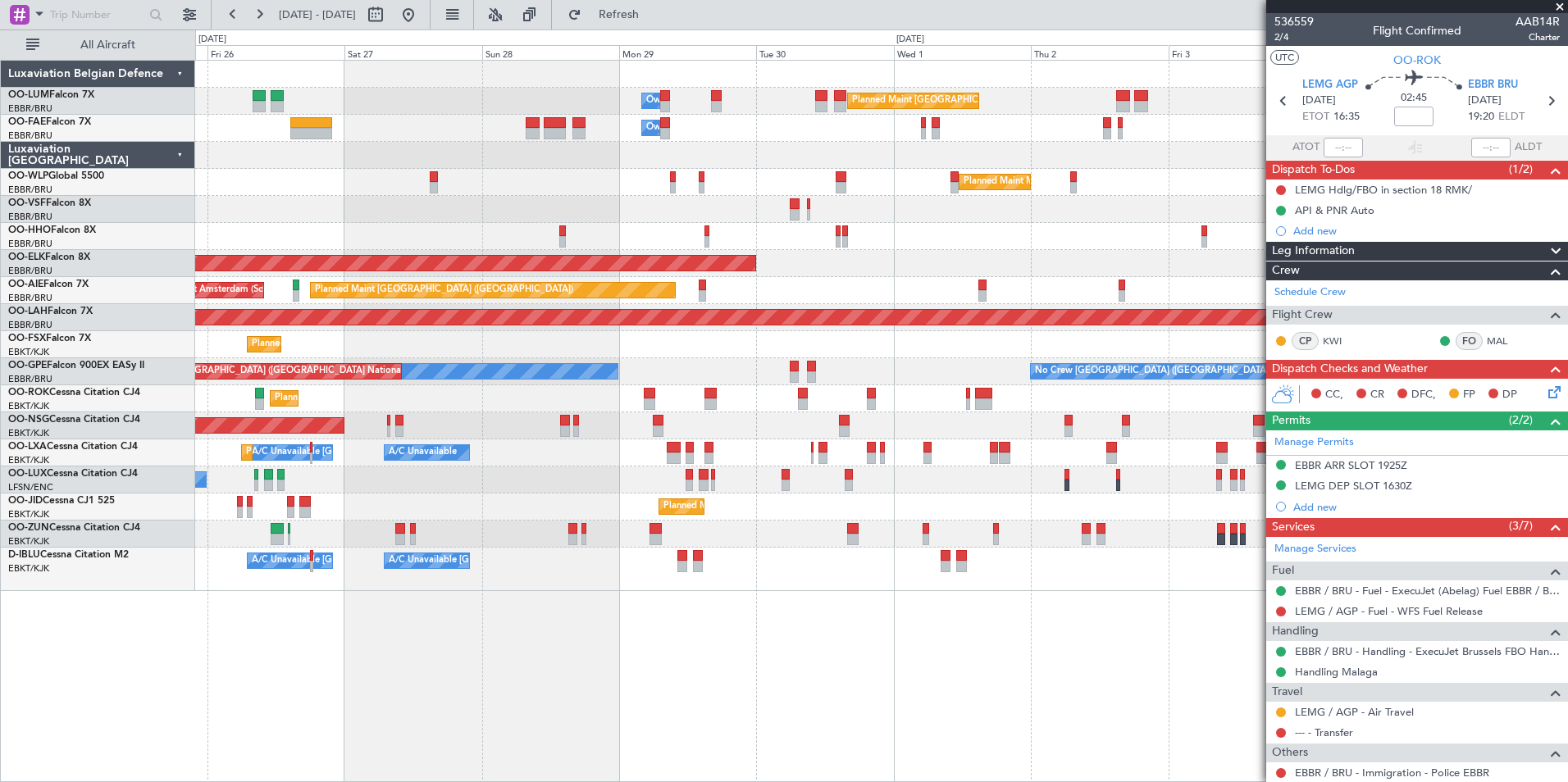
click at [595, 635] on div "Planned Maint Brussels (Brussels National) Owner Melsbroek Air Base Owner Melsb…" at bounding box center [881, 421] width 1373 height 723
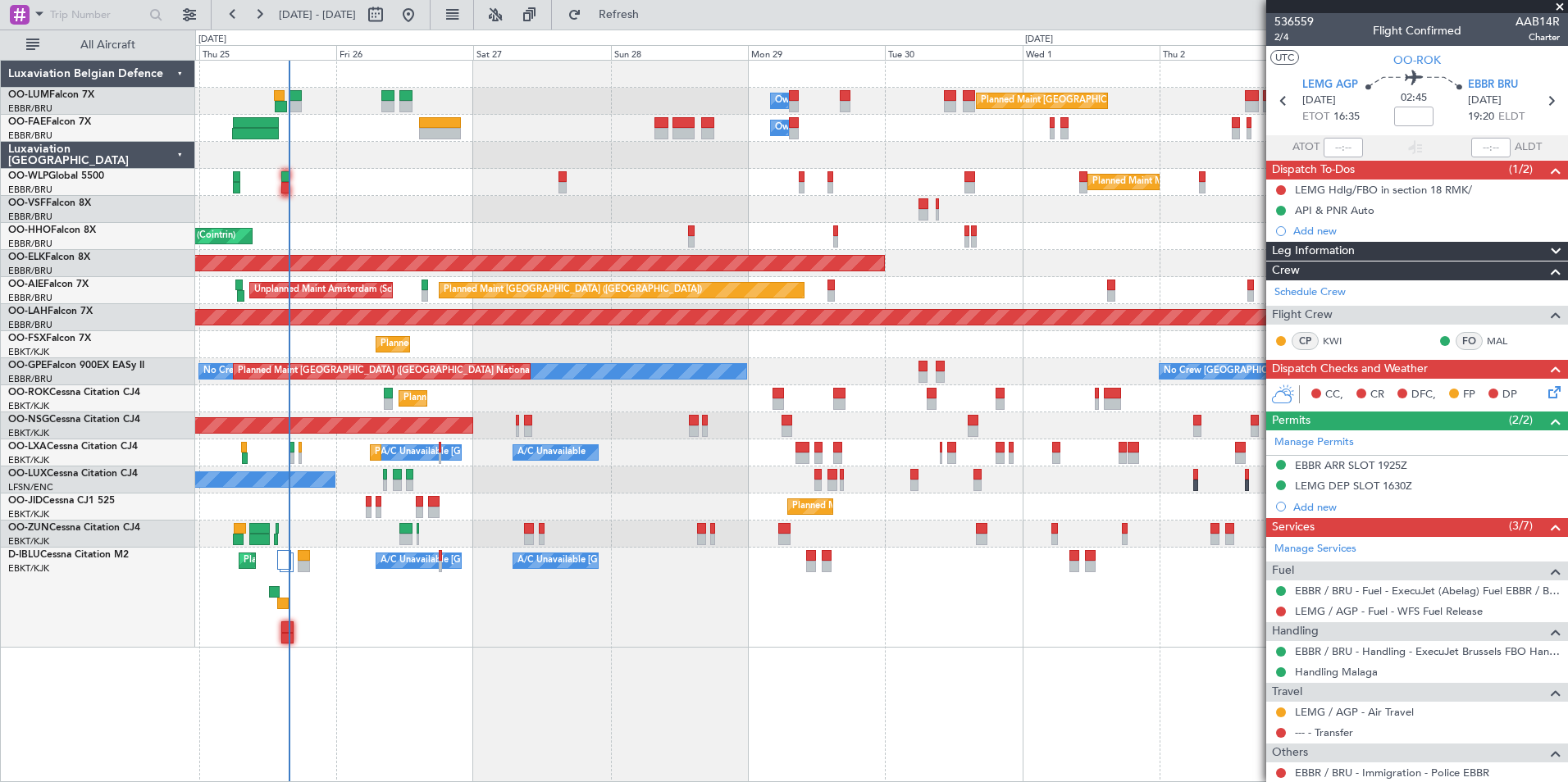
click at [579, 640] on div "A/C Unavailable Kortrijk-Wevelgem A/C Unavailable Brussels (Brussels National) …" at bounding box center [881, 598] width 1372 height 100
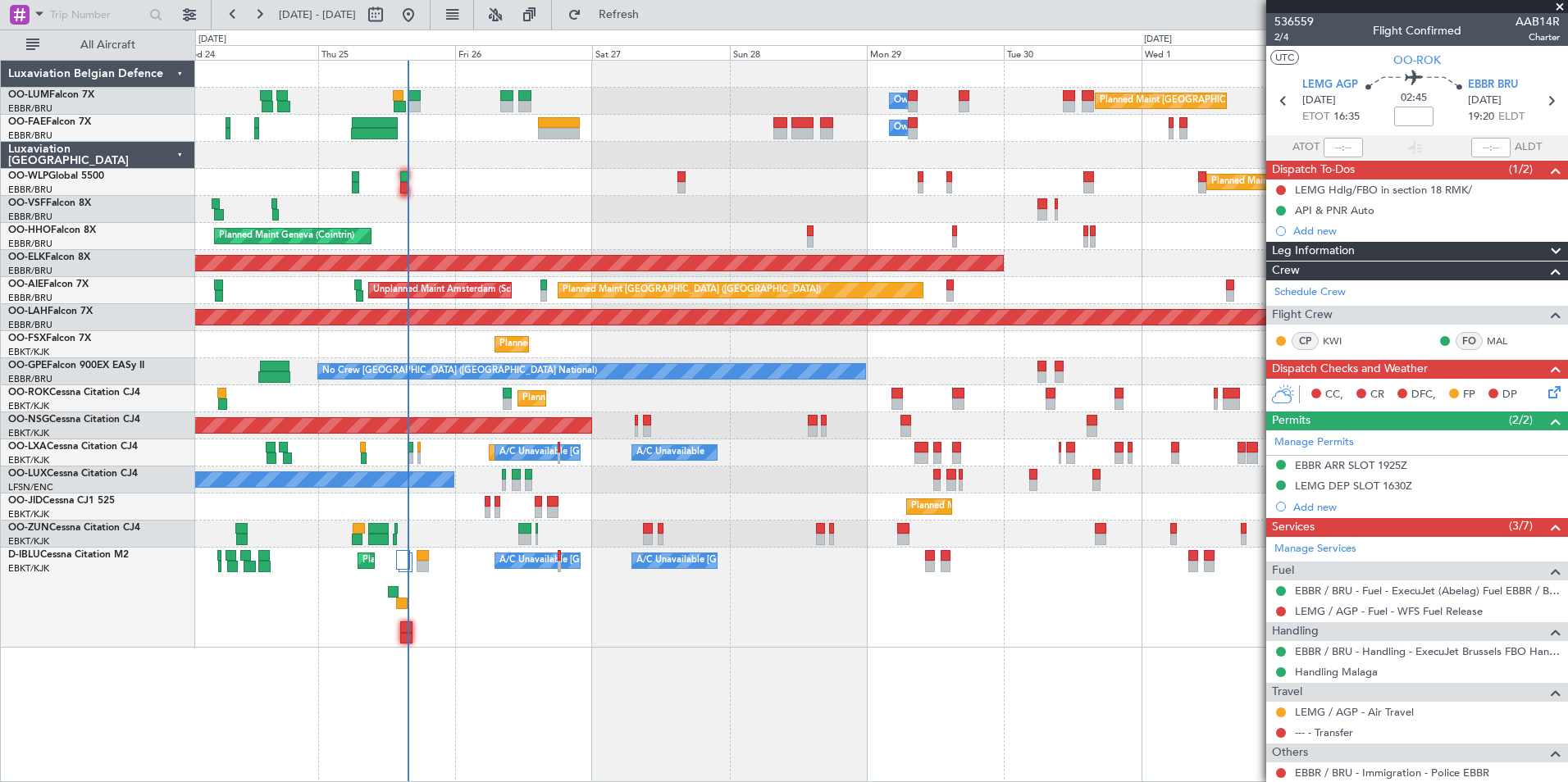
click at [999, 655] on div "Planned Maint Brussels (Brussels National) Owner Melsbroek Air Base Owner Melsb…" at bounding box center [881, 421] width 1373 height 723
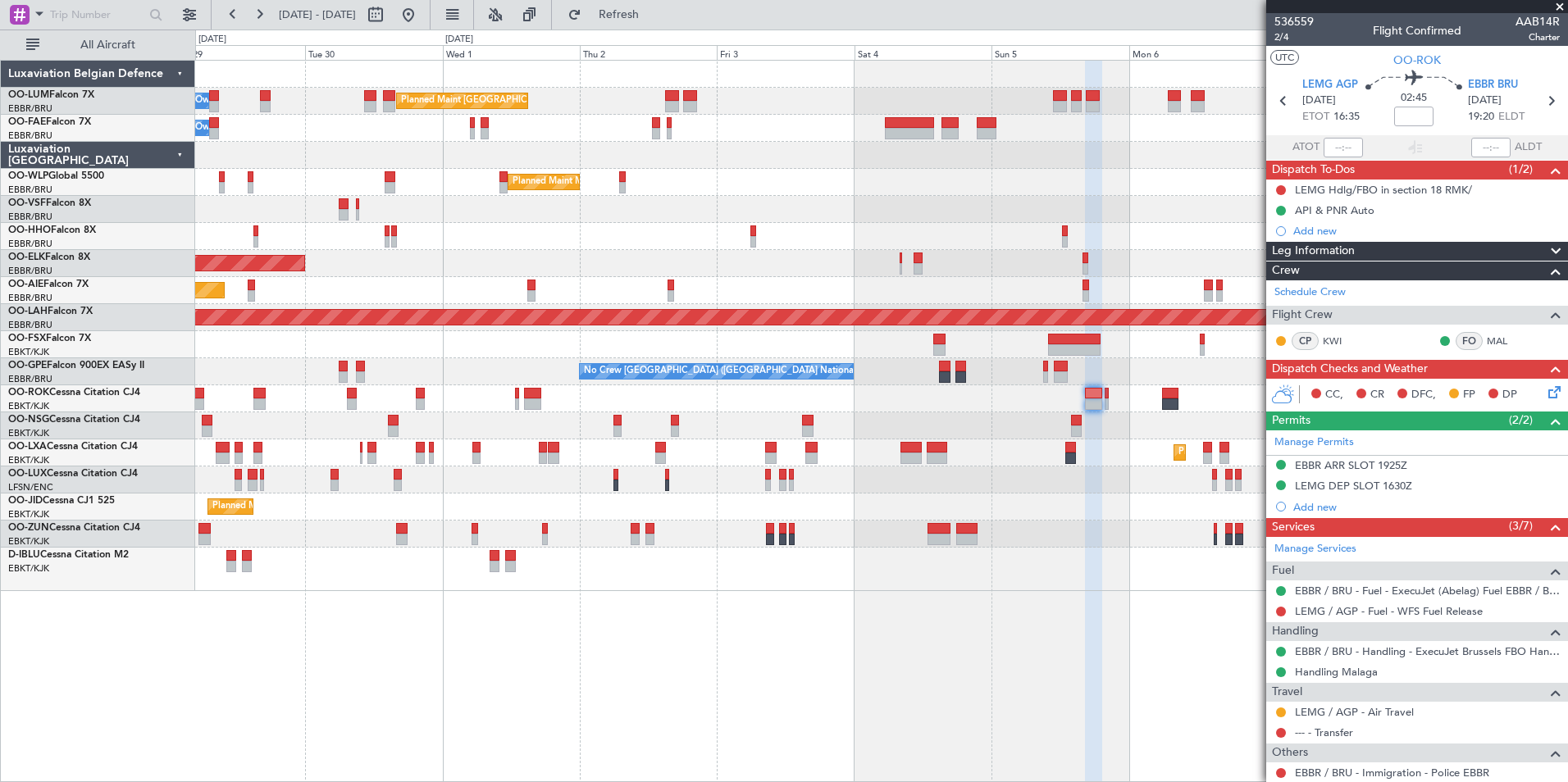
click at [650, 645] on div "Planned Maint [GEOGRAPHIC_DATA] ([GEOGRAPHIC_DATA] National) Owner [GEOGRAPHIC_…" at bounding box center [881, 421] width 1373 height 723
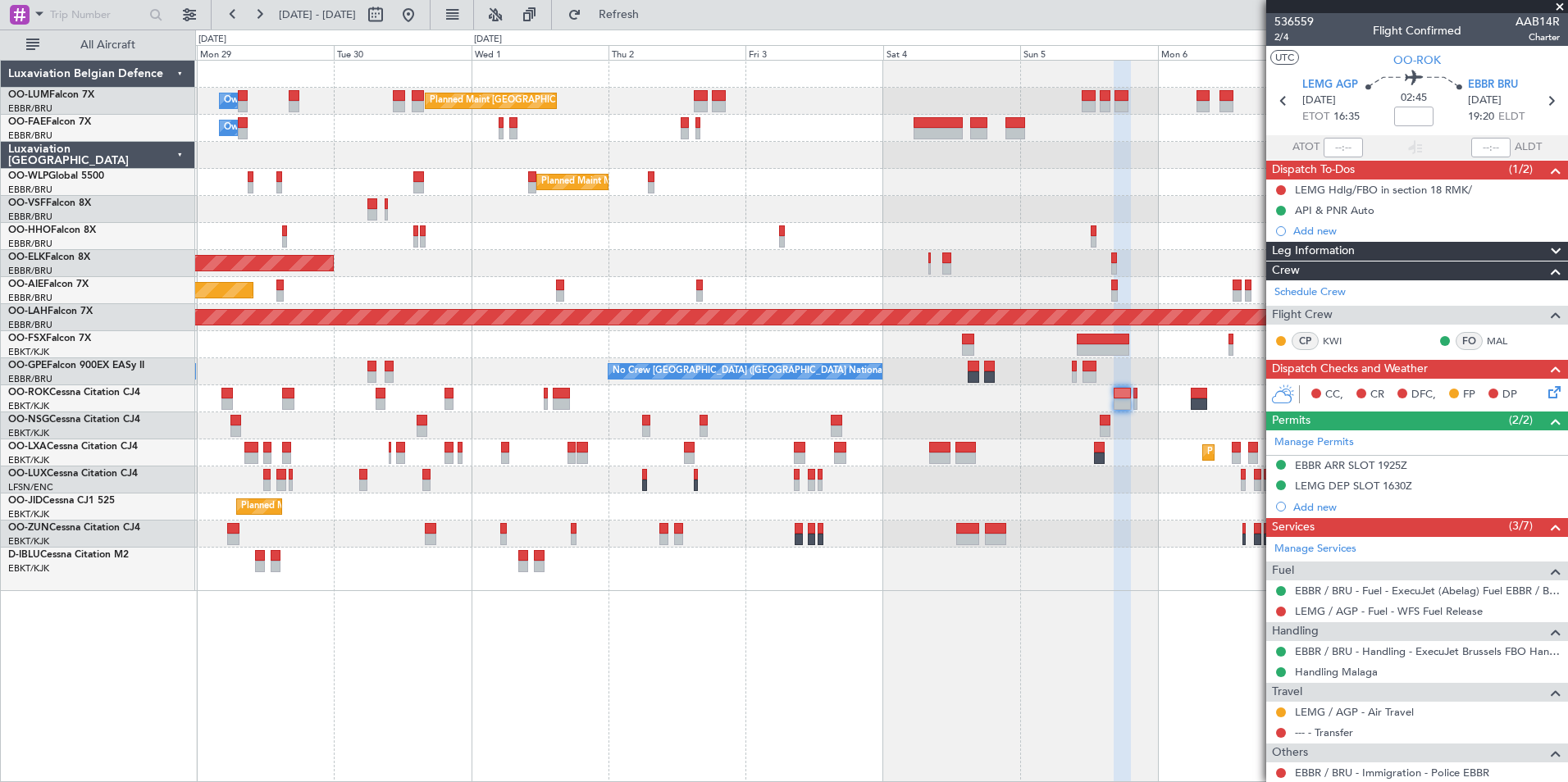
click at [847, 687] on div "Planned Maint Brussels (Brussels National) Owner Melsbroek Air Base Owner Melsb…" at bounding box center [881, 421] width 1373 height 723
click at [783, 701] on div "Planned Maint Brussels (Brussels National) Owner Melsbroek Air Base Owner Melsb…" at bounding box center [881, 421] width 1373 height 723
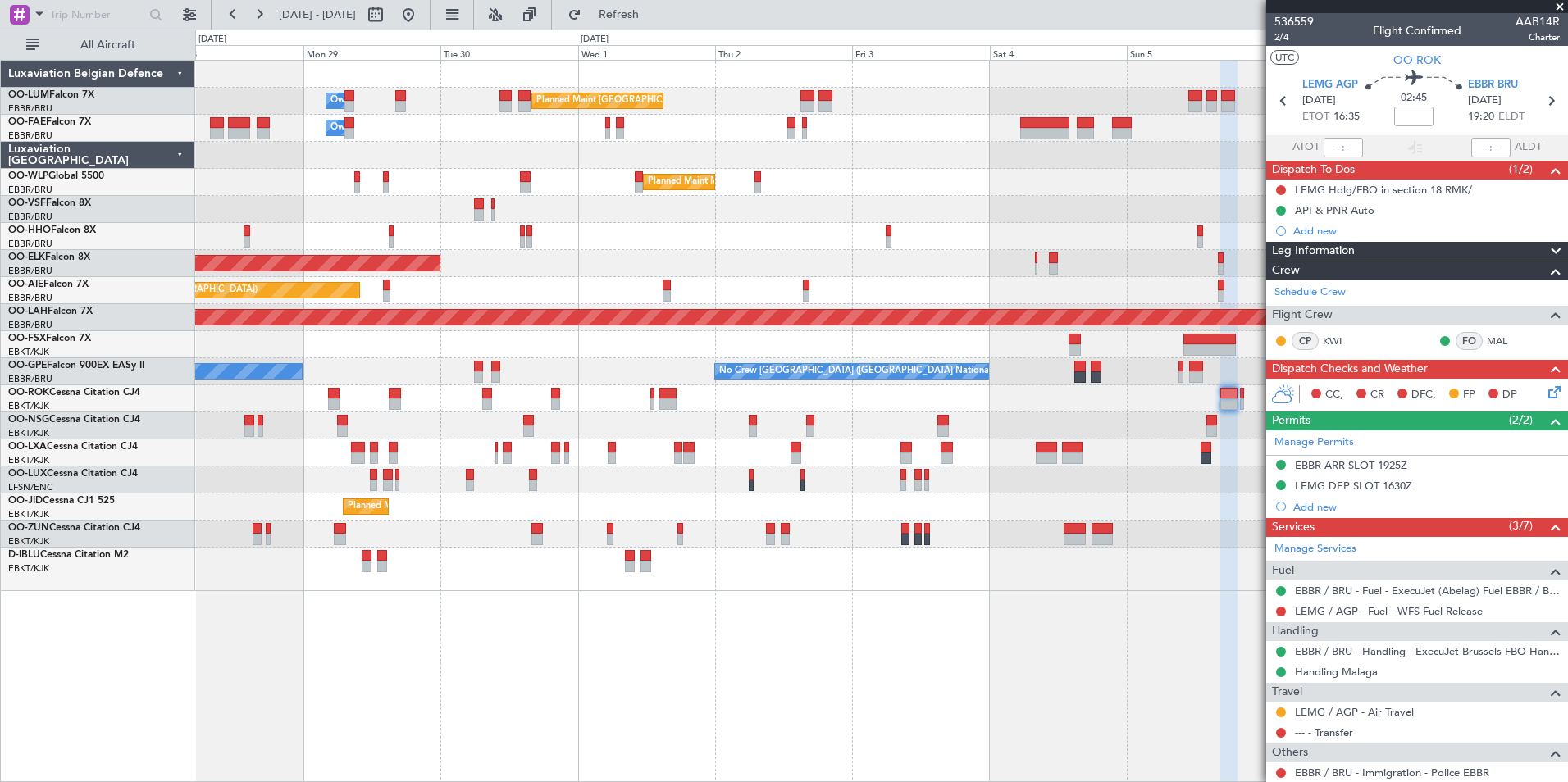
click at [713, 703] on div "Planned Maint Brussels (Brussels National) Owner Melsbroek Air Base Owner Melsb…" at bounding box center [881, 421] width 1373 height 723
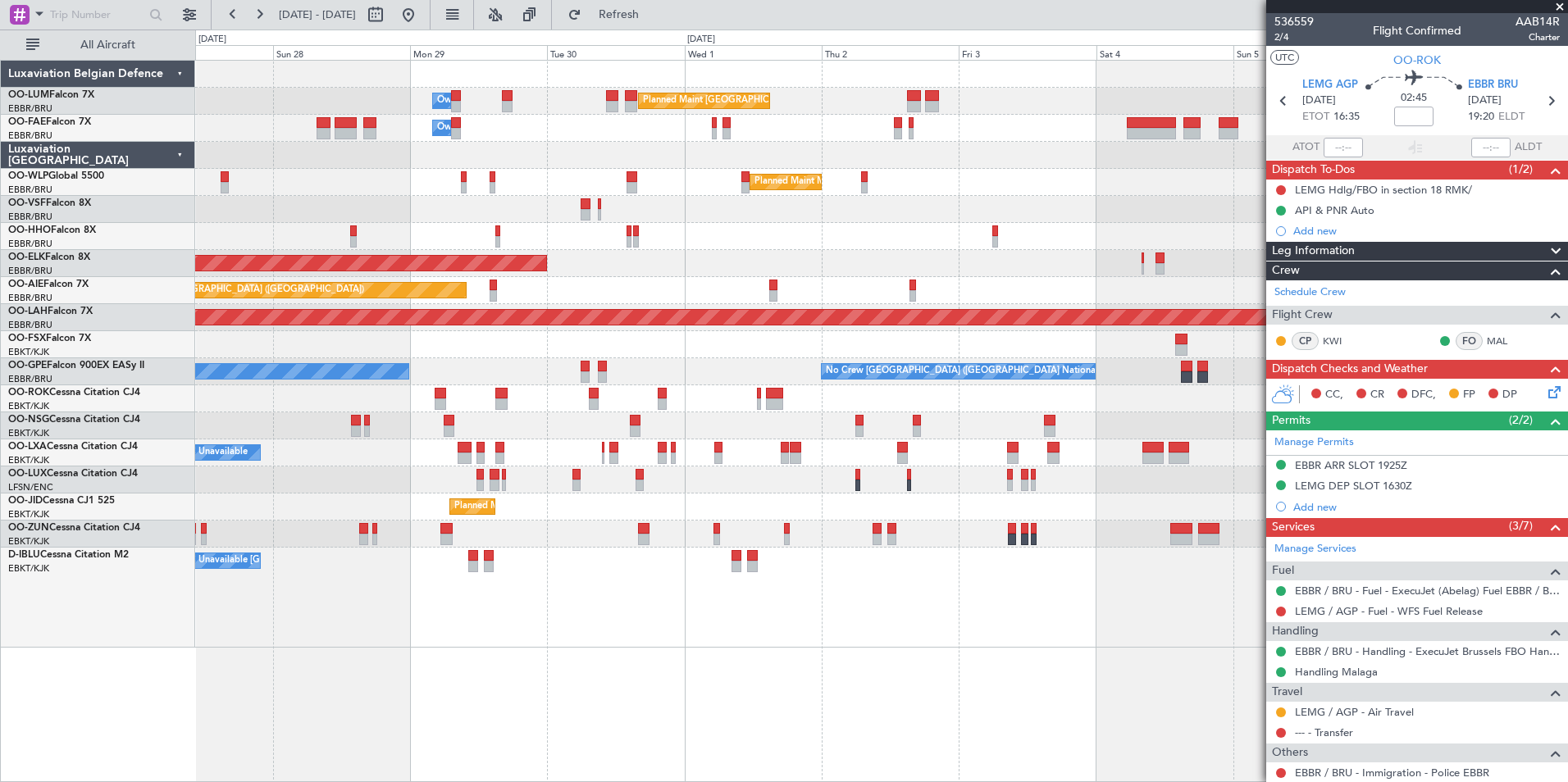
click at [773, 724] on div "Planned Maint Brussels (Brussels National) Owner Melsbroek Air Base Owner Melsb…" at bounding box center [881, 421] width 1373 height 723
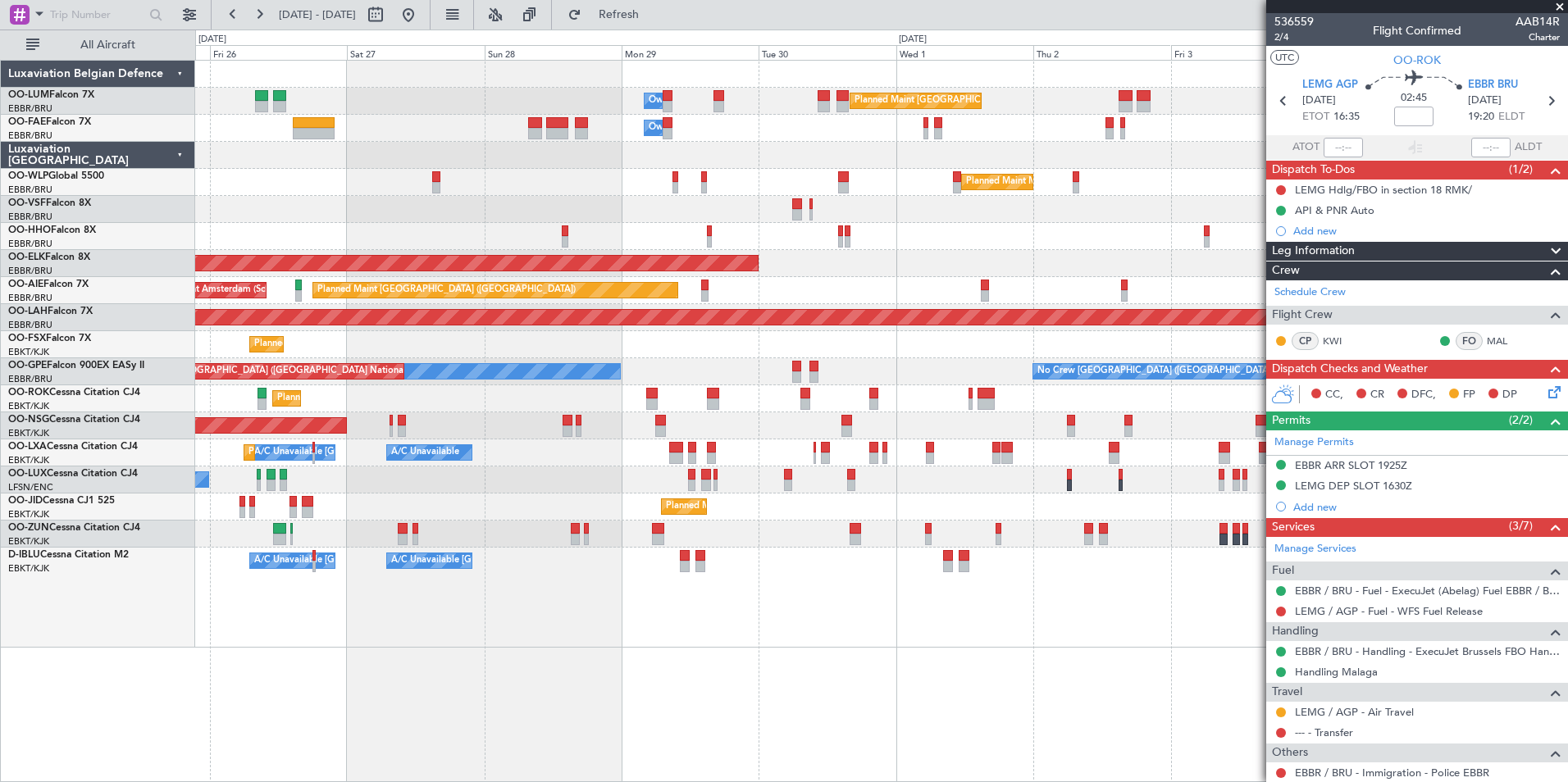
click at [661, 716] on div "Planned Maint Brussels (Brussels National) Owner Melsbroek Air Base Owner Melsb…" at bounding box center [881, 421] width 1373 height 723
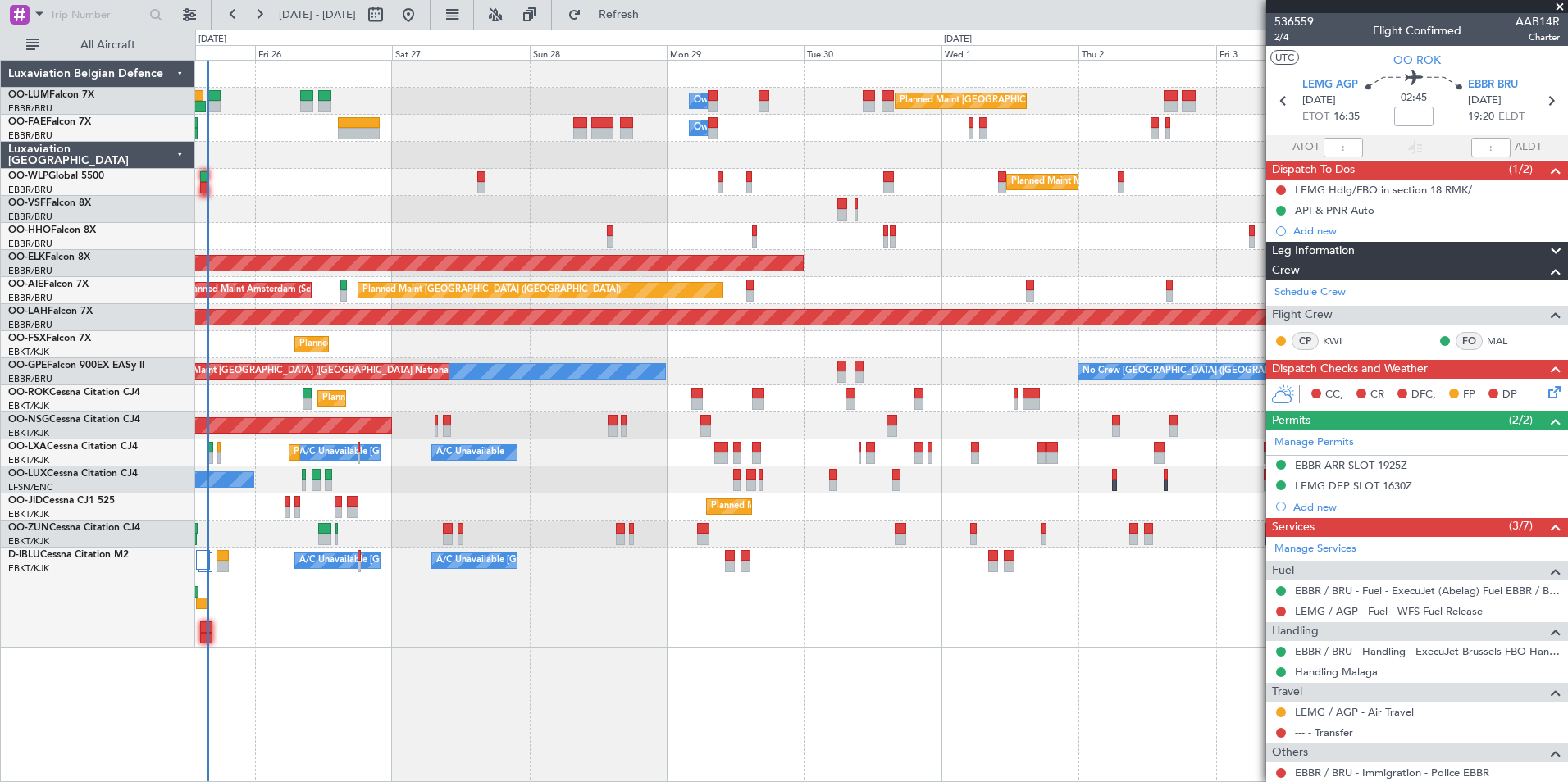
click at [724, 730] on div "Planned Maint Brussels (Brussels National) Owner Melsbroek Air Base Owner Melsb…" at bounding box center [881, 421] width 1373 height 723
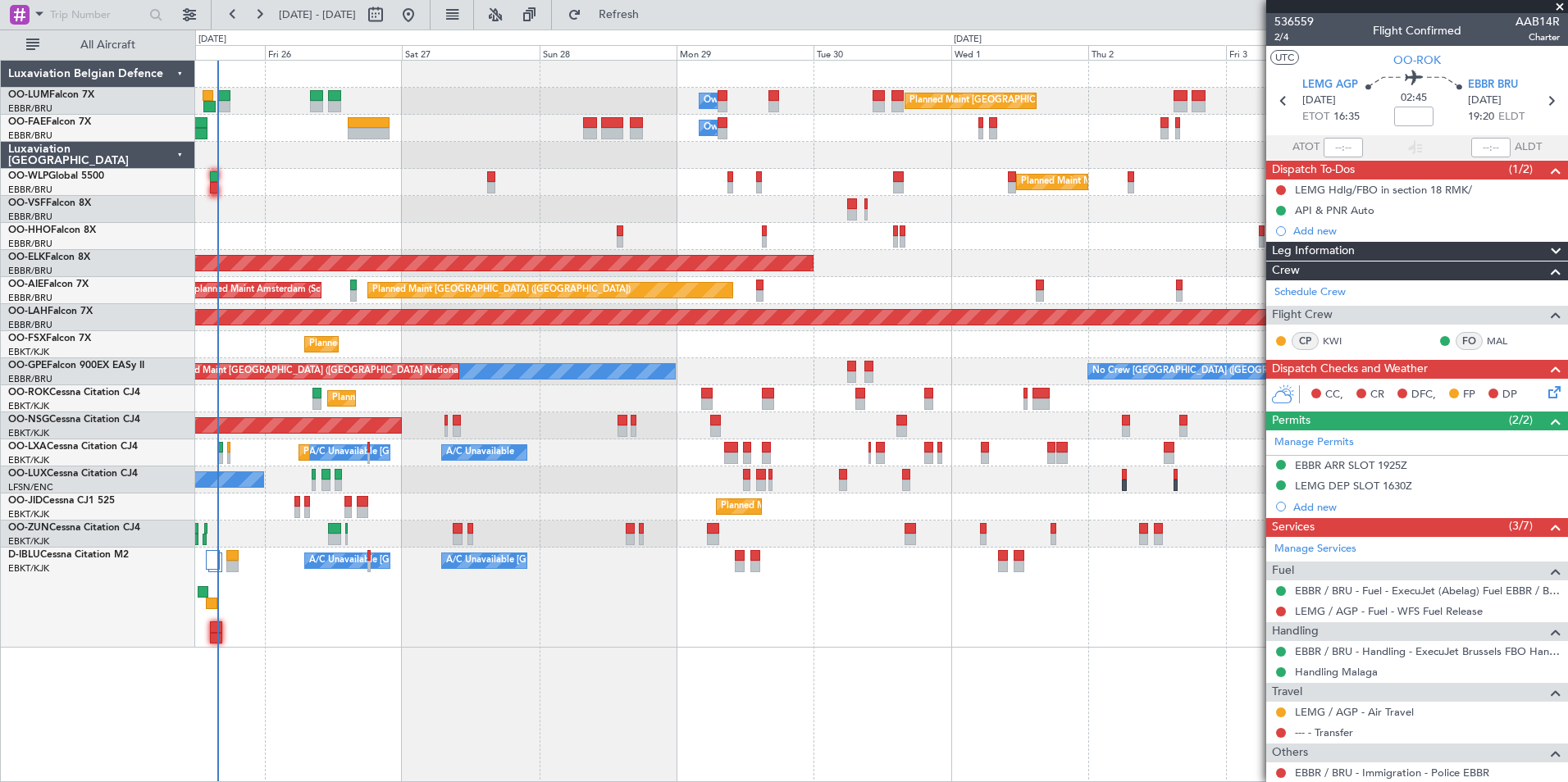
click at [516, 732] on div "Planned Maint Brussels (Brussels National) Owner Melsbroek Air Base Owner Melsb…" at bounding box center [881, 421] width 1373 height 723
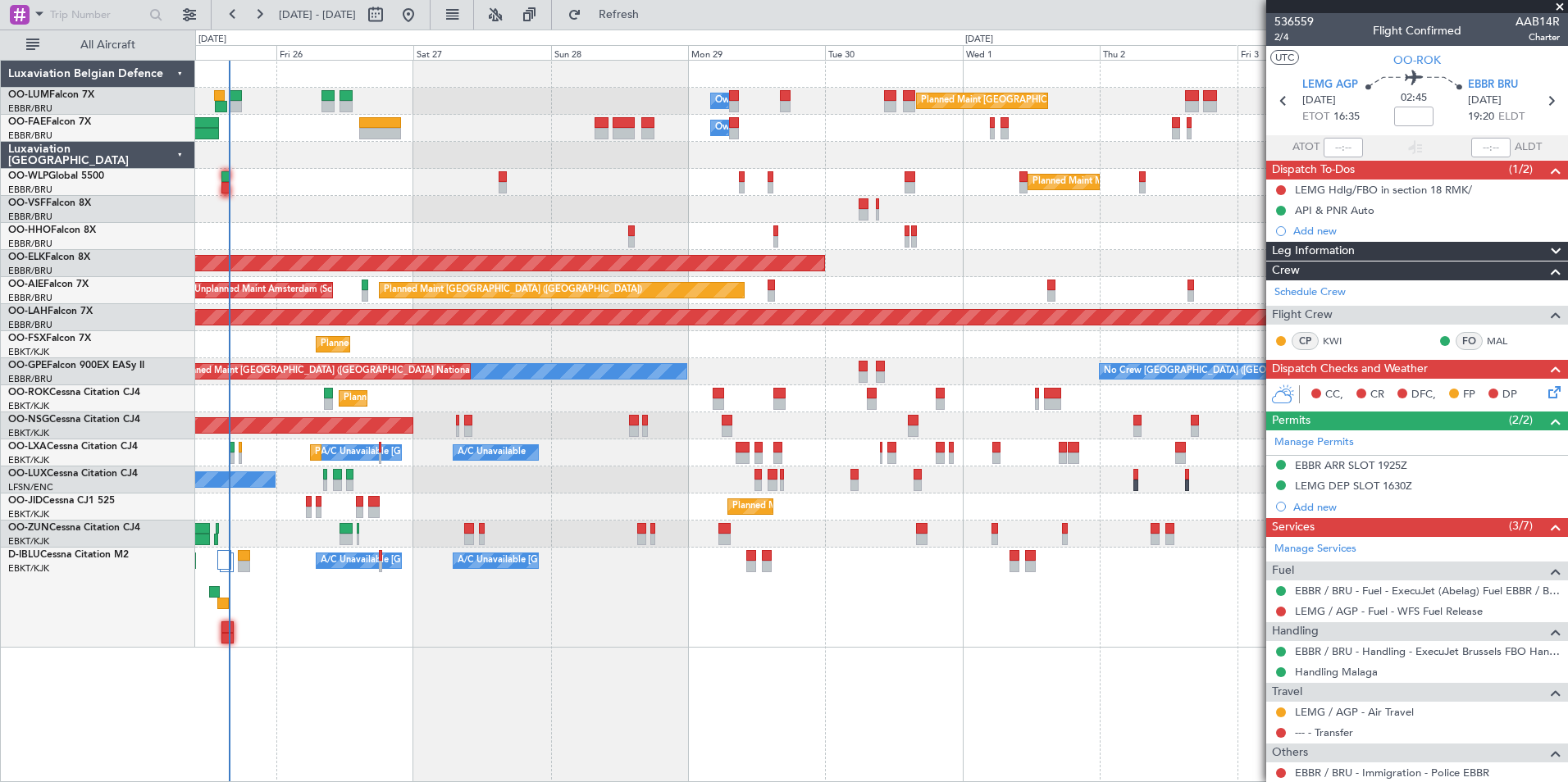
click at [734, 643] on div "A/C Unavailable Kortrijk-Wevelgem A/C Unavailable Brussels (Brussels National) …" at bounding box center [881, 598] width 1372 height 100
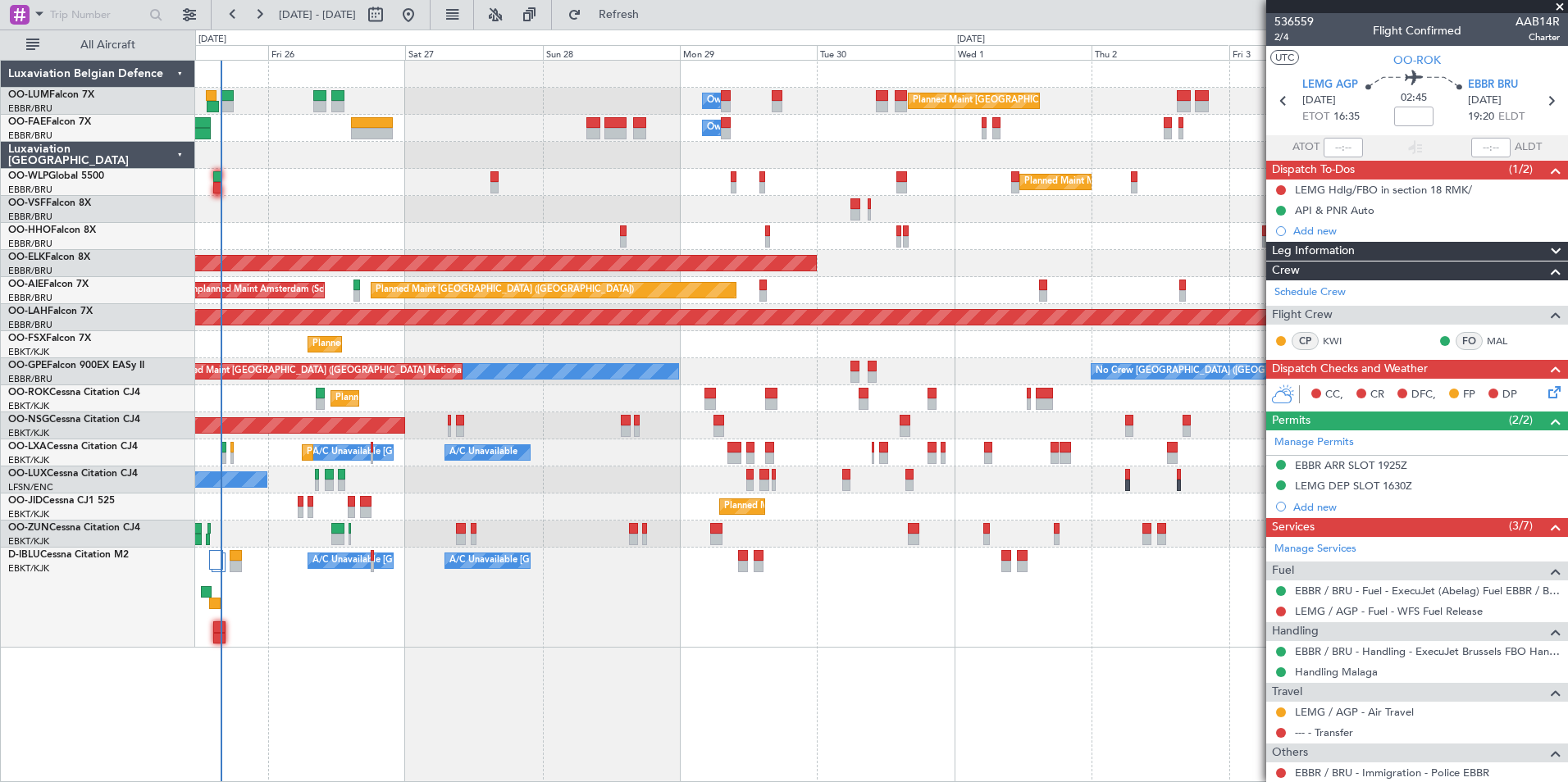
click at [974, 696] on div "Planned Maint Brussels (Brussels National) Owner Melsbroek Air Base Owner Melsb…" at bounding box center [881, 421] width 1373 height 723
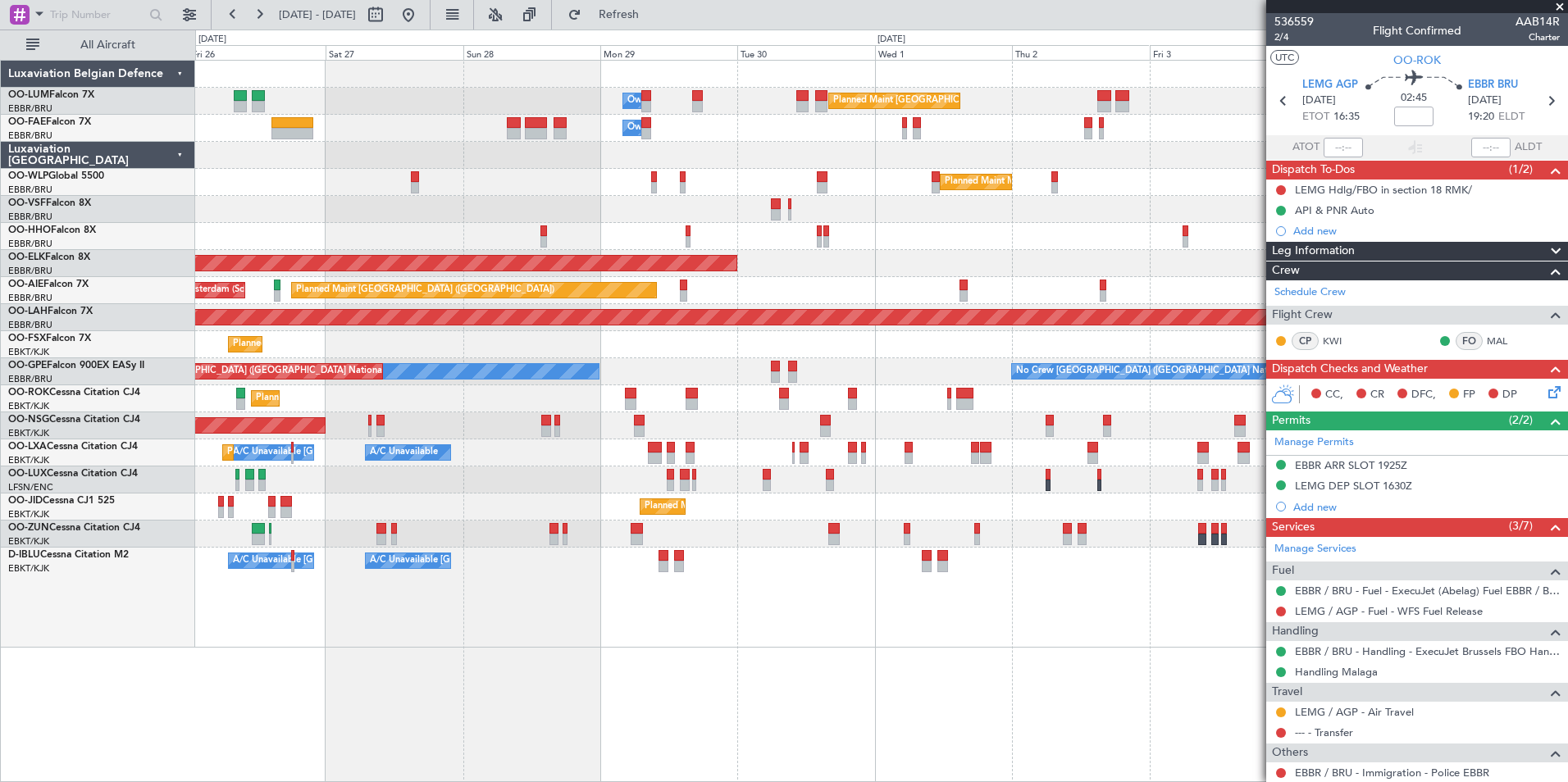
click at [818, 737] on div "Planned Maint Brussels (Brussels National) Owner Melsbroek Air Base Owner Melsb…" at bounding box center [881, 421] width 1373 height 723
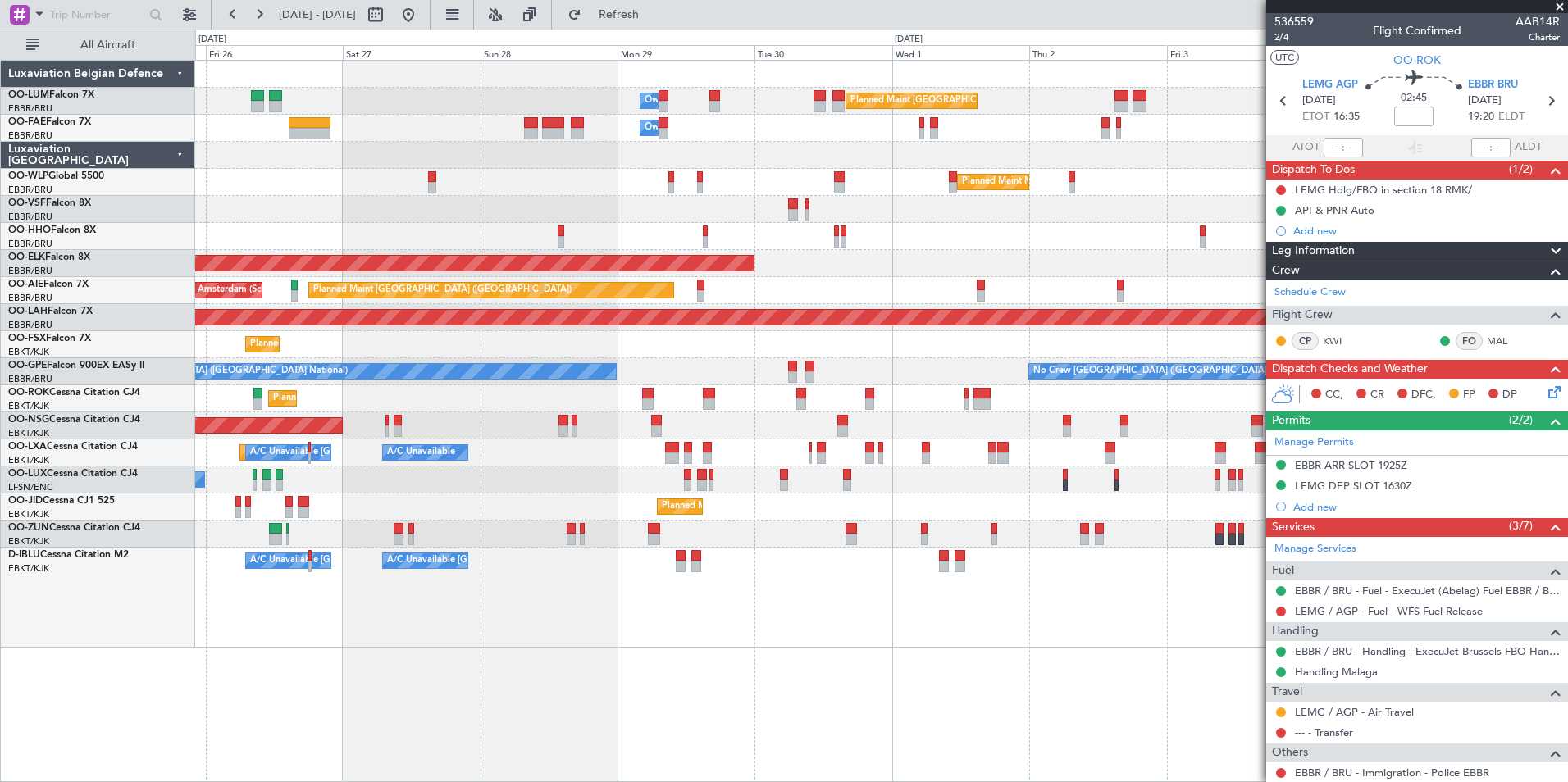
click at [402, 493] on div "No Crew Nancy (Essey)" at bounding box center [881, 480] width 1372 height 27
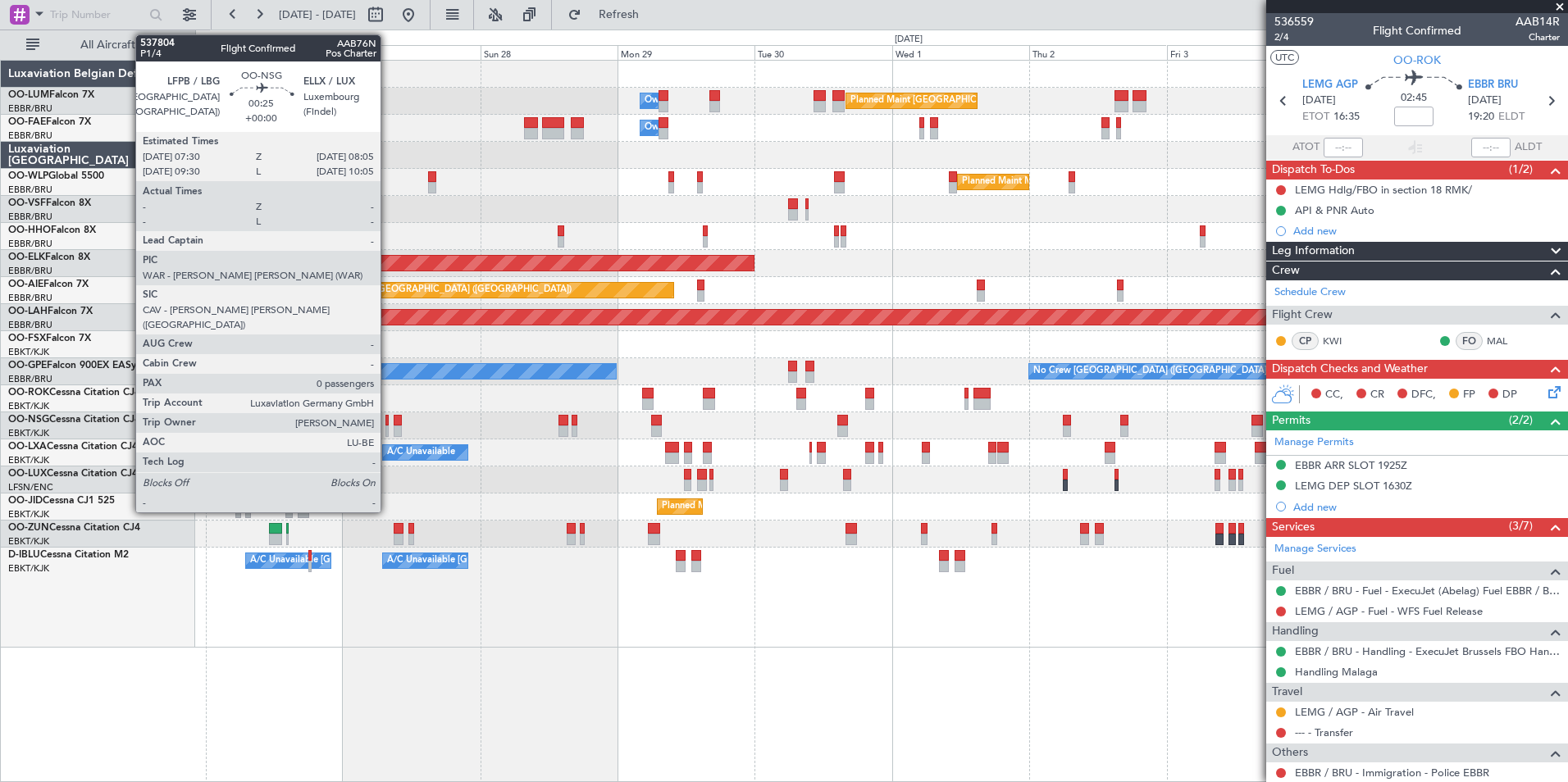
click at [388, 423] on div at bounding box center [387, 421] width 4 height 12
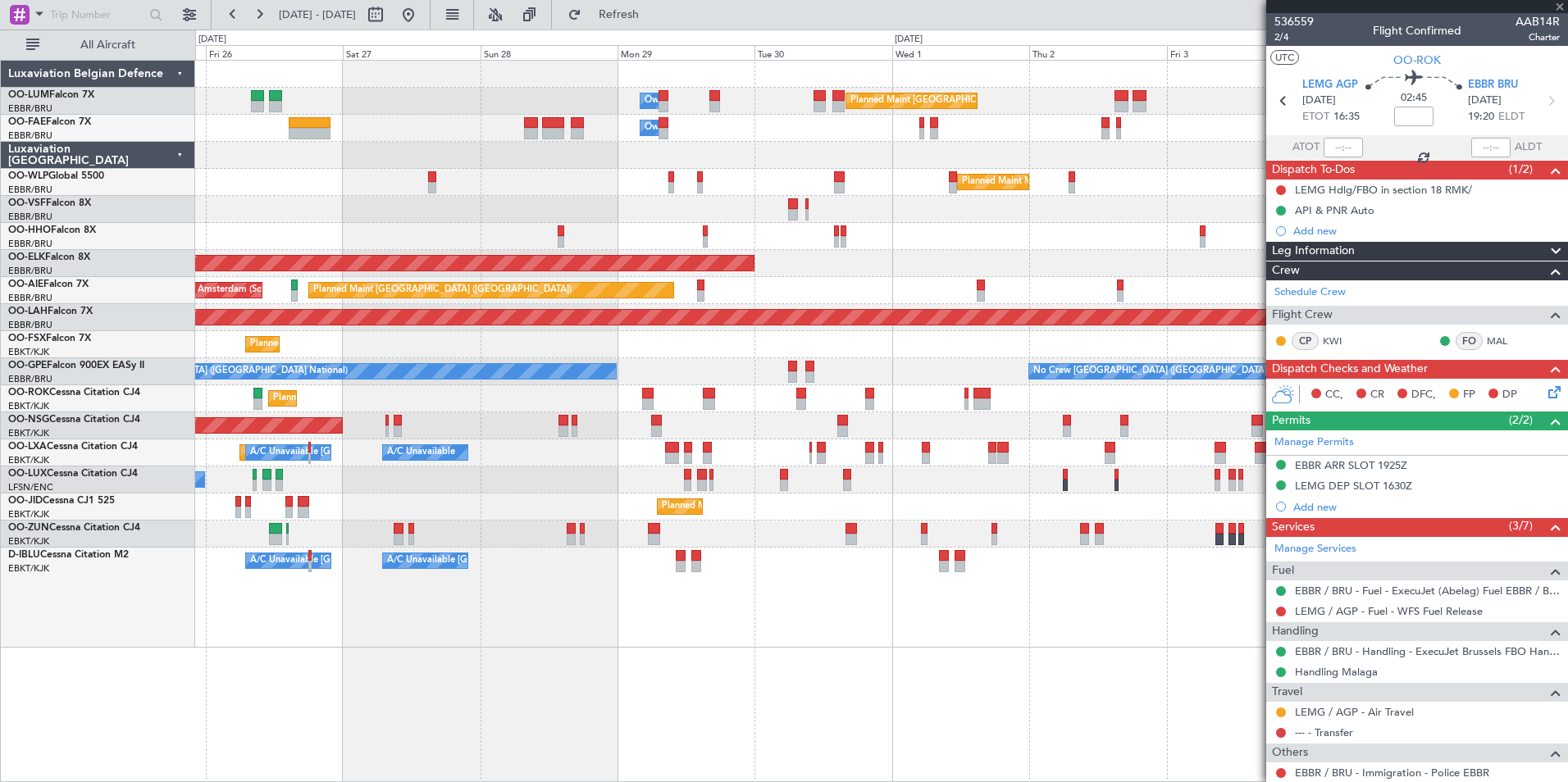
type input "0"
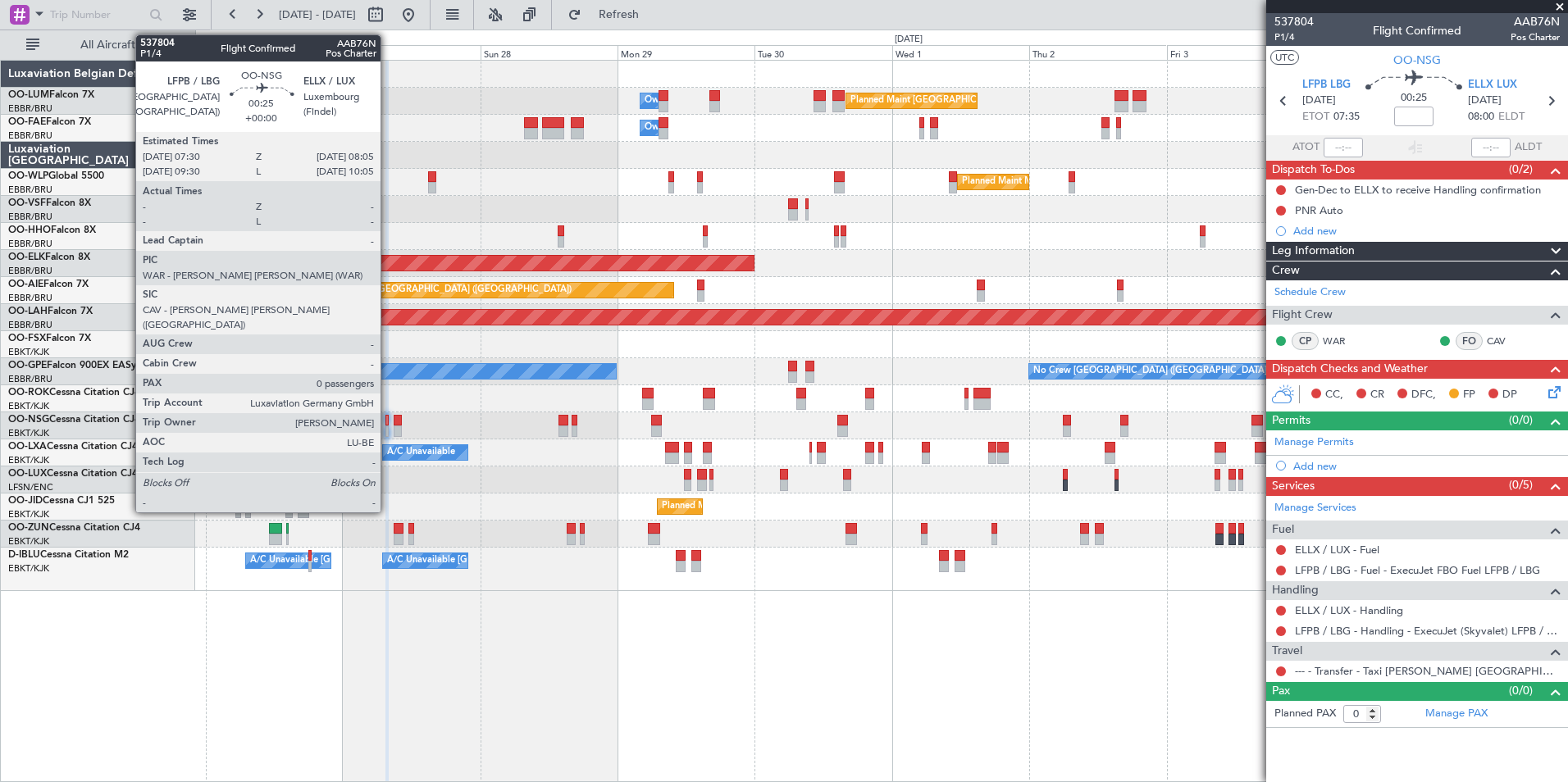
click at [388, 425] on div at bounding box center [387, 421] width 4 height 12
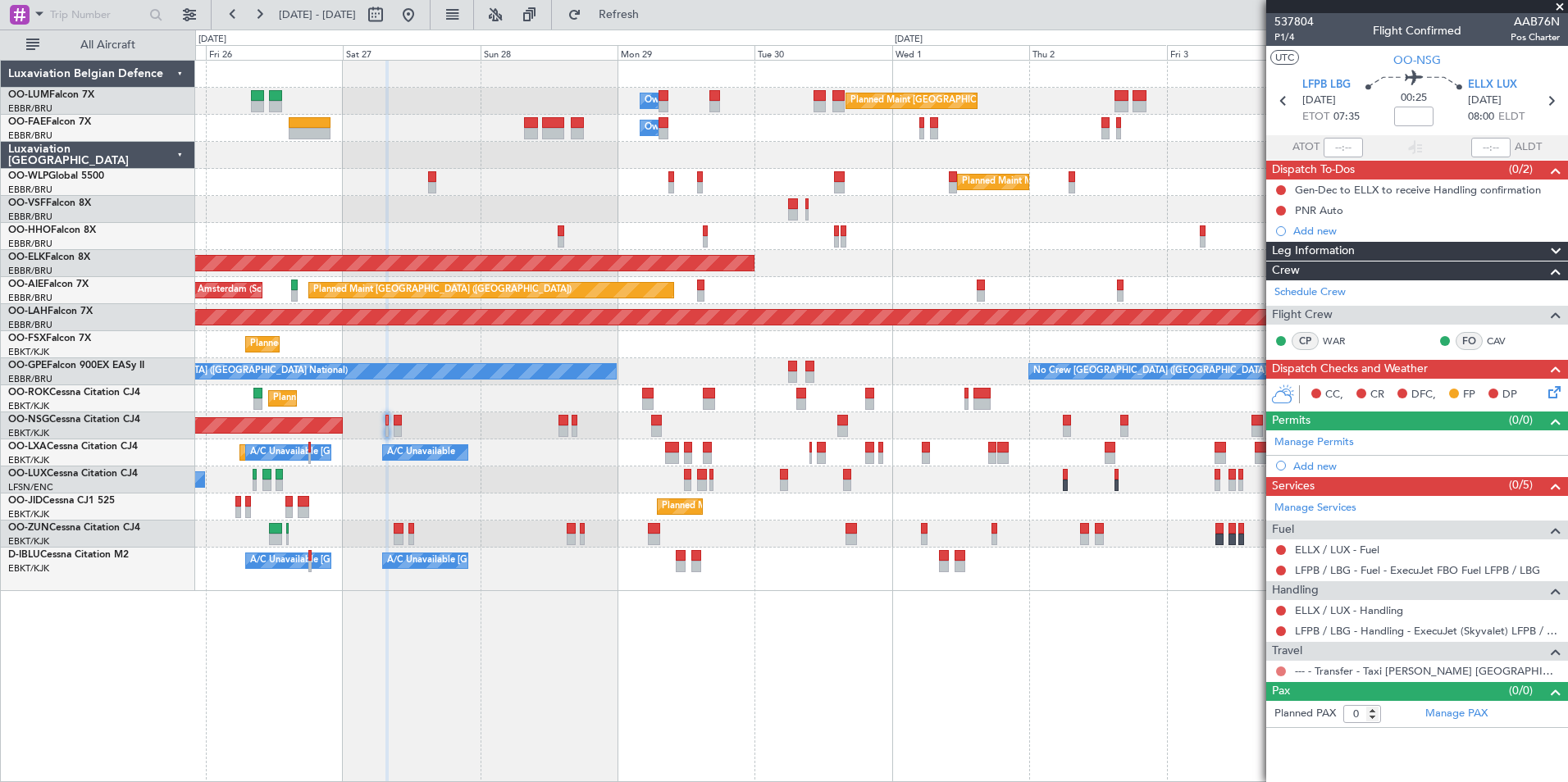
click at [1279, 674] on button at bounding box center [1281, 671] width 10 height 10
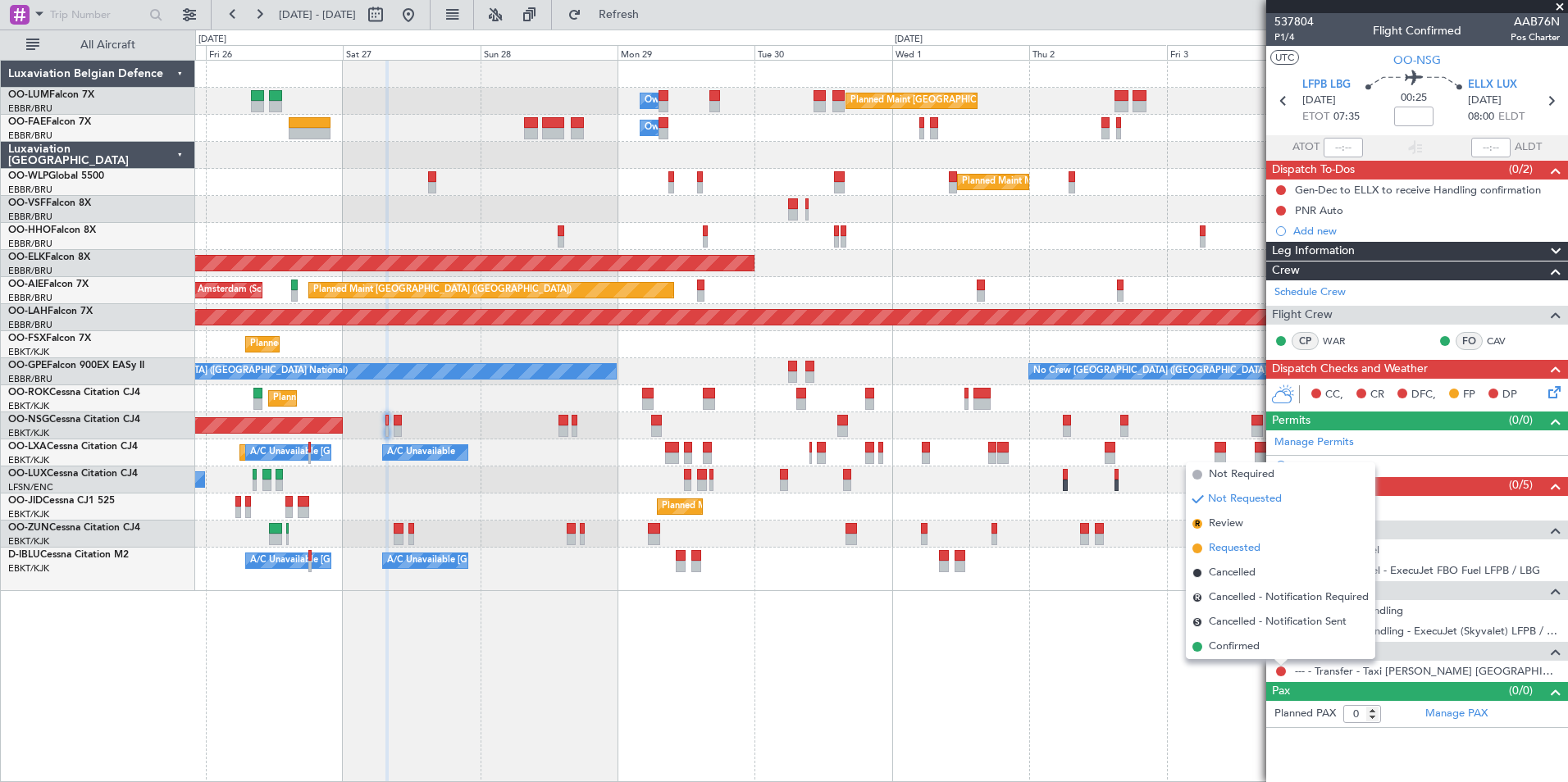
click at [1232, 554] on span "Requested" at bounding box center [1234, 548] width 51 height 16
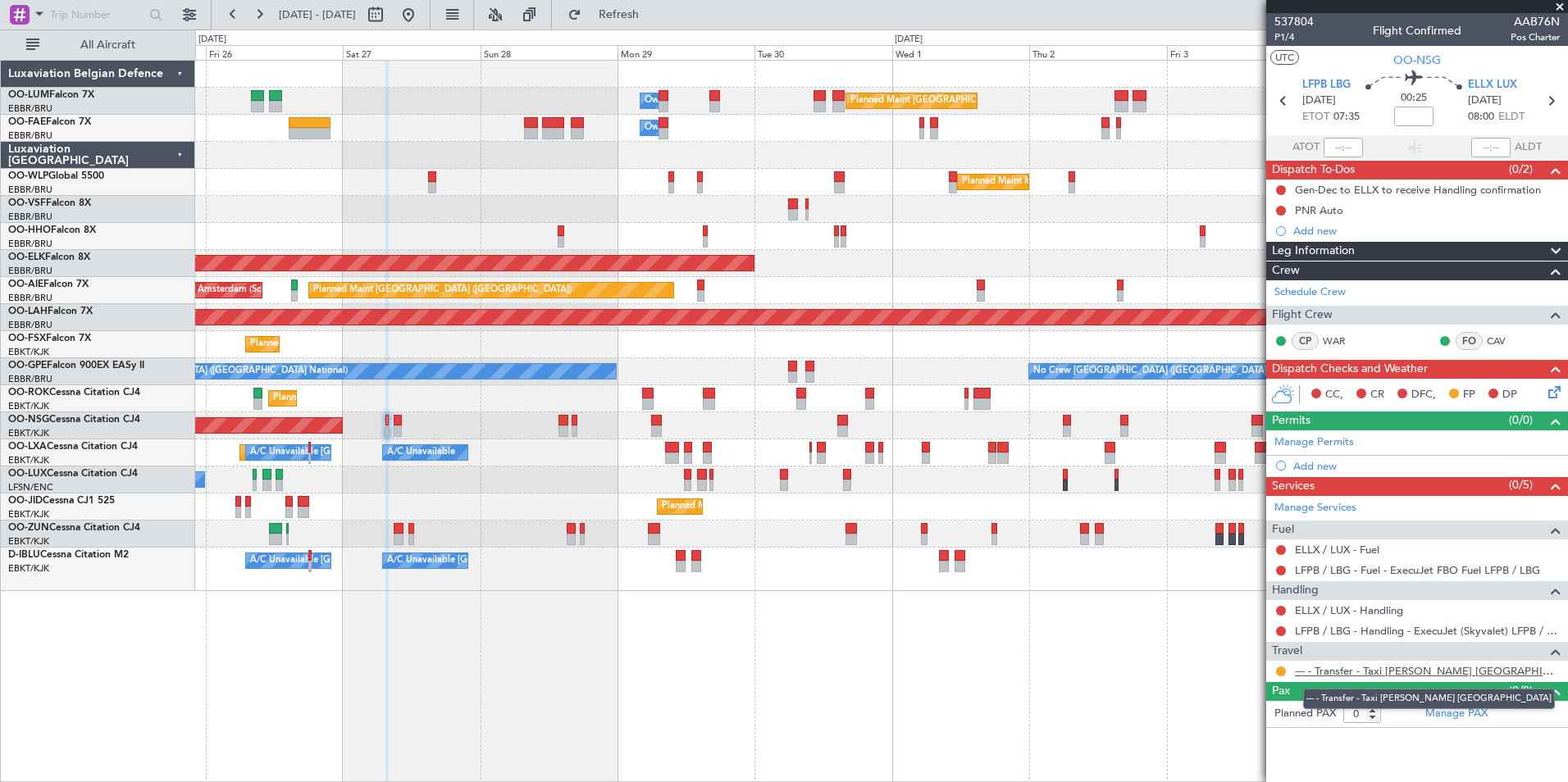
click at [1421, 675] on link "--- - Transfer - Taxi [PERSON_NAME] [GEOGRAPHIC_DATA]" at bounding box center [1427, 671] width 265 height 14
click at [654, 15] on span "Refresh" at bounding box center [619, 15] width 69 height 12
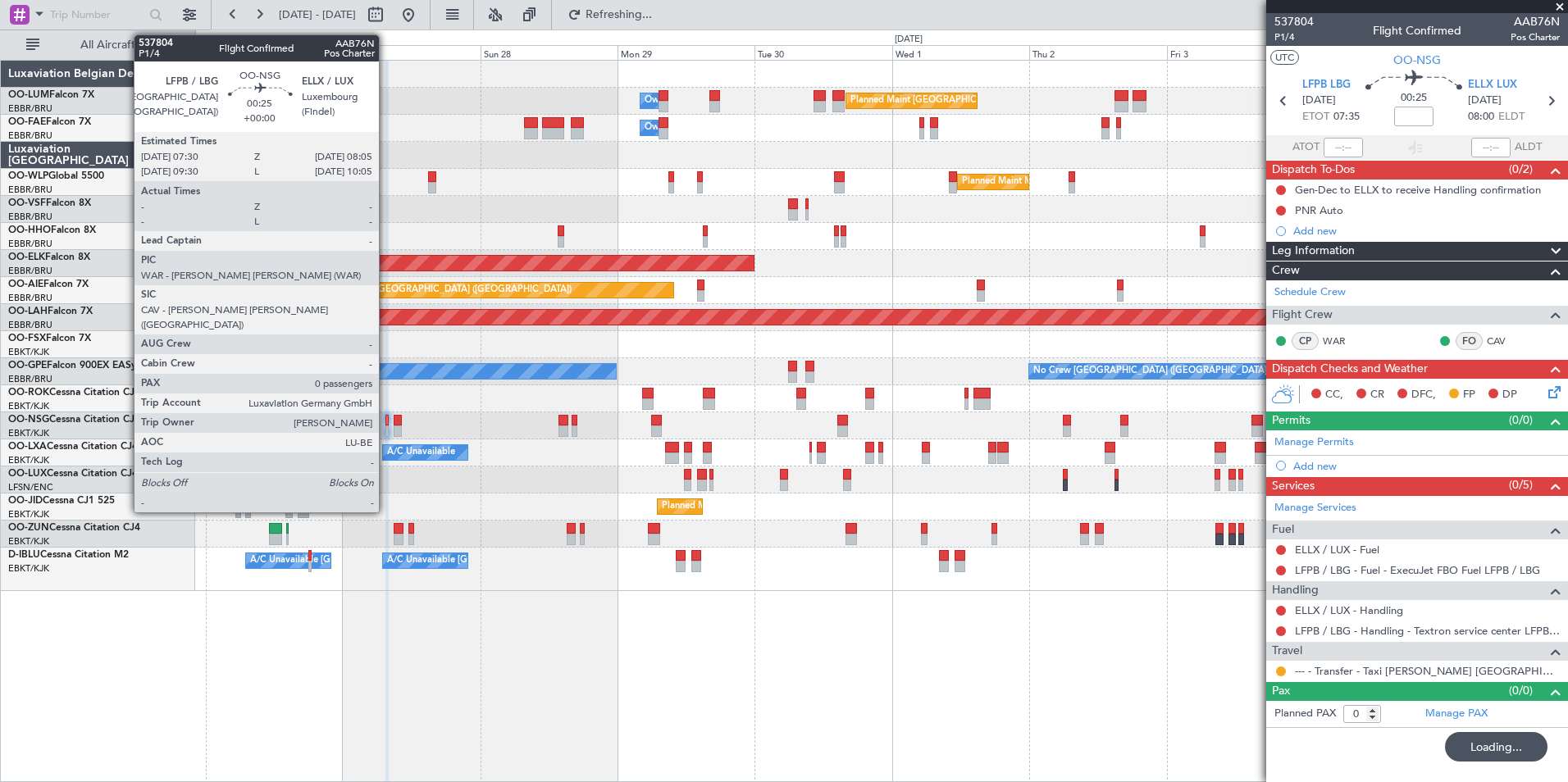
click at [386, 422] on div at bounding box center [387, 421] width 4 height 12
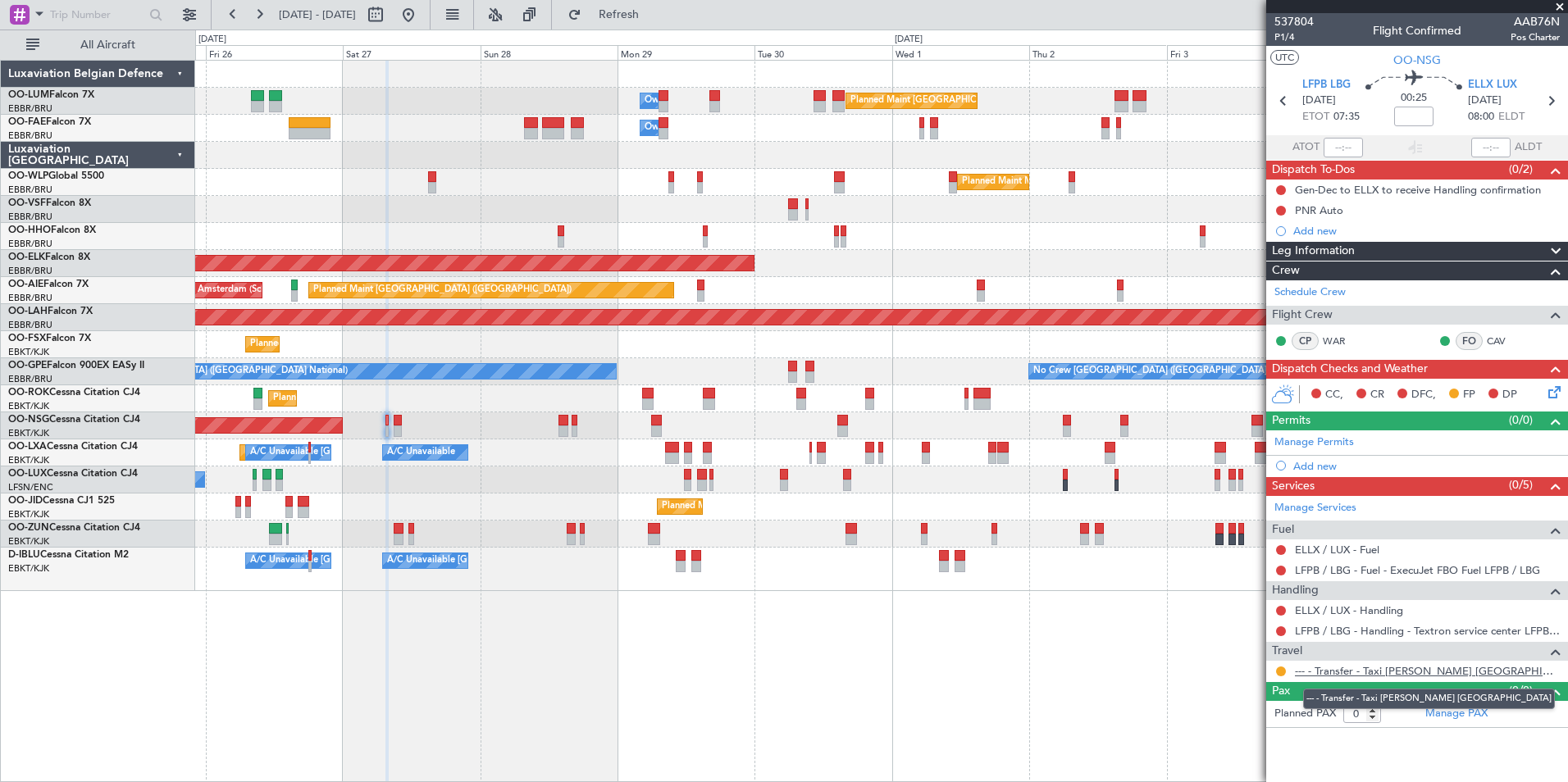
click at [1403, 673] on link "--- - Transfer - Taxi [PERSON_NAME] [GEOGRAPHIC_DATA]" at bounding box center [1427, 671] width 265 height 14
click at [638, 15] on span "Refresh" at bounding box center [619, 15] width 69 height 12
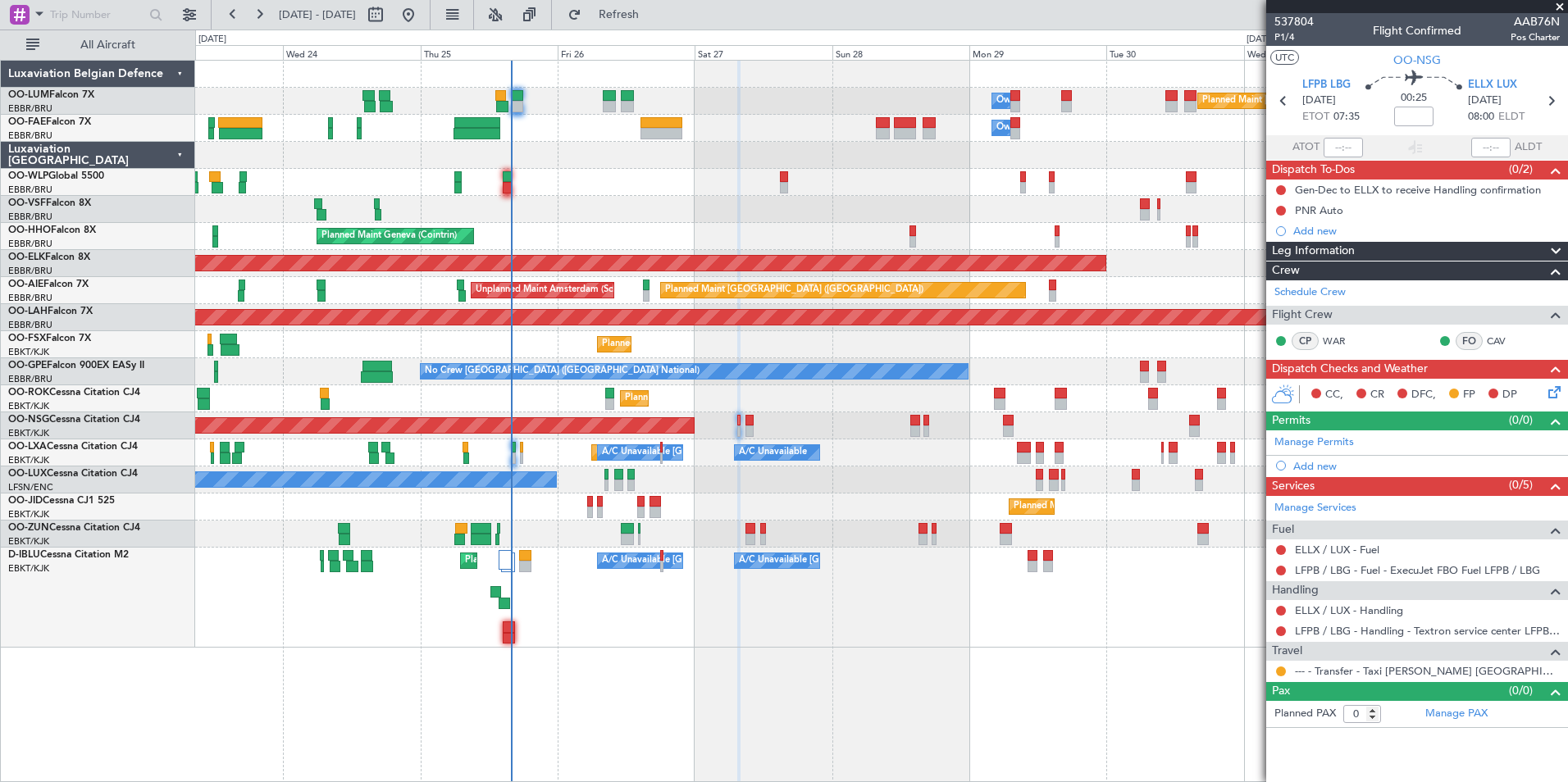
click at [634, 698] on div "Planned Maint [GEOGRAPHIC_DATA] ([GEOGRAPHIC_DATA] National) Owner [GEOGRAPHIC_…" at bounding box center [881, 421] width 1373 height 723
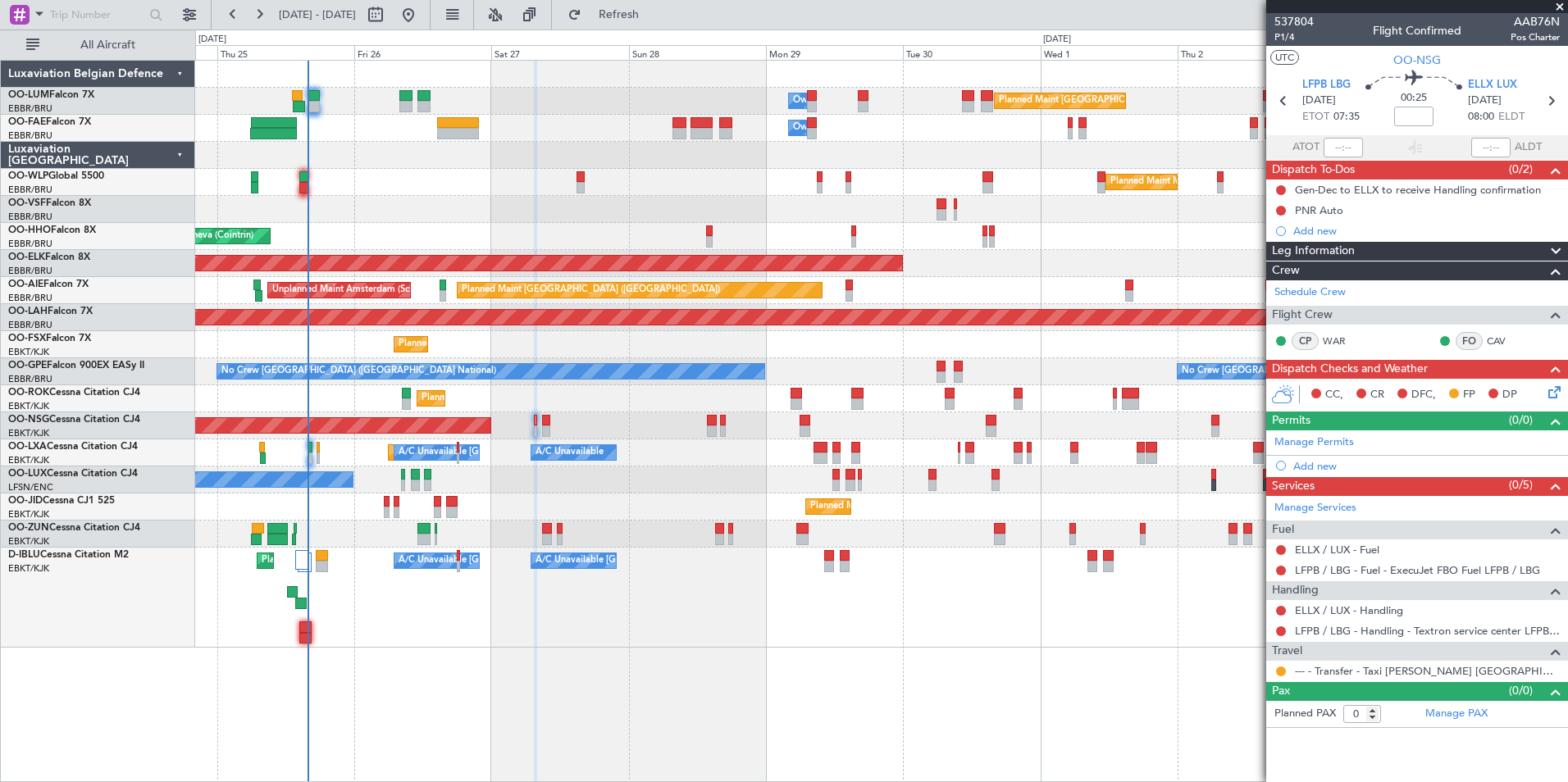
click at [817, 647] on div "Planned Maint [GEOGRAPHIC_DATA] ([GEOGRAPHIC_DATA] National) Owner [GEOGRAPHIC_…" at bounding box center [881, 421] width 1373 height 723
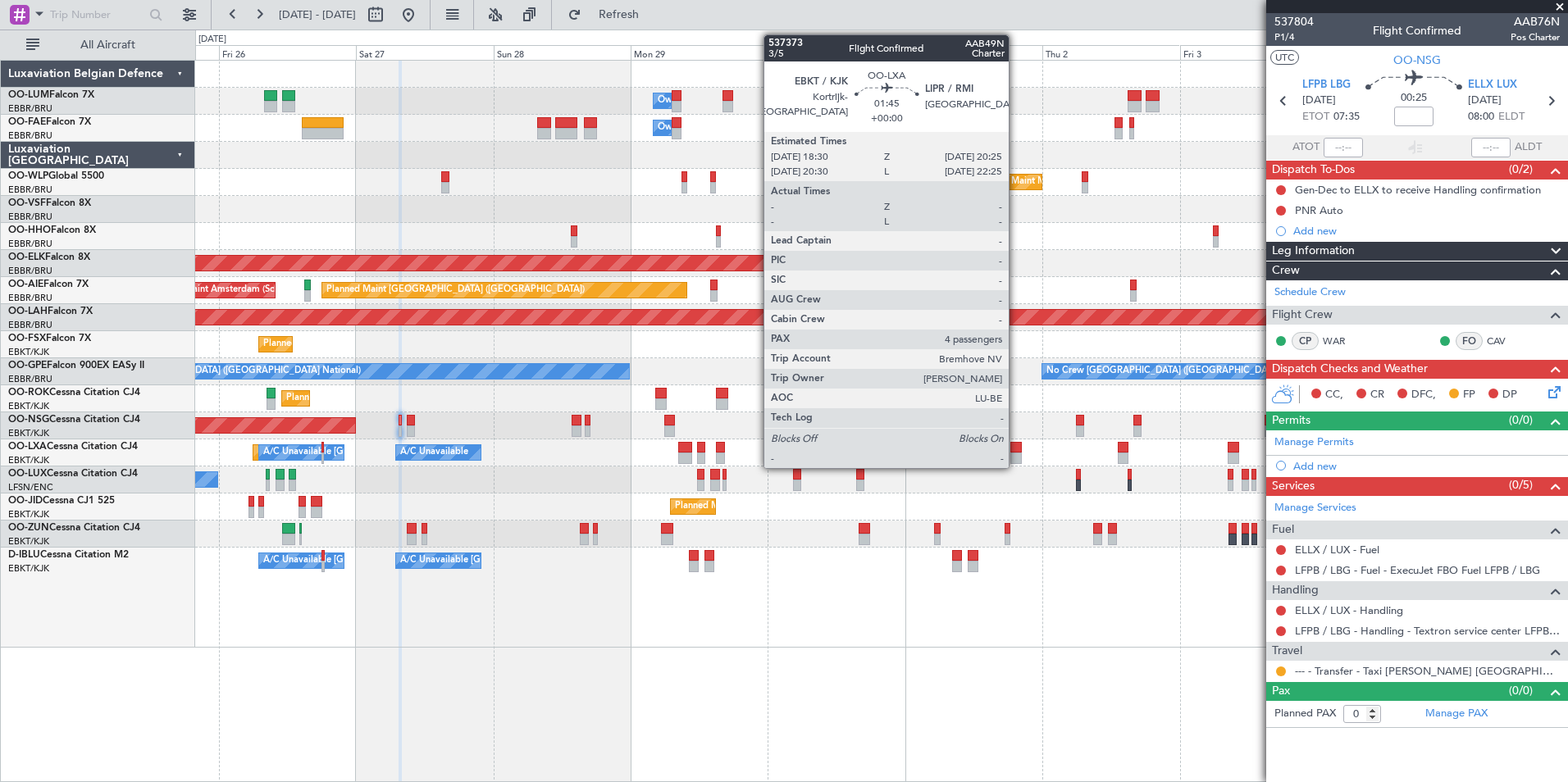
click at [1016, 450] on div at bounding box center [1016, 448] width 12 height 12
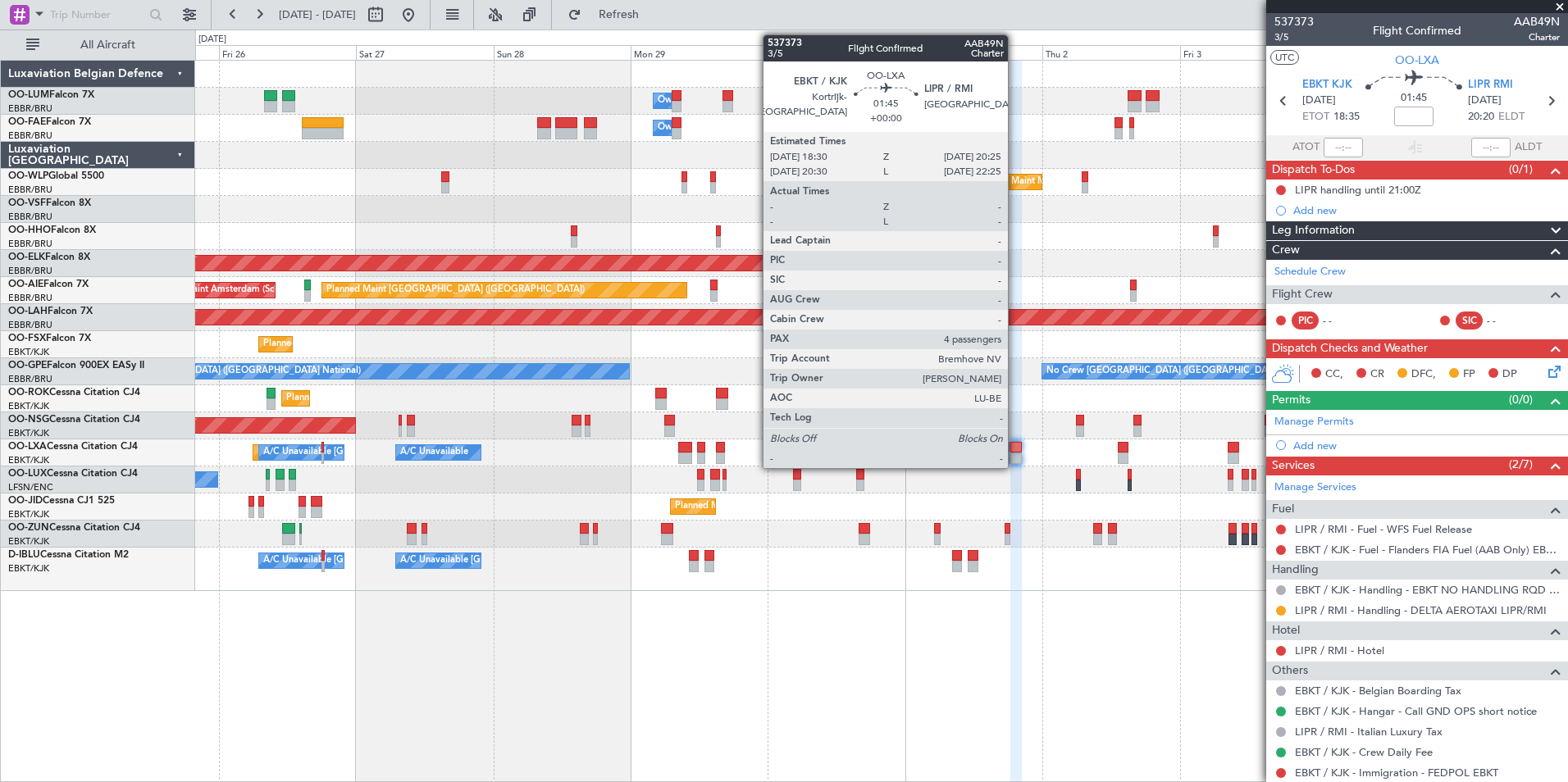
click at [1016, 448] on div at bounding box center [1016, 448] width 12 height 12
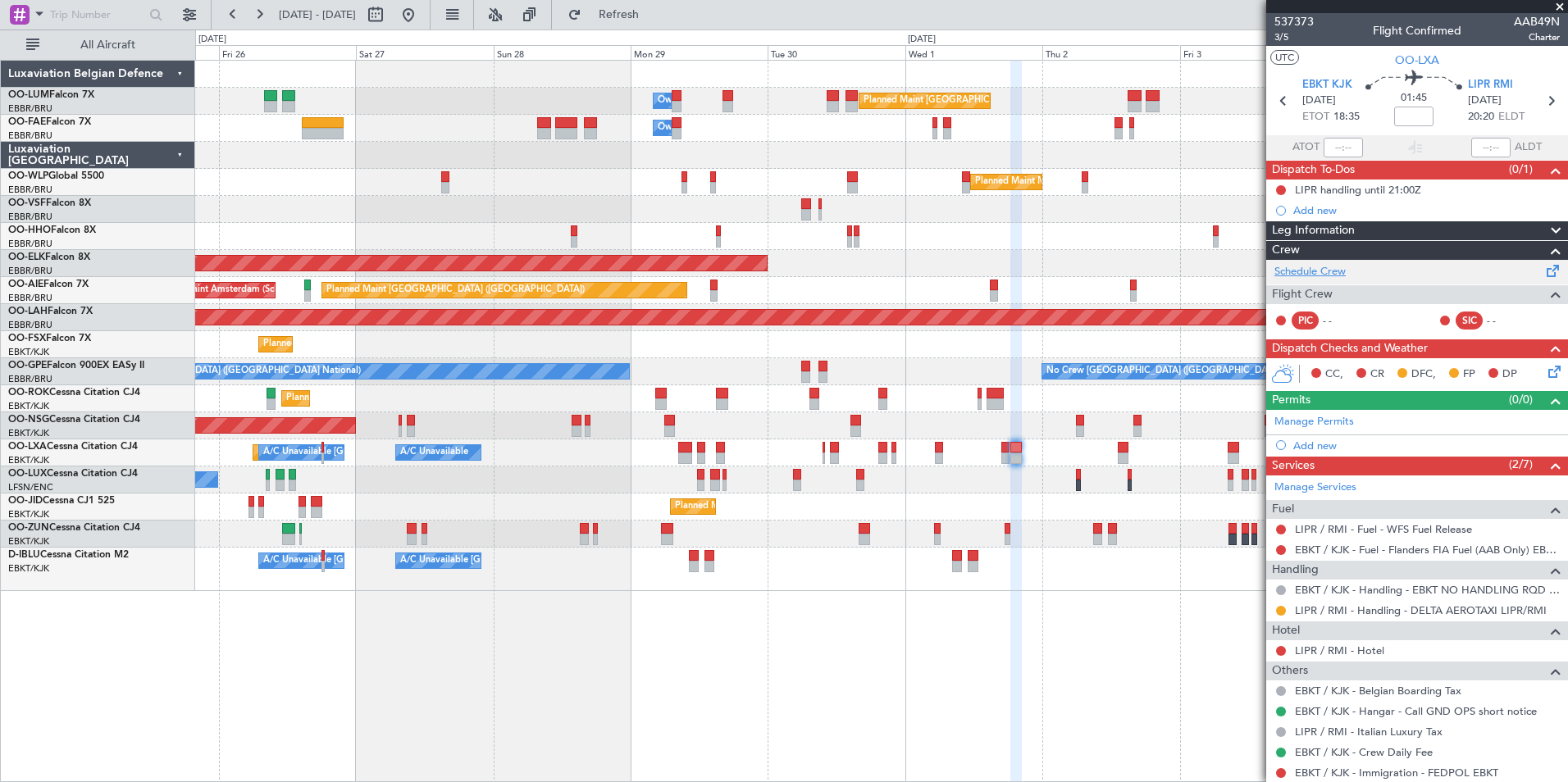
click at [1330, 274] on link "Schedule Crew" at bounding box center [1311, 272] width 72 height 16
click at [654, 9] on span "Refresh" at bounding box center [619, 15] width 69 height 12
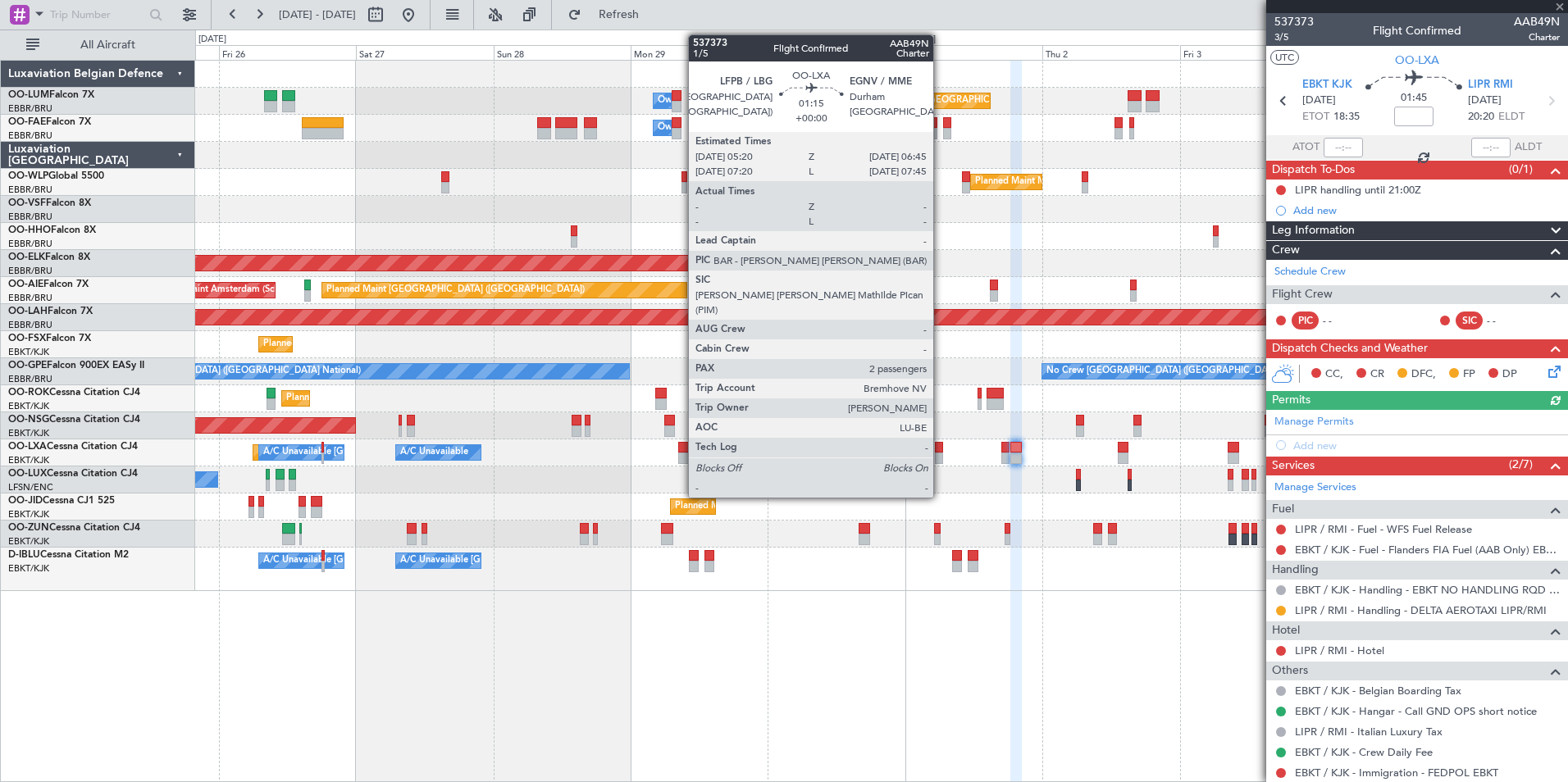
click at [941, 448] on div at bounding box center [939, 448] width 8 height 12
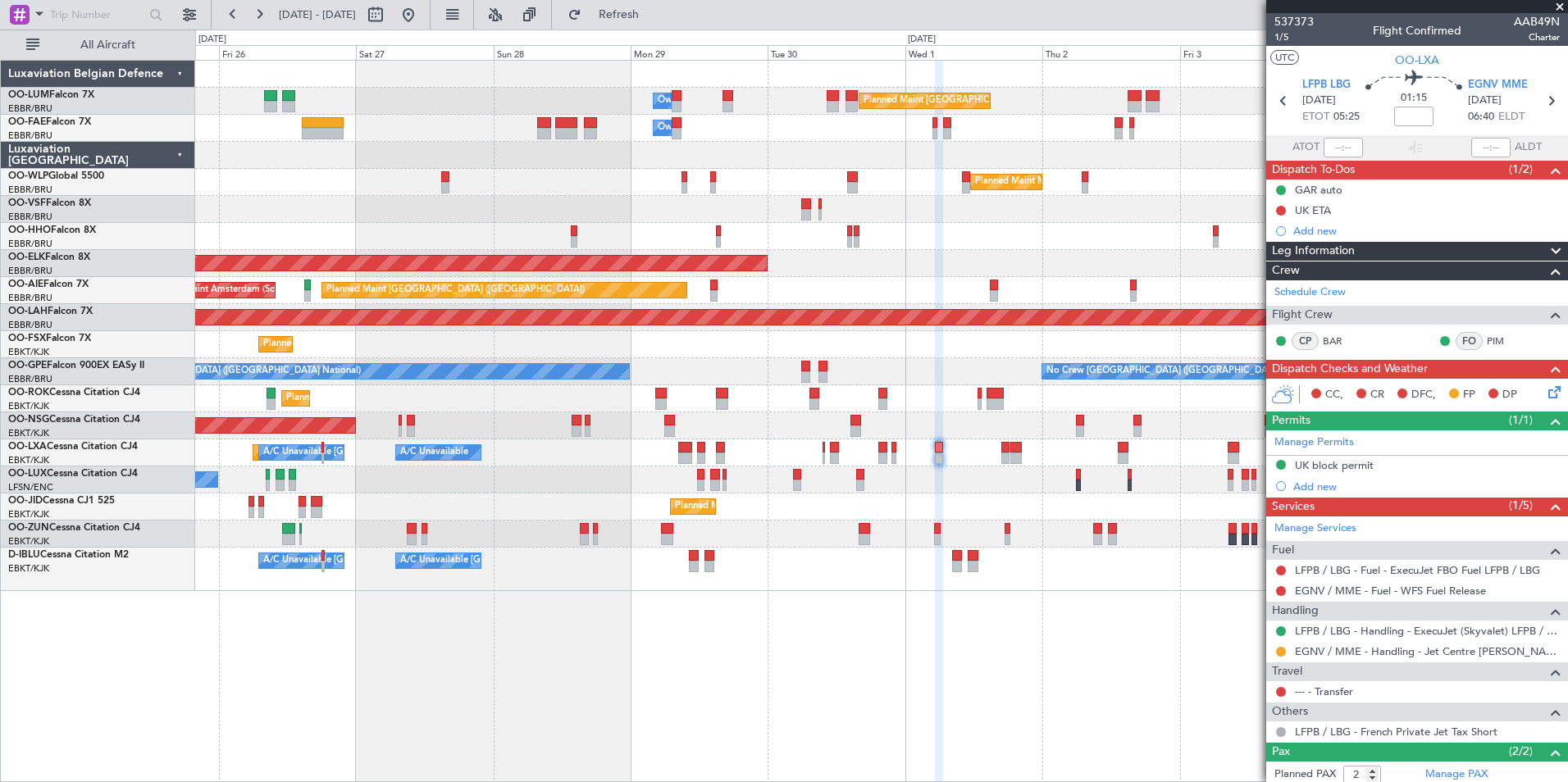
click at [654, 18] on span "Refresh" at bounding box center [619, 15] width 69 height 12
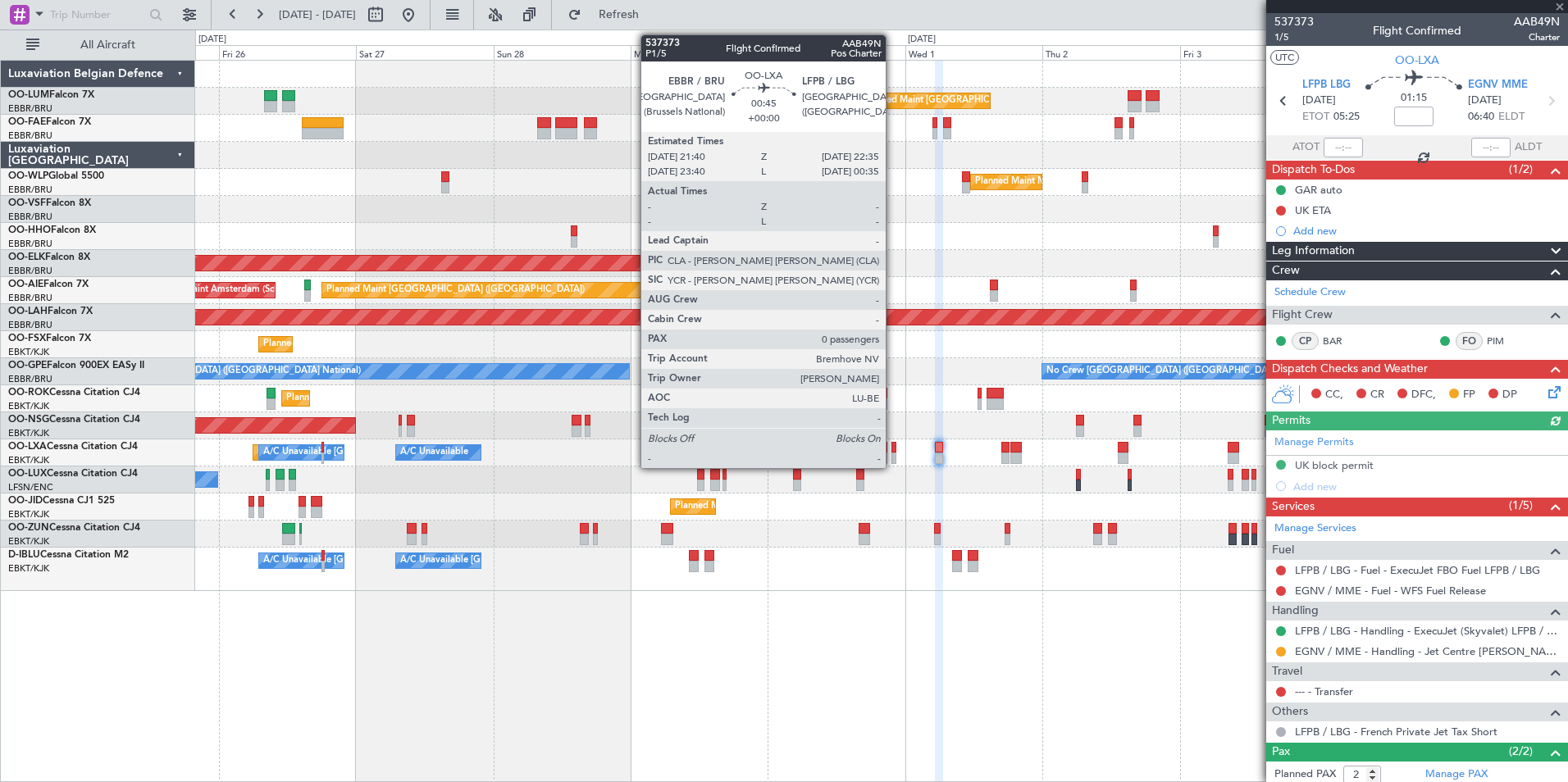
click at [894, 450] on div at bounding box center [895, 448] width 6 height 12
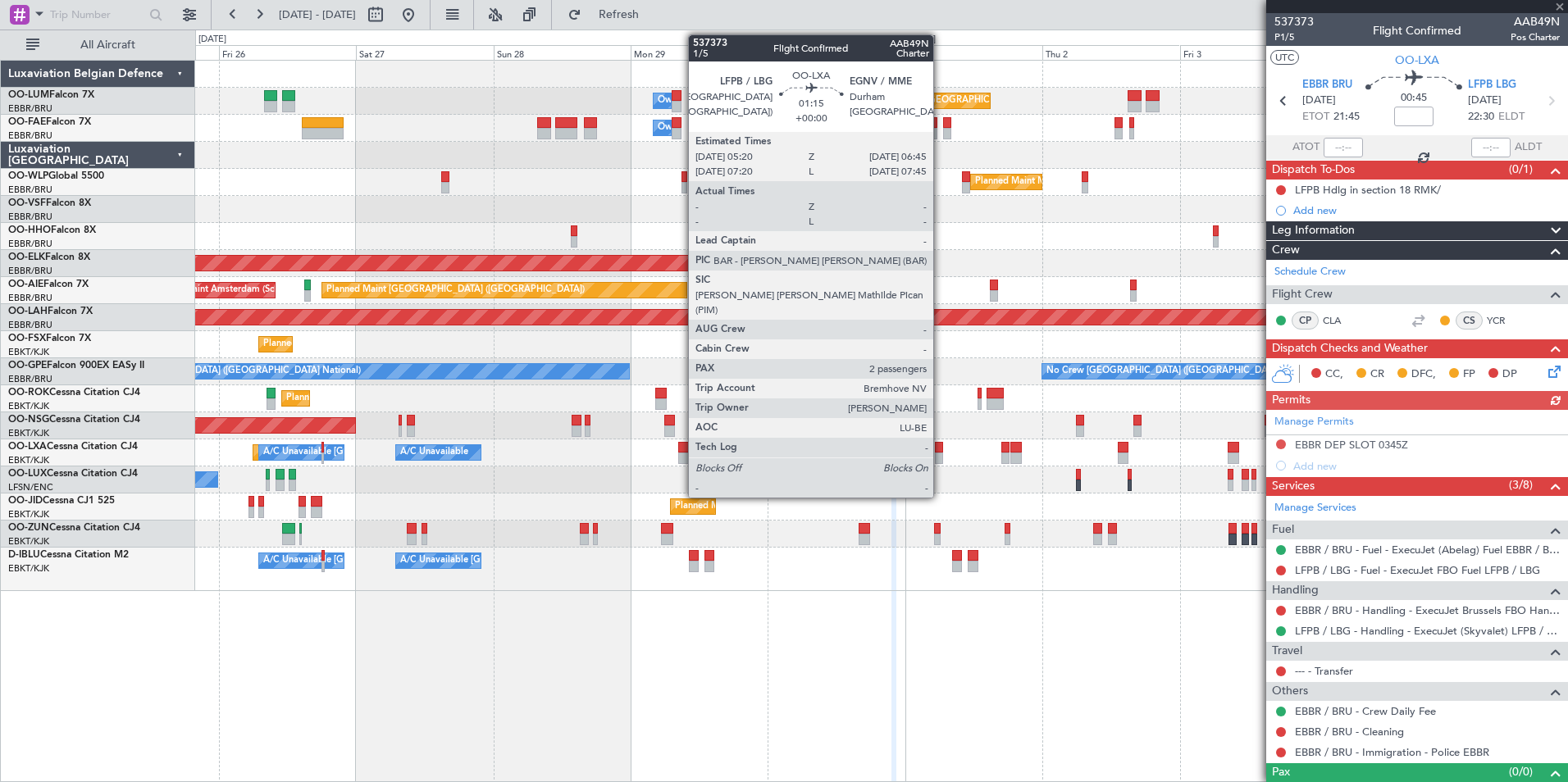
click at [941, 451] on div at bounding box center [939, 448] width 8 height 12
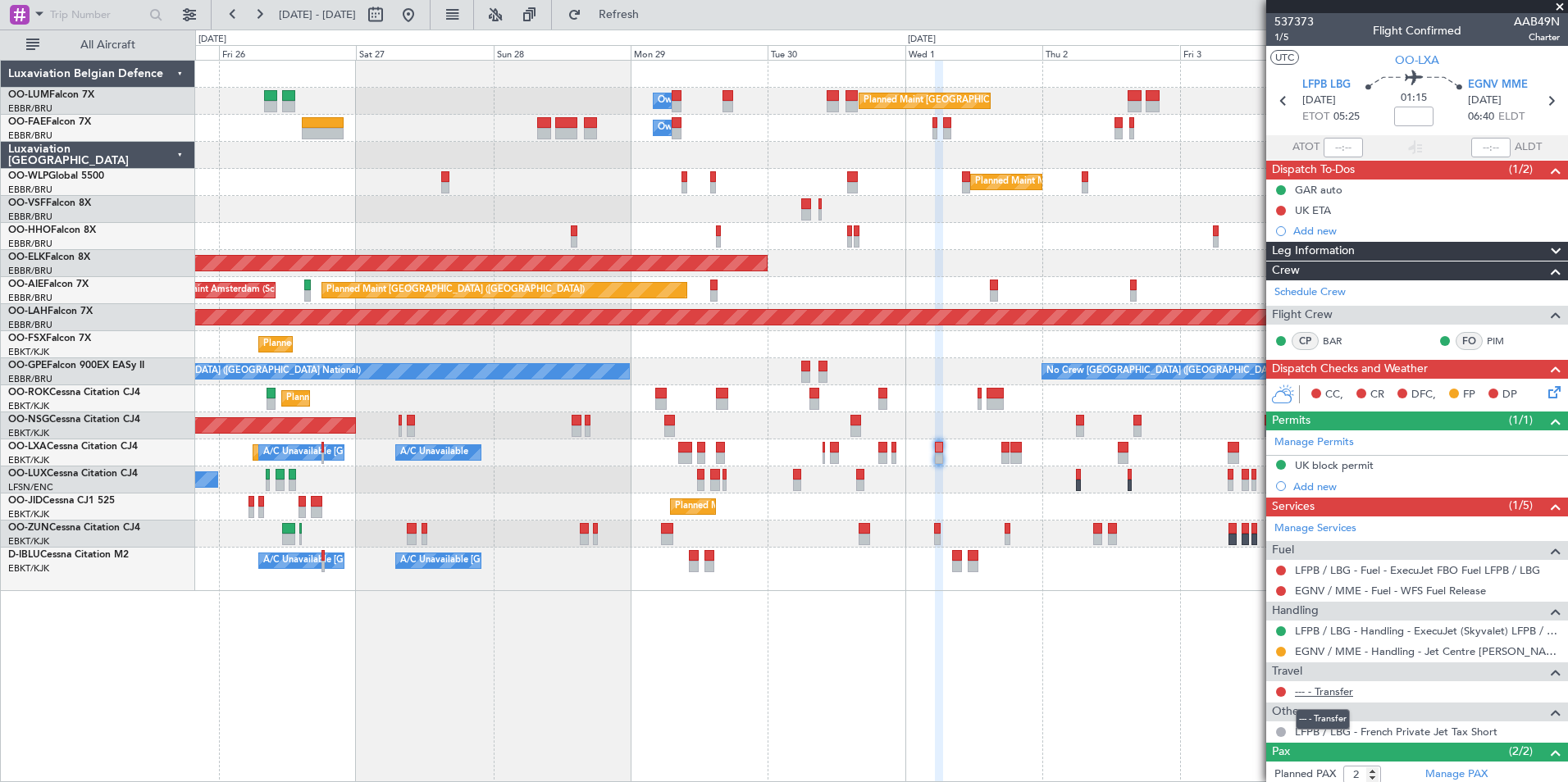
click at [1324, 691] on link "--- - Transfer" at bounding box center [1324, 692] width 58 height 14
click at [654, 16] on span "Refresh" at bounding box center [619, 15] width 69 height 12
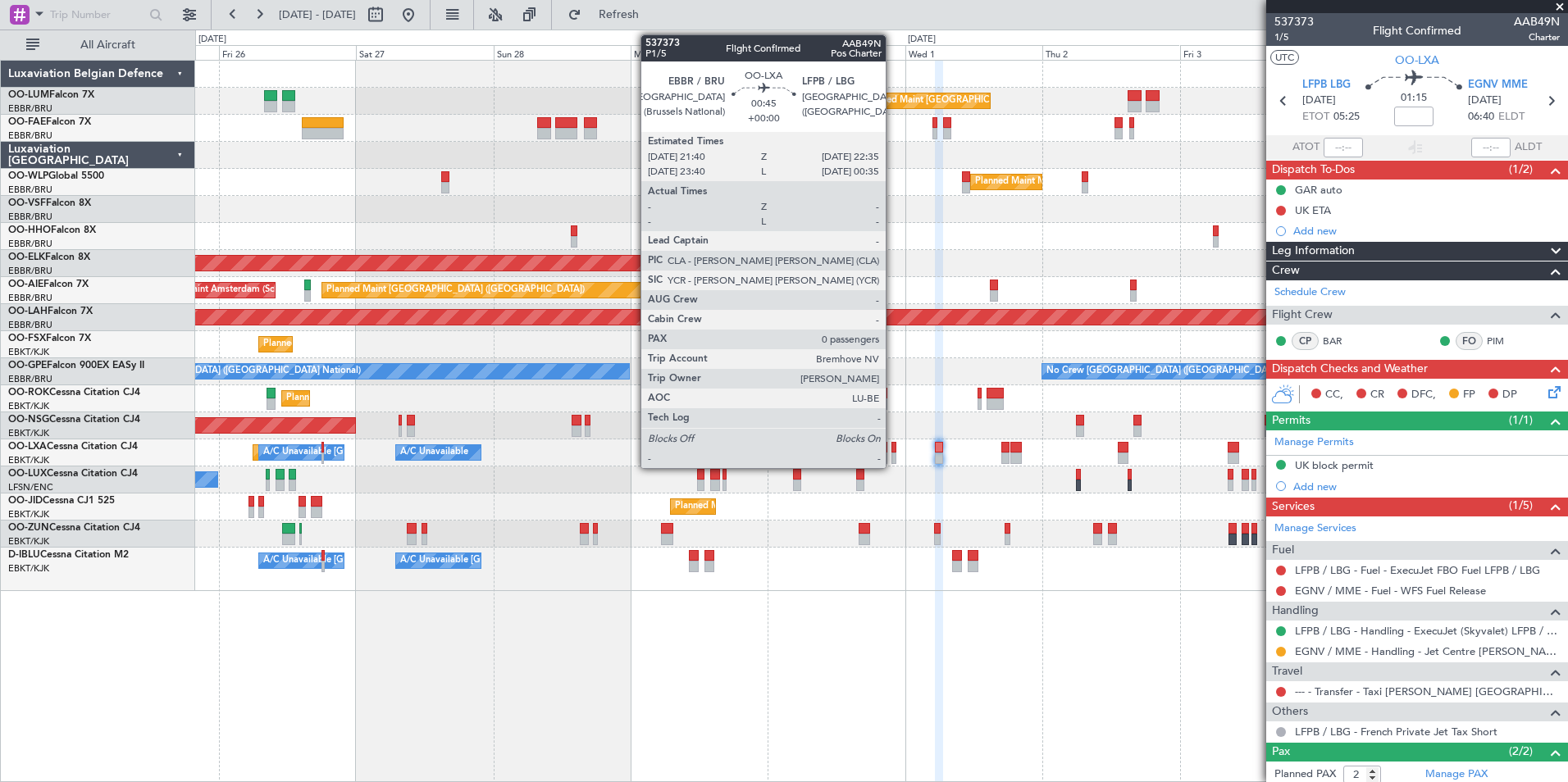
click at [894, 449] on div at bounding box center [895, 448] width 6 height 12
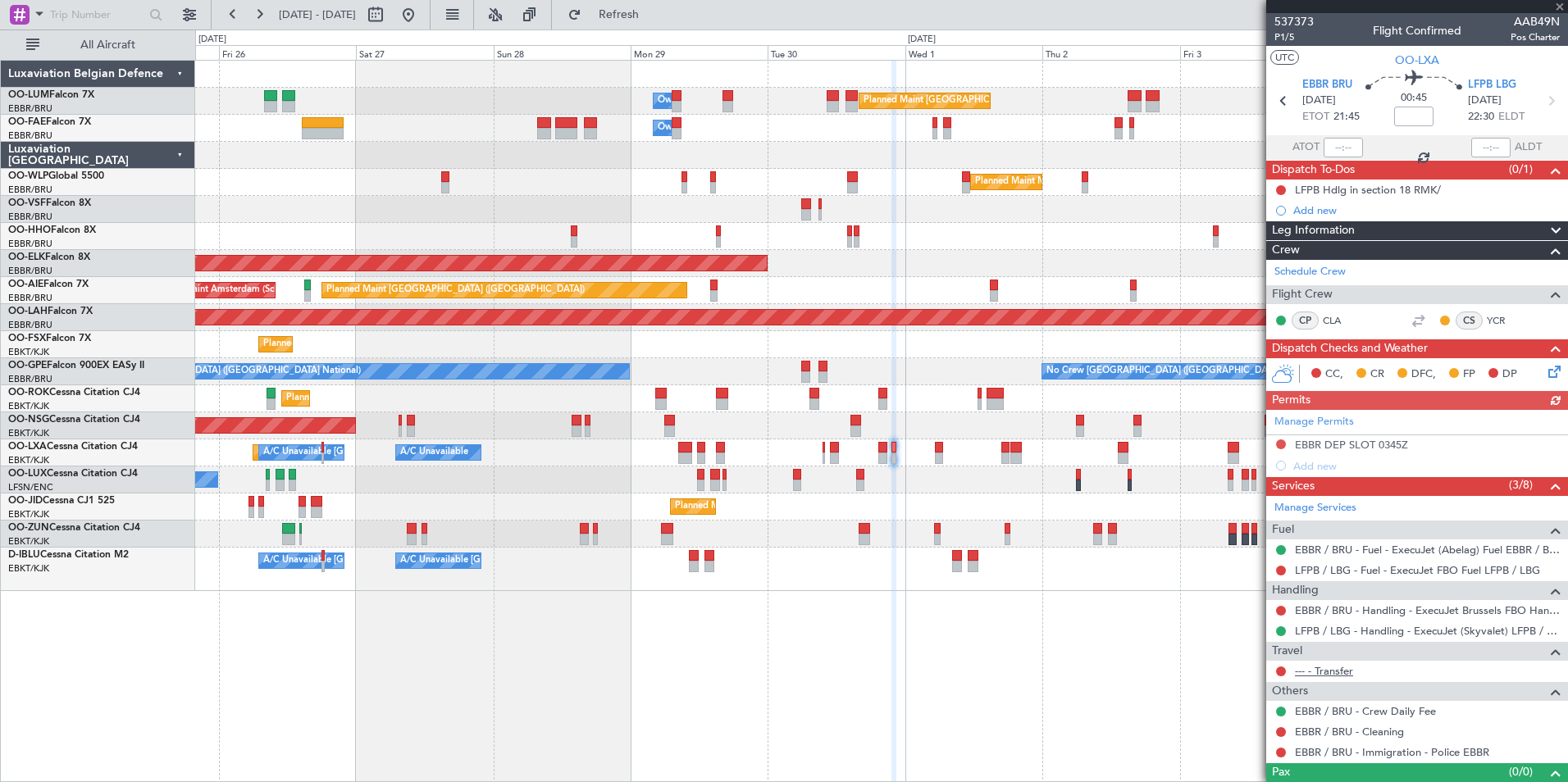
click at [1342, 671] on link "--- - Transfer" at bounding box center [1324, 671] width 58 height 14
click at [654, 14] on span "Refresh" at bounding box center [619, 15] width 69 height 12
click at [746, 669] on div "Planned Maint [GEOGRAPHIC_DATA] ([GEOGRAPHIC_DATA] National) Owner [GEOGRAPHIC_…" at bounding box center [881, 421] width 1373 height 723
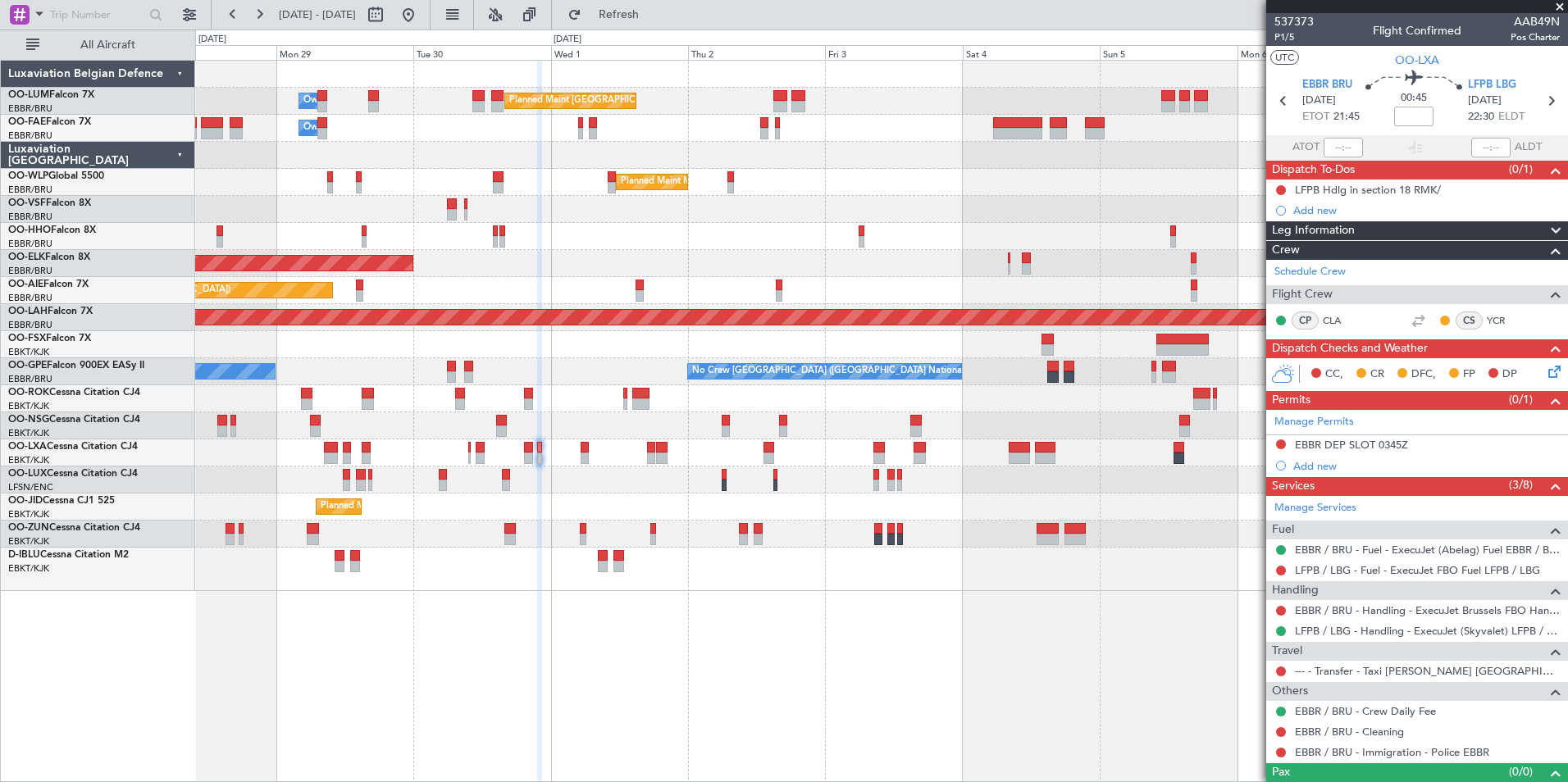
click at [734, 667] on div "Planned Maint [GEOGRAPHIC_DATA] ([GEOGRAPHIC_DATA] National) Owner [GEOGRAPHIC_…" at bounding box center [881, 421] width 1373 height 723
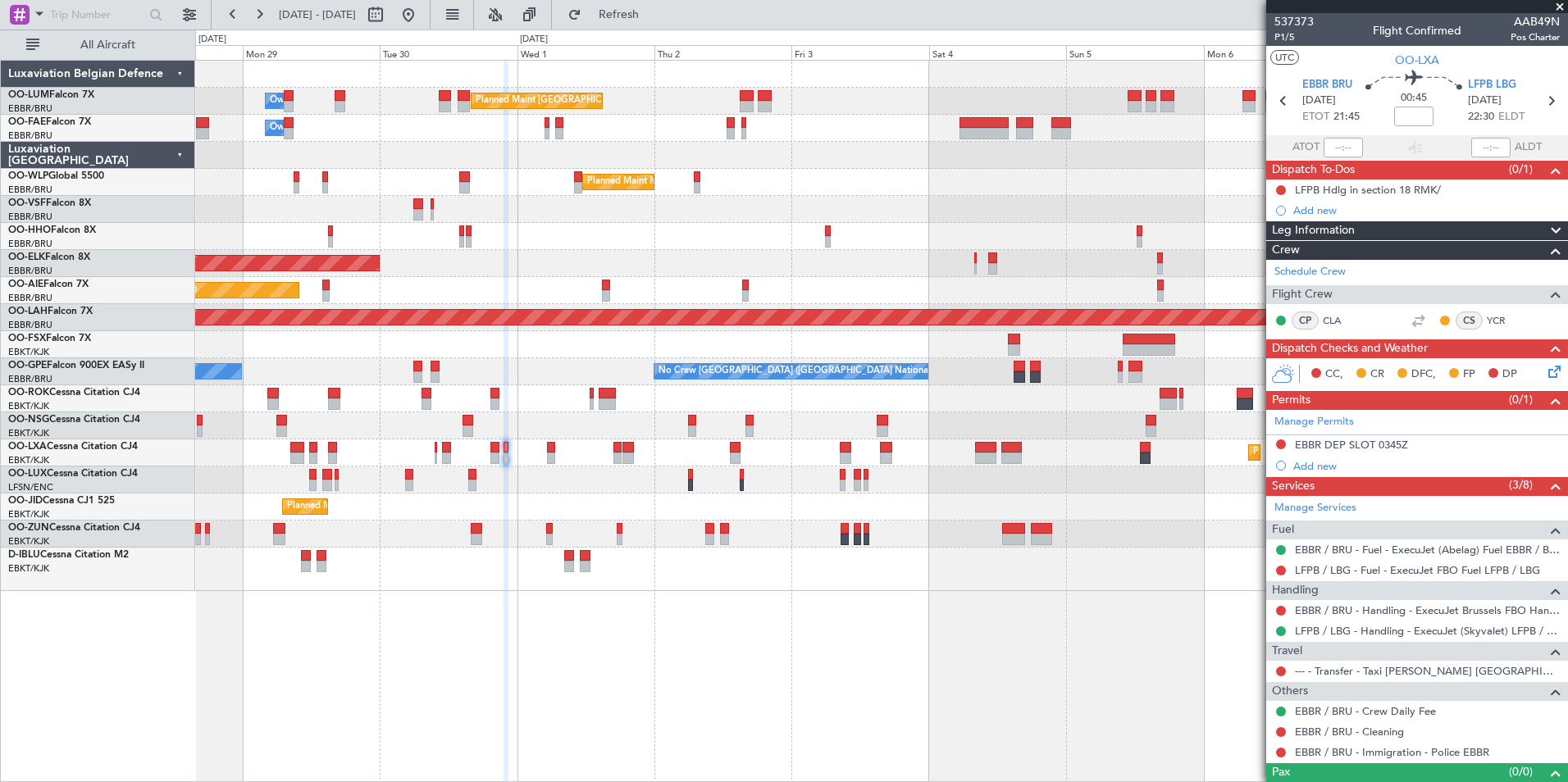
click at [684, 660] on div "Planned Maint [GEOGRAPHIC_DATA] ([GEOGRAPHIC_DATA] National) Owner [GEOGRAPHIC_…" at bounding box center [881, 421] width 1373 height 723
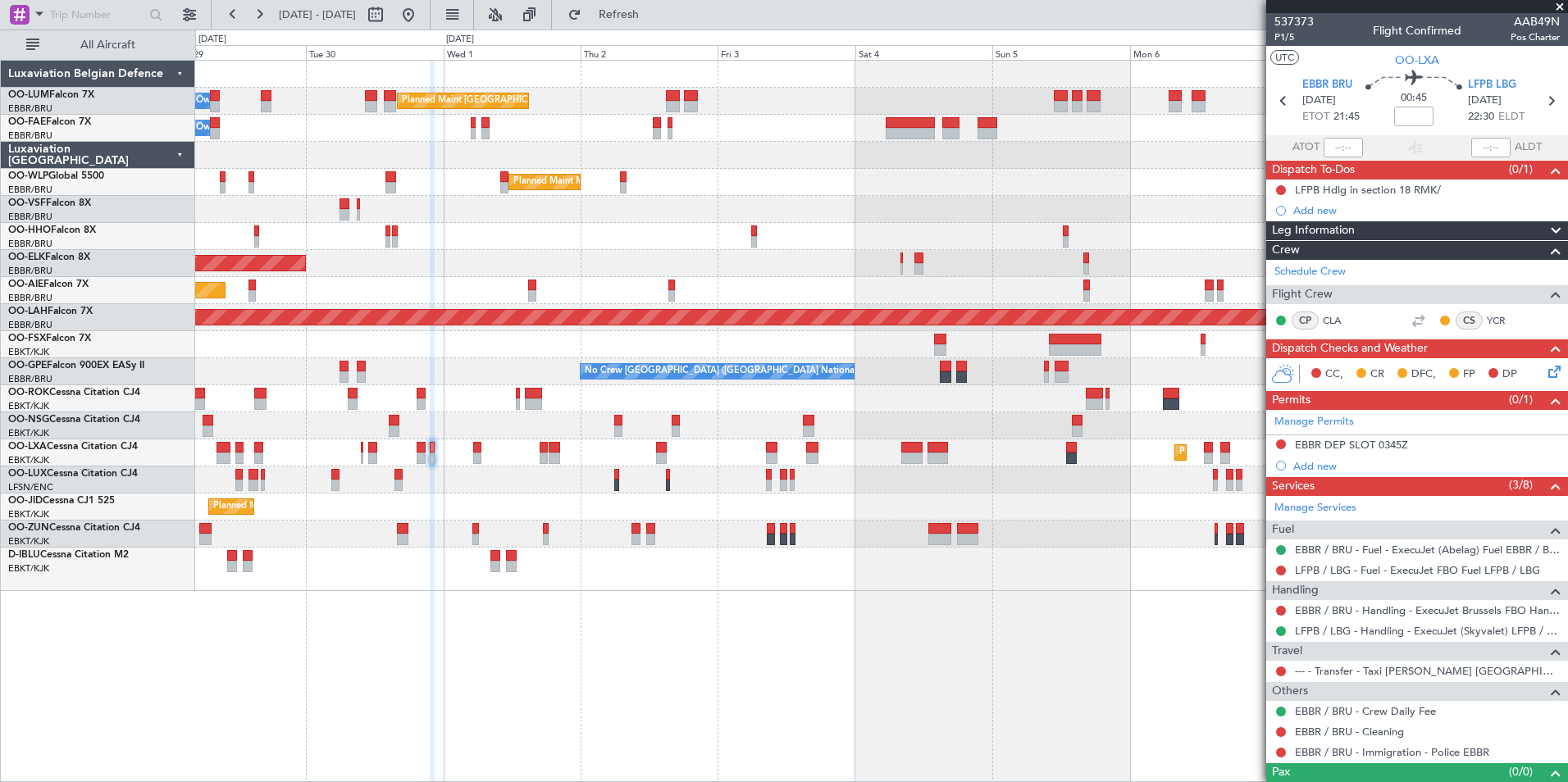
click at [763, 696] on div "Planned Maint [GEOGRAPHIC_DATA] ([GEOGRAPHIC_DATA] National) Owner [GEOGRAPHIC_…" at bounding box center [881, 421] width 1373 height 723
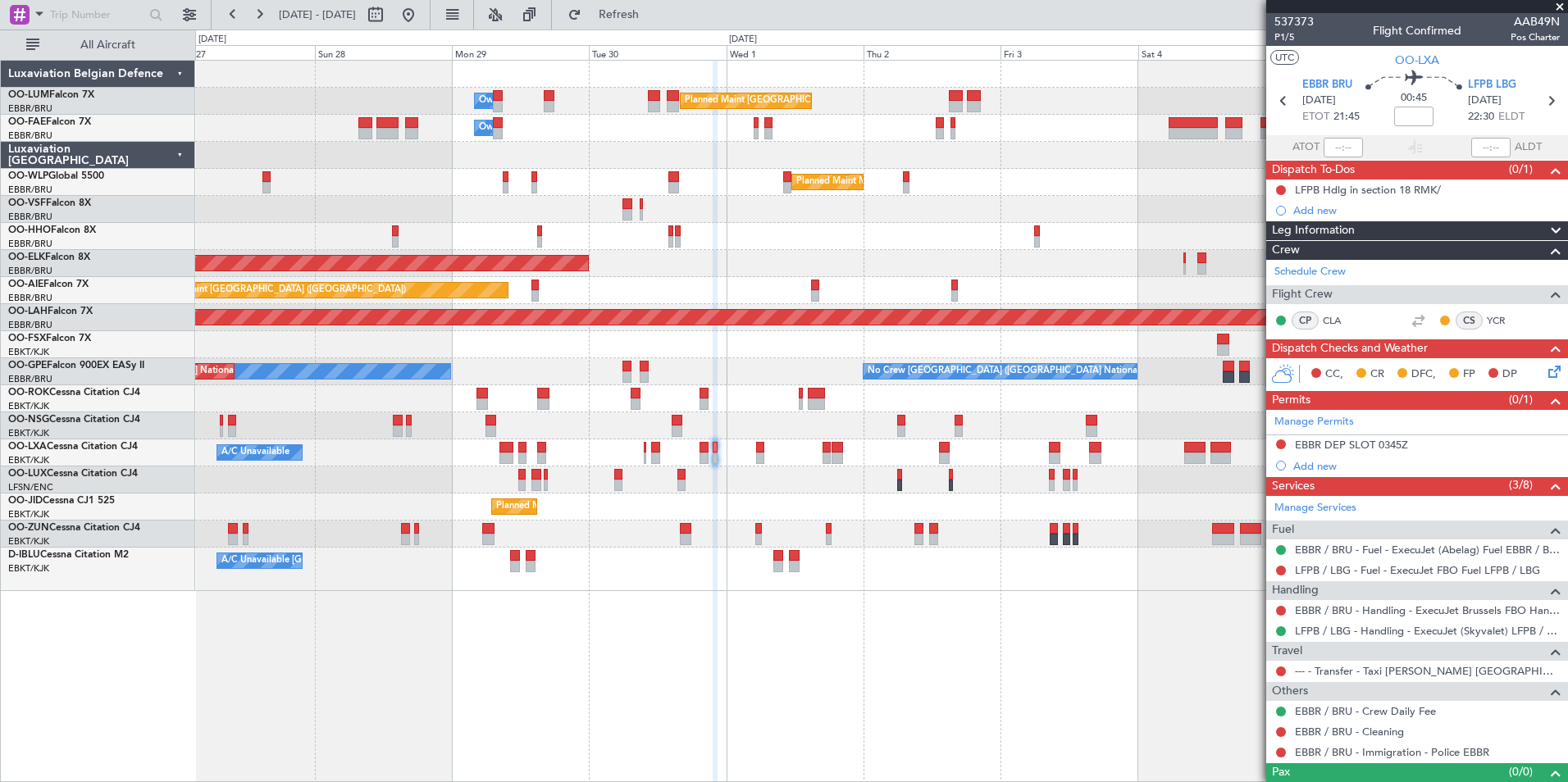
click at [799, 683] on div "Planned Maint [GEOGRAPHIC_DATA] ([GEOGRAPHIC_DATA] National) Owner [GEOGRAPHIC_…" at bounding box center [881, 421] width 1373 height 723
click at [708, 655] on div "Planned Maint [GEOGRAPHIC_DATA] ([GEOGRAPHIC_DATA] National) Owner [GEOGRAPHIC_…" at bounding box center [881, 421] width 1373 height 723
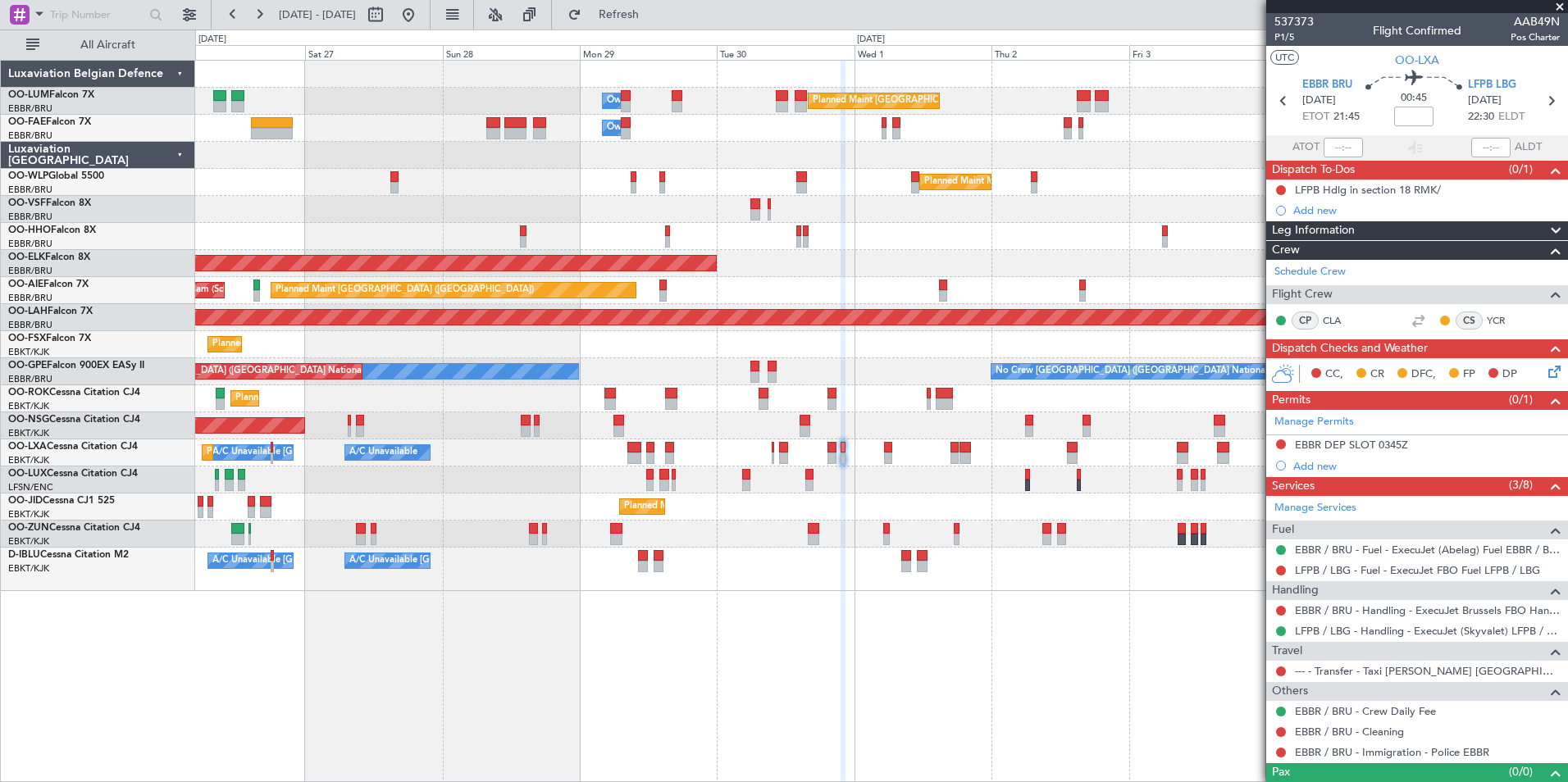
click at [839, 641] on div "Planned Maint [GEOGRAPHIC_DATA] ([GEOGRAPHIC_DATA] National) Owner [GEOGRAPHIC_…" at bounding box center [881, 421] width 1373 height 723
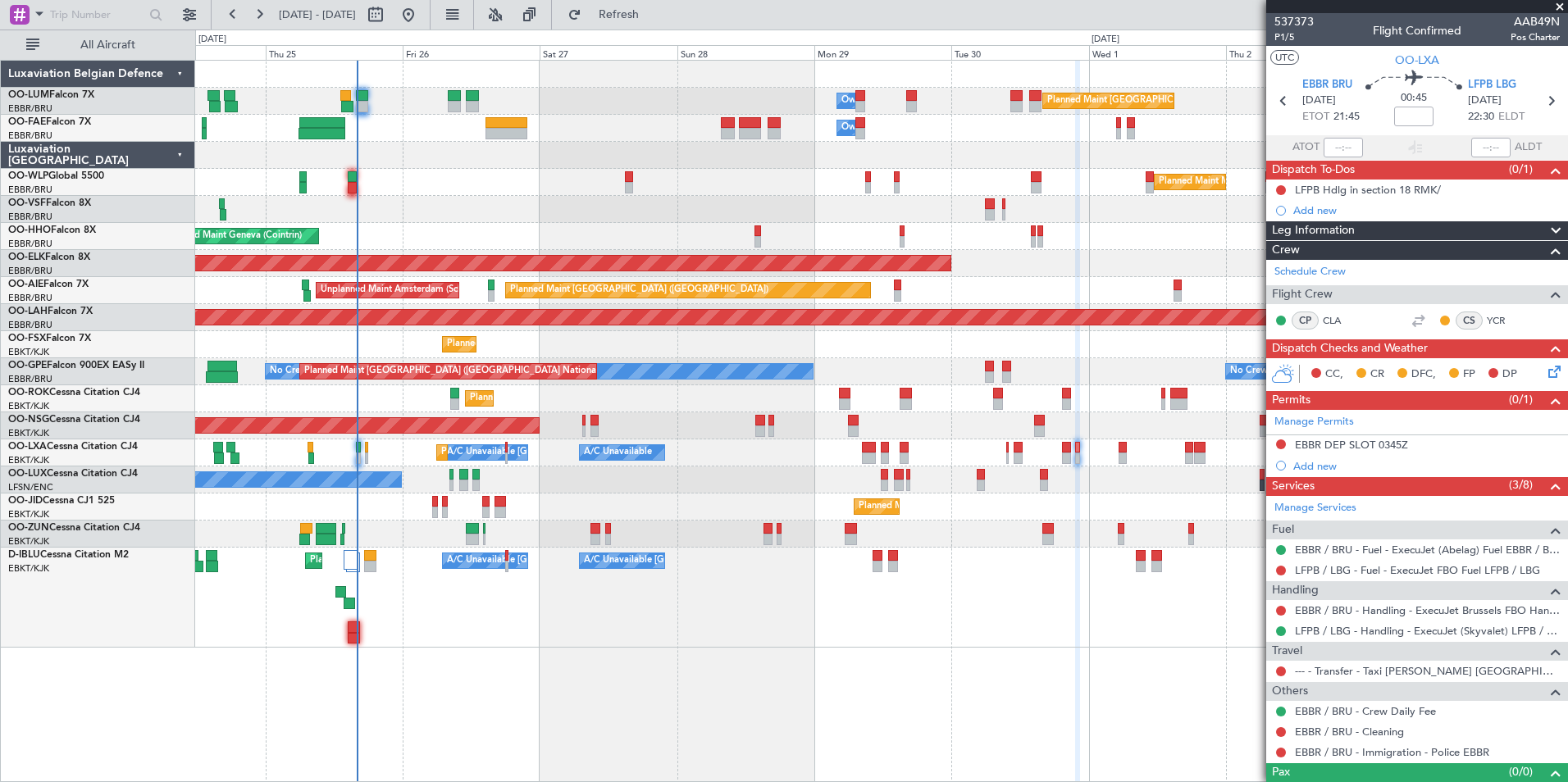
click at [676, 620] on div "A/C Unavailable [GEOGRAPHIC_DATA]-[GEOGRAPHIC_DATA] A/C Unavailable [GEOGRAPHIC…" at bounding box center [881, 598] width 1372 height 100
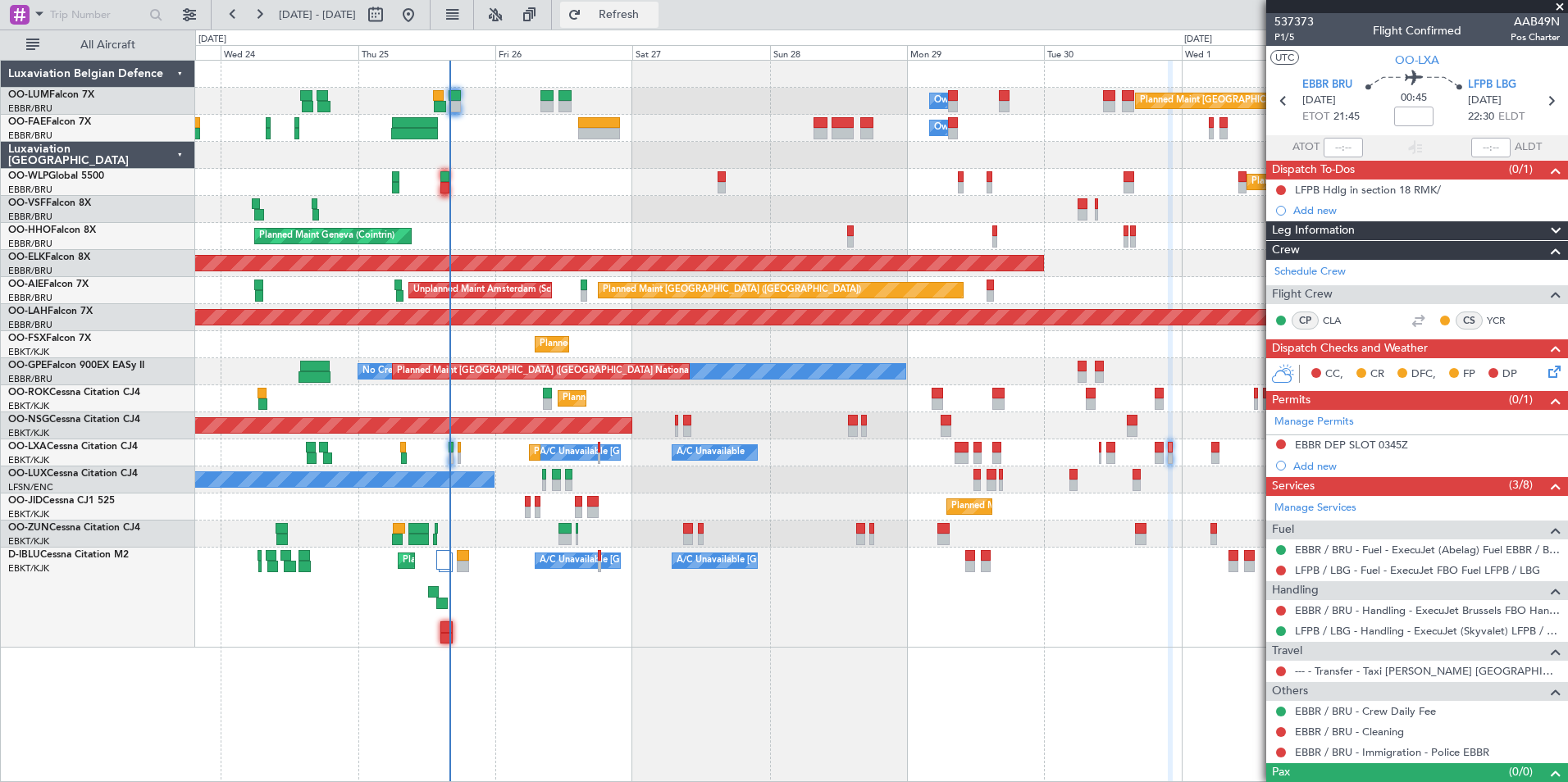
click at [647, 17] on span "Refresh" at bounding box center [619, 15] width 69 height 12
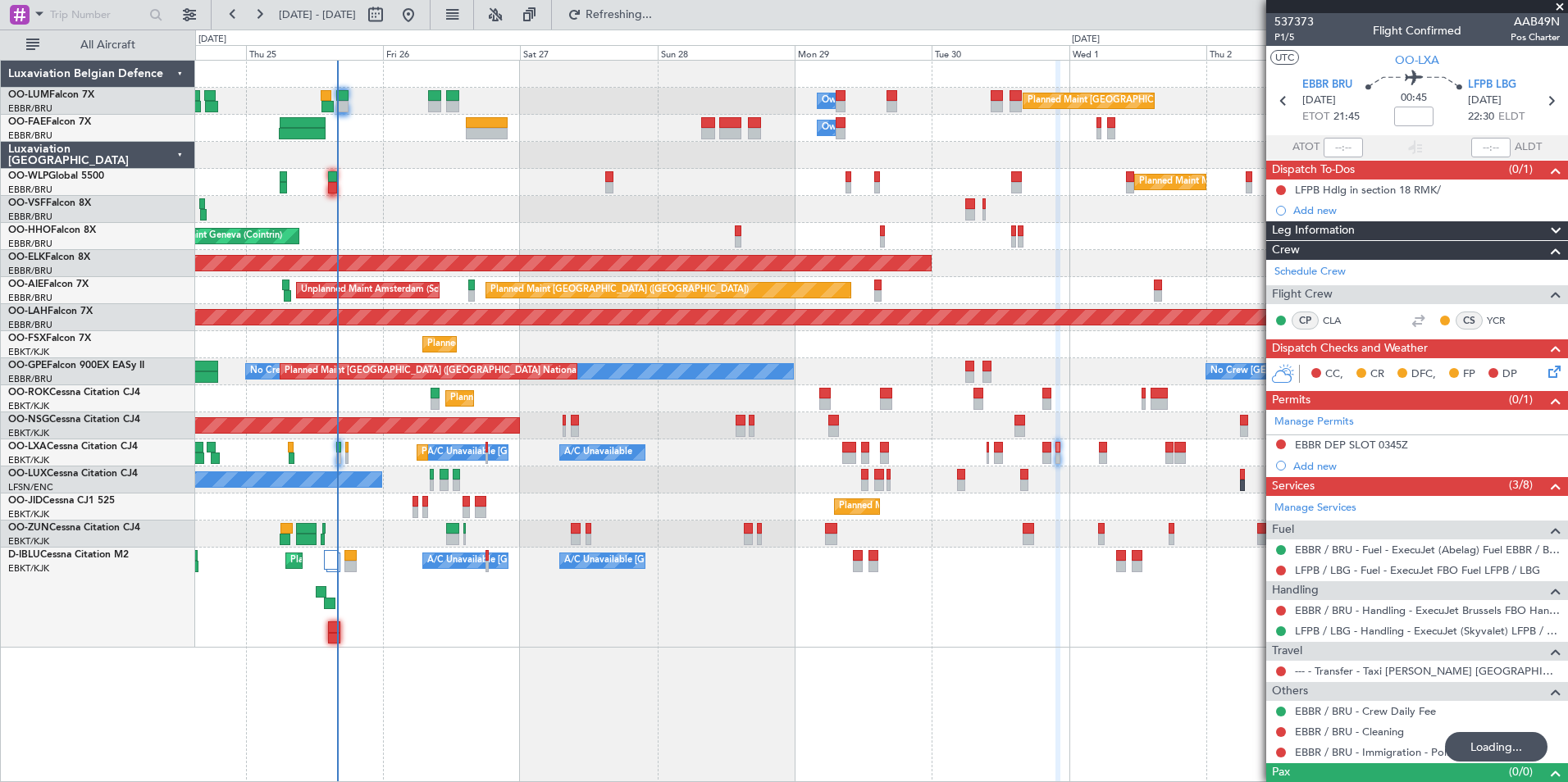
click at [377, 688] on div "Planned Maint [GEOGRAPHIC_DATA] ([GEOGRAPHIC_DATA] National) Owner [GEOGRAPHIC_…" at bounding box center [881, 421] width 1373 height 723
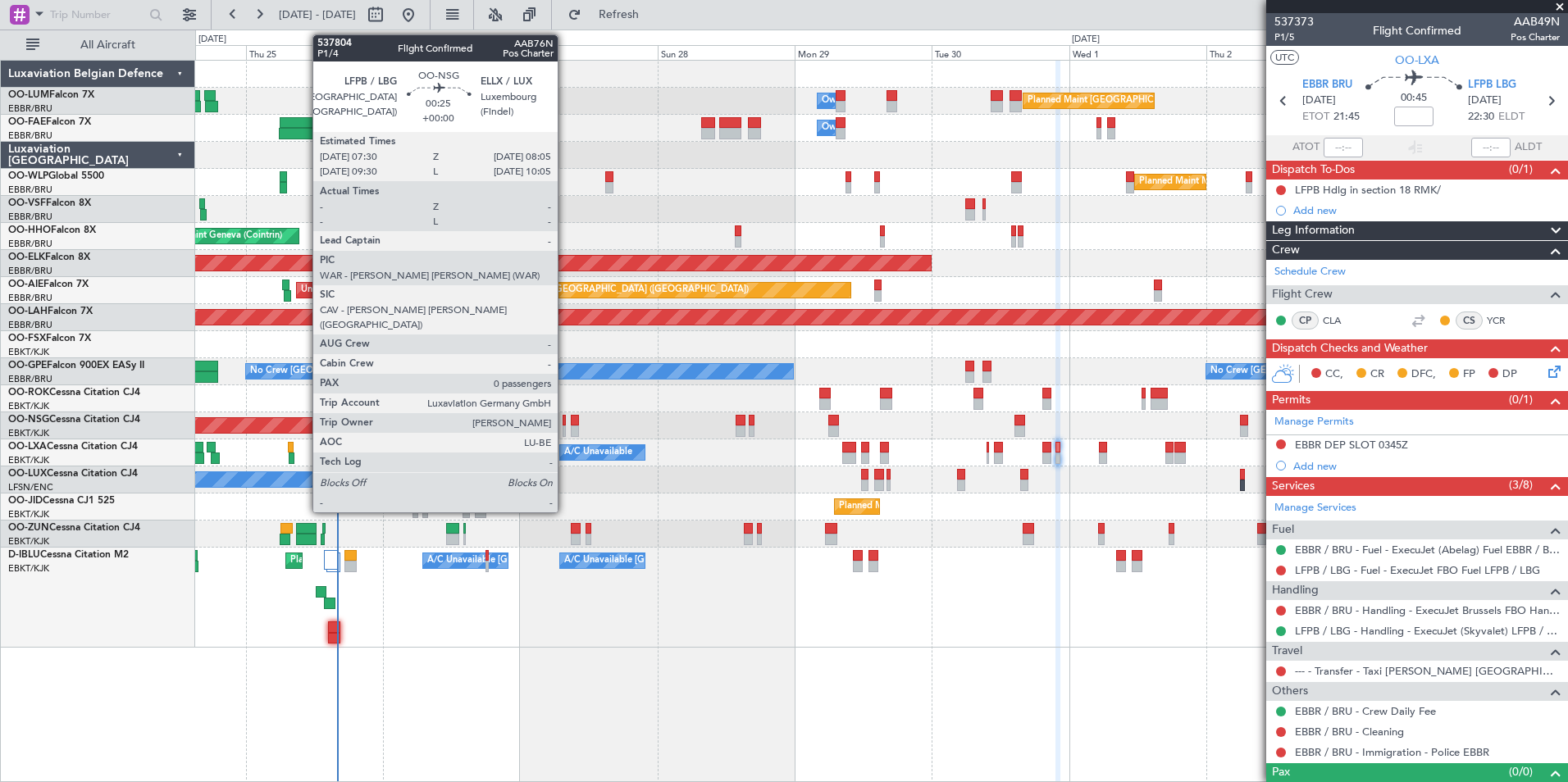
click at [565, 419] on div at bounding box center [565, 421] width 4 height 12
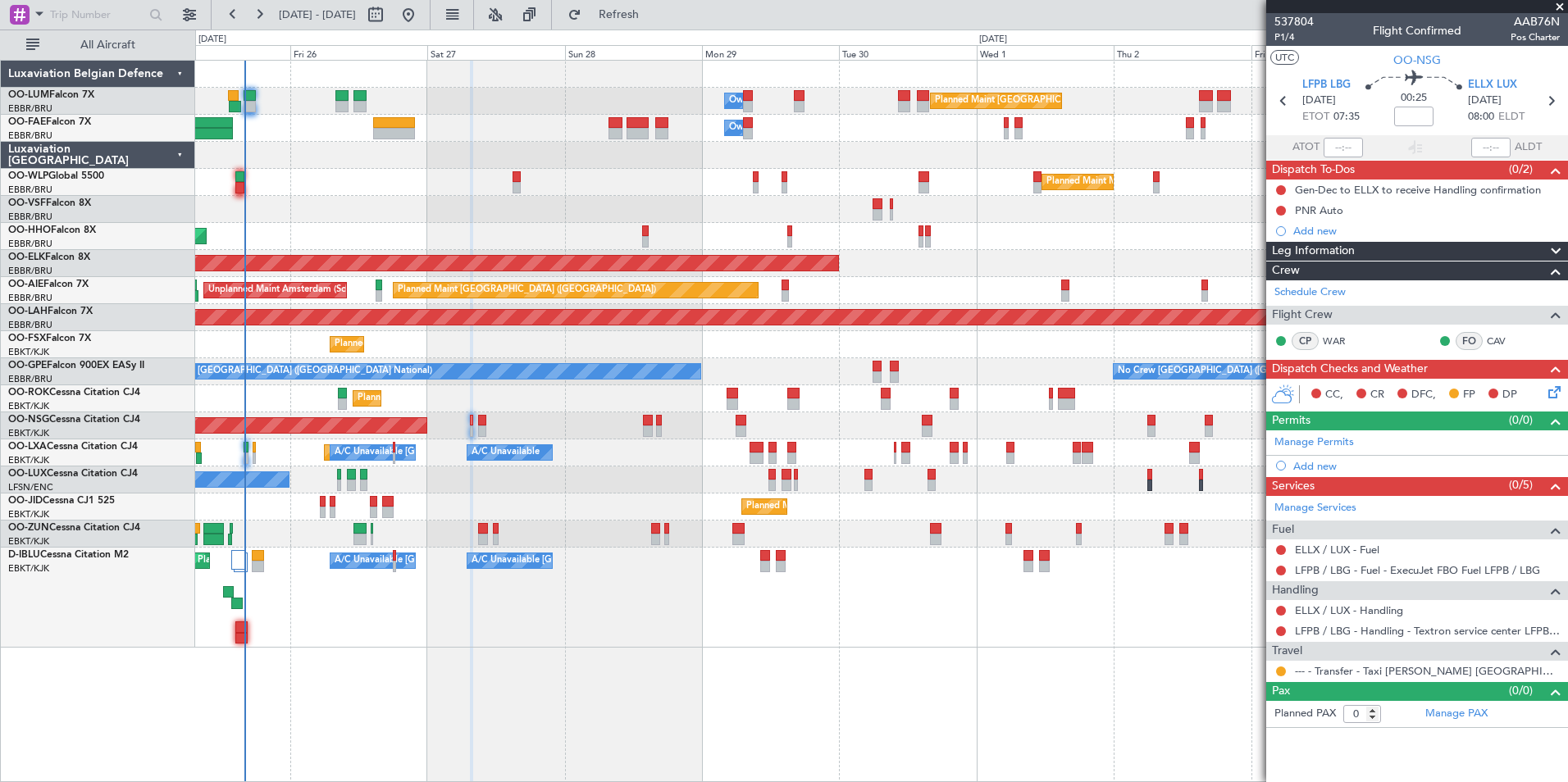
click at [775, 692] on div "Planned Maint [GEOGRAPHIC_DATA] ([GEOGRAPHIC_DATA] National) Owner [GEOGRAPHIC_…" at bounding box center [881, 421] width 1373 height 723
click at [764, 692] on div "Planned Maint [GEOGRAPHIC_DATA] ([GEOGRAPHIC_DATA] National) Owner [GEOGRAPHIC_…" at bounding box center [881, 421] width 1373 height 723
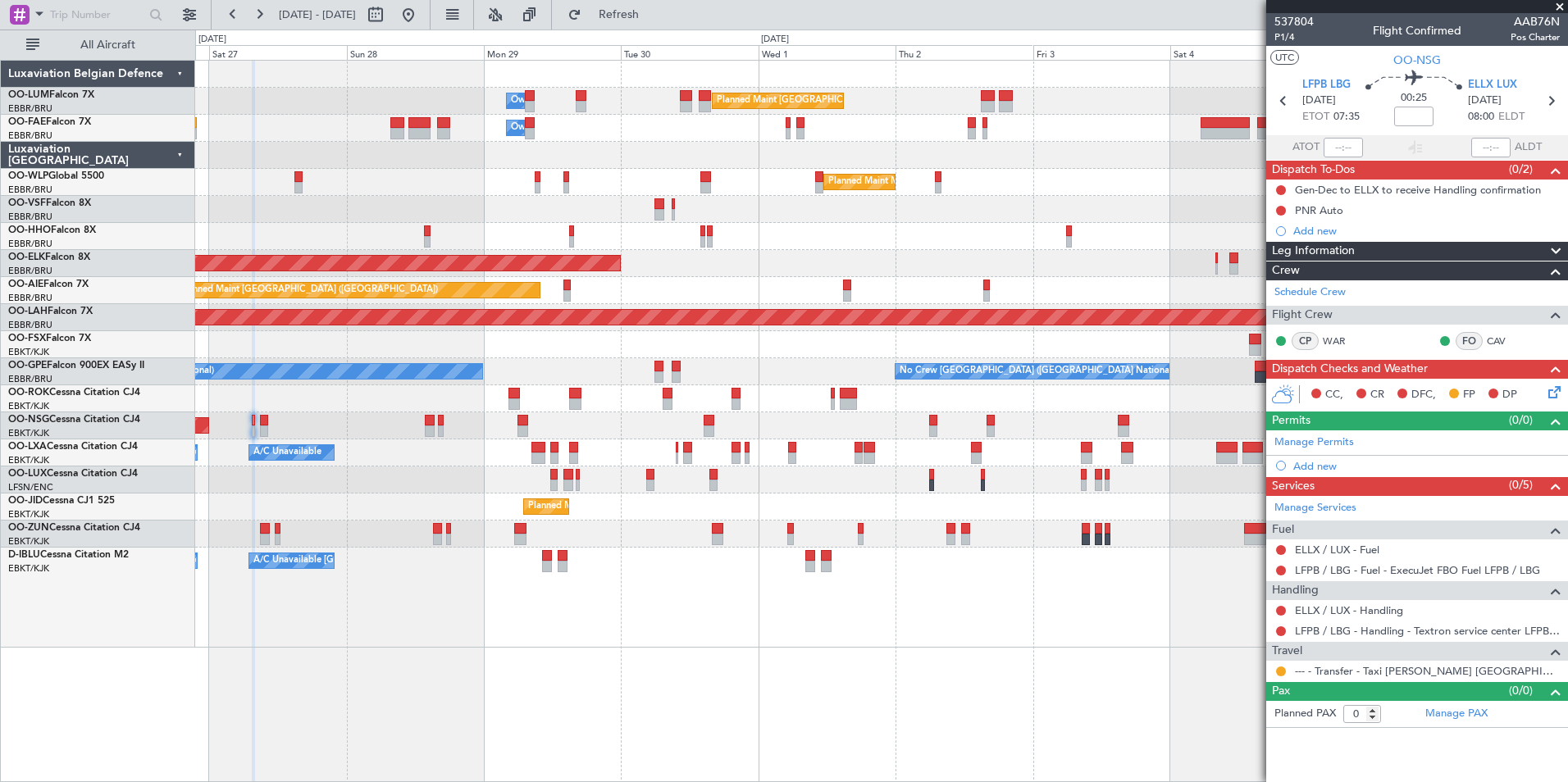
click at [747, 702] on div "Planned Maint [GEOGRAPHIC_DATA] ([GEOGRAPHIC_DATA] National) Owner [GEOGRAPHIC_…" at bounding box center [881, 421] width 1373 height 723
click at [813, 707] on div "Planned Maint [GEOGRAPHIC_DATA] ([GEOGRAPHIC_DATA] National) Owner [GEOGRAPHIC_…" at bounding box center [881, 421] width 1373 height 723
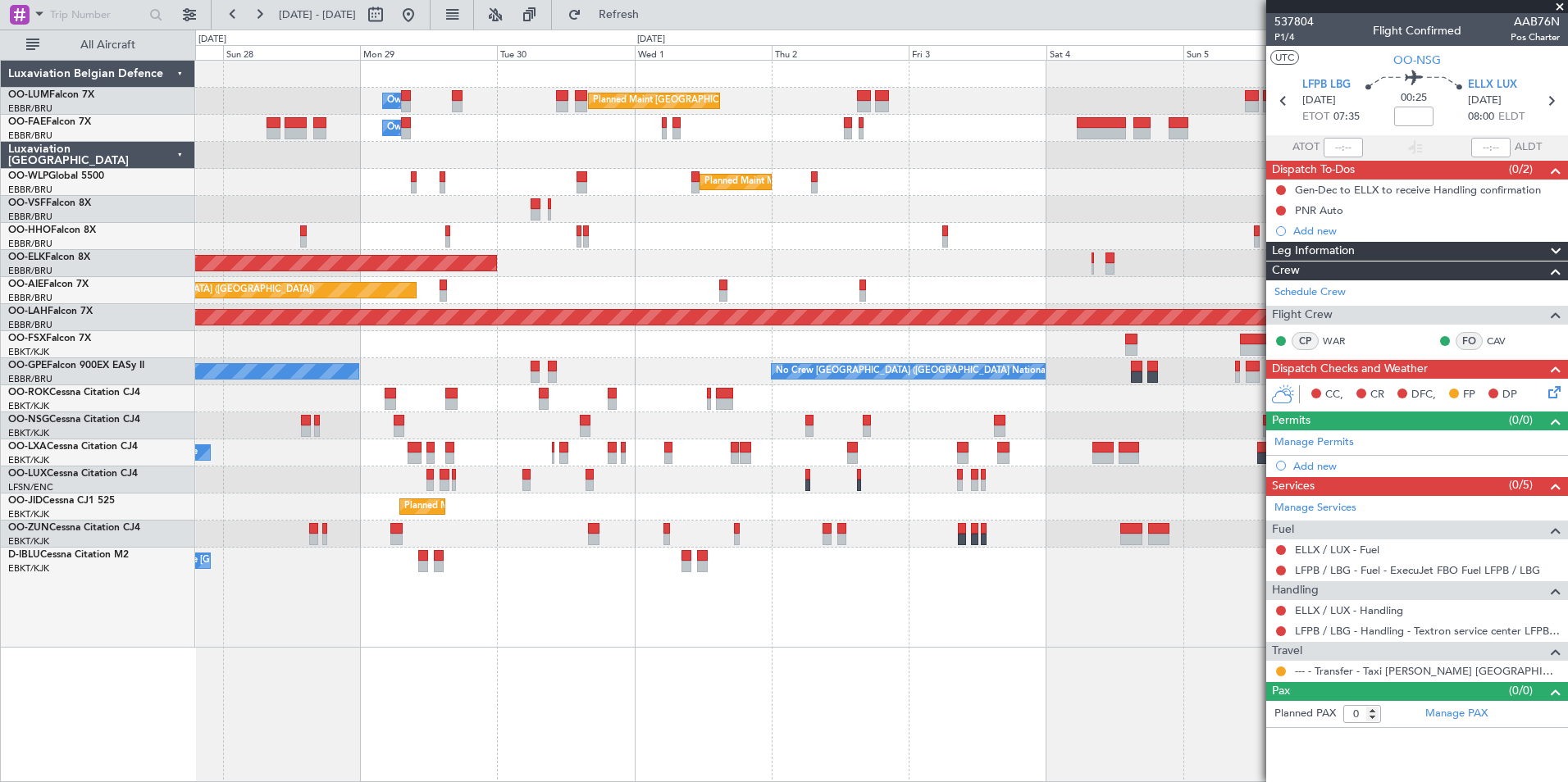
click at [984, 652] on div "Planned Maint [GEOGRAPHIC_DATA] ([GEOGRAPHIC_DATA] National) Owner [GEOGRAPHIC_…" at bounding box center [881, 421] width 1373 height 723
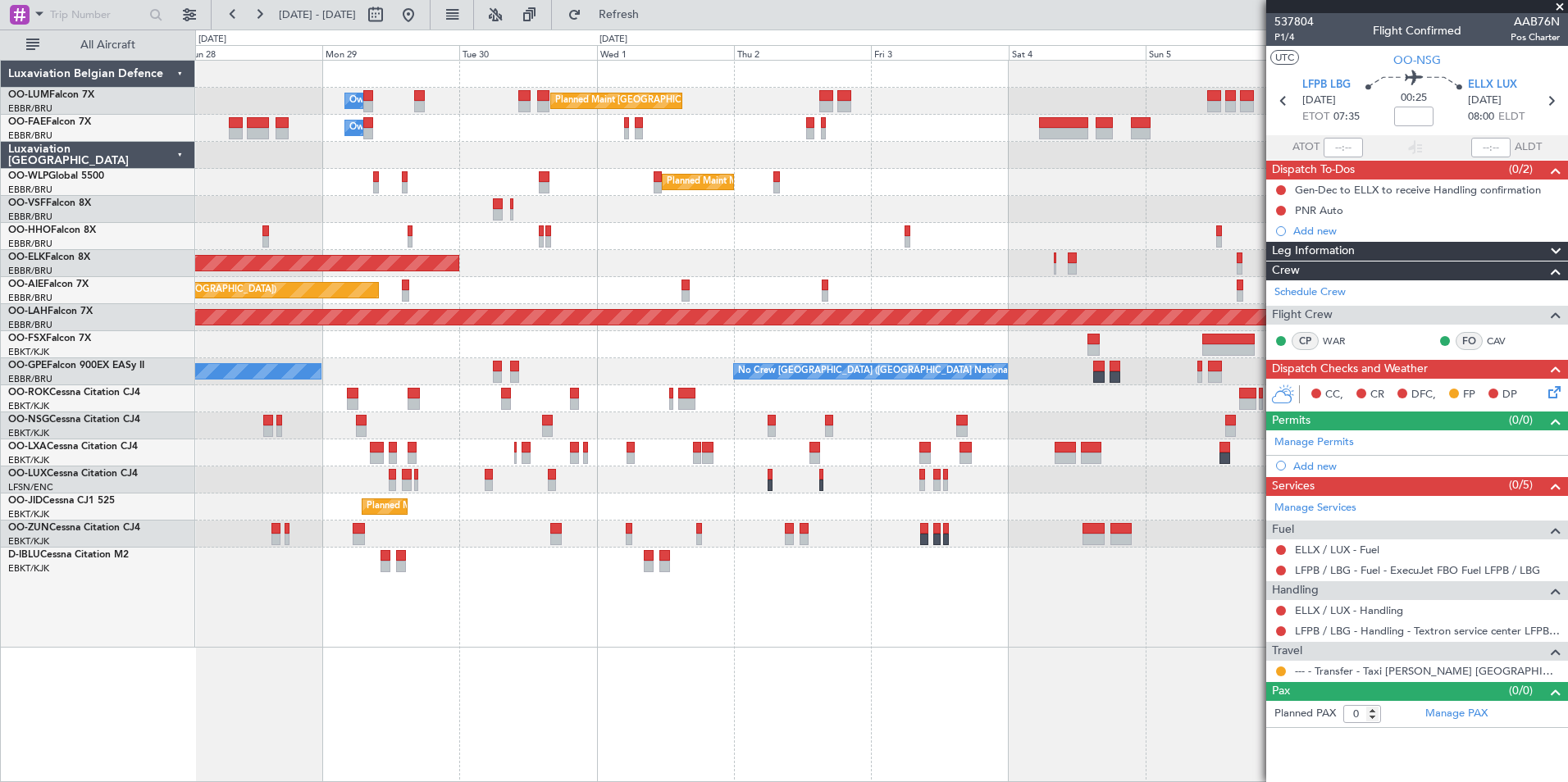
click at [698, 661] on div "Planned Maint [GEOGRAPHIC_DATA] ([GEOGRAPHIC_DATA] National) Owner [GEOGRAPHIC_…" at bounding box center [881, 421] width 1373 height 723
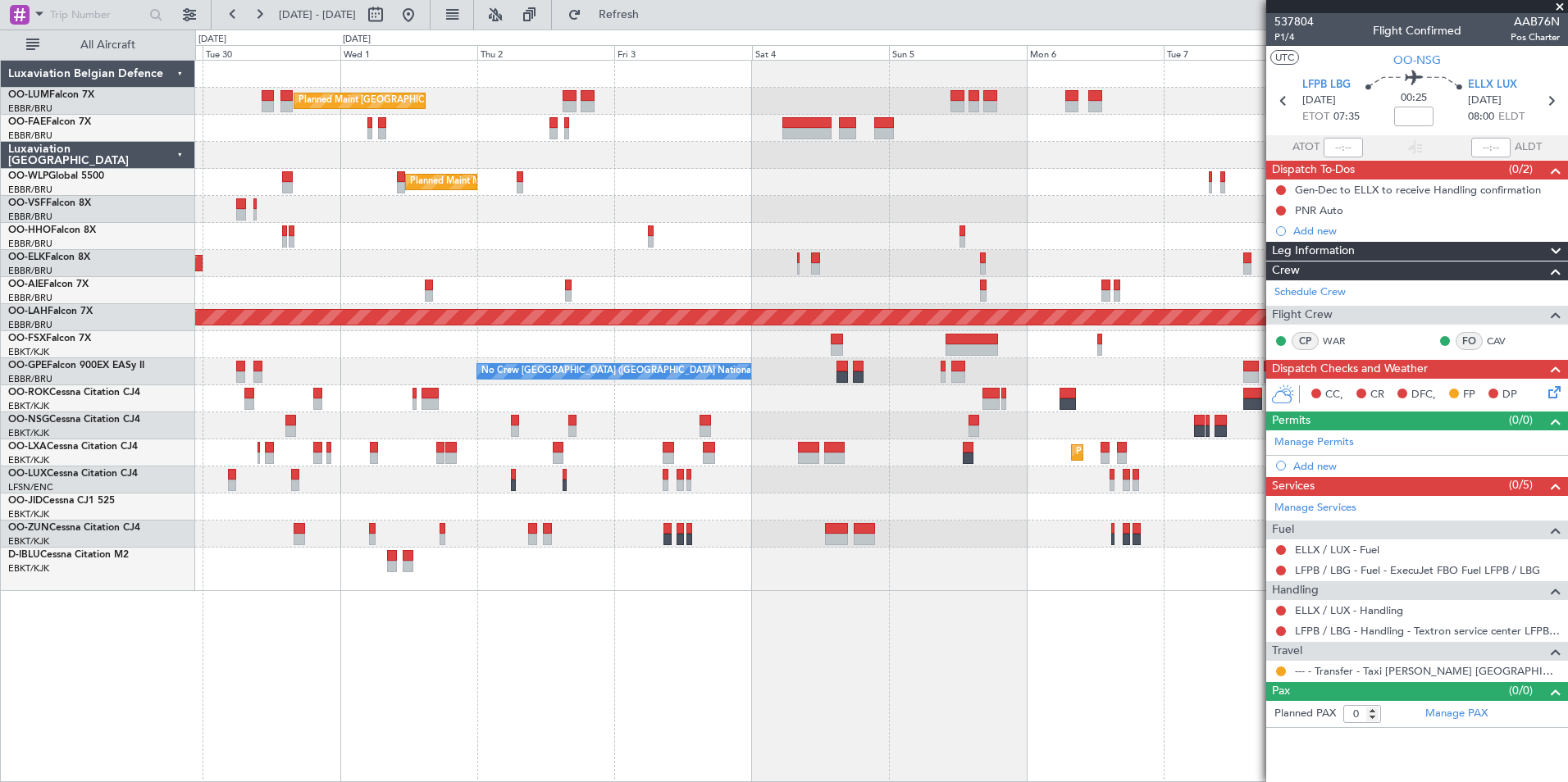
click at [825, 692] on div "Planned Maint [GEOGRAPHIC_DATA] ([GEOGRAPHIC_DATA] National) Owner [GEOGRAPHIC_…" at bounding box center [881, 421] width 1373 height 723
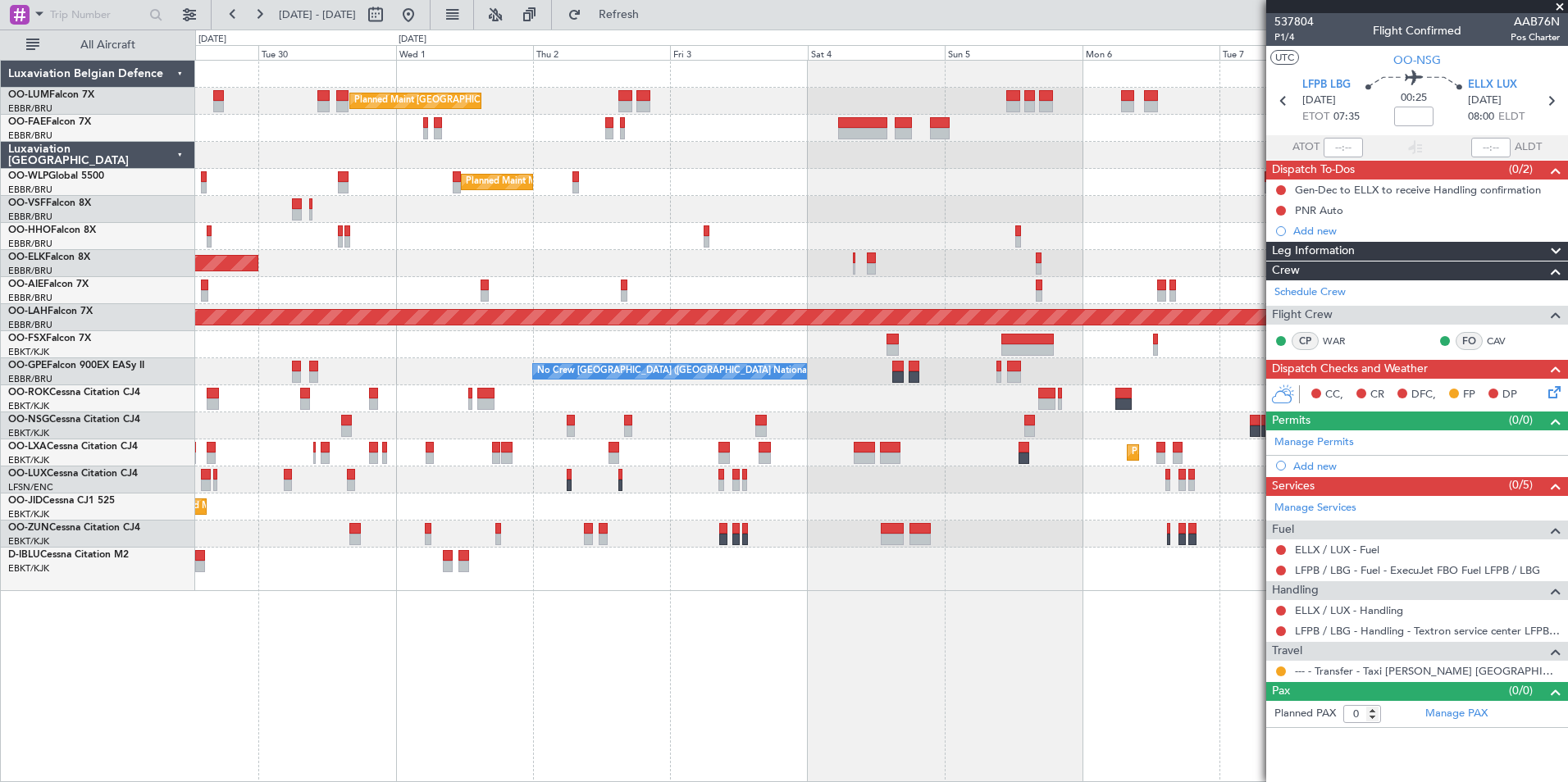
click at [1122, 679] on div "Planned Maint [GEOGRAPHIC_DATA] ([GEOGRAPHIC_DATA] National) Owner [GEOGRAPHIC_…" at bounding box center [881, 421] width 1373 height 723
click at [1125, 680] on div "Planned Maint [GEOGRAPHIC_DATA] ([GEOGRAPHIC_DATA] National) Owner [GEOGRAPHIC_…" at bounding box center [881, 421] width 1373 height 723
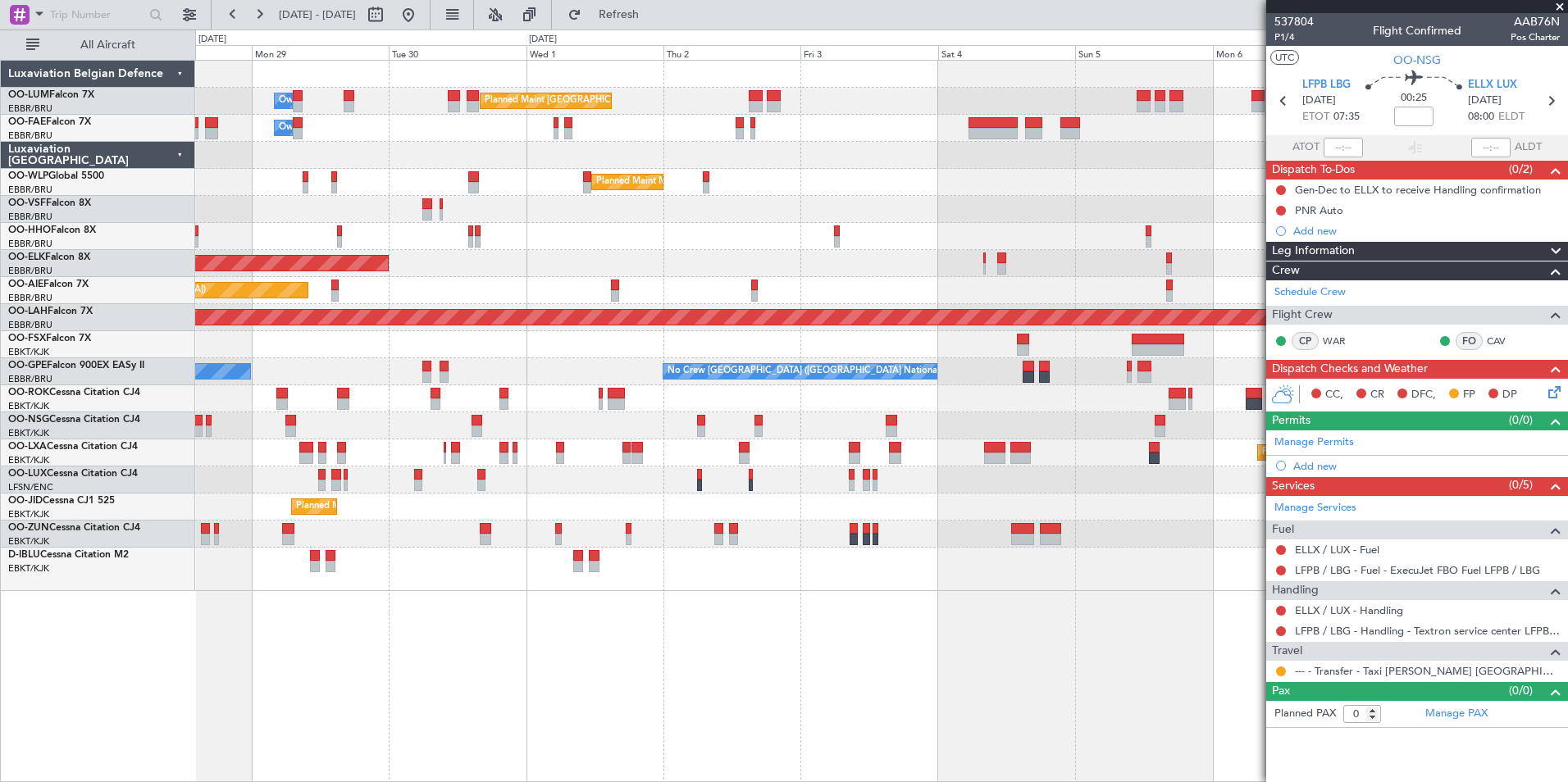
click at [882, 662] on div "Planned Maint [GEOGRAPHIC_DATA] ([GEOGRAPHIC_DATA] National) Owner [GEOGRAPHIC_…" at bounding box center [881, 421] width 1373 height 723
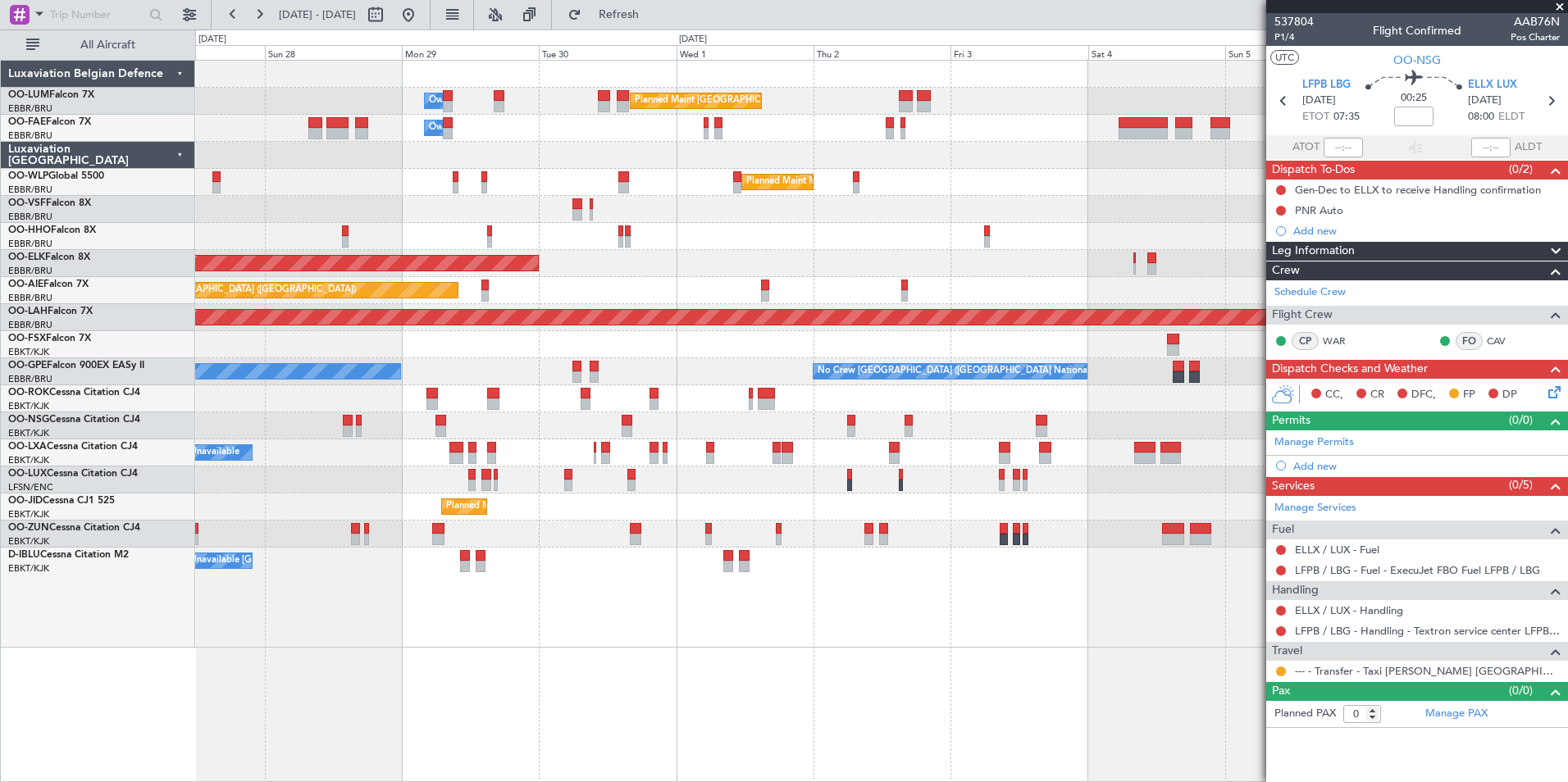
click at [860, 678] on div "Planned Maint [GEOGRAPHIC_DATA] ([GEOGRAPHIC_DATA] National) Owner [GEOGRAPHIC_…" at bounding box center [881, 421] width 1373 height 723
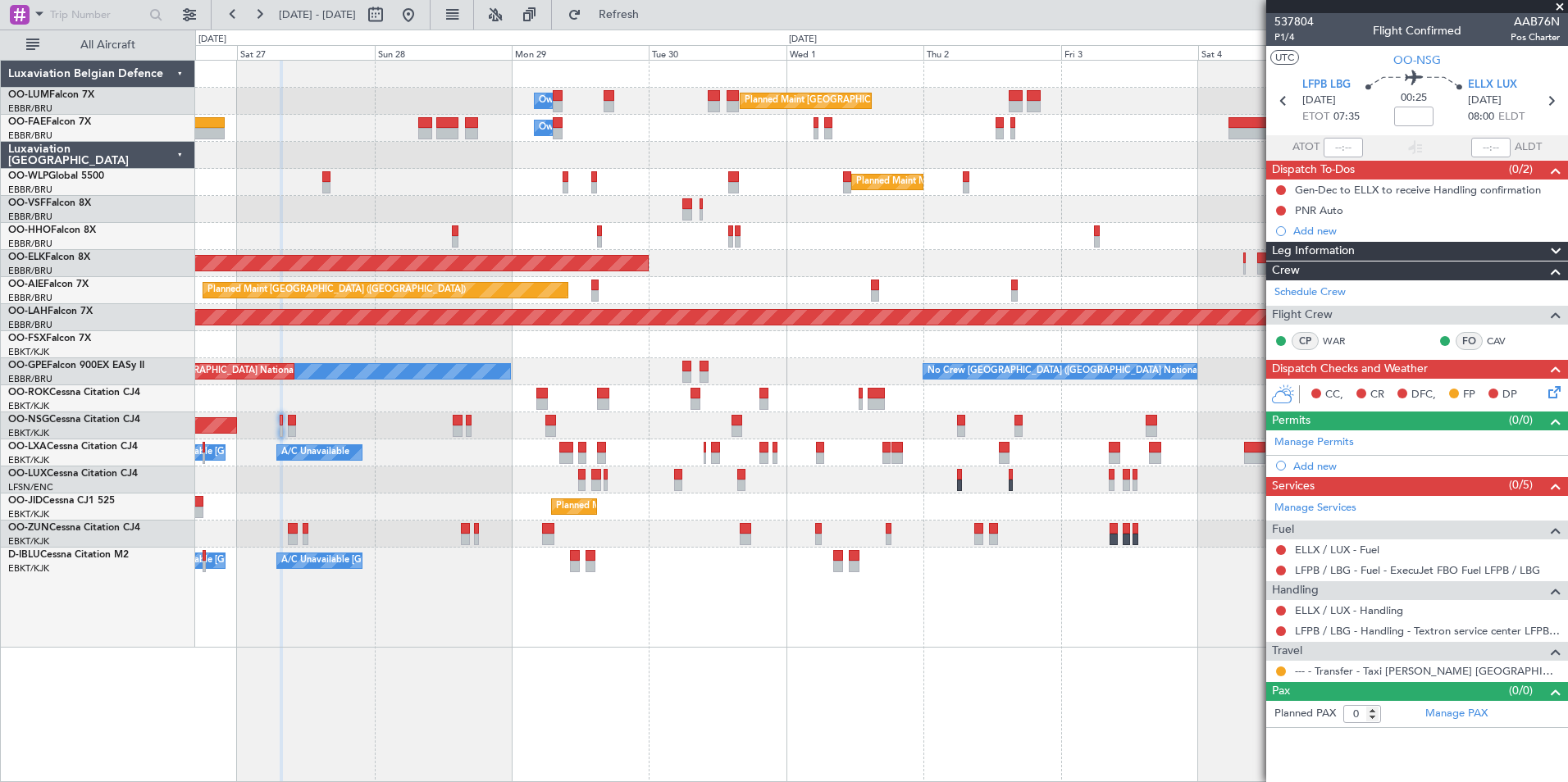
click at [803, 681] on div "Planned Maint [GEOGRAPHIC_DATA] ([GEOGRAPHIC_DATA] National) Owner [GEOGRAPHIC_…" at bounding box center [881, 421] width 1373 height 723
click at [632, 647] on div "A/C Unavailable [GEOGRAPHIC_DATA]-[GEOGRAPHIC_DATA] A/C Unavailable [GEOGRAPHIC…" at bounding box center [881, 598] width 1372 height 100
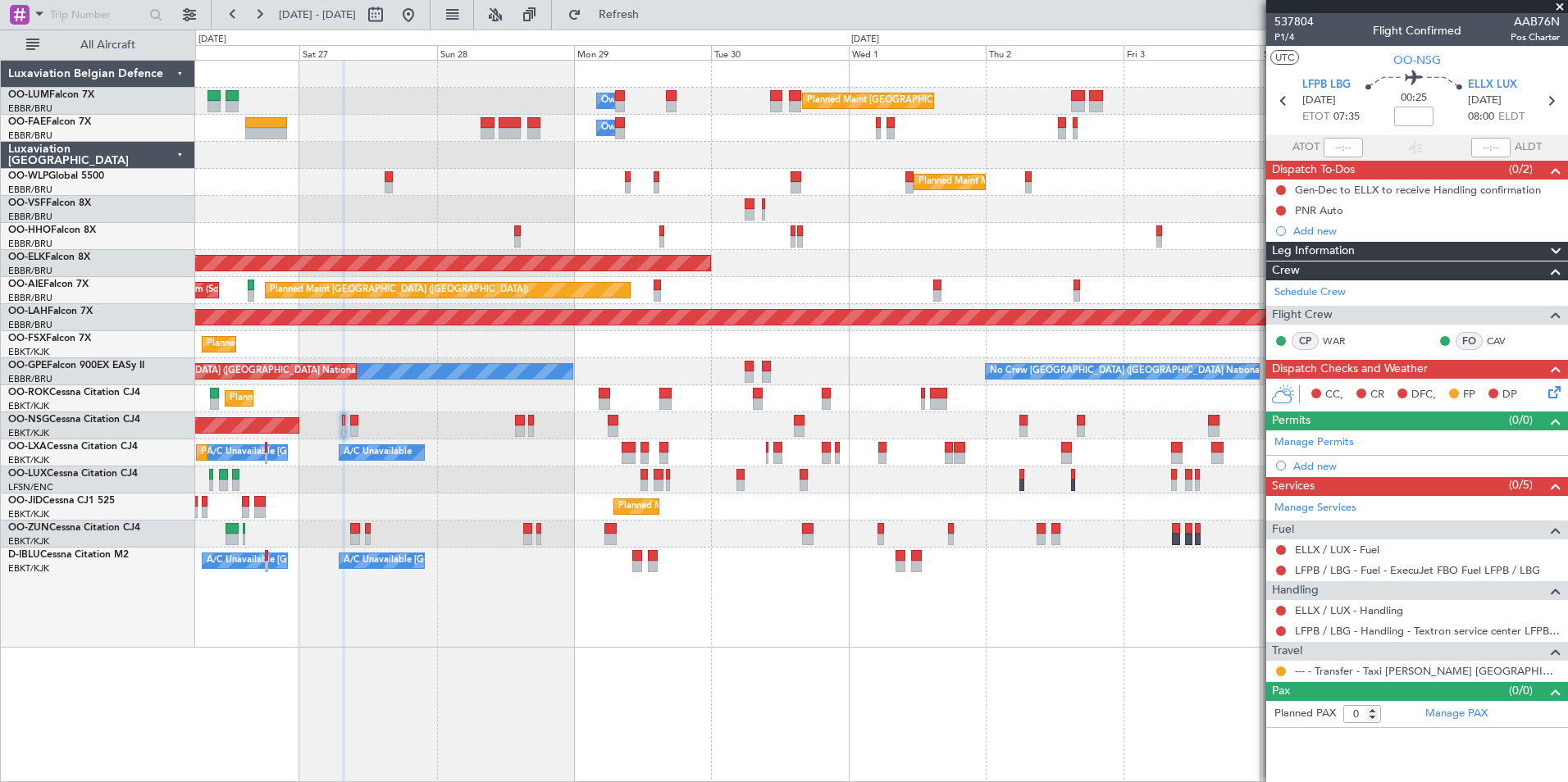
click at [829, 690] on div "Planned Maint [GEOGRAPHIC_DATA] ([GEOGRAPHIC_DATA] National) Owner [GEOGRAPHIC_…" at bounding box center [881, 421] width 1373 height 723
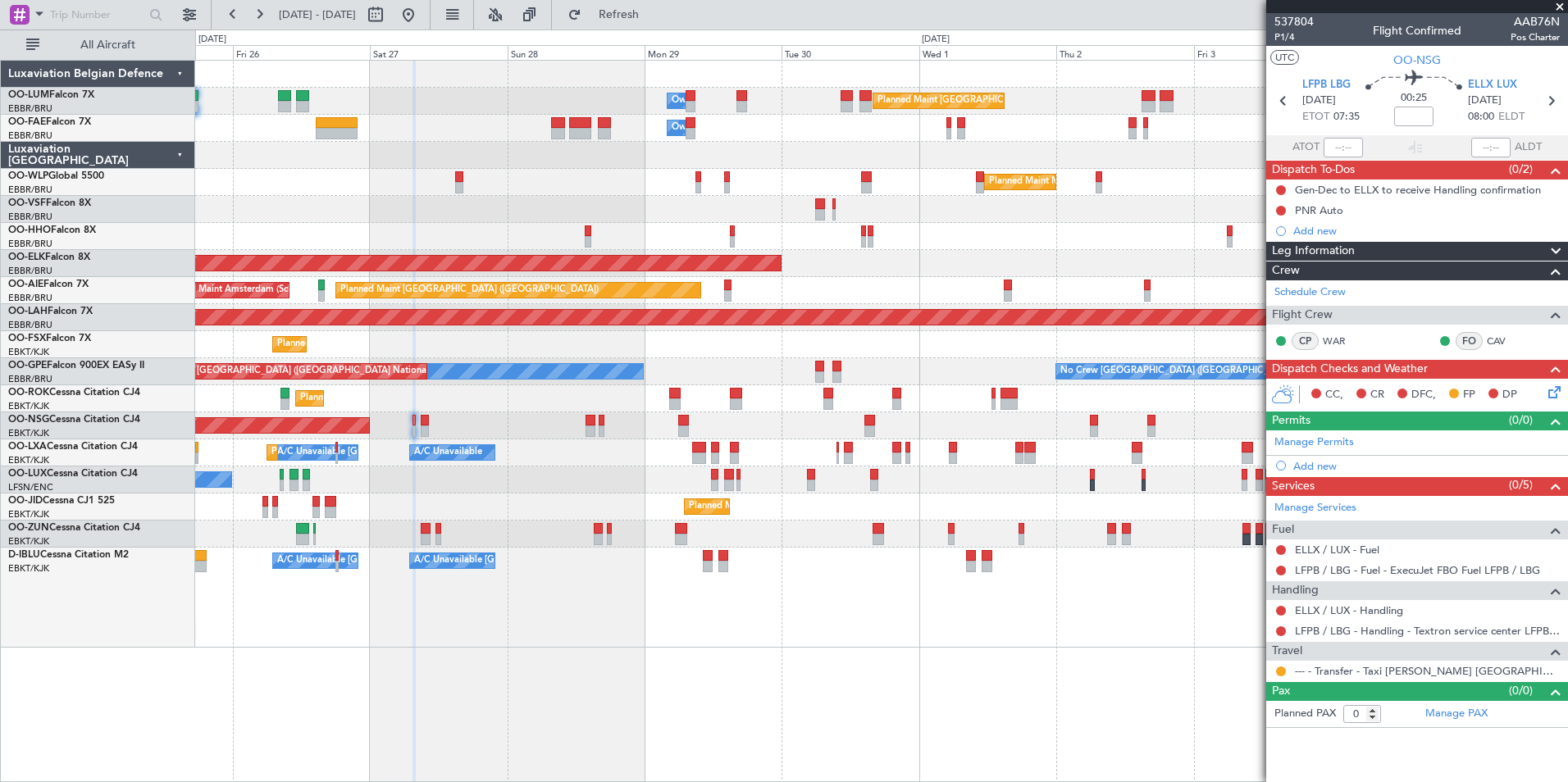
click at [767, 680] on div "Planned Maint [GEOGRAPHIC_DATA] ([GEOGRAPHIC_DATA] National) Owner [GEOGRAPHIC_…" at bounding box center [881, 421] width 1373 height 723
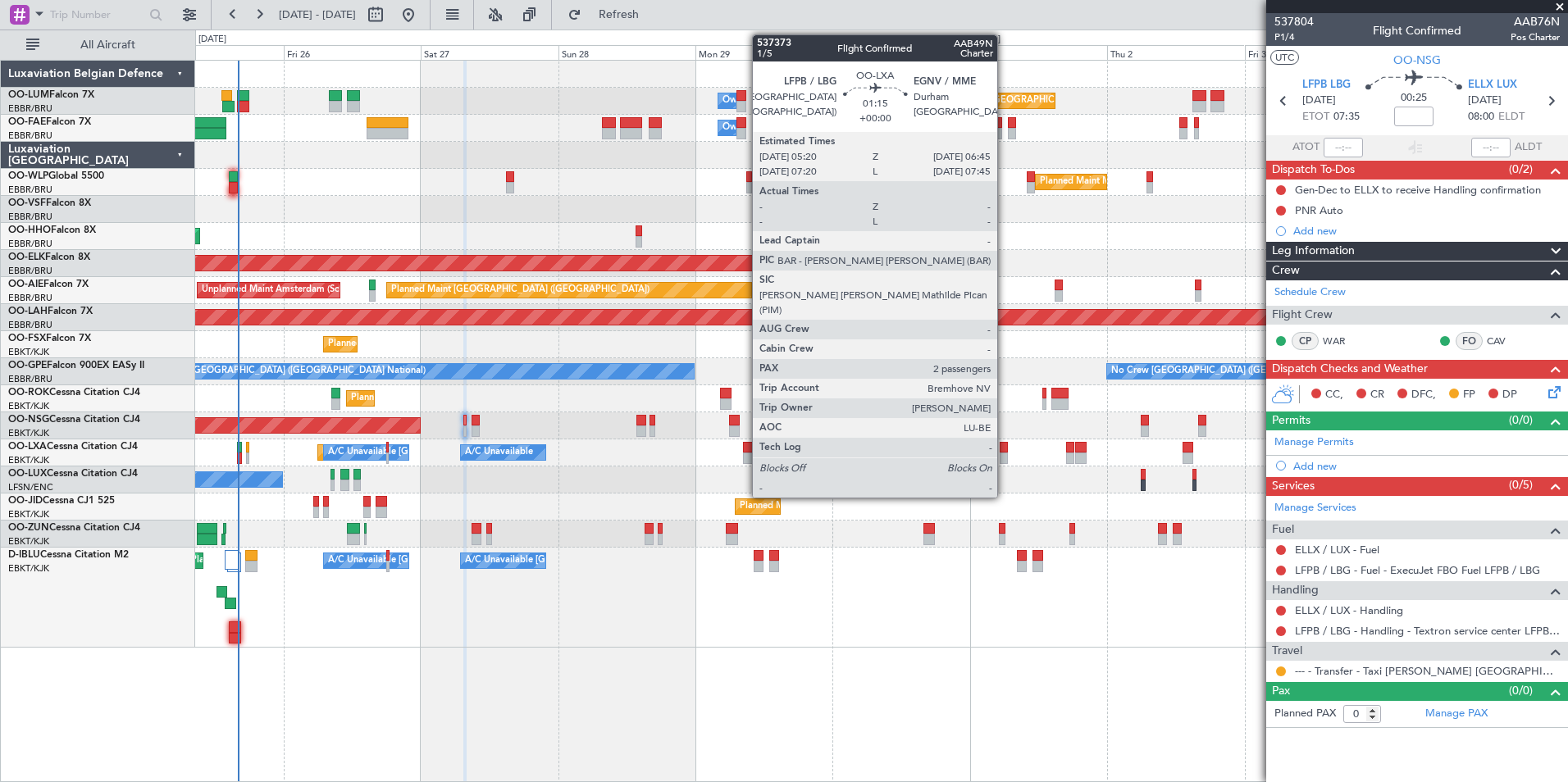
click at [1005, 446] on div at bounding box center [1003, 448] width 8 height 12
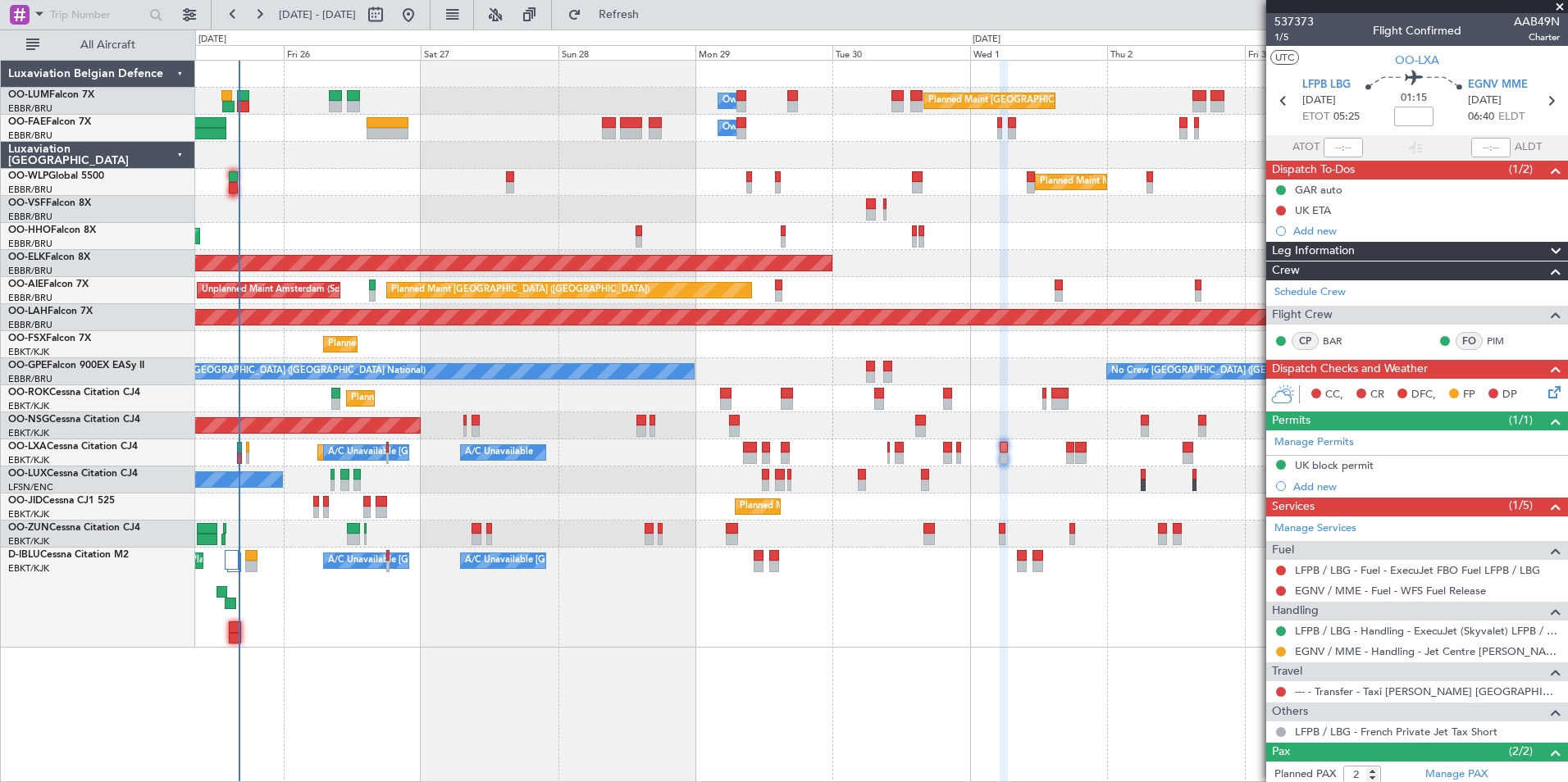
scroll to position [80, 0]
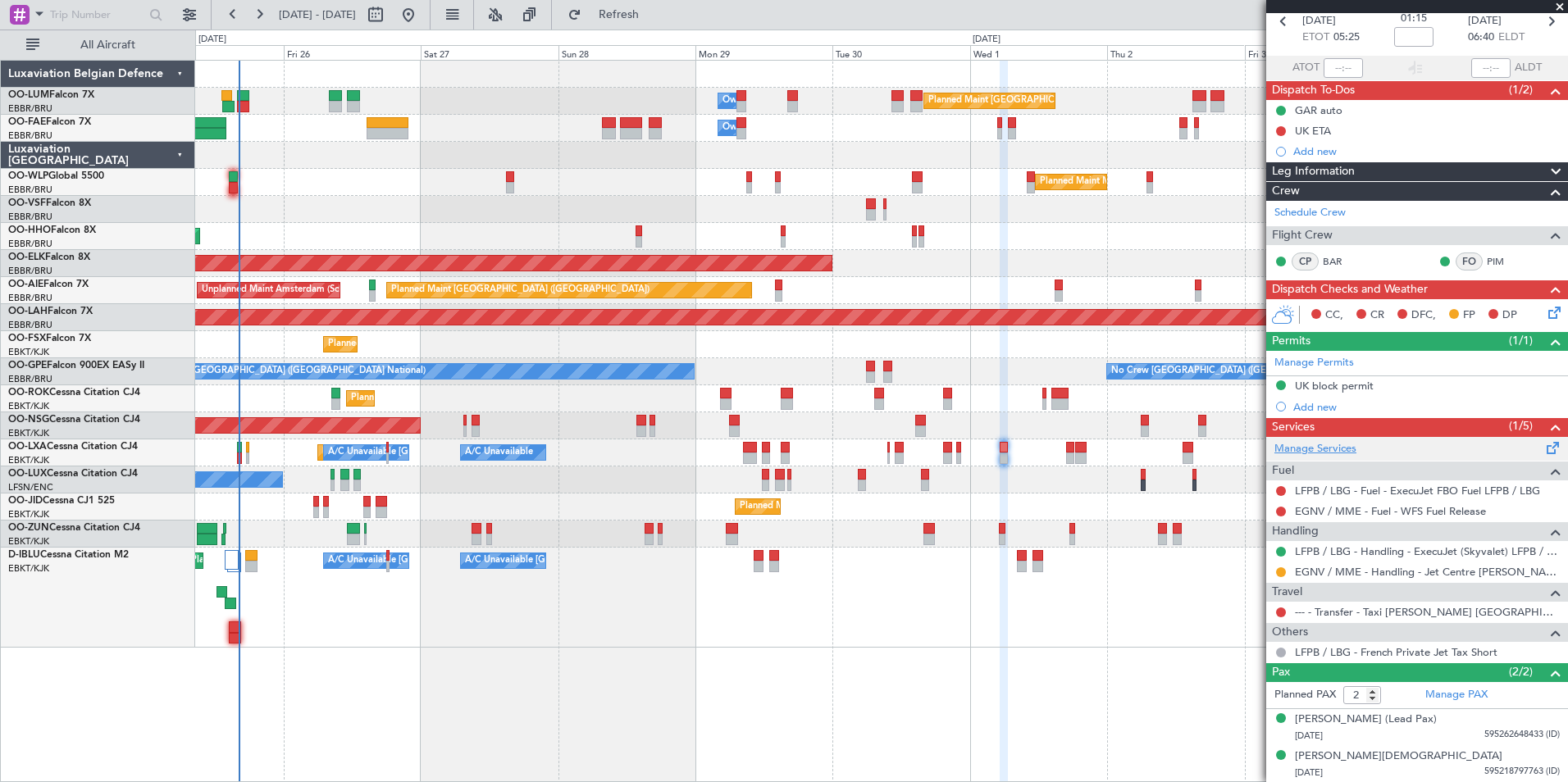
click at [1314, 444] on link "Manage Services" at bounding box center [1316, 449] width 82 height 16
click at [645, 14] on span "Refresh" at bounding box center [619, 15] width 69 height 12
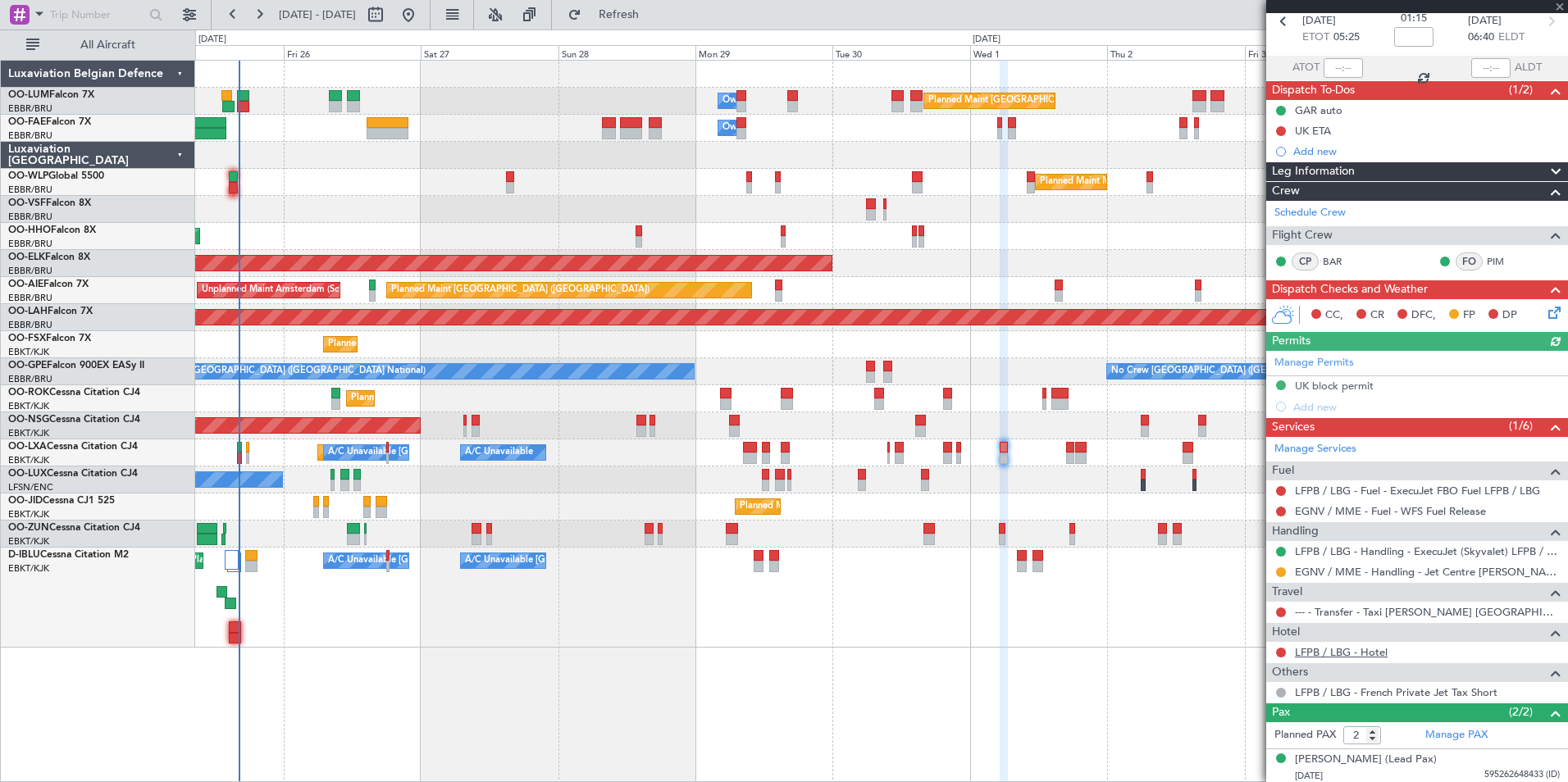
click at [1382, 653] on link "LFPB / LBG - Hotel" at bounding box center [1342, 652] width 93 height 14
click at [654, 19] on span "Refresh" at bounding box center [619, 15] width 69 height 12
click at [1419, 603] on div "--- - Transfer - Taxi [PERSON_NAME] [GEOGRAPHIC_DATA]" at bounding box center [1417, 611] width 302 height 20
click at [1419, 615] on link "--- - Transfer - Taxi [PERSON_NAME] [GEOGRAPHIC_DATA]" at bounding box center [1427, 612] width 265 height 14
click at [1369, 610] on link "--- - Transfer - Taxi [PERSON_NAME] [GEOGRAPHIC_DATA]" at bounding box center [1427, 612] width 265 height 14
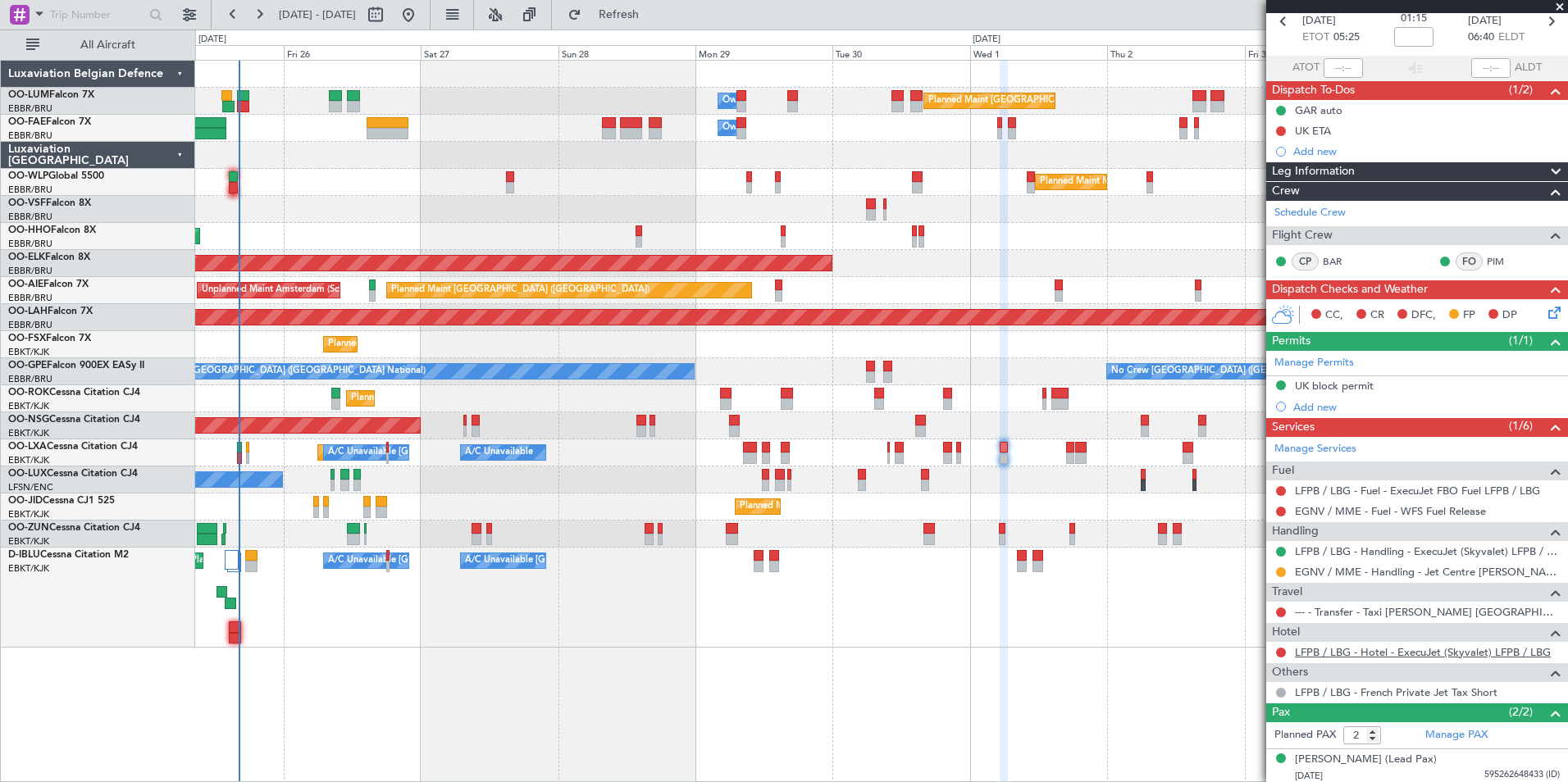
click at [1389, 651] on link "LFPB / LBG - Hotel - ExecuJet (Skyvalet) LFPB / LBG" at bounding box center [1423, 652] width 256 height 14
click at [639, 14] on span "Refresh" at bounding box center [619, 15] width 69 height 12
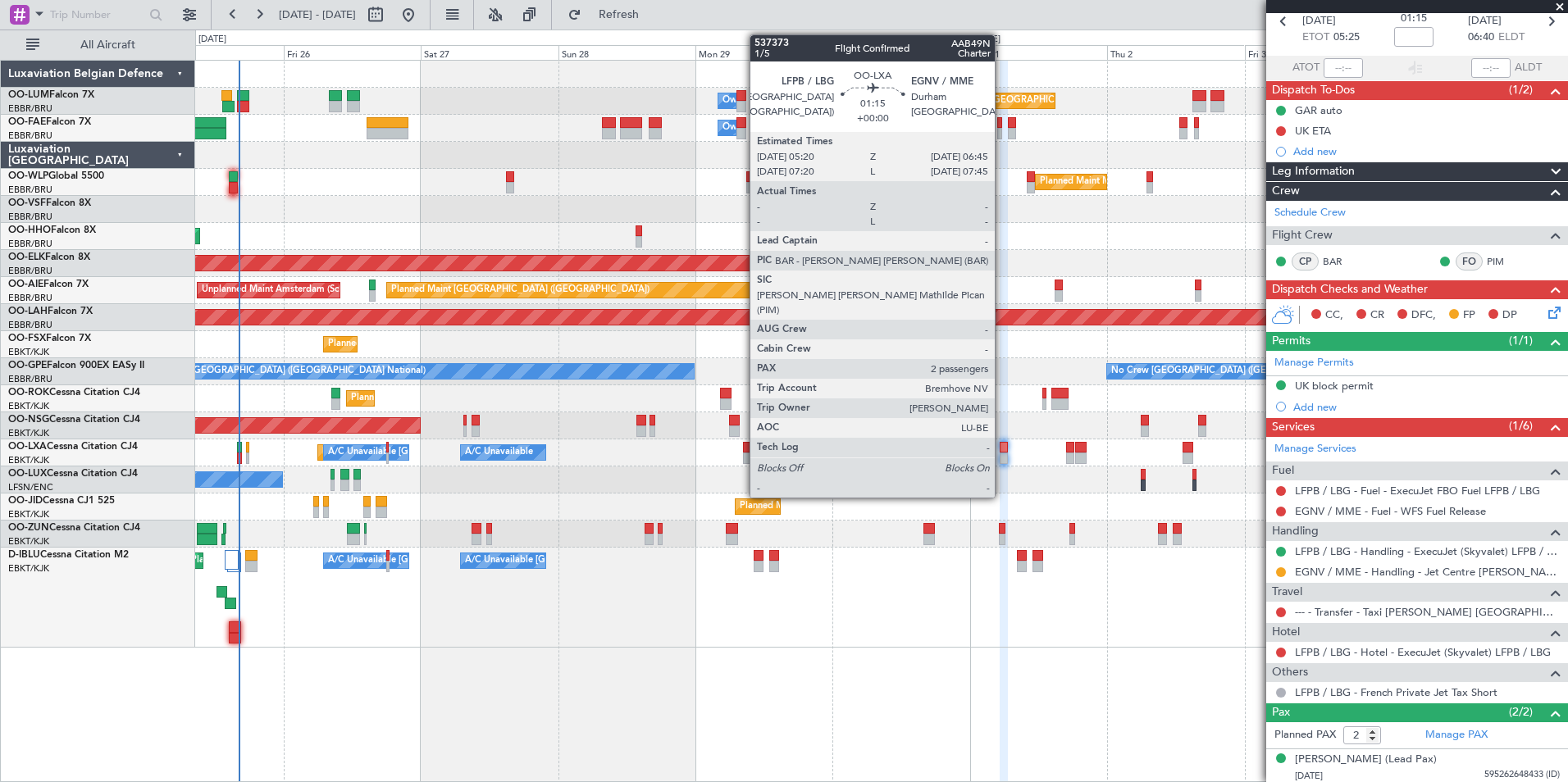
click at [1002, 448] on div at bounding box center [1003, 448] width 8 height 12
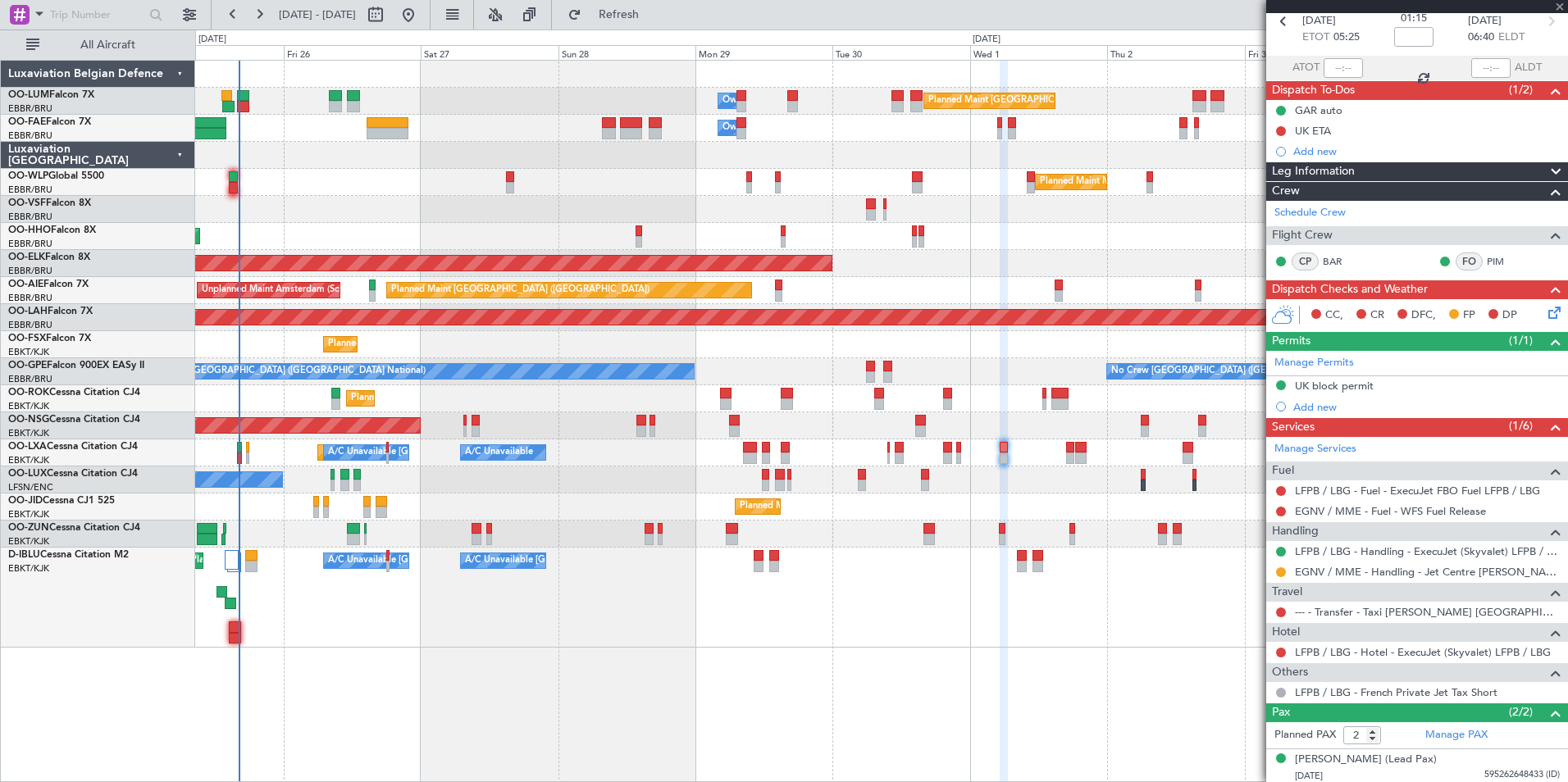
scroll to position [0, 0]
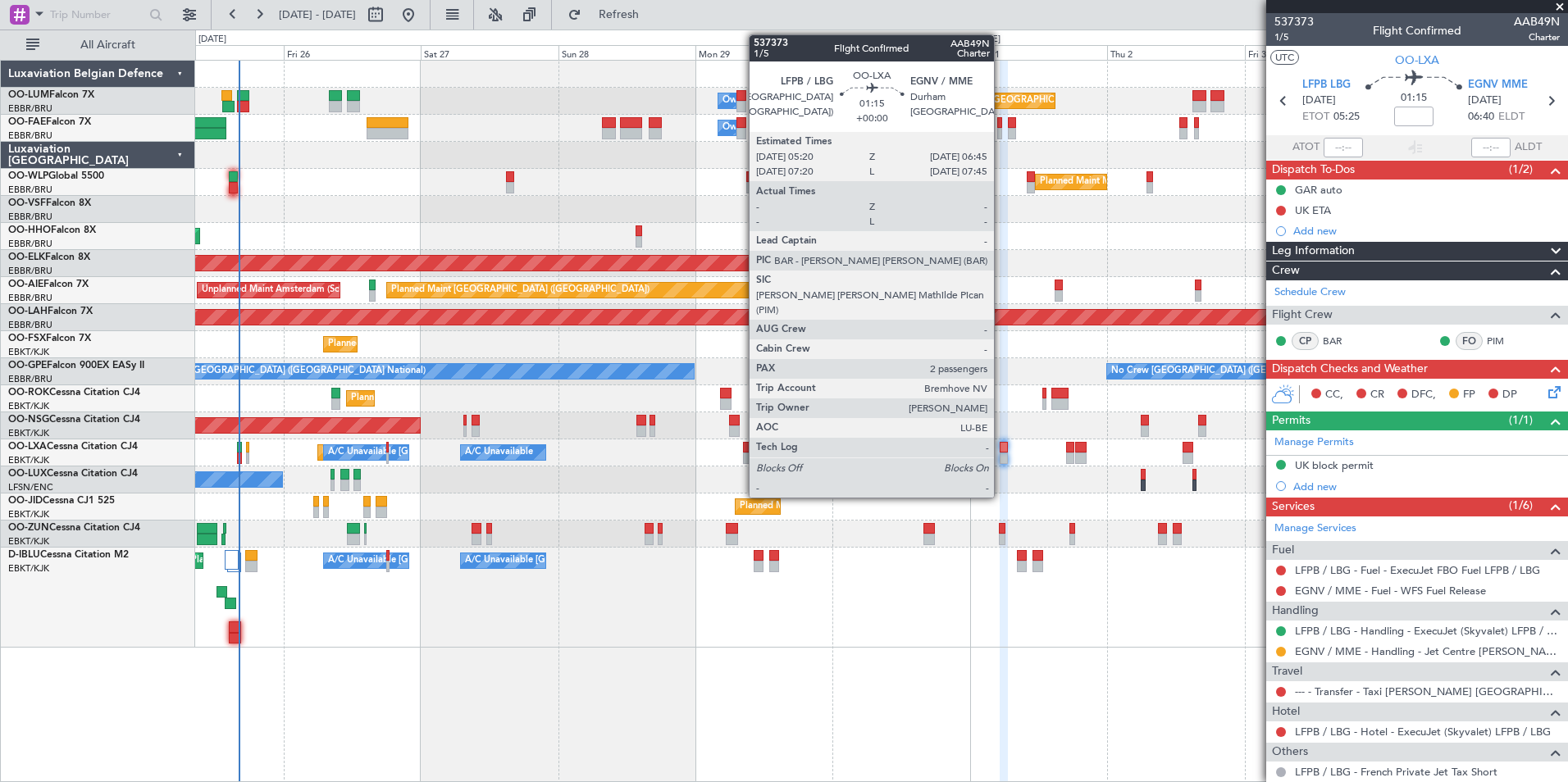
click at [1001, 448] on div at bounding box center [1003, 448] width 8 height 12
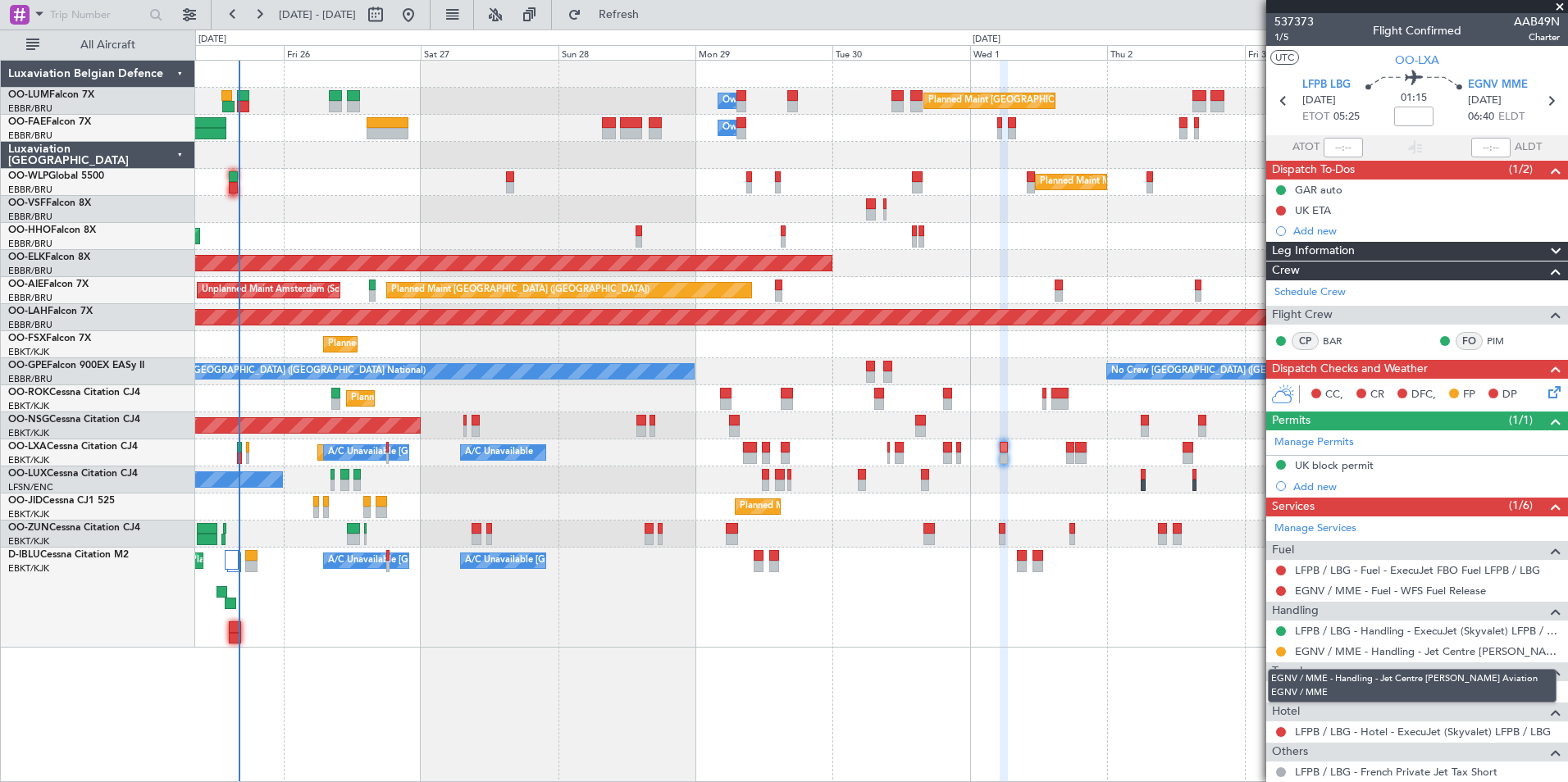
click at [1437, 695] on mat-tooltip-component "EGNV / MME - Handling - Jet Centre Willis Aviation EGNV / MME" at bounding box center [1412, 686] width 311 height 56
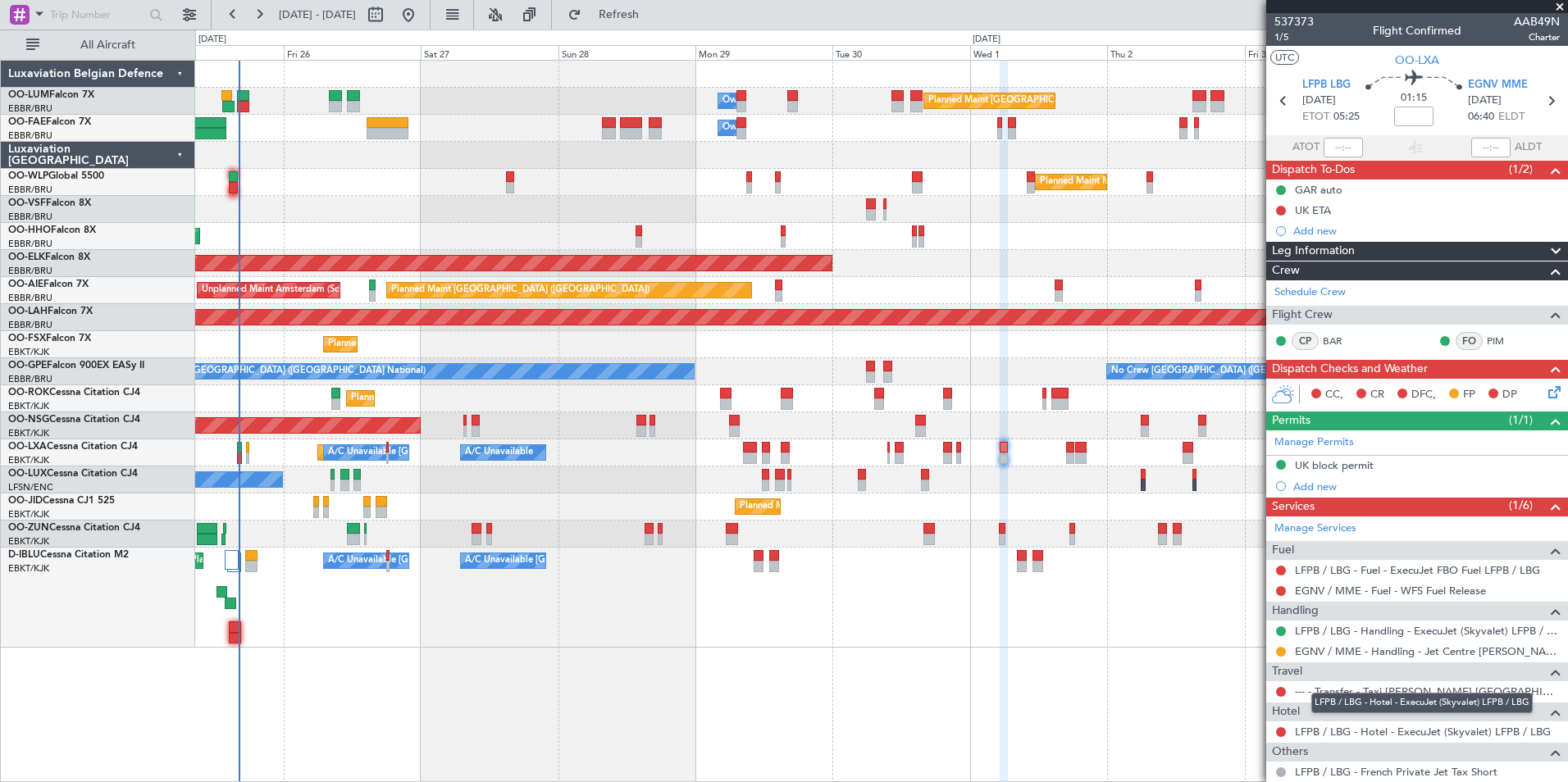
click at [1334, 698] on div "LFPB / LBG - Hotel - ExecuJet (Skyvalet) LFPB / LBG" at bounding box center [1422, 702] width 221 height 20
click at [1390, 695] on div "Incomplete" at bounding box center [1411, 701] width 52 height 20
click at [1345, 692] on link "--- - Transfer - Taxi [PERSON_NAME] [GEOGRAPHIC_DATA]" at bounding box center [1427, 692] width 265 height 14
click at [1400, 634] on link "LFPB / LBG - Handling - ExecuJet (Skyvalet) LFPB / LBG" at bounding box center [1427, 631] width 265 height 14
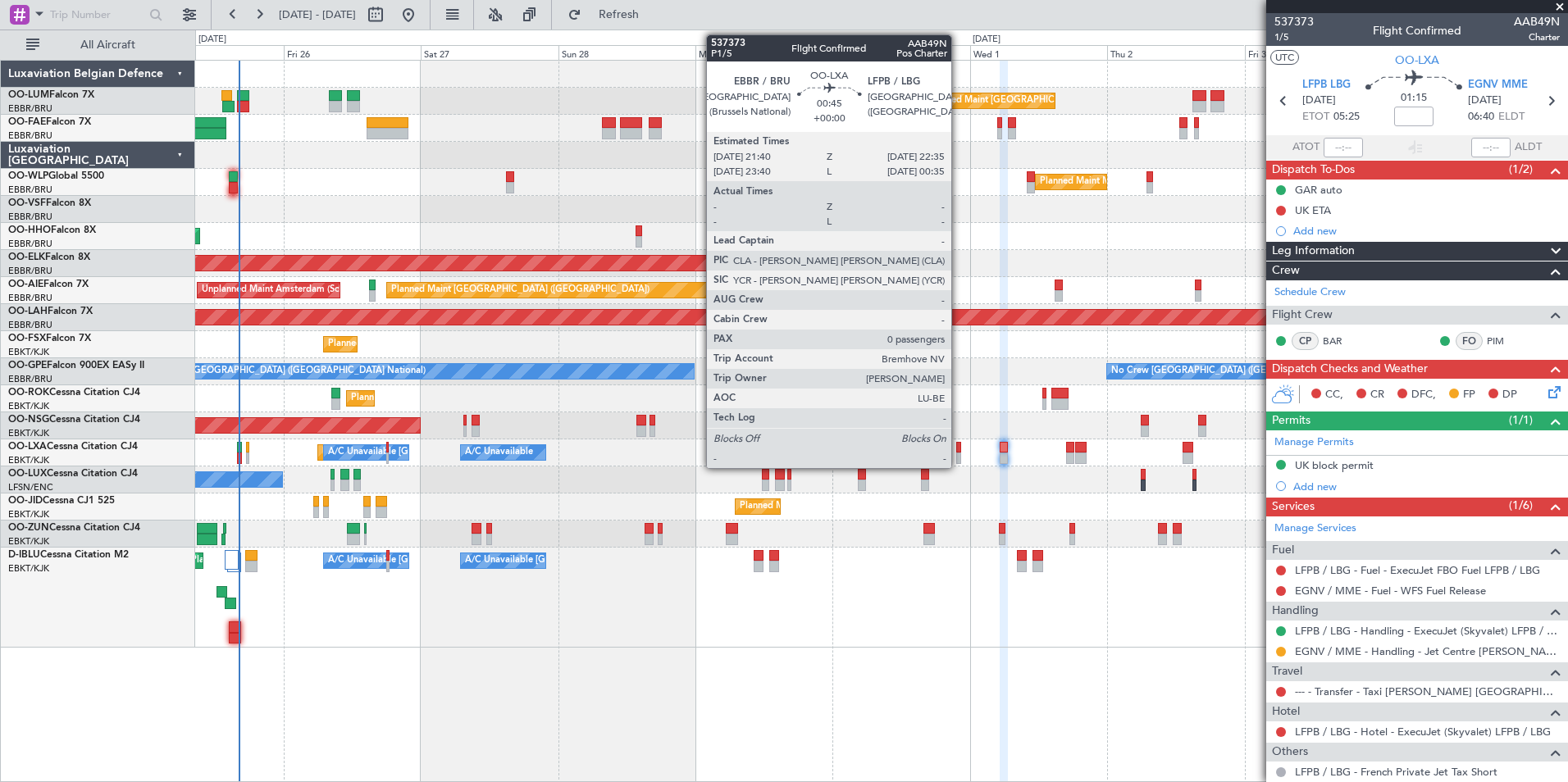
click at [959, 447] on div at bounding box center [960, 448] width 6 height 12
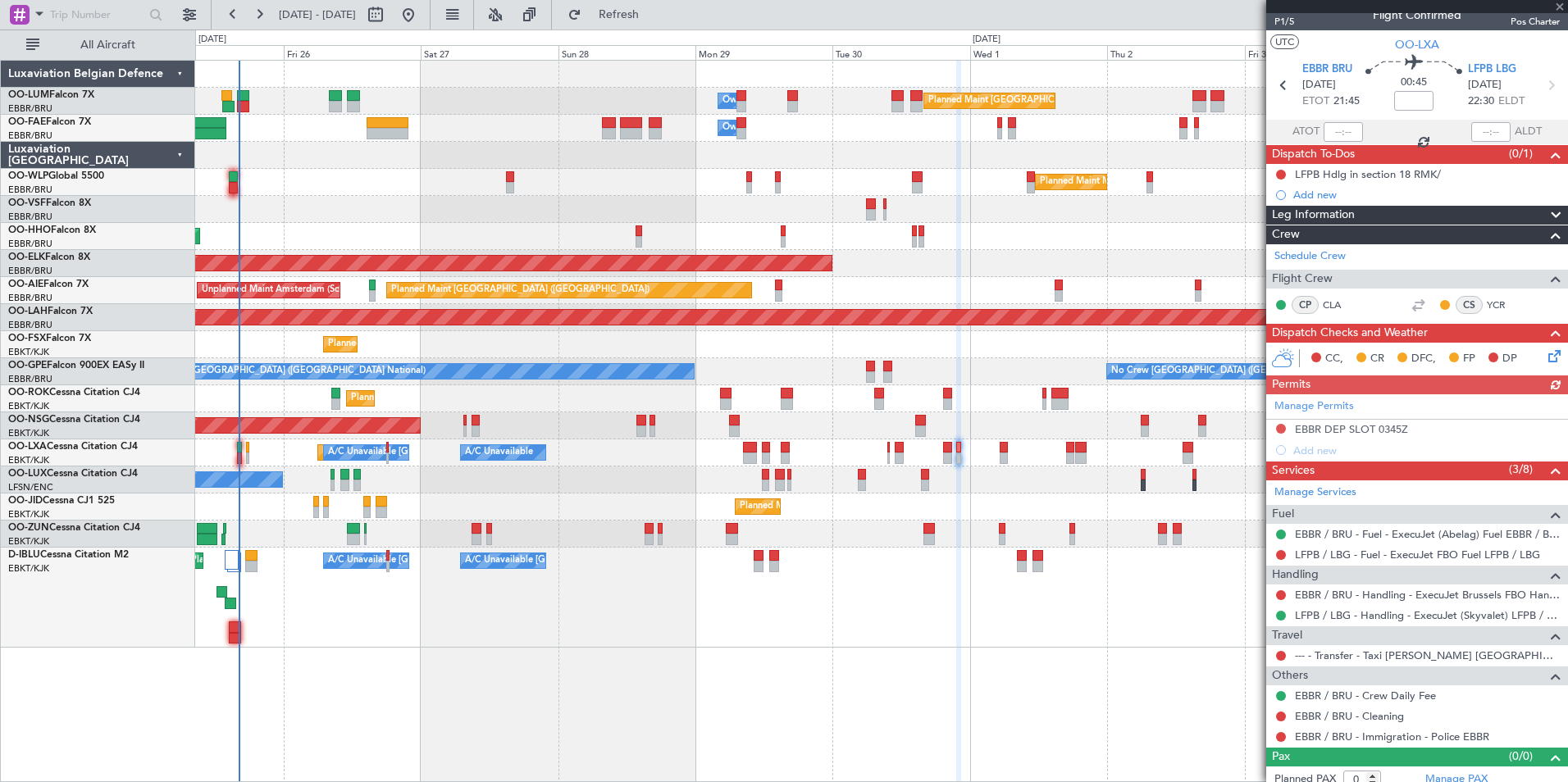
scroll to position [26, 0]
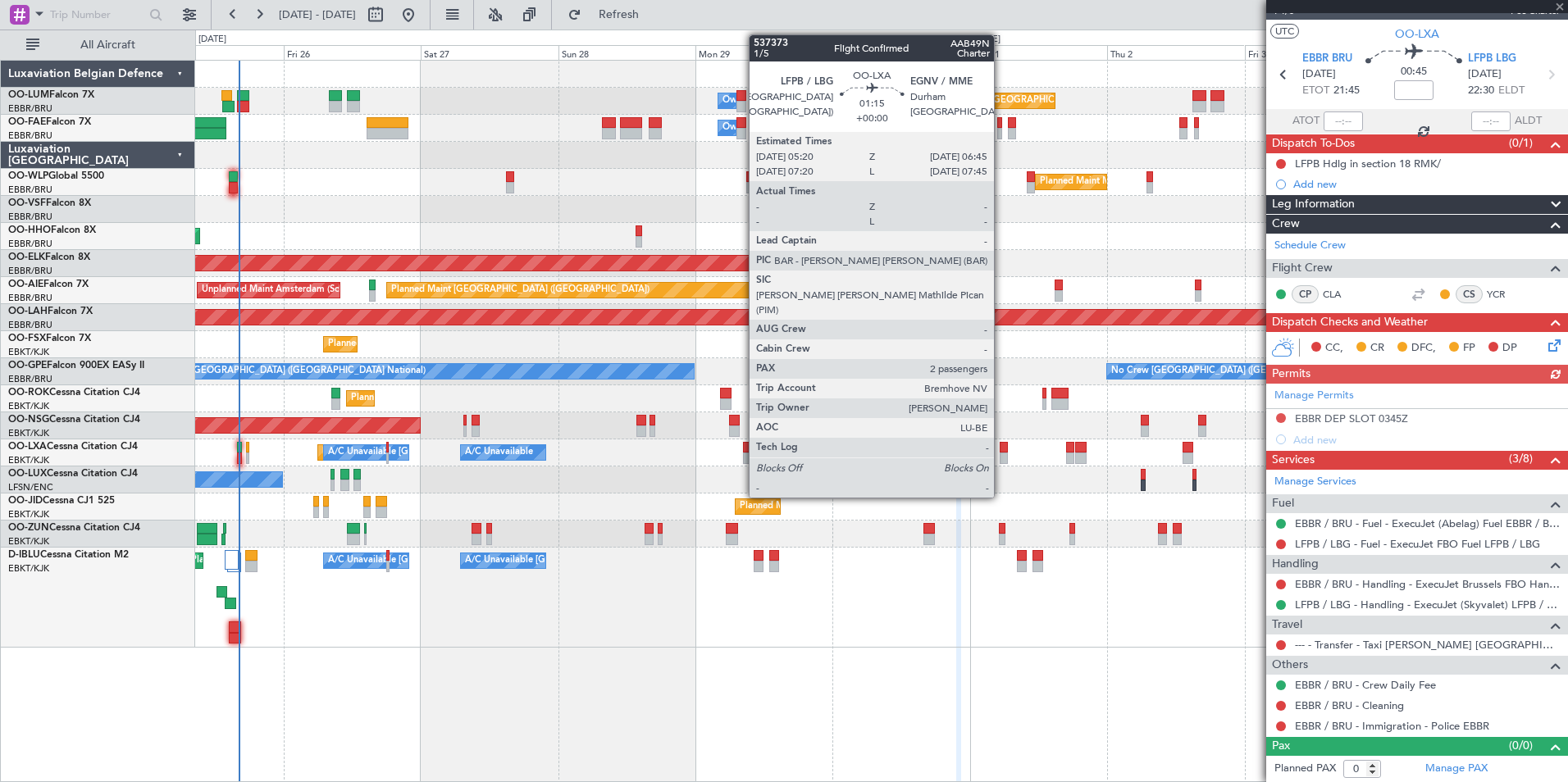
click at [1001, 454] on div at bounding box center [1003, 459] width 8 height 12
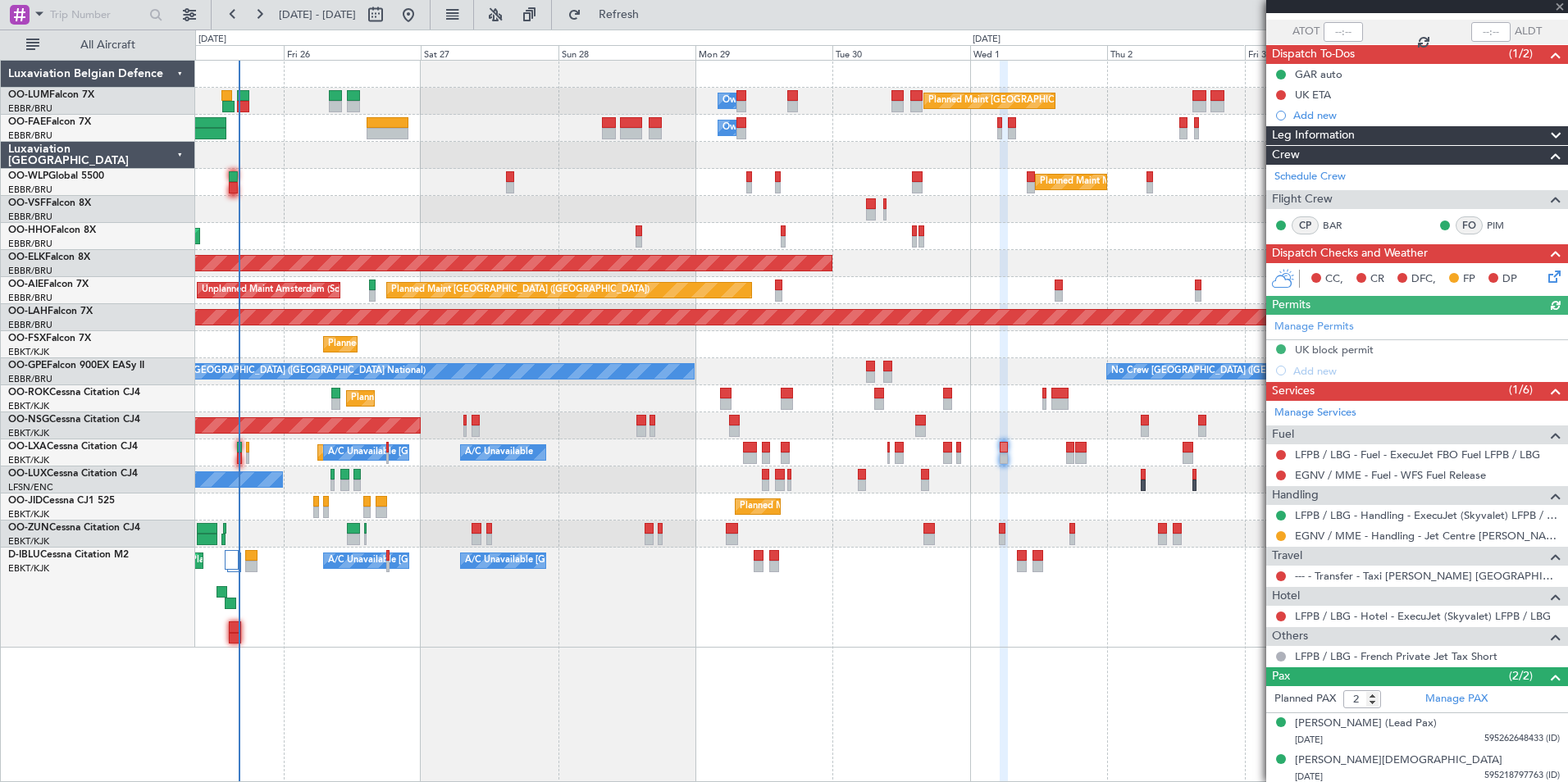
scroll to position [119, 0]
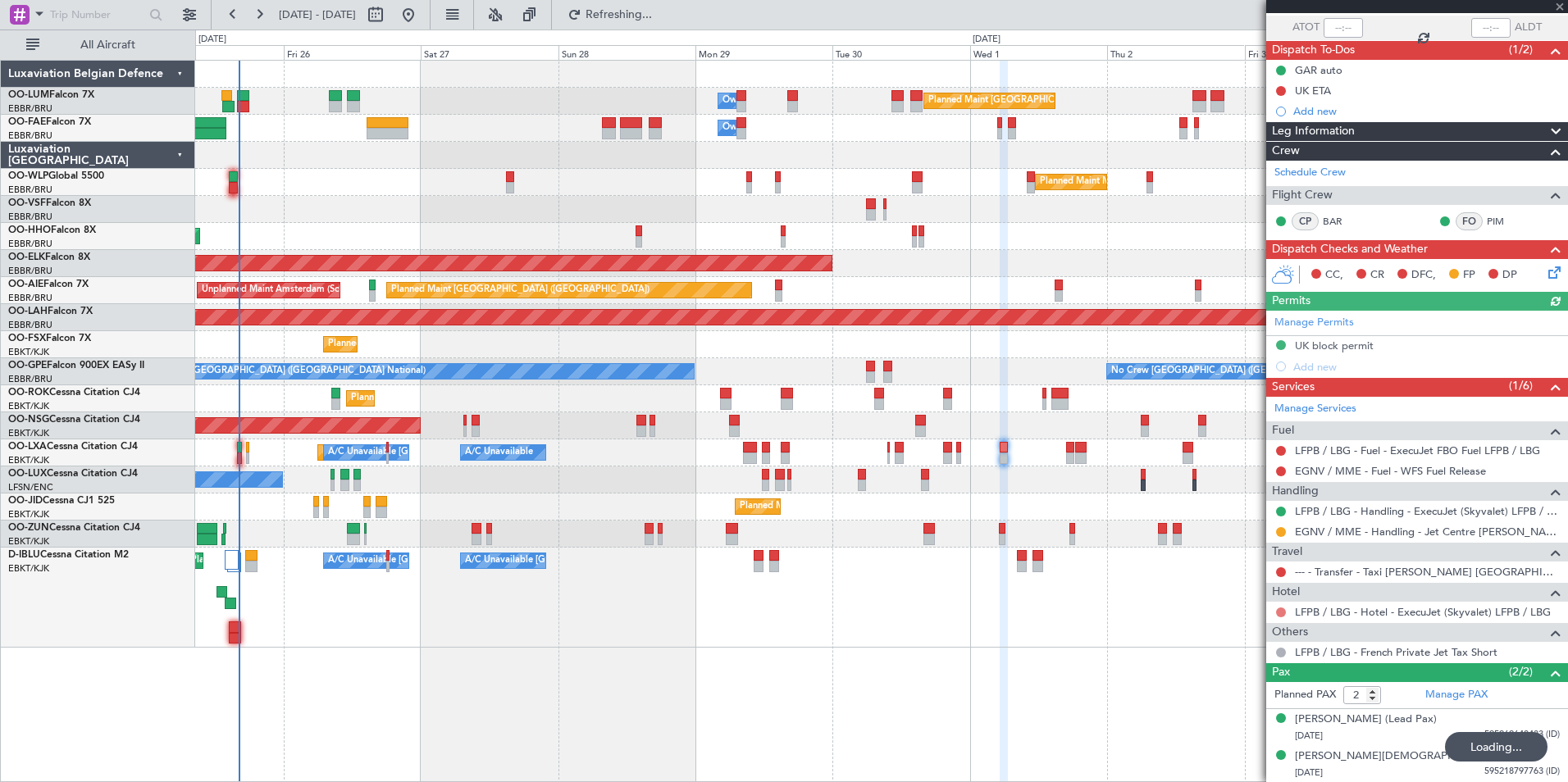
click at [1284, 612] on button at bounding box center [1281, 612] width 10 height 10
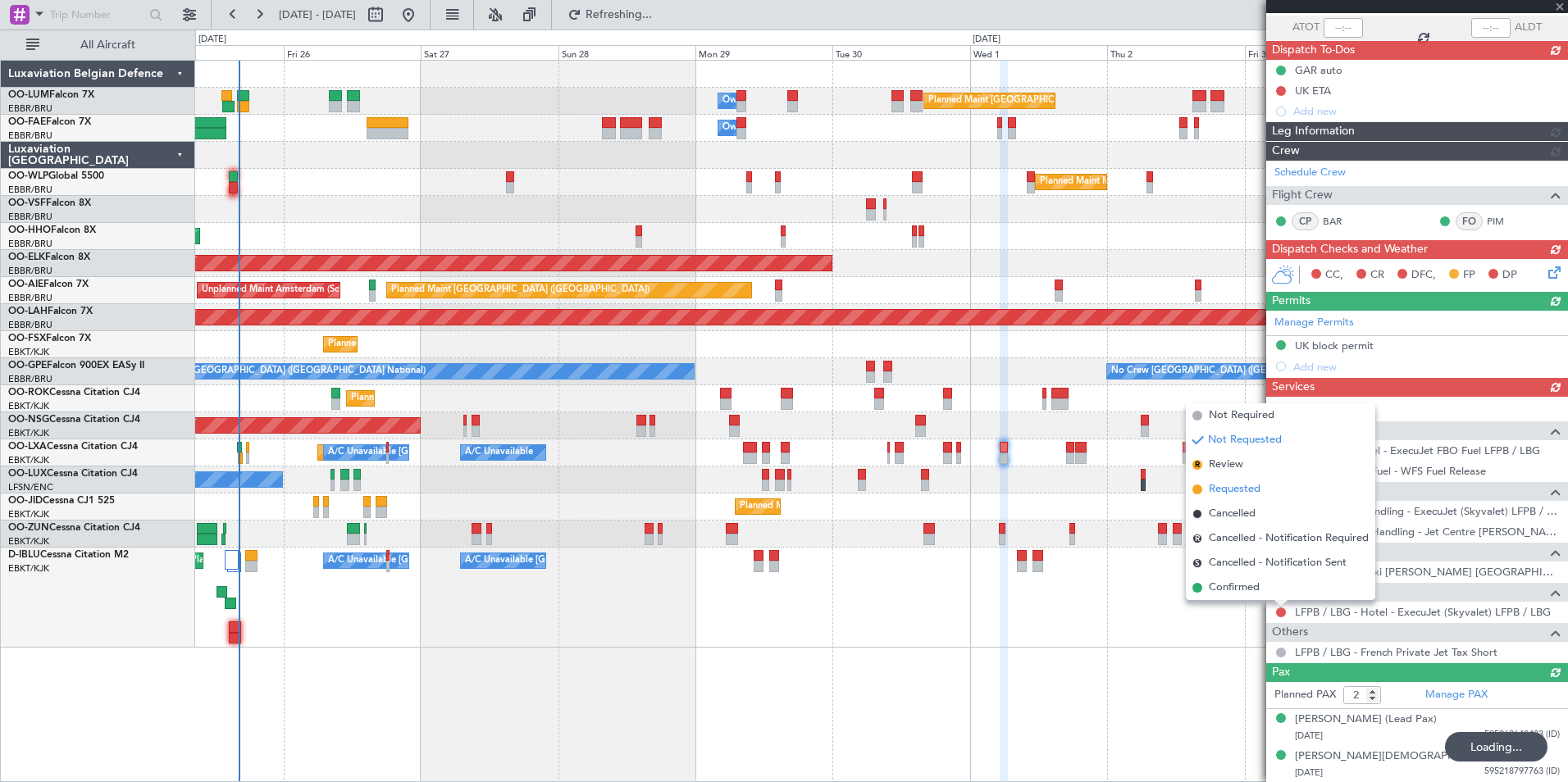
click at [1221, 492] on span "Requested" at bounding box center [1234, 489] width 51 height 16
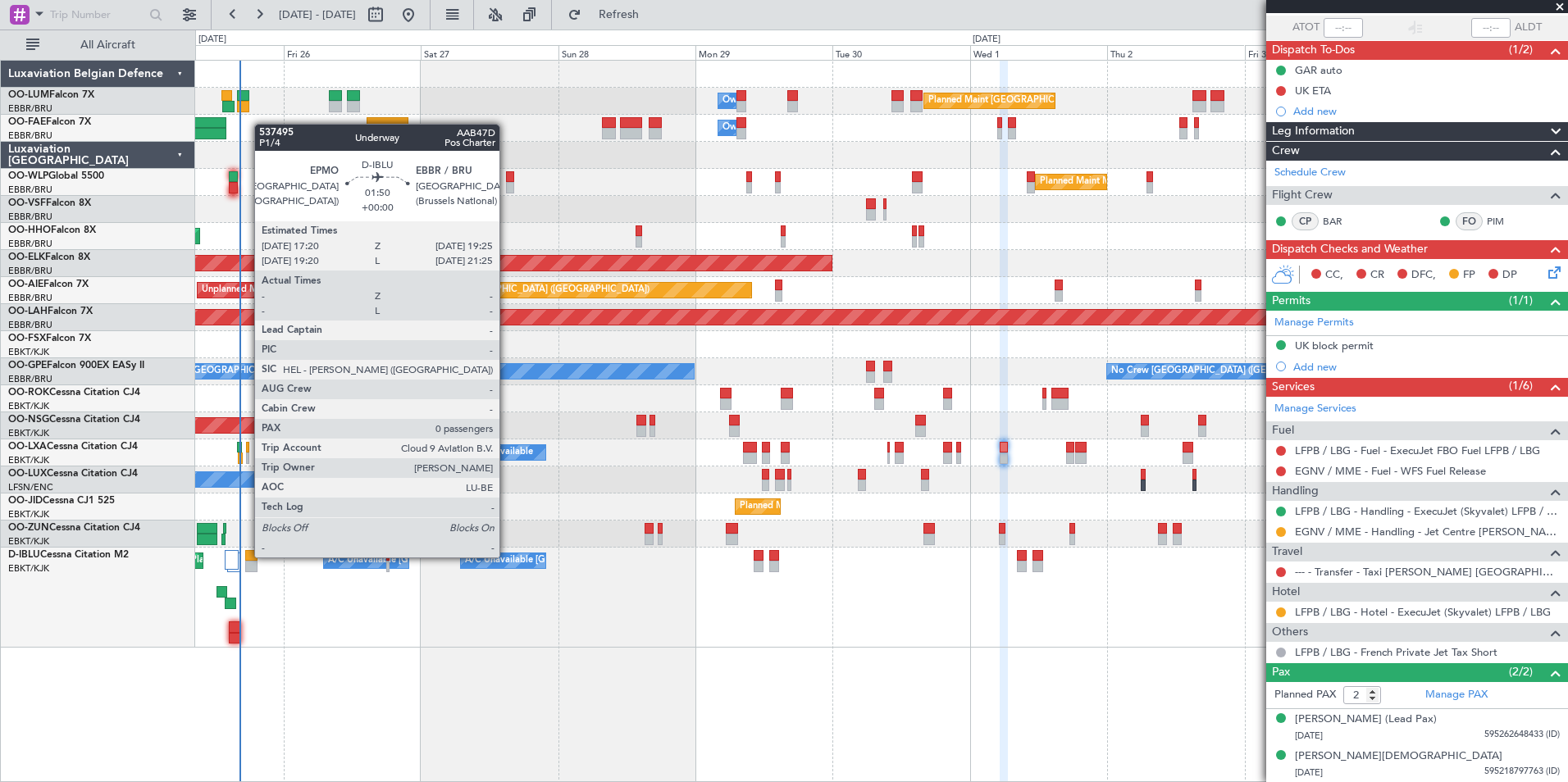
click at [246, 558] on div at bounding box center [251, 556] width 13 height 12
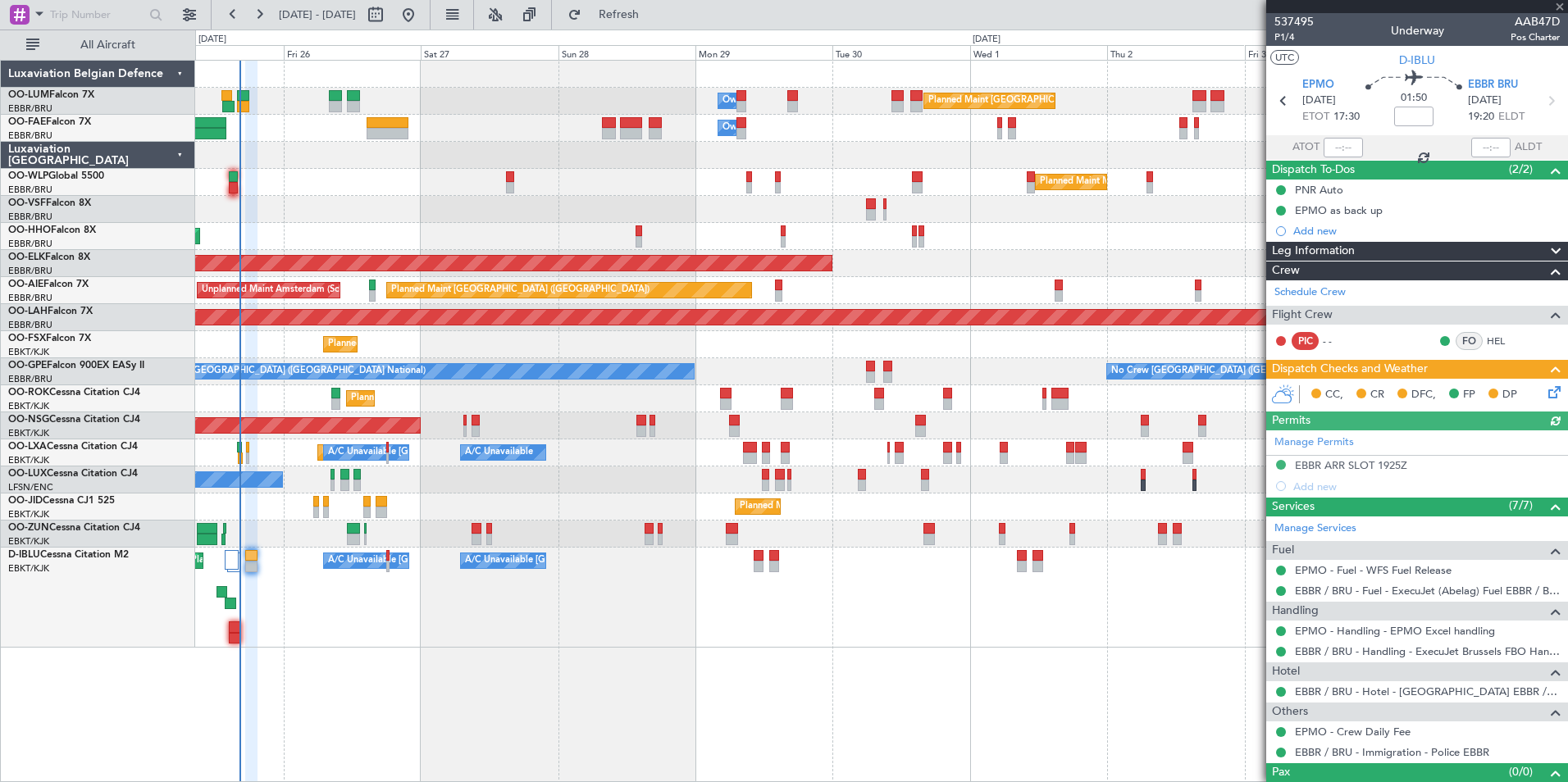
scroll to position [26, 0]
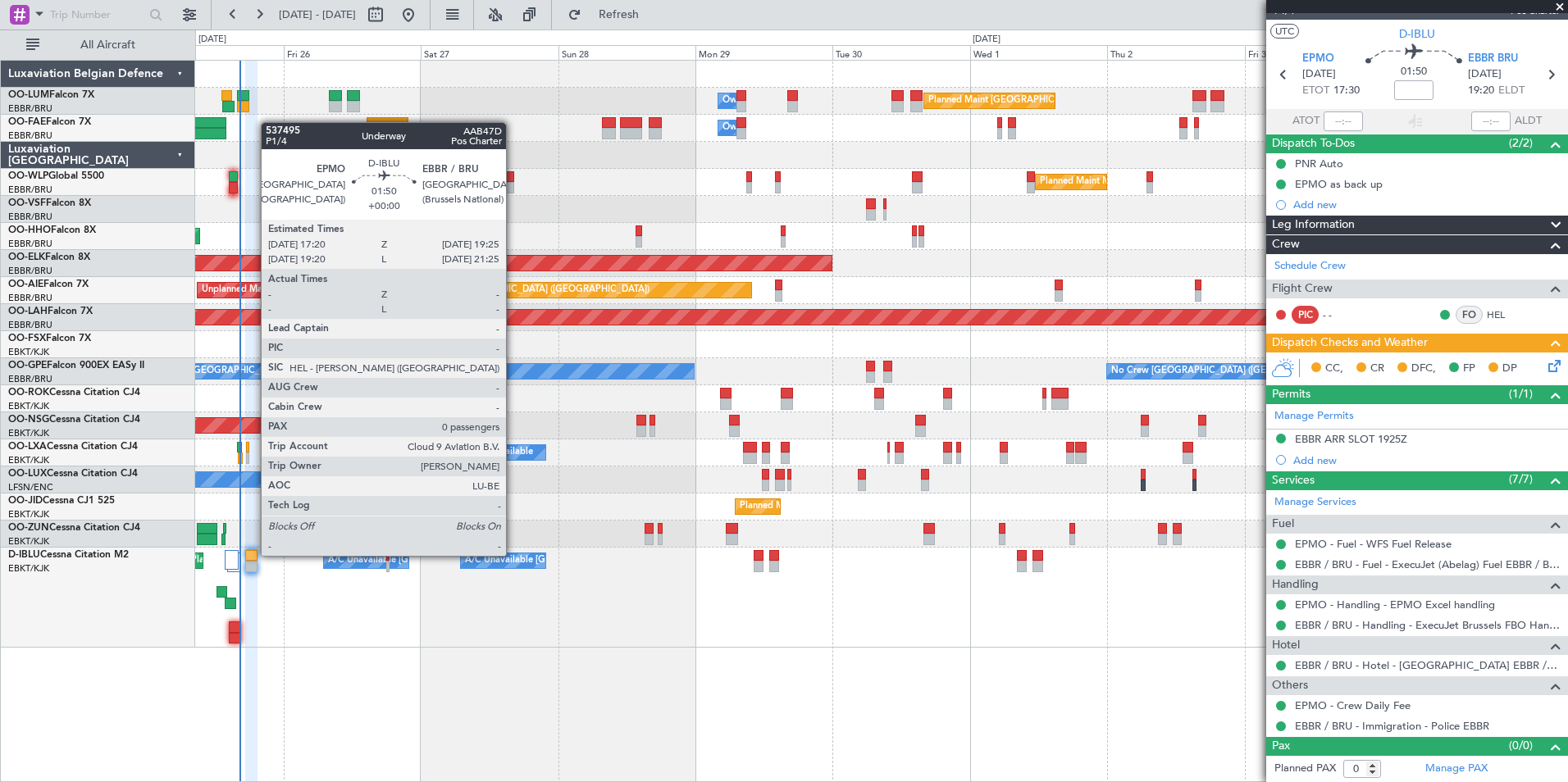
click at [252, 556] on div at bounding box center [251, 556] width 13 height 12
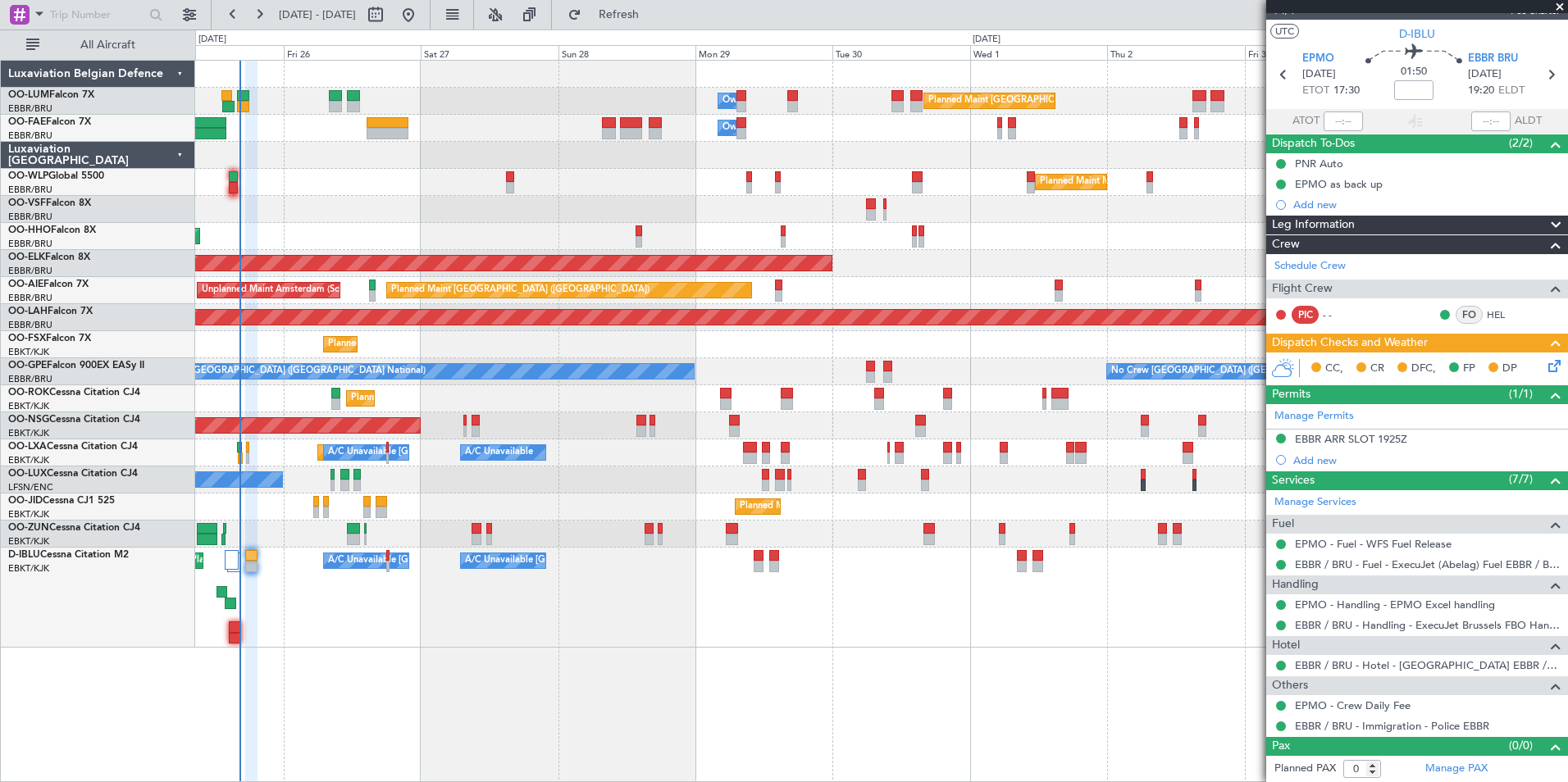
click at [973, 640] on div "A/C Unavailable Kortrijk-Wevelgem Planned Maint Nice (Côte d'Azur Airport) A/C …" at bounding box center [881, 598] width 1372 height 100
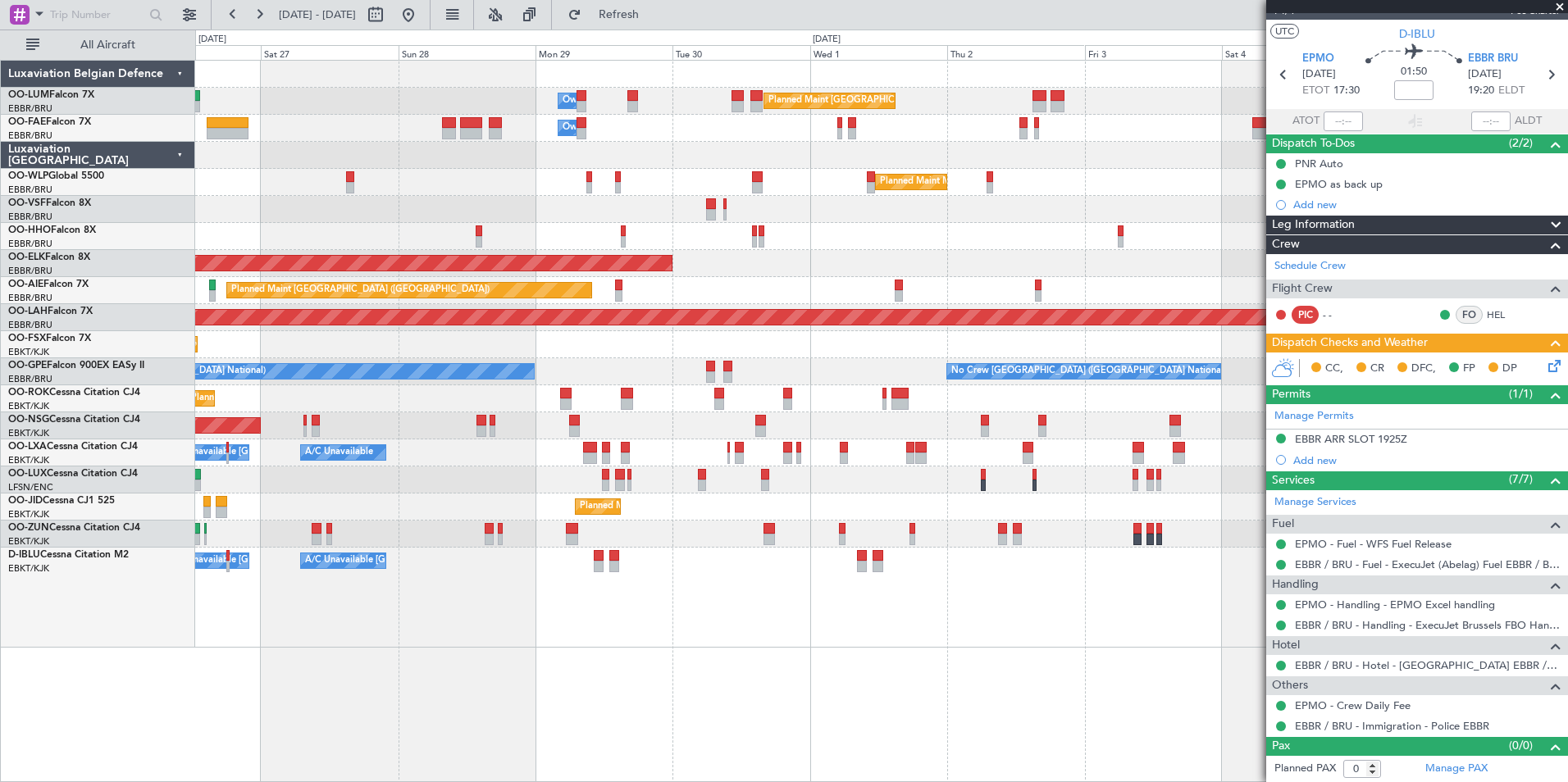
click at [975, 643] on div "A/C Unavailable Kortrijk-Wevelgem A/C Unavailable Brussels (Brussels National) …" at bounding box center [881, 598] width 1372 height 100
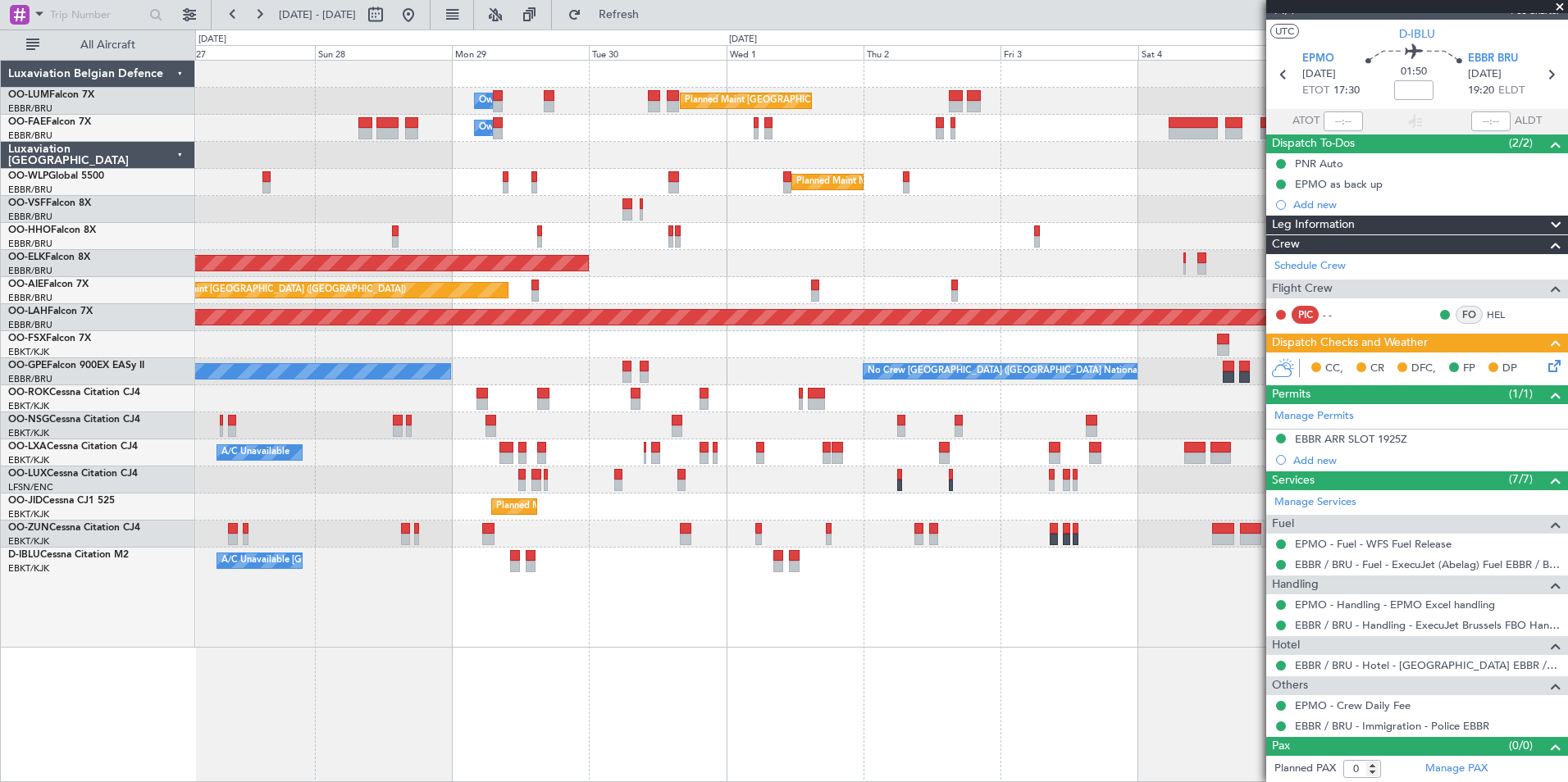
click at [935, 639] on div "A/C Unavailable Kortrijk-Wevelgem Planned Maint Nice (Côte d'Azur Airport) A/C …" at bounding box center [881, 598] width 1372 height 100
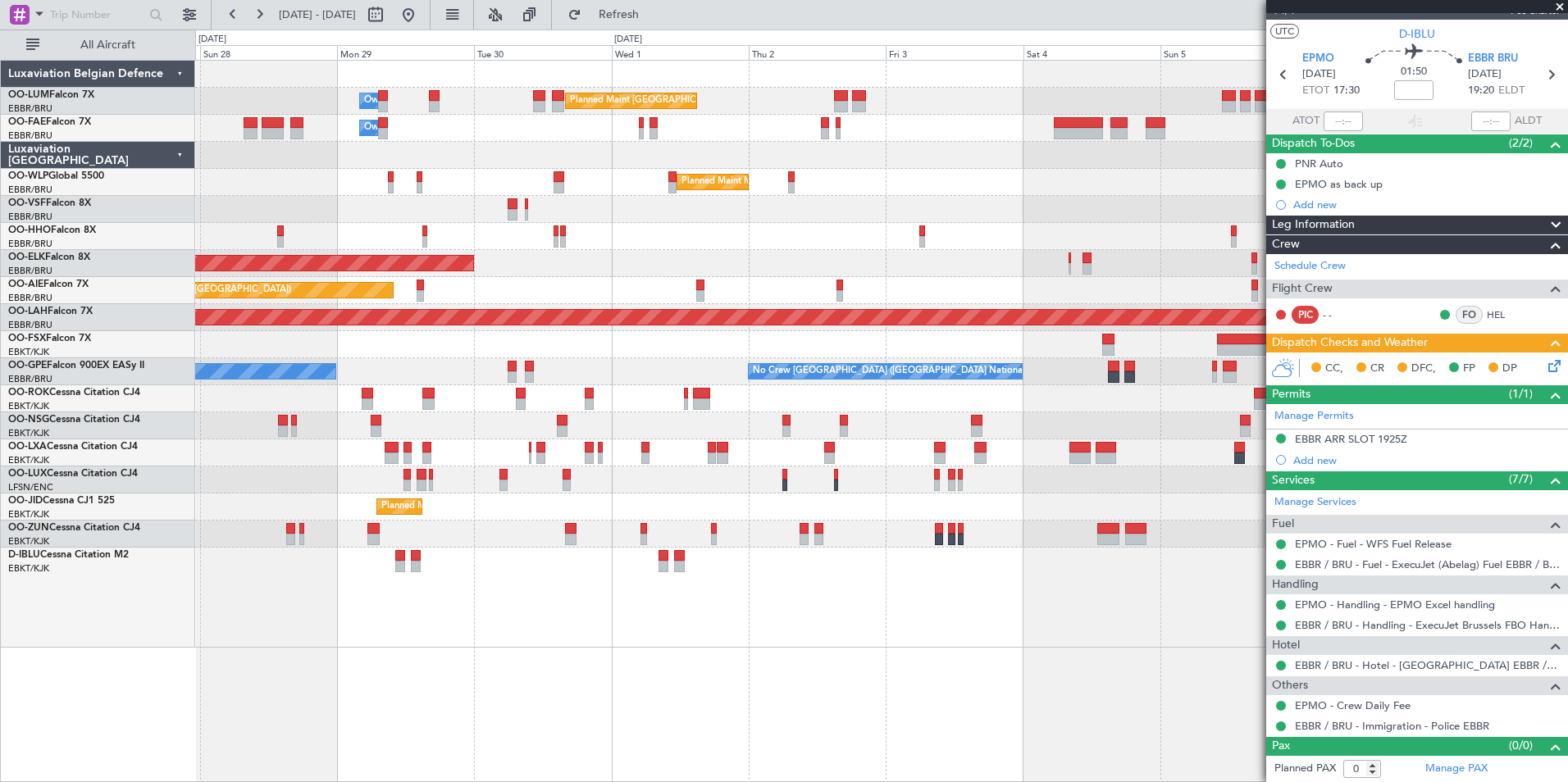
click at [955, 638] on div "A/C Unavailable Brussels (Brussels National) A/C Unavailable Kortrijk-Wevelgem" at bounding box center [881, 598] width 1372 height 100
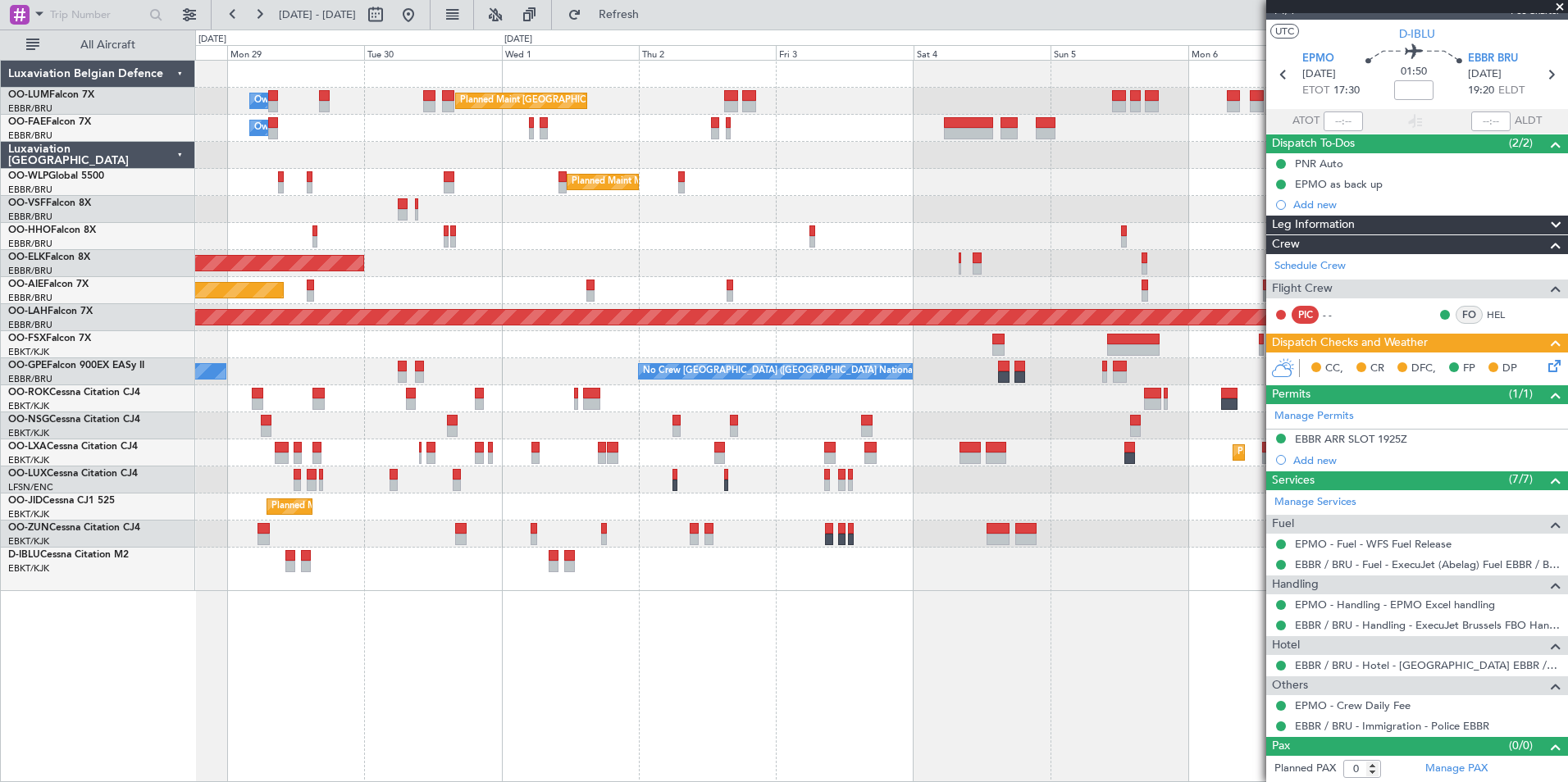
click at [947, 634] on div "Planned Maint Brussels (Brussels National) Owner Melsbroek Air Base Owner Melsb…" at bounding box center [881, 421] width 1373 height 723
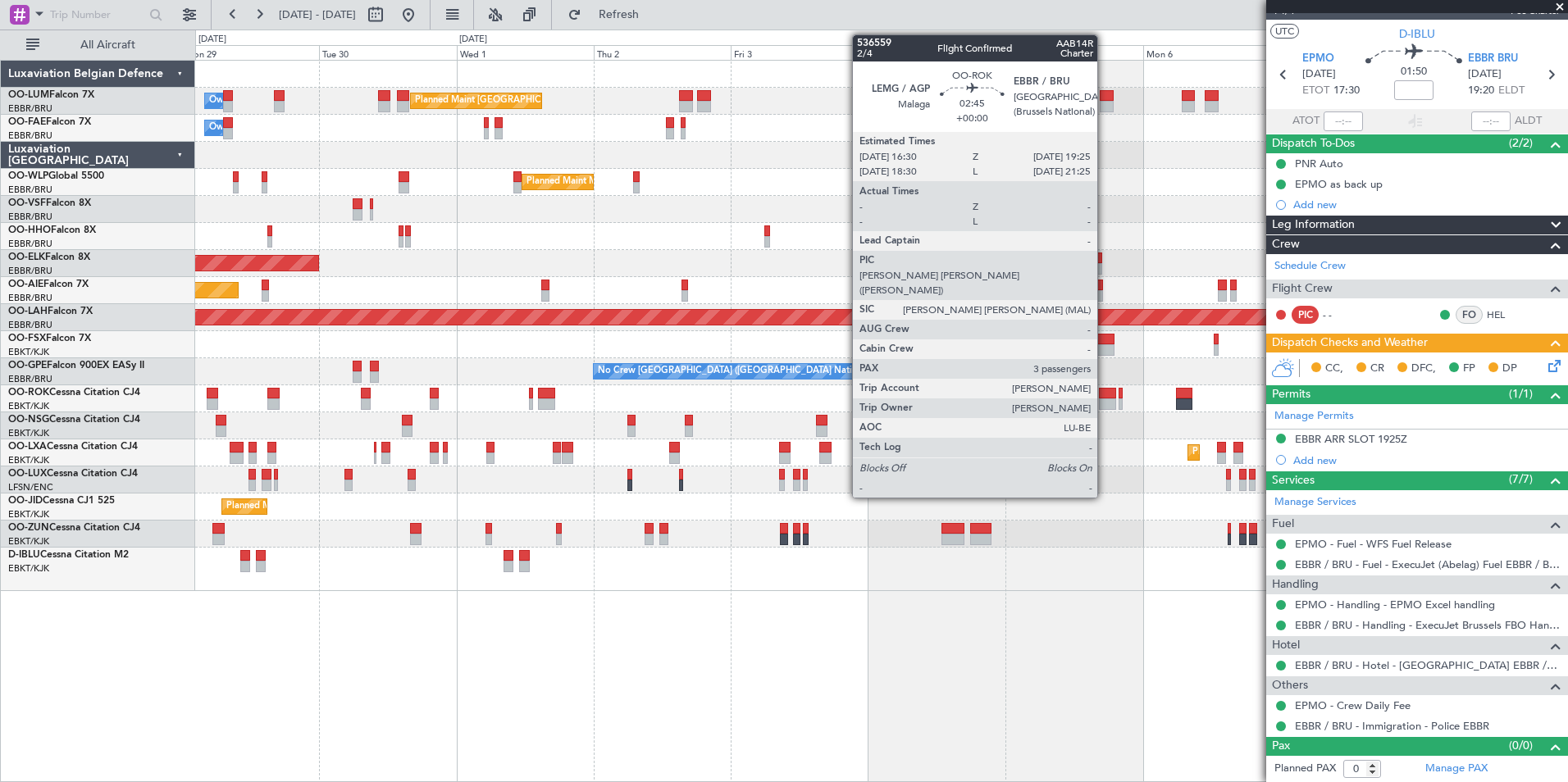
click at [1105, 388] on div at bounding box center [1108, 394] width 17 height 12
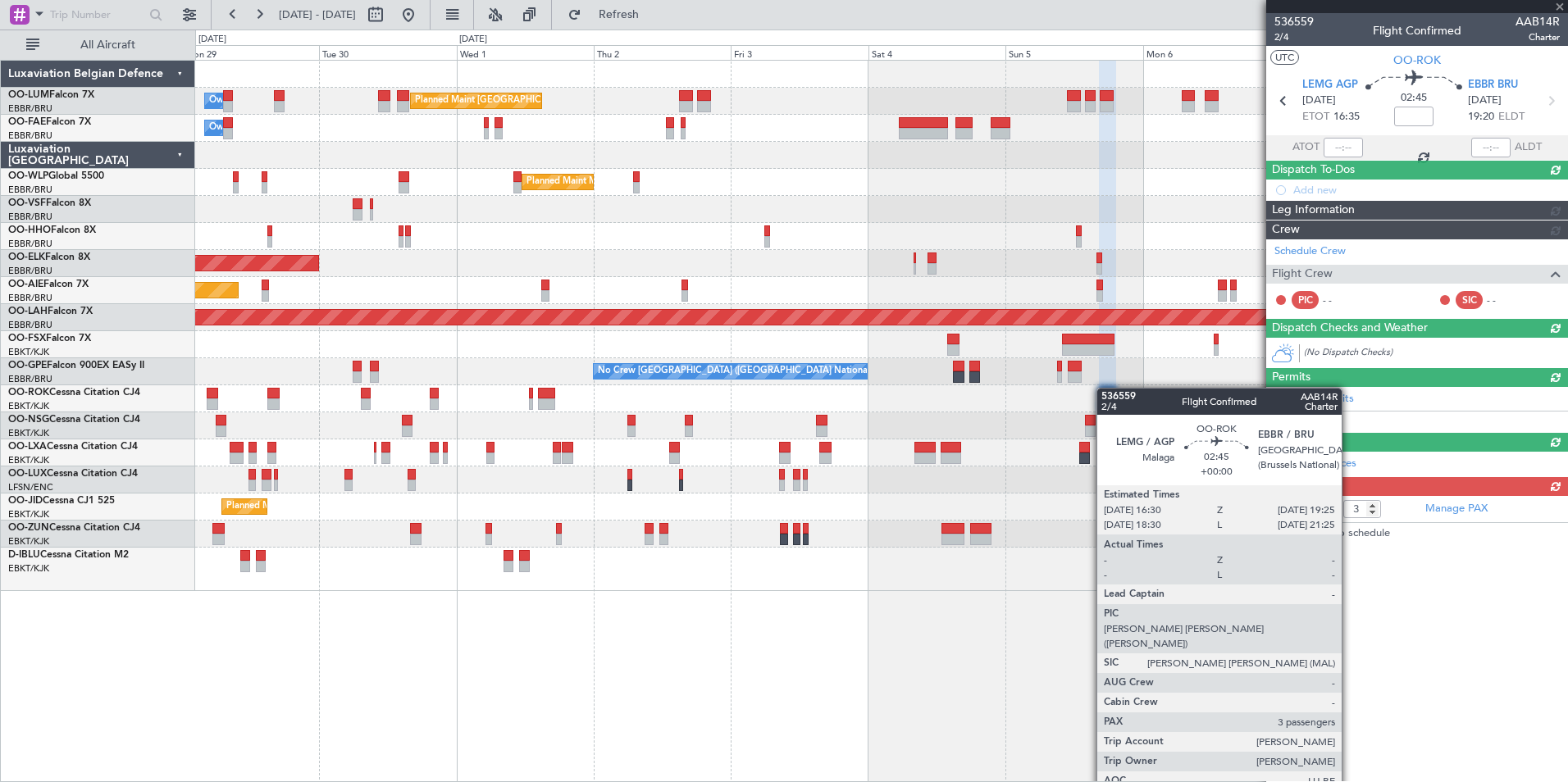
scroll to position [0, 0]
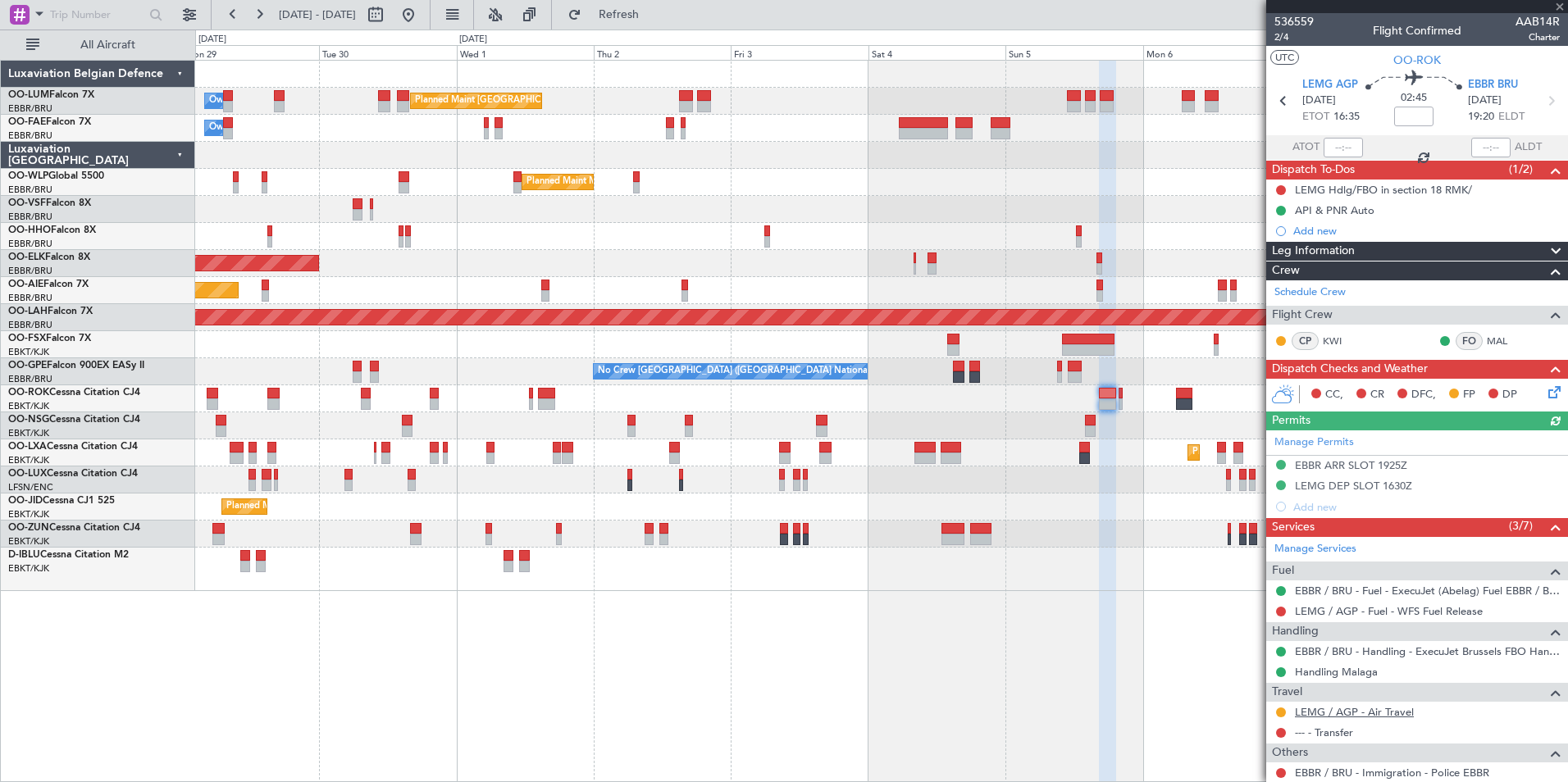
click at [1371, 708] on link "LEMG / AGP - Air Travel" at bounding box center [1355, 712] width 119 height 14
click at [653, 23] on button "Refresh" at bounding box center [608, 15] width 98 height 26
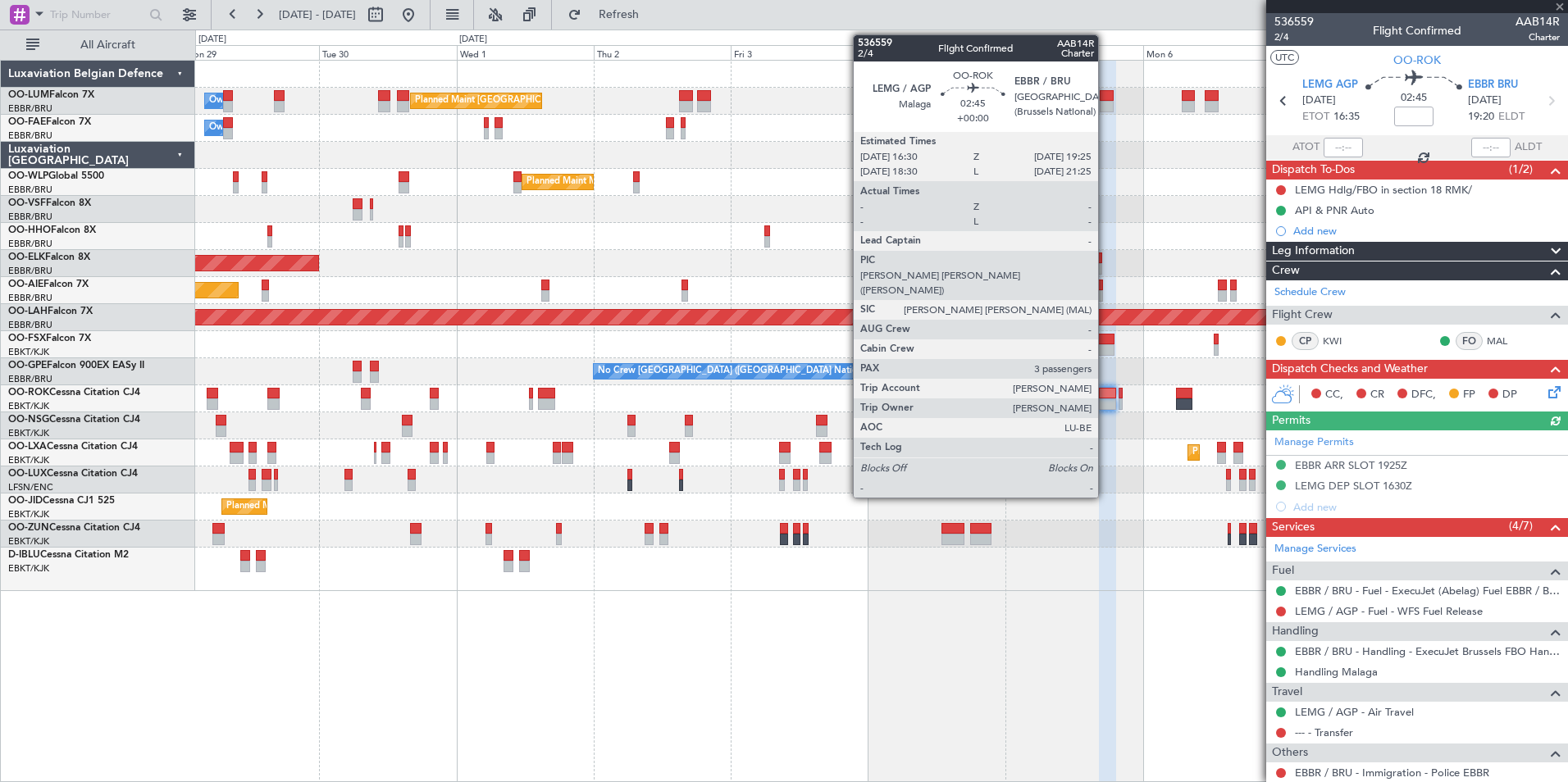
click at [1106, 393] on div at bounding box center [1108, 394] width 17 height 12
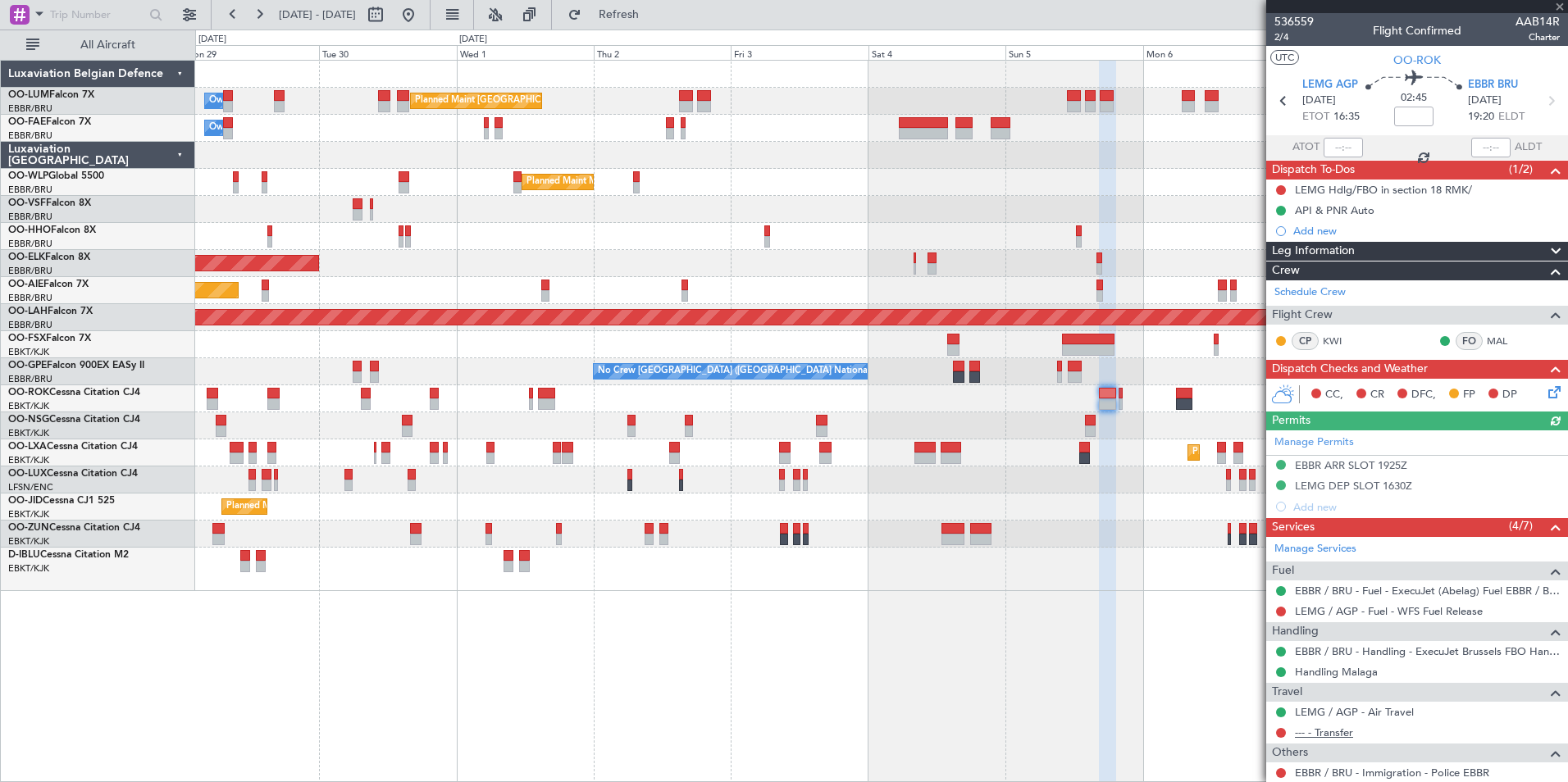
click at [1337, 731] on link "--- - Transfer" at bounding box center [1324, 733] width 58 height 14
click at [630, 0] on fb-refresh-button "Refresh" at bounding box center [609, 15] width 114 height 29
click at [1397, 712] on link "LEMG / AGP - Air Travel" at bounding box center [1355, 712] width 119 height 14
click at [597, 654] on div "Planned Maint Brussels (Brussels National) Owner Melsbroek Air Base Owner Melsb…" at bounding box center [881, 421] width 1373 height 723
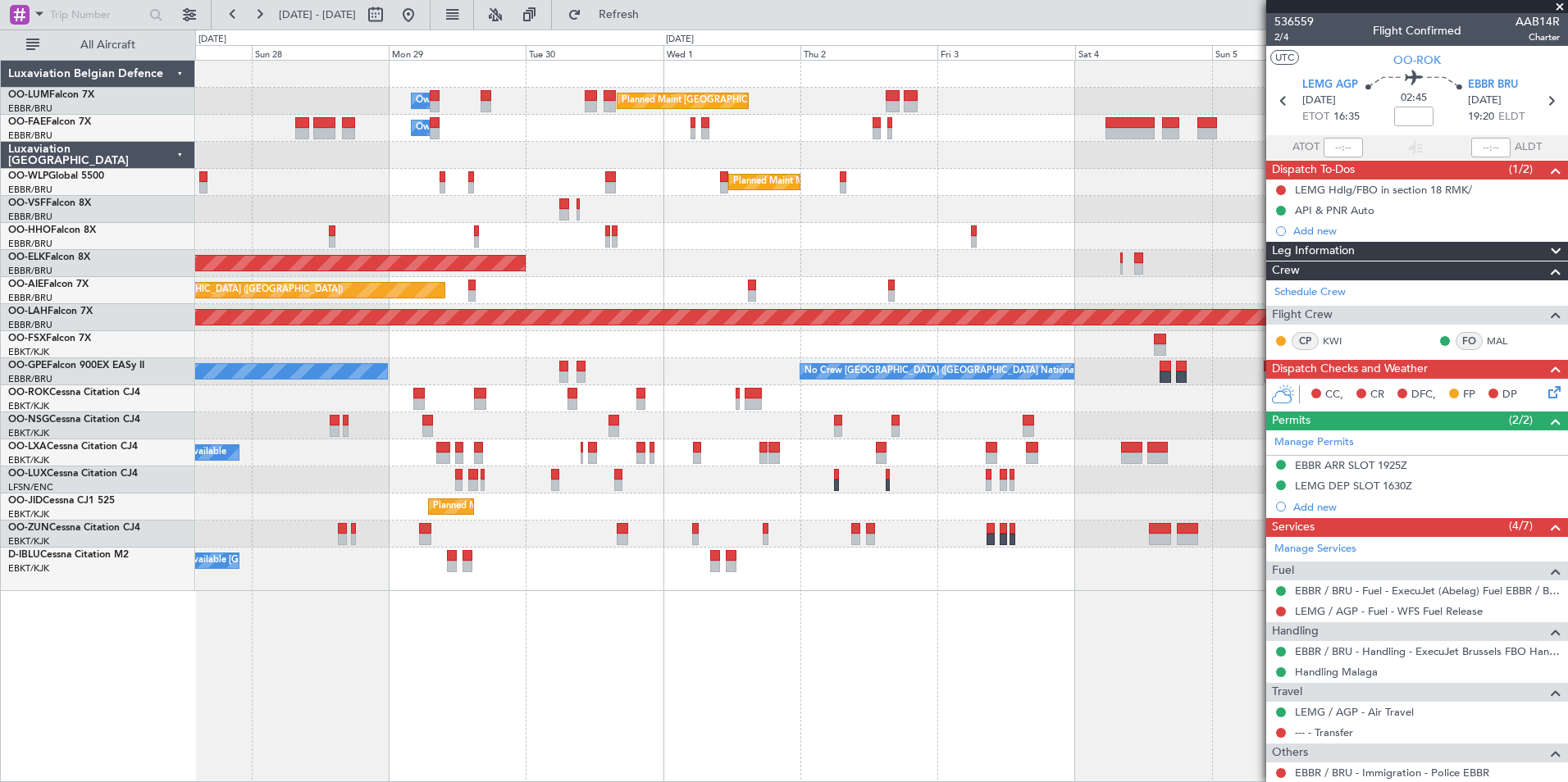
click at [506, 665] on div "Planned Maint [GEOGRAPHIC_DATA] ([GEOGRAPHIC_DATA] National) Owner [GEOGRAPHIC_…" at bounding box center [881, 421] width 1373 height 723
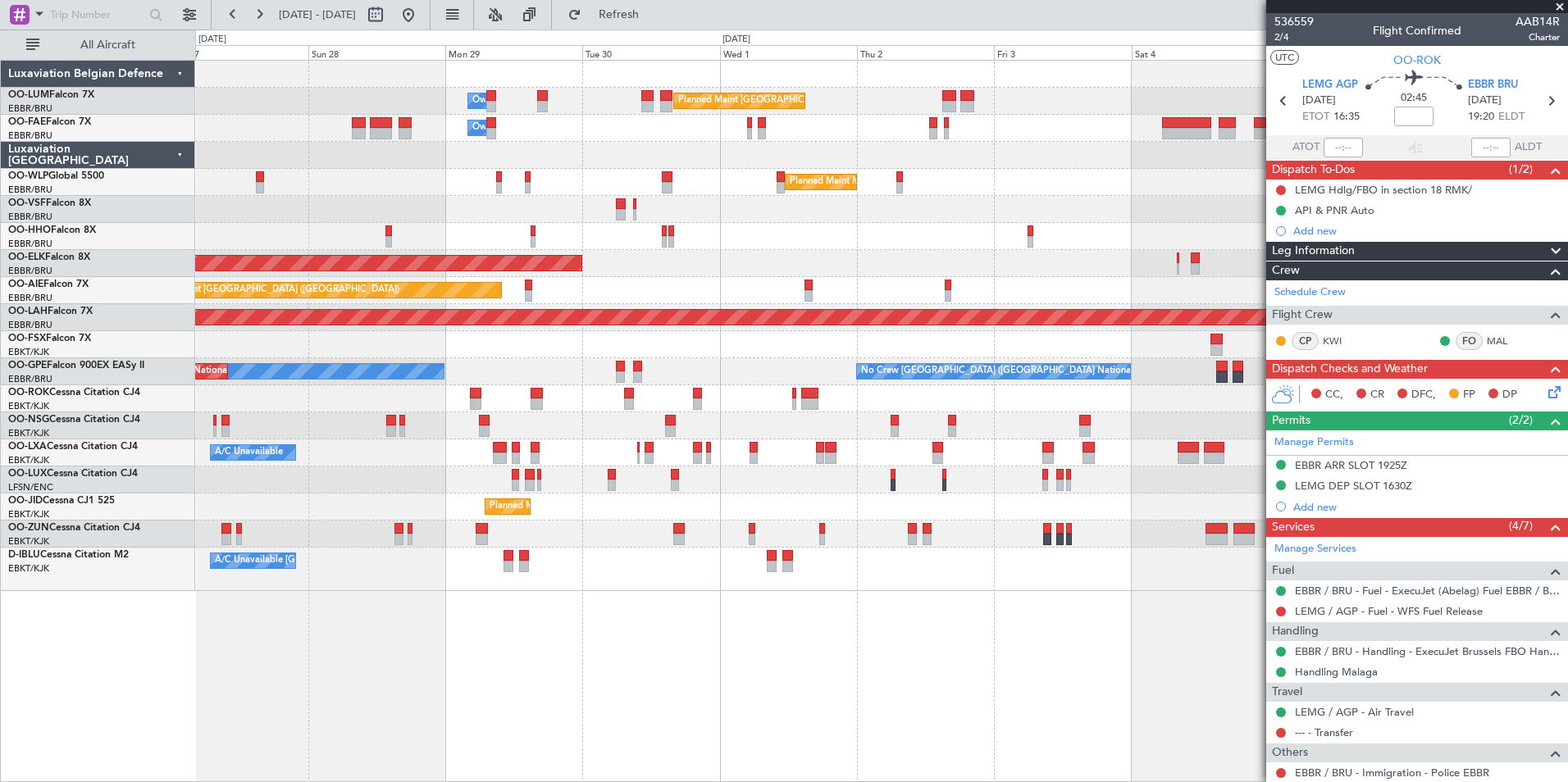
click at [497, 676] on div "Planned Maint [GEOGRAPHIC_DATA] ([GEOGRAPHIC_DATA] National) Owner [GEOGRAPHIC_…" at bounding box center [881, 421] width 1373 height 723
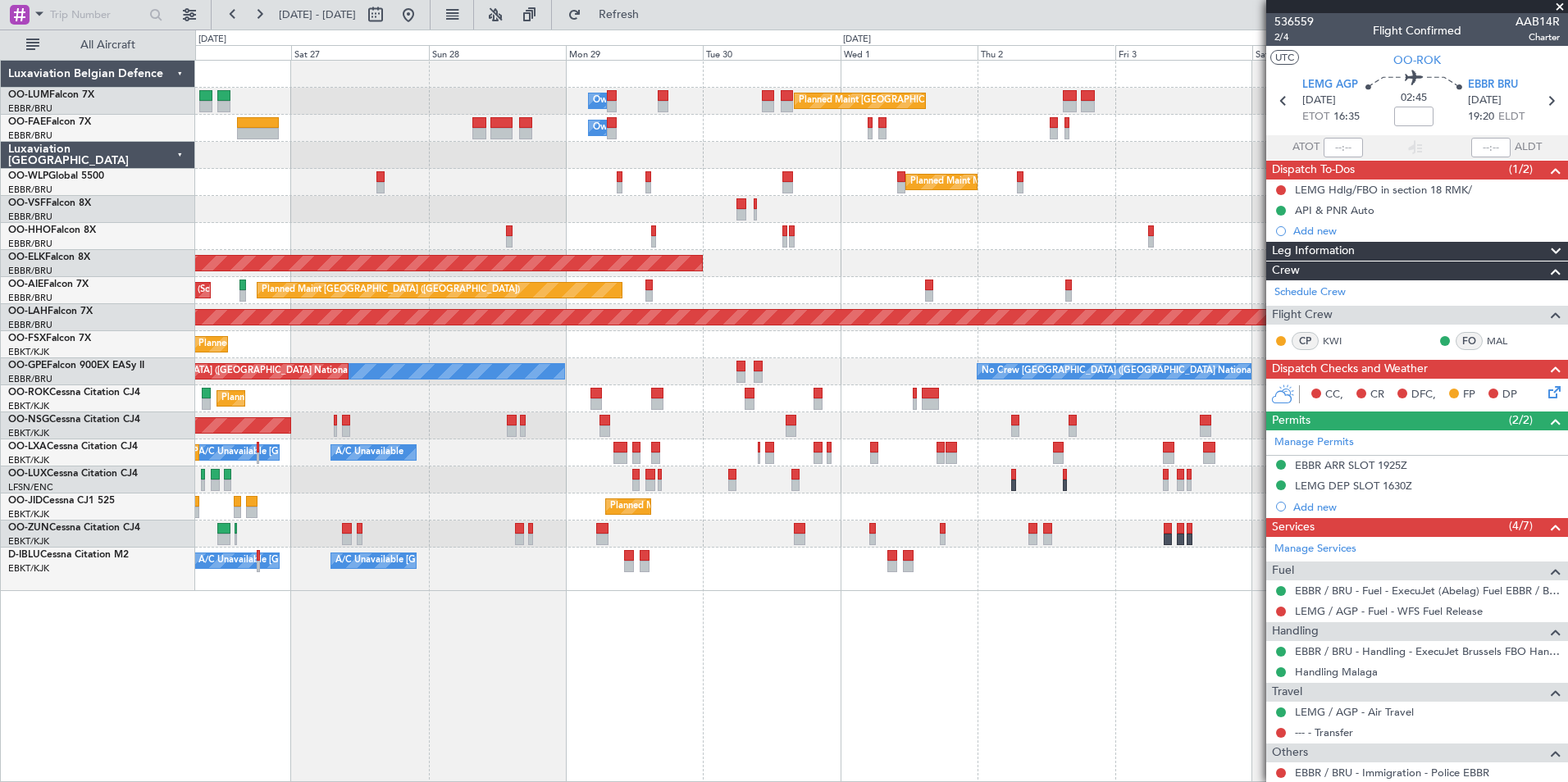
click at [428, 681] on div "Planned Maint Brussels (Brussels National) Owner Melsbroek Air Base Owner Melsb…" at bounding box center [881, 421] width 1373 height 723
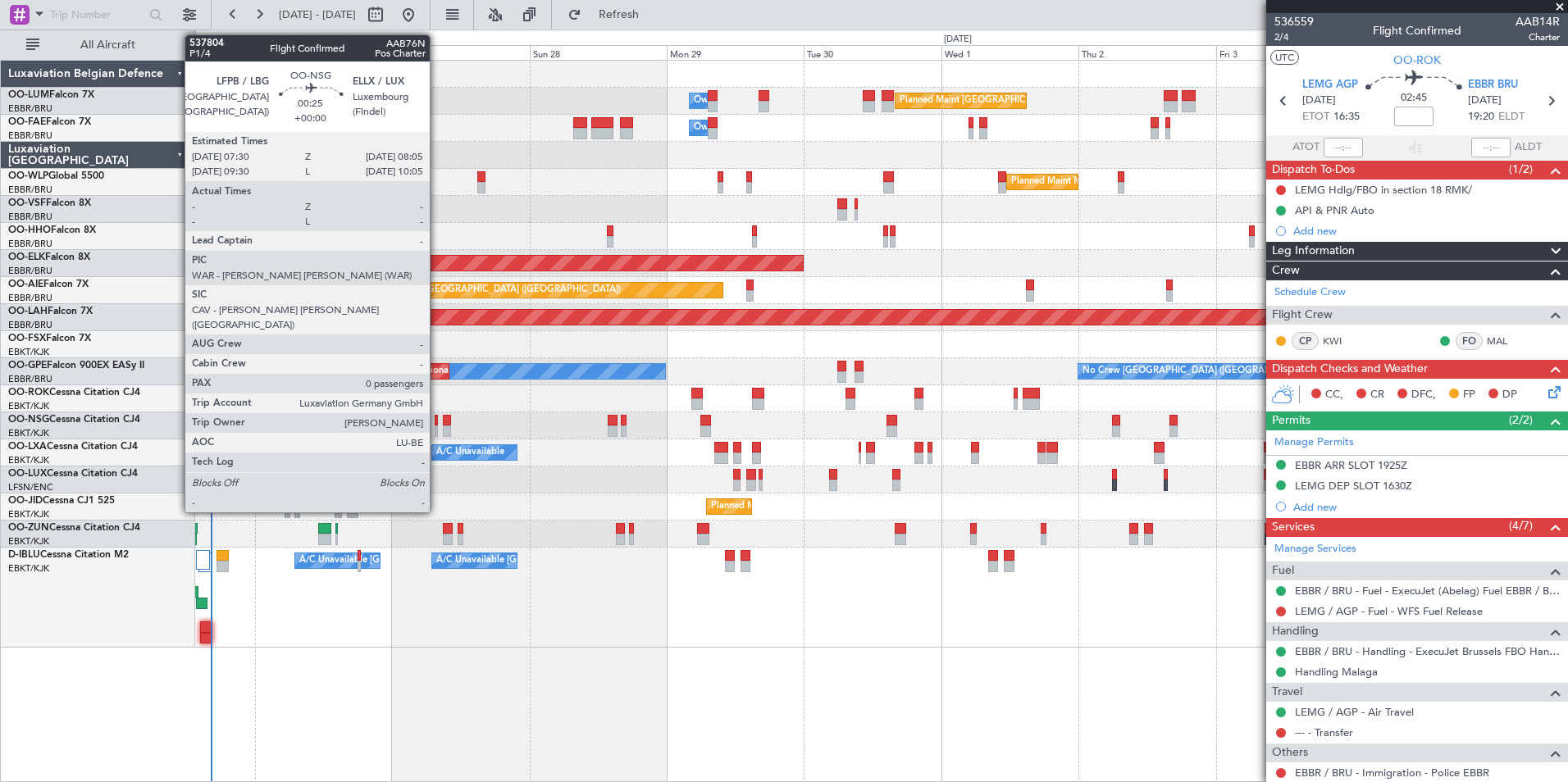
click at [438, 419] on div at bounding box center [437, 421] width 4 height 12
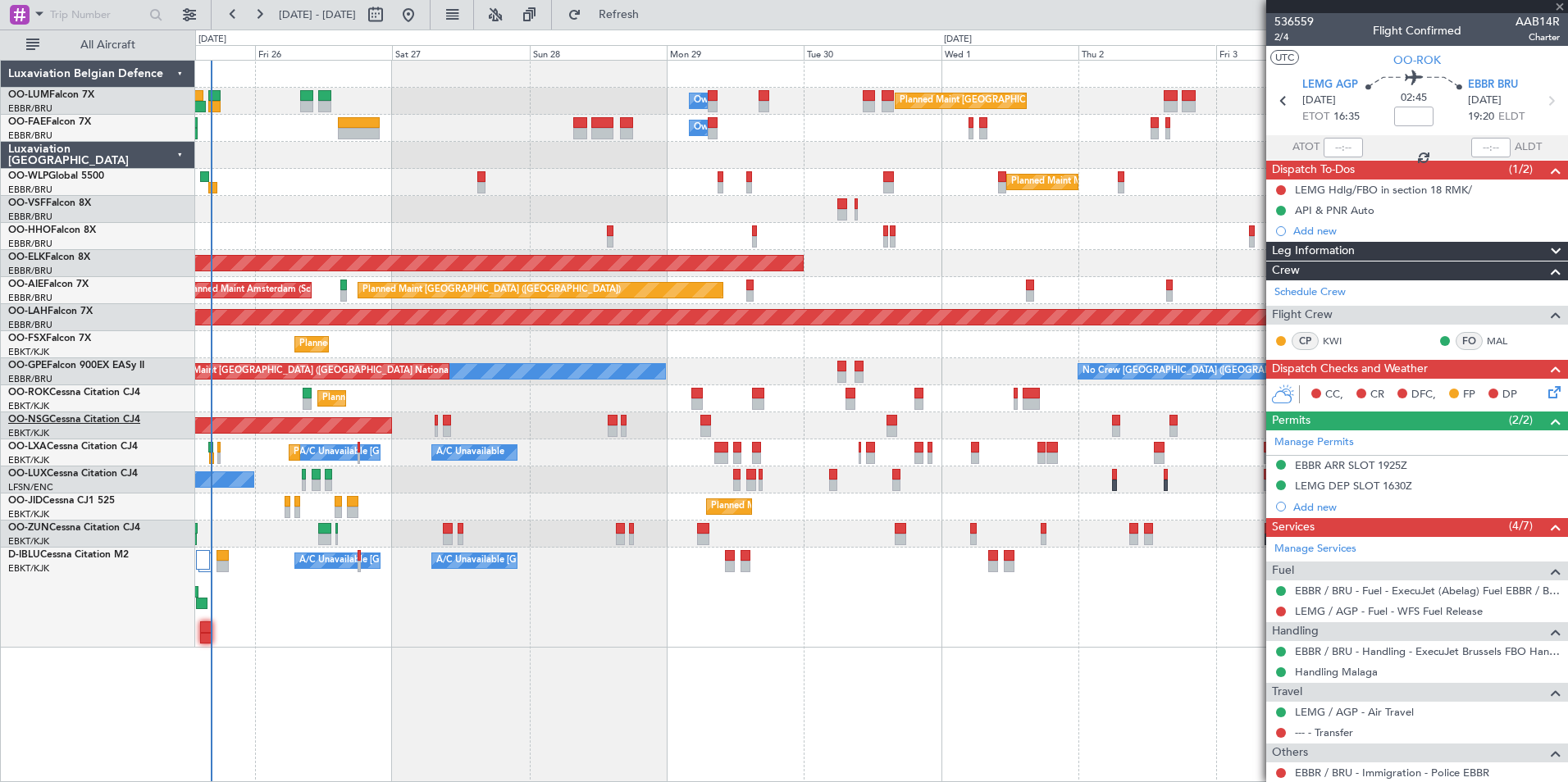
type input "0"
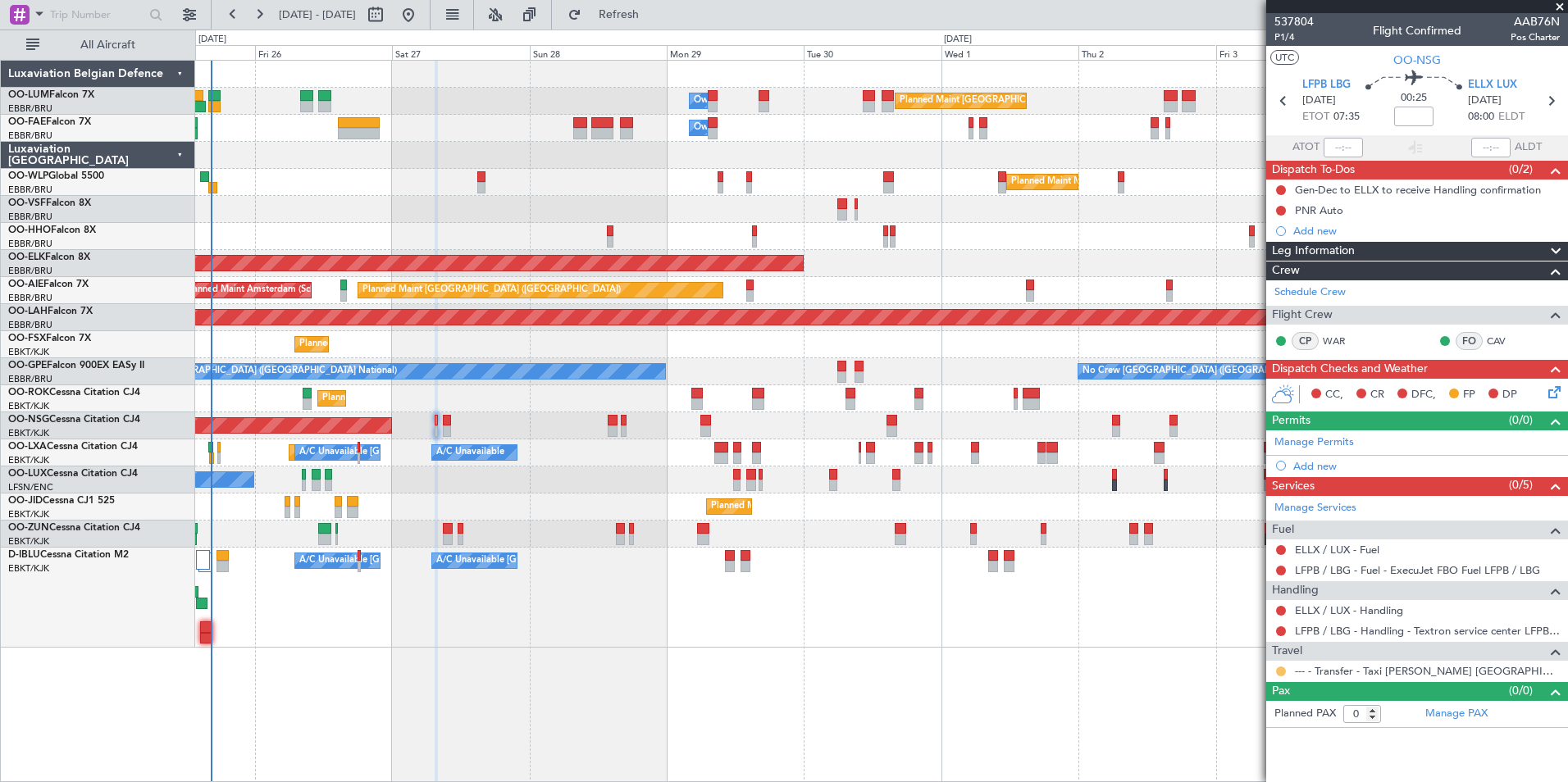
click at [1282, 672] on button at bounding box center [1281, 671] width 10 height 10
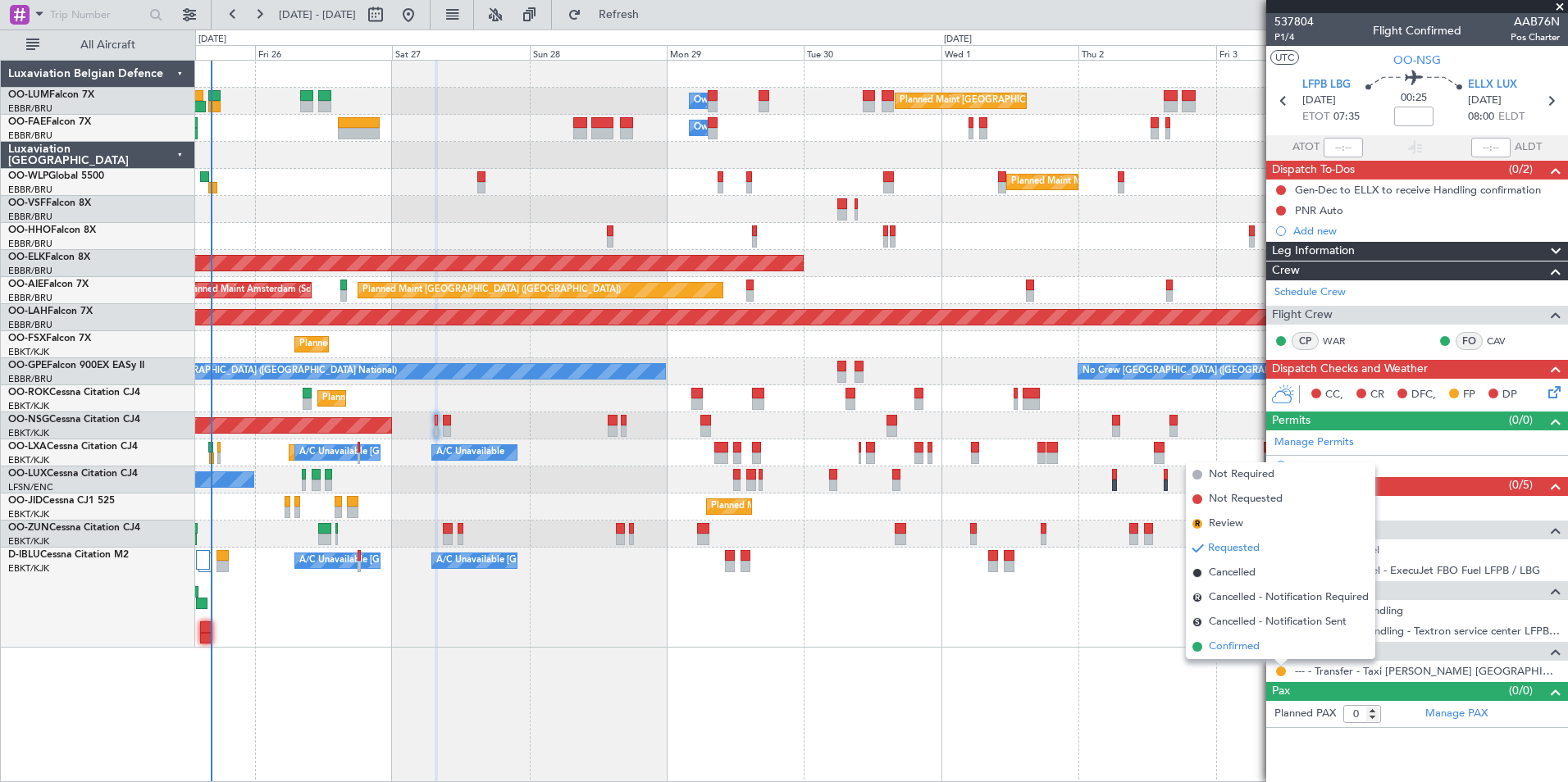
click at [1259, 647] on span "Confirmed" at bounding box center [1234, 647] width 50 height 16
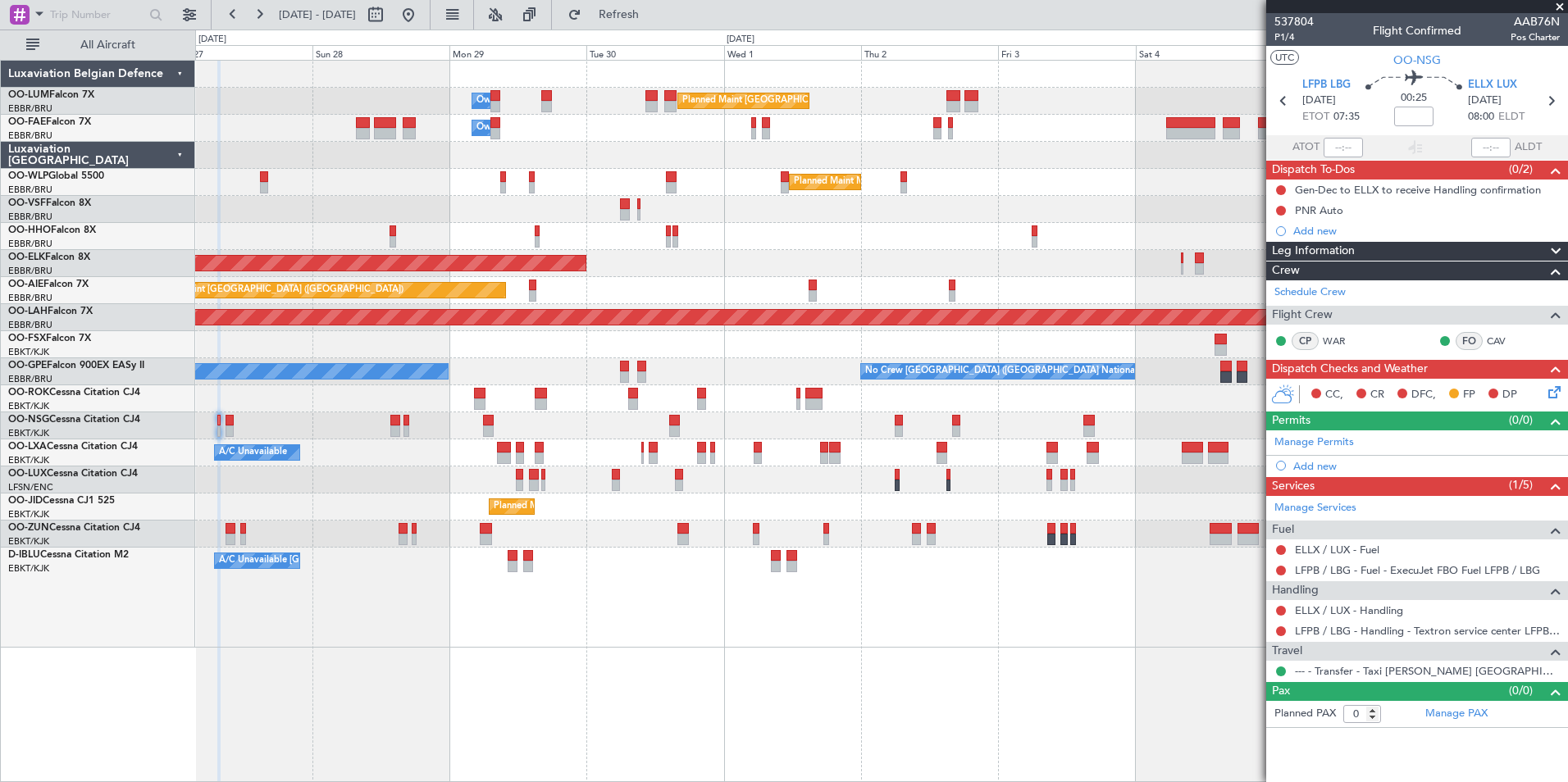
click at [841, 735] on div "Planned Maint [GEOGRAPHIC_DATA] ([GEOGRAPHIC_DATA] National) Owner [GEOGRAPHIC_…" at bounding box center [881, 421] width 1373 height 723
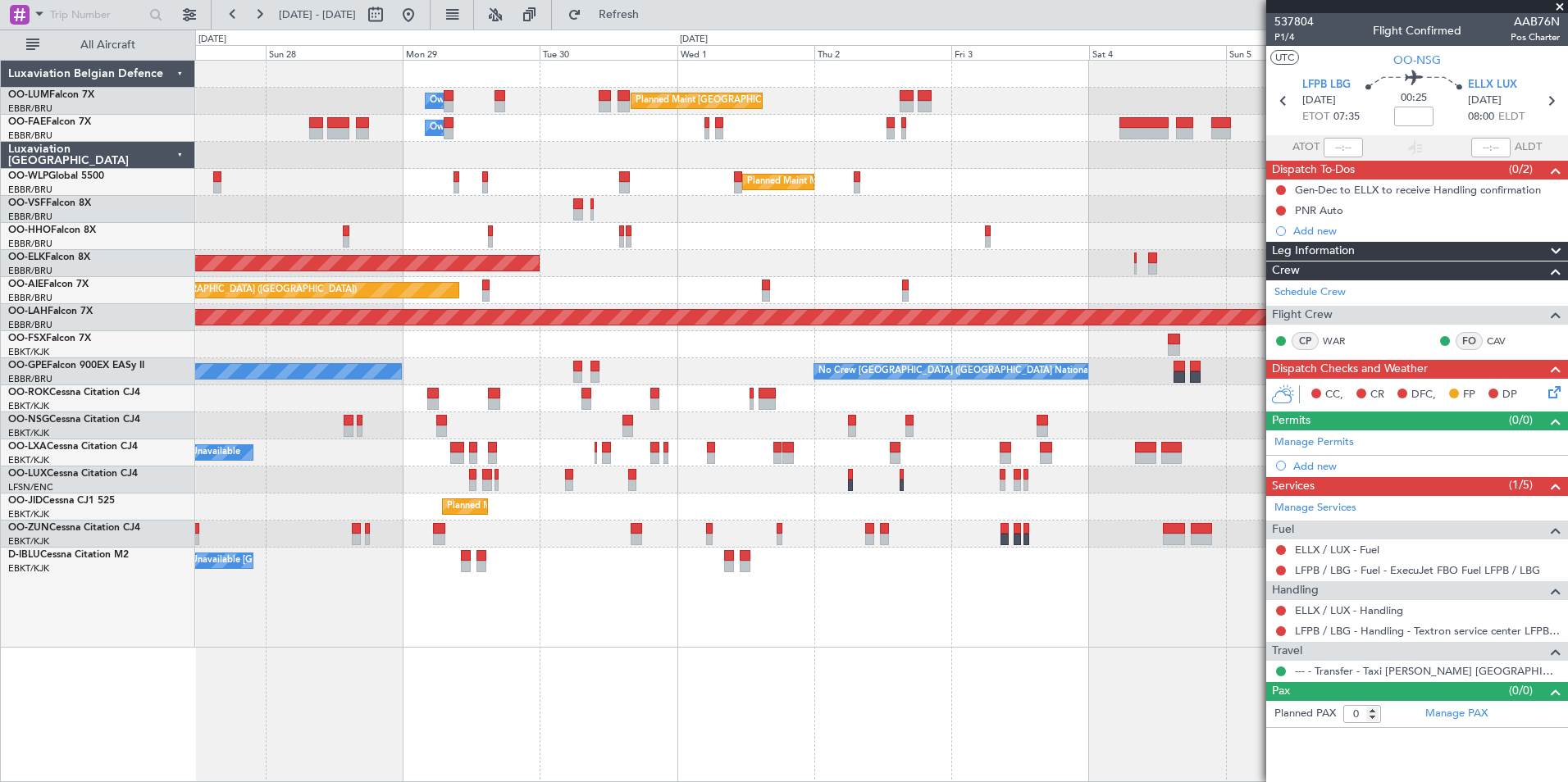
click at [870, 719] on div "Planned Maint [GEOGRAPHIC_DATA] ([GEOGRAPHIC_DATA] National) Owner [GEOGRAPHIC_…" at bounding box center [881, 421] width 1373 height 723
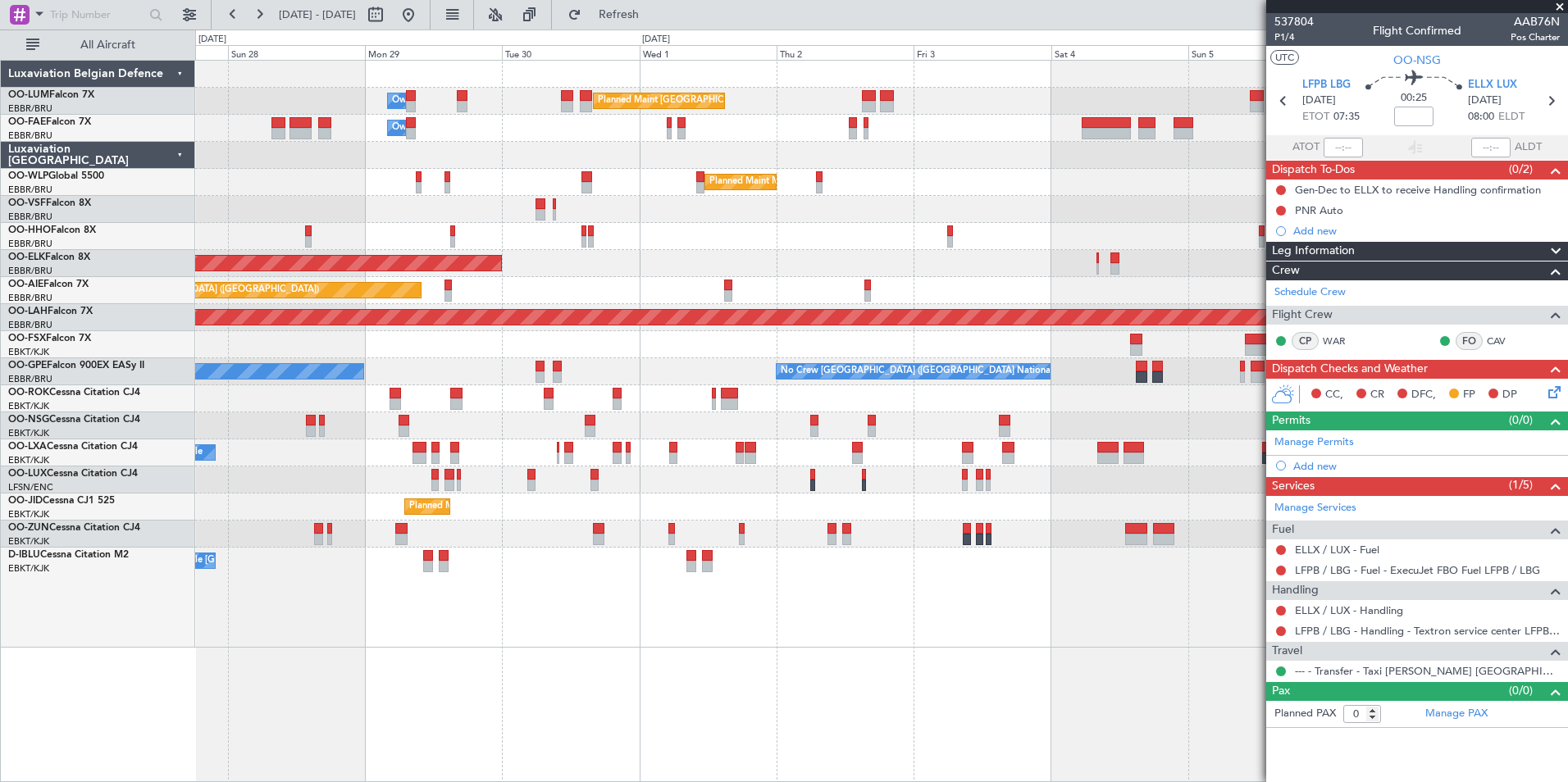
click at [861, 717] on div "Planned Maint Brussels (Brussels National) Owner Melsbroek Air Base Owner Melsb…" at bounding box center [881, 421] width 1373 height 723
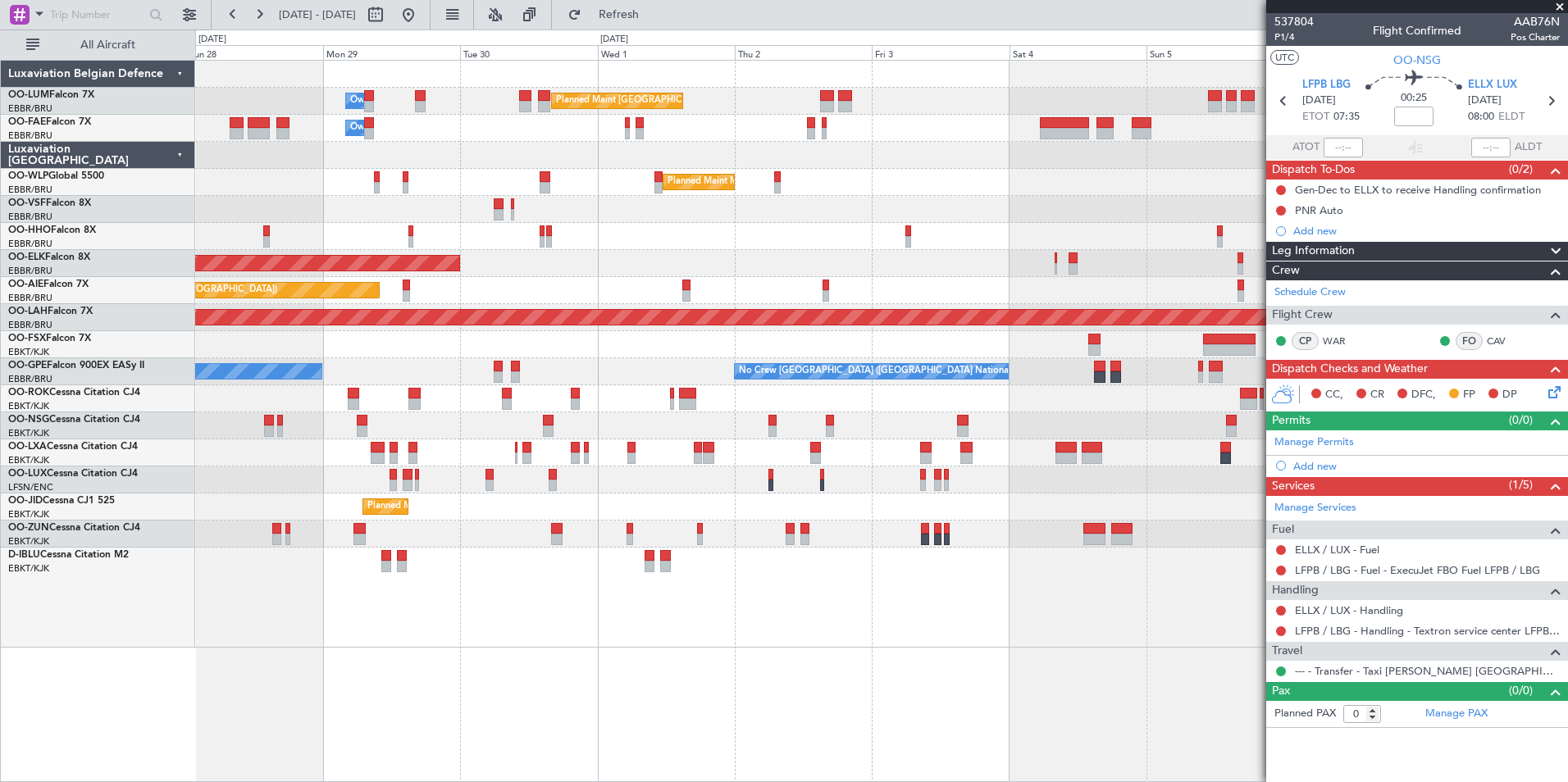
click at [834, 697] on div "Planned Maint Brussels (Brussels National) Owner Melsbroek Air Base Owner Melsb…" at bounding box center [881, 421] width 1373 height 723
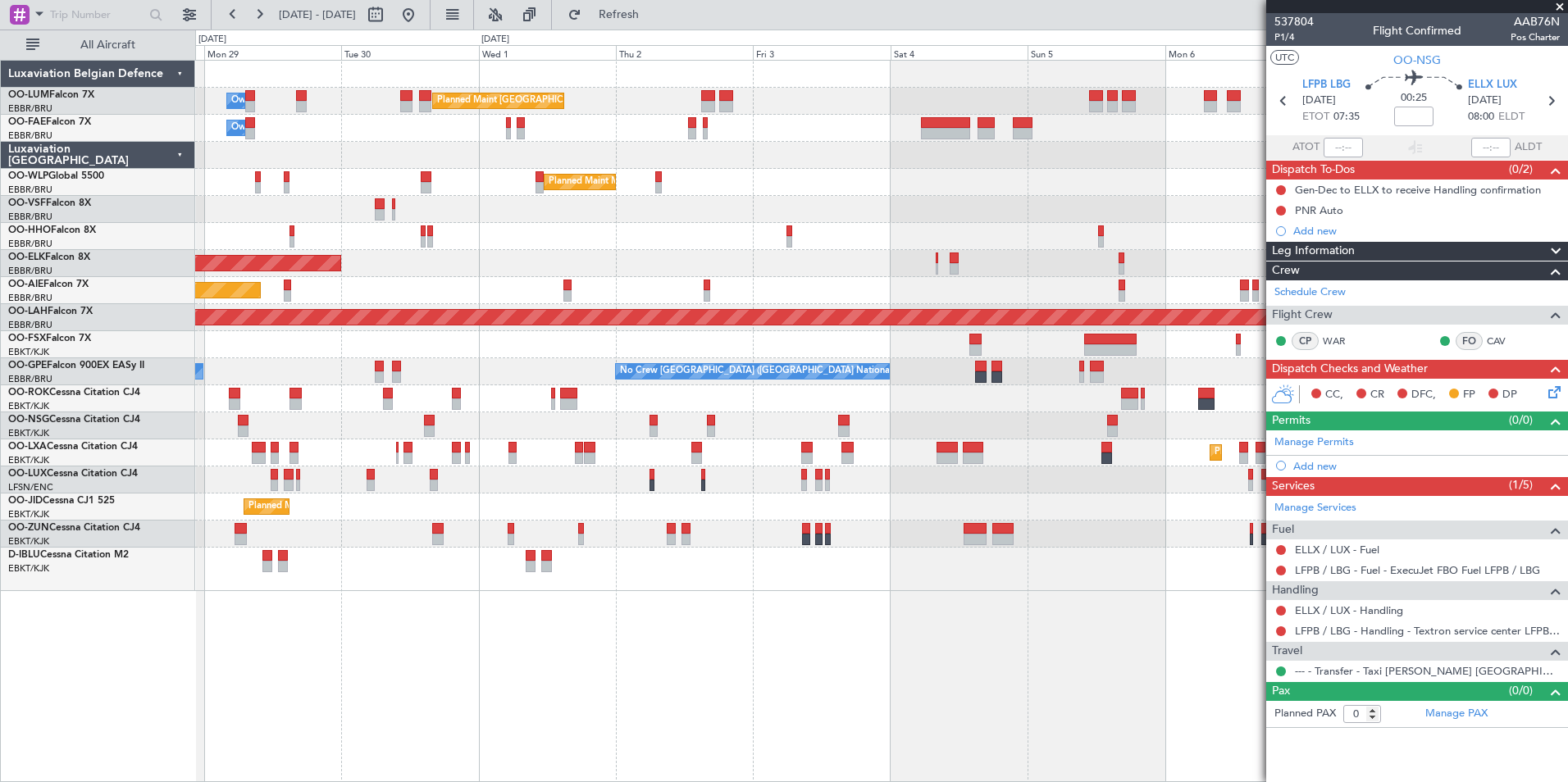
click at [834, 696] on div "Planned Maint Brussels (Brussels National) Owner Melsbroek Air Base Owner Melsb…" at bounding box center [881, 421] width 1373 height 723
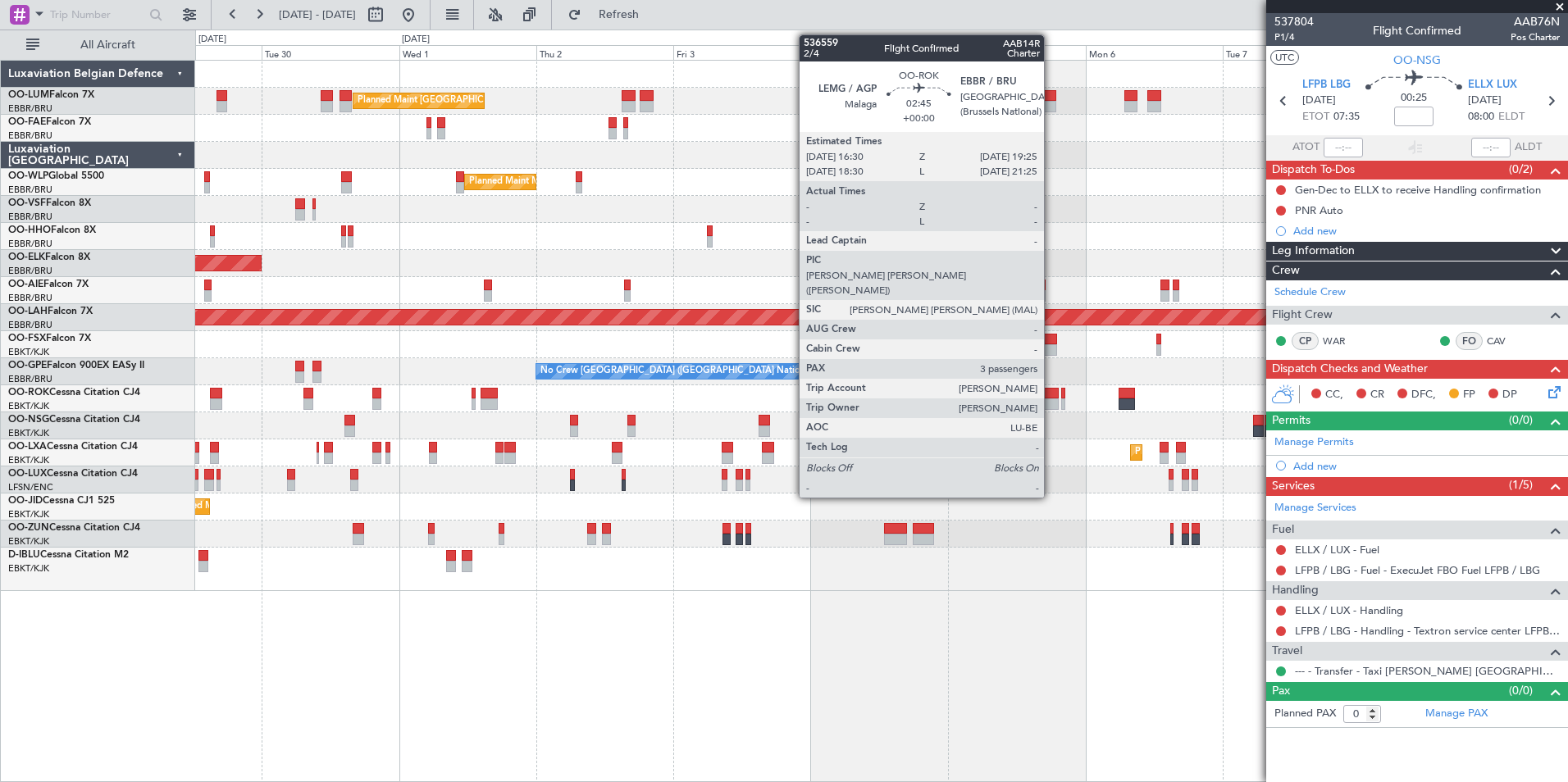
click at [1052, 401] on div at bounding box center [1051, 405] width 17 height 12
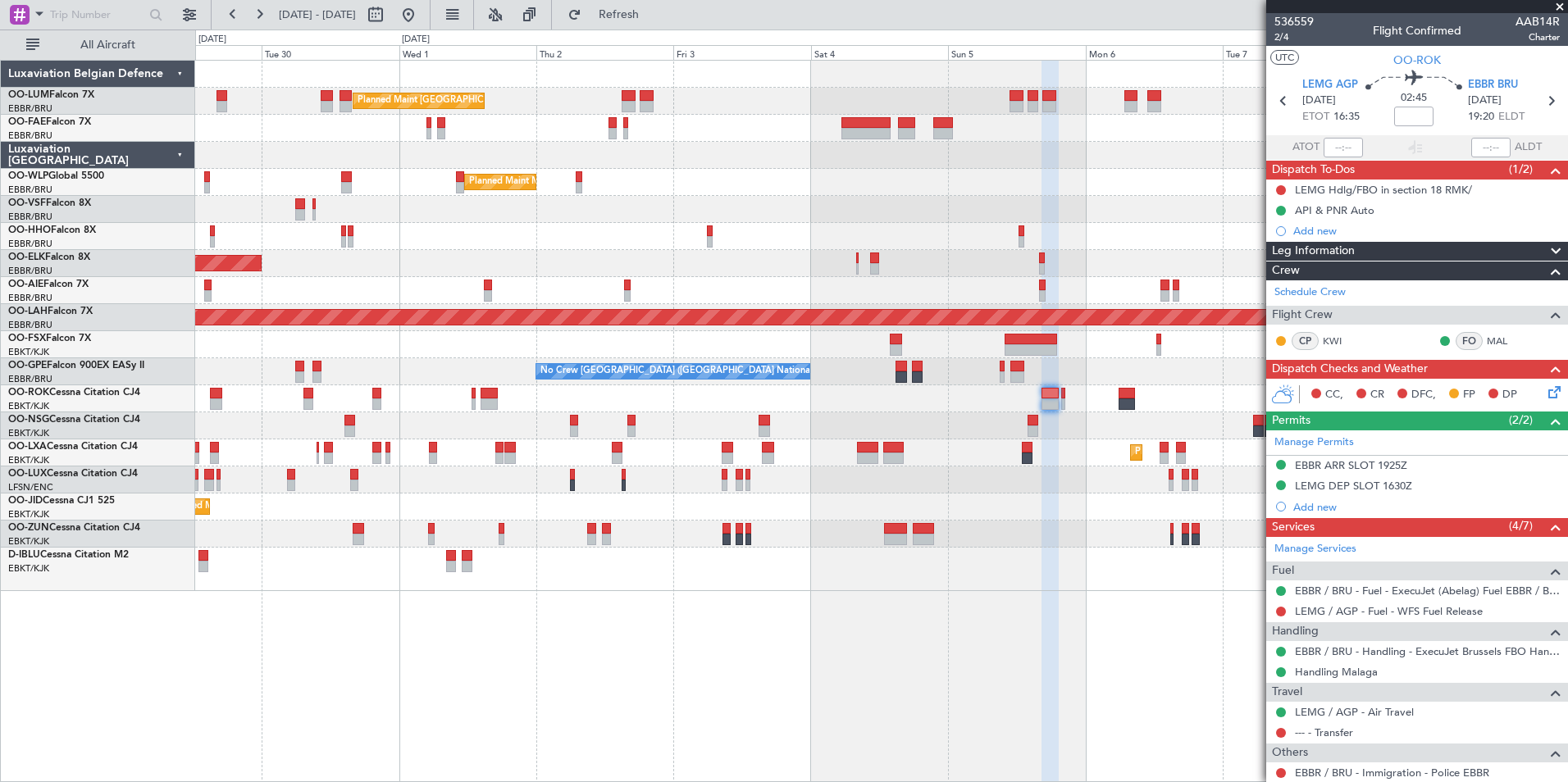
scroll to position [164, 0]
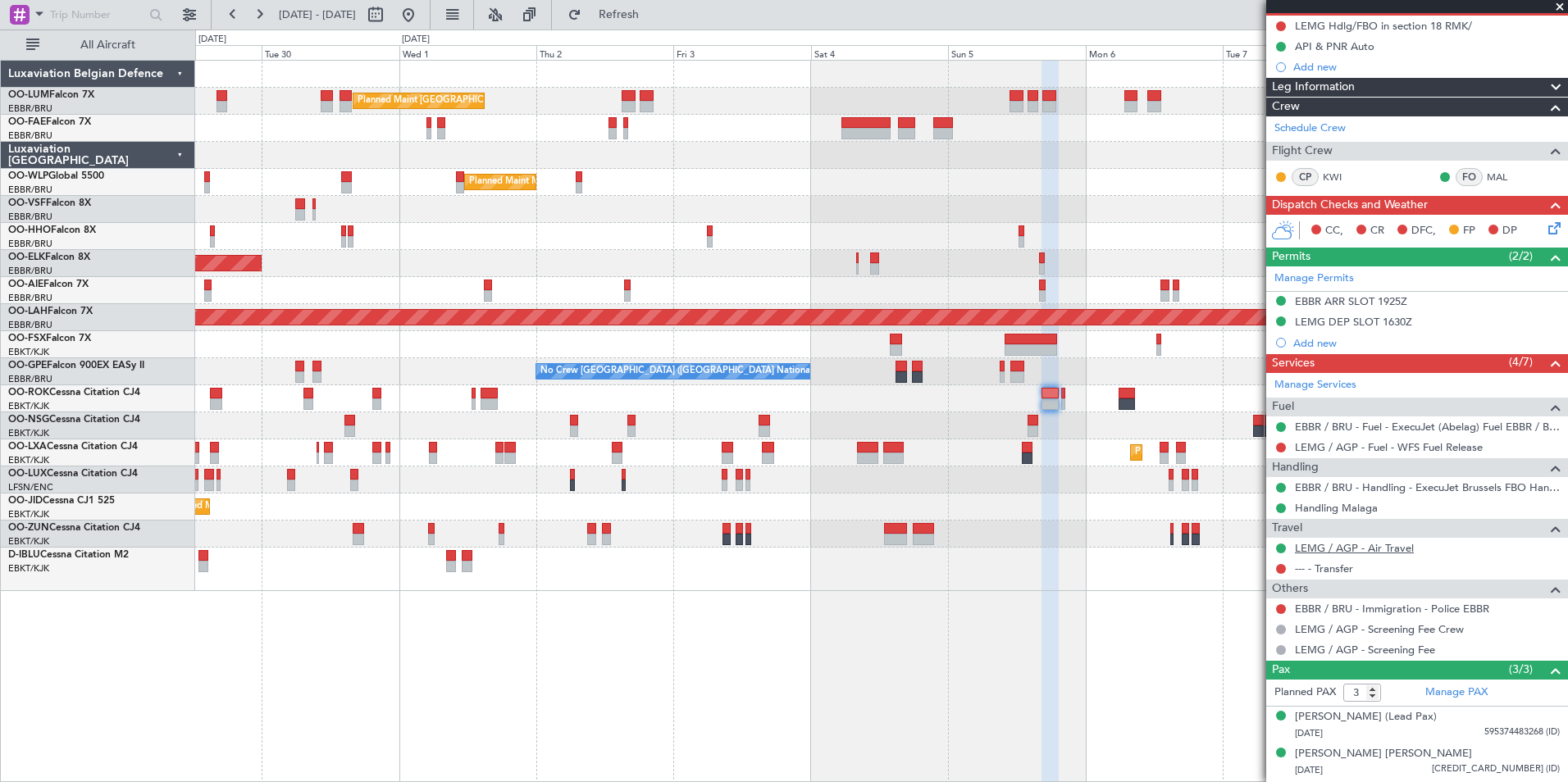
click at [1361, 541] on link "LEMG / AGP - Air Travel" at bounding box center [1355, 548] width 119 height 14
click at [1360, 542] on div "Handling Malaga" at bounding box center [1337, 536] width 78 height 20
click at [1396, 549] on link "LEMG / AGP - Air Travel" at bounding box center [1355, 548] width 119 height 14
click at [646, 22] on button "Refresh" at bounding box center [608, 15] width 98 height 26
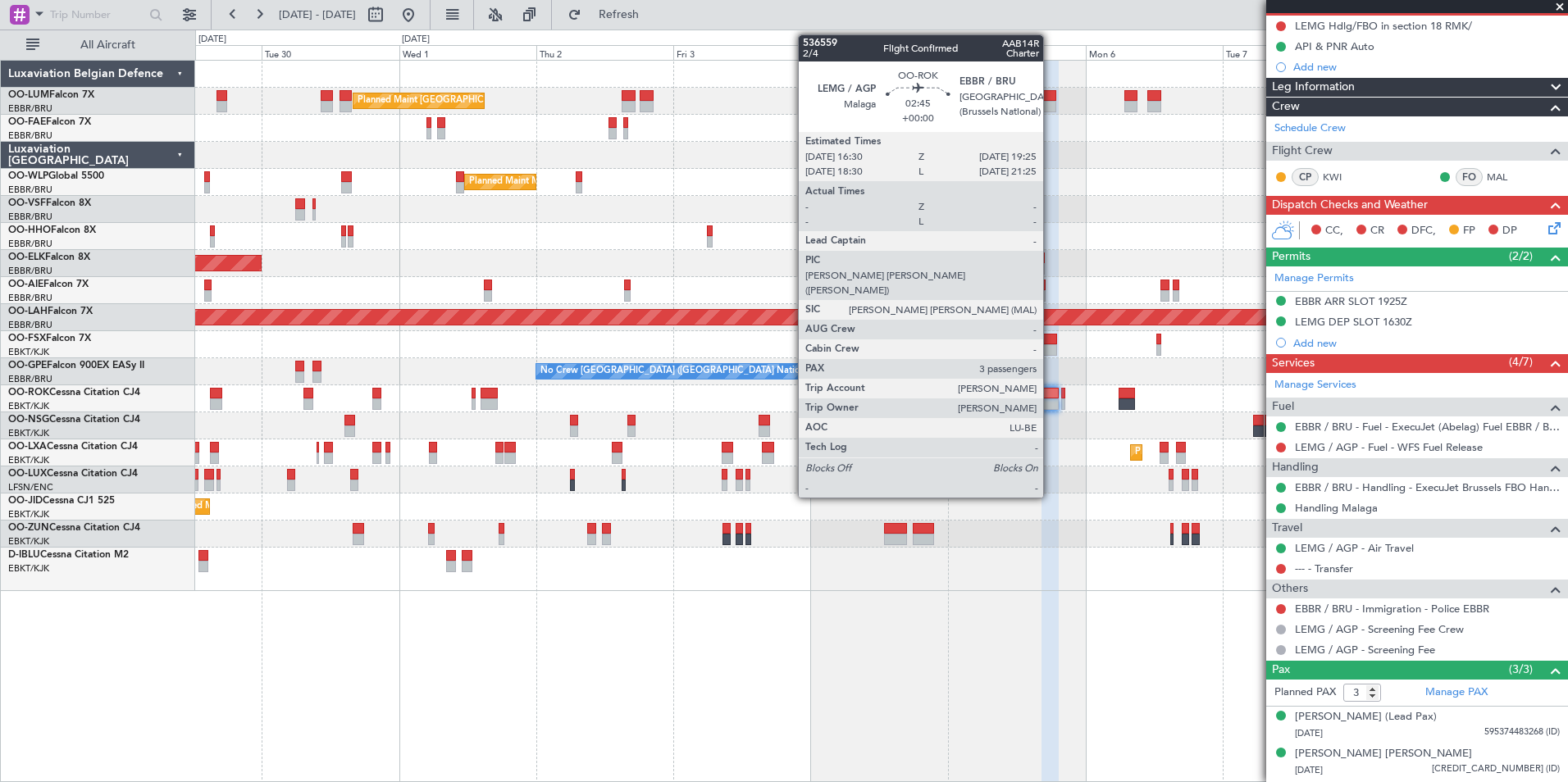
click at [1051, 393] on div at bounding box center [1051, 394] width 17 height 12
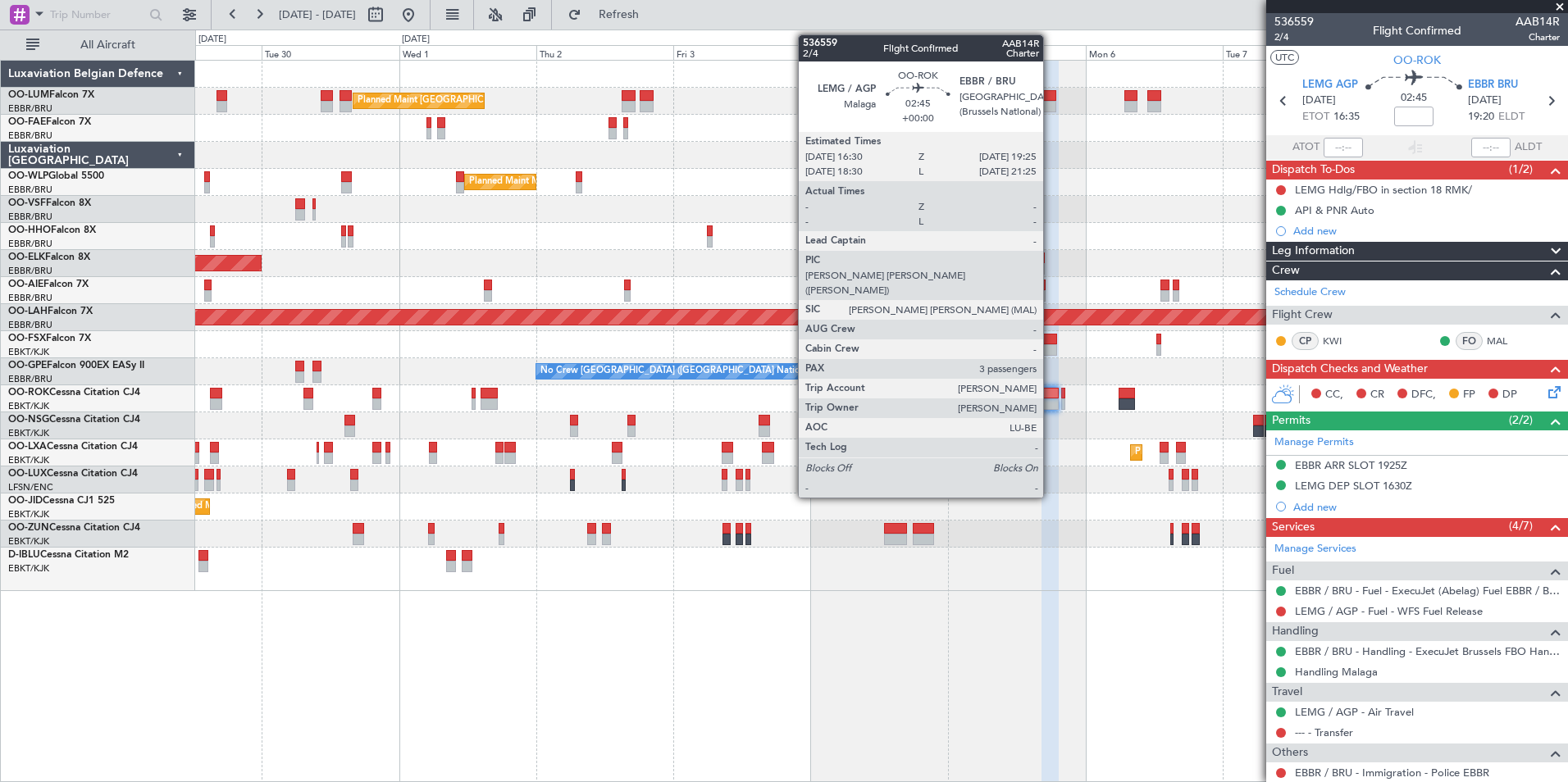
click at [1051, 395] on div at bounding box center [1051, 394] width 17 height 12
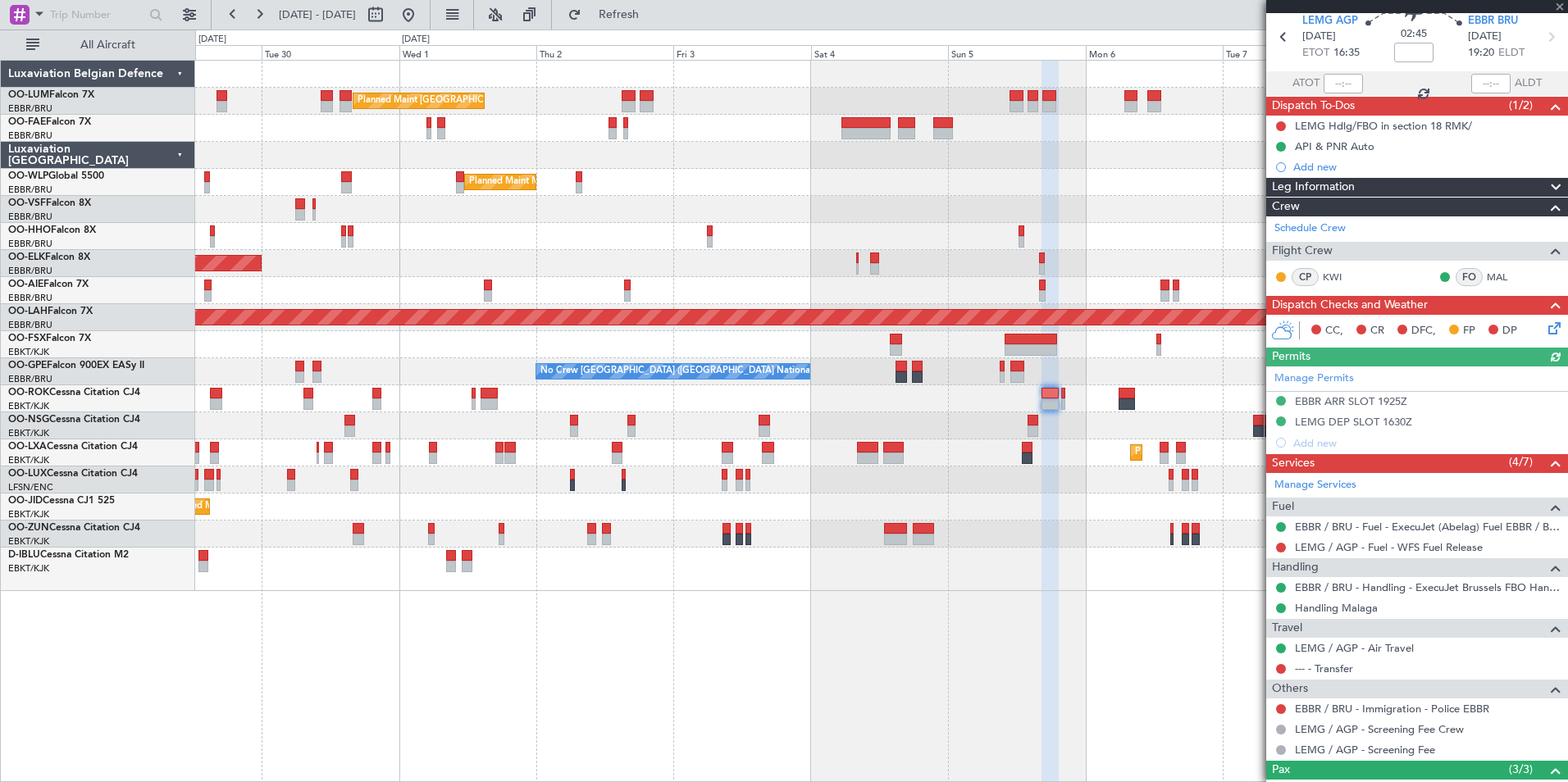
scroll to position [199, 0]
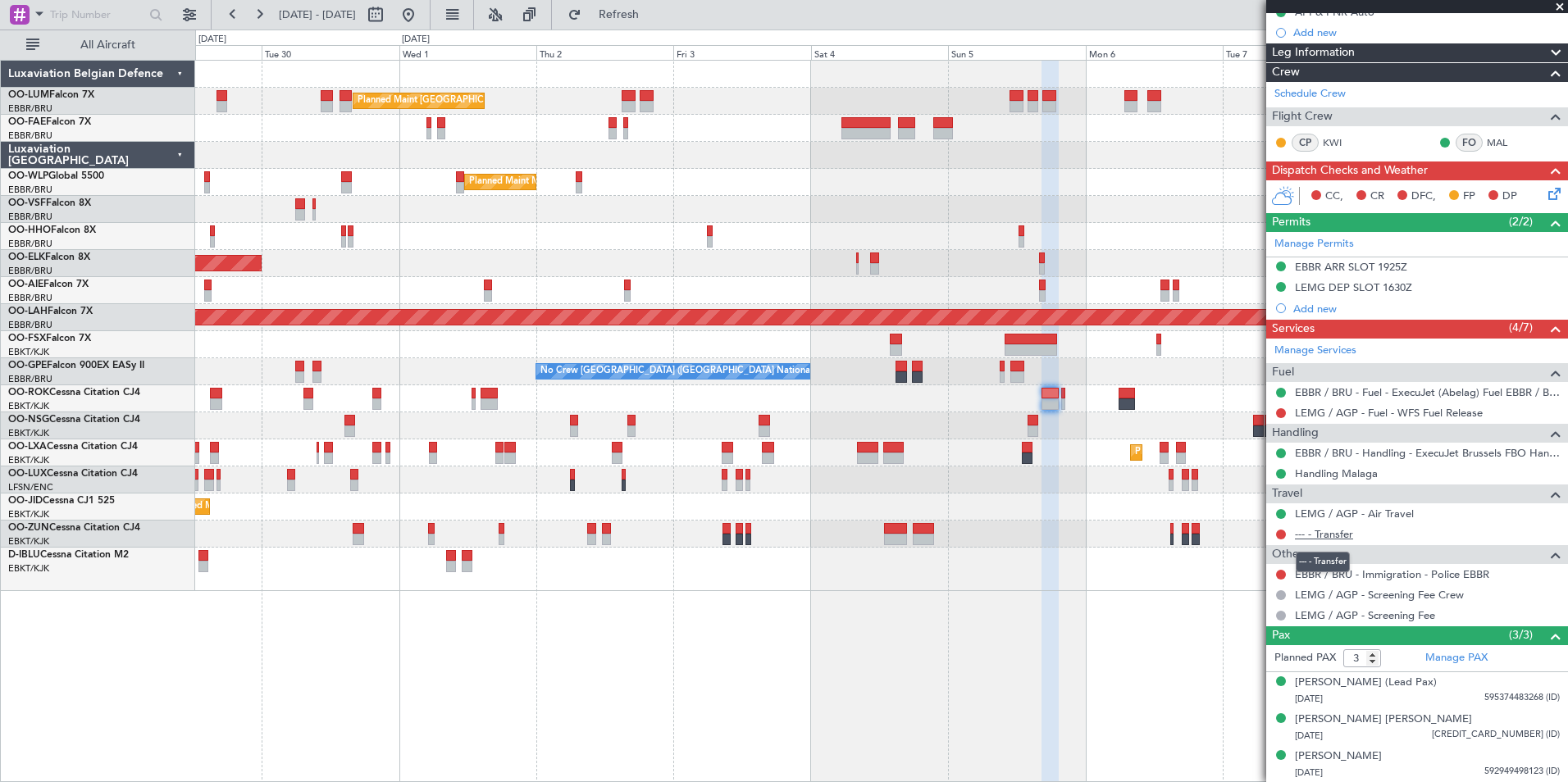
click at [1339, 534] on link "--- - Transfer" at bounding box center [1324, 535] width 58 height 14
click at [654, 16] on span "Refresh" at bounding box center [619, 15] width 69 height 12
click at [851, 671] on div "Planned Maint [GEOGRAPHIC_DATA] ([GEOGRAPHIC_DATA] National) Owner [GEOGRAPHIC_…" at bounding box center [881, 421] width 1373 height 723
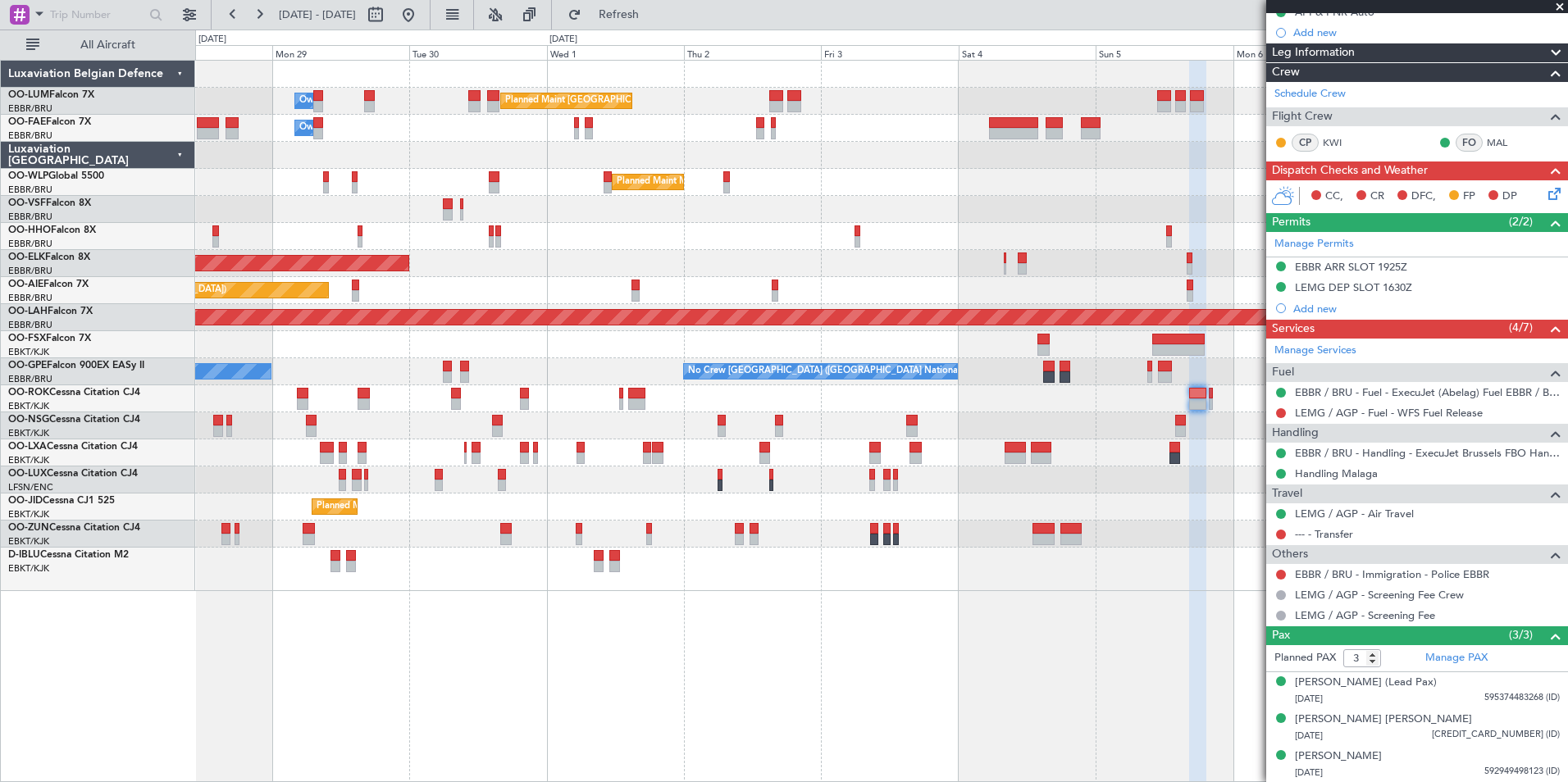
click at [724, 666] on div "Planned Maint [GEOGRAPHIC_DATA] ([GEOGRAPHIC_DATA] National) Owner [GEOGRAPHIC_…" at bounding box center [881, 421] width 1373 height 723
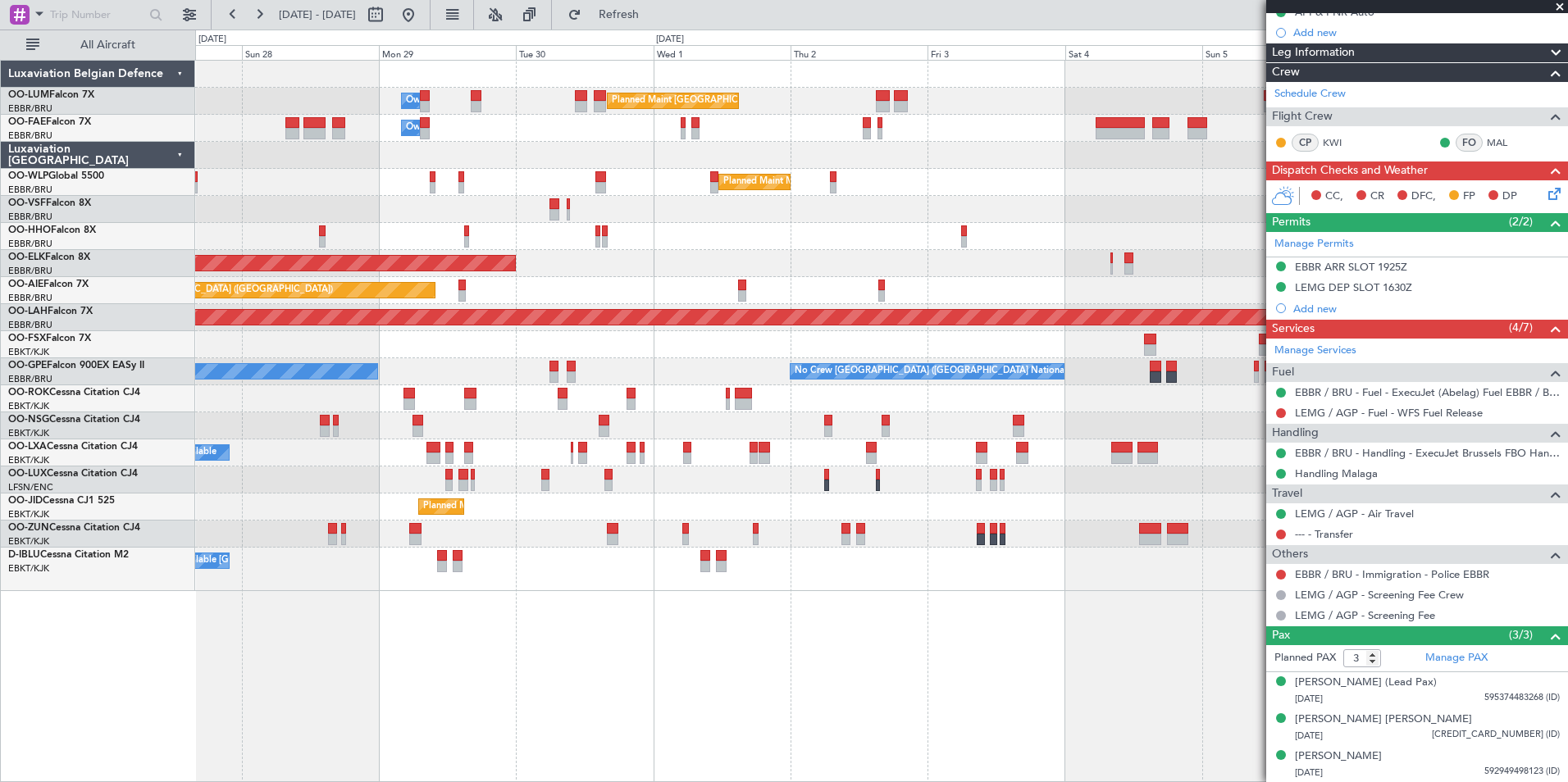
click at [657, 655] on div "Planned Maint [GEOGRAPHIC_DATA] ([GEOGRAPHIC_DATA] National) Owner [GEOGRAPHIC_…" at bounding box center [881, 421] width 1373 height 723
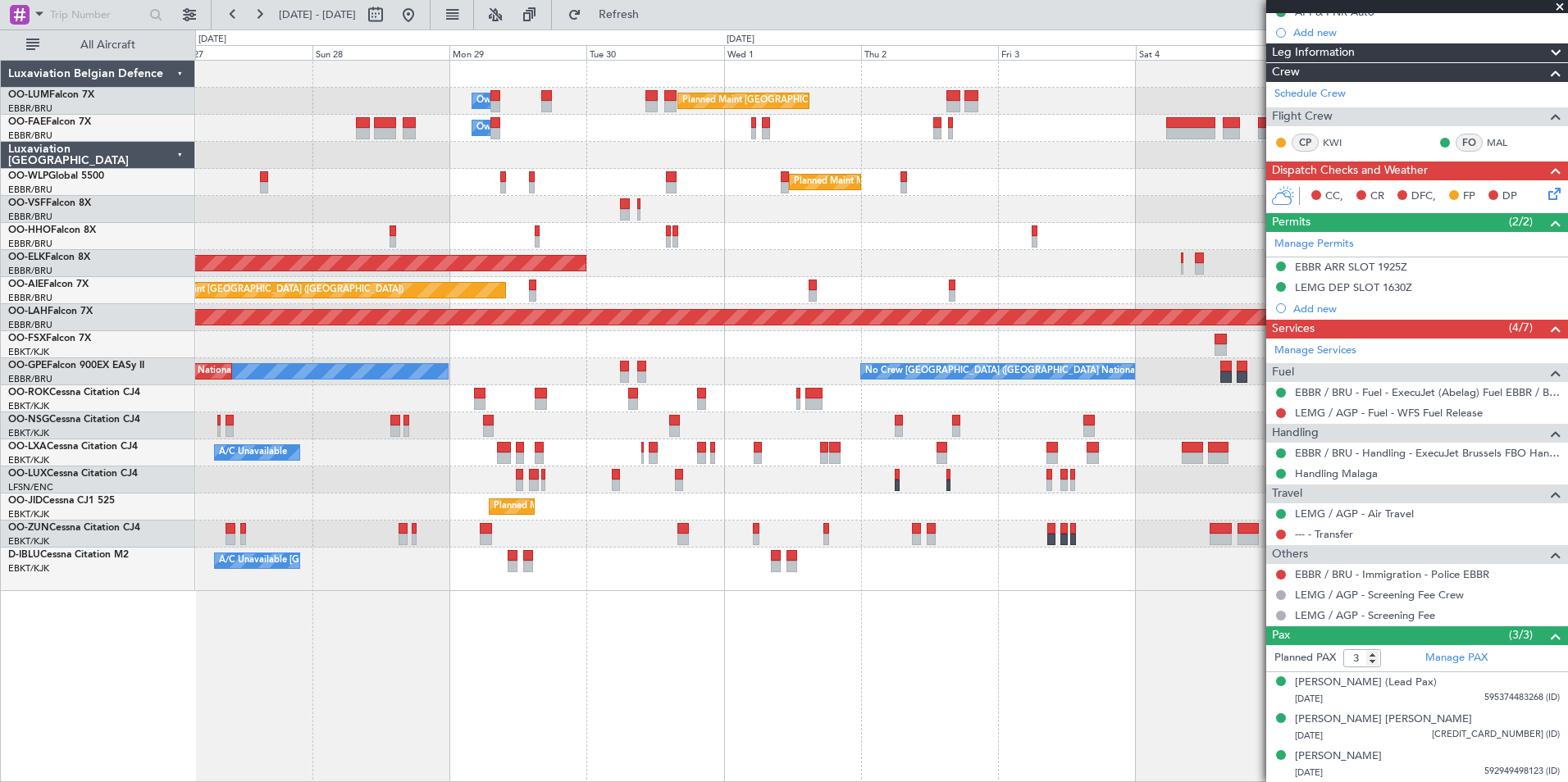
click at [622, 666] on div "Planned Maint [GEOGRAPHIC_DATA] ([GEOGRAPHIC_DATA] National) Owner [GEOGRAPHIC_…" at bounding box center [881, 421] width 1373 height 723
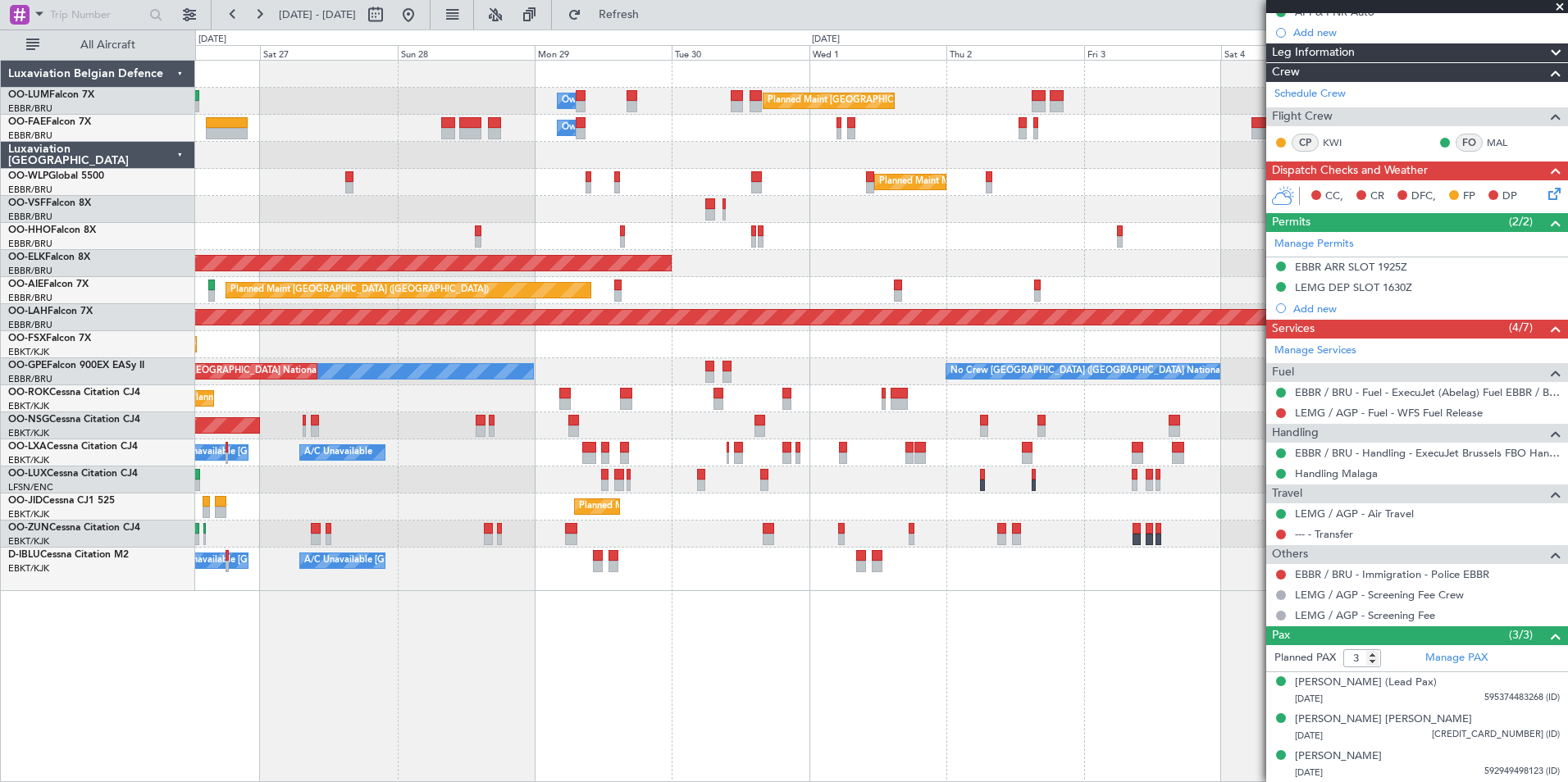
click at [584, 666] on div "Planned Maint [GEOGRAPHIC_DATA] ([GEOGRAPHIC_DATA] National) Owner [GEOGRAPHIC_…" at bounding box center [881, 421] width 1373 height 723
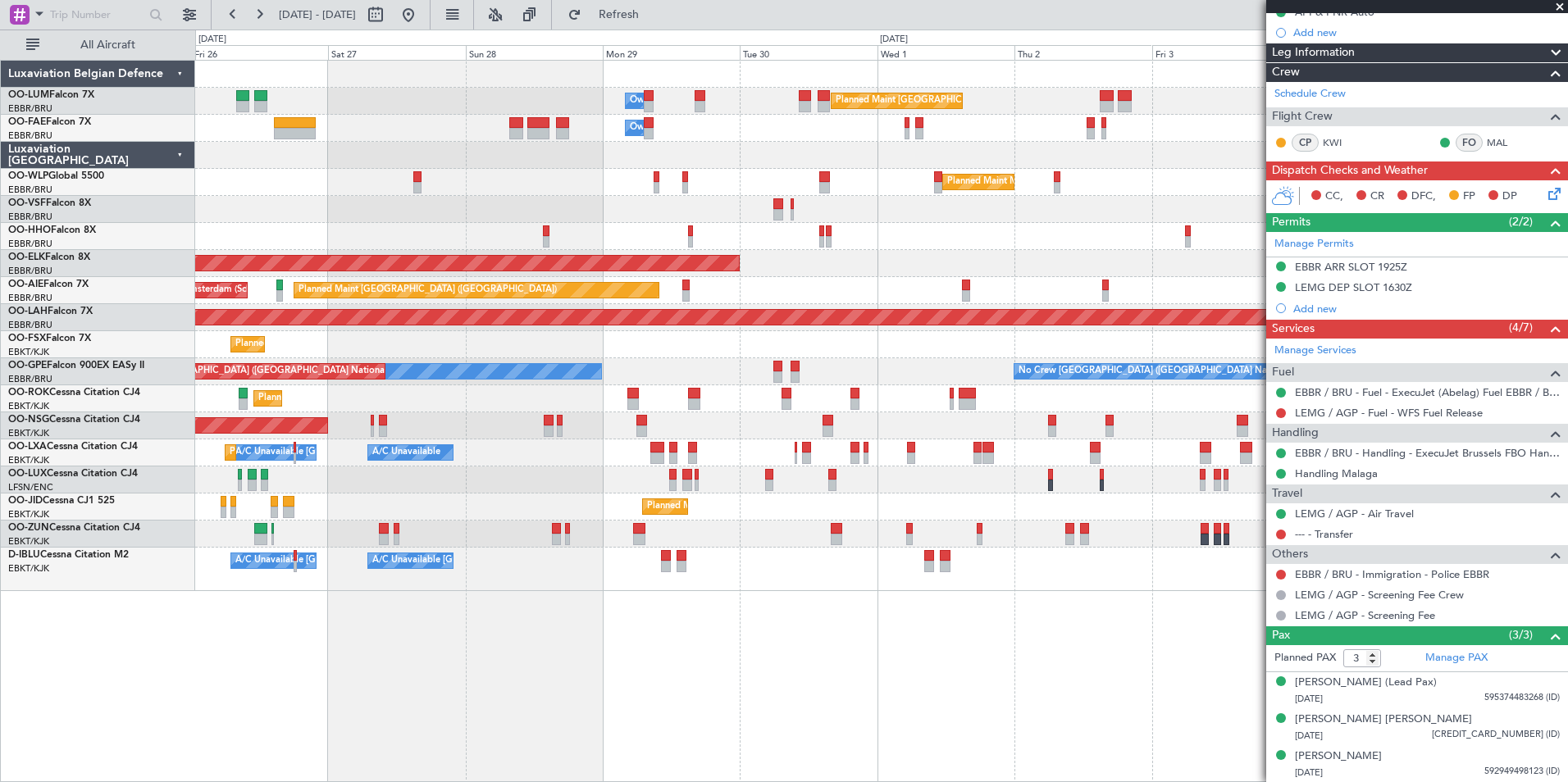
click at [634, 665] on div "Planned Maint [GEOGRAPHIC_DATA] ([GEOGRAPHIC_DATA] National) Owner [GEOGRAPHIC_…" at bounding box center [881, 421] width 1373 height 723
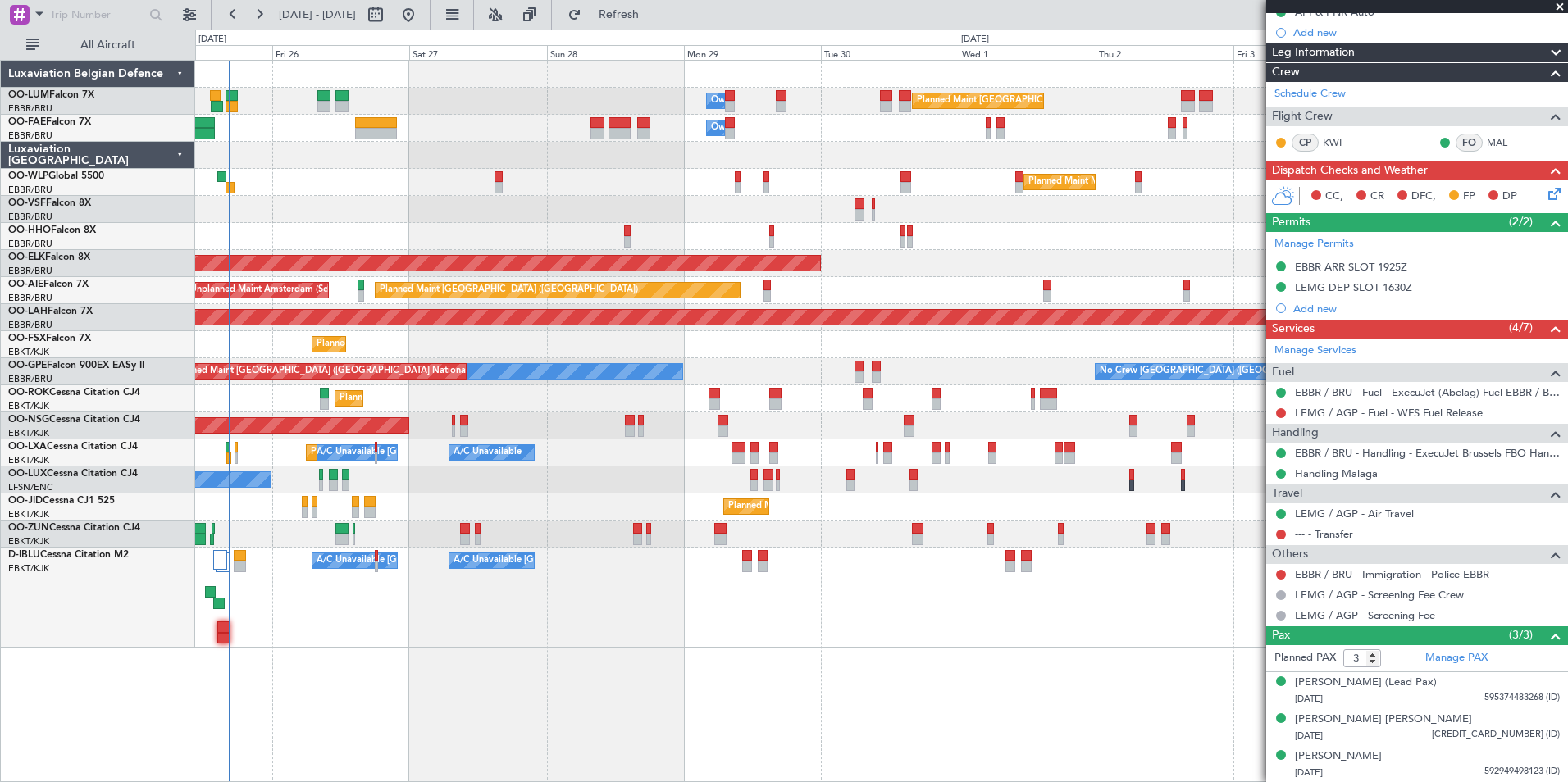
click at [644, 666] on div "Planned Maint [GEOGRAPHIC_DATA] ([GEOGRAPHIC_DATA] National) Owner [GEOGRAPHIC_…" at bounding box center [881, 421] width 1373 height 723
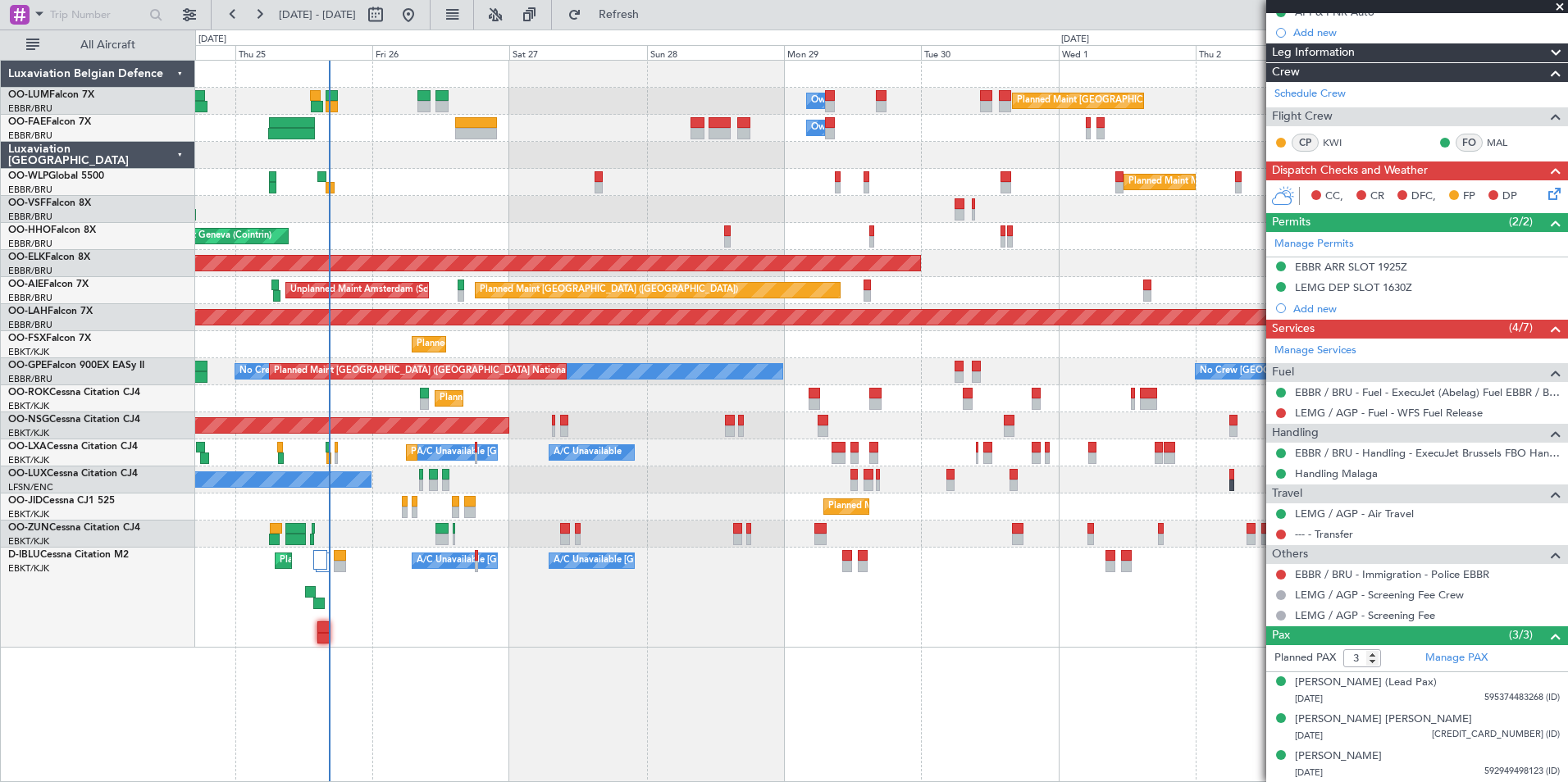
click at [592, 659] on div "Planned Maint [GEOGRAPHIC_DATA] ([GEOGRAPHIC_DATA] National) Owner [GEOGRAPHIC_…" at bounding box center [881, 421] width 1373 height 723
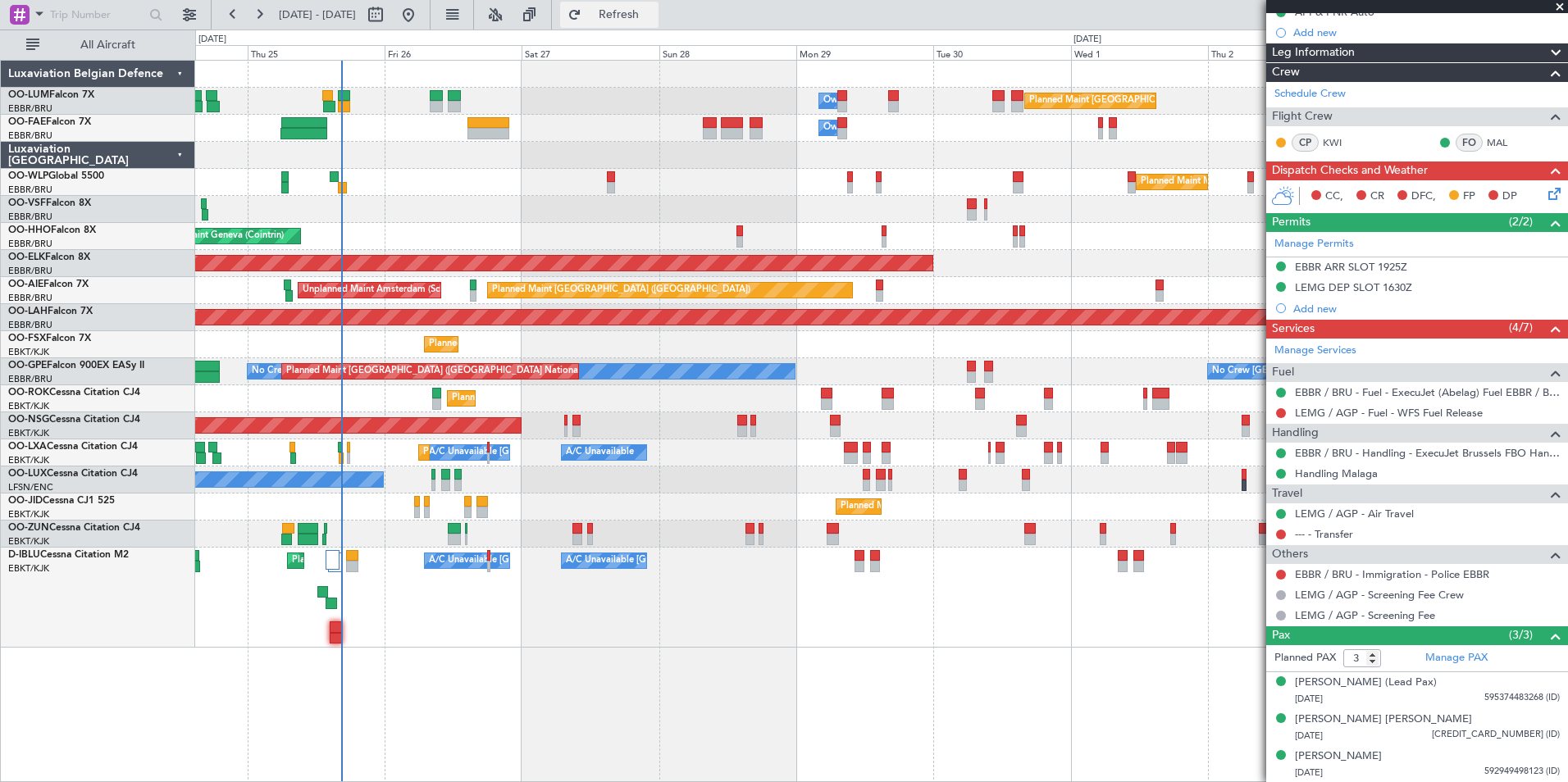
click at [647, 12] on span "Refresh" at bounding box center [619, 15] width 69 height 12
click at [938, 730] on div "Planned Maint [GEOGRAPHIC_DATA] ([GEOGRAPHIC_DATA] National) Owner [GEOGRAPHIC_…" at bounding box center [881, 421] width 1373 height 723
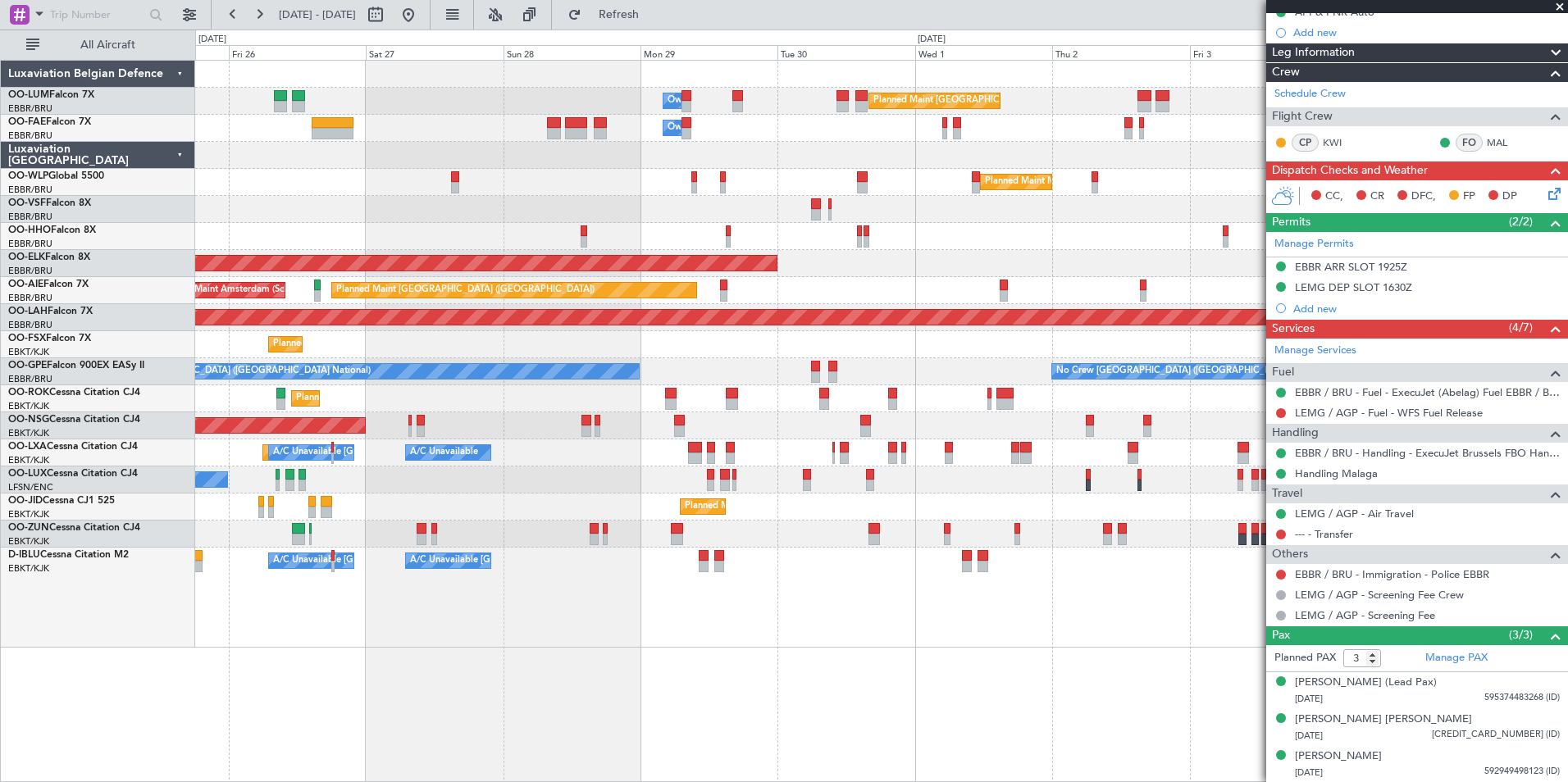
click at [1055, 730] on div "Planned Maint [GEOGRAPHIC_DATA] ([GEOGRAPHIC_DATA] National) Owner [GEOGRAPHIC_…" at bounding box center [881, 421] width 1373 height 723
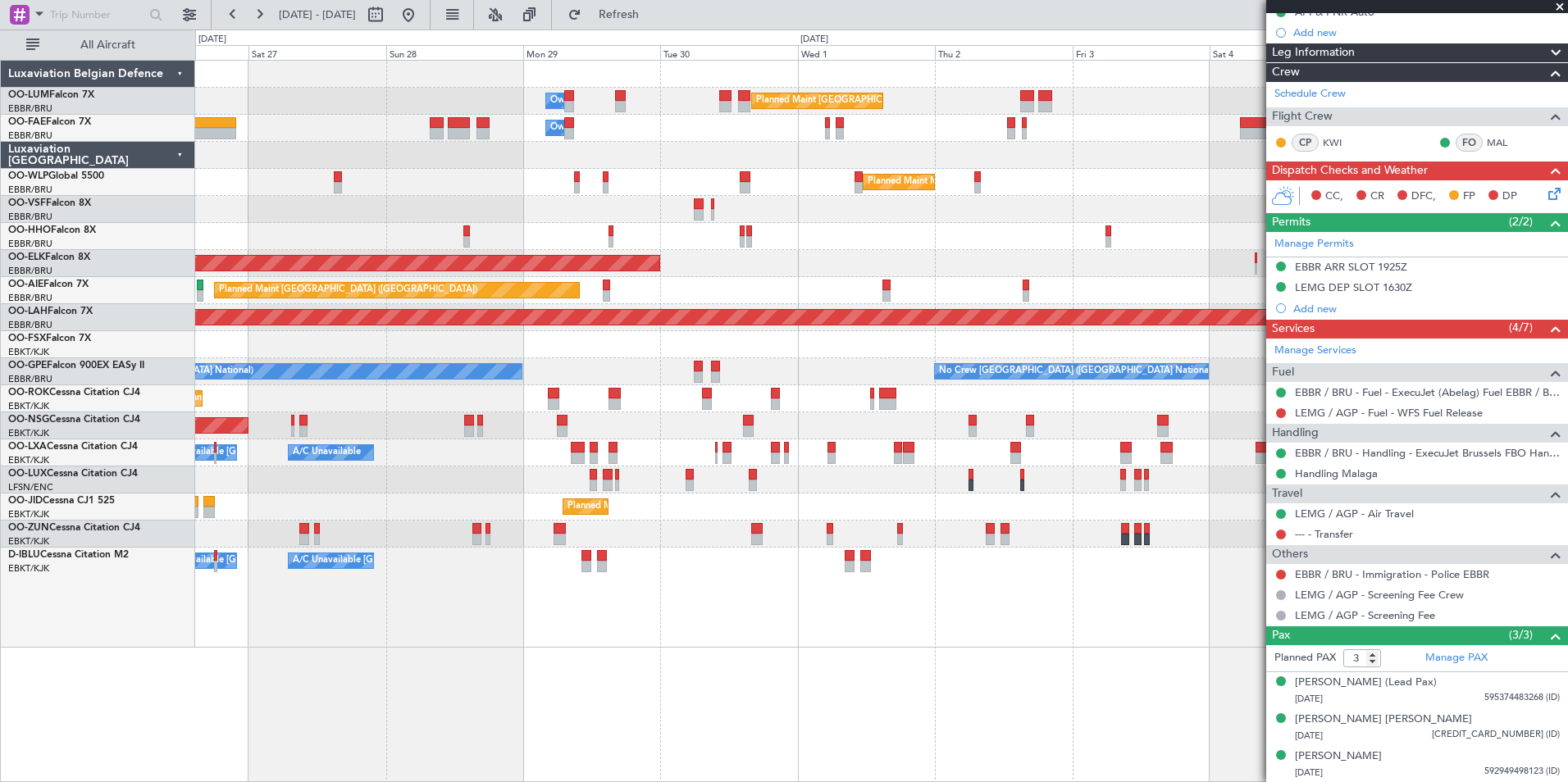
click at [948, 734] on div "Planned Maint [GEOGRAPHIC_DATA] ([GEOGRAPHIC_DATA] National) Owner [GEOGRAPHIC_…" at bounding box center [881, 421] width 1373 height 723
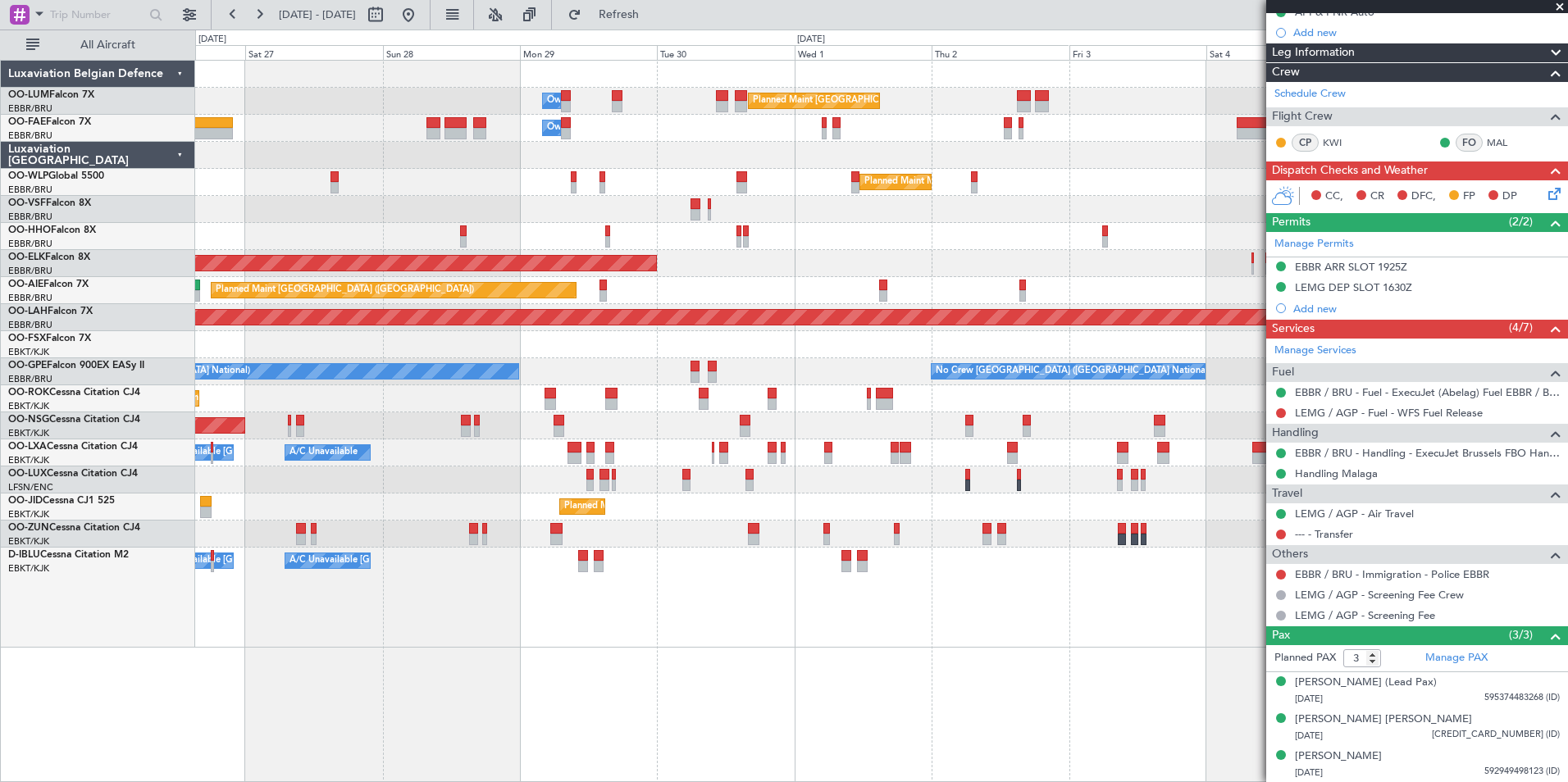
click at [989, 723] on div "Planned Maint [GEOGRAPHIC_DATA] ([GEOGRAPHIC_DATA] National) Owner [GEOGRAPHIC_…" at bounding box center [881, 421] width 1373 height 723
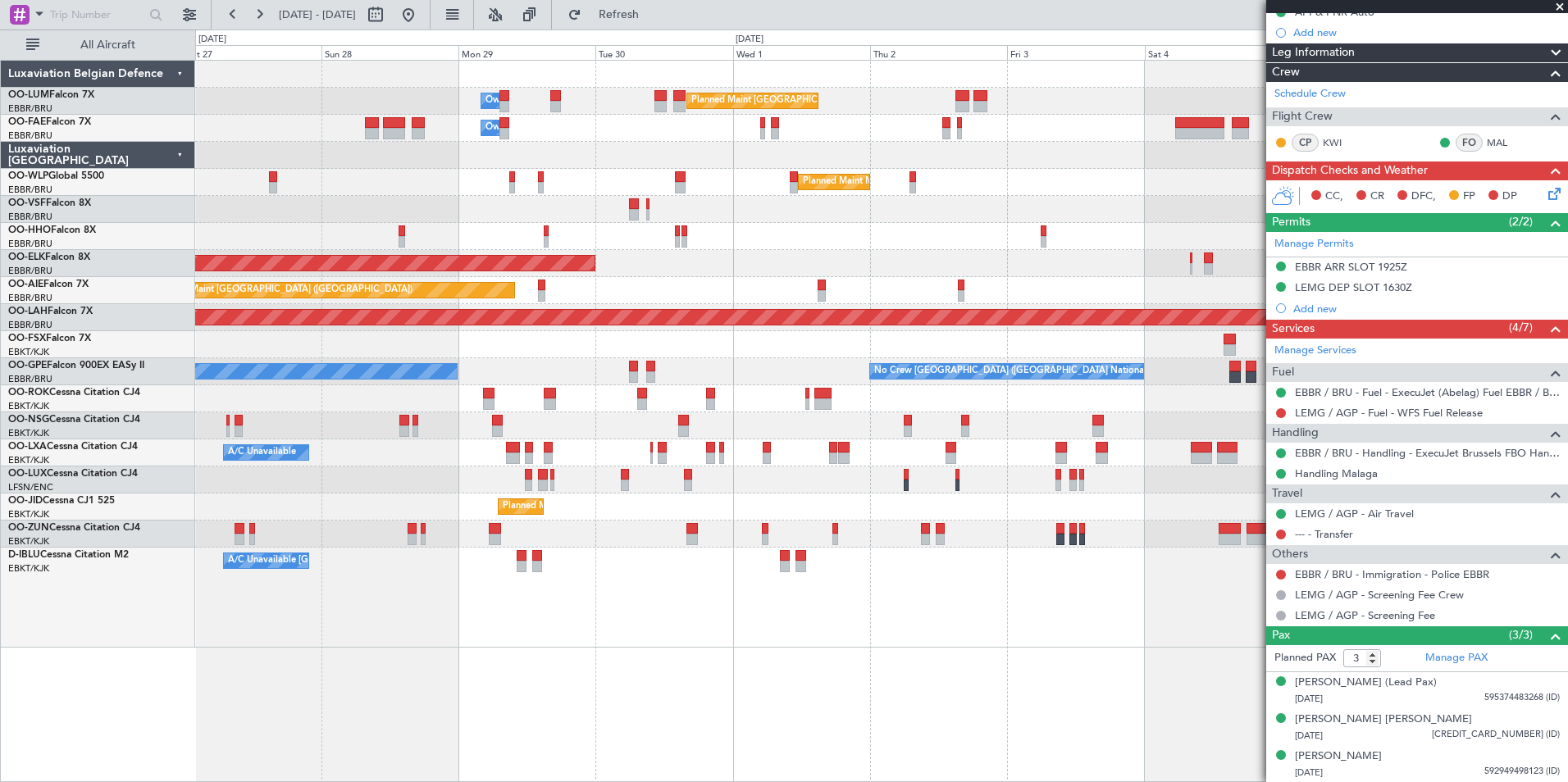
click at [999, 726] on div "Planned Maint [GEOGRAPHIC_DATA] ([GEOGRAPHIC_DATA] National) Owner [GEOGRAPHIC_…" at bounding box center [881, 421] width 1373 height 723
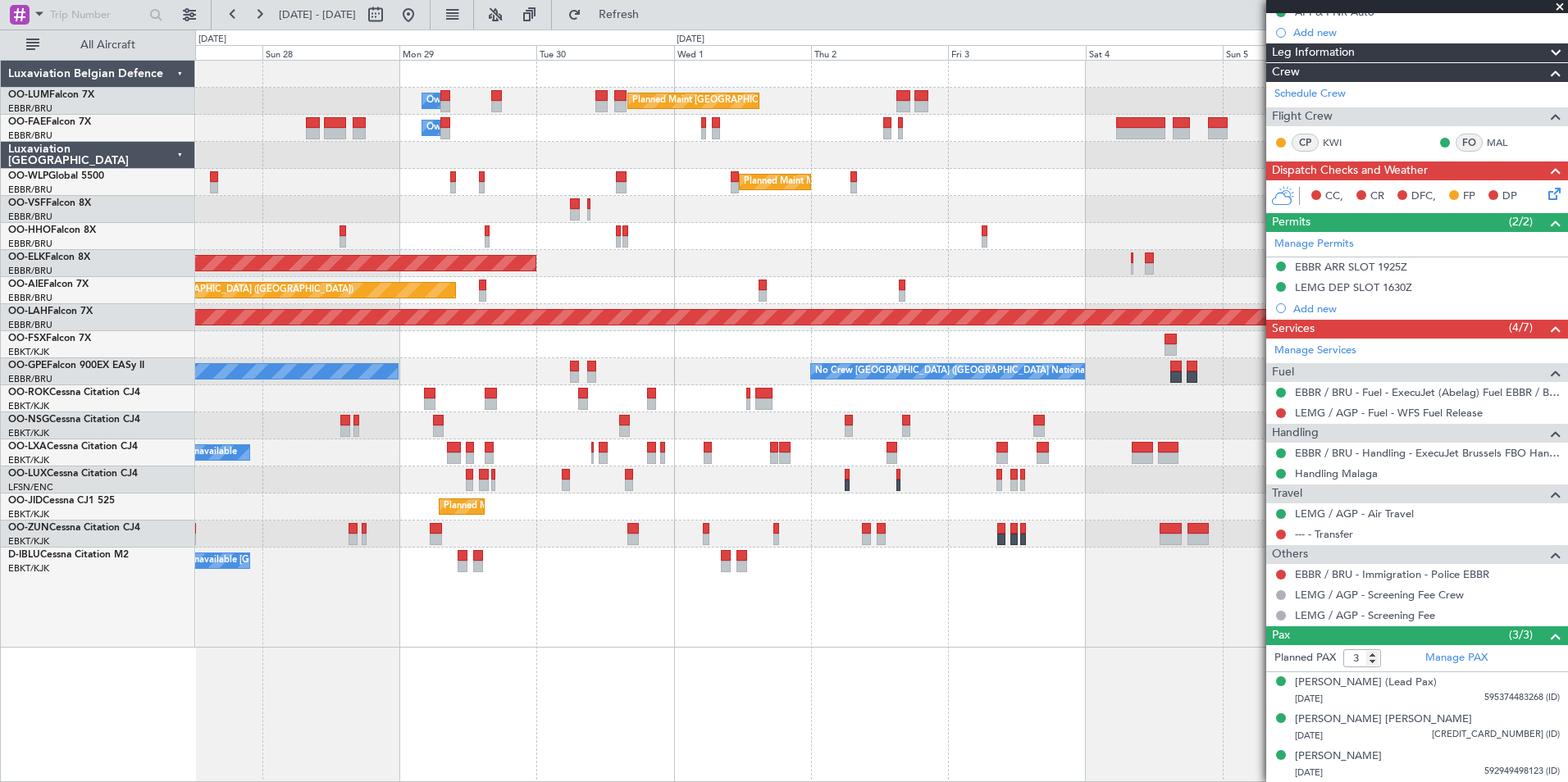
click at [995, 710] on div "Planned Maint [GEOGRAPHIC_DATA] ([GEOGRAPHIC_DATA] National) Owner [GEOGRAPHIC_…" at bounding box center [881, 421] width 1373 height 723
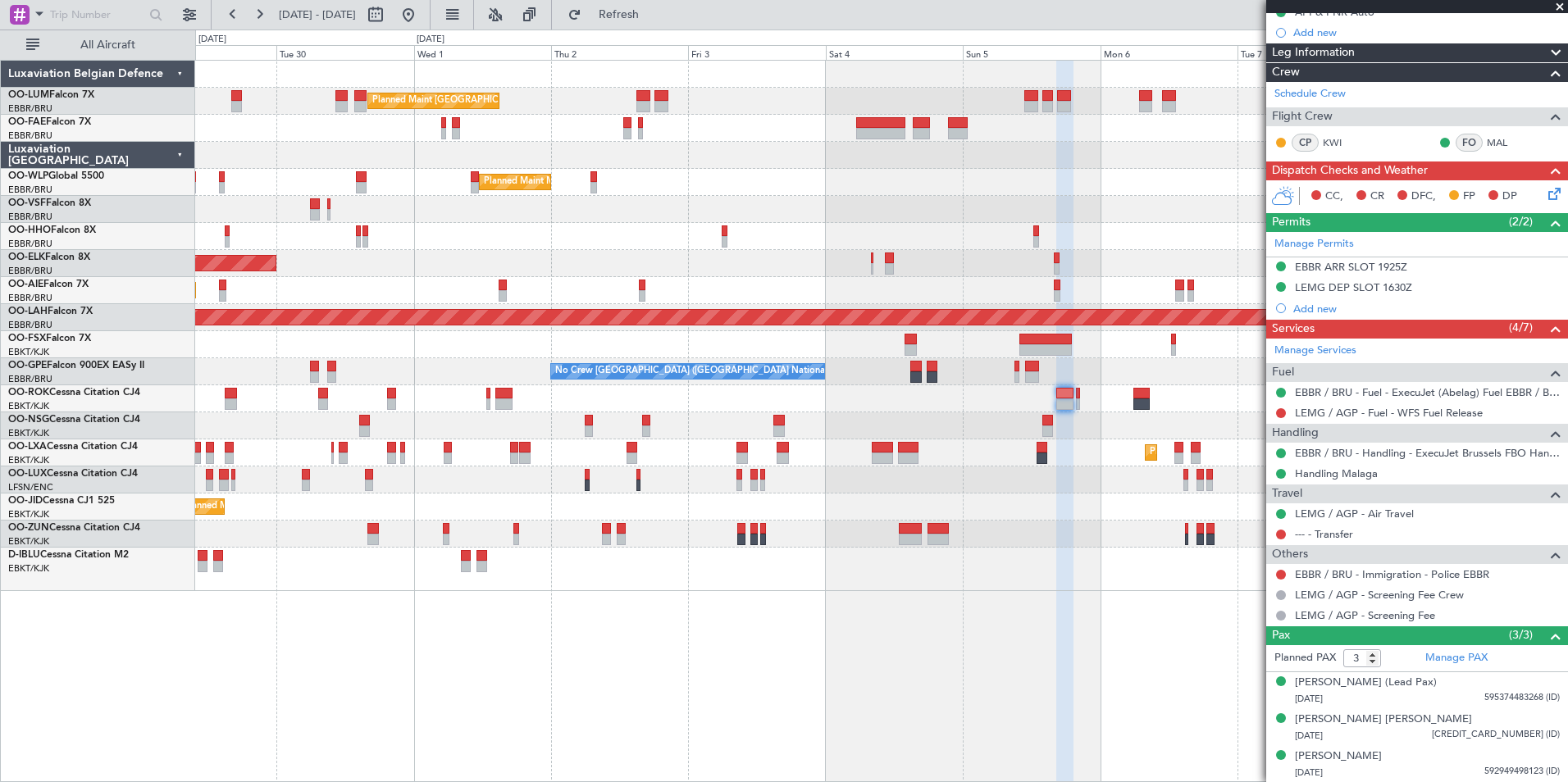
click at [867, 703] on div "Planned Maint [GEOGRAPHIC_DATA] ([GEOGRAPHIC_DATA] National) Owner [GEOGRAPHIC_…" at bounding box center [881, 421] width 1373 height 723
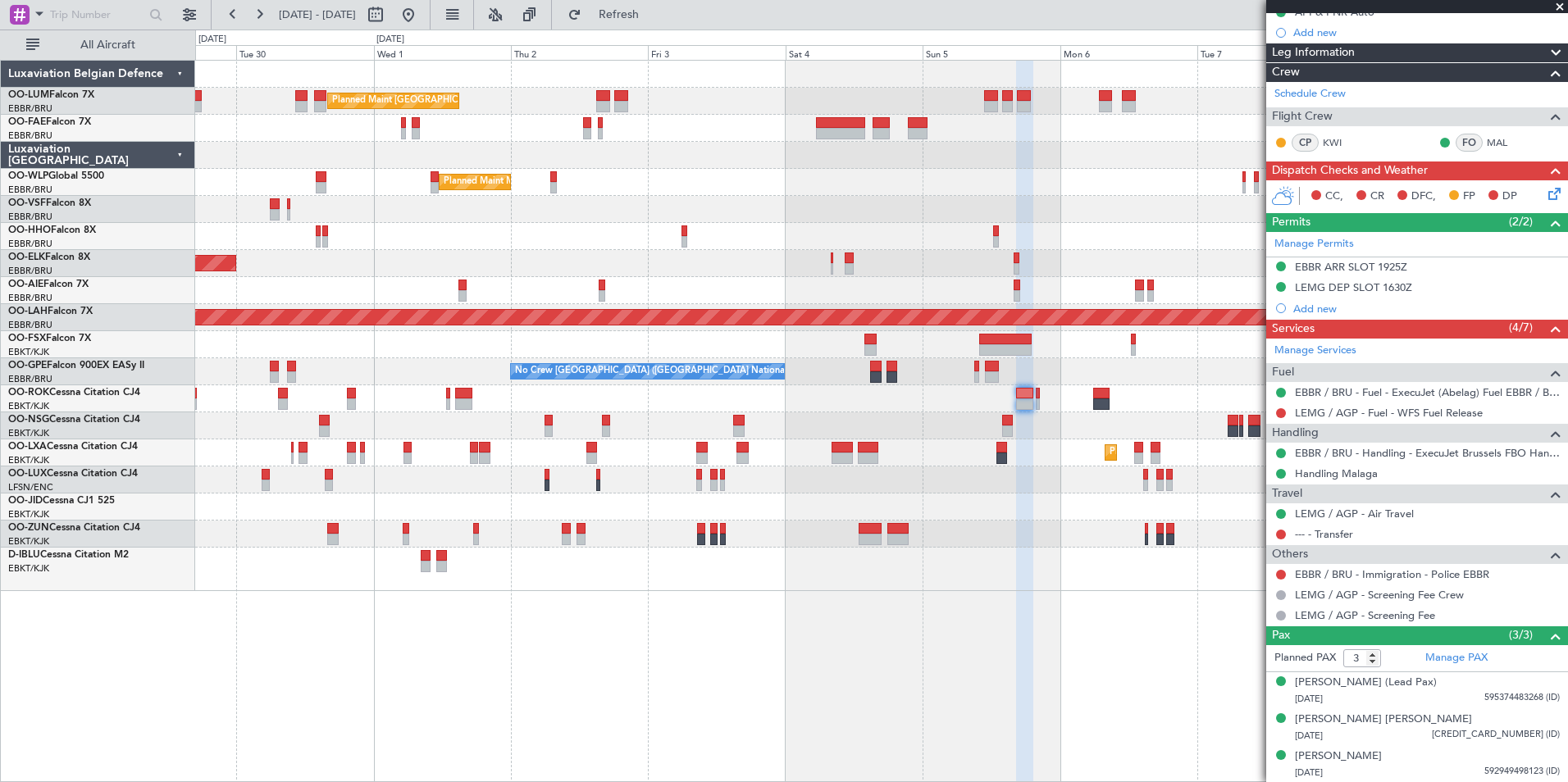
click at [1001, 662] on div "Planned Maint [GEOGRAPHIC_DATA] ([GEOGRAPHIC_DATA] National) Owner [GEOGRAPHIC_…" at bounding box center [881, 421] width 1373 height 723
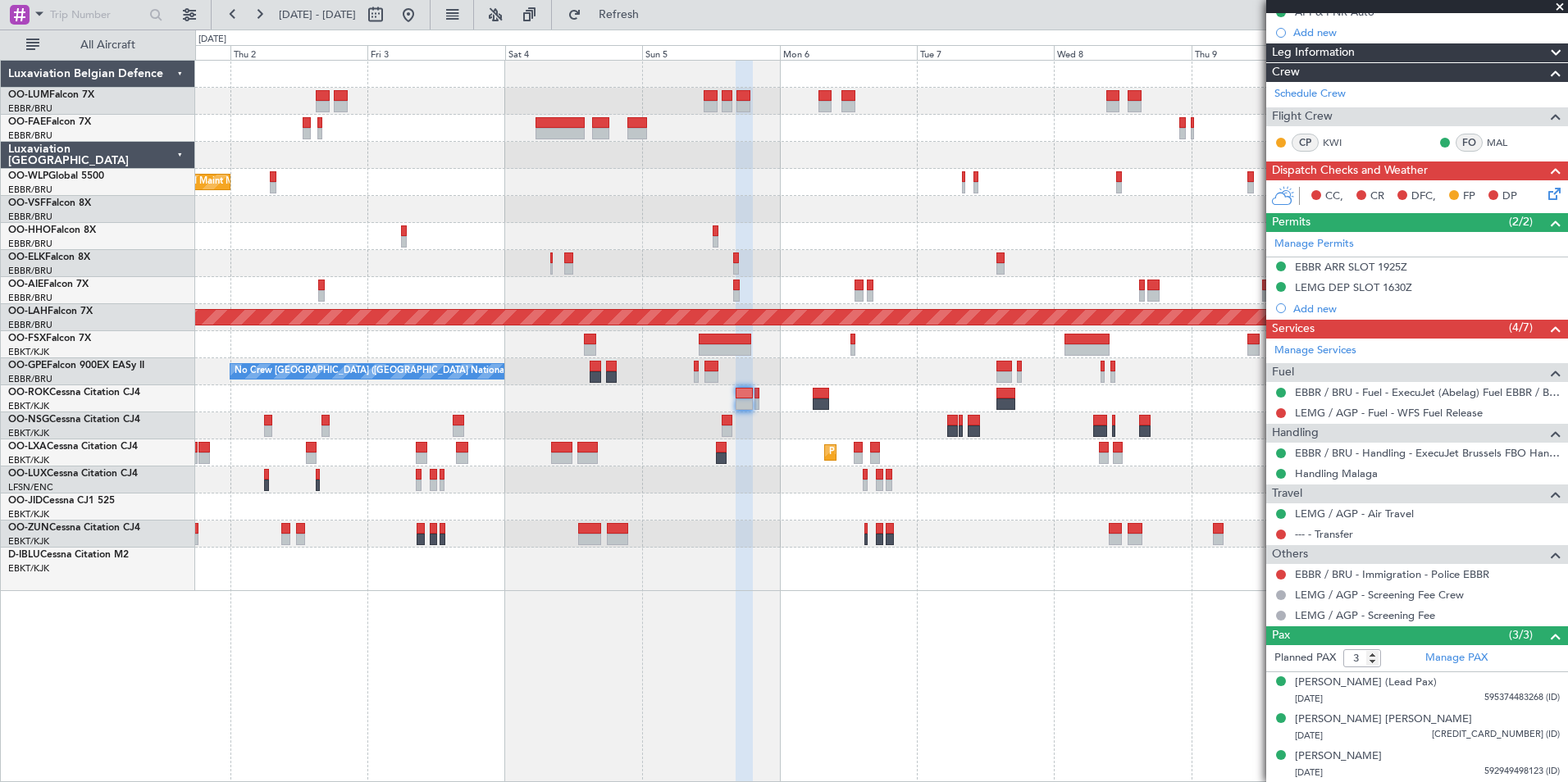
click at [1082, 629] on div "Planned Maint [GEOGRAPHIC_DATA] ([GEOGRAPHIC_DATA] National) Owner [GEOGRAPHIC_…" at bounding box center [881, 421] width 1373 height 723
click at [958, 581] on div "Planned Maint [GEOGRAPHIC_DATA] ([GEOGRAPHIC_DATA] National) Owner [GEOGRAPHIC_…" at bounding box center [881, 421] width 1373 height 723
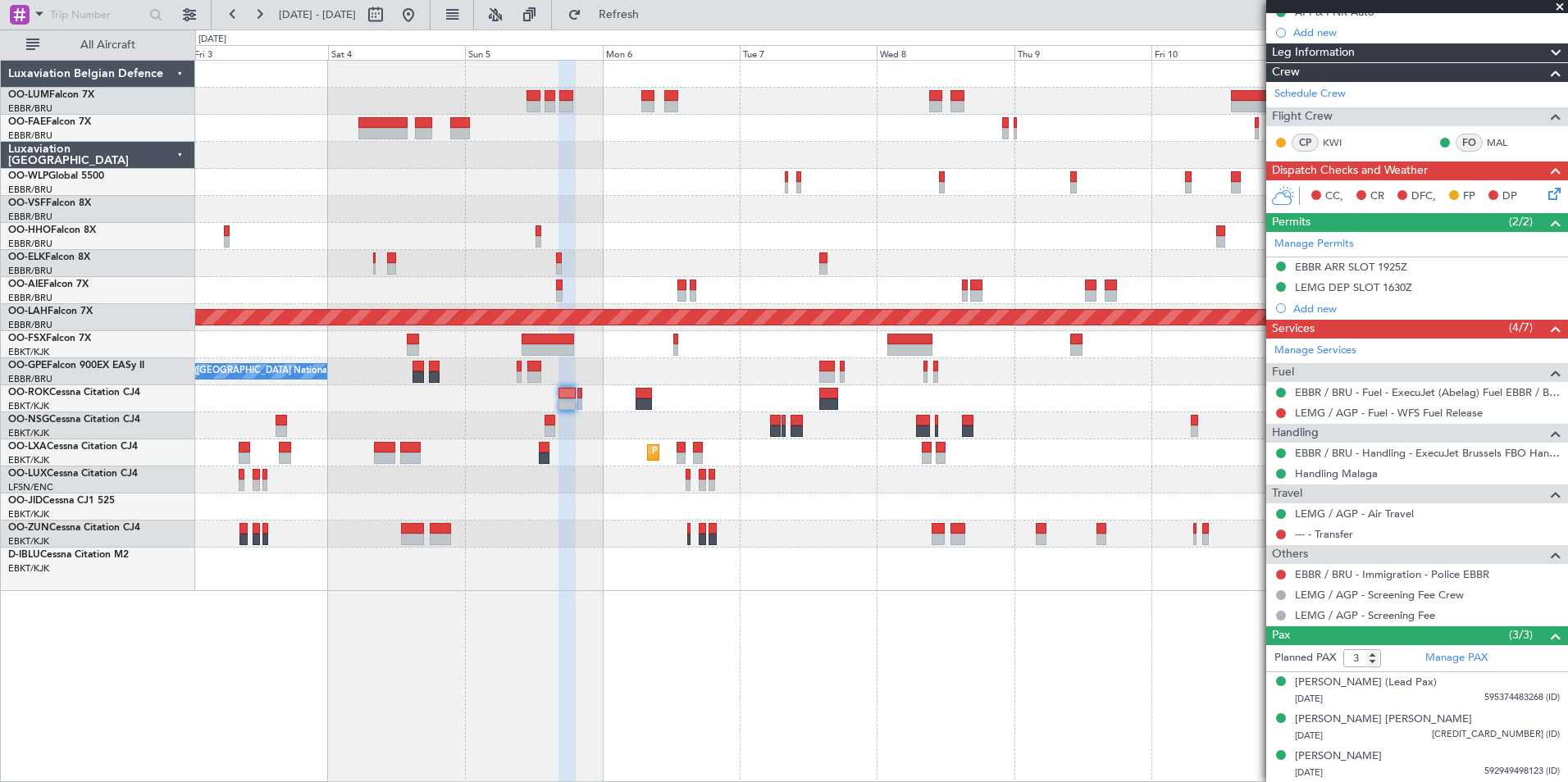
click at [959, 583] on div "Planned Maint [GEOGRAPHIC_DATA] ([GEOGRAPHIC_DATA] National) Owner [GEOGRAPHIC_…" at bounding box center [881, 421] width 1373 height 723
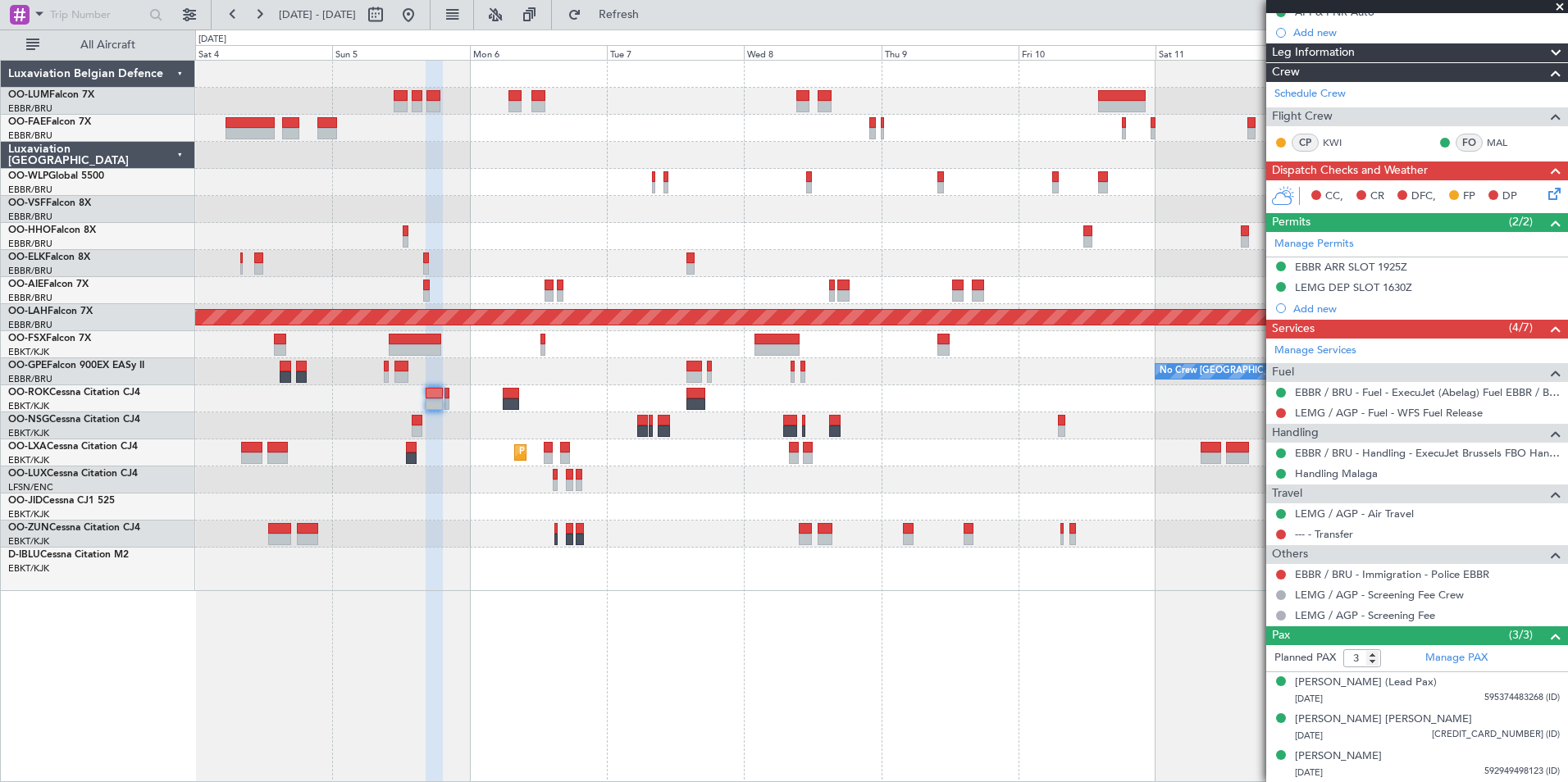
click at [944, 578] on div at bounding box center [881, 570] width 1372 height 44
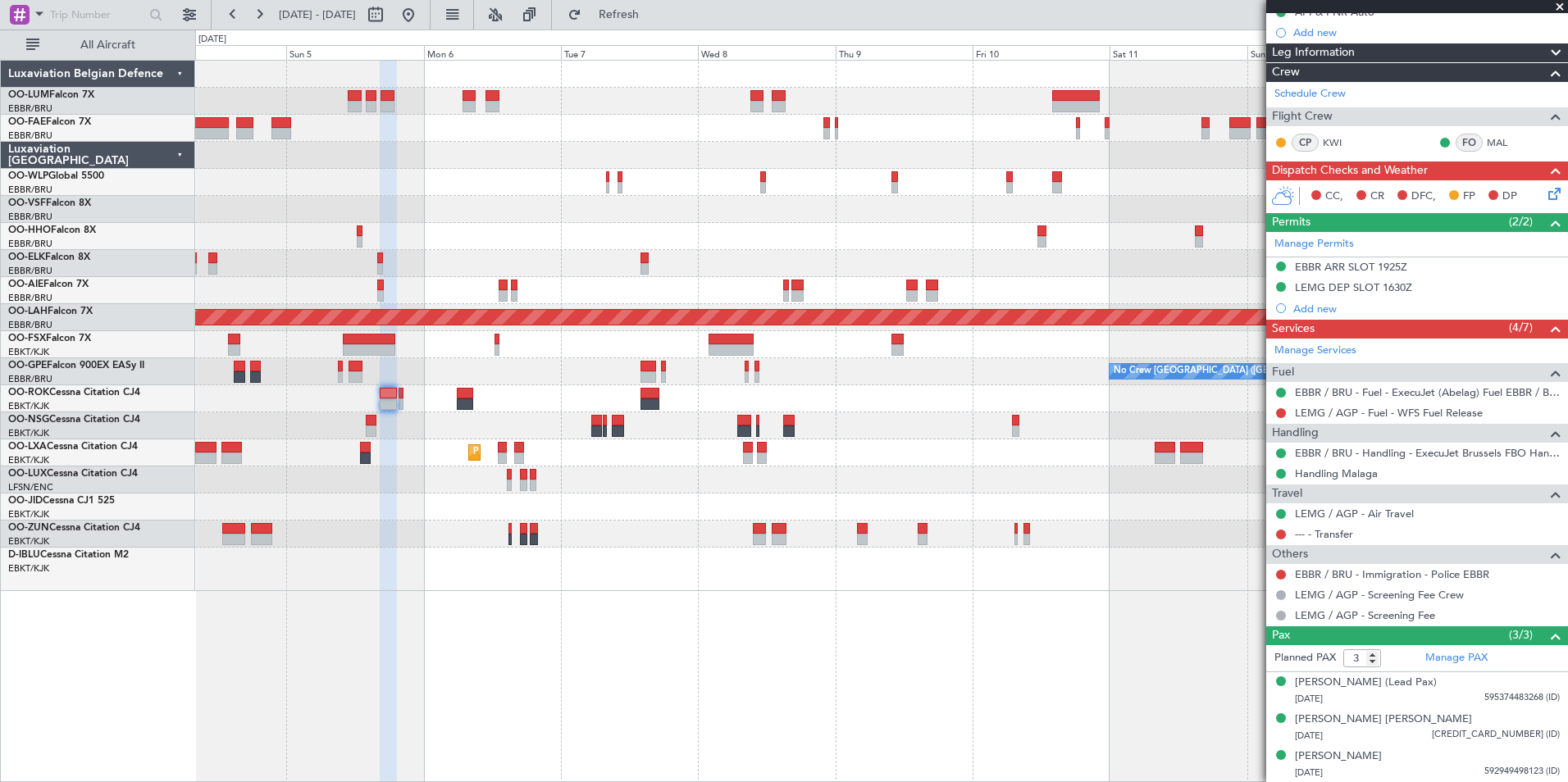
click at [939, 570] on div at bounding box center [881, 570] width 1372 height 44
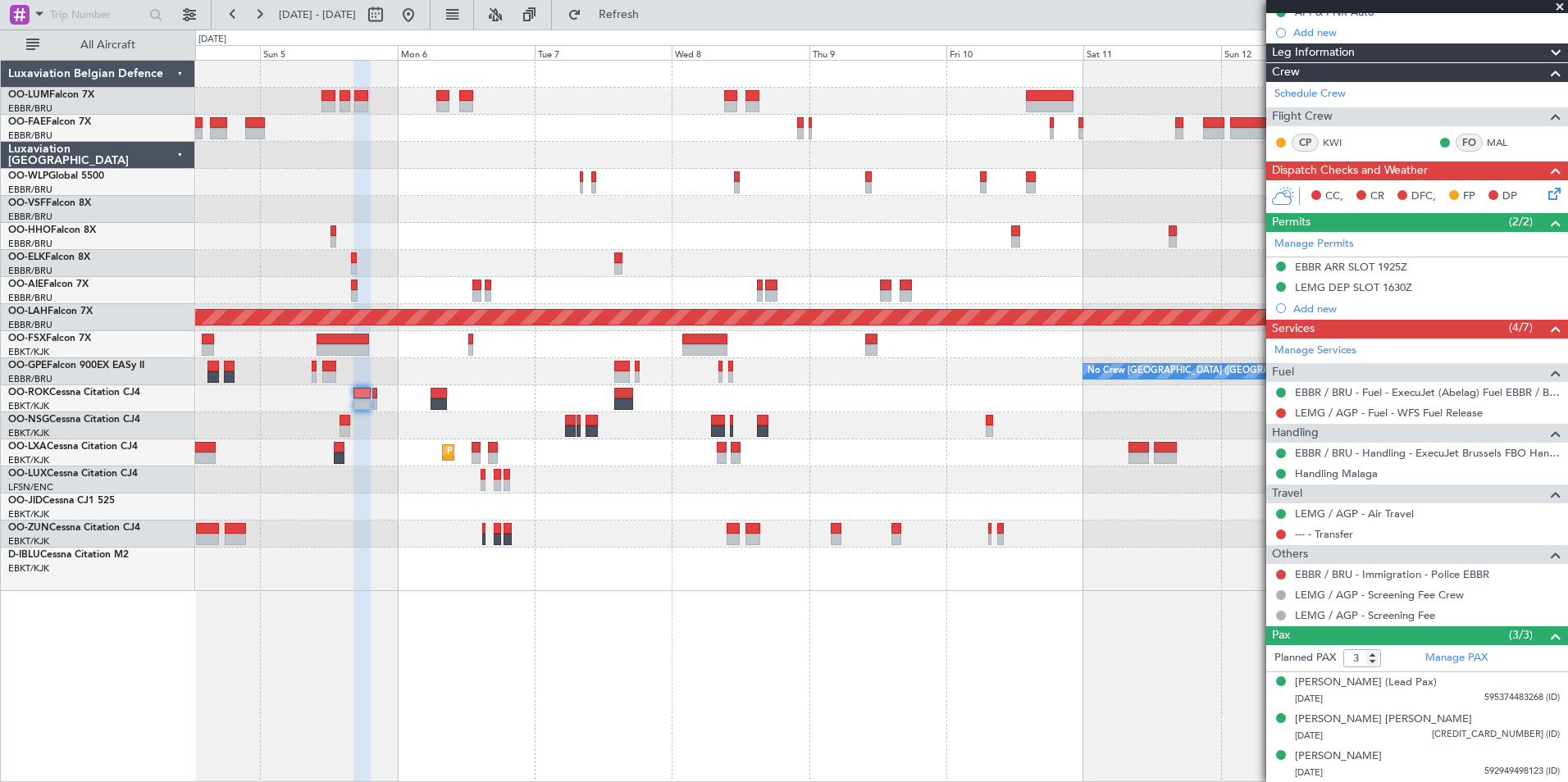
click at [681, 708] on div "Owner Melsbroek Air Base LIMZ 07:00 Z [PERSON_NAME] 18:35 Z Planned [GEOGRAPHIC…" at bounding box center [881, 421] width 1373 height 723
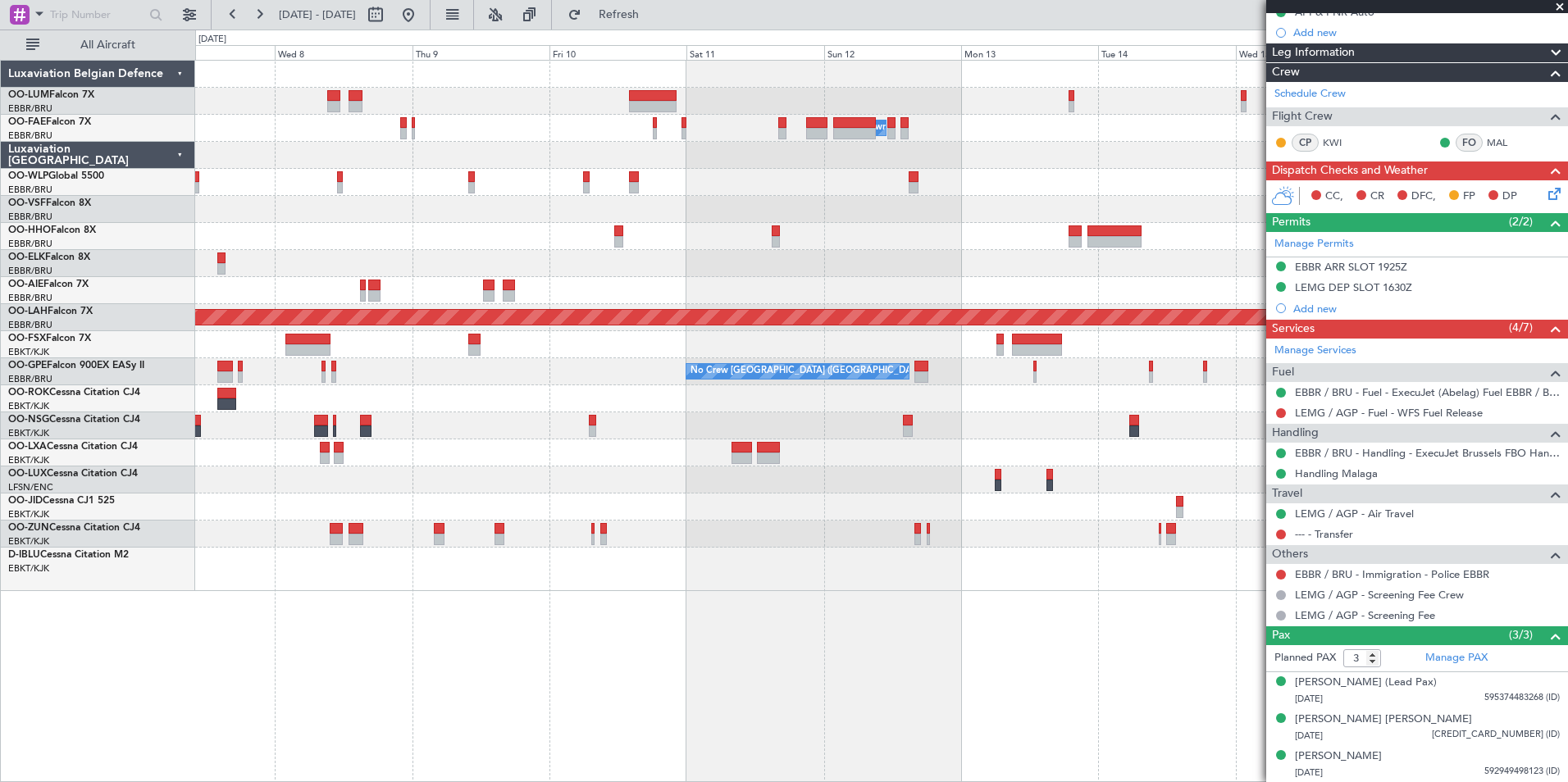
click at [759, 714] on div "Owner Melsbroek Air Base LIMZ 07:00 Z [PERSON_NAME] 18:35 Z Planned [GEOGRAPHIC…" at bounding box center [881, 421] width 1373 height 723
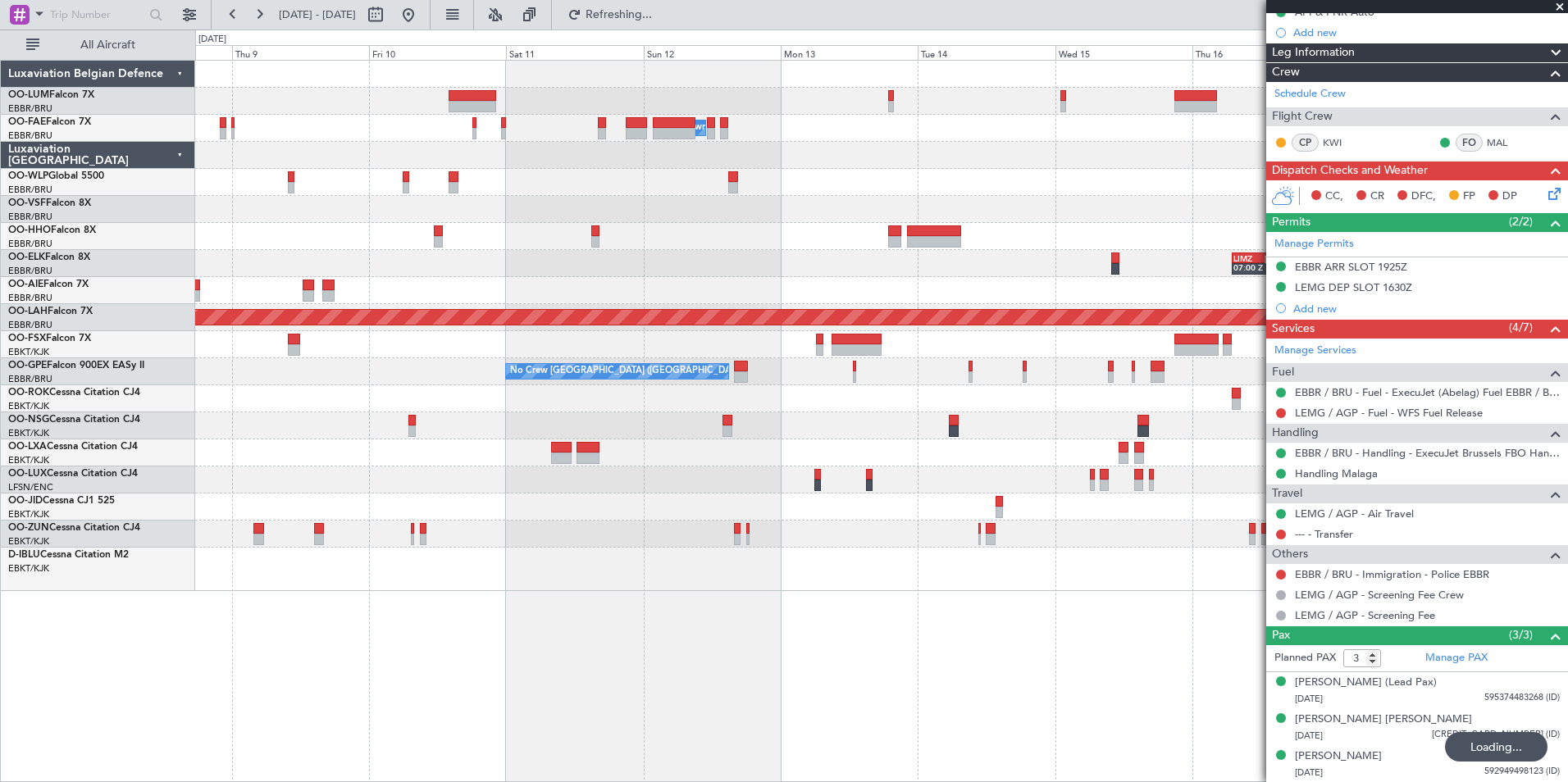
click at [962, 631] on div "Owner Melsbroek Air Base LIMZ 07:00 Z [PERSON_NAME] 18:35 Z Planned [GEOGRAPHIC…" at bounding box center [881, 421] width 1373 height 723
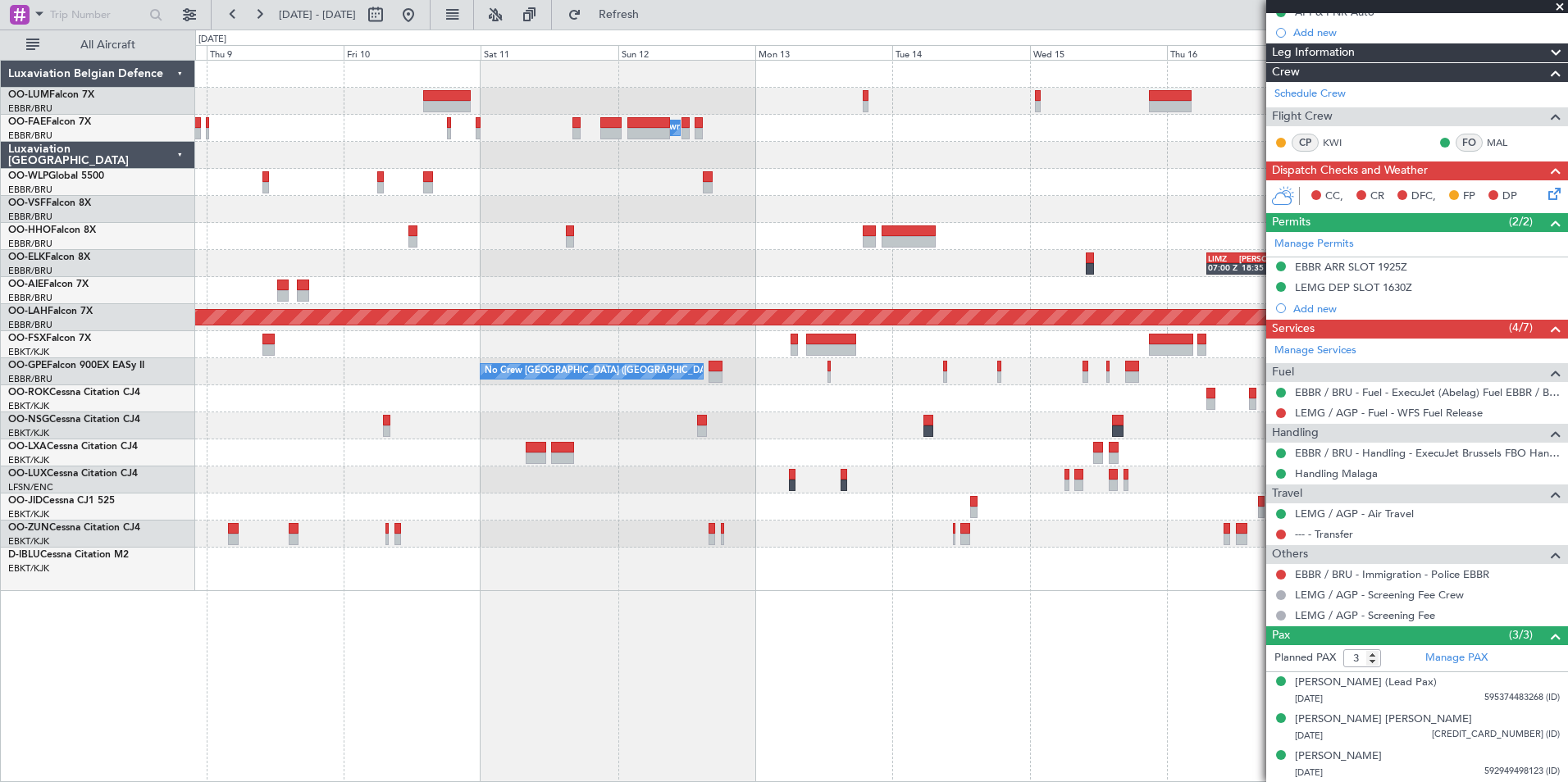
click at [920, 634] on div "Owner Melsbroek Air Base LIMZ 07:00 Z [PERSON_NAME] 18:35 Z Planned [GEOGRAPHIC…" at bounding box center [881, 421] width 1373 height 723
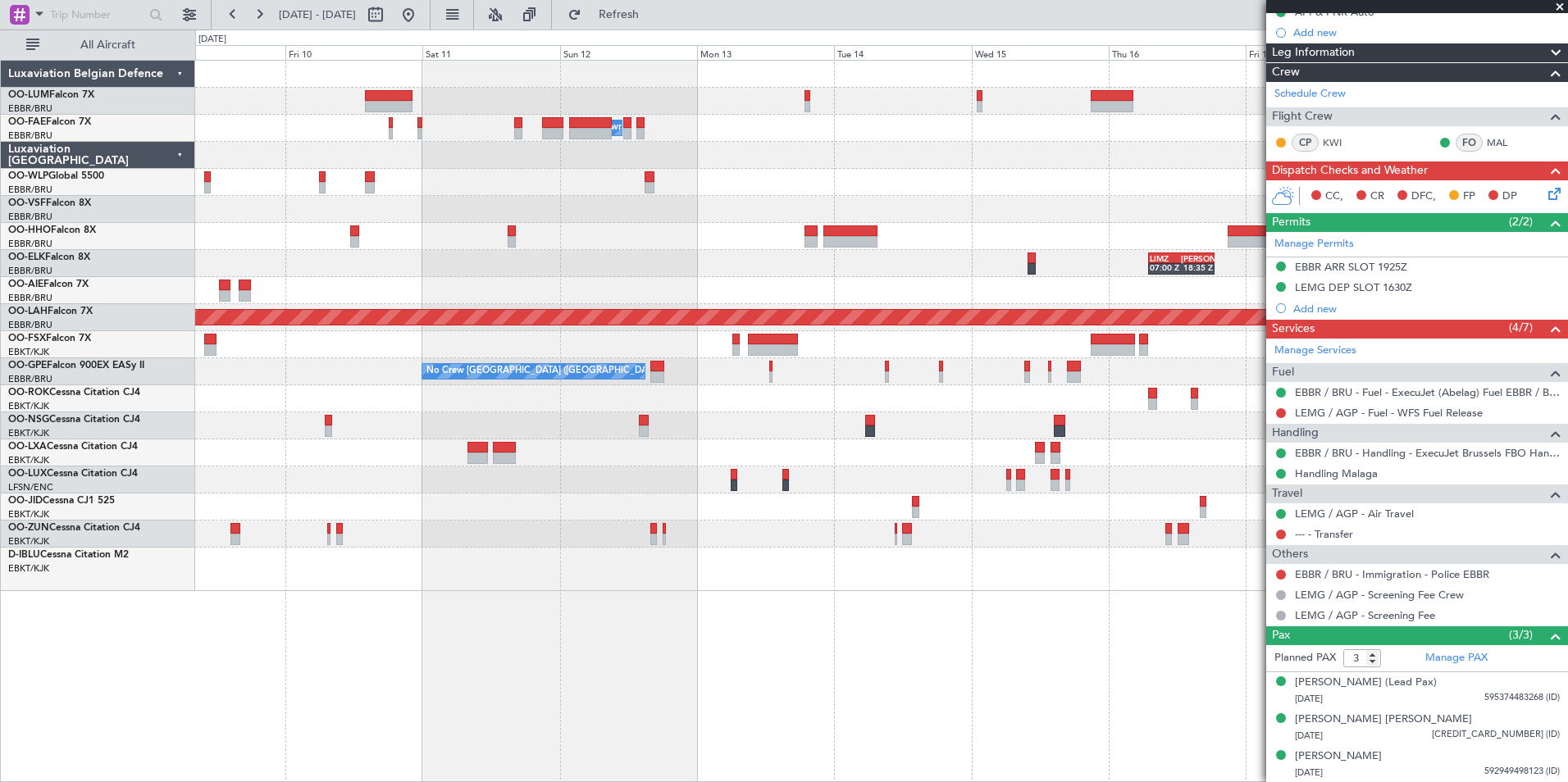
click at [796, 635] on div "Owner Melsbroek Air Base LIMZ 07:00 Z [PERSON_NAME] 18:35 Z Planned [GEOGRAPHIC…" at bounding box center [881, 421] width 1373 height 723
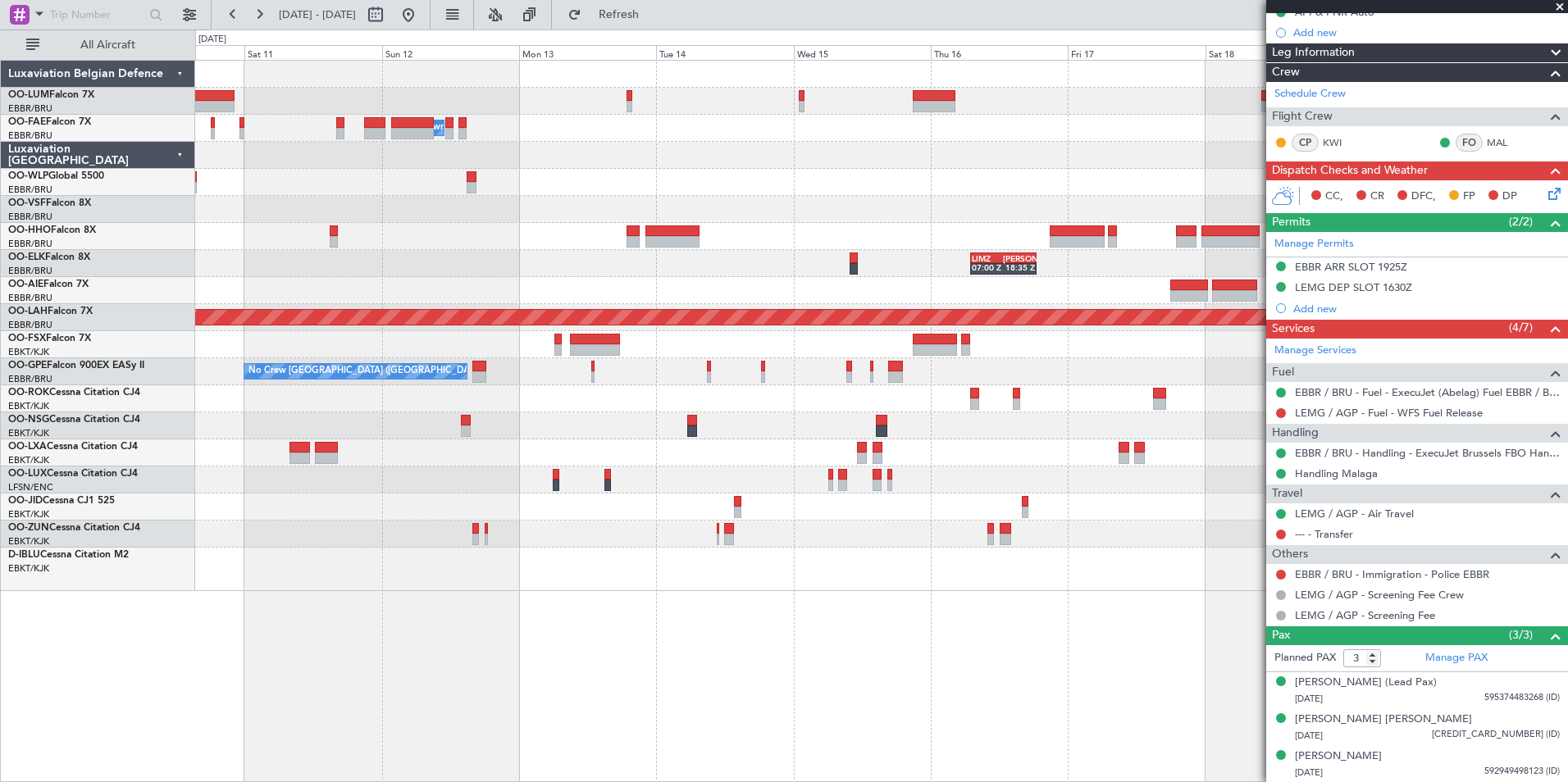
click at [606, 661] on div "- - RKSM 03:00 Z EBMB 14:50 Z Owner [GEOGRAPHIC_DATA] LIMZ 07:00 Z [PERSON_NAME…" at bounding box center [881, 421] width 1373 height 723
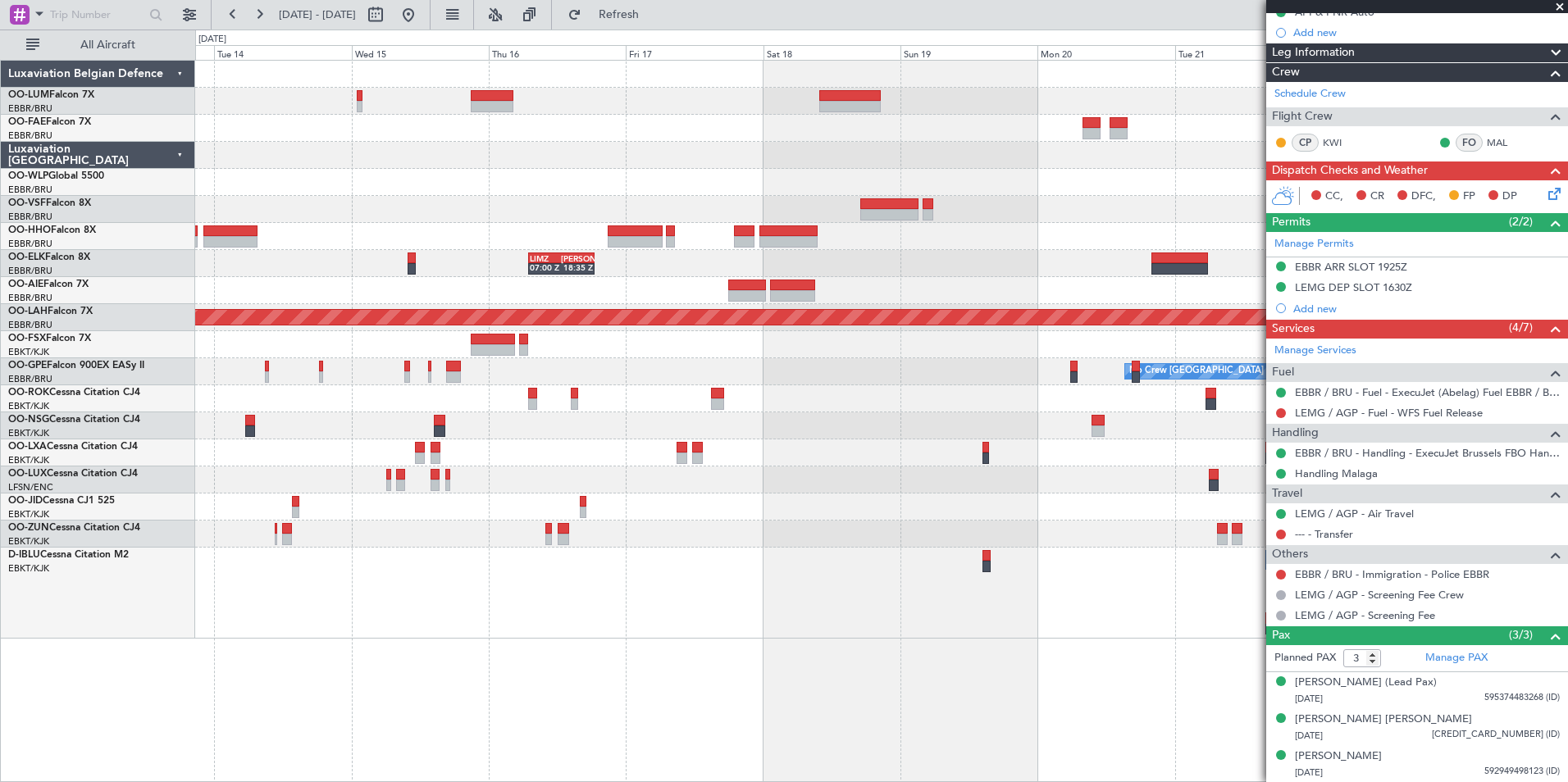
click at [887, 648] on div "- - RKSM 03:00 Z EBMB 14:50 Z Owner [GEOGRAPHIC_DATA] LIMZ 07:00 Z [PERSON_NAME…" at bounding box center [881, 421] width 1373 height 723
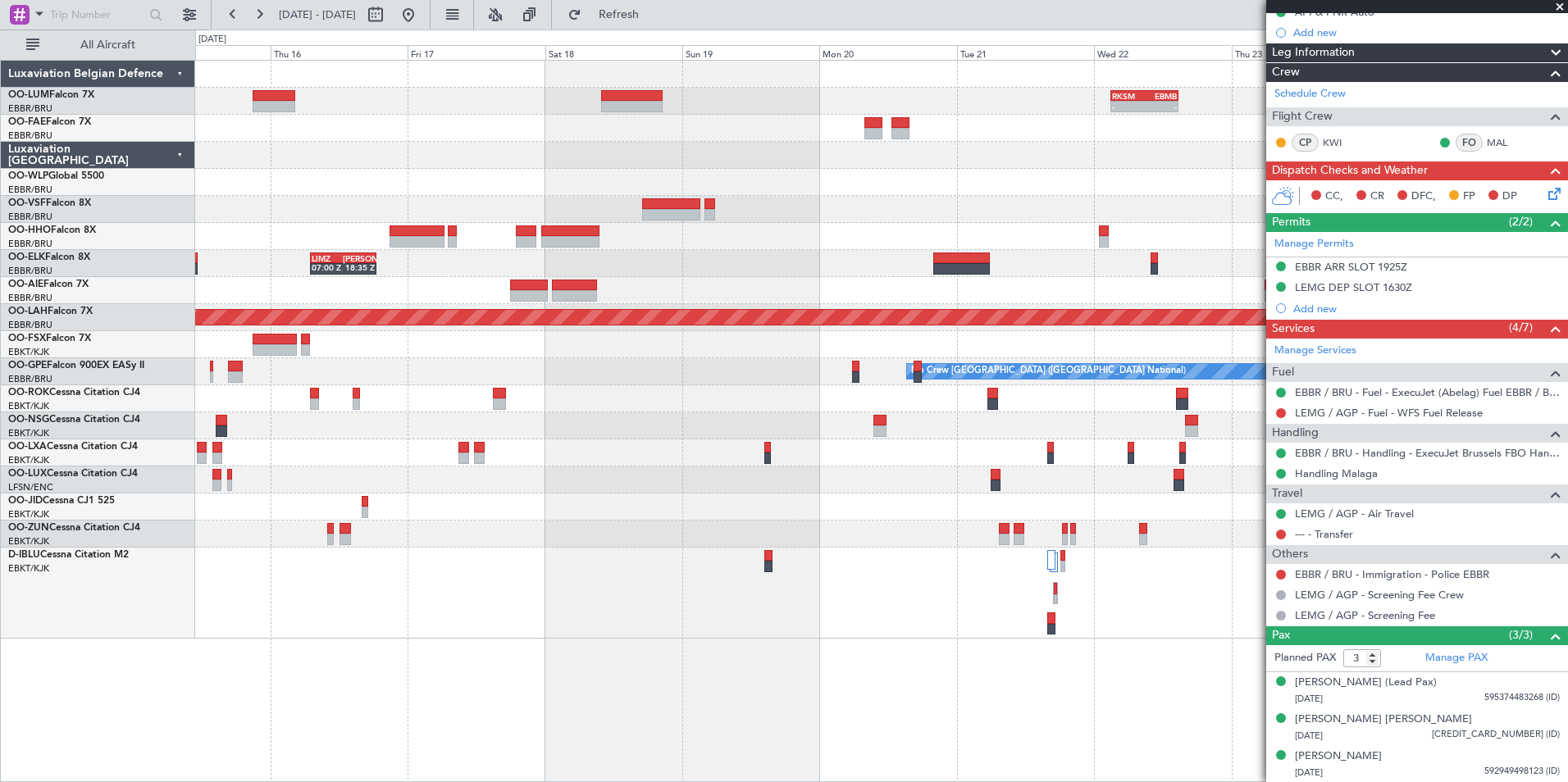
click at [1036, 759] on div "- - RKSM 03:00 Z EBMB 14:50 Z Planned Maint [GEOGRAPHIC_DATA]-[GEOGRAPHIC_DATA]…" at bounding box center [881, 421] width 1373 height 723
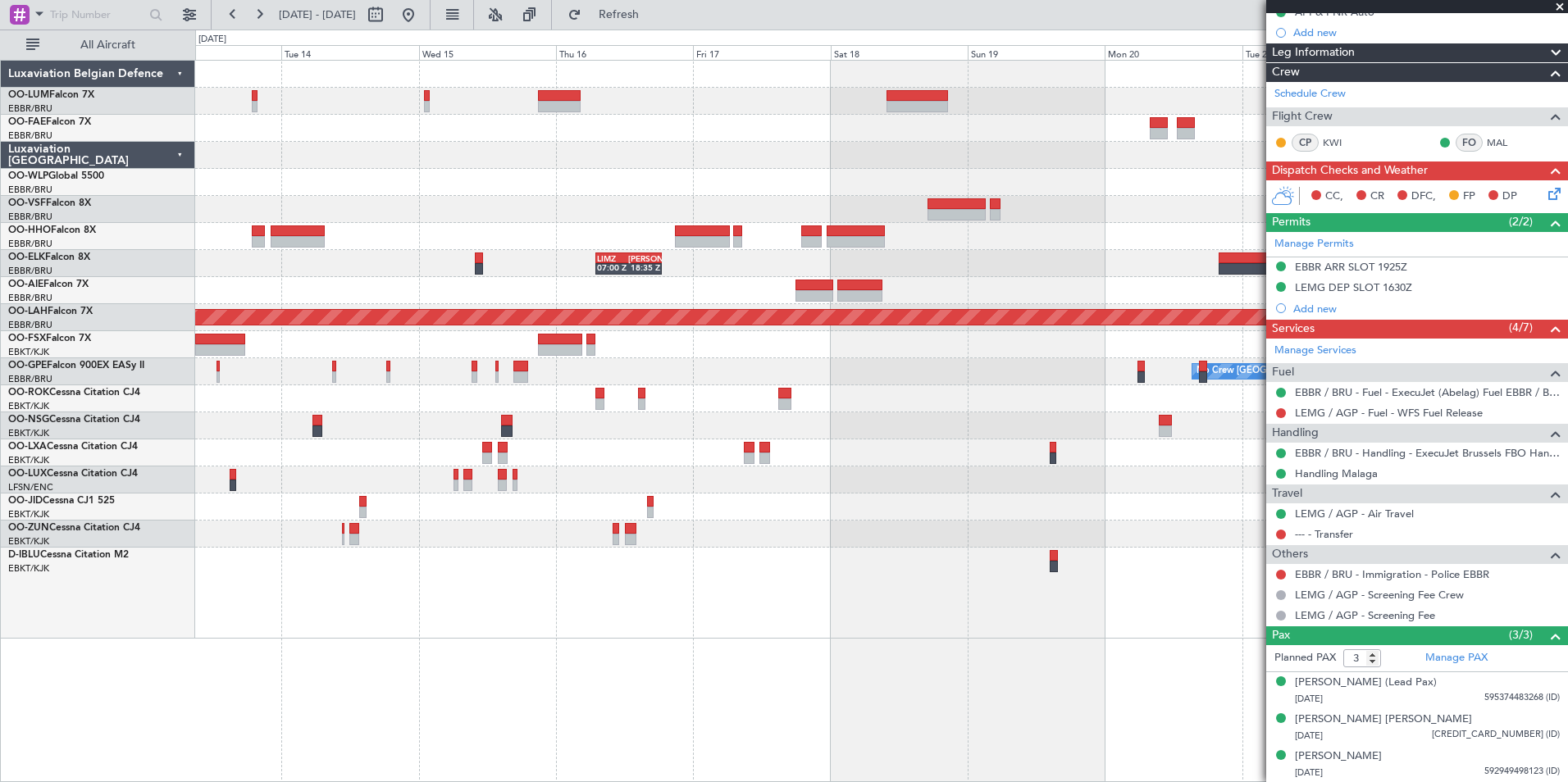
click at [969, 766] on div "- - RKSM 03:00 Z EBMB 14:50 Z Owner [GEOGRAPHIC_DATA] LIMZ 07:00 Z [PERSON_NAME…" at bounding box center [881, 421] width 1373 height 723
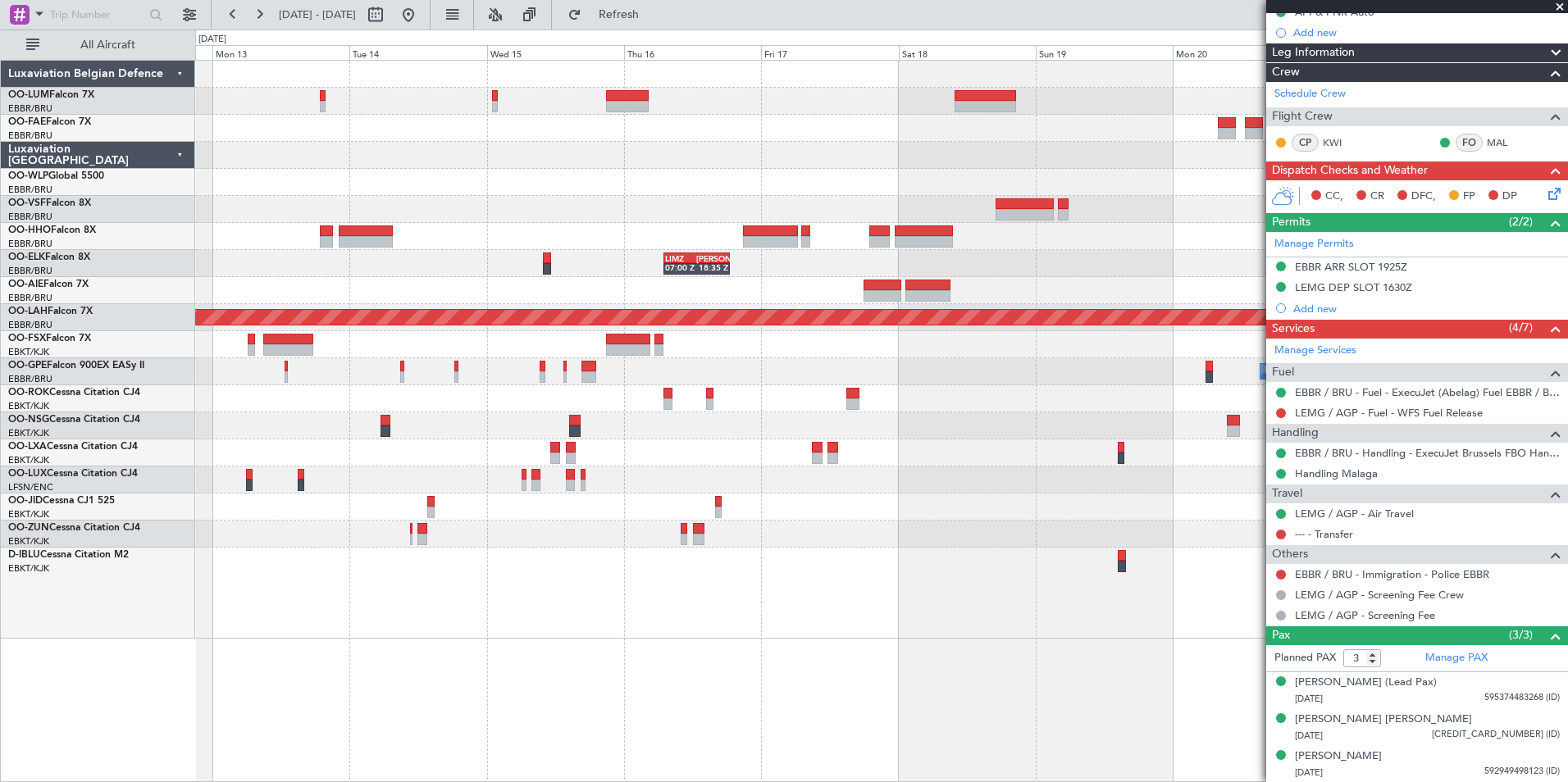
click at [783, 758] on div "- - RKSM 03:00 Z EBMB 14:50 Z Owner [GEOGRAPHIC_DATA] LIMZ 07:00 Z [PERSON_NAME…" at bounding box center [881, 421] width 1373 height 723
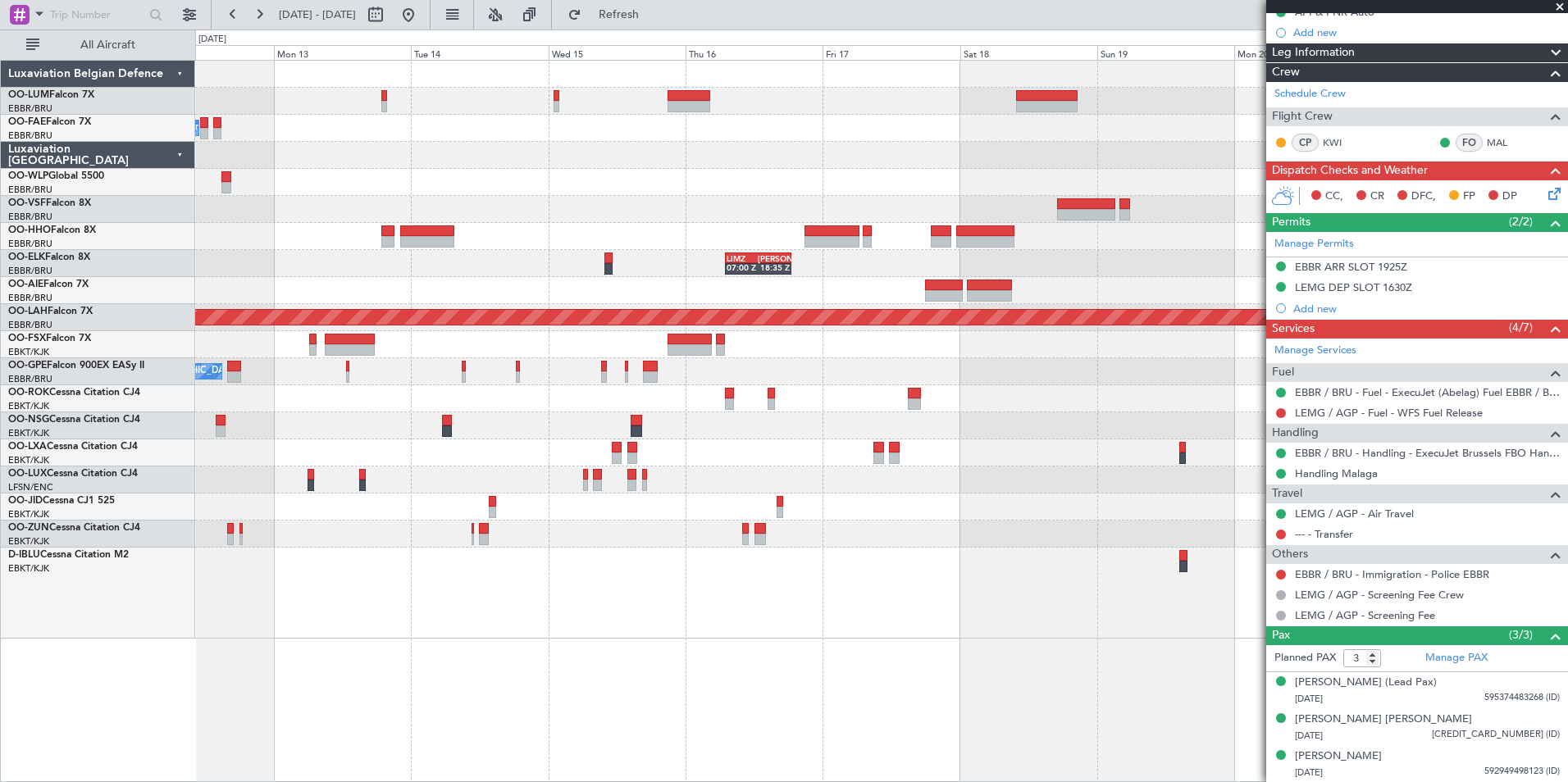
click at [922, 724] on div "- - RKSM 03:00 Z EBMB 14:50 Z Owner [GEOGRAPHIC_DATA] LIMZ 07:00 Z [PERSON_NAME…" at bounding box center [881, 421] width 1373 height 723
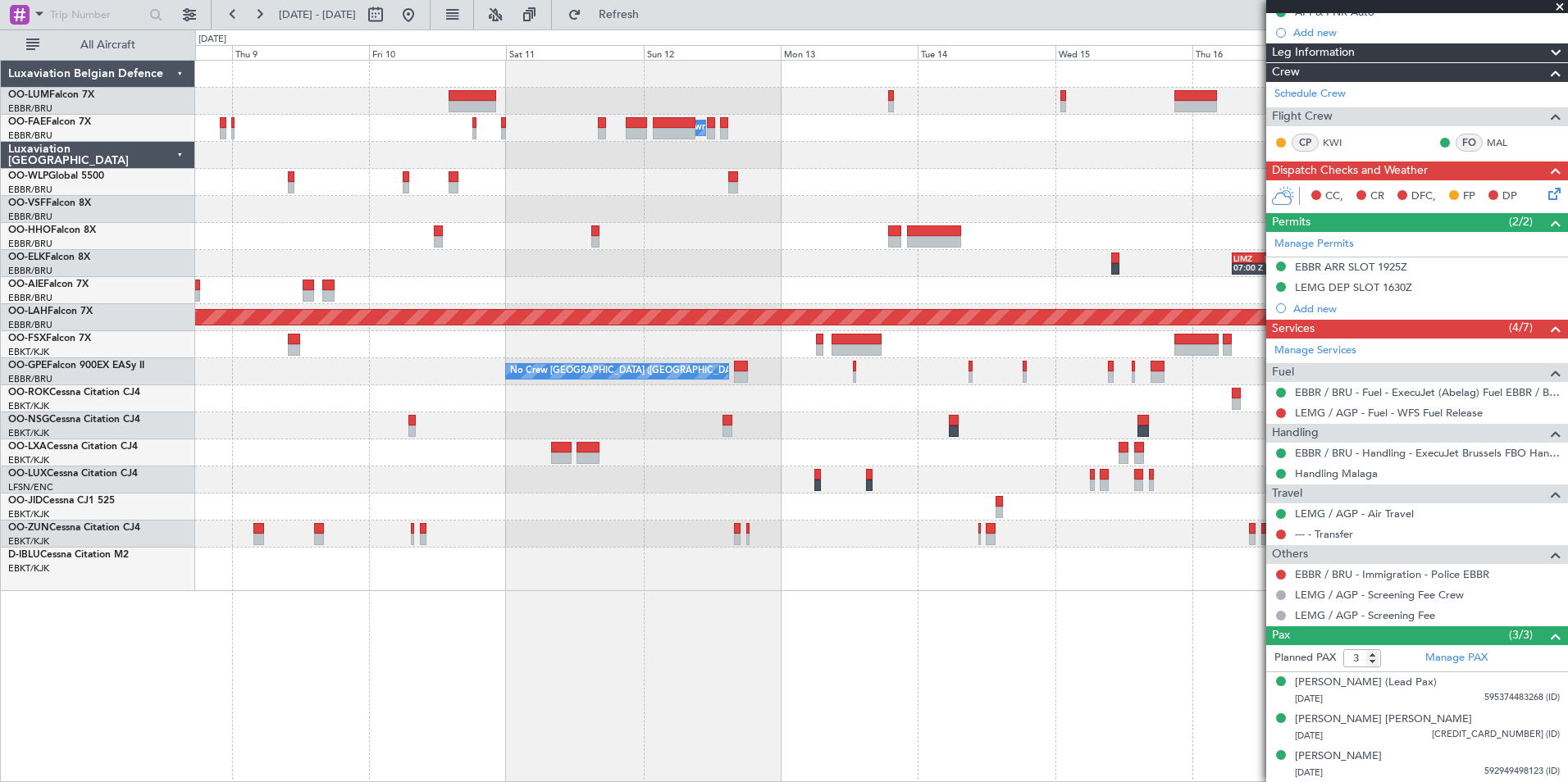
click at [677, 694] on div "Owner Melsbroek Air Base LIMZ 07:00 Z [PERSON_NAME] 18:35 Z Planned [GEOGRAPHIC…" at bounding box center [881, 421] width 1373 height 723
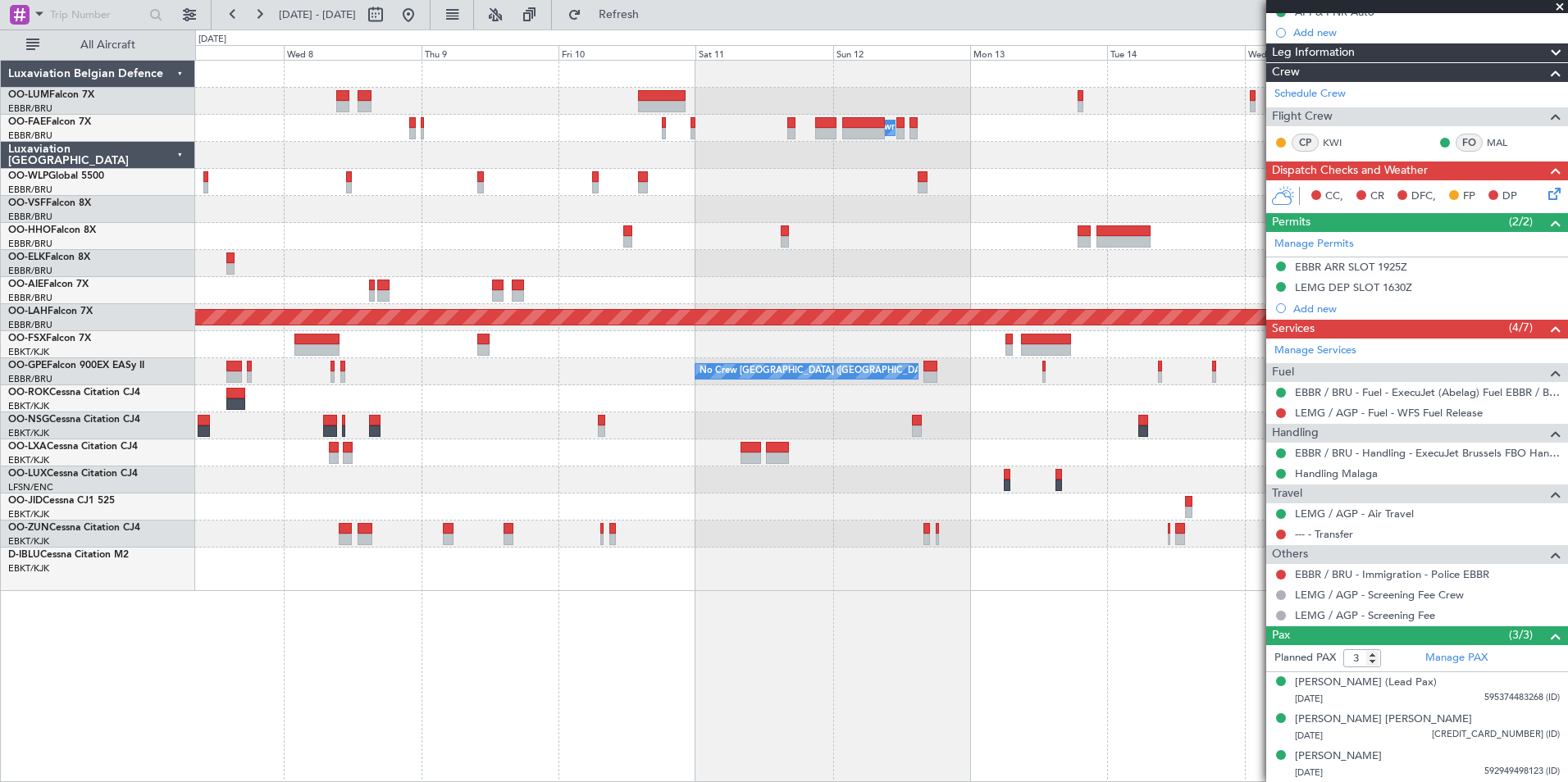
click at [771, 676] on div "Owner Melsbroek Air Base LIMZ 07:00 Z [PERSON_NAME] 18:35 Z Planned [GEOGRAPHIC…" at bounding box center [881, 421] width 1373 height 723
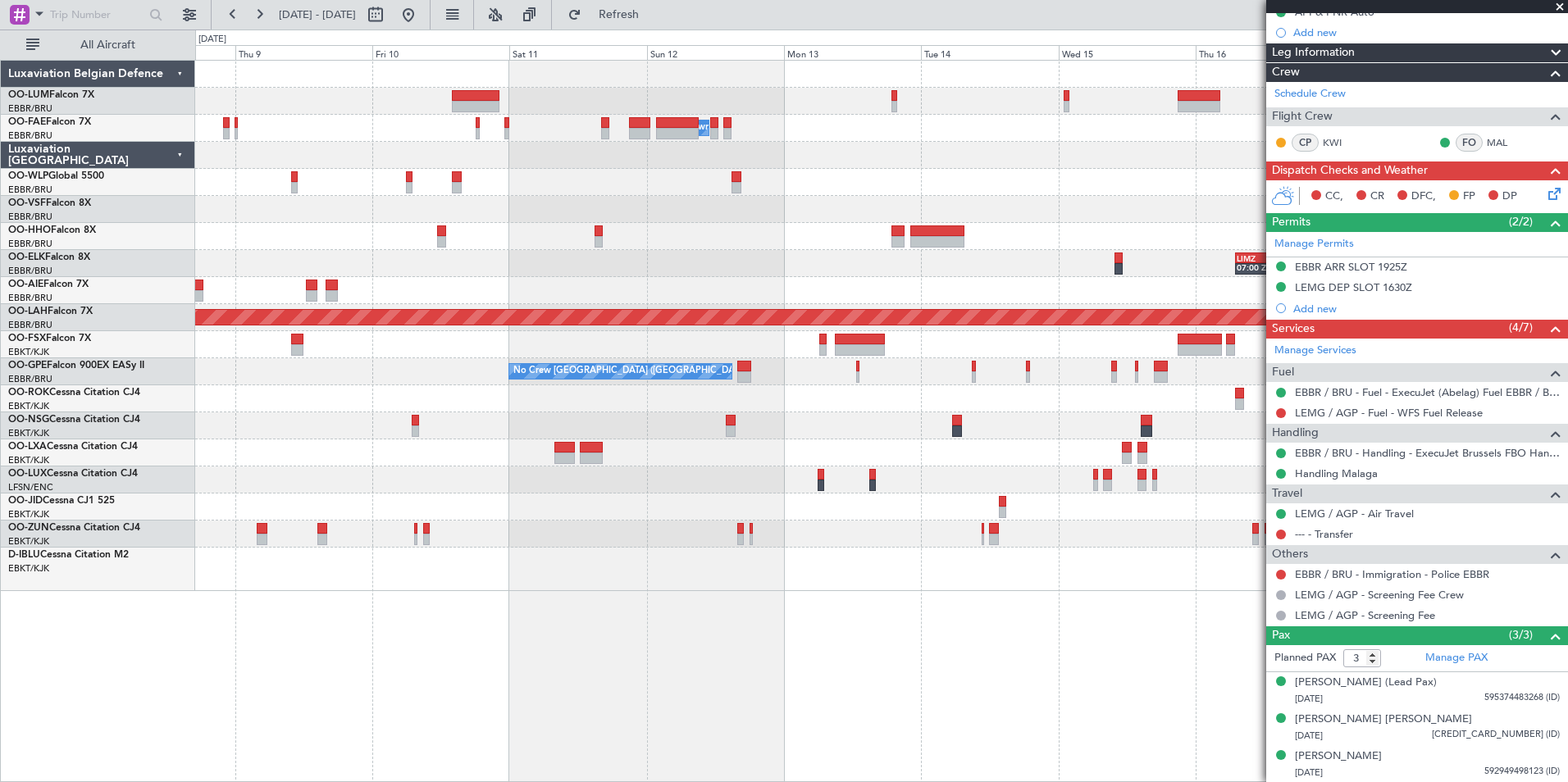
click at [950, 649] on div "Owner Melsbroek Air Base LIMZ 07:00 Z [PERSON_NAME] 18:35 Z Planned [GEOGRAPHIC…" at bounding box center [881, 421] width 1373 height 723
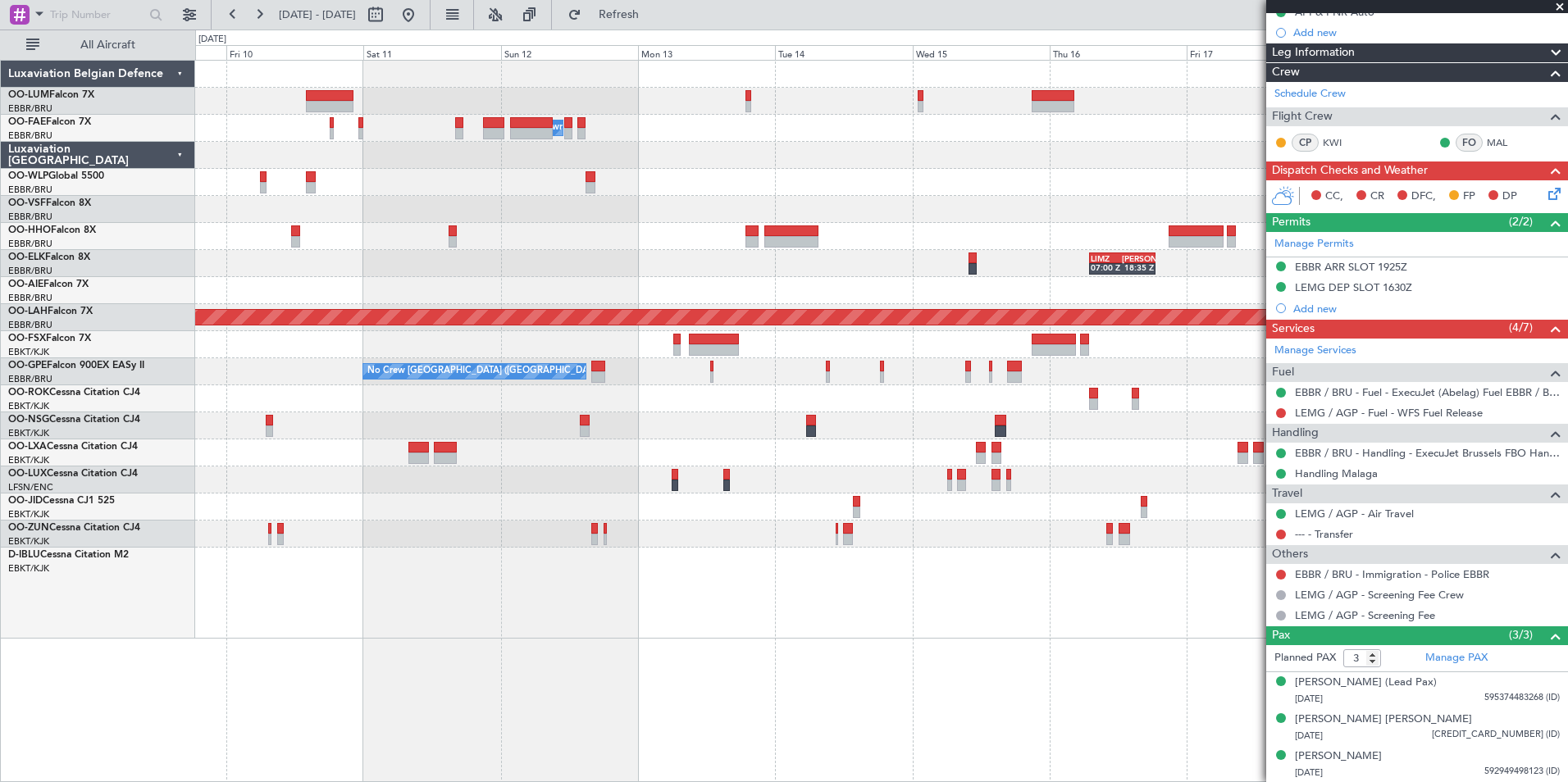
click at [862, 650] on div "- - RKSM 03:00 Z EBMB 14:50 Z Owner [GEOGRAPHIC_DATA] LIMZ 07:00 Z [PERSON_NAME…" at bounding box center [881, 421] width 1373 height 723
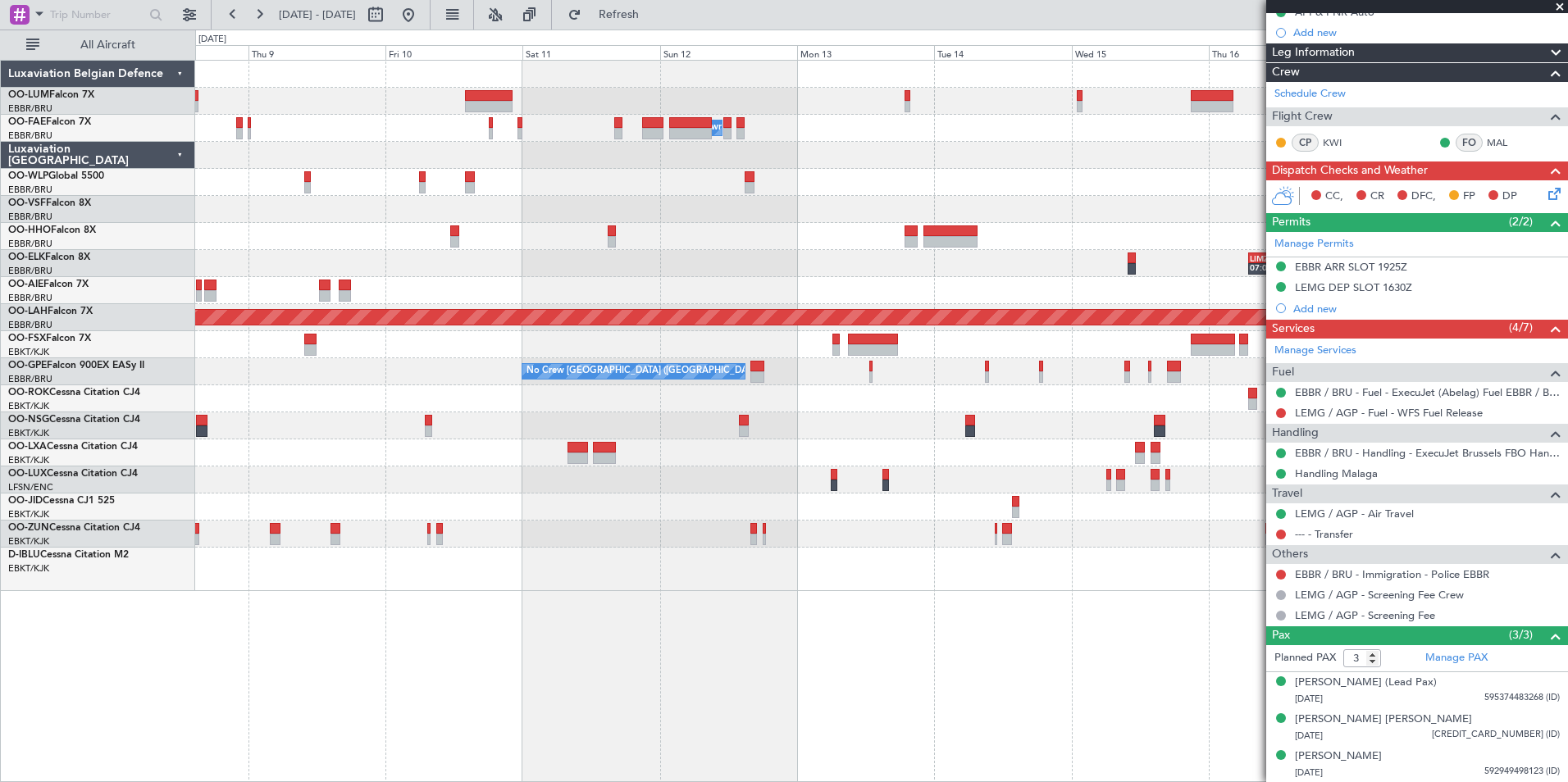
click at [991, 685] on div "Owner Melsbroek Air Base LIMZ 07:00 Z [PERSON_NAME] 18:35 Z Planned [GEOGRAPHIC…" at bounding box center [881, 421] width 1373 height 723
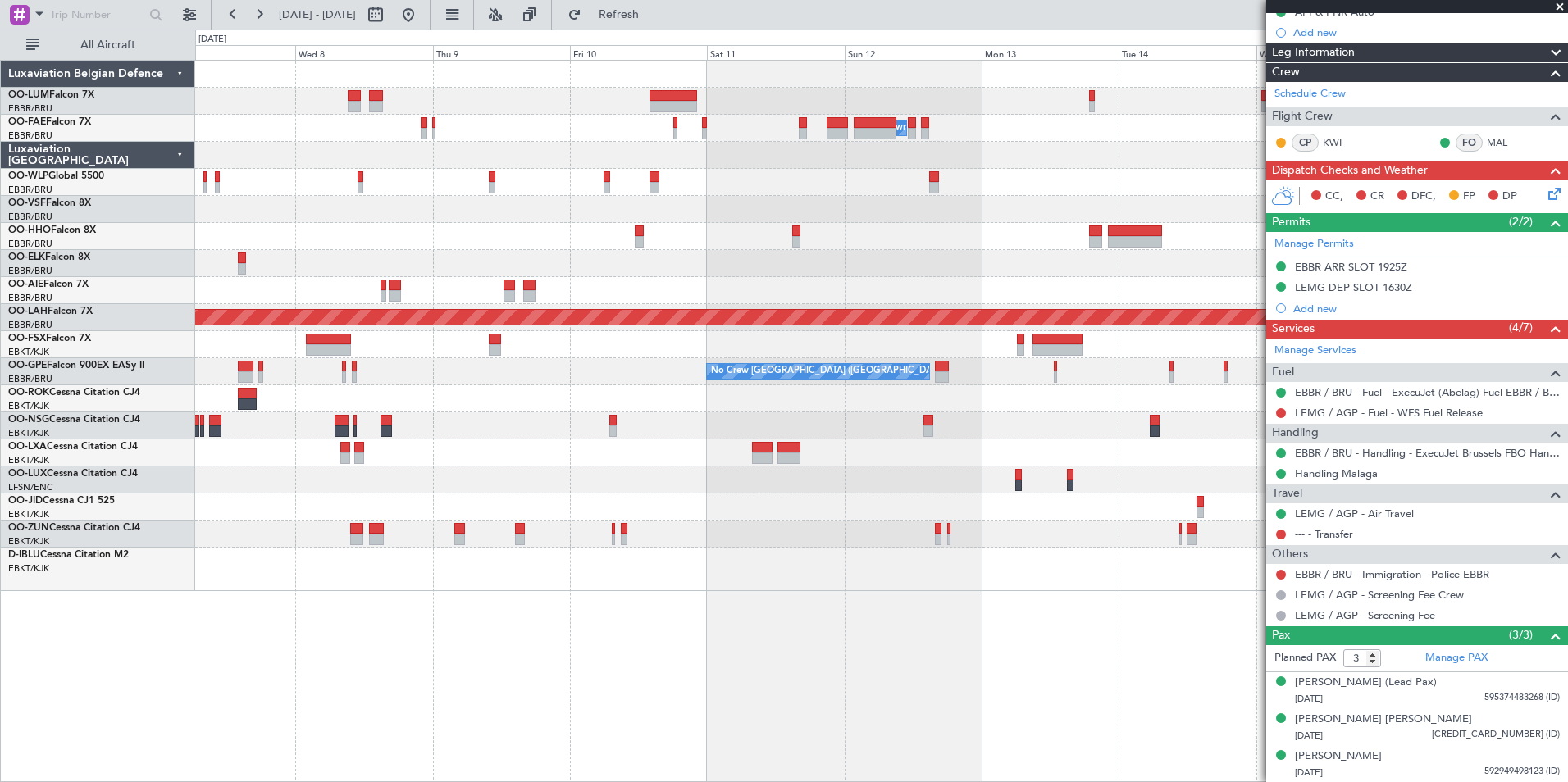
click at [581, 757] on div "Owner Melsbroek Air Base LIMZ 07:00 Z [PERSON_NAME] 18:35 Z Planned [GEOGRAPHIC…" at bounding box center [881, 421] width 1373 height 723
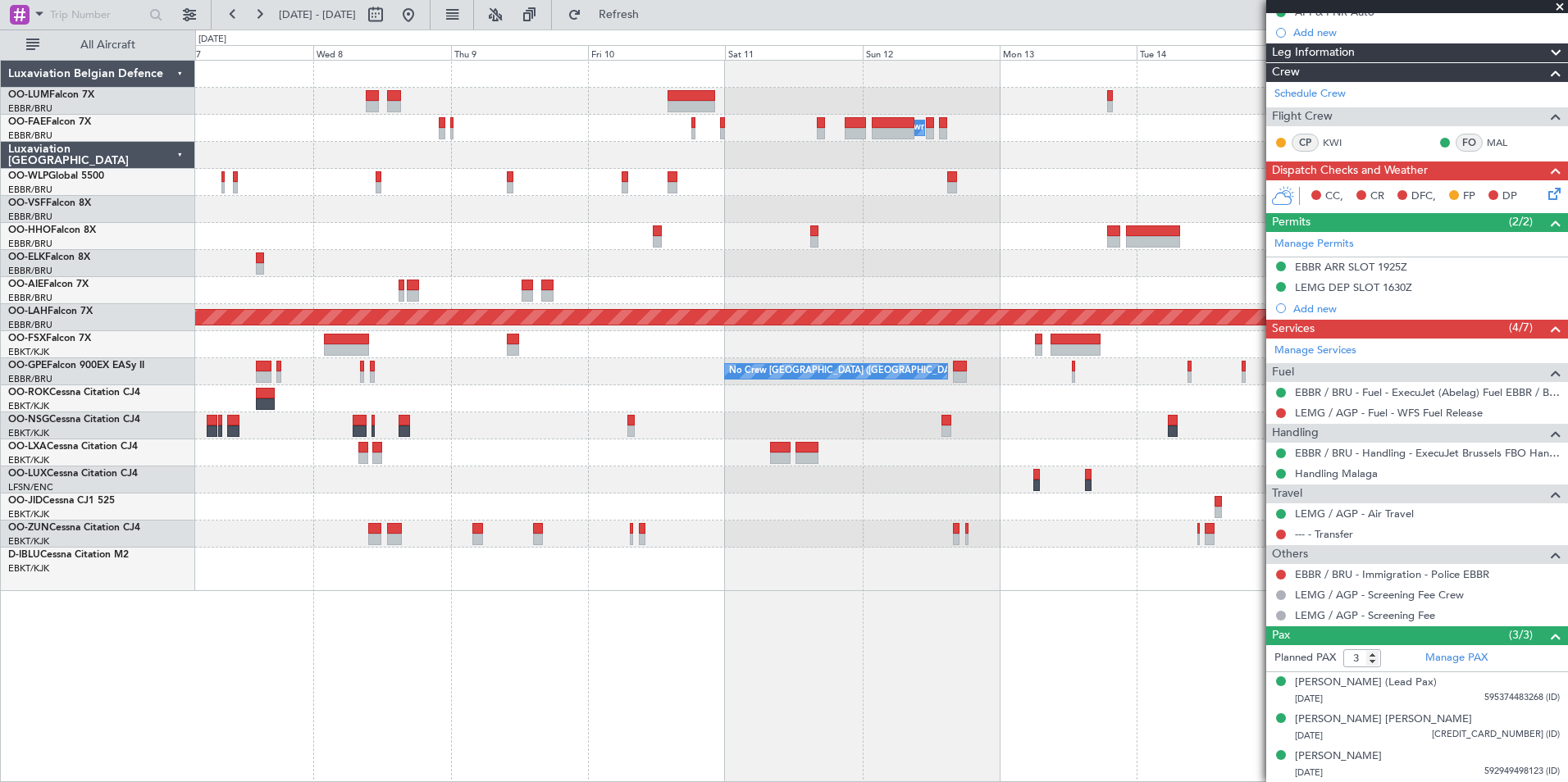
click at [416, 702] on div "Owner Melsbroek Air Base LIMZ 07:00 Z [PERSON_NAME] 18:35 Z Planned [GEOGRAPHIC…" at bounding box center [881, 421] width 1373 height 723
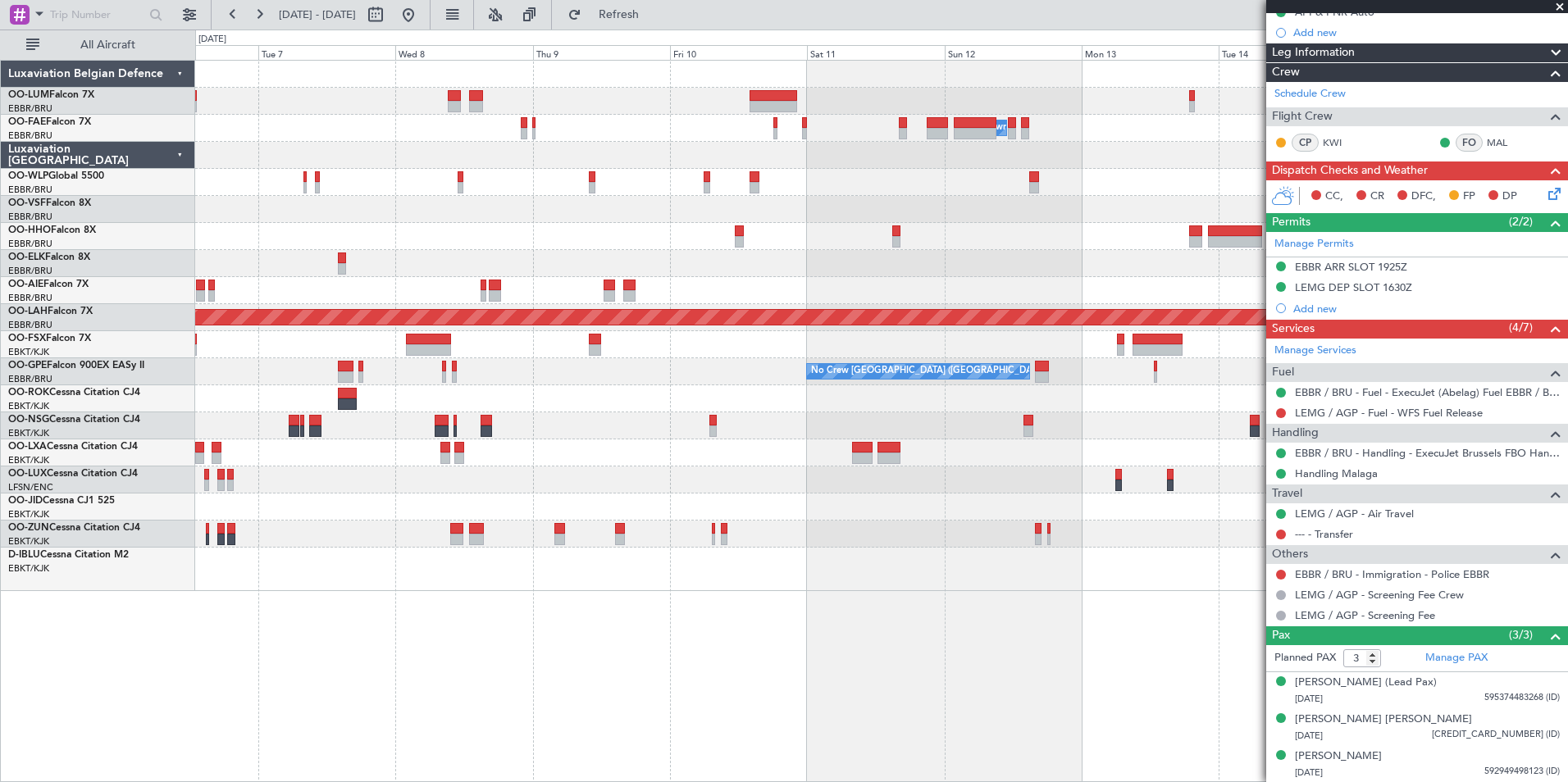
click at [458, 694] on div "Owner Melsbroek Air Base LIMZ 07:00 Z [PERSON_NAME] 18:35 Z Planned [GEOGRAPHIC…" at bounding box center [881, 421] width 1373 height 723
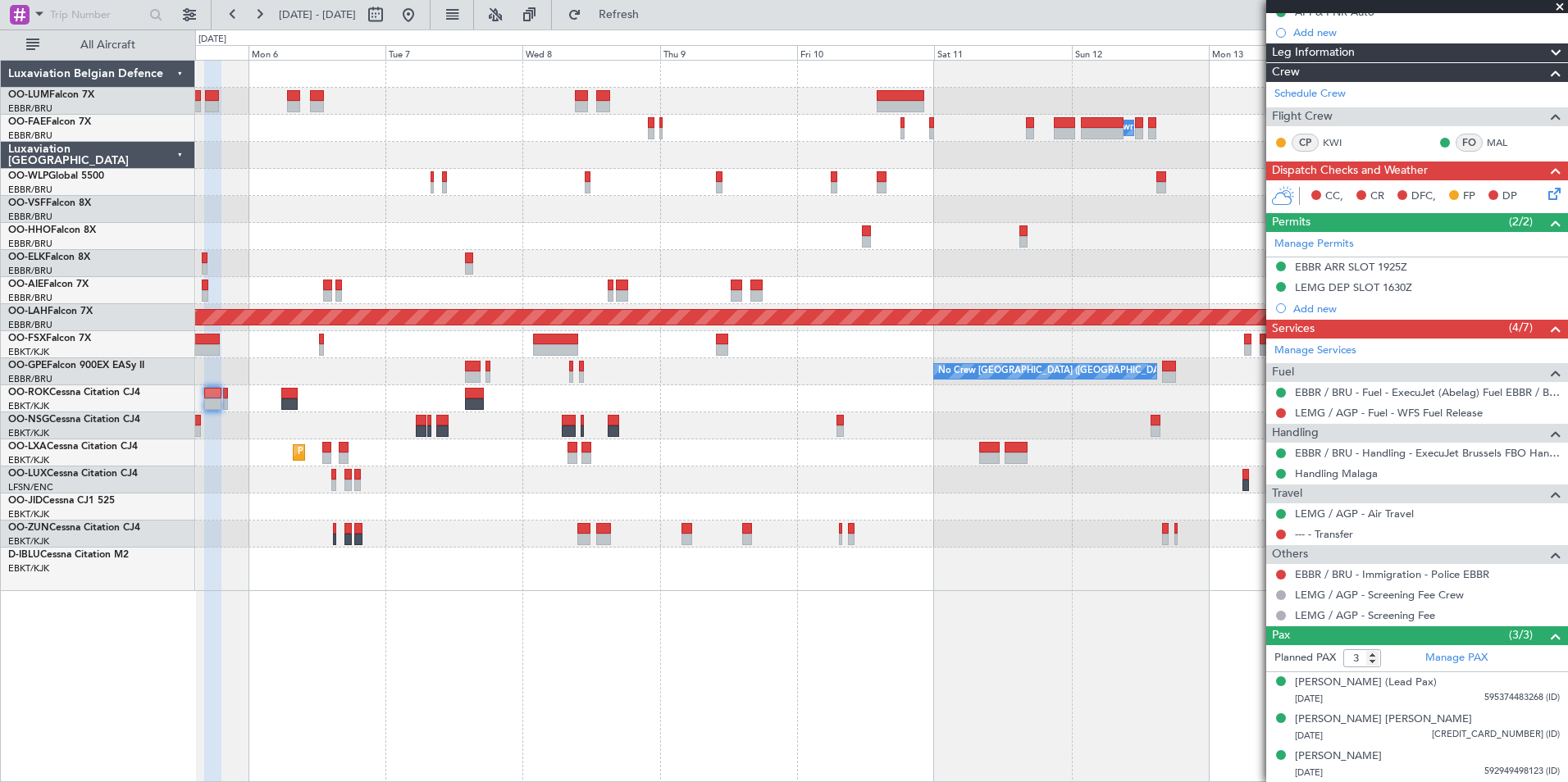
click at [441, 673] on div "Owner Melsbroek Air Base LIMZ 07:00 Z [PERSON_NAME] 18:35 Z Planned [GEOGRAPHIC…" at bounding box center [881, 421] width 1373 height 723
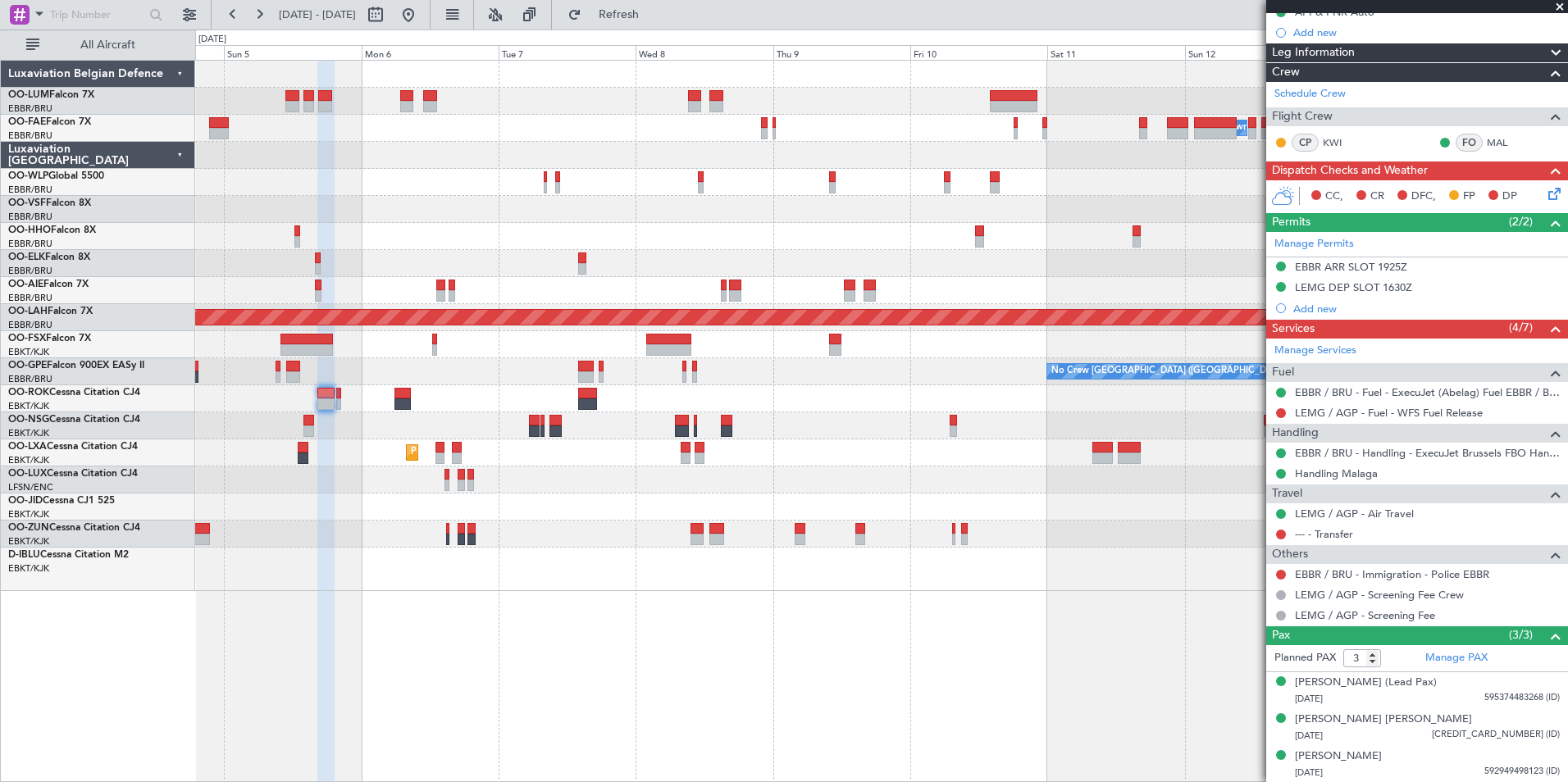
click at [248, 637] on div "Owner Melsbroek Air Base LIMZ 07:00 Z [PERSON_NAME] 18:35 Z Planned [GEOGRAPHIC…" at bounding box center [881, 421] width 1373 height 723
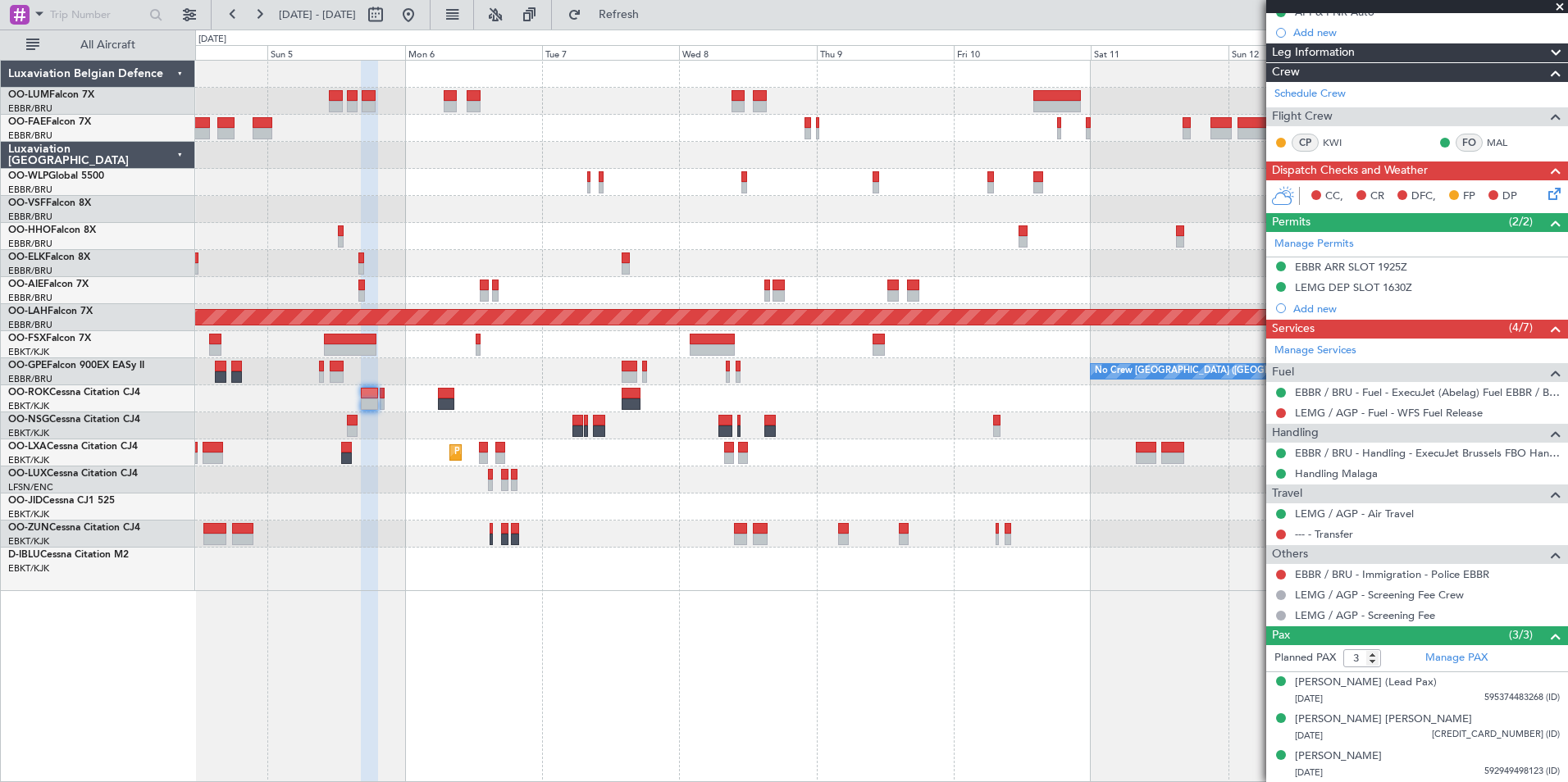
click at [565, 690] on div "Owner Melsbroek Air Base Planned Maint Milan ([GEOGRAPHIC_DATA]) LIMZ 07:00 Z […" at bounding box center [881, 421] width 1373 height 723
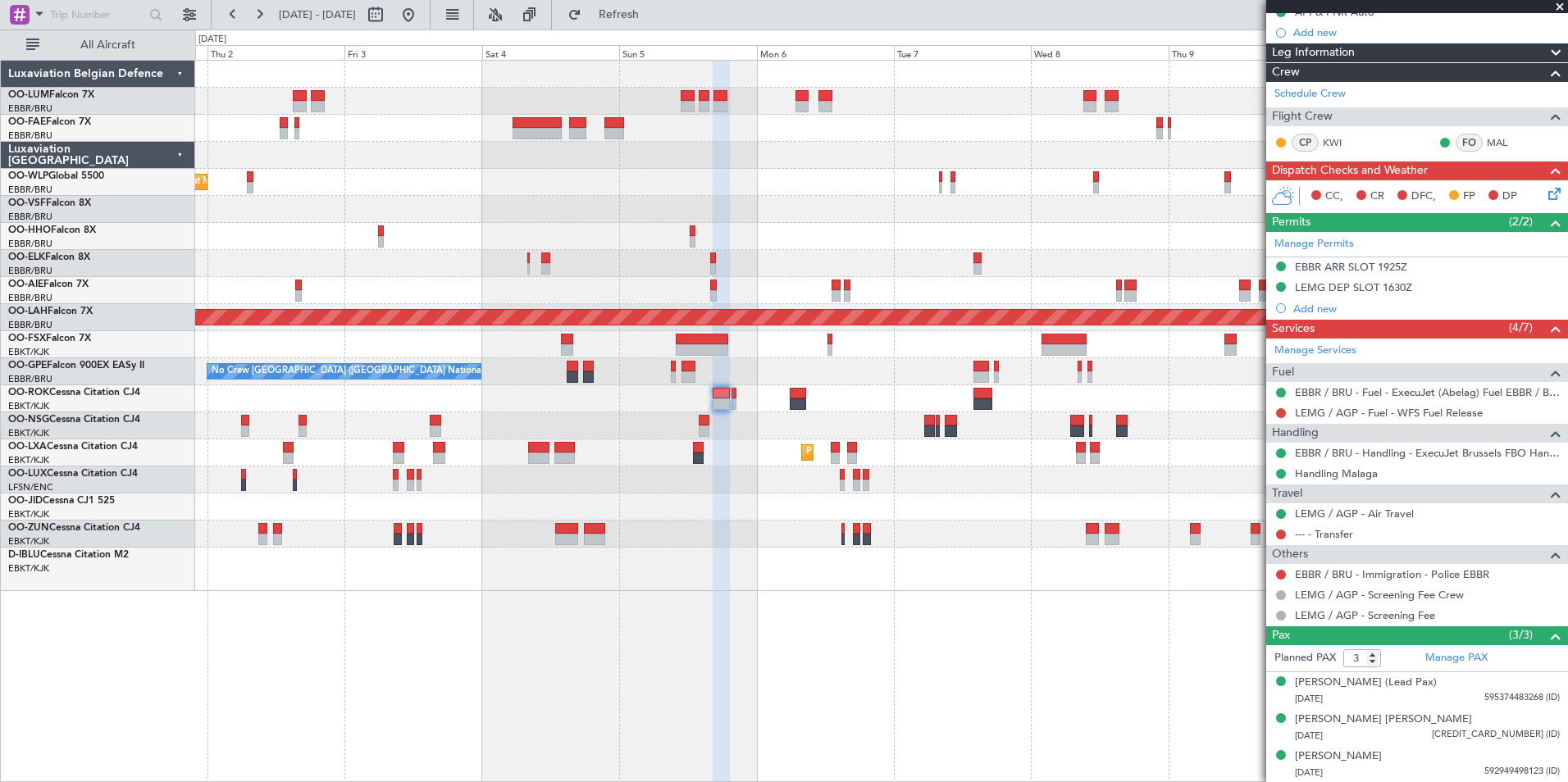
click at [572, 692] on div "Planned Maint [GEOGRAPHIC_DATA] ([GEOGRAPHIC_DATA] National) Owner [GEOGRAPHIC_…" at bounding box center [881, 421] width 1373 height 723
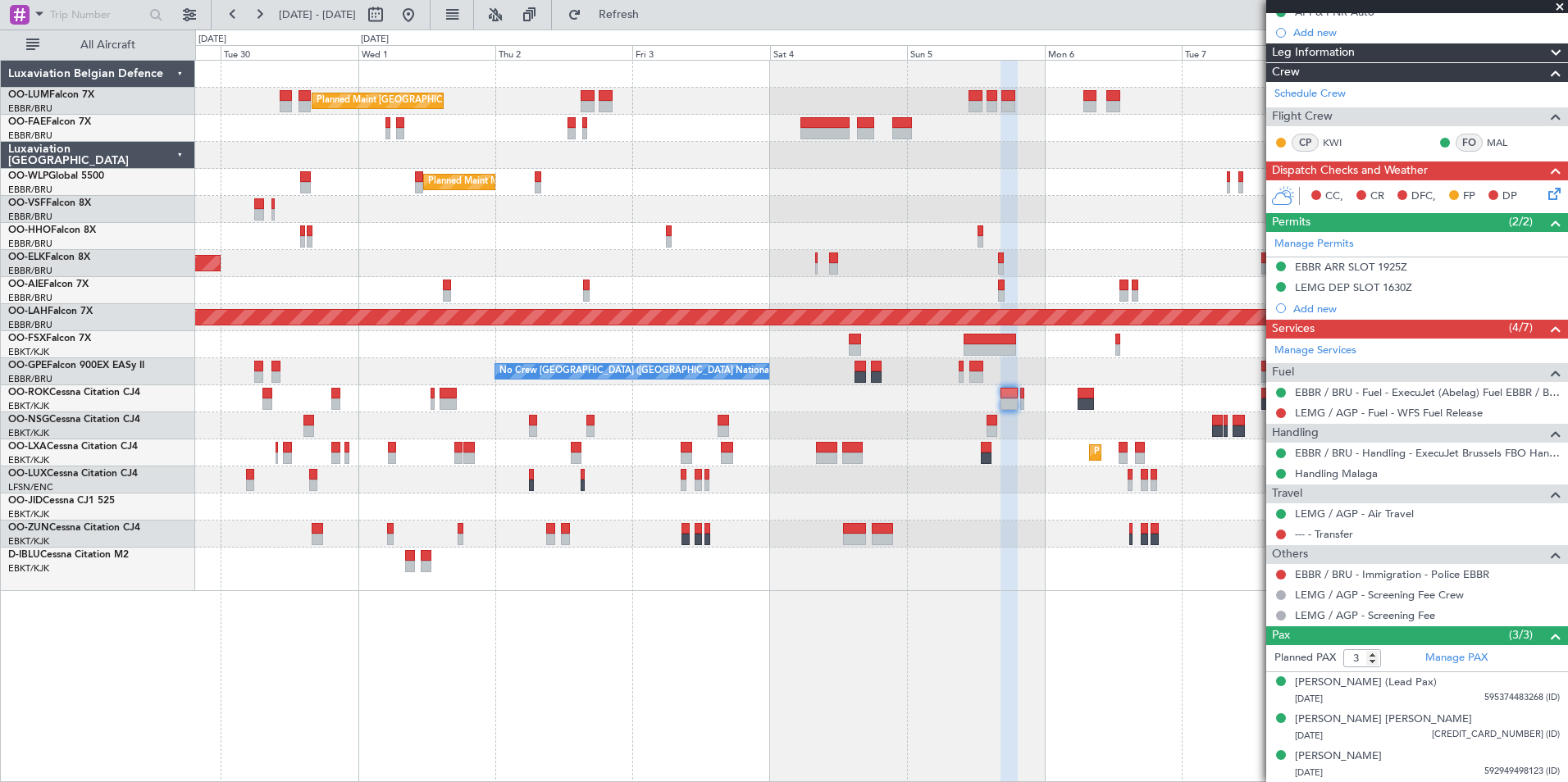
click at [840, 726] on div "Planned Maint [GEOGRAPHIC_DATA] ([GEOGRAPHIC_DATA] National) Owner [GEOGRAPHIC_…" at bounding box center [881, 421] width 1373 height 723
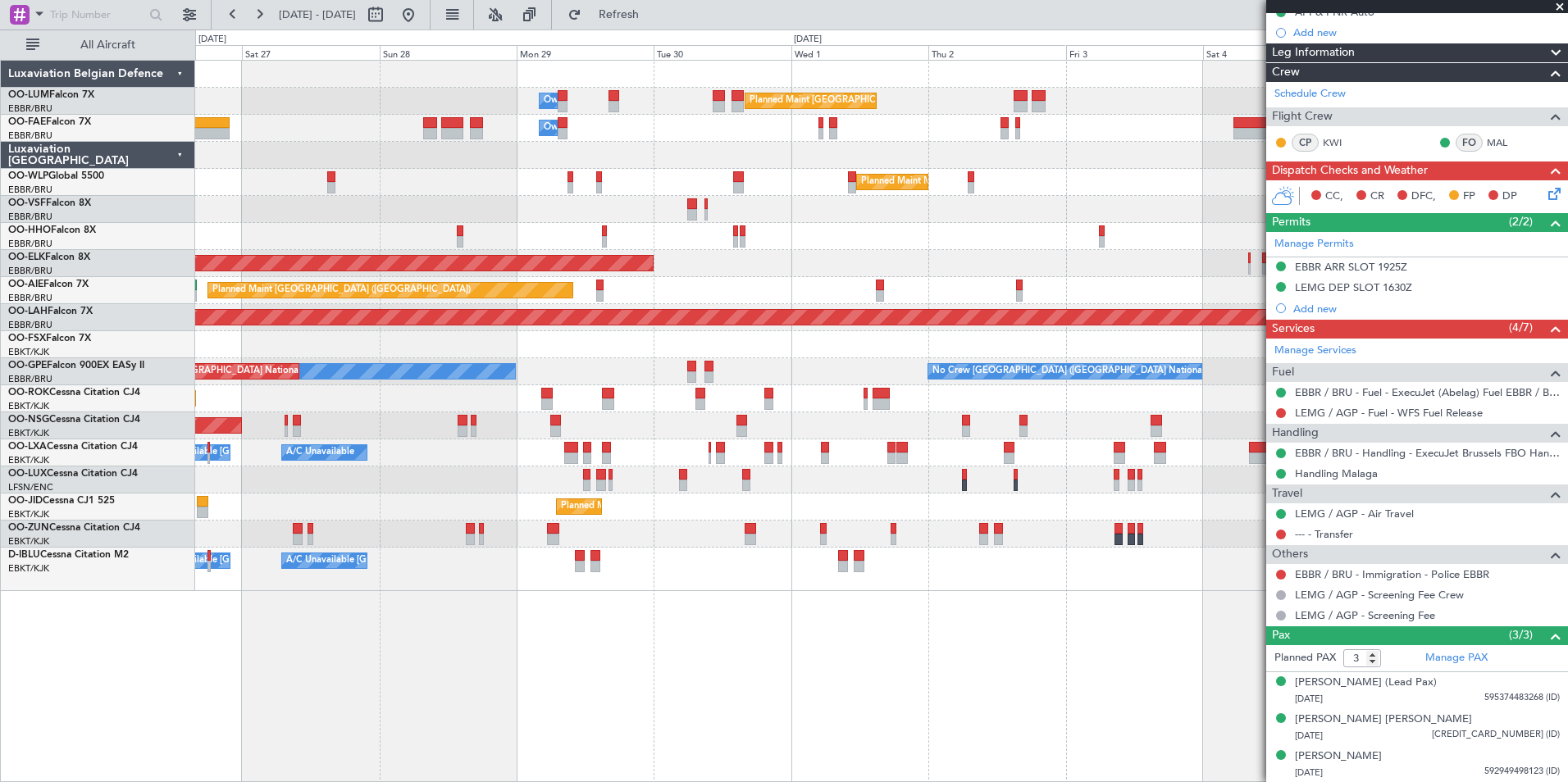
click at [713, 729] on div "Planned Maint [GEOGRAPHIC_DATA] ([GEOGRAPHIC_DATA] National) Owner [GEOGRAPHIC_…" at bounding box center [881, 421] width 1373 height 723
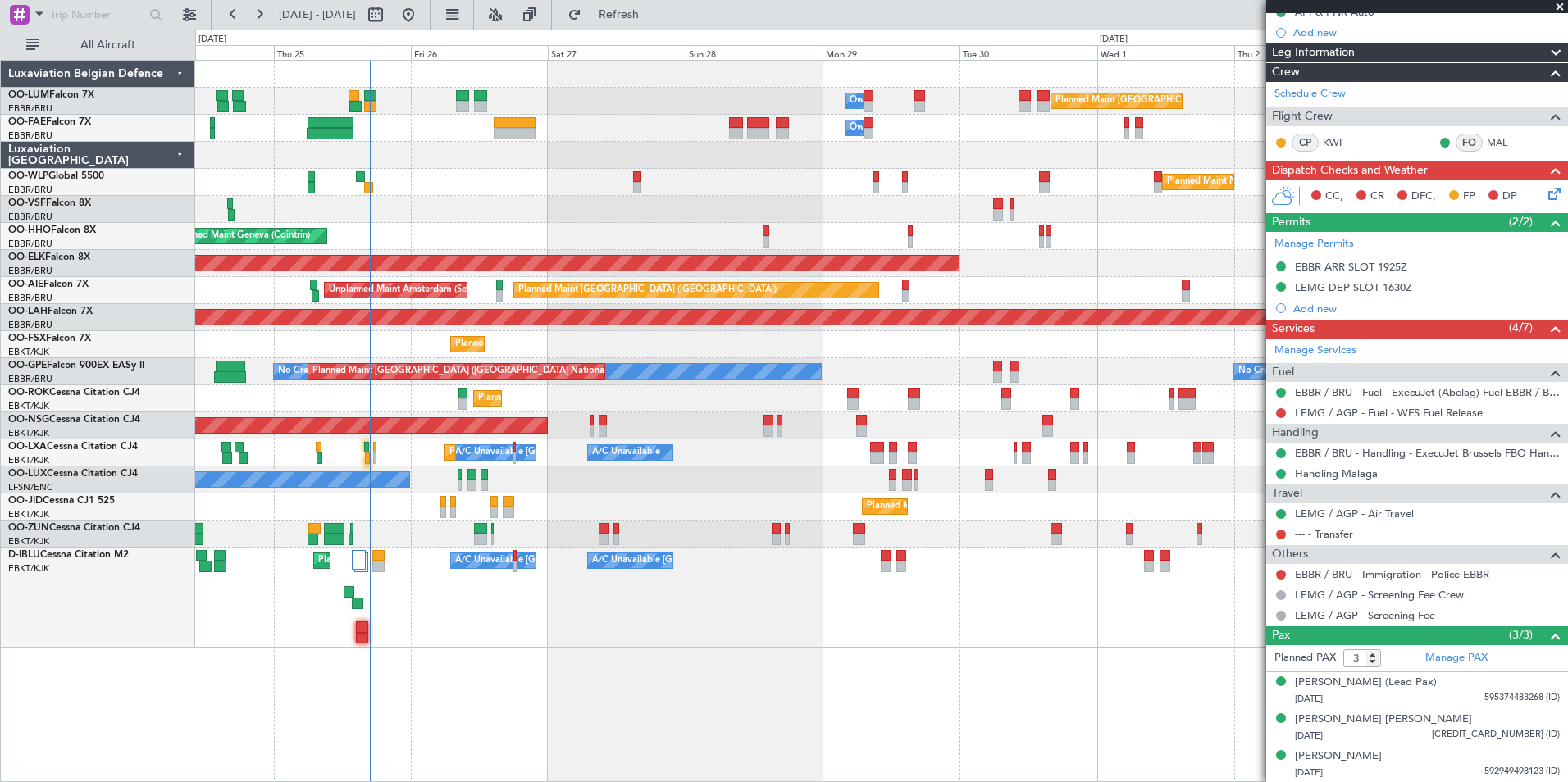
click at [571, 707] on div "Planned Maint [GEOGRAPHIC_DATA] ([GEOGRAPHIC_DATA] National) Owner [GEOGRAPHIC_…" at bounding box center [881, 421] width 1373 height 723
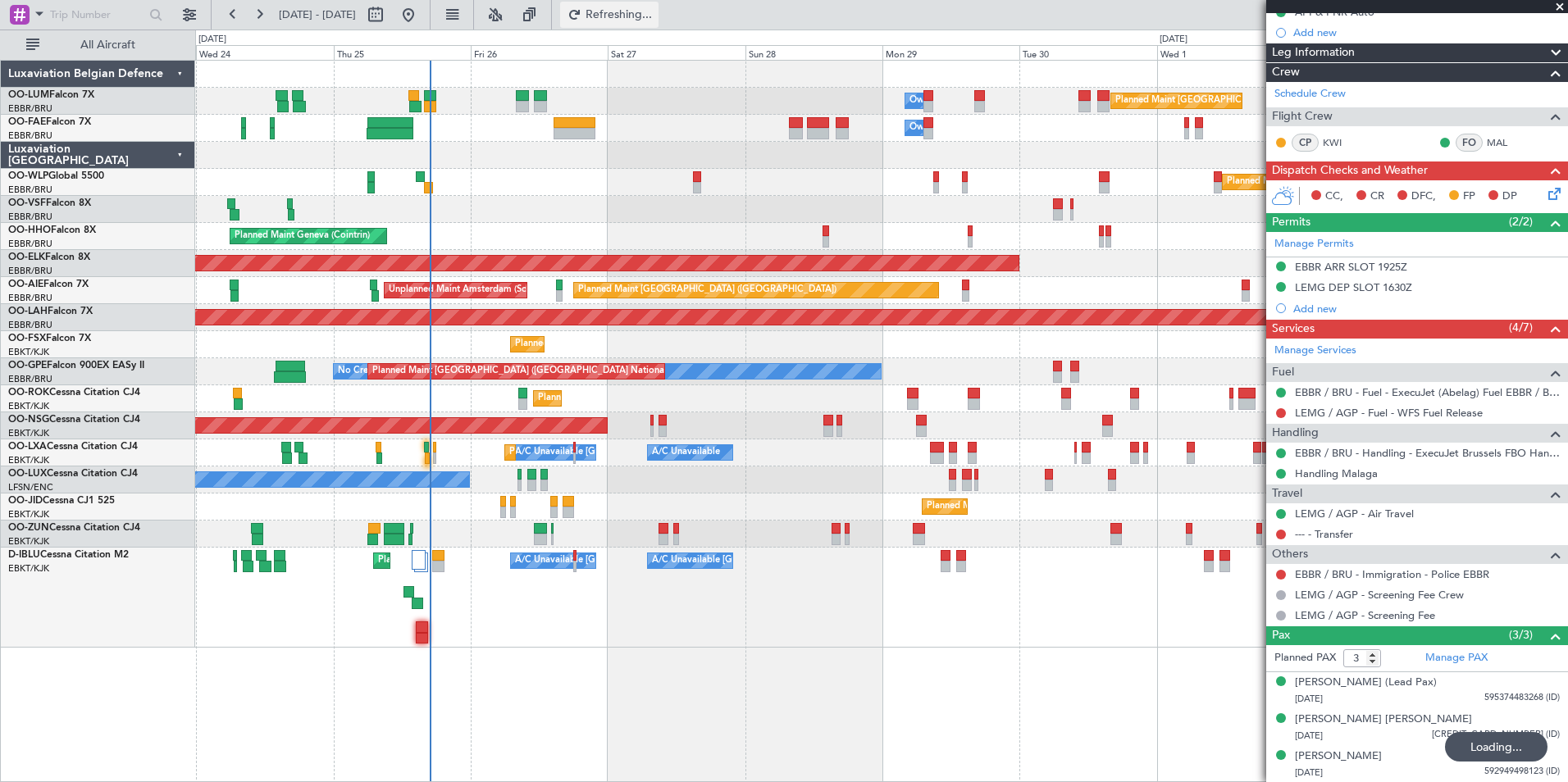
click at [651, 12] on span "Refreshing..." at bounding box center [619, 15] width 69 height 12
click at [641, 11] on span "Refresh" at bounding box center [619, 15] width 69 height 12
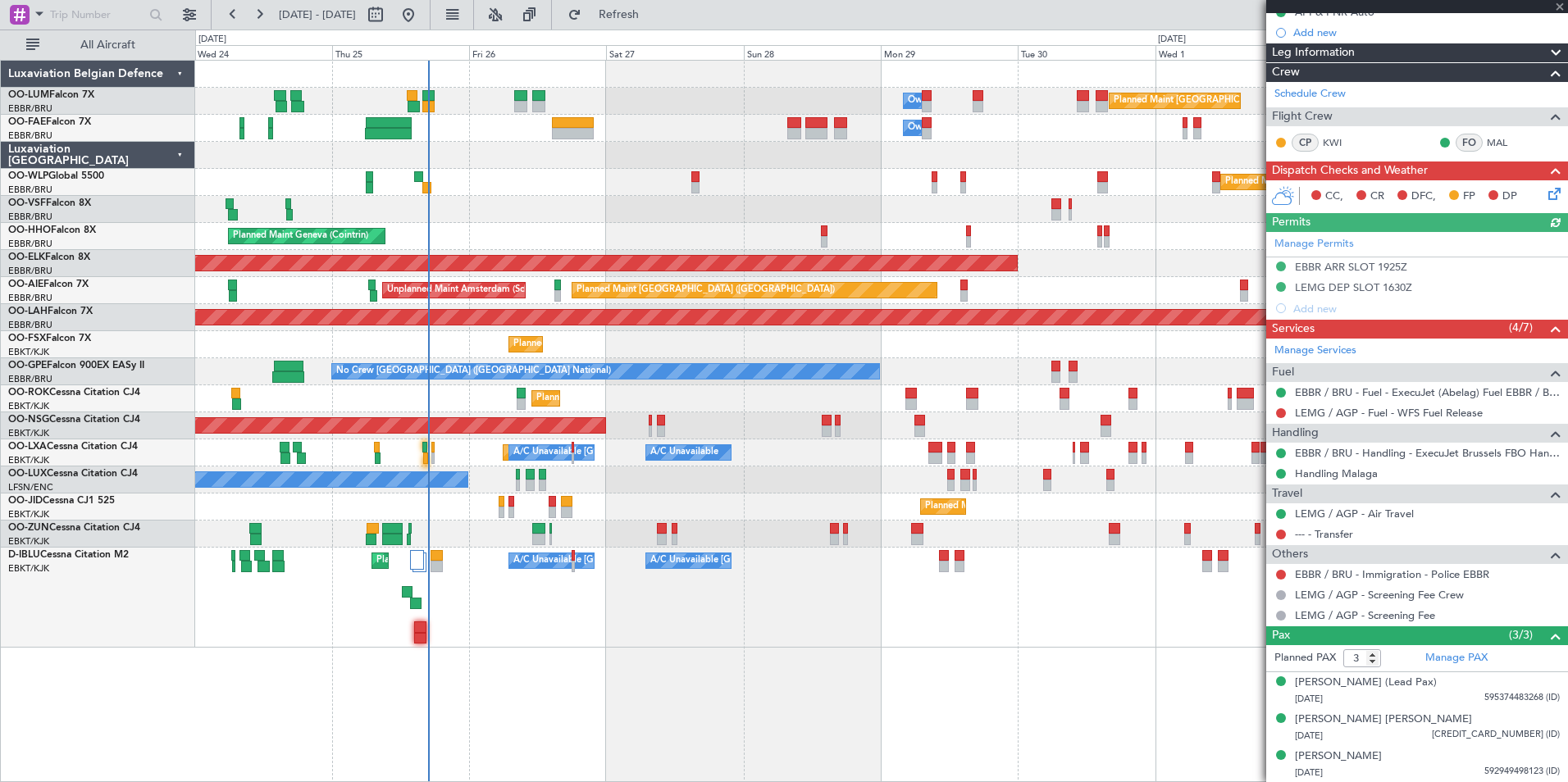
click at [816, 754] on div "Planned Maint [GEOGRAPHIC_DATA] ([GEOGRAPHIC_DATA] National) Owner [GEOGRAPHIC_…" at bounding box center [881, 421] width 1373 height 723
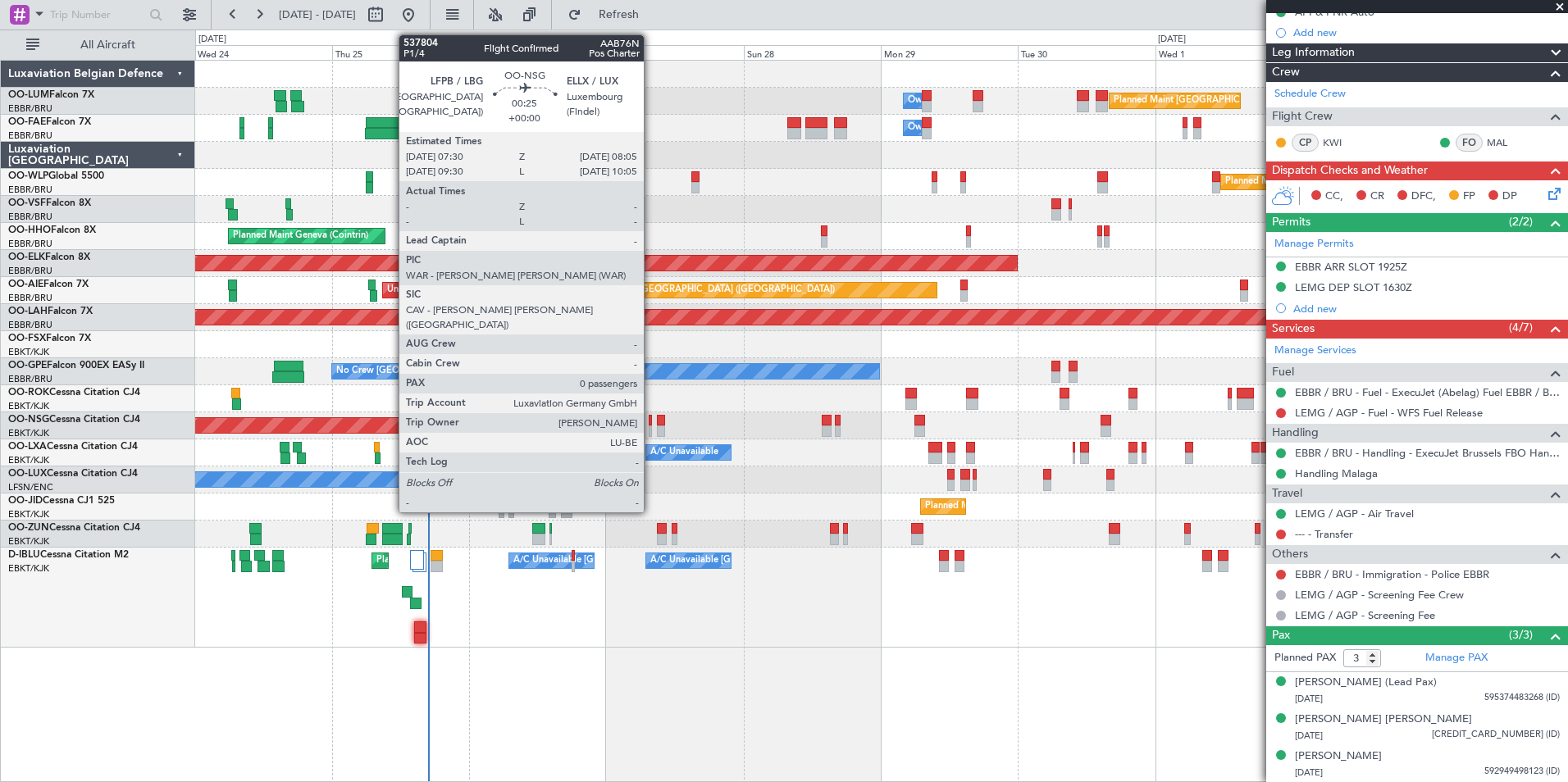
click at [651, 422] on div at bounding box center [651, 421] width 4 height 12
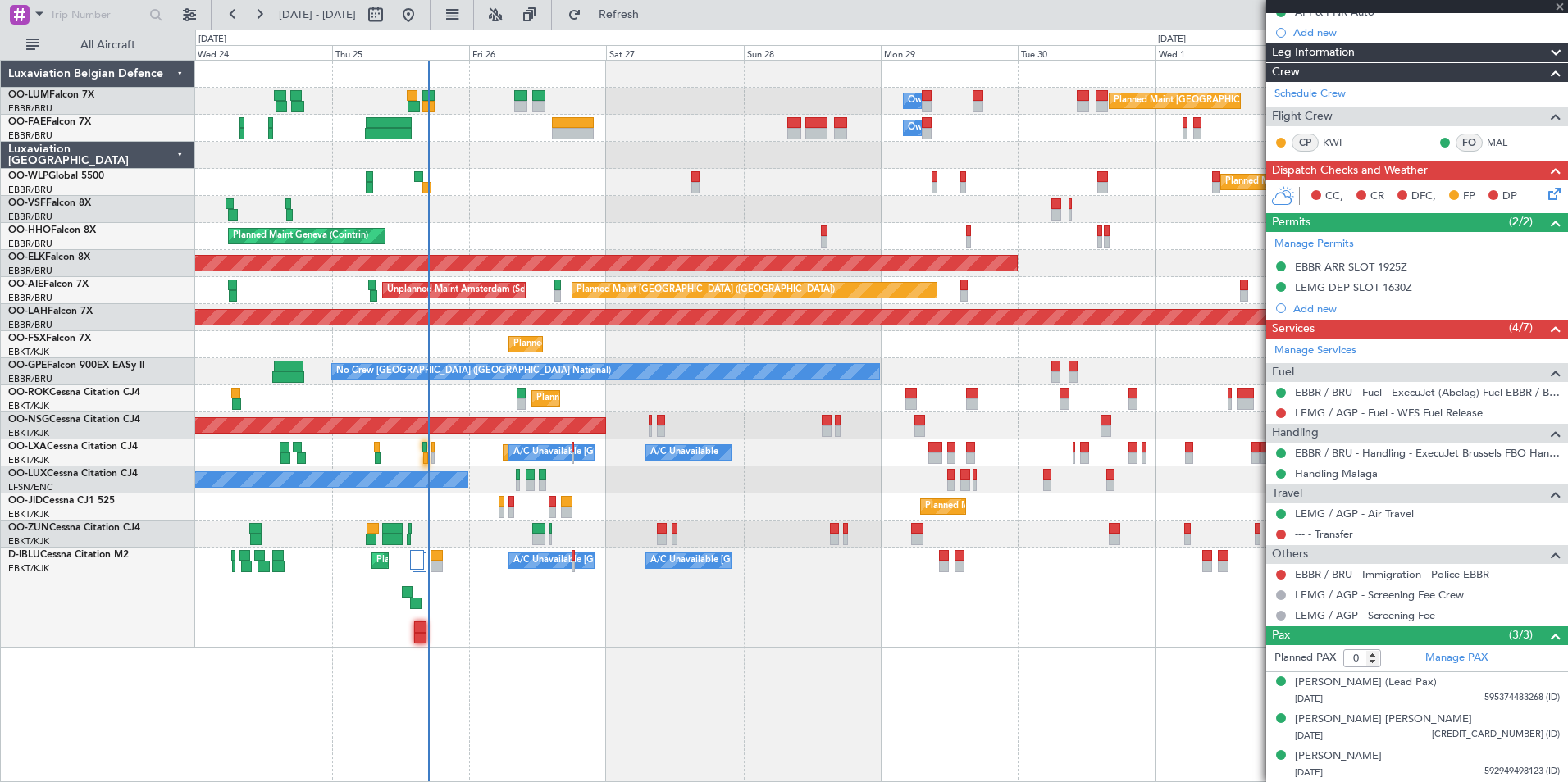
scroll to position [0, 0]
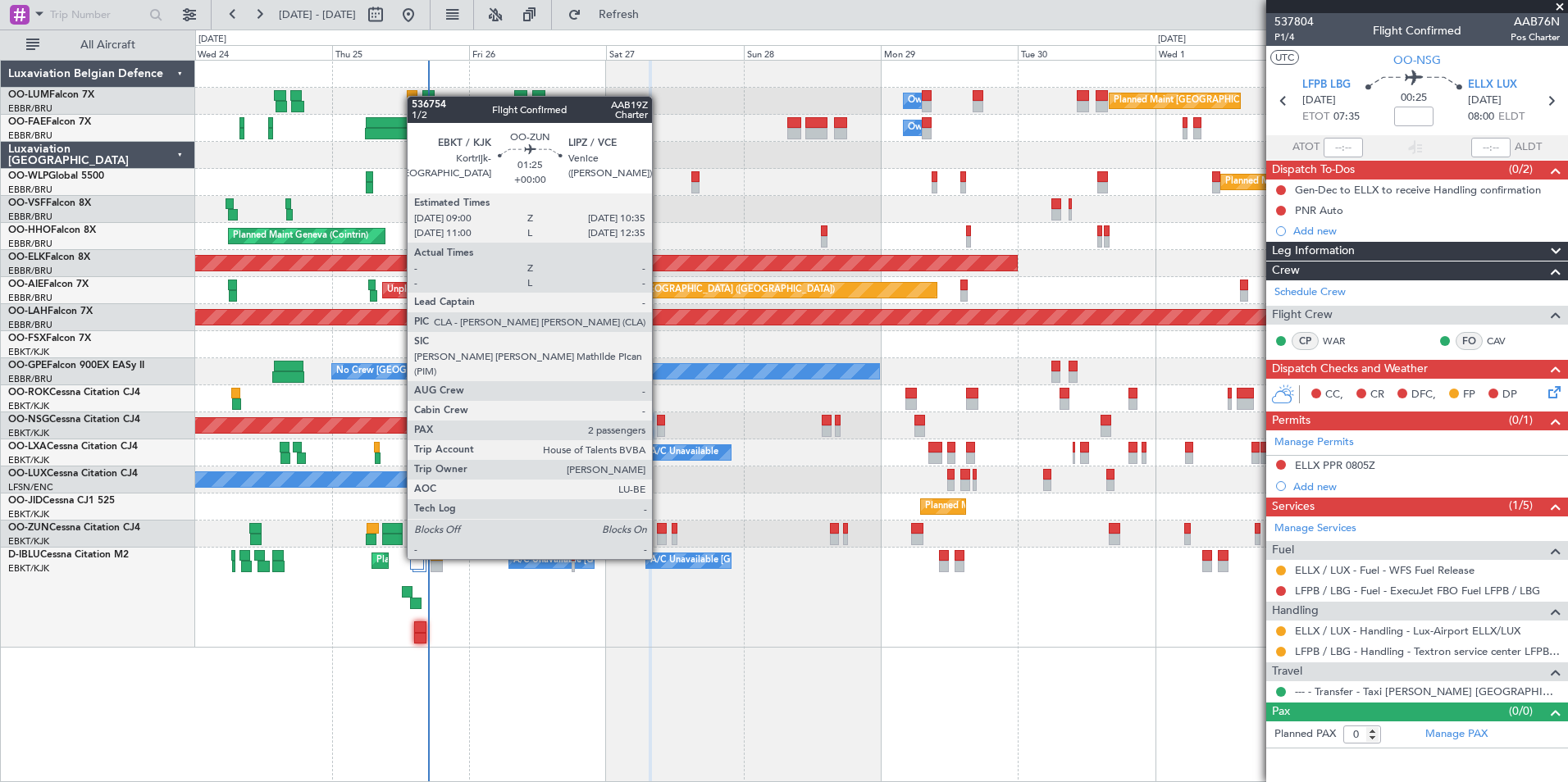
click at [660, 528] on div at bounding box center [662, 529] width 10 height 12
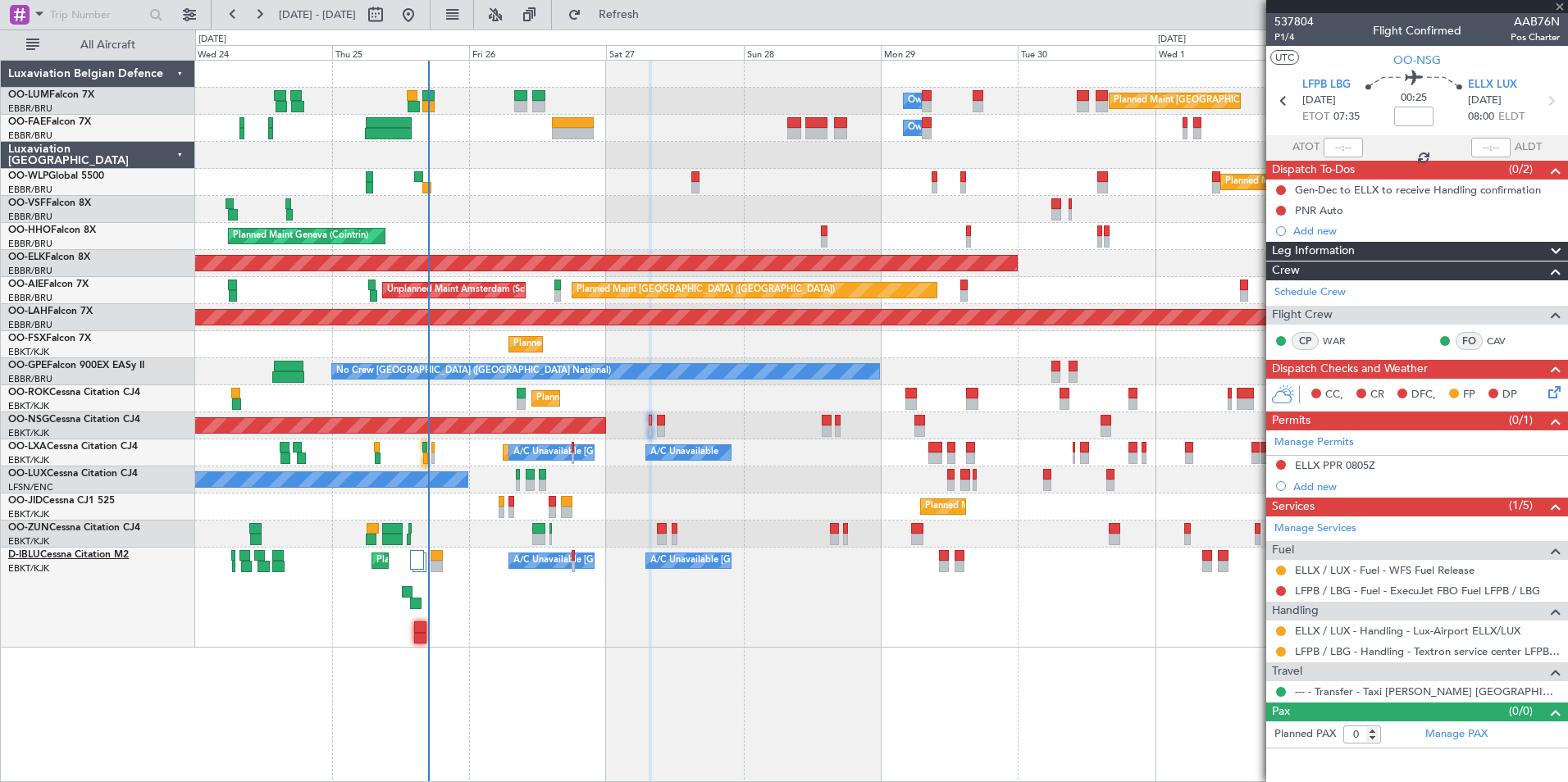
type input "2"
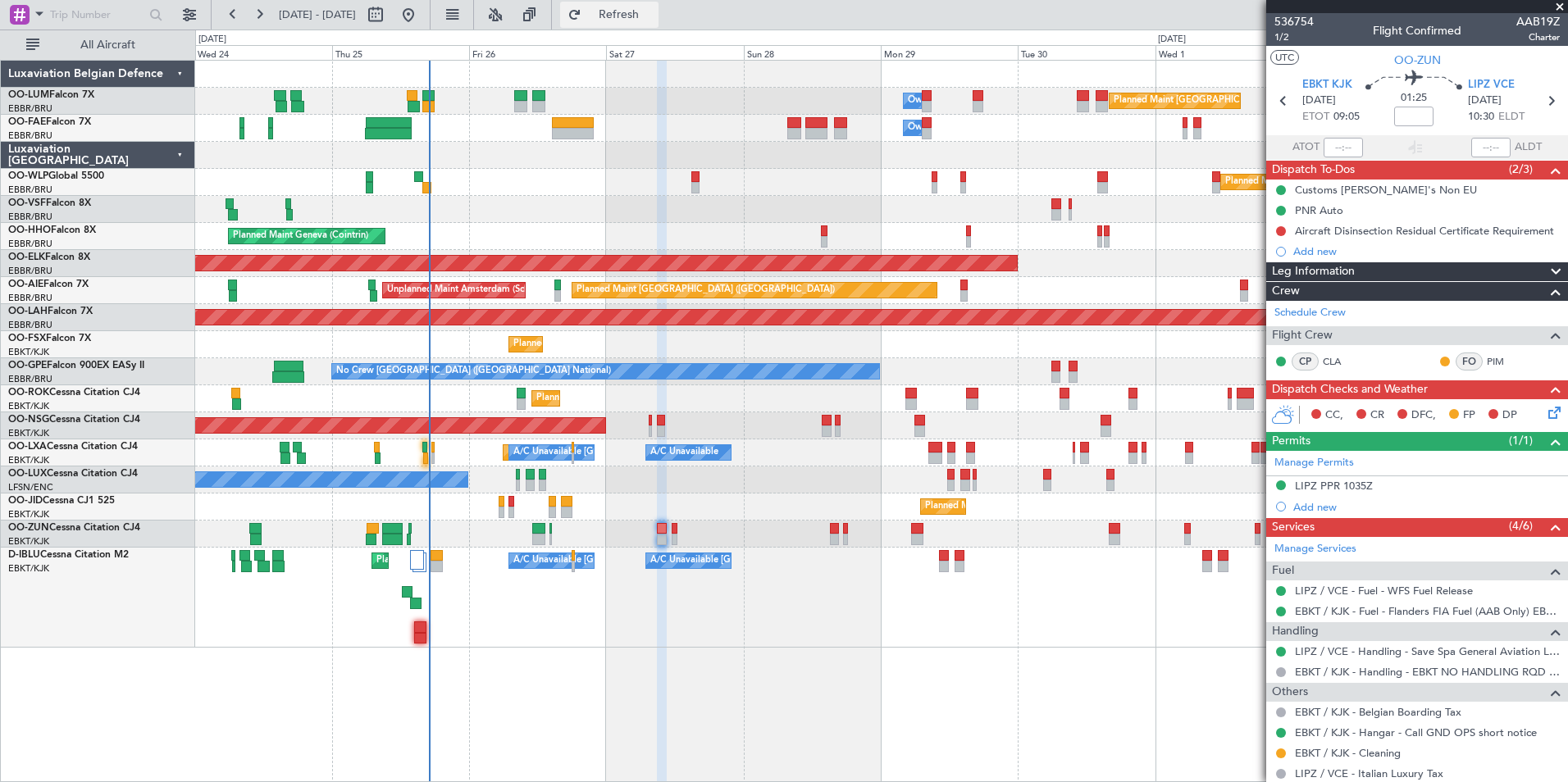
click at [619, 27] on button "Refresh" at bounding box center [608, 15] width 98 height 26
click at [654, 12] on span "Refresh" at bounding box center [619, 15] width 69 height 12
